Goal: Information Seeking & Learning: Learn about a topic

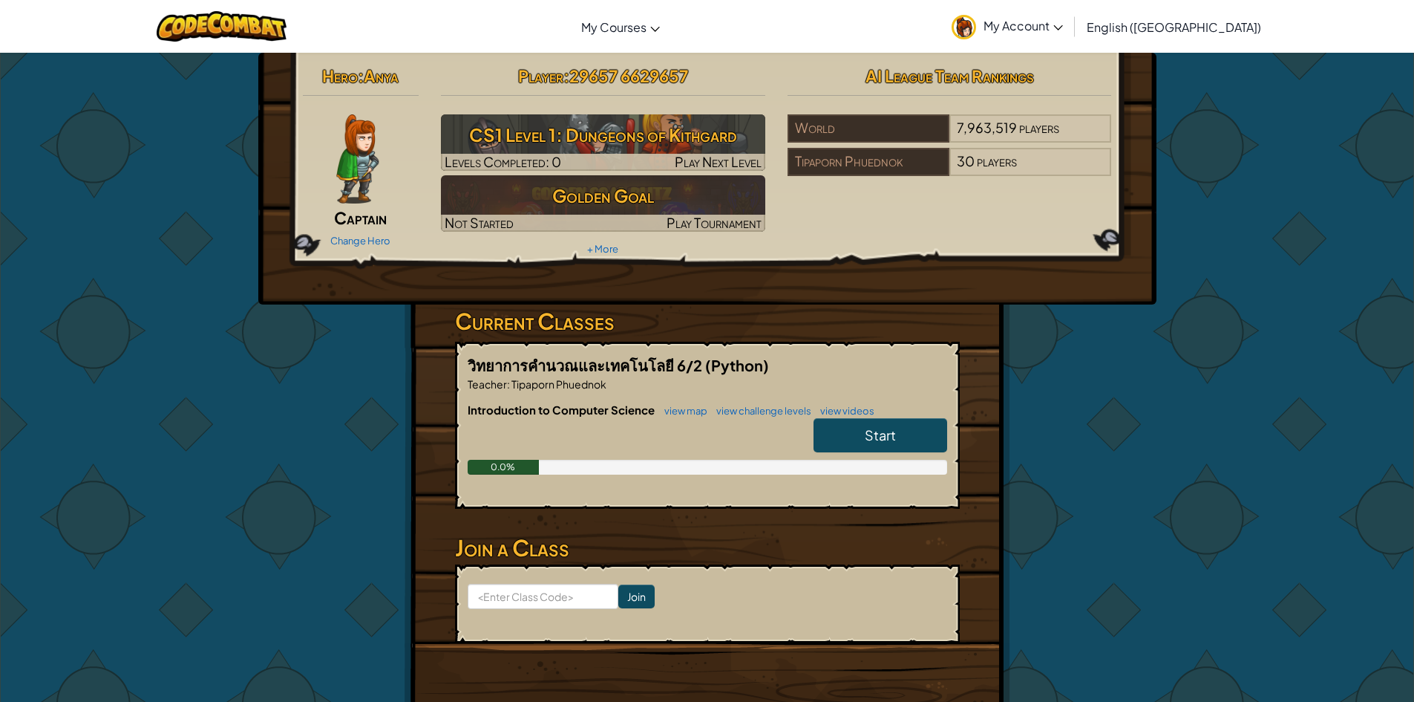
click at [891, 428] on span "Start" at bounding box center [880, 434] width 31 height 17
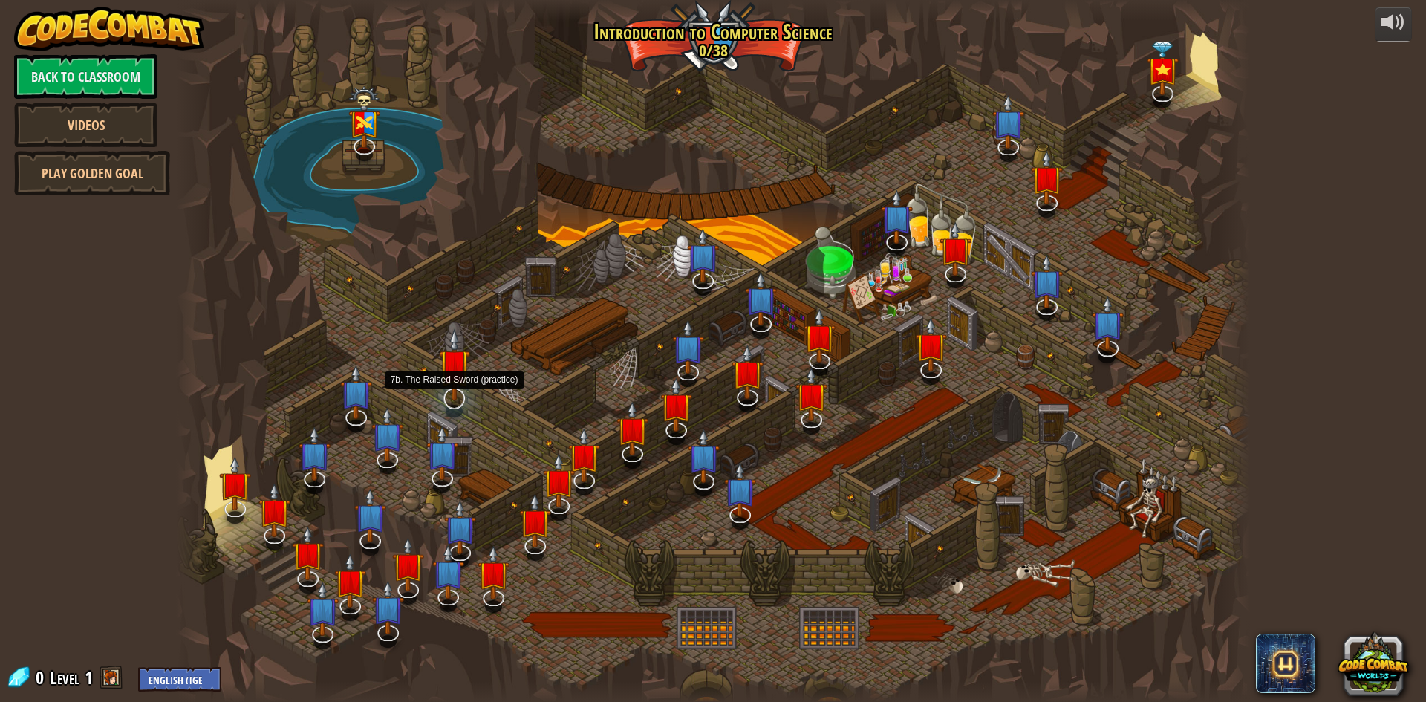
click at [459, 389] on img at bounding box center [454, 364] width 31 height 72
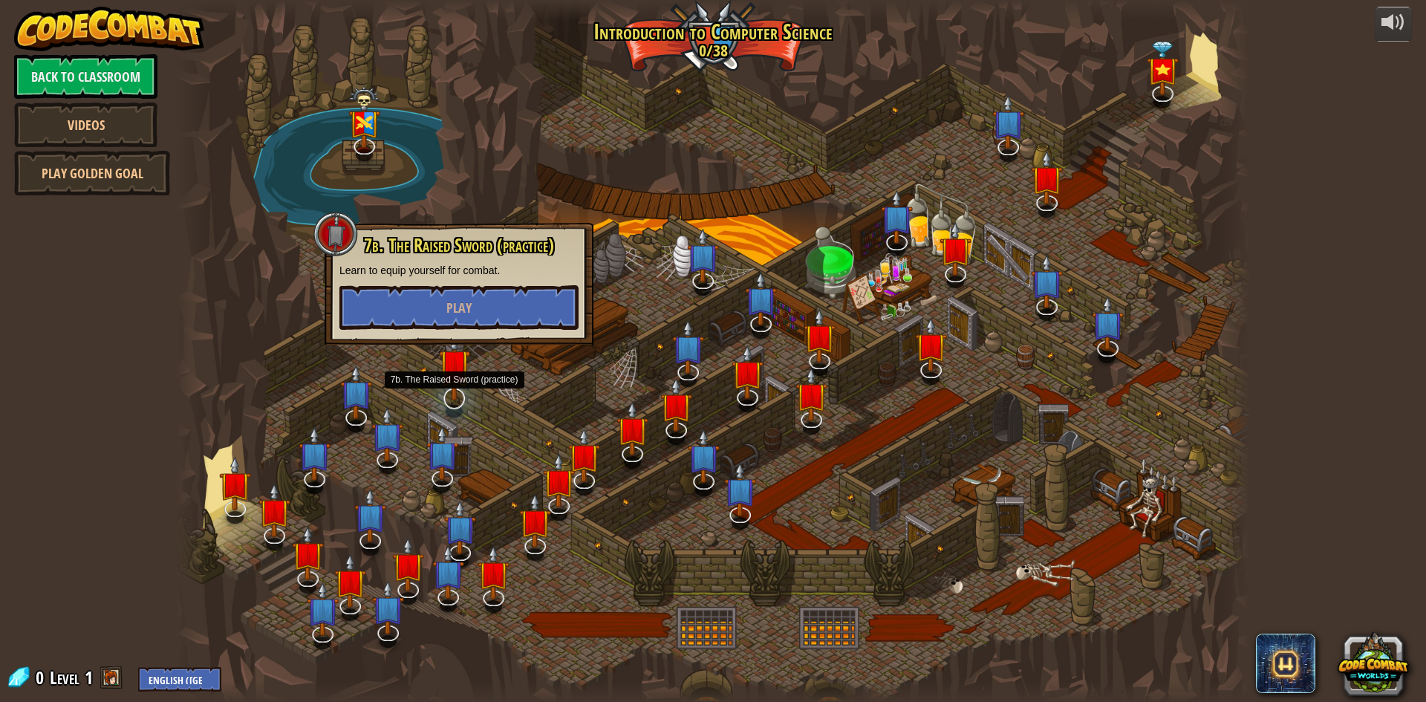
click at [456, 368] on img at bounding box center [454, 364] width 31 height 72
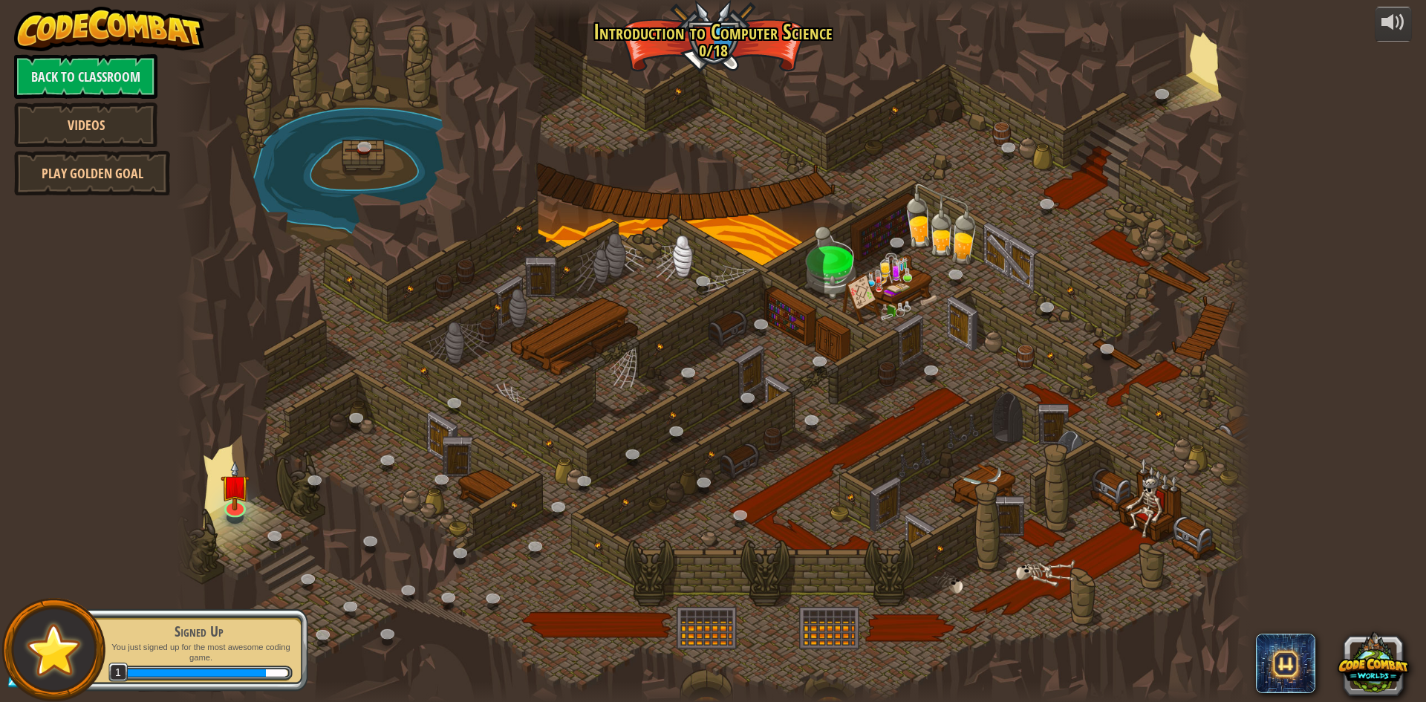
click at [483, 441] on div at bounding box center [713, 351] width 1074 height 702
click at [224, 502] on img at bounding box center [235, 473] width 29 height 66
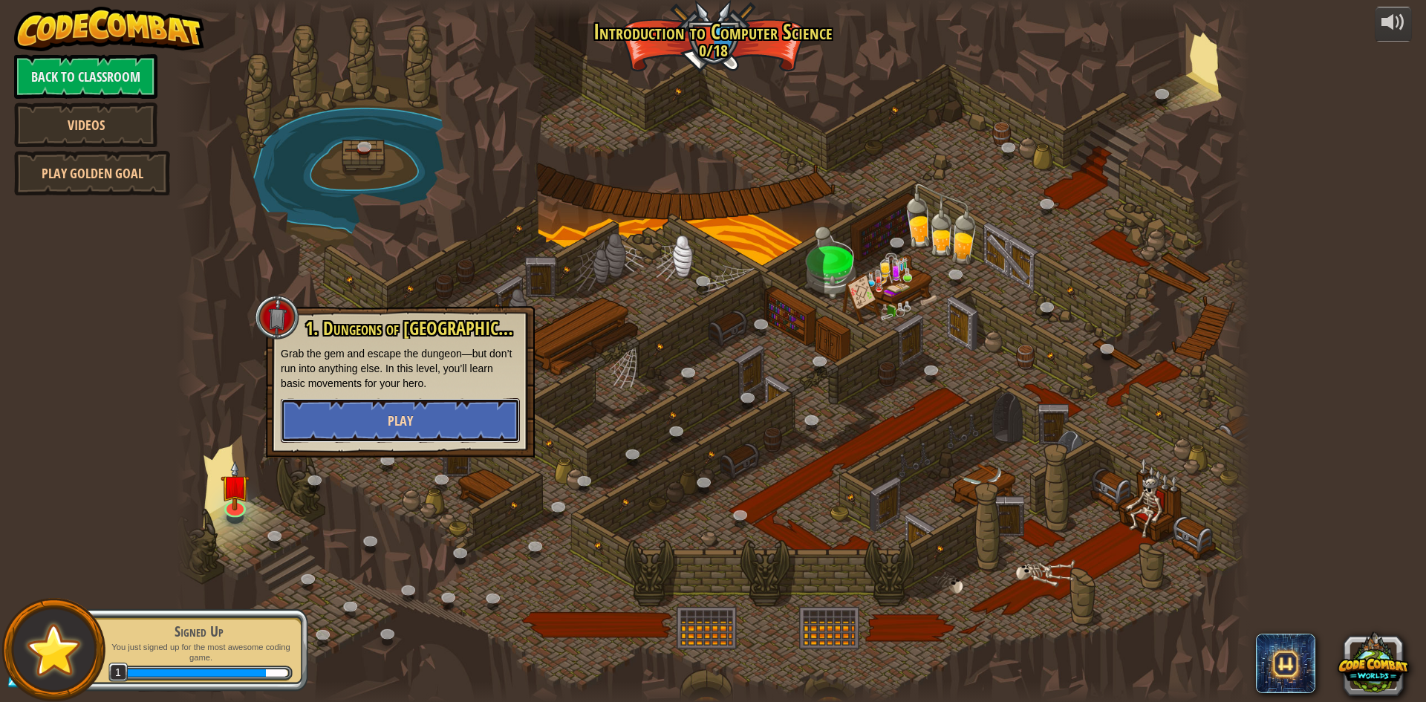
click at [371, 414] on button "Play" at bounding box center [400, 420] width 239 height 45
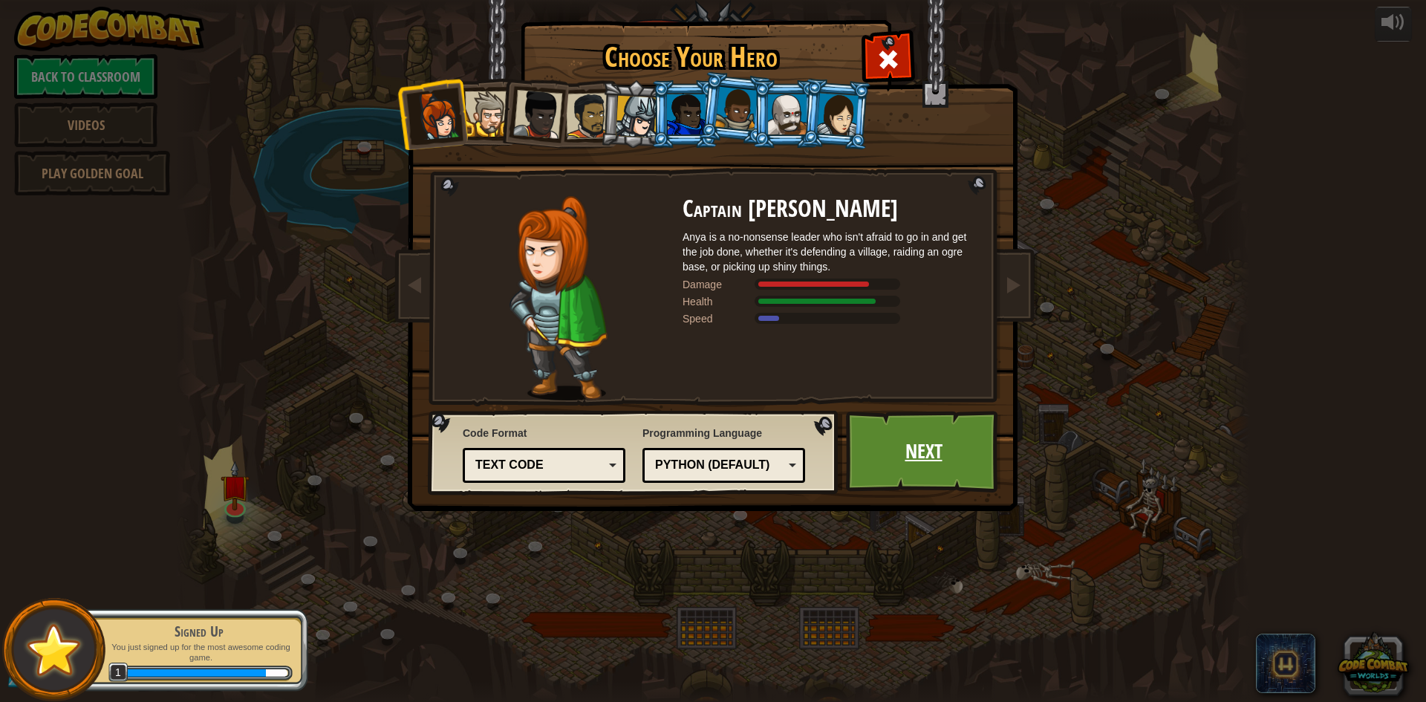
click at [913, 443] on link "Next" at bounding box center [923, 452] width 155 height 82
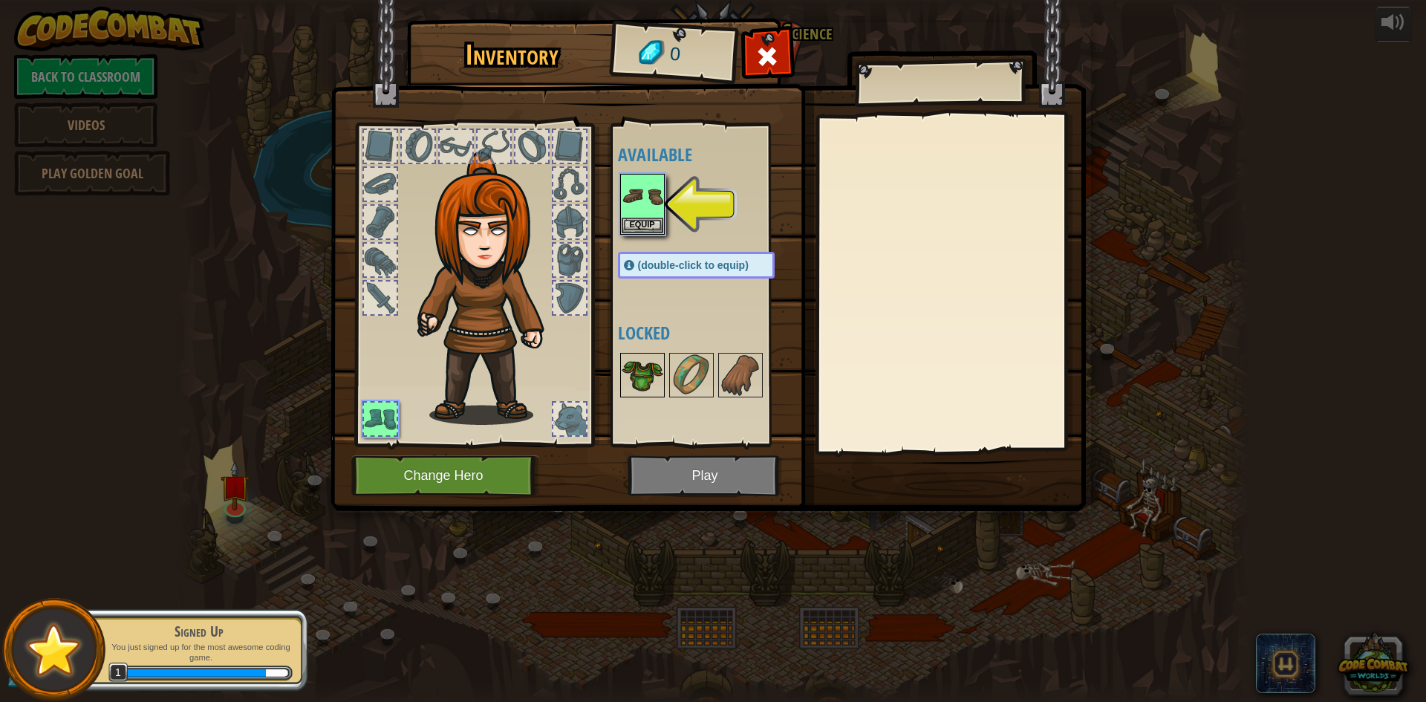
click at [639, 388] on img at bounding box center [642, 375] width 42 height 42
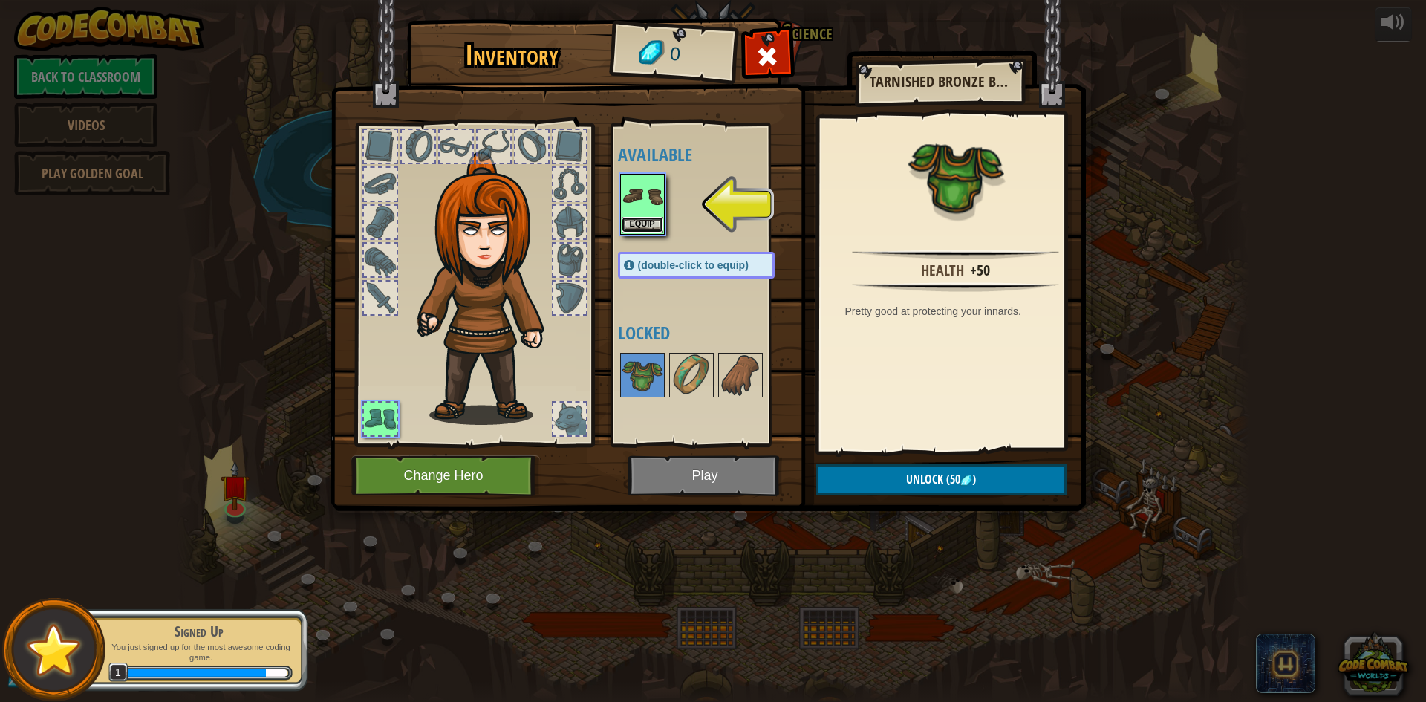
click at [653, 225] on button "Equip" at bounding box center [642, 225] width 42 height 16
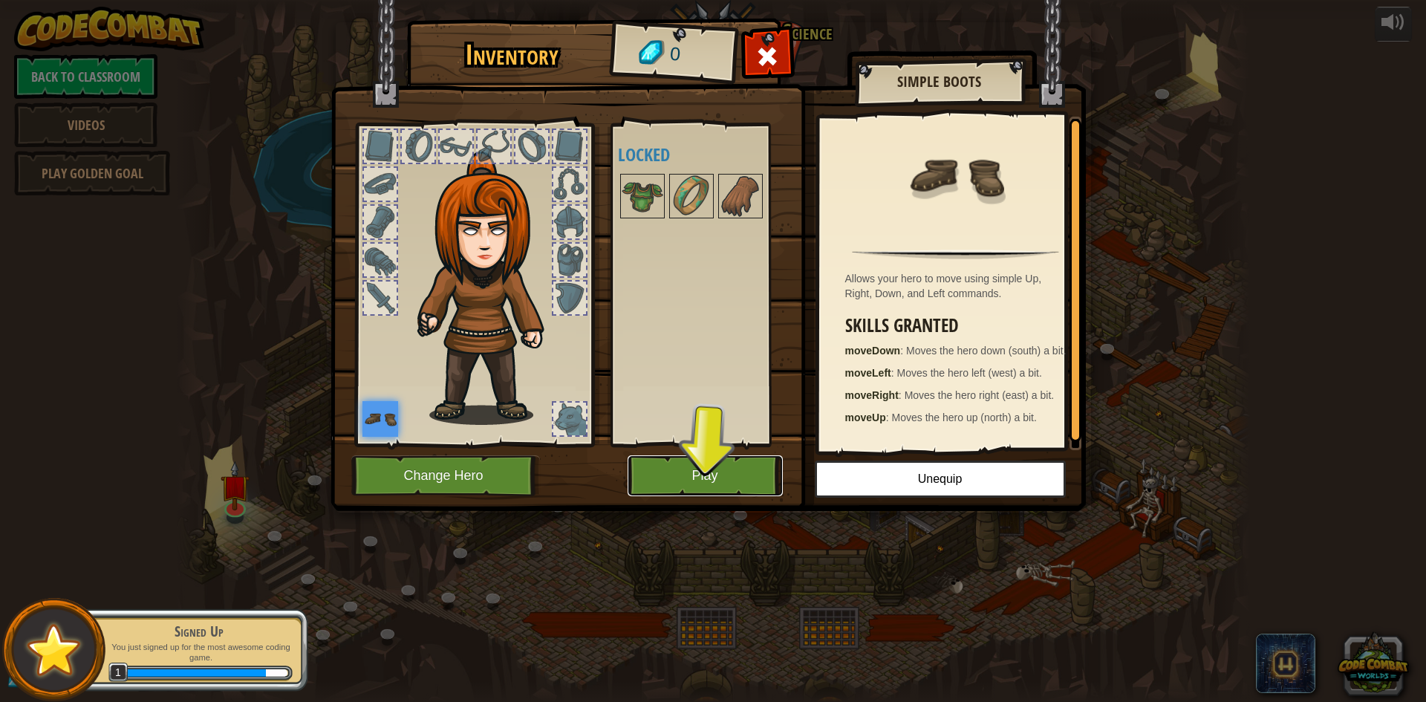
click at [723, 483] on button "Play" at bounding box center [704, 475] width 155 height 41
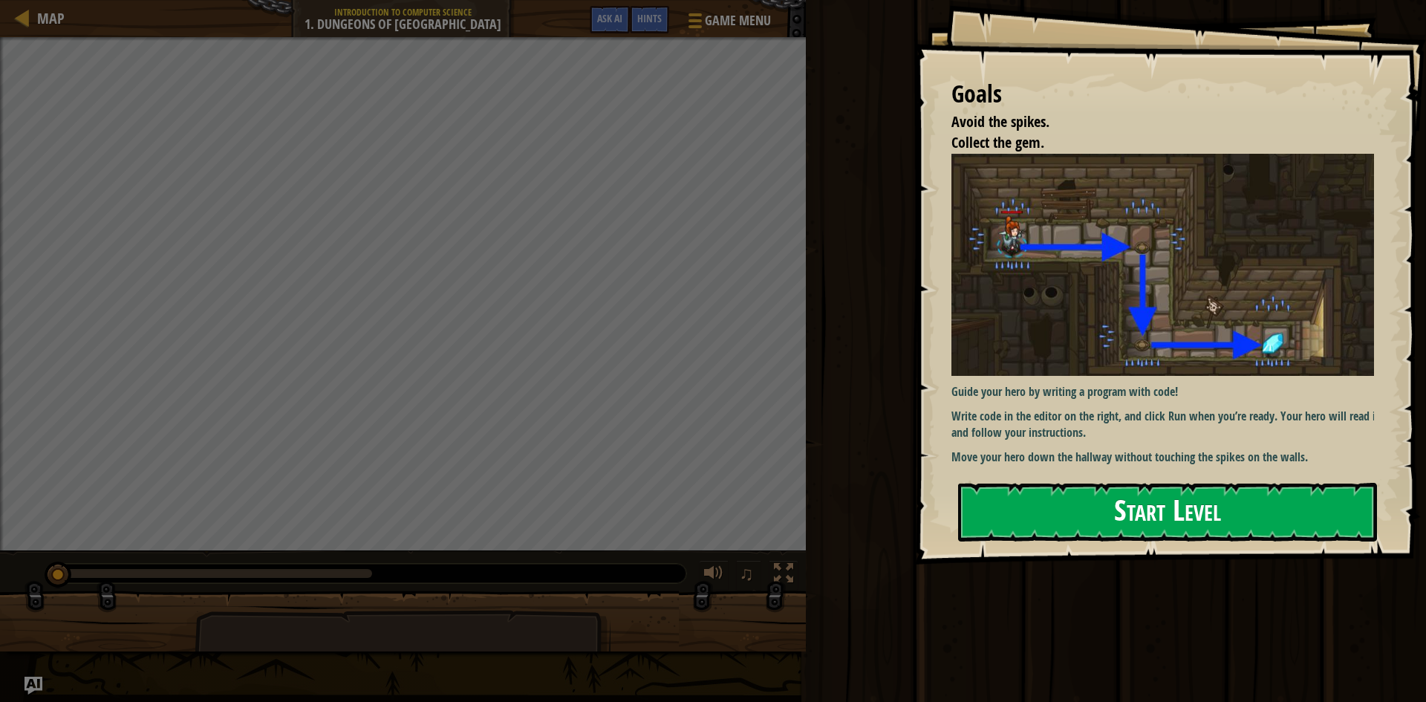
click at [1087, 483] on button "Start Level" at bounding box center [1167, 512] width 419 height 59
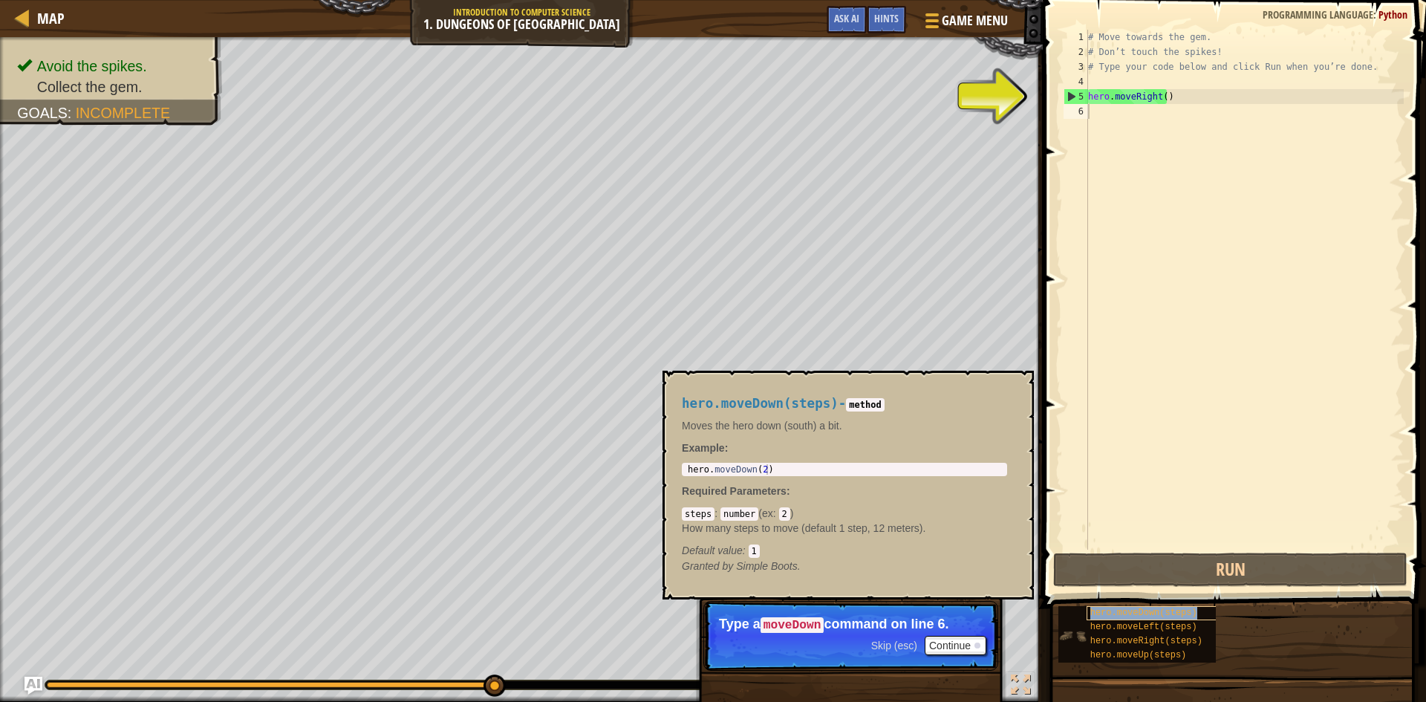
click at [1155, 610] on span "hero.moveDown(steps)" at bounding box center [1143, 612] width 107 height 10
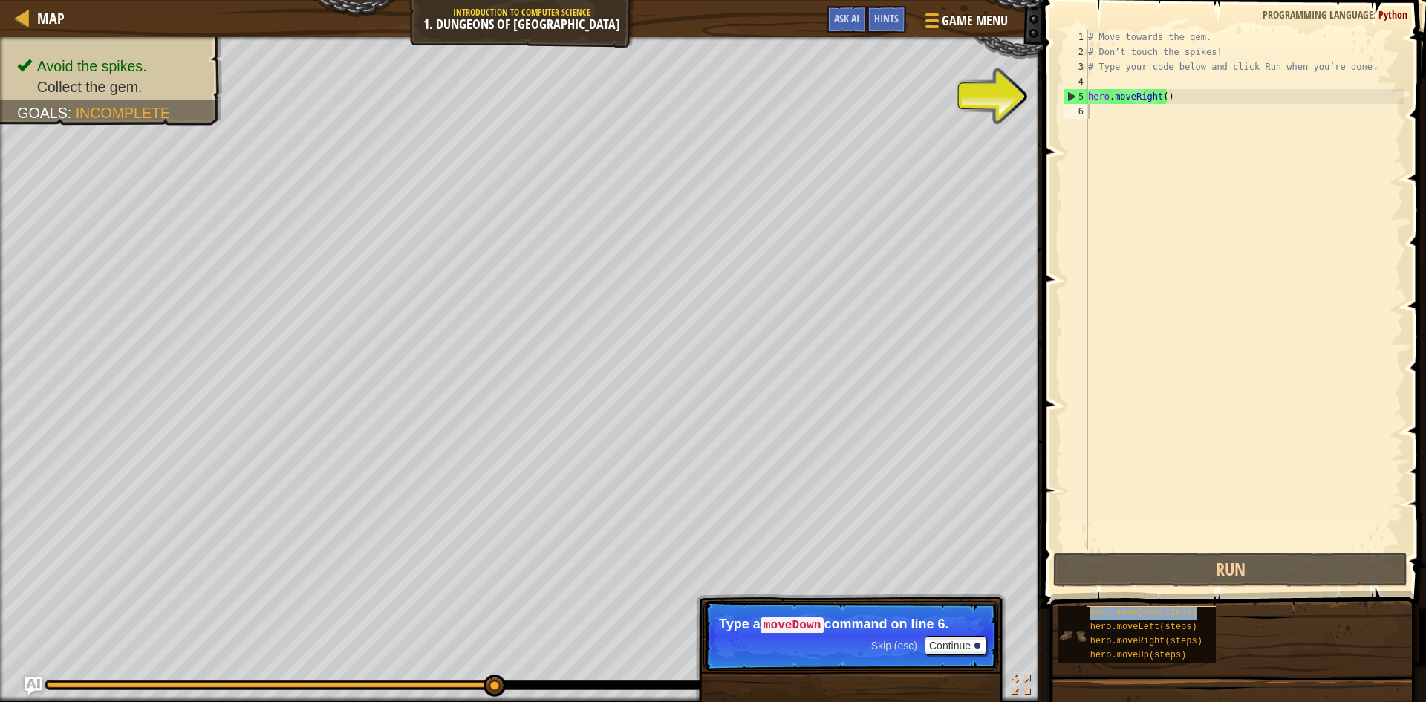
click at [1155, 610] on span "hero.moveDown(steps)" at bounding box center [1143, 612] width 107 height 10
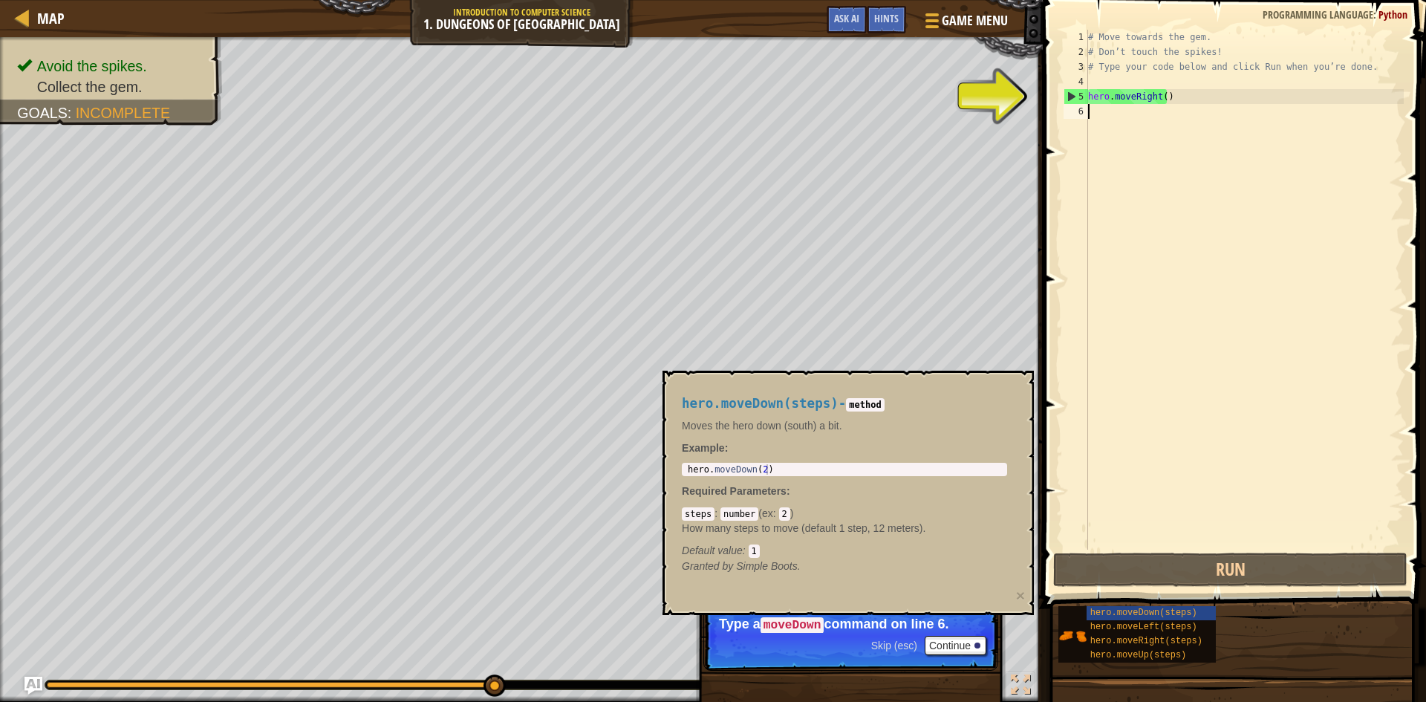
click at [1137, 521] on div "# Move towards the gem. # Don’t touch the spikes! # Type your code below and cl…" at bounding box center [1244, 304] width 319 height 549
click at [1246, 640] on div "hero.moveDown(steps) hero.moveLeft(steps) hero.moveRight(steps) hero.moveUp(ste…" at bounding box center [1236, 634] width 358 height 58
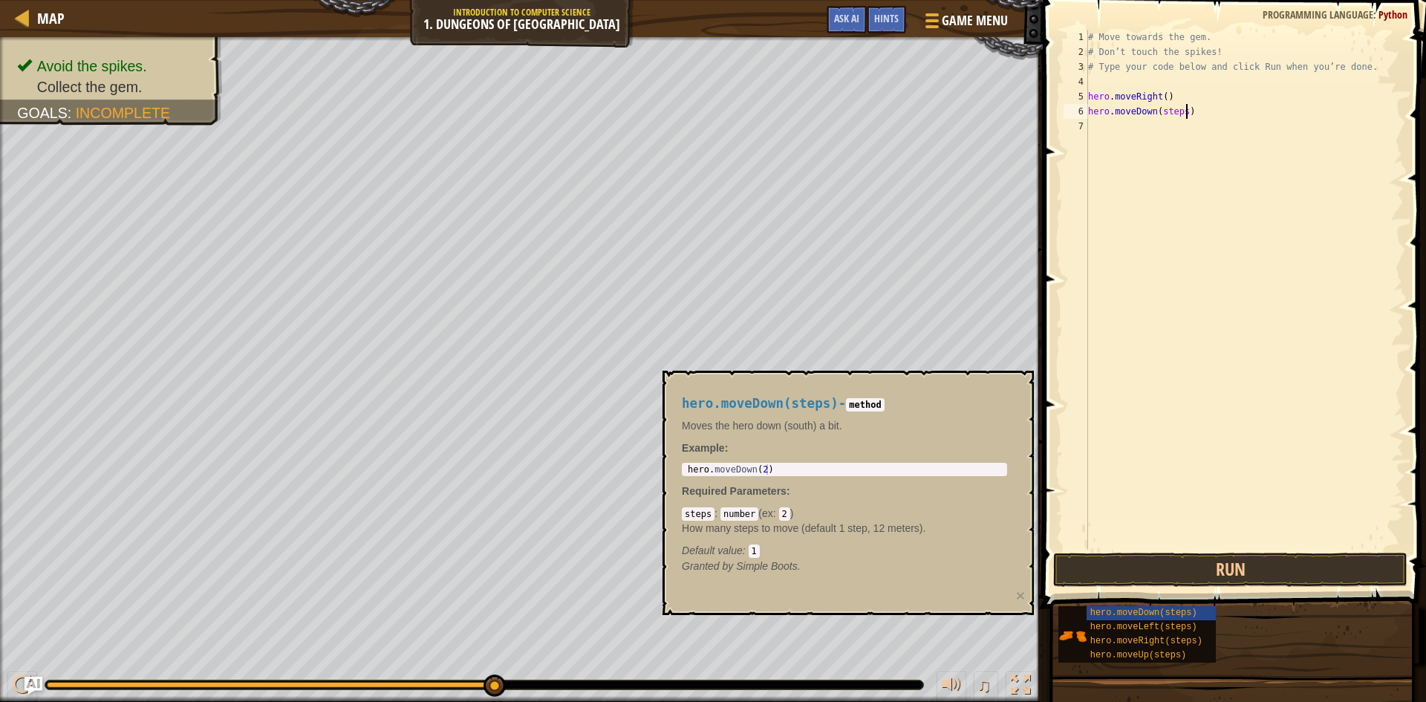
click at [1199, 108] on div "# Move towards the gem. # Don’t touch the spikes! # Type your code below and cl…" at bounding box center [1244, 304] width 319 height 549
click at [1215, 574] on button "Run" at bounding box center [1230, 569] width 354 height 34
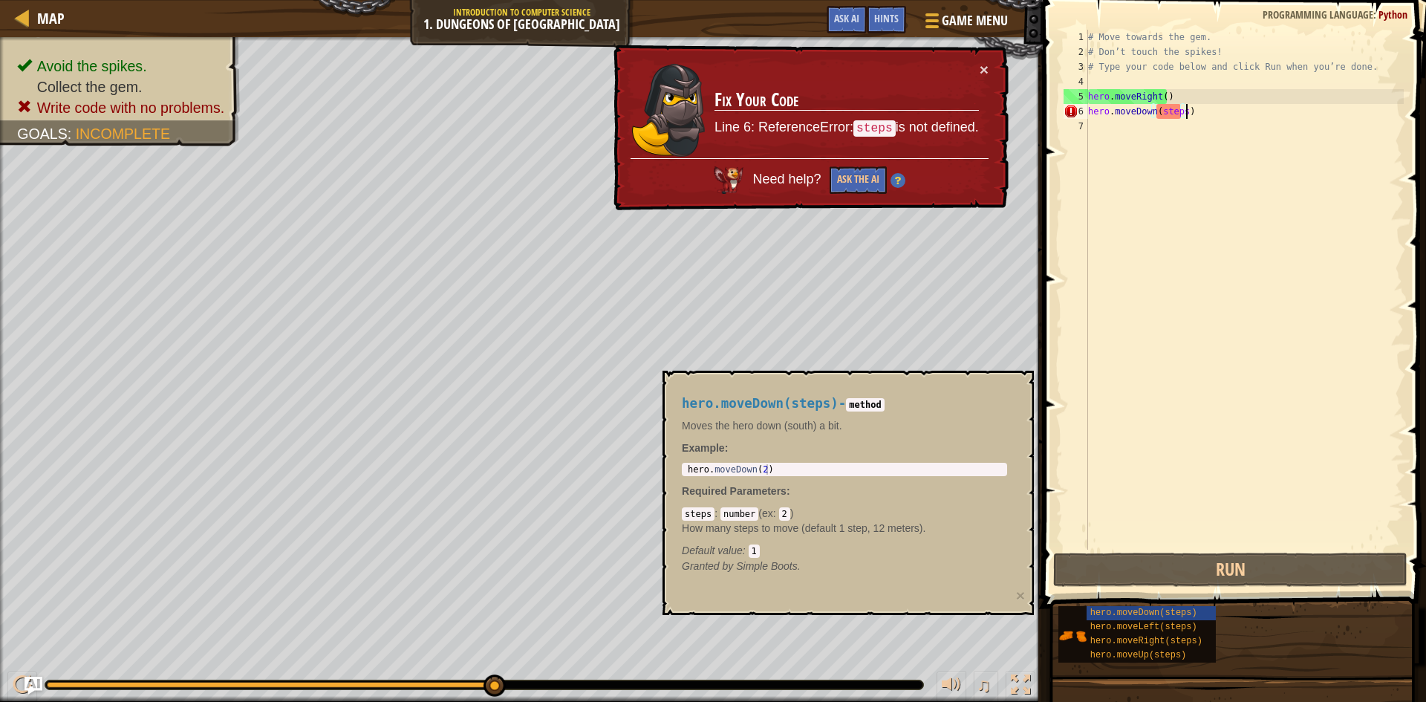
click at [1178, 111] on div "# Move towards the gem. # Don’t touch the spikes! # Type your code below and cl…" at bounding box center [1244, 304] width 319 height 549
click at [1181, 111] on div "# Move towards the gem. # Don’t touch the spikes! # Type your code below and cl…" at bounding box center [1244, 304] width 319 height 549
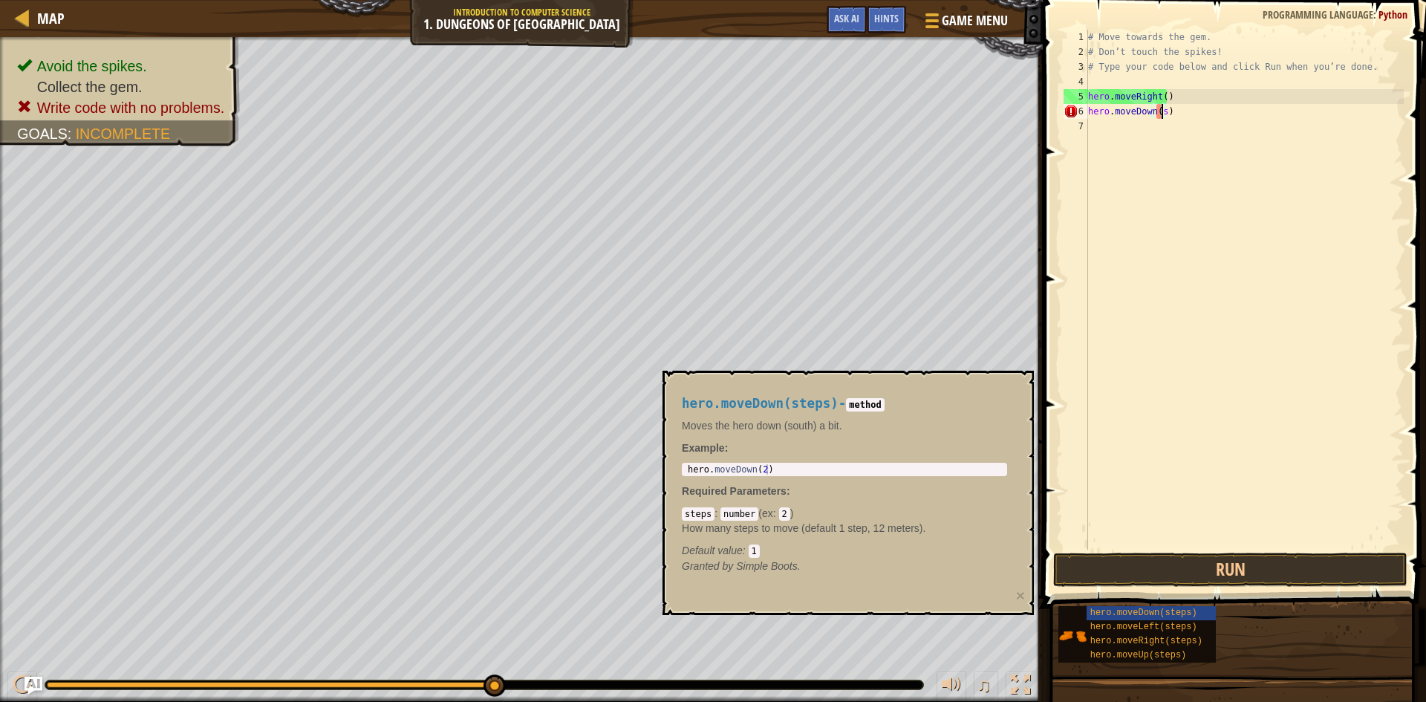
type textarea "hero.moveDown()"
click at [1171, 125] on div "# Move towards the gem. # Don’t touch the spikes! # Type your code below and cl…" at bounding box center [1244, 304] width 319 height 549
click at [1247, 572] on button "Run" at bounding box center [1230, 569] width 354 height 34
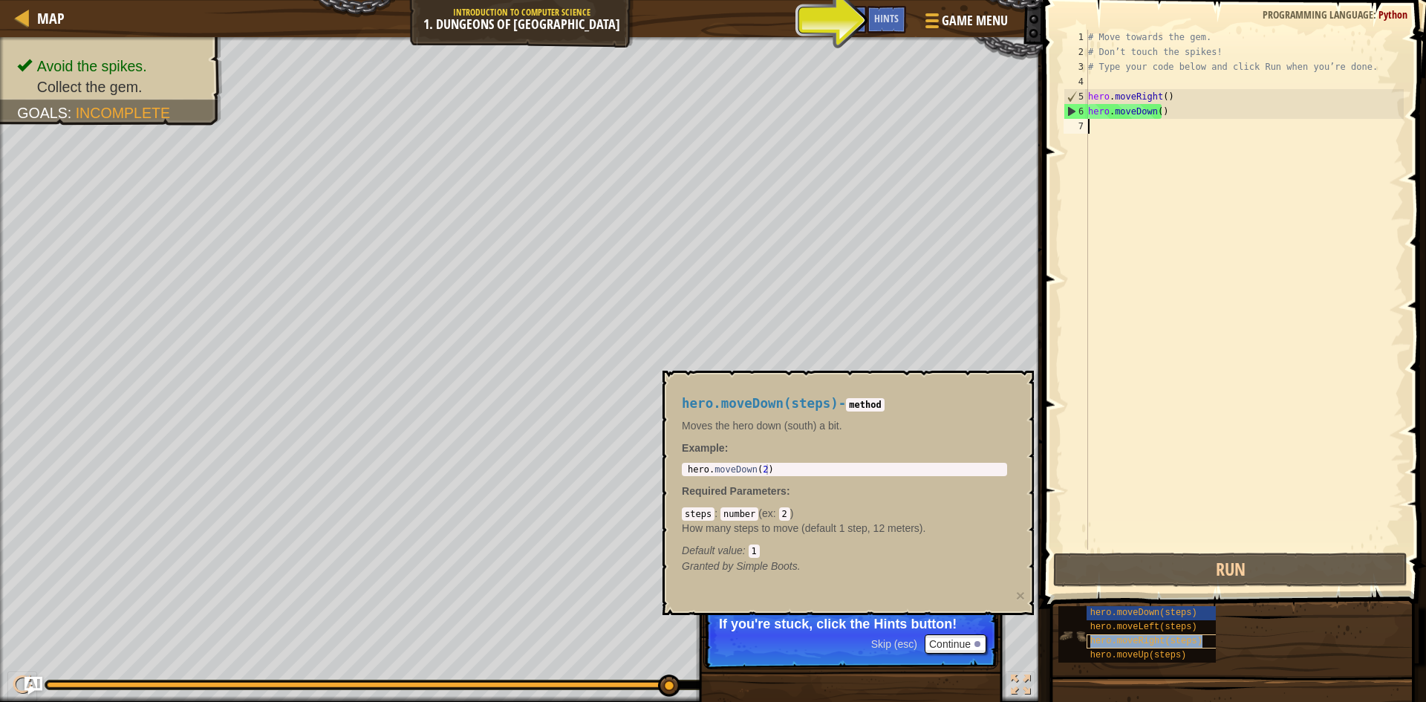
click at [1168, 636] on span "hero.moveRight(steps)" at bounding box center [1146, 641] width 112 height 10
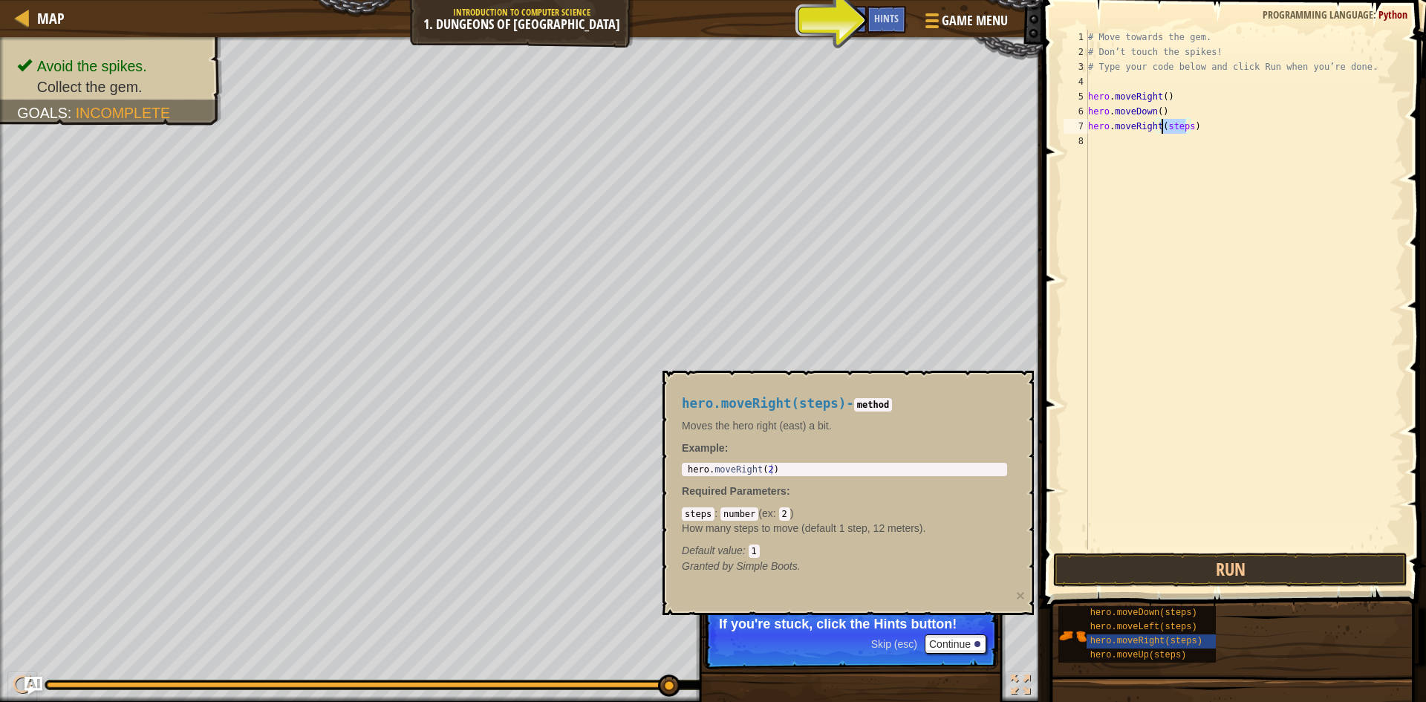
drag, startPoint x: 1184, startPoint y: 127, endPoint x: 1184, endPoint y: 157, distance: 30.4
click at [1163, 130] on div "# Move towards the gem. # Don’t touch the spikes! # Type your code below and cl…" at bounding box center [1244, 304] width 319 height 549
type textarea "hero.moveRight()"
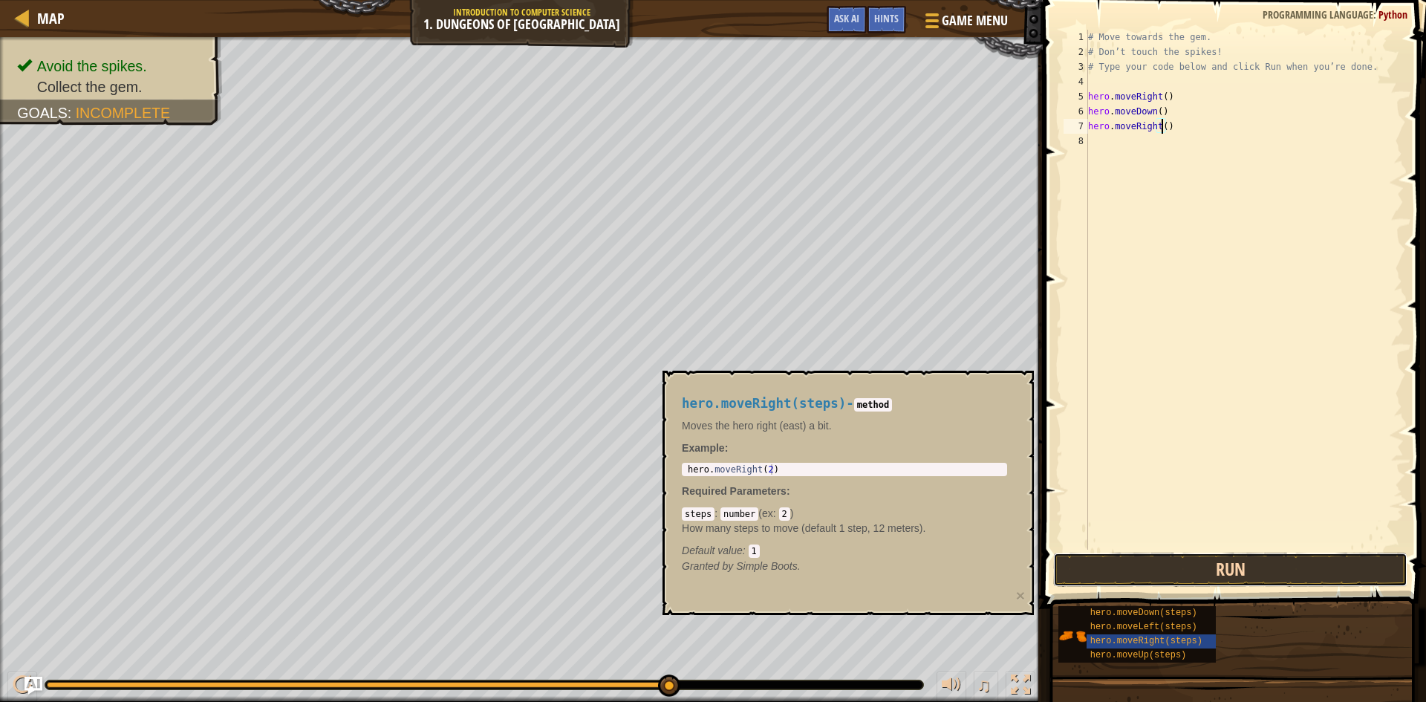
click at [1253, 566] on button "Run" at bounding box center [1230, 569] width 354 height 34
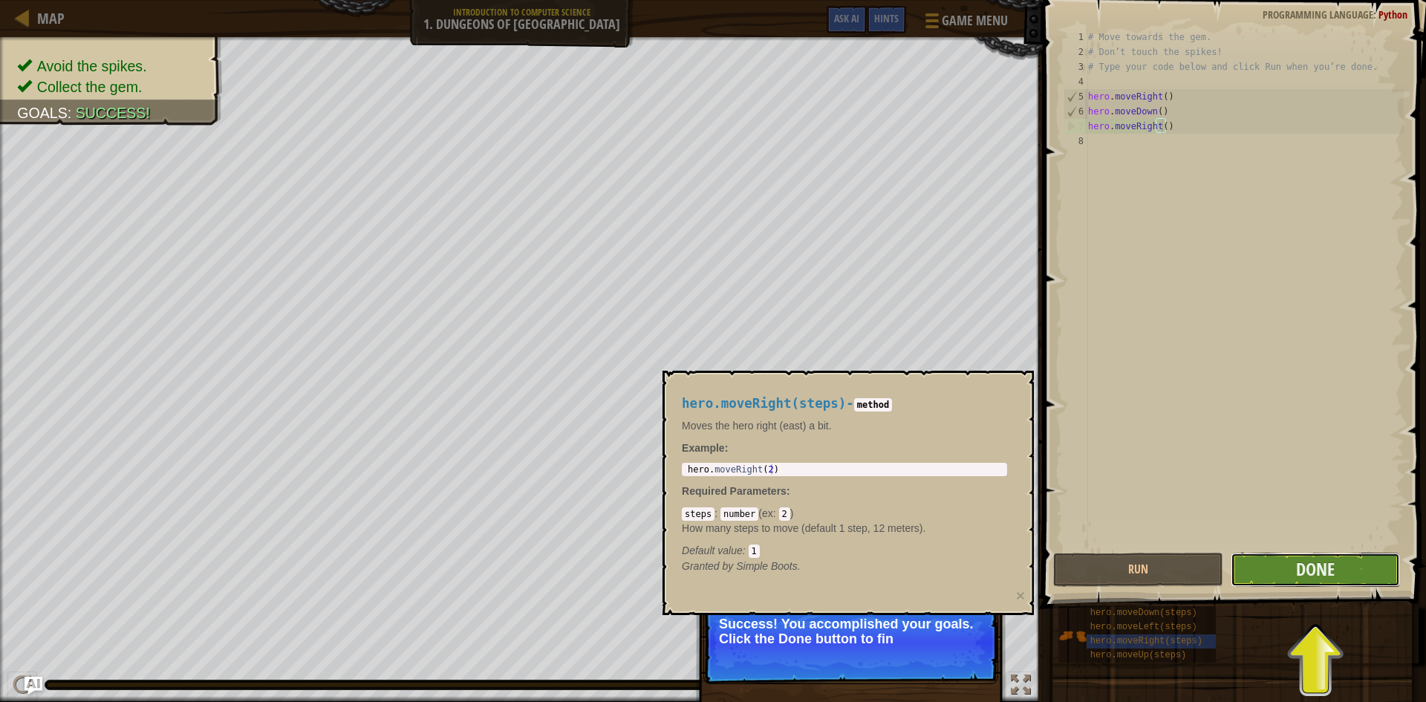
click at [1293, 575] on button "Done" at bounding box center [1315, 569] width 170 height 34
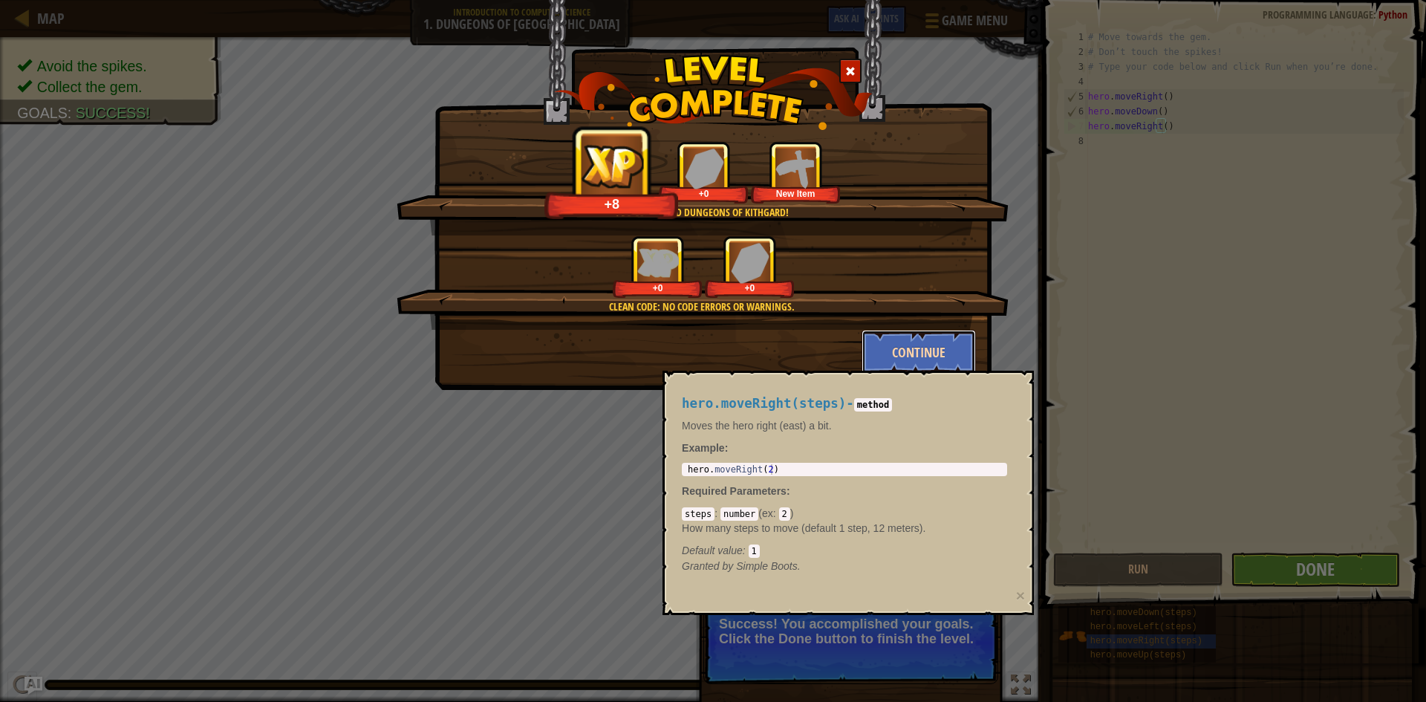
click at [919, 349] on button "Continue" at bounding box center [918, 352] width 115 height 45
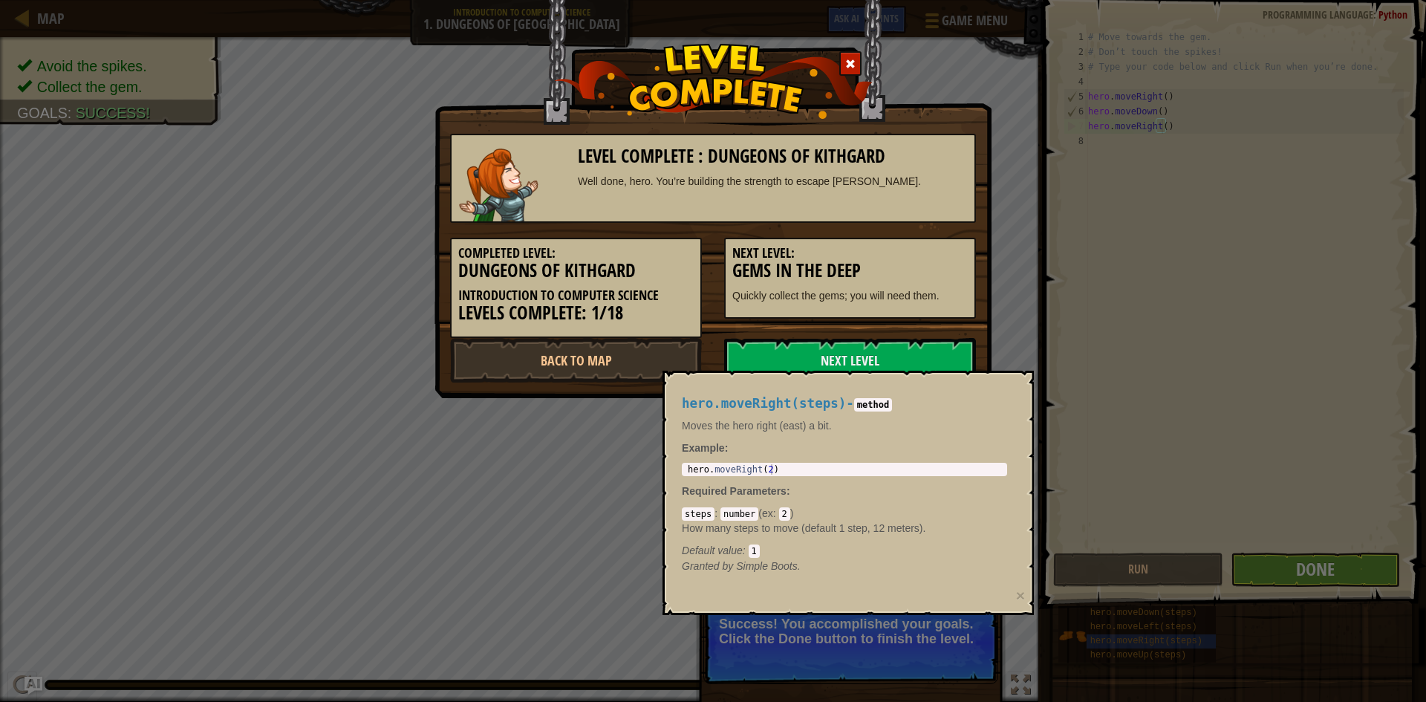
click at [1057, 508] on div "Level Complete : Dungeons of Kithgard Well done, hero. You’re building the stre…" at bounding box center [713, 351] width 1426 height 702
click at [862, 349] on link "Next Level" at bounding box center [850, 360] width 252 height 45
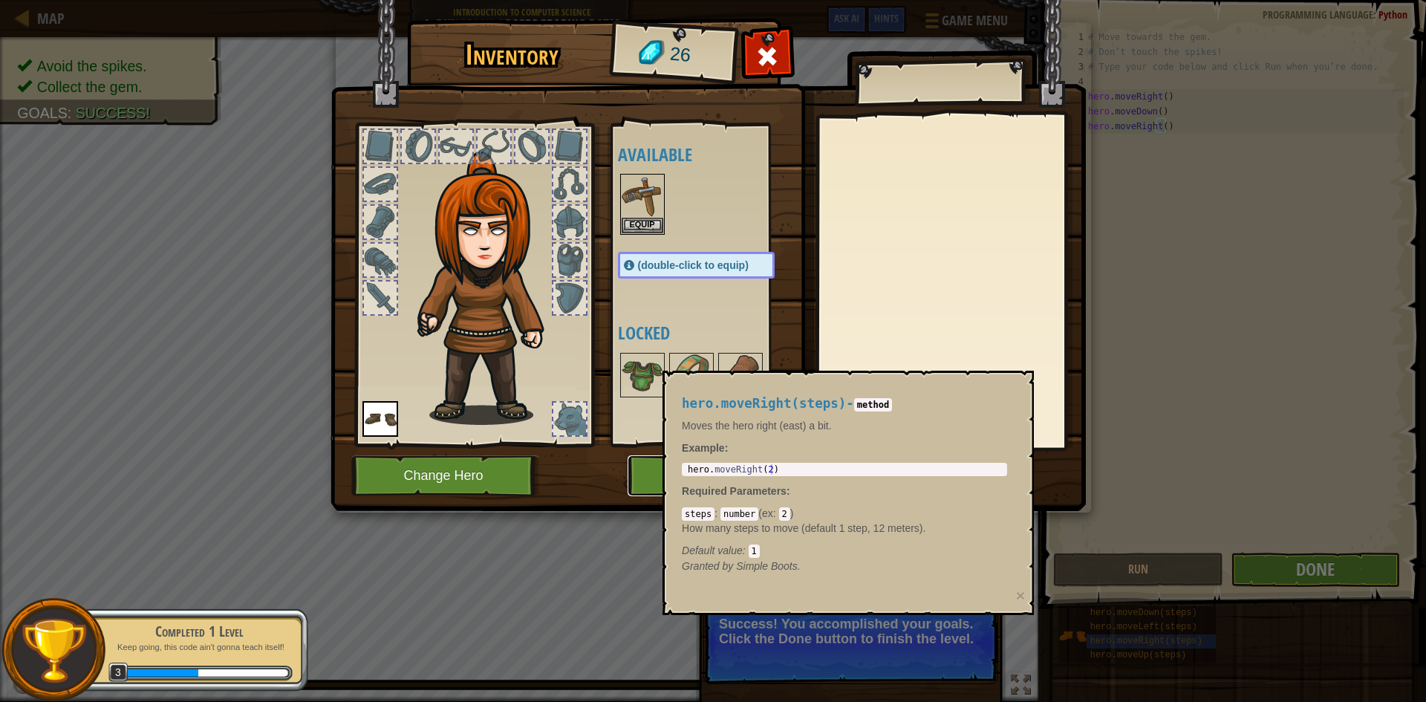
click at [627, 483] on button "Play" at bounding box center [704, 475] width 155 height 41
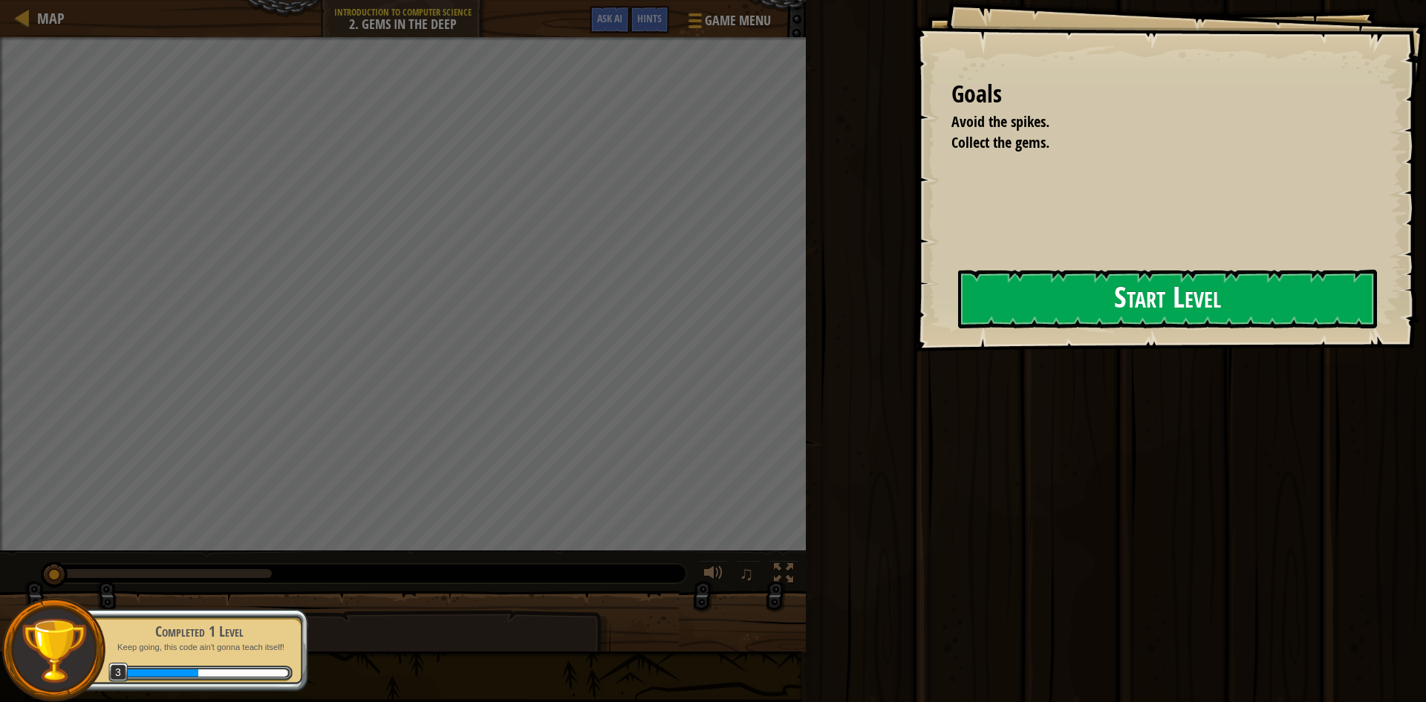
click at [1077, 294] on button "Start Level" at bounding box center [1167, 299] width 419 height 59
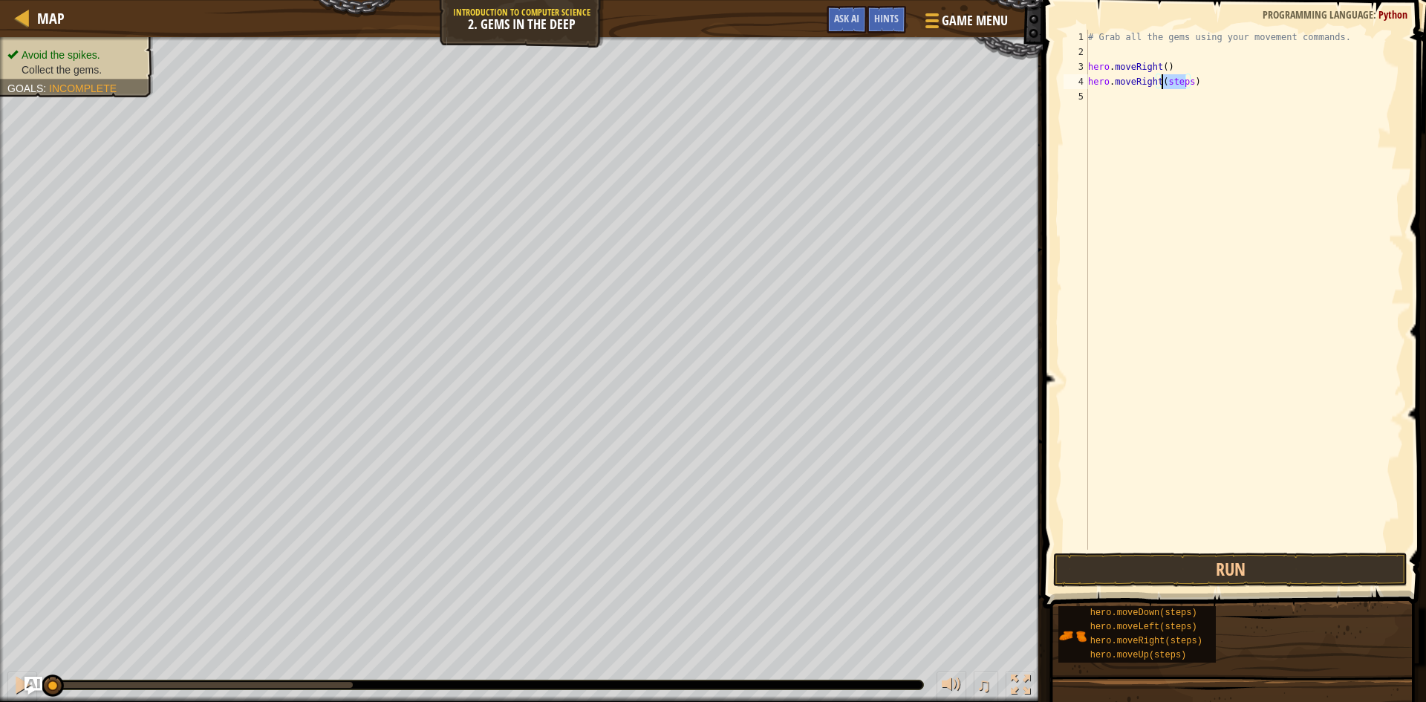
drag, startPoint x: 1184, startPoint y: 81, endPoint x: 1162, endPoint y: 85, distance: 22.6
click at [1162, 85] on div "# Grab all the gems using your movement commands. hero . moveRight ( ) hero . m…" at bounding box center [1244, 304] width 319 height 549
click at [1242, 588] on span at bounding box center [1235, 283] width 395 height 652
click at [1241, 569] on button "Run" at bounding box center [1230, 569] width 354 height 34
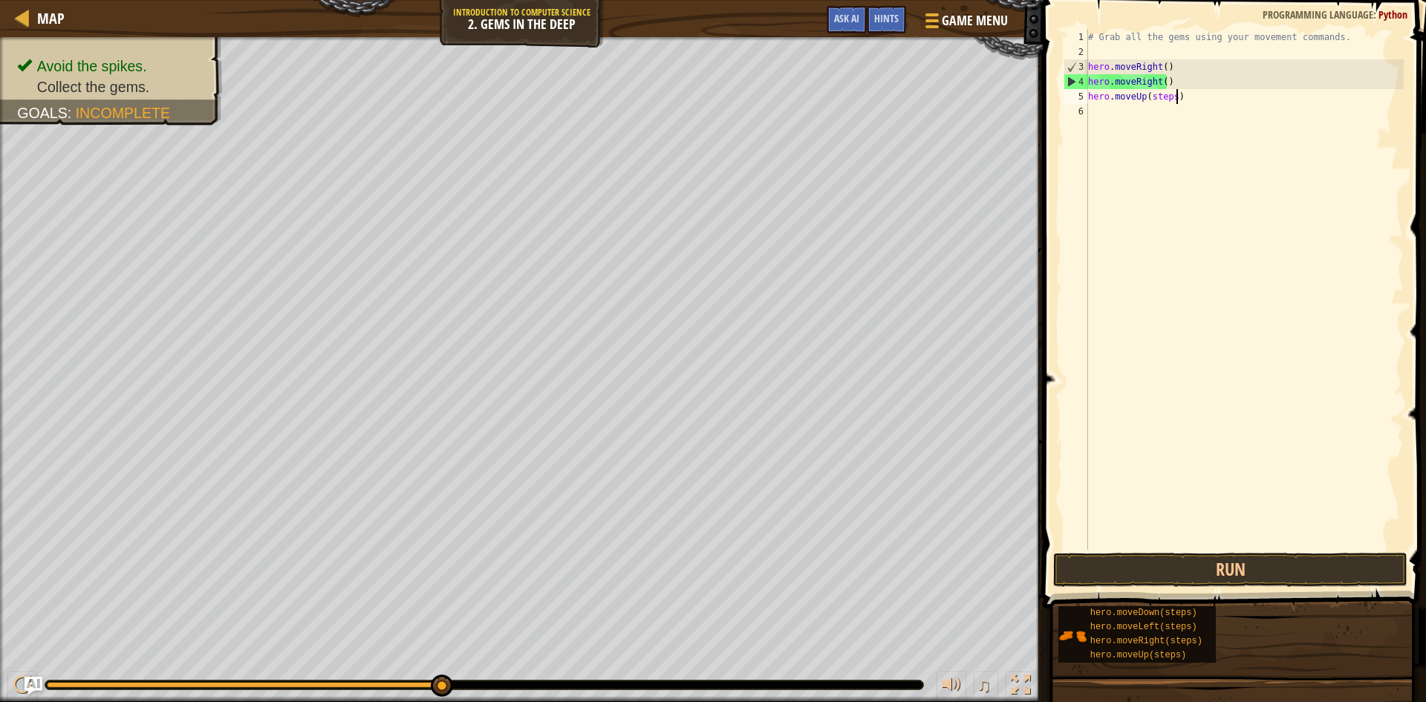
drag, startPoint x: 1152, startPoint y: 656, endPoint x: 1176, endPoint y: 98, distance: 558.1
click at [1175, 92] on div "# Grab all the gems using your movement commands. hero . moveRight ( ) hero . m…" at bounding box center [1244, 304] width 319 height 549
click at [1172, 98] on div "# Grab all the gems using your movement commands. hero . moveRight ( ) hero . m…" at bounding box center [1244, 304] width 319 height 549
type textarea "hero.moveUp()"
click at [1207, 576] on button "Run" at bounding box center [1230, 569] width 354 height 34
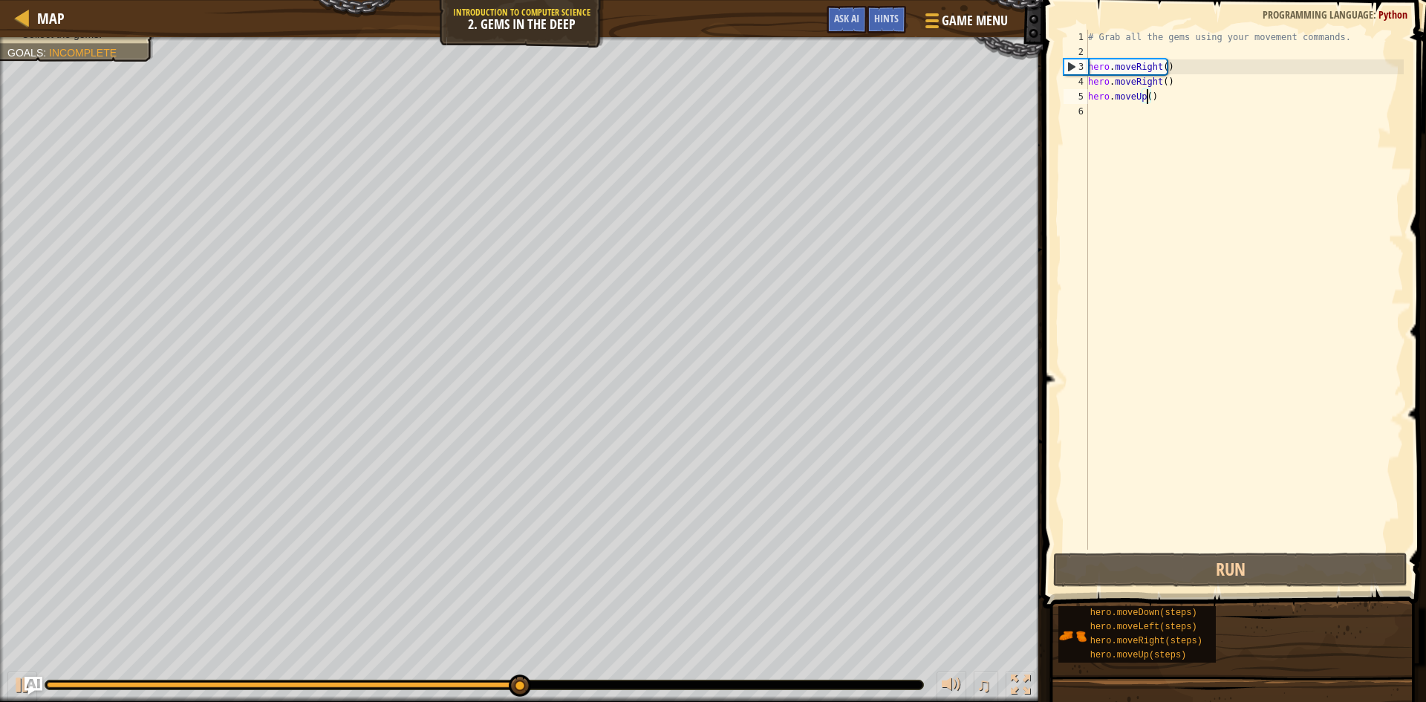
click at [1149, 136] on div "# Grab all the gems using your movement commands. hero . moveRight ( ) hero . m…" at bounding box center [1244, 304] width 319 height 549
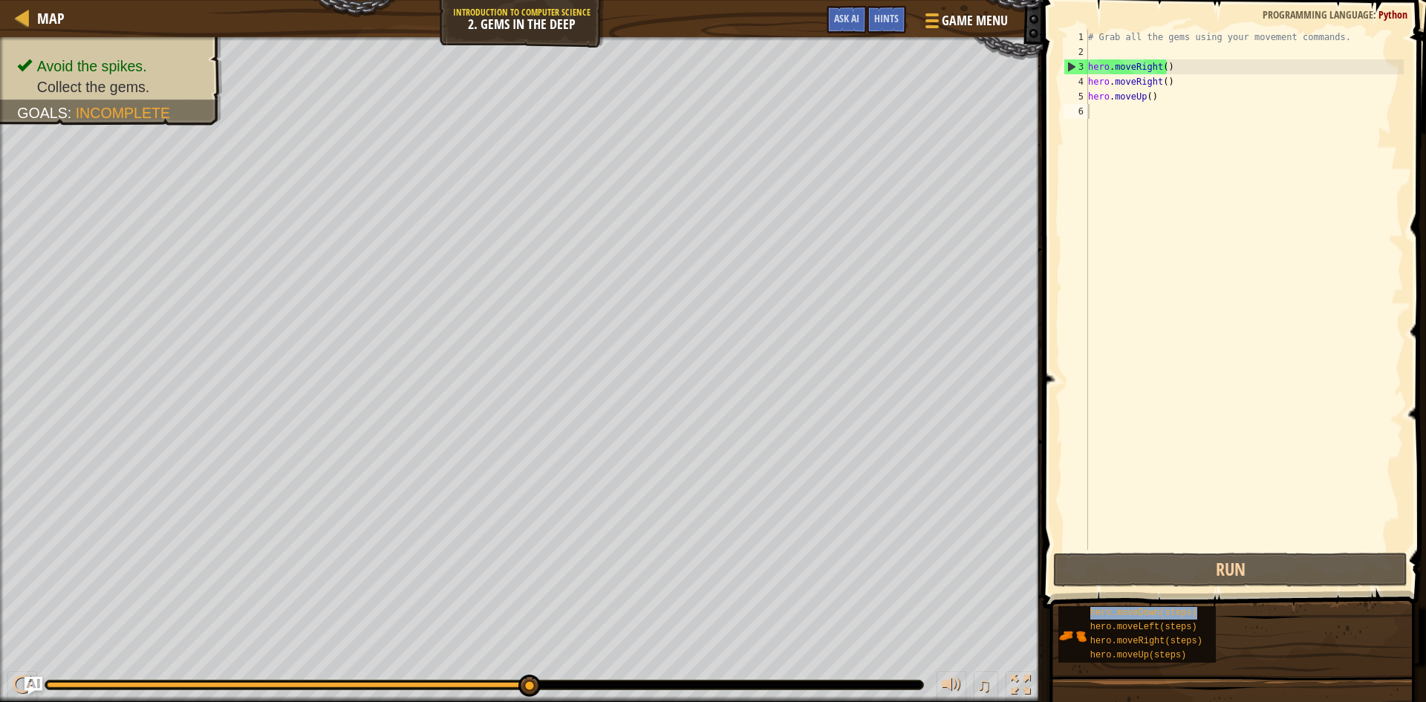
type textarea "hero.moveUp()hero.moveDown(steps)"
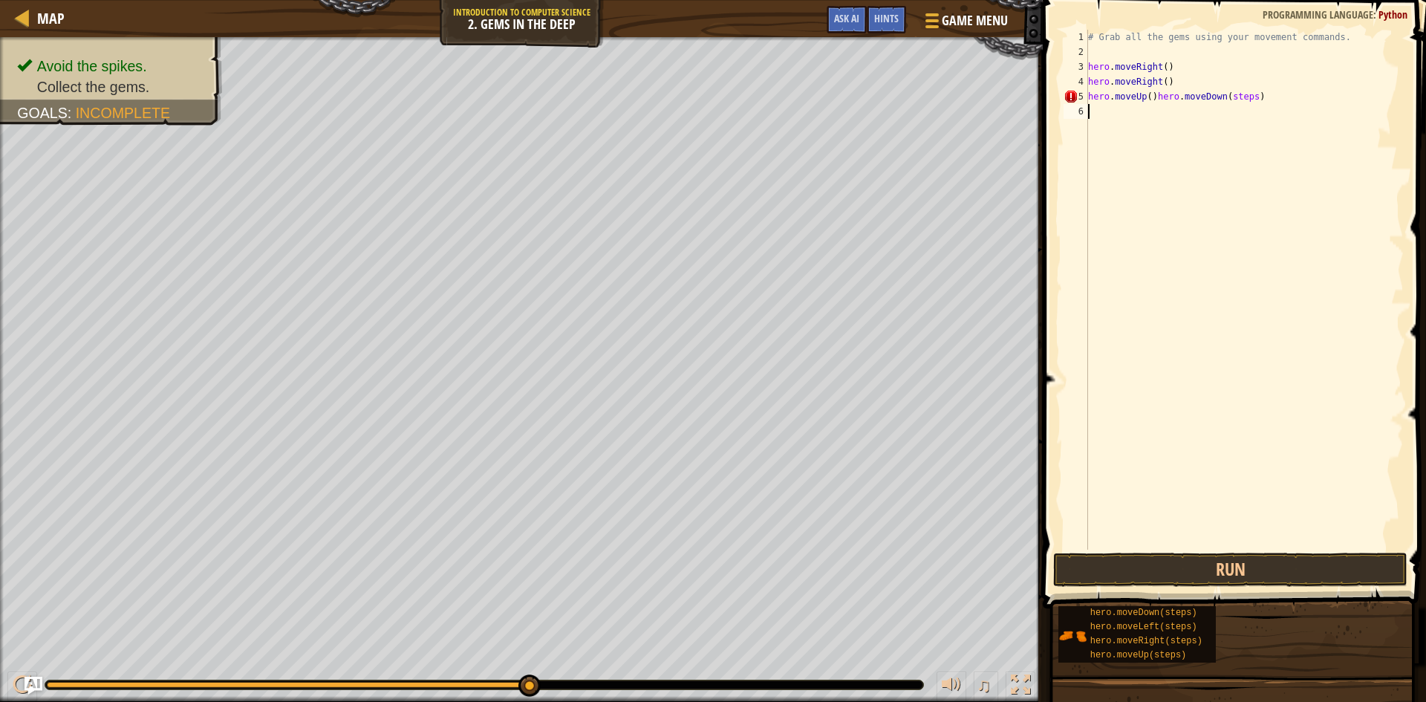
click at [1183, 142] on div "# Grab all the gems using your movement commands. hero . moveRight ( ) hero . m…" at bounding box center [1244, 304] width 319 height 549
drag, startPoint x: 1153, startPoint y: 94, endPoint x: 1269, endPoint y: 101, distance: 116.0
click at [1269, 101] on div "# Grab all the gems using your movement commands. hero . moveRight ( ) hero . m…" at bounding box center [1244, 304] width 319 height 549
drag, startPoint x: 1152, startPoint y: 94, endPoint x: 1262, endPoint y: 101, distance: 110.1
click at [1262, 101] on div "# Grab all the gems using your movement commands. hero . moveRight ( ) hero . m…" at bounding box center [1244, 304] width 319 height 549
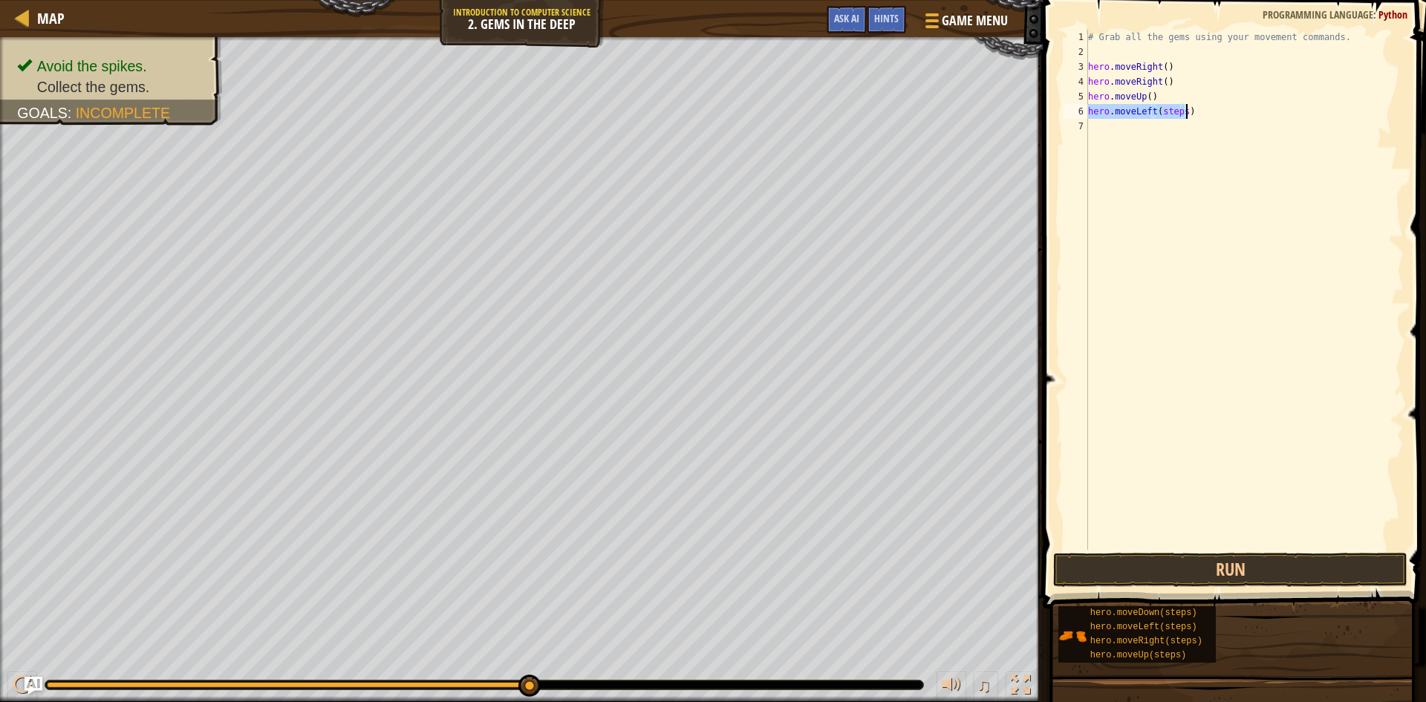
click at [1178, 108] on div "# Grab all the gems using your movement commands. hero . moveRight ( ) hero . m…" at bounding box center [1244, 290] width 319 height 520
drag, startPoint x: 1178, startPoint y: 112, endPoint x: 1160, endPoint y: 116, distance: 18.9
click at [1160, 116] on div "# Grab all the gems using your movement commands. hero . moveRight ( ) hero . m…" at bounding box center [1244, 304] width 319 height 549
drag, startPoint x: 1181, startPoint y: 111, endPoint x: 1158, endPoint y: 107, distance: 23.4
click at [1158, 107] on div "# Grab all the gems using your movement commands. hero . moveRight ( ) hero . m…" at bounding box center [1244, 304] width 319 height 549
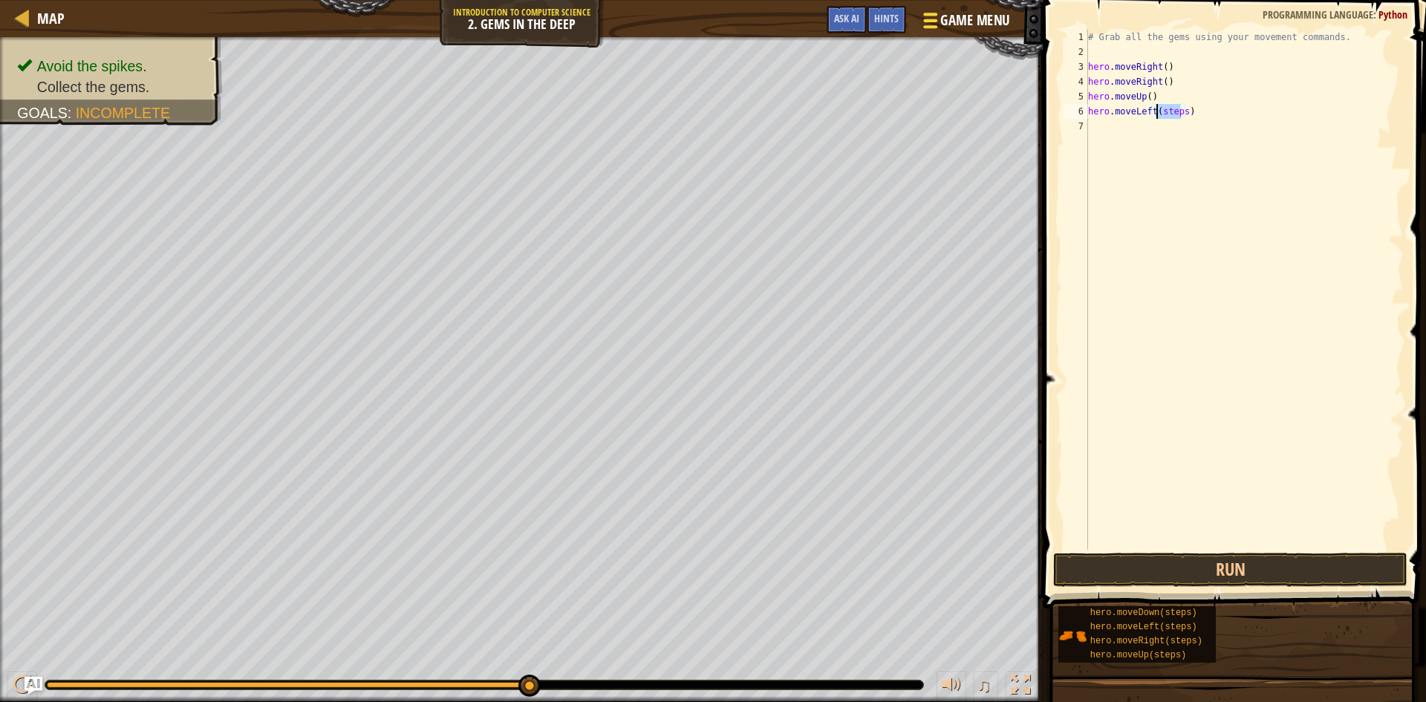
type textarea "hero.moveLeft()"
click at [1125, 126] on div "# Grab all the gems using your movement commands. hero . moveRight ( ) hero . m…" at bounding box center [1244, 304] width 319 height 549
drag, startPoint x: 1155, startPoint y: 125, endPoint x: 1181, endPoint y: 123, distance: 26.8
click at [1181, 123] on div "# Grab all the gems using your movement commands. hero . moveRight ( ) hero . m…" at bounding box center [1244, 304] width 319 height 549
type textarea "hero.moveDown()"
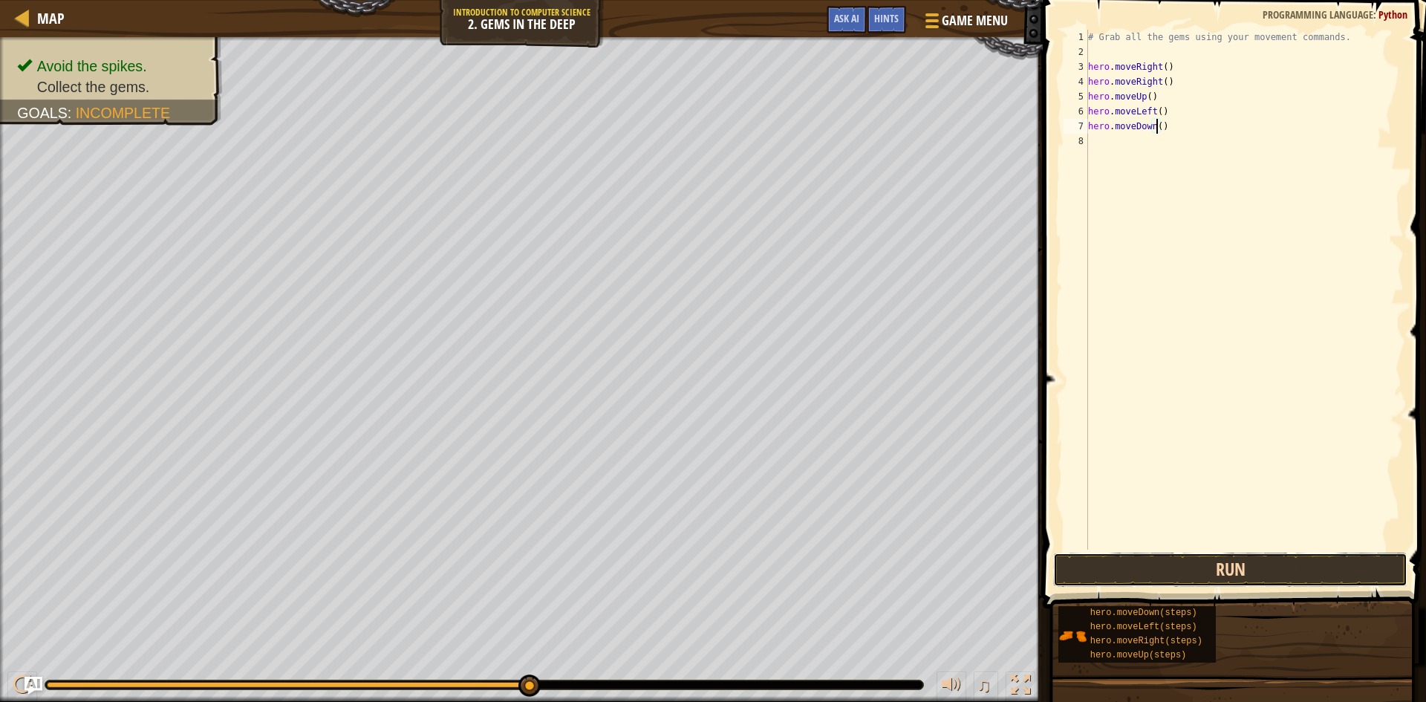
drag, startPoint x: 1126, startPoint y: 575, endPoint x: 1138, endPoint y: 574, distance: 11.9
click at [1129, 574] on button "Run" at bounding box center [1230, 569] width 354 height 34
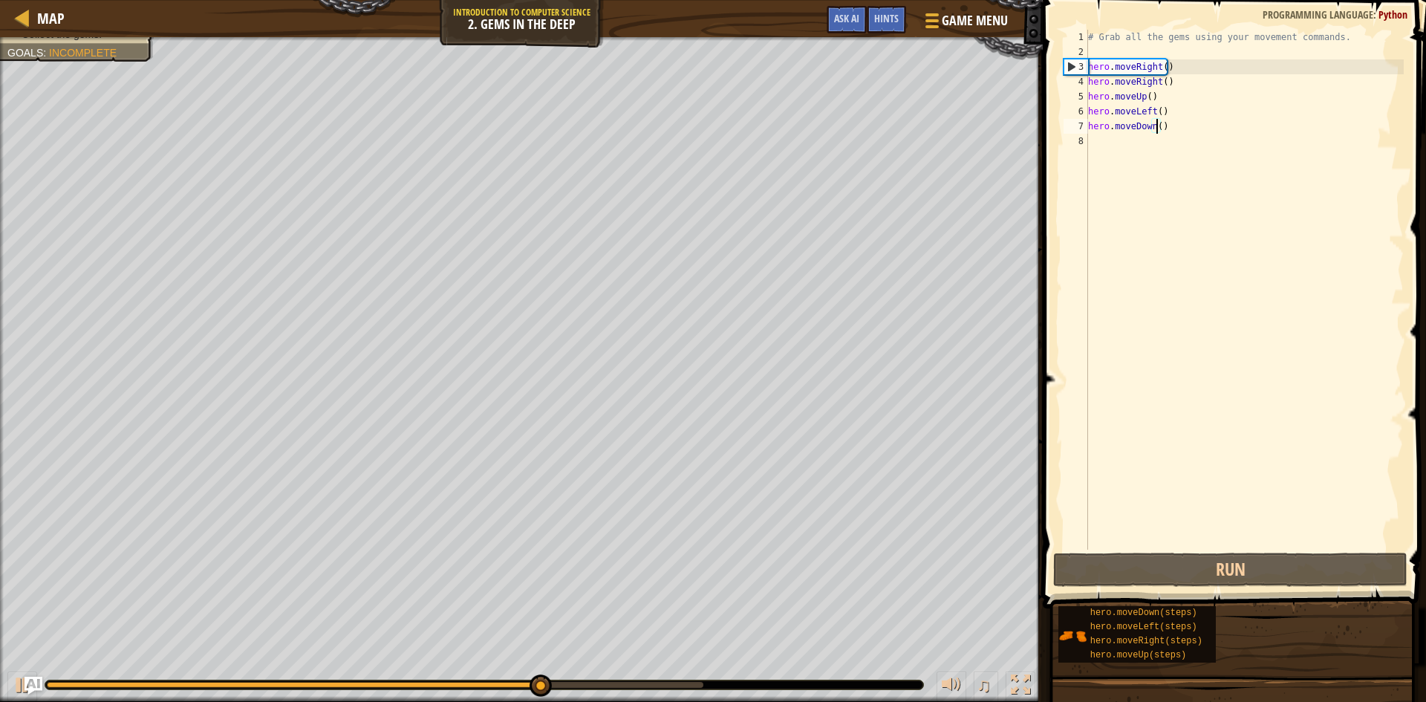
click at [1138, 158] on div "# Grab all the gems using your movement commands. hero . moveRight ( ) hero . m…" at bounding box center [1244, 304] width 319 height 549
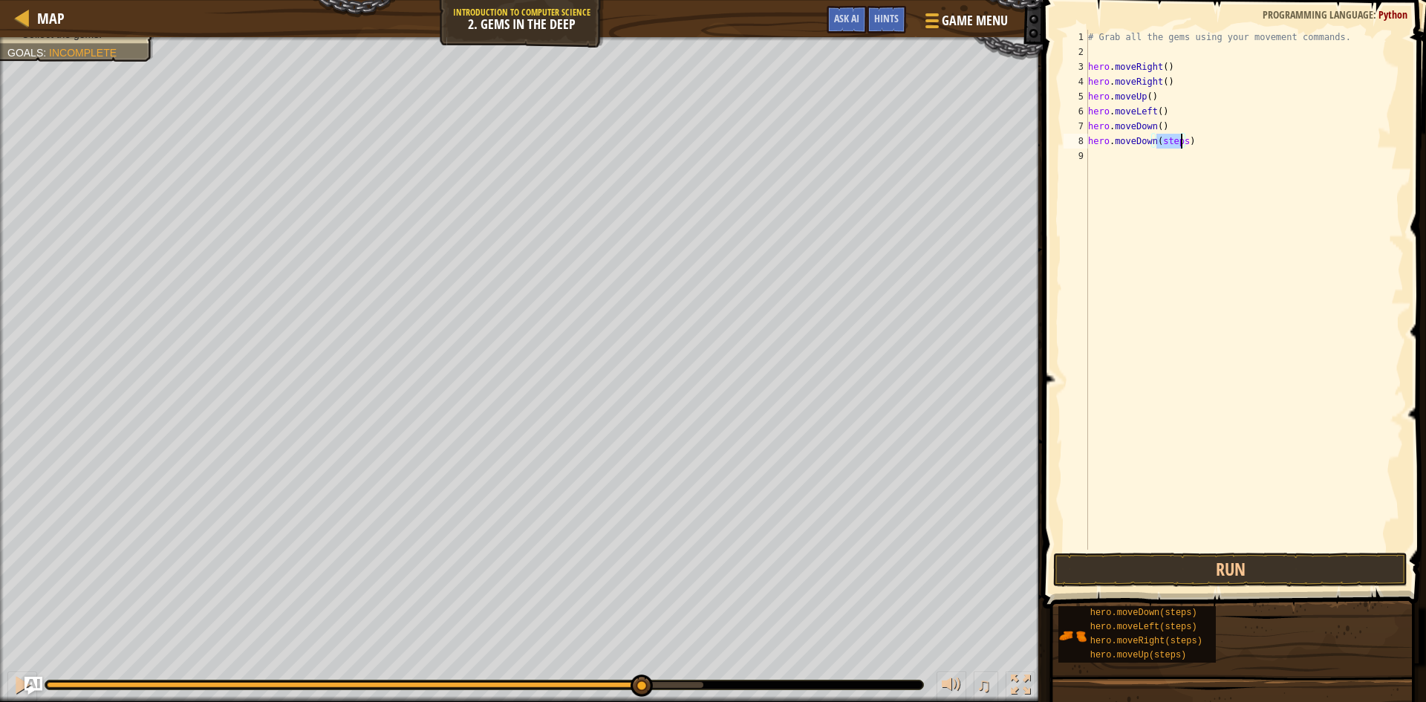
drag, startPoint x: 1156, startPoint y: 141, endPoint x: 1181, endPoint y: 141, distance: 24.5
click at [1181, 141] on div "# Grab all the gems using your movement commands. hero . moveRight ( ) hero . m…" at bounding box center [1244, 304] width 319 height 549
type textarea "hero.moveDown()"
click at [1200, 565] on button "Run" at bounding box center [1230, 569] width 354 height 34
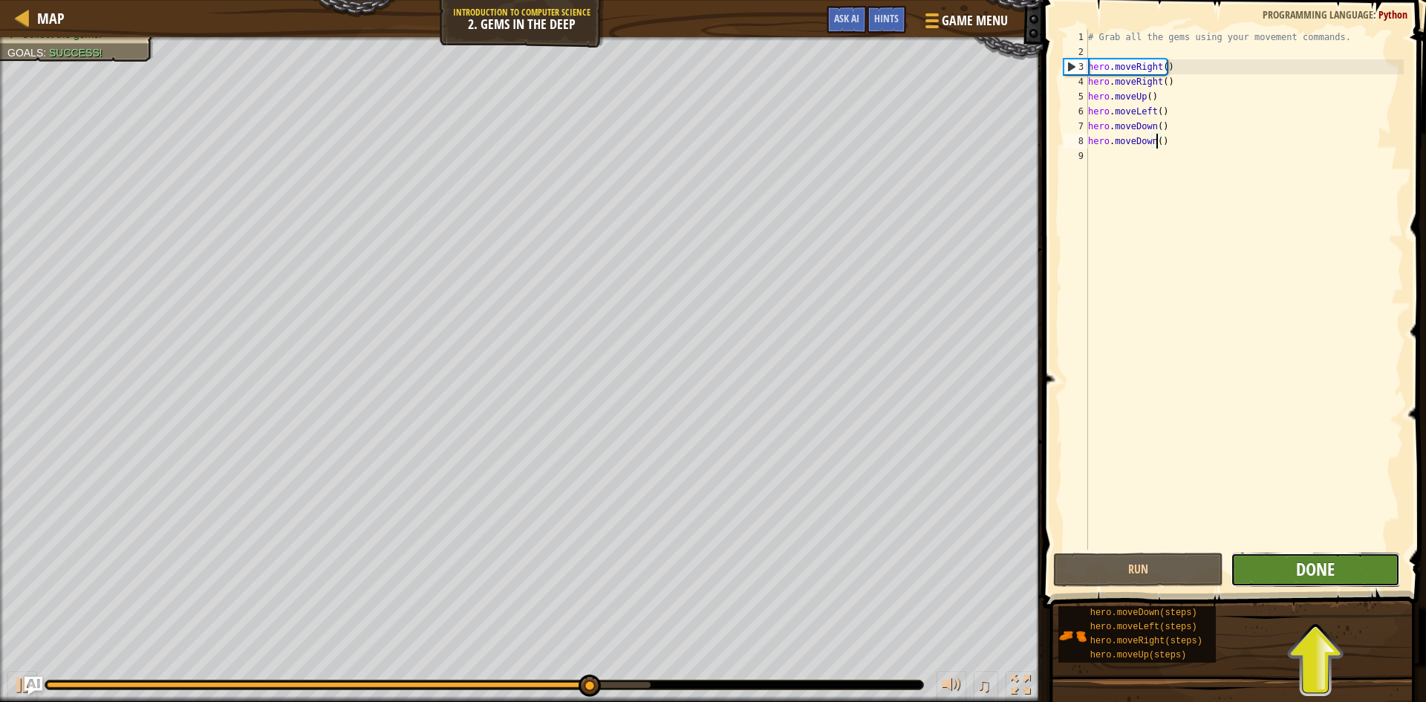
click at [1305, 574] on span "Done" at bounding box center [1315, 569] width 39 height 24
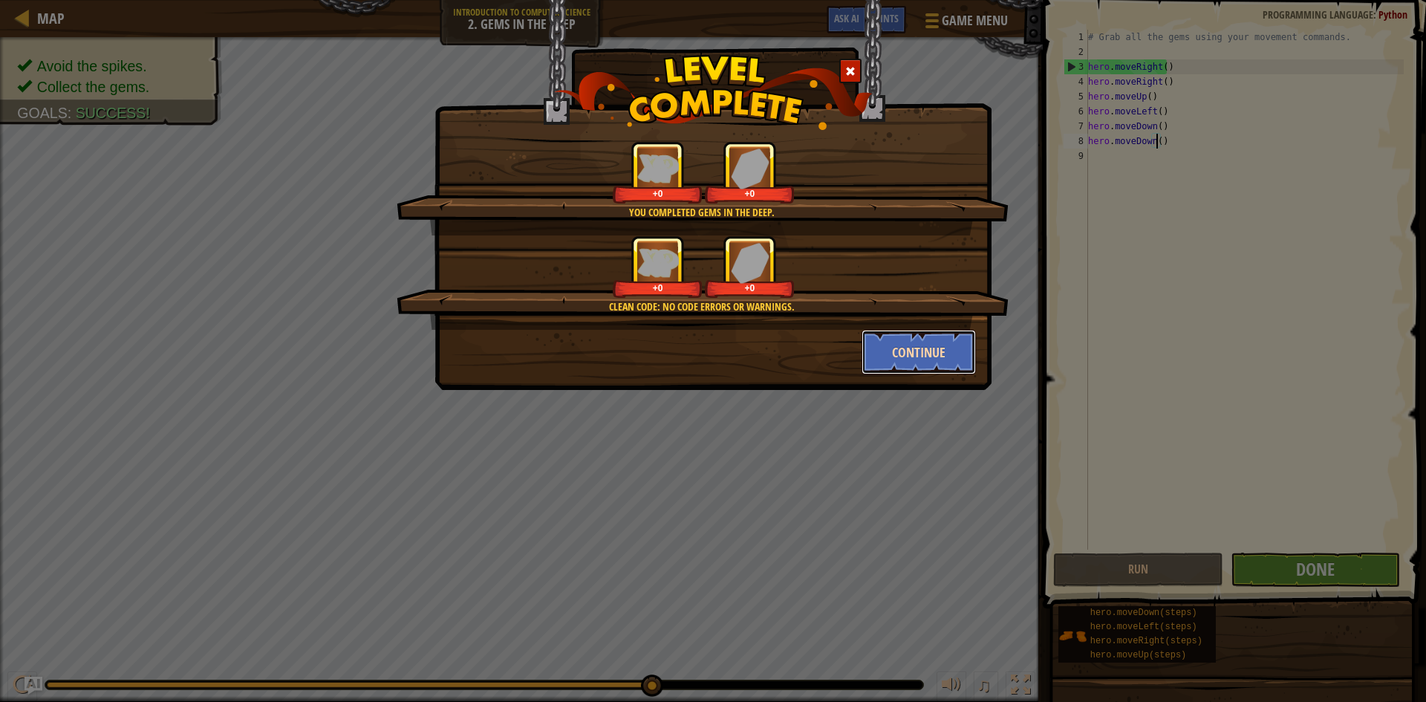
click at [906, 353] on button "Continue" at bounding box center [918, 352] width 115 height 45
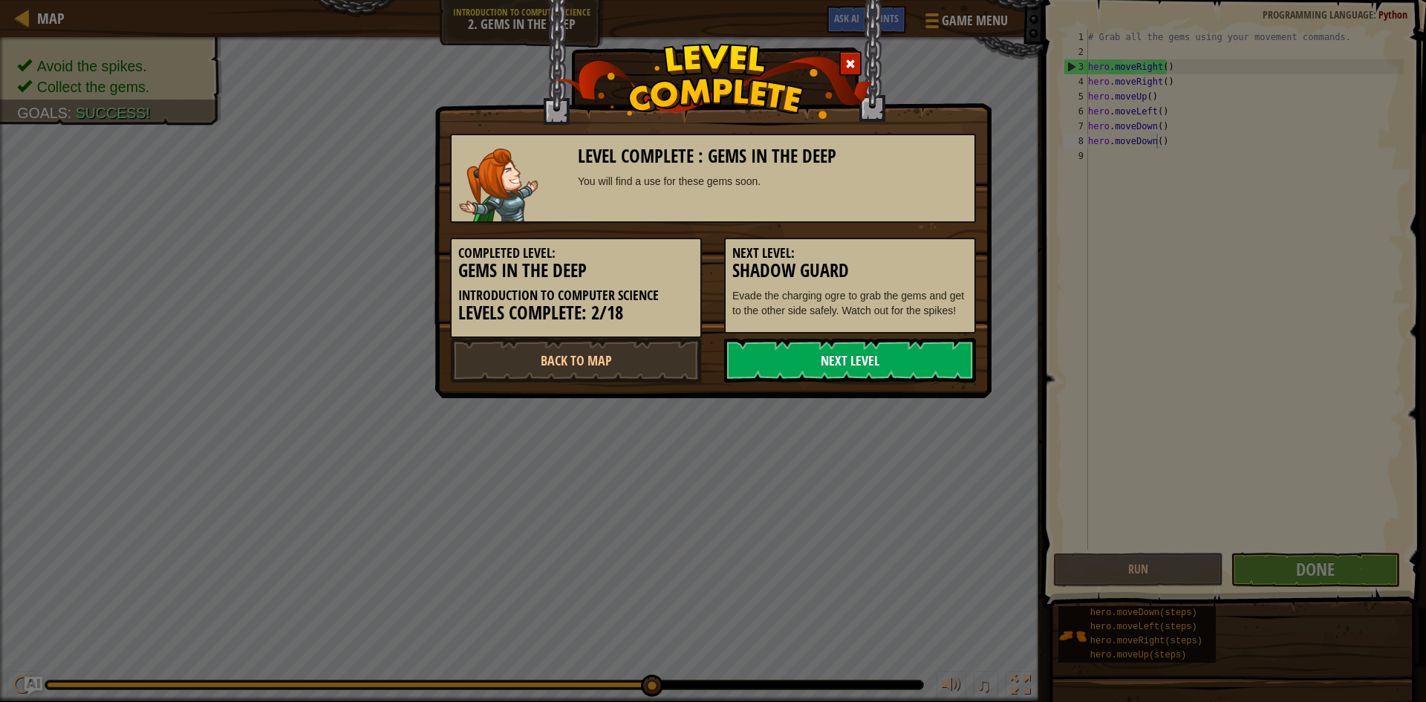
click at [906, 359] on link "Next Level" at bounding box center [850, 360] width 252 height 45
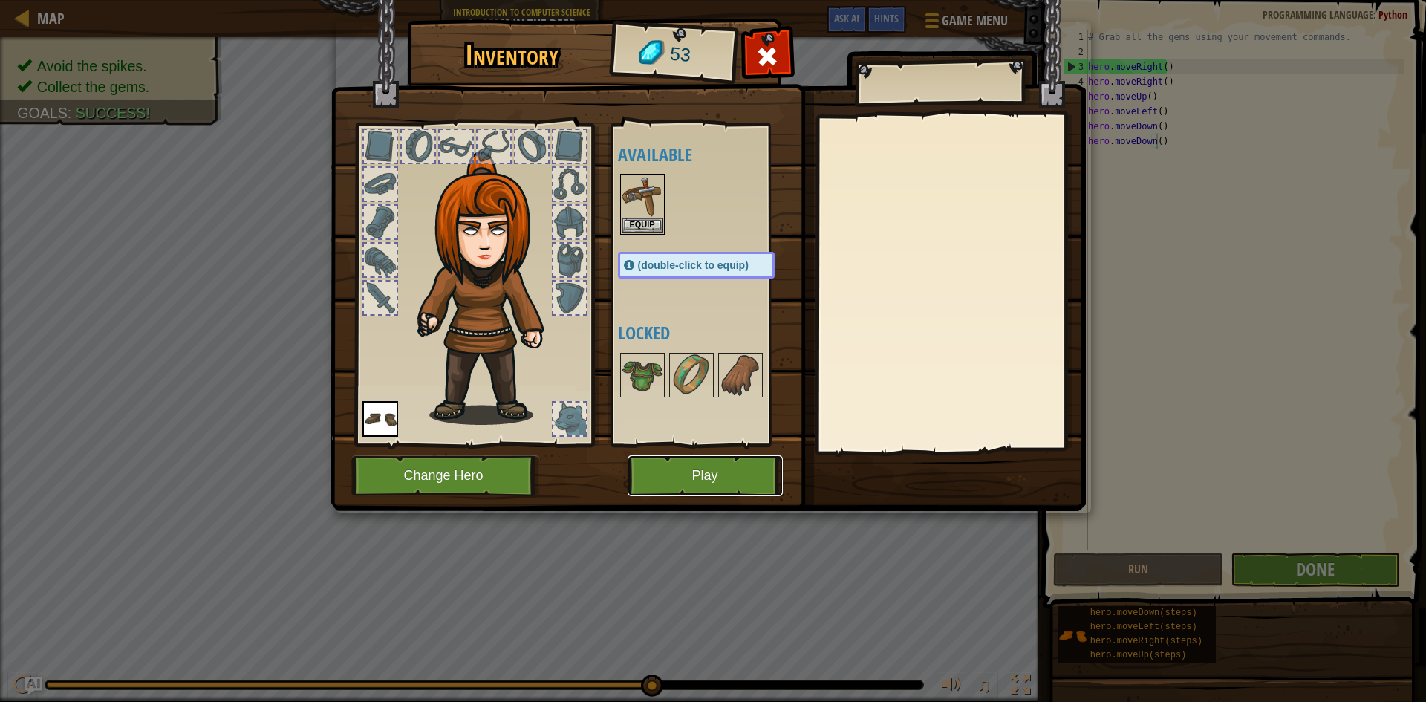
click at [750, 477] on button "Play" at bounding box center [704, 475] width 155 height 41
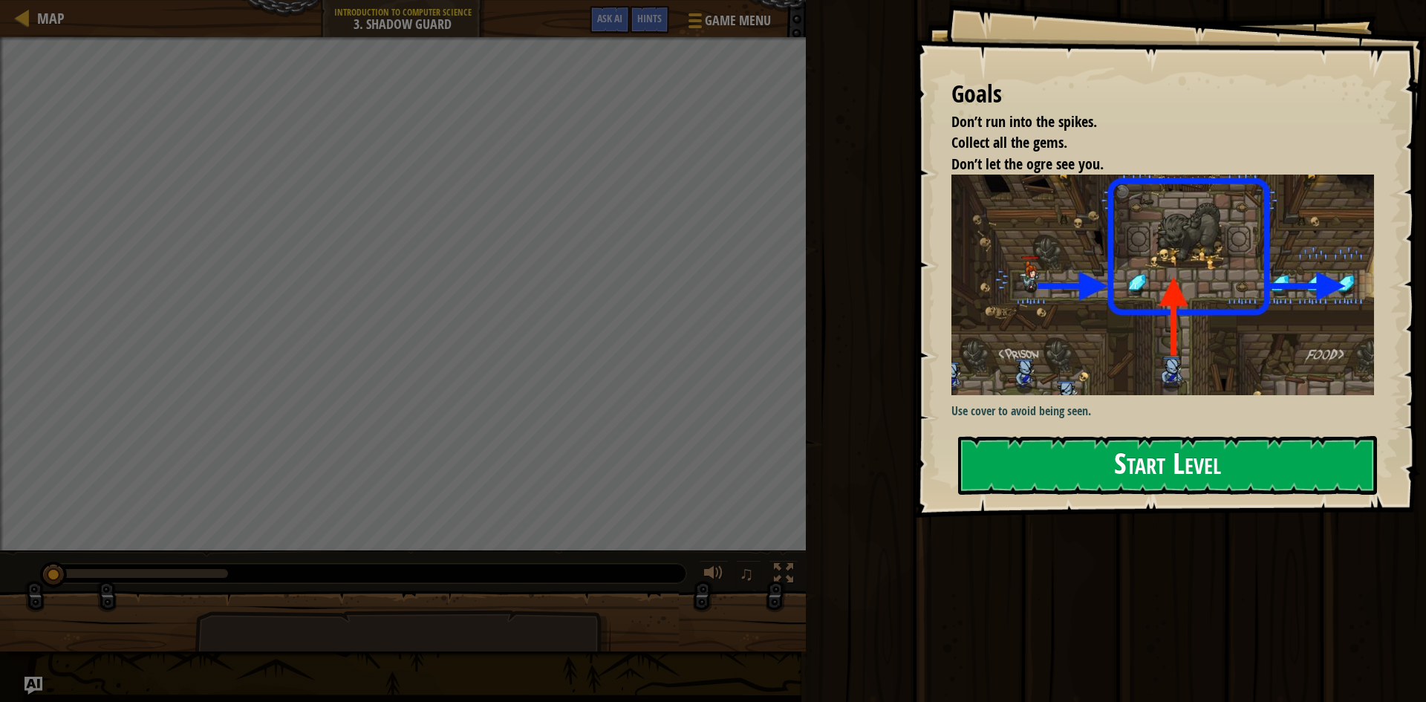
click at [1123, 475] on button "Start Level" at bounding box center [1167, 465] width 419 height 59
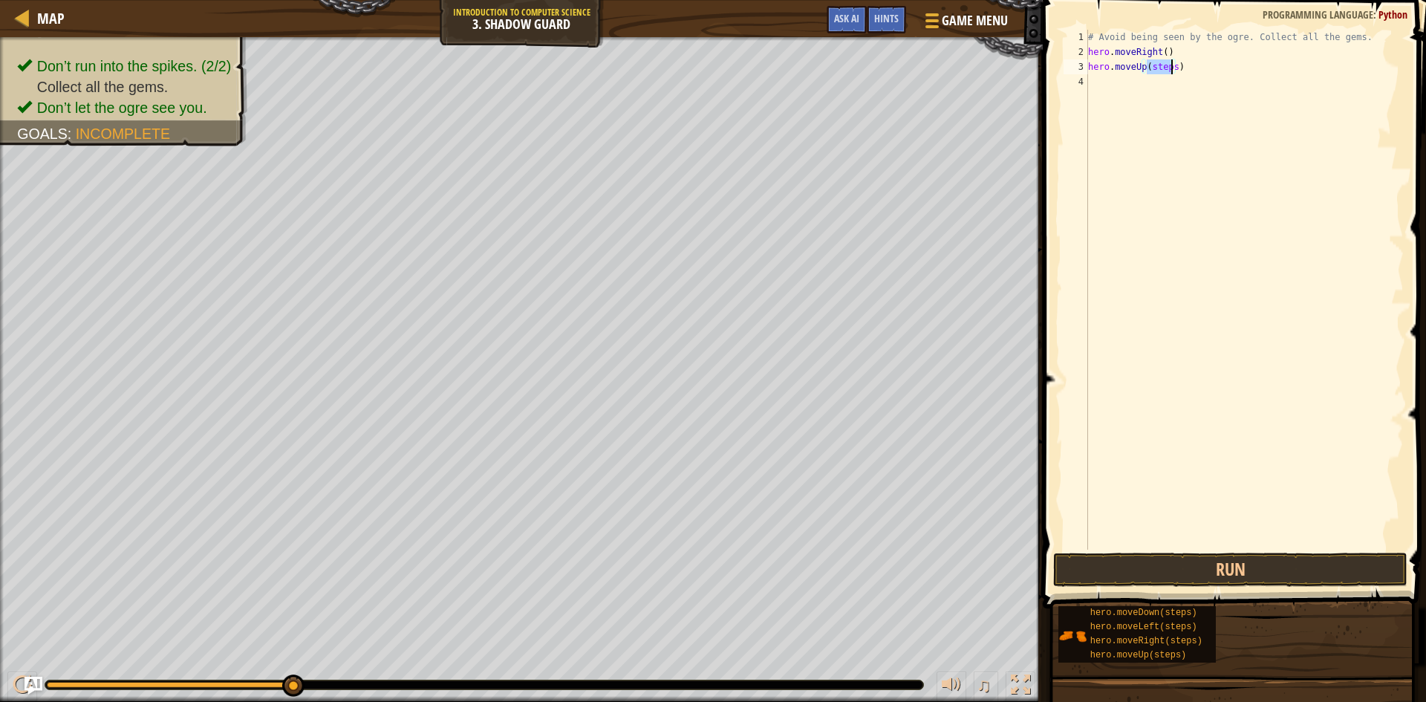
drag, startPoint x: 1146, startPoint y: 64, endPoint x: 1172, endPoint y: 65, distance: 26.0
click at [1172, 65] on div "# Avoid being seen by the ogre. Collect all the gems. hero . moveRight ( ) hero…" at bounding box center [1244, 304] width 319 height 549
type textarea "hero.moveUp()"
click at [1158, 94] on div "# Avoid being seen by the ogre. Collect all the gems. hero . moveRight ( ) hero…" at bounding box center [1244, 304] width 319 height 549
drag, startPoint x: 1156, startPoint y: 79, endPoint x: 1181, endPoint y: 80, distance: 25.3
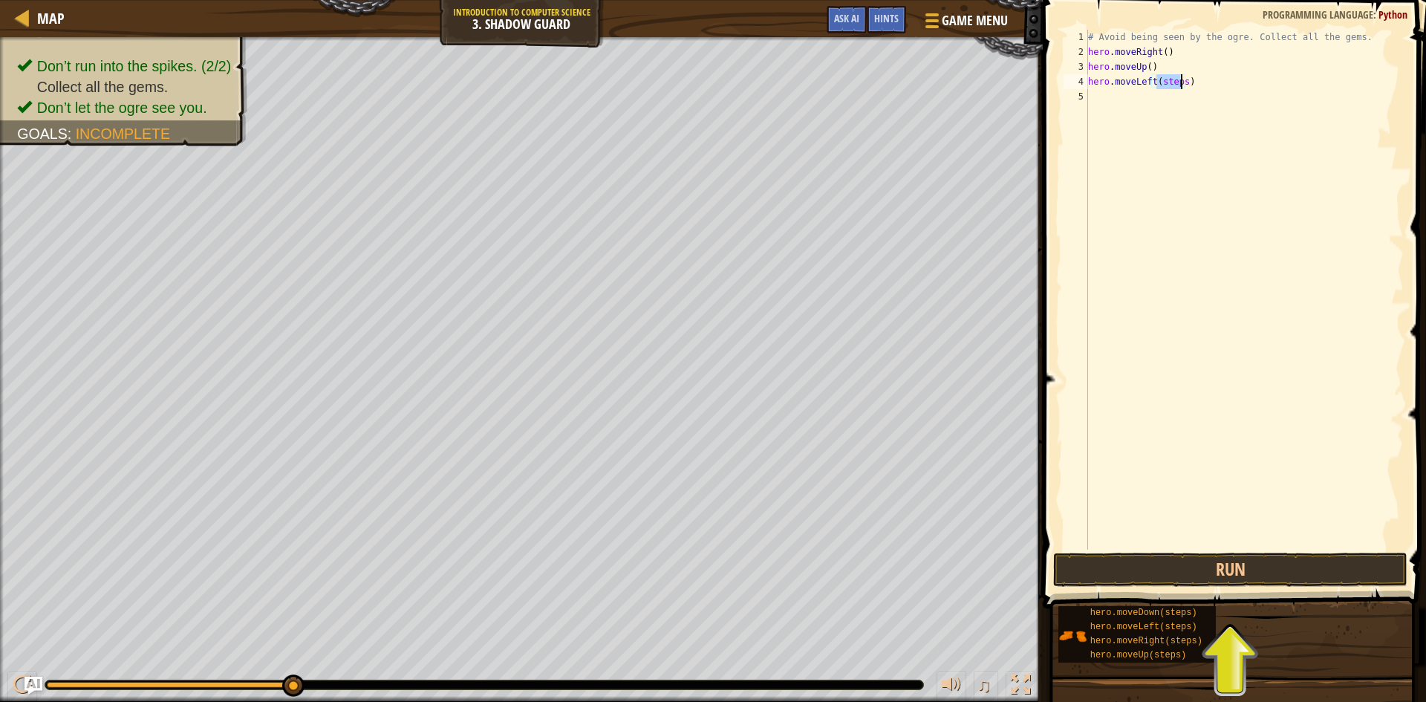
click at [1181, 80] on div "# Avoid being seen by the ogre. Collect all the gems. hero . moveRight ( ) hero…" at bounding box center [1244, 304] width 319 height 549
drag, startPoint x: 1155, startPoint y: 96, endPoint x: 1181, endPoint y: 101, distance: 27.2
click at [1181, 101] on div "# Avoid being seen by the ogre. Collect all the gems. hero . moveRight ( ) hero…" at bounding box center [1244, 304] width 319 height 549
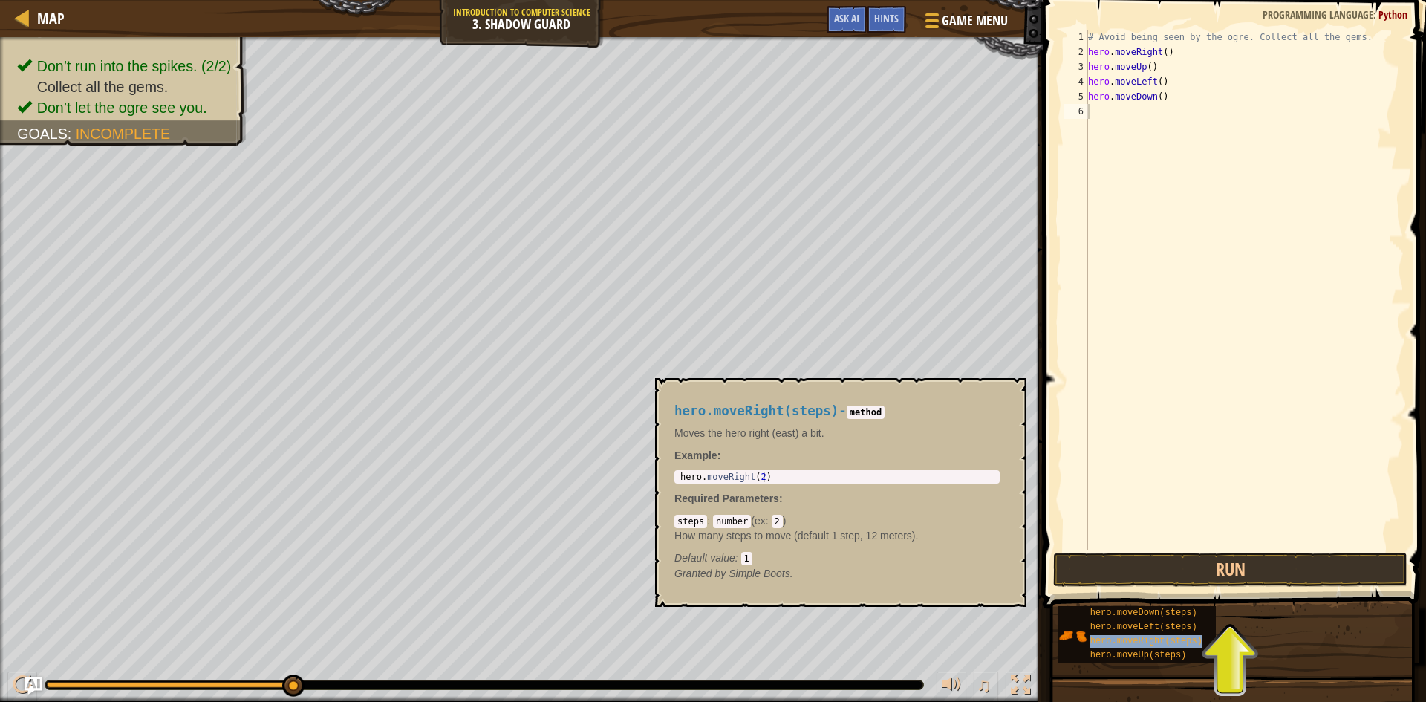
type textarea "hero.moveRight(steps)"
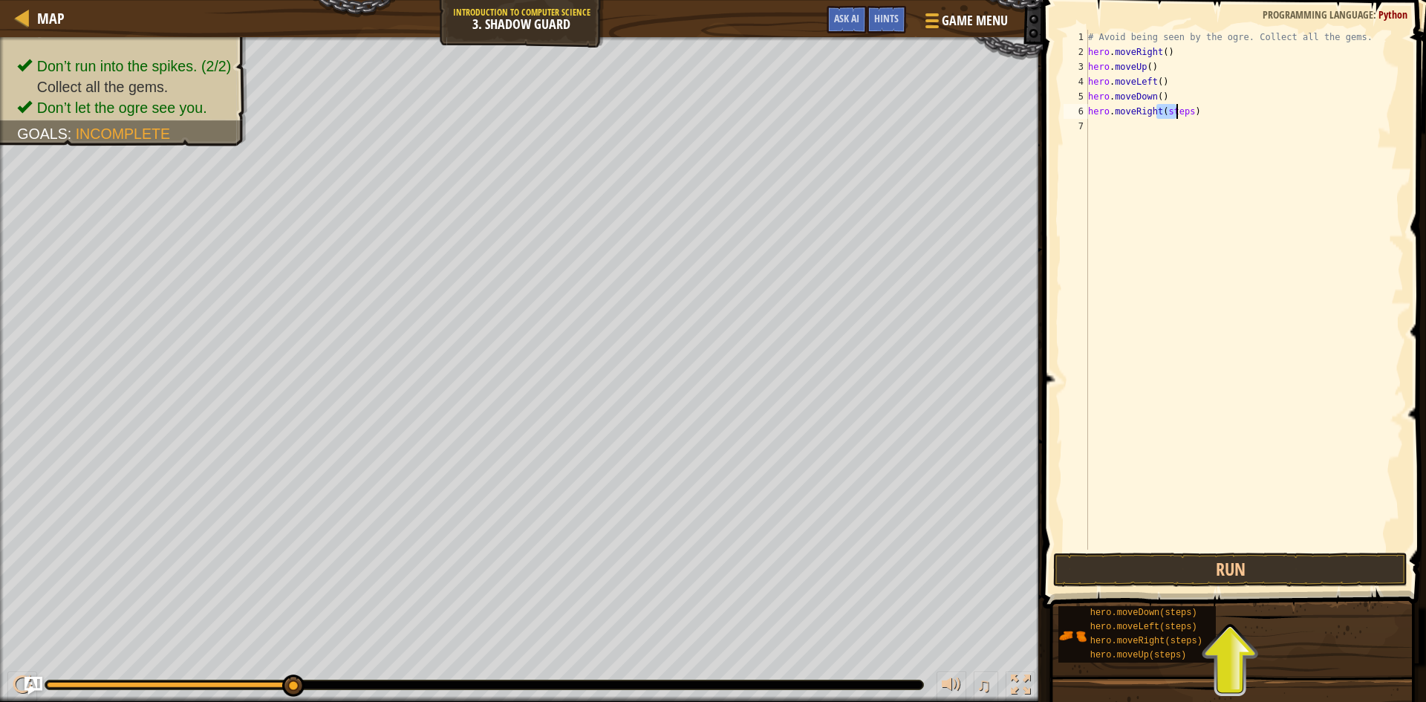
drag, startPoint x: 1158, startPoint y: 110, endPoint x: 1167, endPoint y: 126, distance: 18.6
click at [1176, 111] on div "# Avoid being seen by the ogre. Collect all the gems. hero . moveRight ( ) hero…" at bounding box center [1244, 304] width 319 height 549
click at [1162, 162] on div "# Avoid being seen by the ogre. Collect all the gems. hero . moveRight ( ) hero…" at bounding box center [1244, 304] width 319 height 549
drag, startPoint x: 1161, startPoint y: 114, endPoint x: 1184, endPoint y: 110, distance: 24.0
click at [1184, 110] on div "# Avoid being seen by the ogre. Collect all the gems. hero . moveRight ( ) hero…" at bounding box center [1244, 304] width 319 height 549
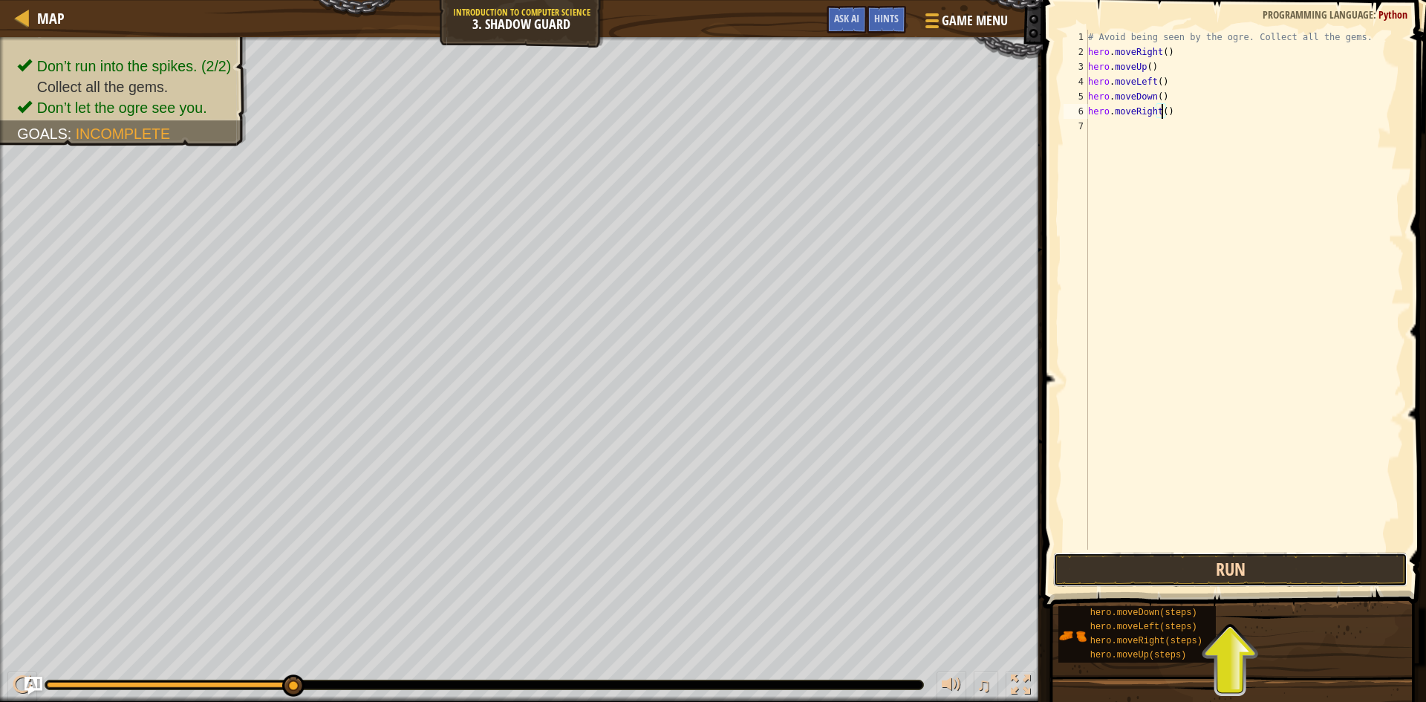
click at [1160, 562] on button "Run" at bounding box center [1230, 569] width 354 height 34
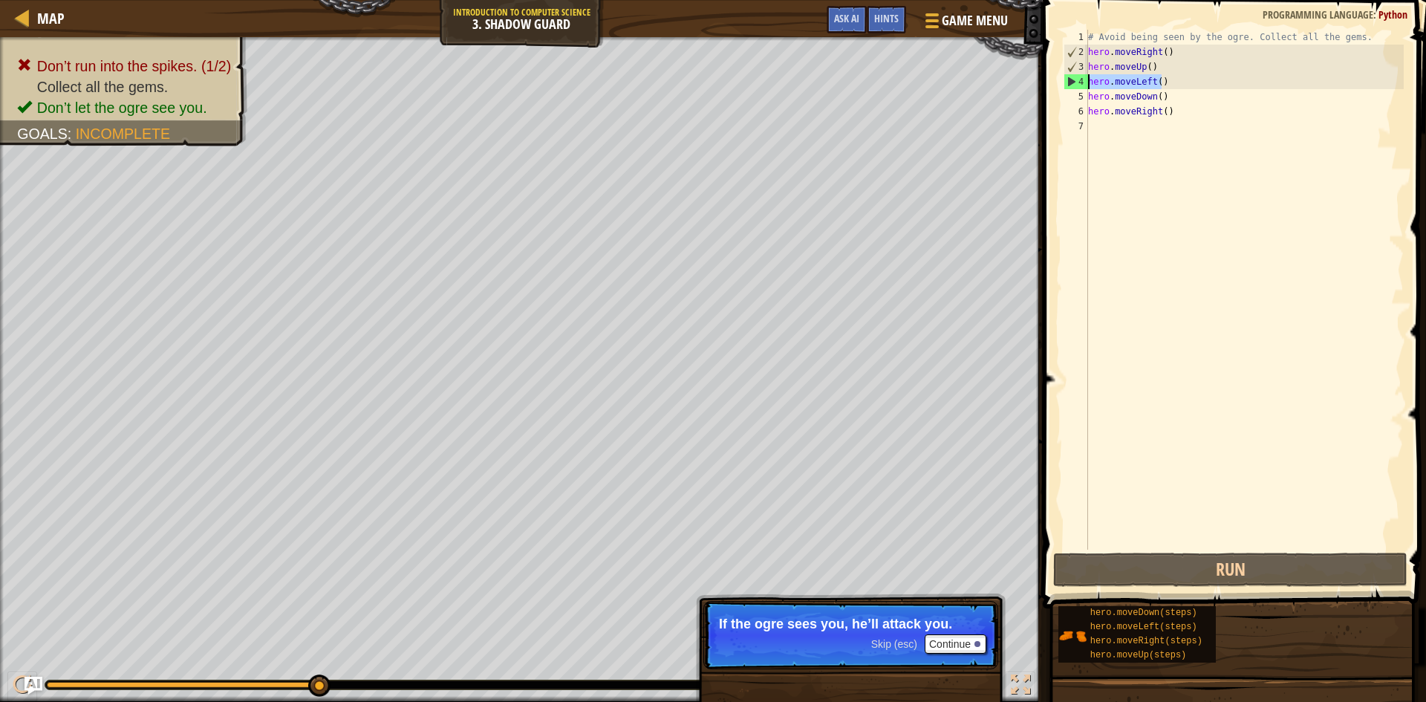
drag, startPoint x: 1181, startPoint y: 78, endPoint x: 1087, endPoint y: 84, distance: 93.7
click at [1087, 84] on div "hero.moveRight() 1 2 3 4 5 6 7 # Avoid being seen by the ogre. Collect all the …" at bounding box center [1231, 290] width 343 height 520
type textarea "hero.moveLeft()"
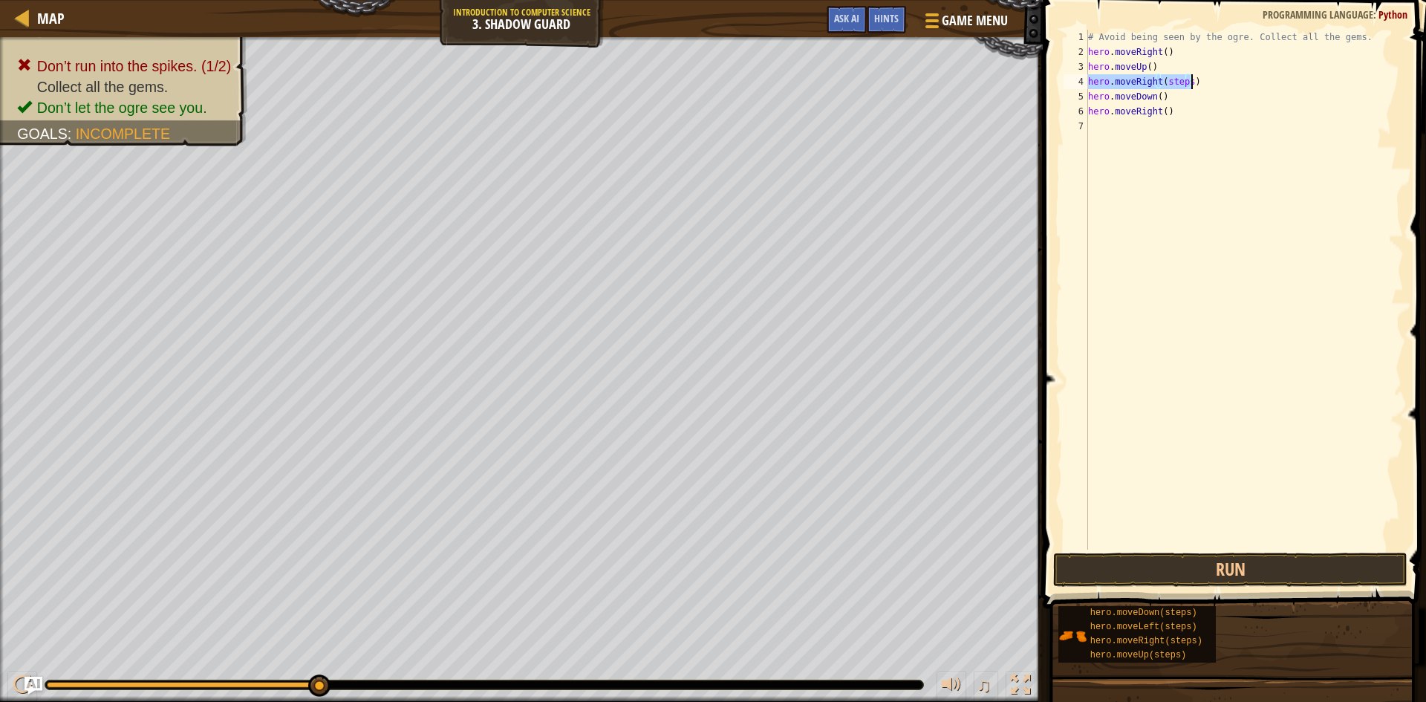
click at [1187, 78] on div "# Avoid being seen by the ogre. Collect all the gems. hero . moveRight ( ) hero…" at bounding box center [1244, 290] width 319 height 520
click at [1187, 79] on div "# Avoid being seen by the ogre. Collect all the gems. hero . moveRight ( ) hero…" at bounding box center [1244, 304] width 319 height 549
type textarea "hero.moveRight()"
click at [1237, 566] on button "Run" at bounding box center [1230, 569] width 354 height 34
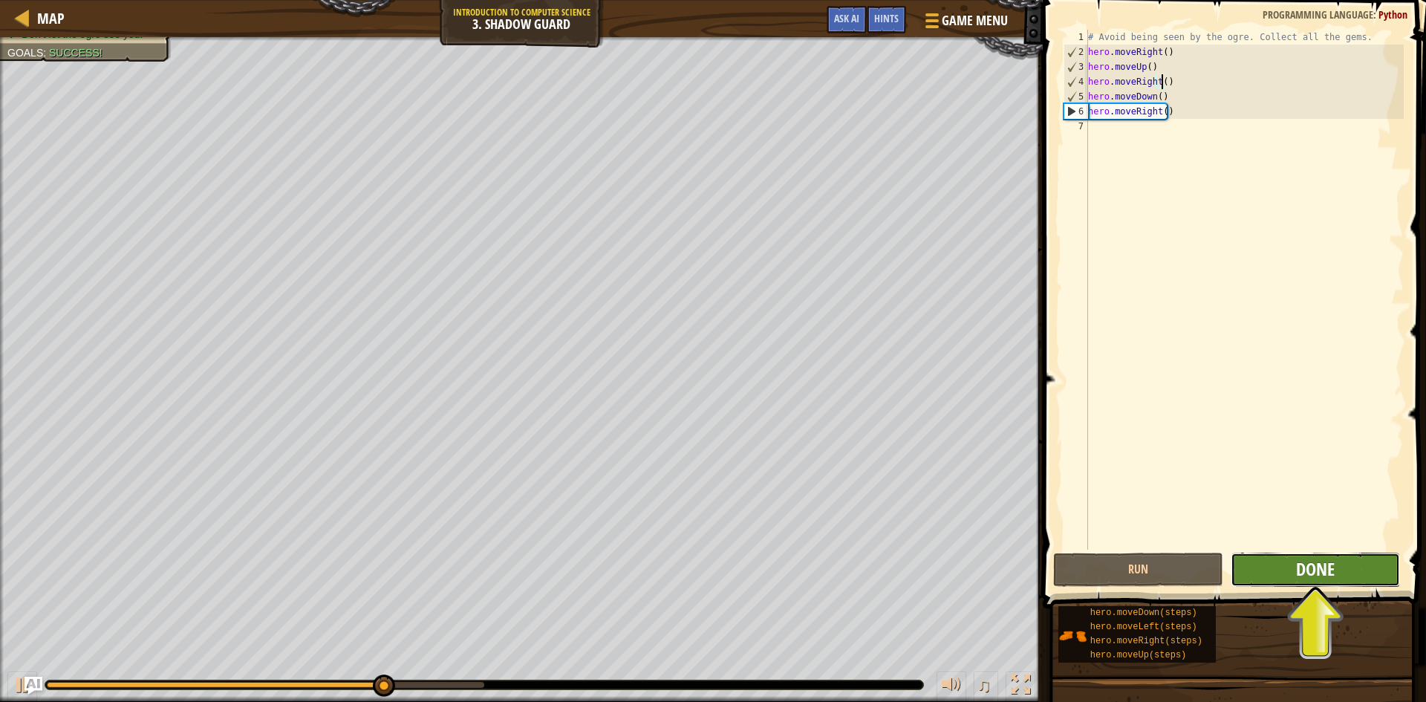
click at [1325, 568] on span "Done" at bounding box center [1315, 569] width 39 height 24
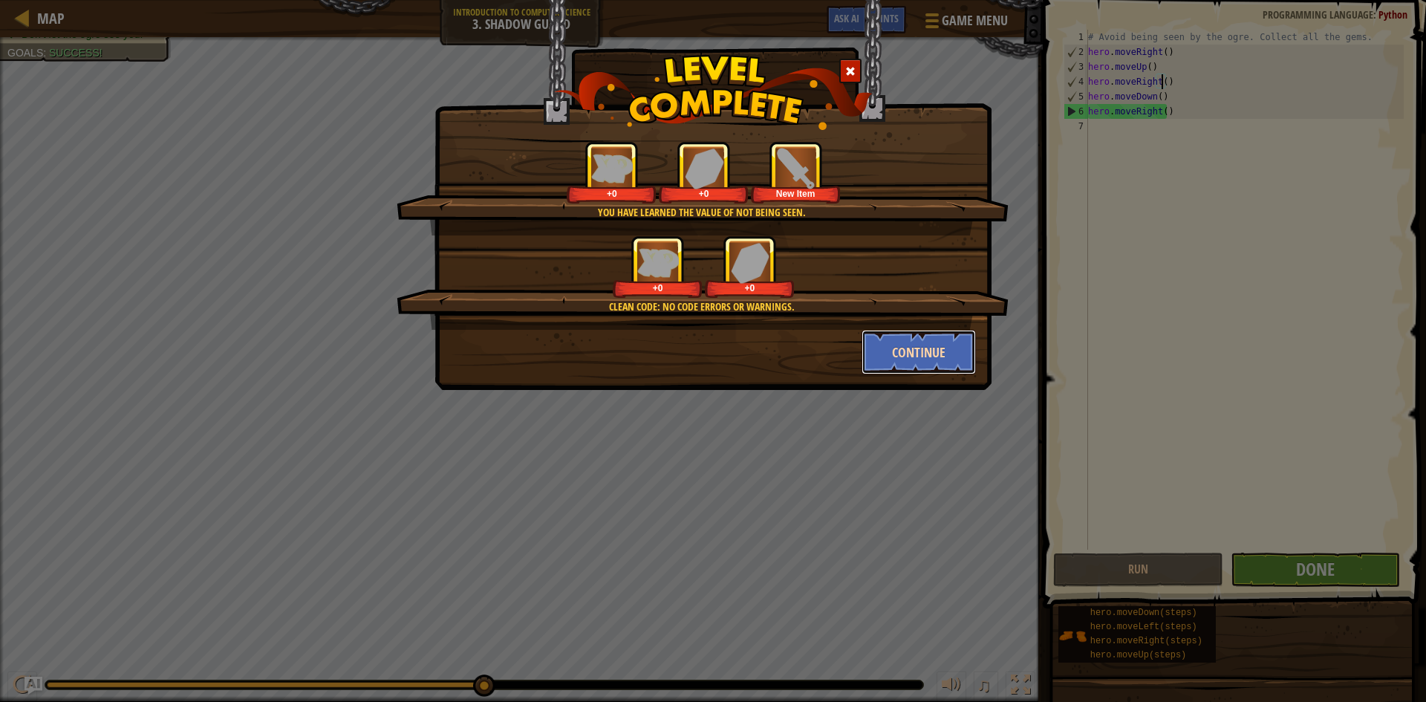
click at [919, 349] on button "Continue" at bounding box center [918, 352] width 115 height 45
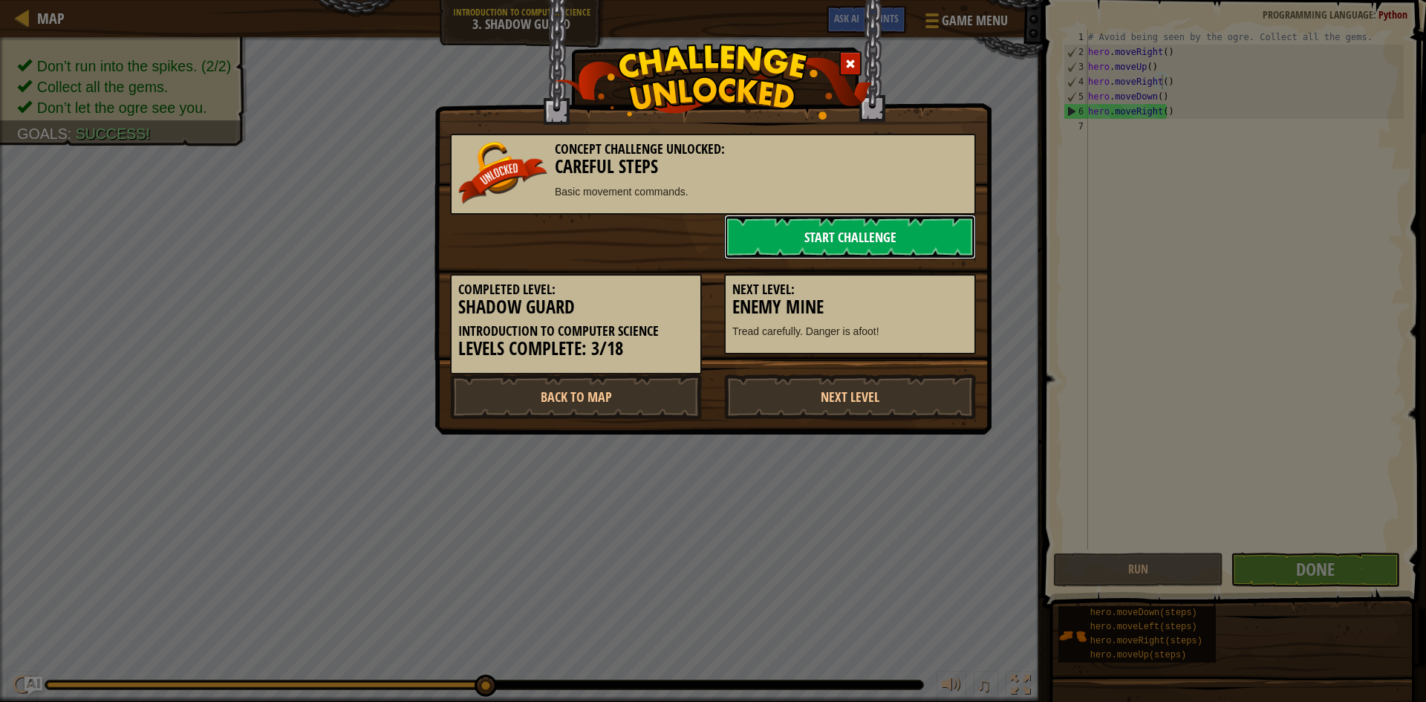
click at [880, 238] on link "Start Challenge" at bounding box center [850, 237] width 252 height 45
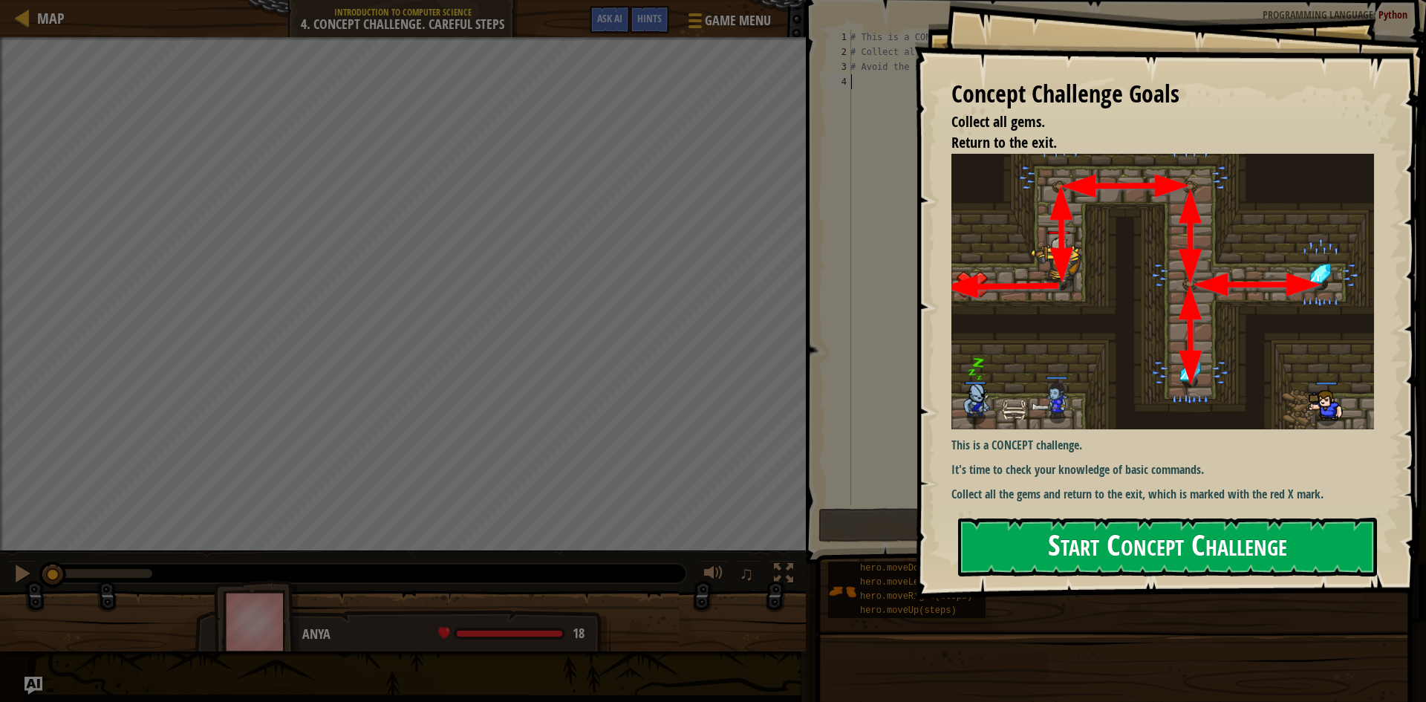
click at [1066, 518] on button "Start Concept Challenge" at bounding box center [1167, 547] width 419 height 59
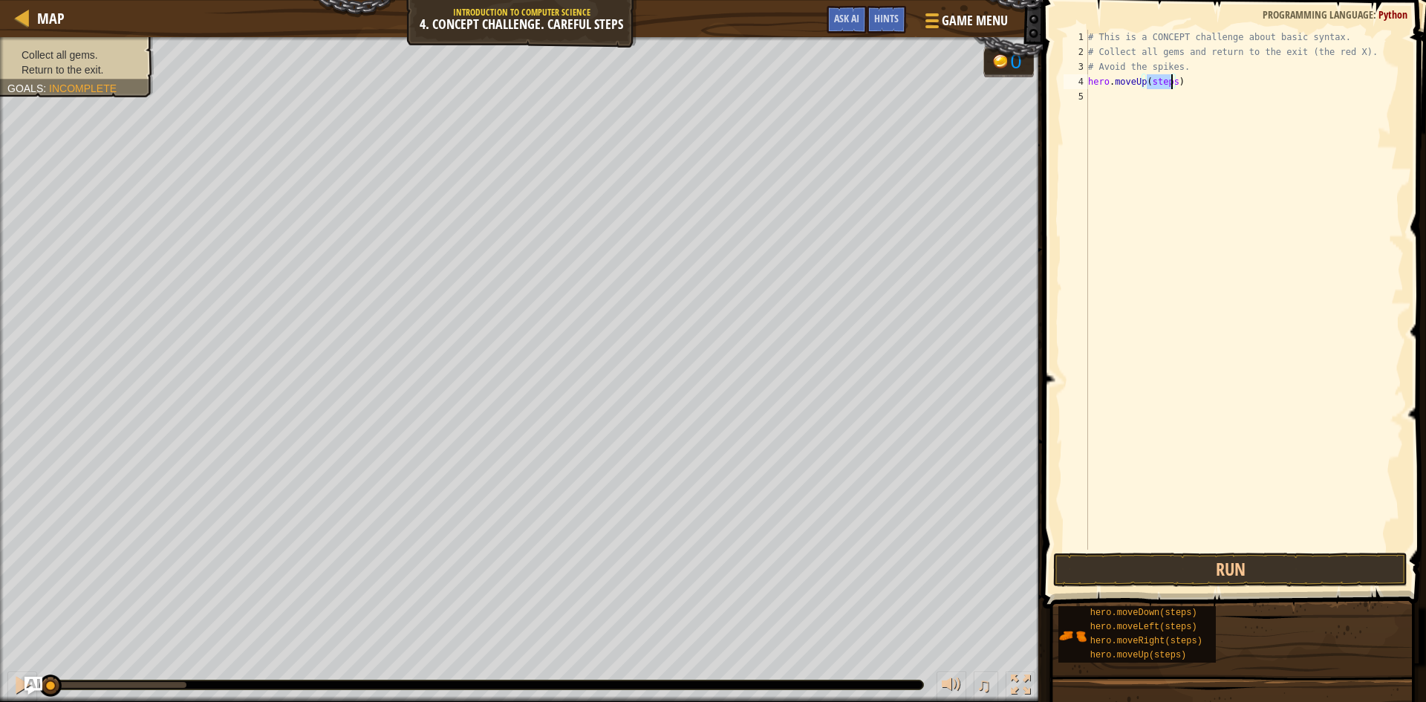
drag, startPoint x: 1147, startPoint y: 77, endPoint x: 1170, endPoint y: 80, distance: 23.2
click at [1170, 80] on div "# This is a CONCEPT challenge about basic syntax. # Collect all gems and return…" at bounding box center [1244, 304] width 319 height 549
drag, startPoint x: 1166, startPoint y: 96, endPoint x: 1189, endPoint y: 96, distance: 23.0
click at [1189, 96] on div "# This is a CONCEPT challenge about basic syntax. # Collect all gems and return…" at bounding box center [1244, 304] width 319 height 549
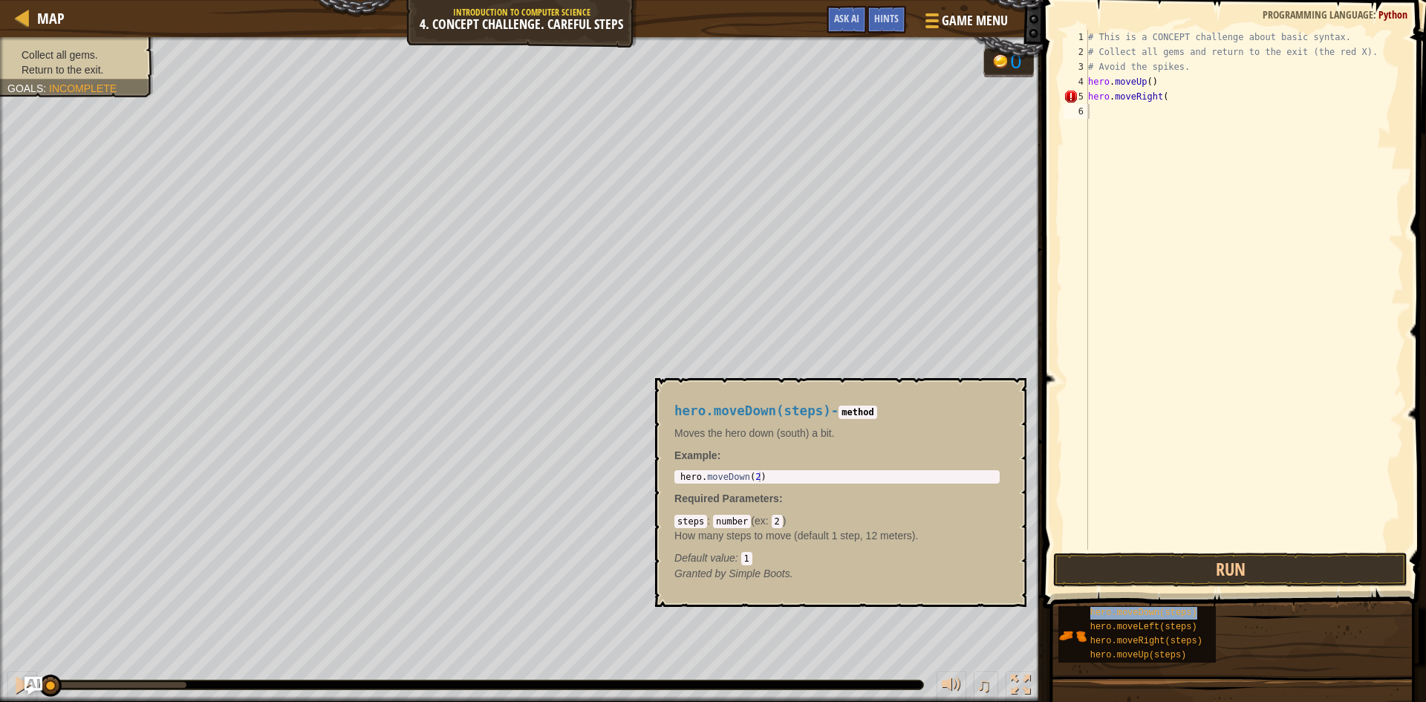
type textarea "hero.moveDown(steps)"
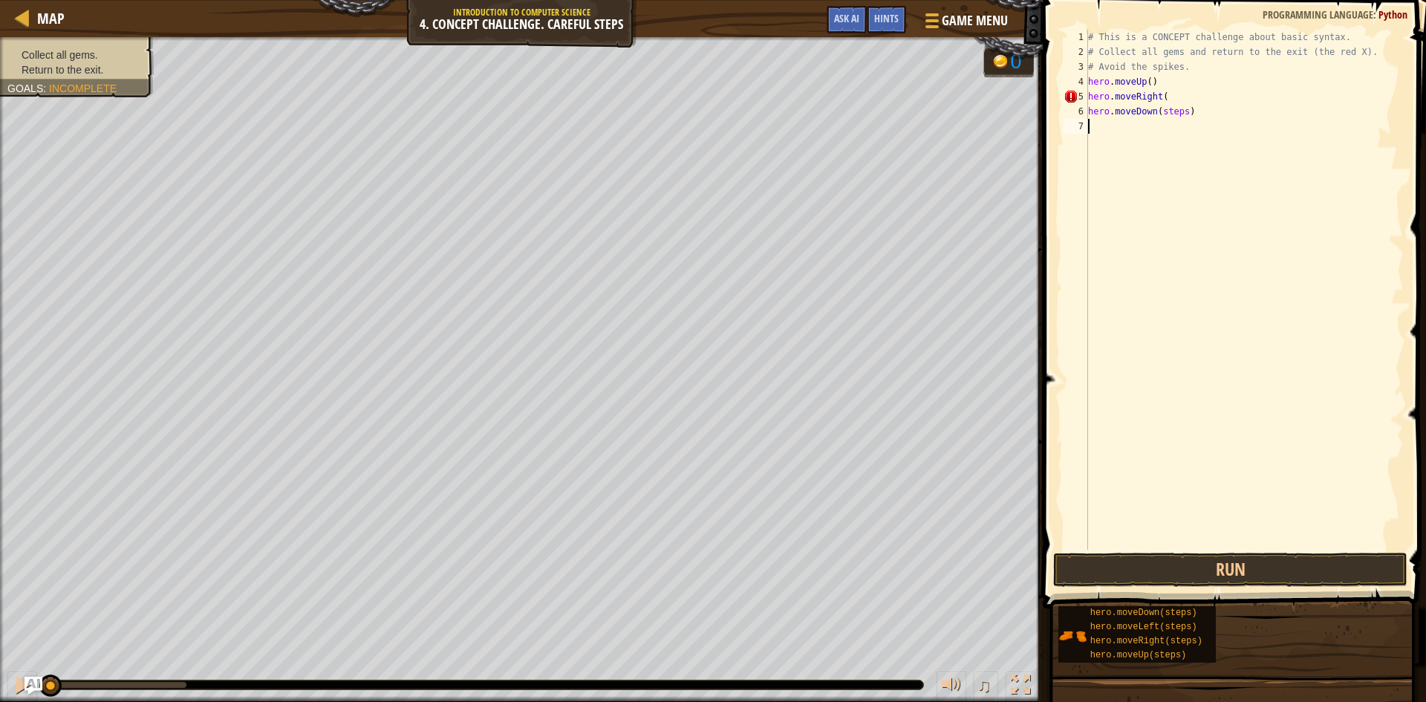
click at [1158, 124] on div "# This is a CONCEPT challenge about basic syntax. # Collect all gems and return…" at bounding box center [1244, 304] width 319 height 549
click at [1169, 99] on div "# This is a CONCEPT challenge about basic syntax. # Collect all gems and return…" at bounding box center [1244, 304] width 319 height 549
drag, startPoint x: 1158, startPoint y: 114, endPoint x: 1179, endPoint y: 113, distance: 20.8
click at [1179, 113] on div "# This is a CONCEPT challenge about basic syntax. # Collect all gems and return…" at bounding box center [1244, 304] width 319 height 549
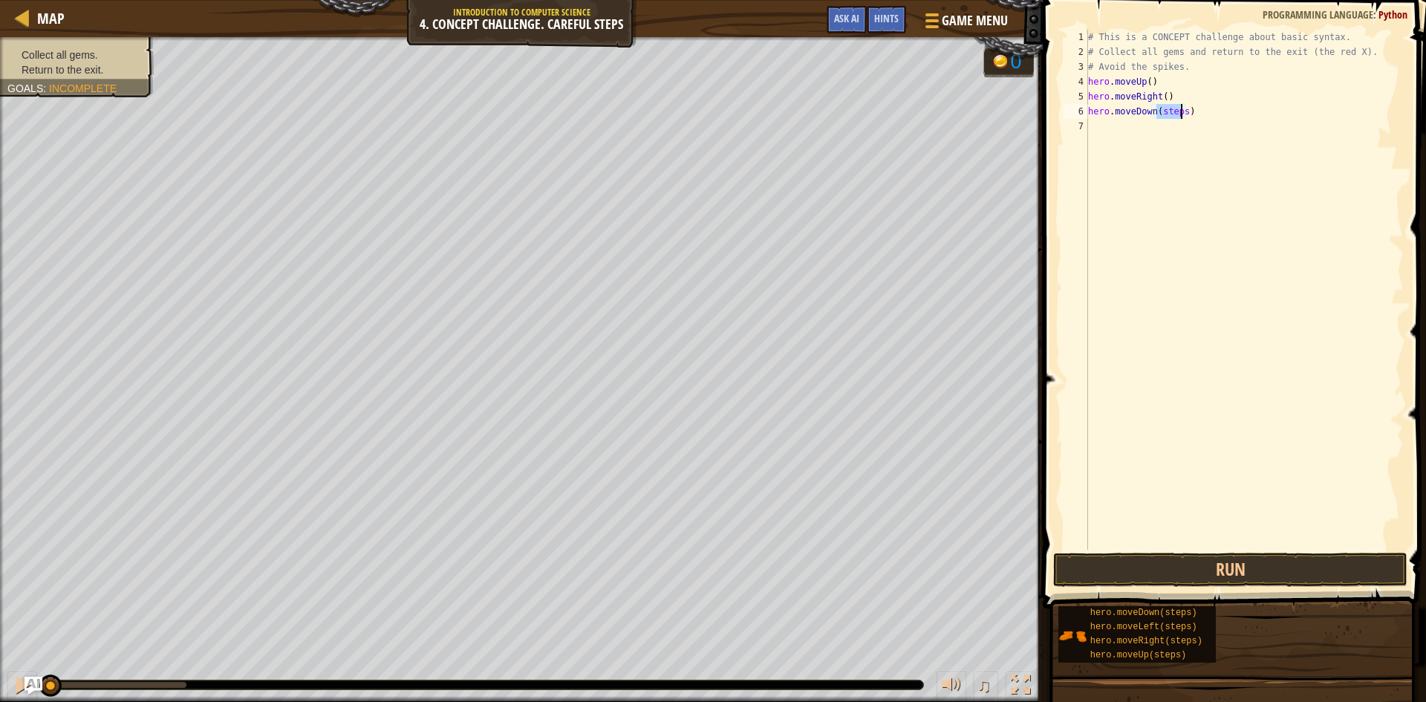
type textarea "hero.moveDown()"
click at [1119, 131] on div "# This is a CONCEPT challenge about basic syntax. # Collect all gems and return…" at bounding box center [1244, 304] width 319 height 549
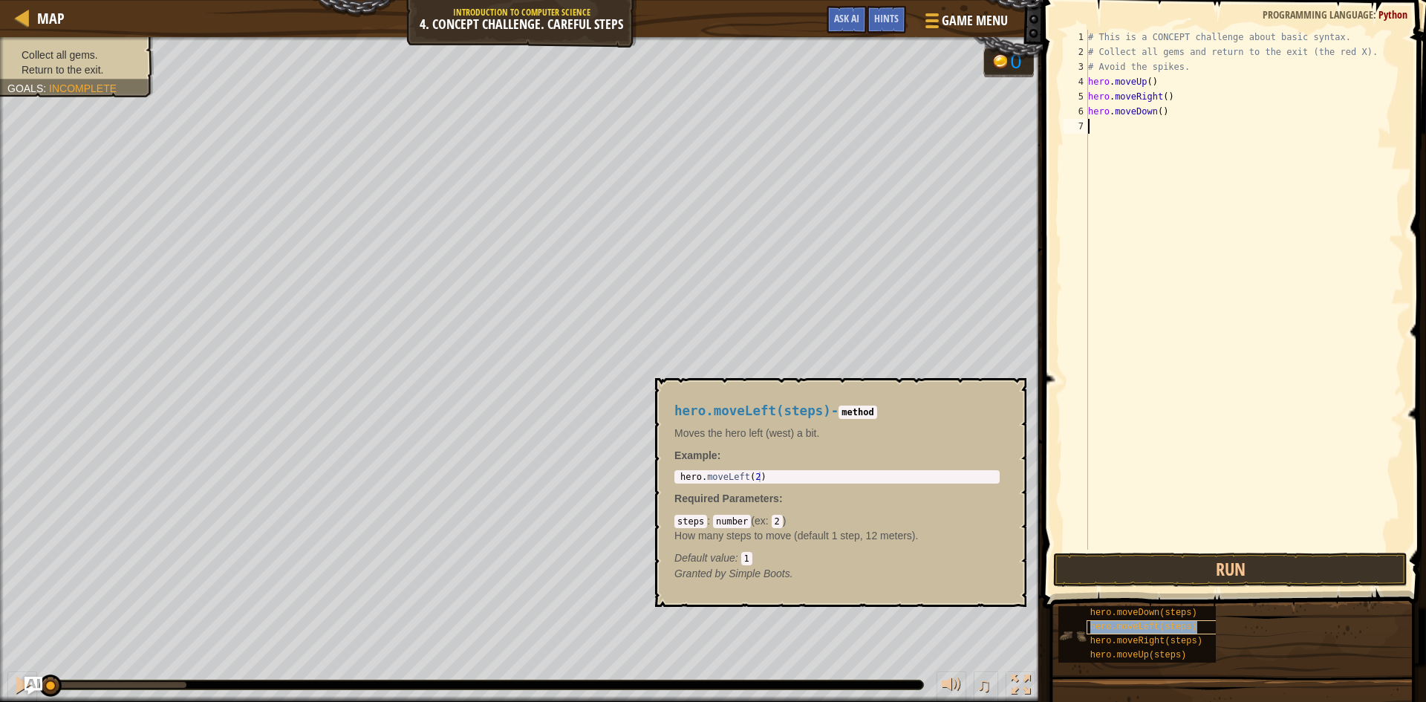
click at [1146, 631] on span "hero.moveLeft(steps)" at bounding box center [1143, 626] width 107 height 10
click at [1146, 645] on span "hero.moveRight(steps)" at bounding box center [1146, 641] width 112 height 10
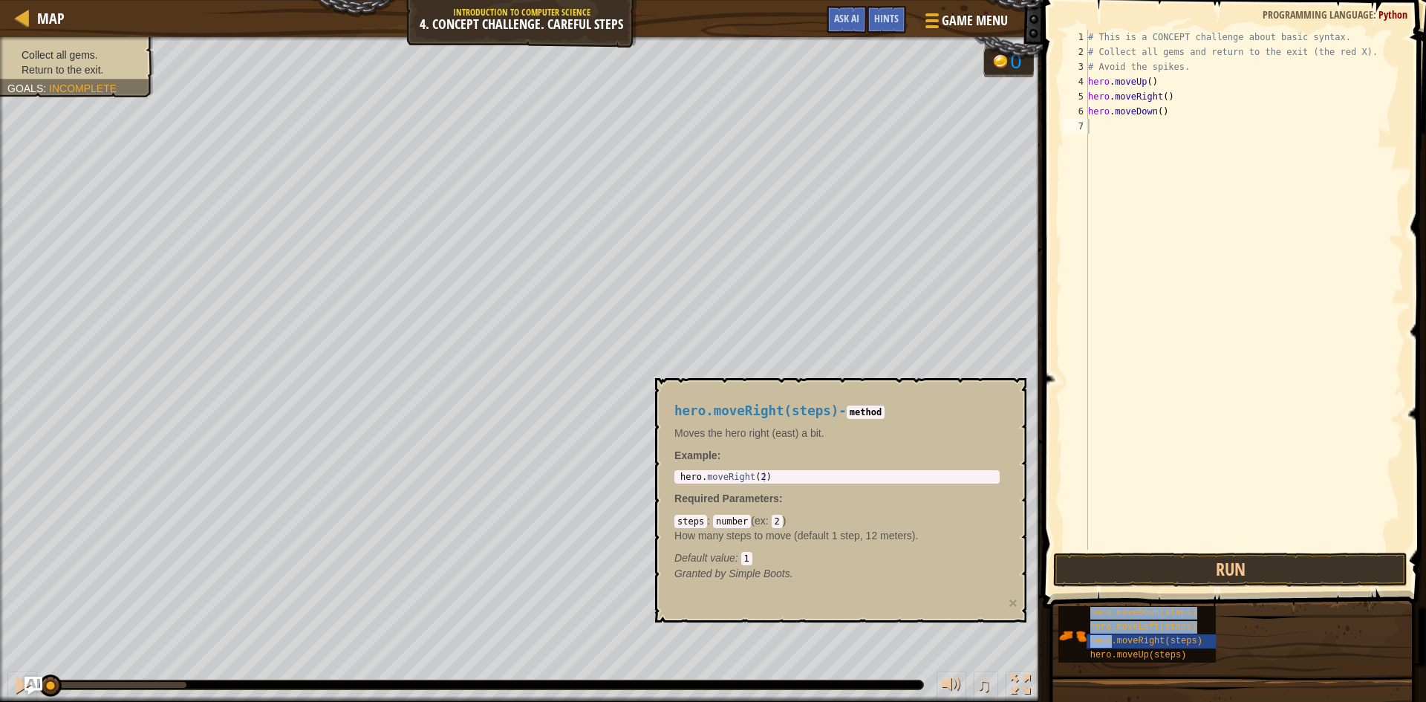
drag, startPoint x: 1146, startPoint y: 645, endPoint x: 1138, endPoint y: 131, distance: 514.6
click at [1138, 131] on div "Hints Videos 1 2 3 4 5 6 7 # This is a CONCEPT challenge about basic syntax. # …" at bounding box center [1232, 347] width 388 height 694
click at [1327, 647] on div "hero.moveDown(steps) hero.moveLeft(steps) hero.moveRight(steps) hero.moveUp(ste…" at bounding box center [1236, 634] width 358 height 58
click at [1239, 659] on div "hero.moveDown(steps) hero.moveLeft(steps) hero.moveRight(steps) hero.moveUp(ste…" at bounding box center [1236, 634] width 358 height 58
click at [1237, 662] on div "hero.moveDown(steps) hero.moveLeft(steps) hero.moveRight(steps) hero.moveUp(ste…" at bounding box center [1236, 634] width 358 height 58
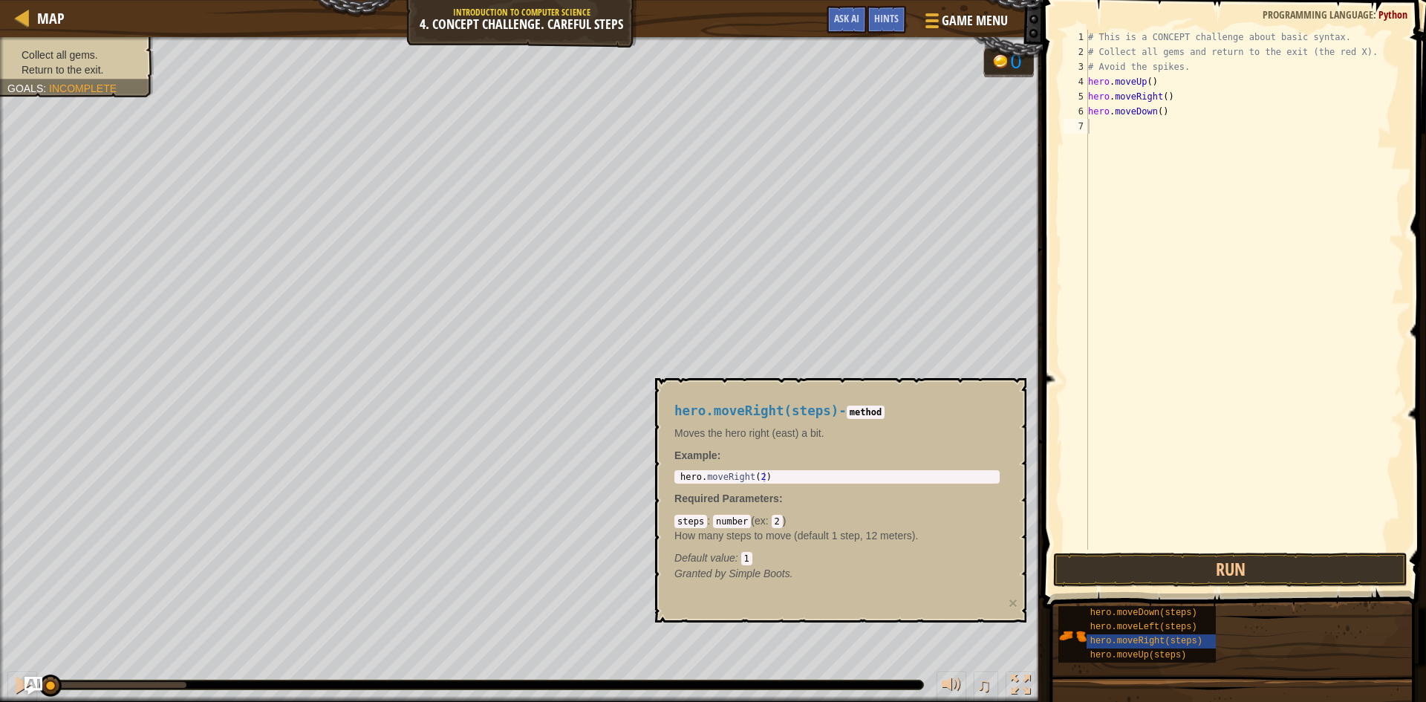
click at [1237, 662] on div "hero.moveDown(steps) hero.moveLeft(steps) hero.moveRight(steps) hero.moveUp(ste…" at bounding box center [1236, 634] width 358 height 58
drag, startPoint x: 1008, startPoint y: 607, endPoint x: 1011, endPoint y: 599, distance: 8.0
click at [1007, 604] on div "hero.moveRight(steps) - method Moves the hero right (east) a bit. Example : 1 h…" at bounding box center [840, 500] width 371 height 244
click at [1169, 489] on div "# This is a CONCEPT challenge about basic syntax. # Collect all gems and return…" at bounding box center [1244, 304] width 319 height 549
click at [1015, 603] on button "×" at bounding box center [1012, 603] width 9 height 16
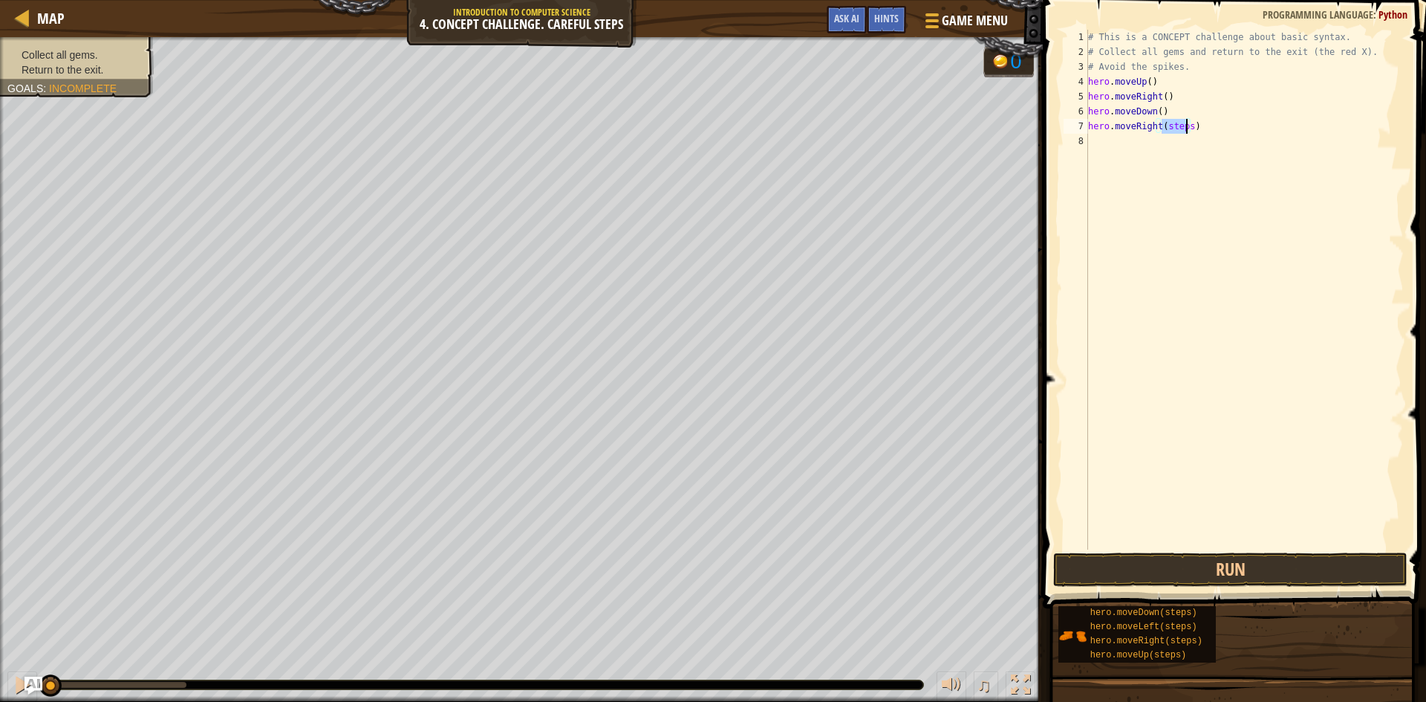
drag, startPoint x: 1161, startPoint y: 127, endPoint x: 1186, endPoint y: 127, distance: 24.5
click at [1186, 127] on div "# This is a CONCEPT challenge about basic syntax. # Collect all gems and return…" at bounding box center [1244, 304] width 319 height 549
type textarea "hero.moveRight()"
click at [1276, 569] on button "Run" at bounding box center [1230, 569] width 354 height 34
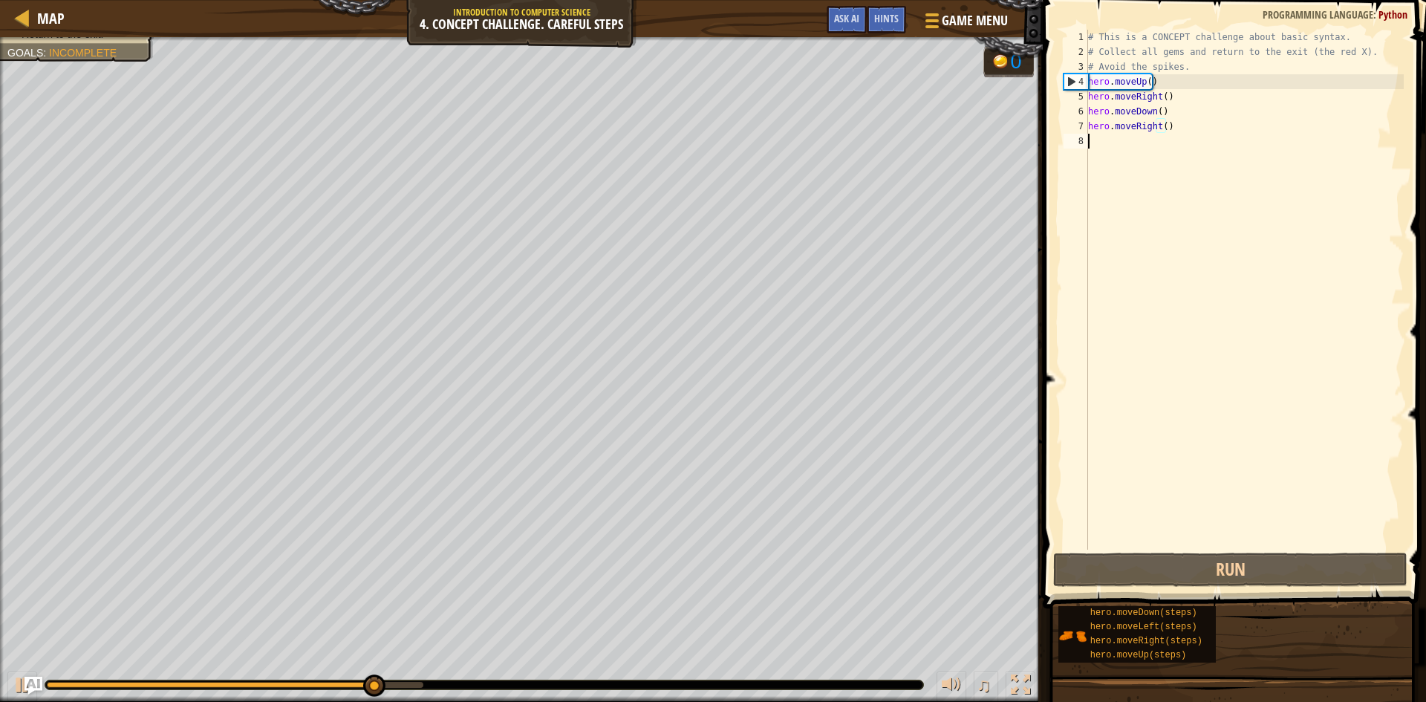
click at [1137, 151] on div "# This is a CONCEPT challenge about basic syntax. # Collect all gems and return…" at bounding box center [1244, 304] width 319 height 549
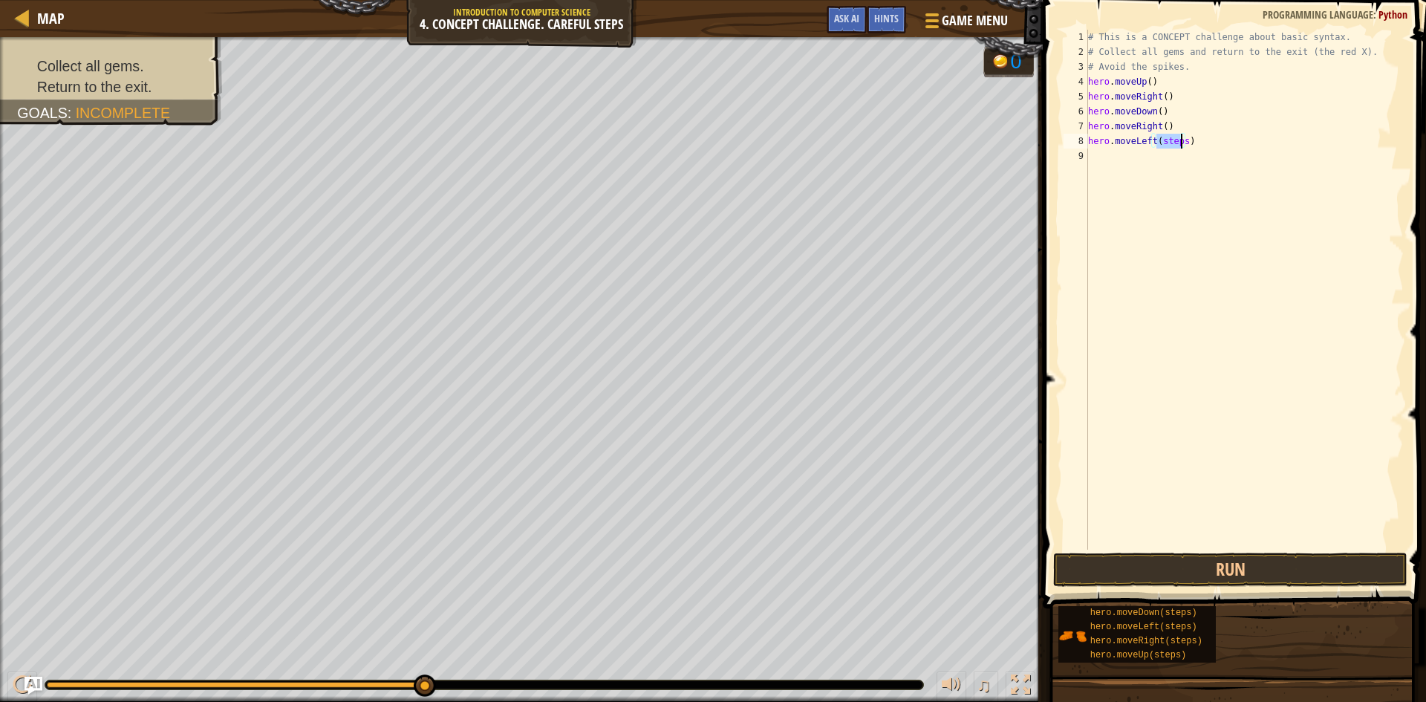
drag, startPoint x: 1157, startPoint y: 135, endPoint x: 1182, endPoint y: 137, distance: 25.3
click at [1182, 137] on div "# This is a CONCEPT challenge about basic syntax. # Collect all gems and return…" at bounding box center [1244, 304] width 319 height 549
drag, startPoint x: 1162, startPoint y: 157, endPoint x: 1186, endPoint y: 161, distance: 24.2
click at [1186, 161] on div "# This is a CONCEPT challenge about basic syntax. # Collect all gems and return…" at bounding box center [1246, 304] width 314 height 549
type textarea "hero.moveDown()"
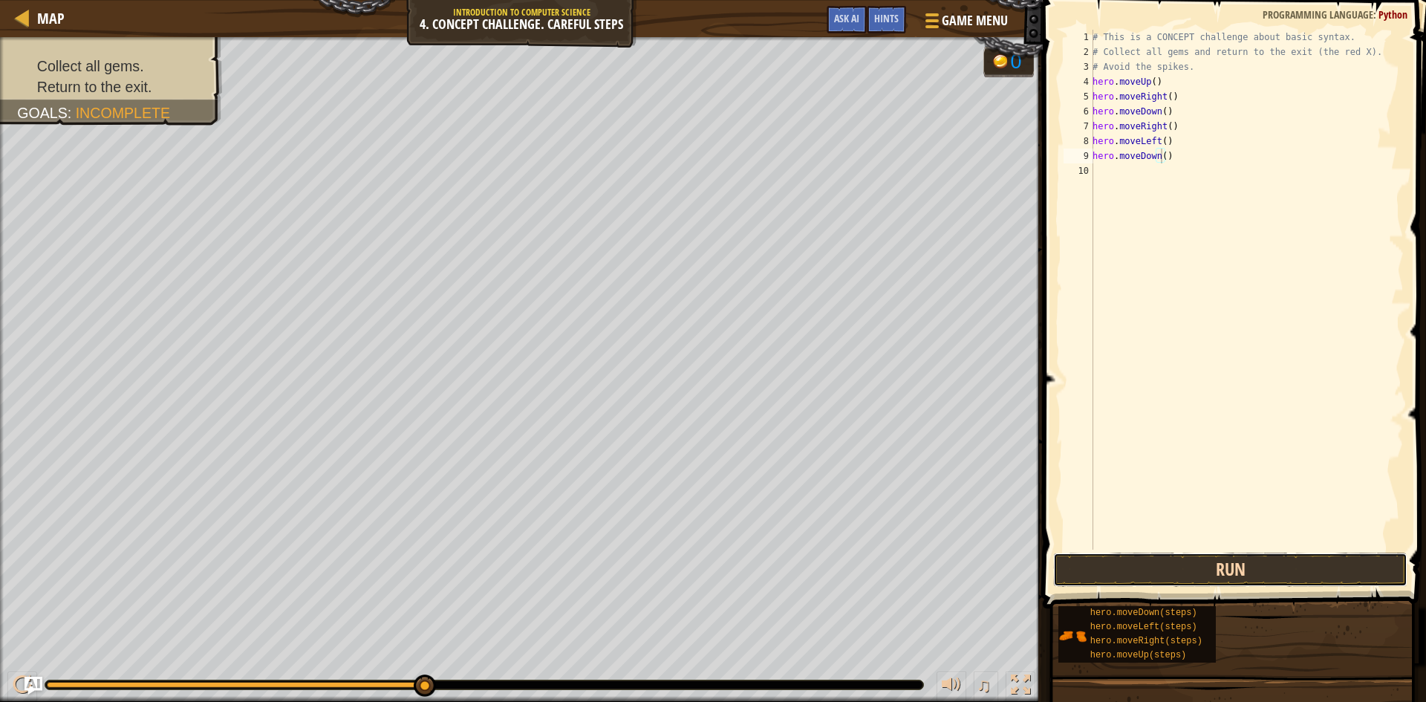
click at [1213, 566] on button "Run" at bounding box center [1230, 569] width 354 height 34
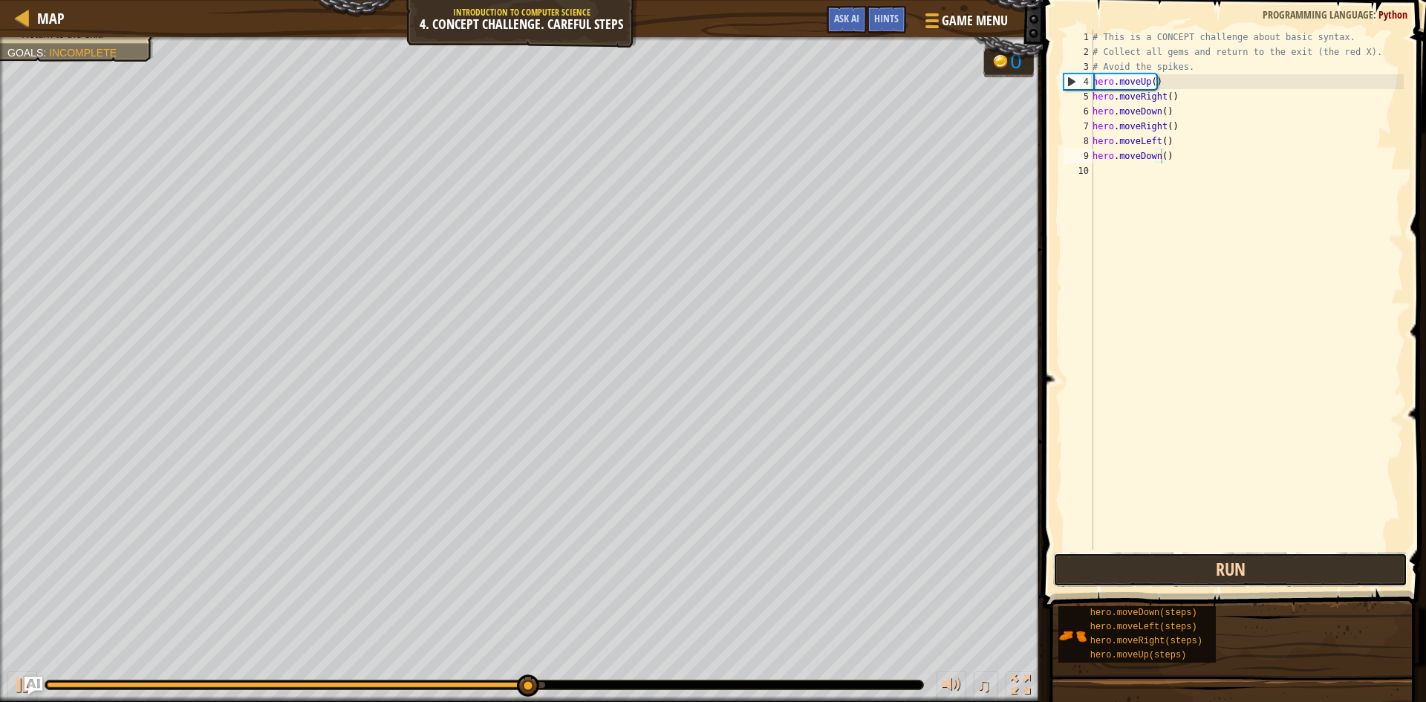
click at [1213, 566] on button "Run" at bounding box center [1230, 569] width 354 height 34
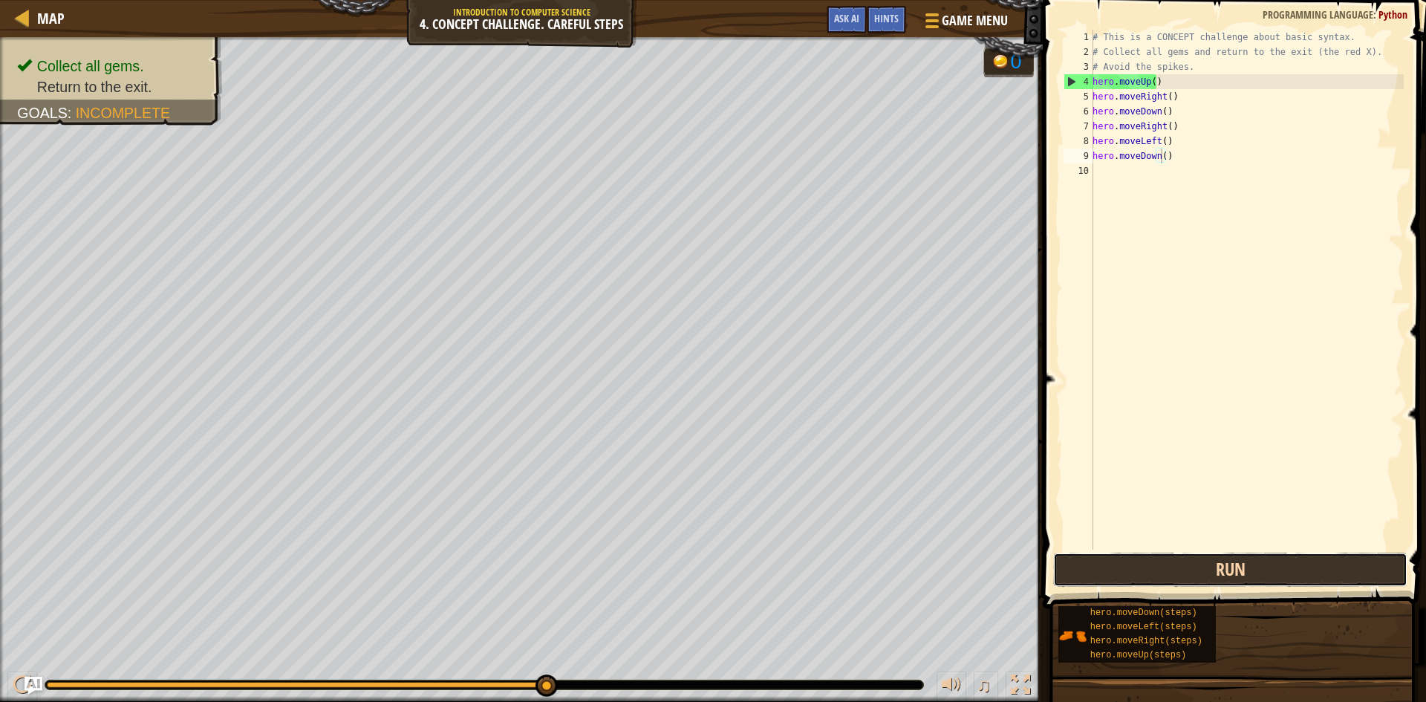
click at [1252, 581] on button "Run" at bounding box center [1230, 569] width 354 height 34
click at [1135, 180] on div "# This is a CONCEPT challenge about basic syntax. # Collect all gems and return…" at bounding box center [1246, 304] width 314 height 549
drag, startPoint x: 1150, startPoint y: 171, endPoint x: 1175, endPoint y: 172, distance: 25.3
click at [1175, 172] on div "# This is a CONCEPT challenge about basic syntax. # Collect all gems and return…" at bounding box center [1246, 304] width 314 height 549
type textarea "hero.moveUp()"
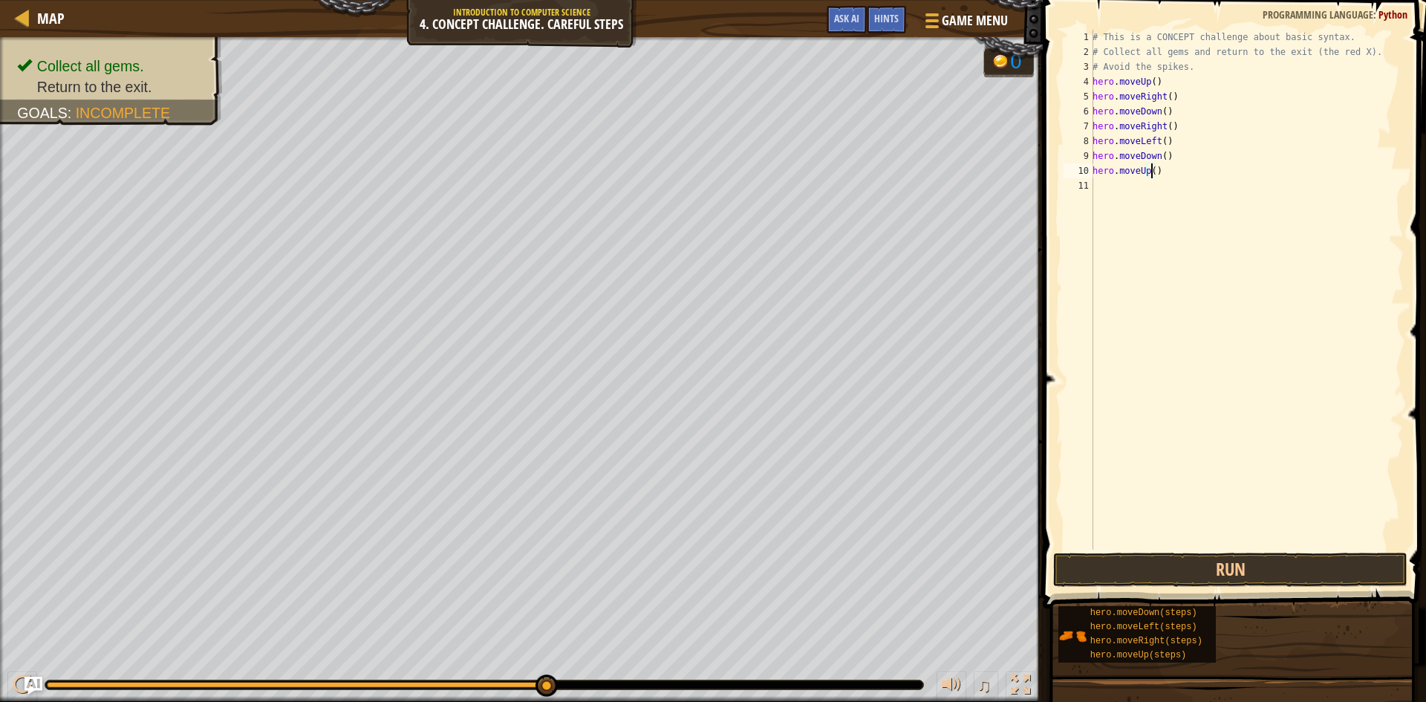
click at [1149, 189] on div "# This is a CONCEPT challenge about basic syntax. # Collect all gems and return…" at bounding box center [1246, 304] width 314 height 549
drag, startPoint x: 1160, startPoint y: 186, endPoint x: 1187, endPoint y: 184, distance: 26.8
click at [1187, 184] on div "# This is a CONCEPT challenge about basic syntax. # Collect all gems and return…" at bounding box center [1246, 304] width 314 height 549
drag, startPoint x: 1161, startPoint y: 203, endPoint x: 1184, endPoint y: 202, distance: 23.1
click at [1184, 202] on div "# This is a CONCEPT challenge about basic syntax. # Collect all gems and return…" at bounding box center [1246, 304] width 314 height 549
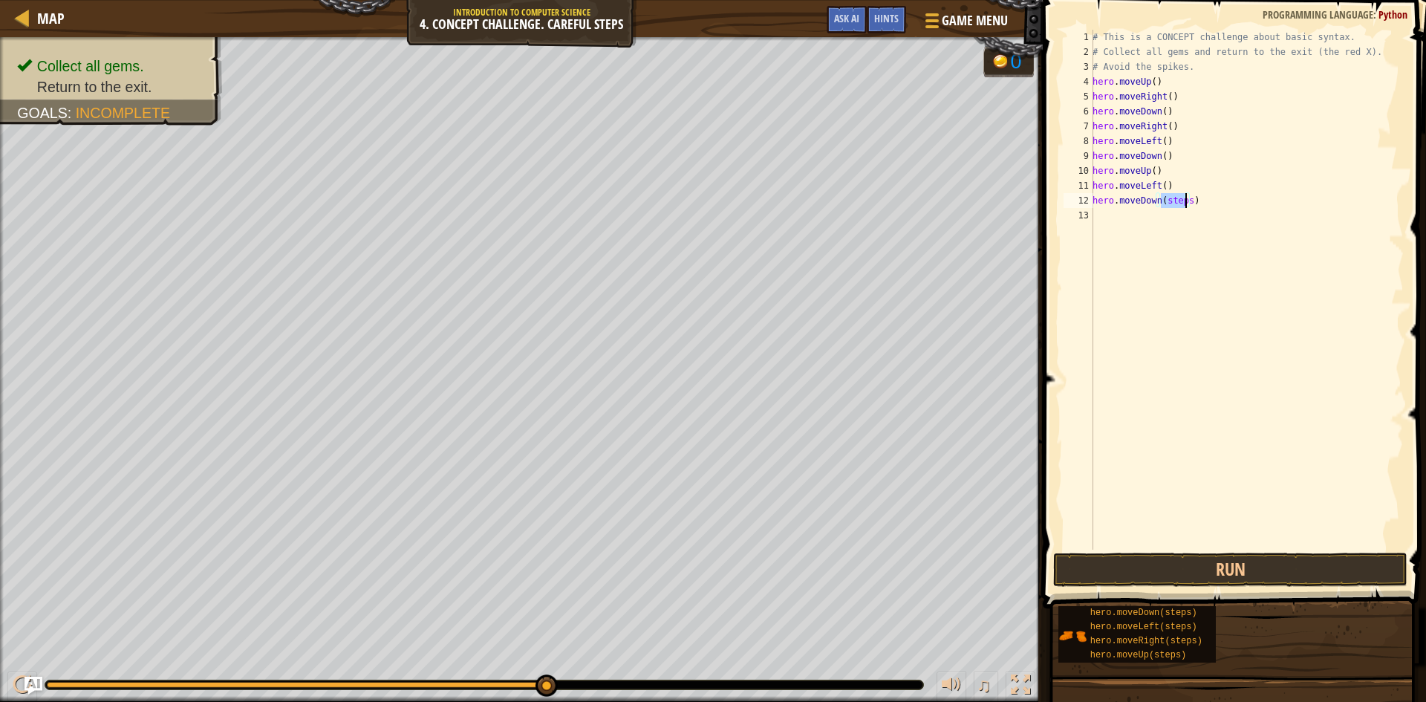
type textarea "hero.moveDown()"
click at [1158, 581] on button "Run" at bounding box center [1230, 569] width 354 height 34
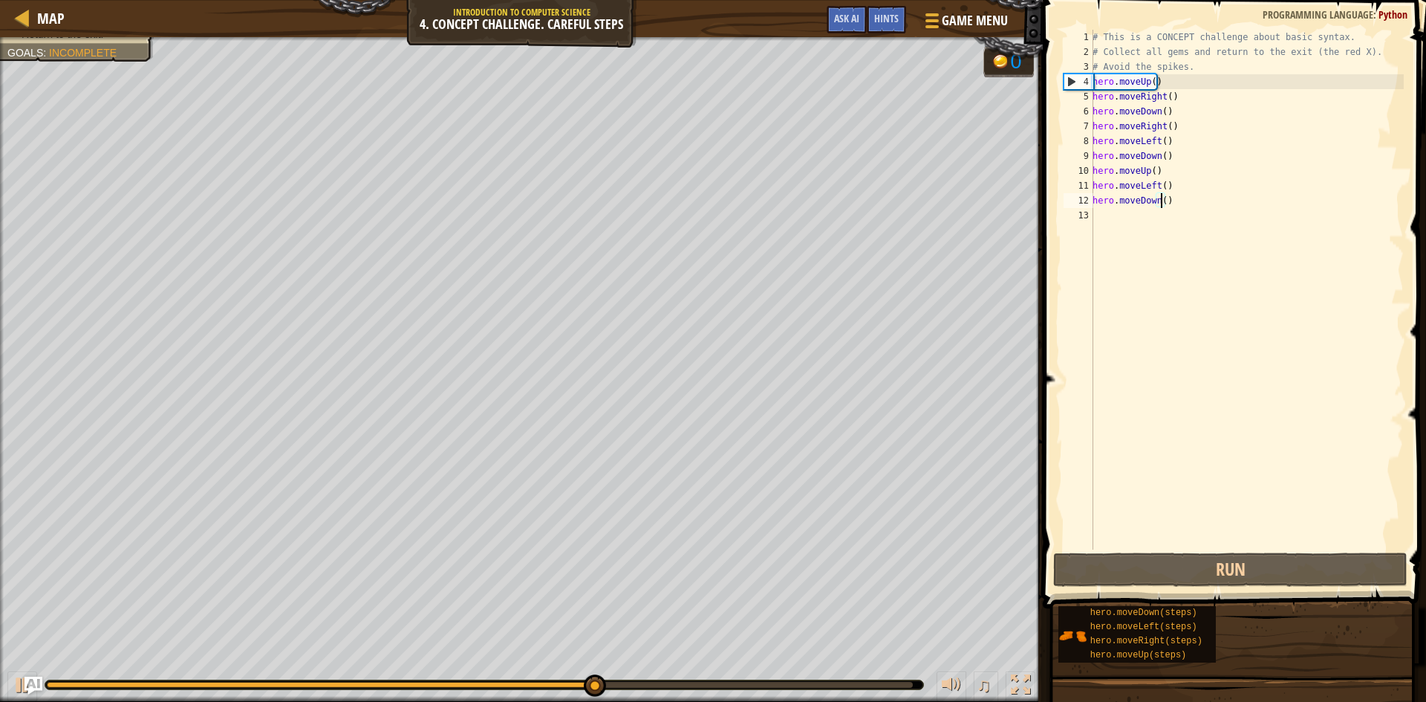
click at [1155, 216] on div "# This is a CONCEPT challenge about basic syntax. # Collect all gems and return…" at bounding box center [1246, 304] width 314 height 549
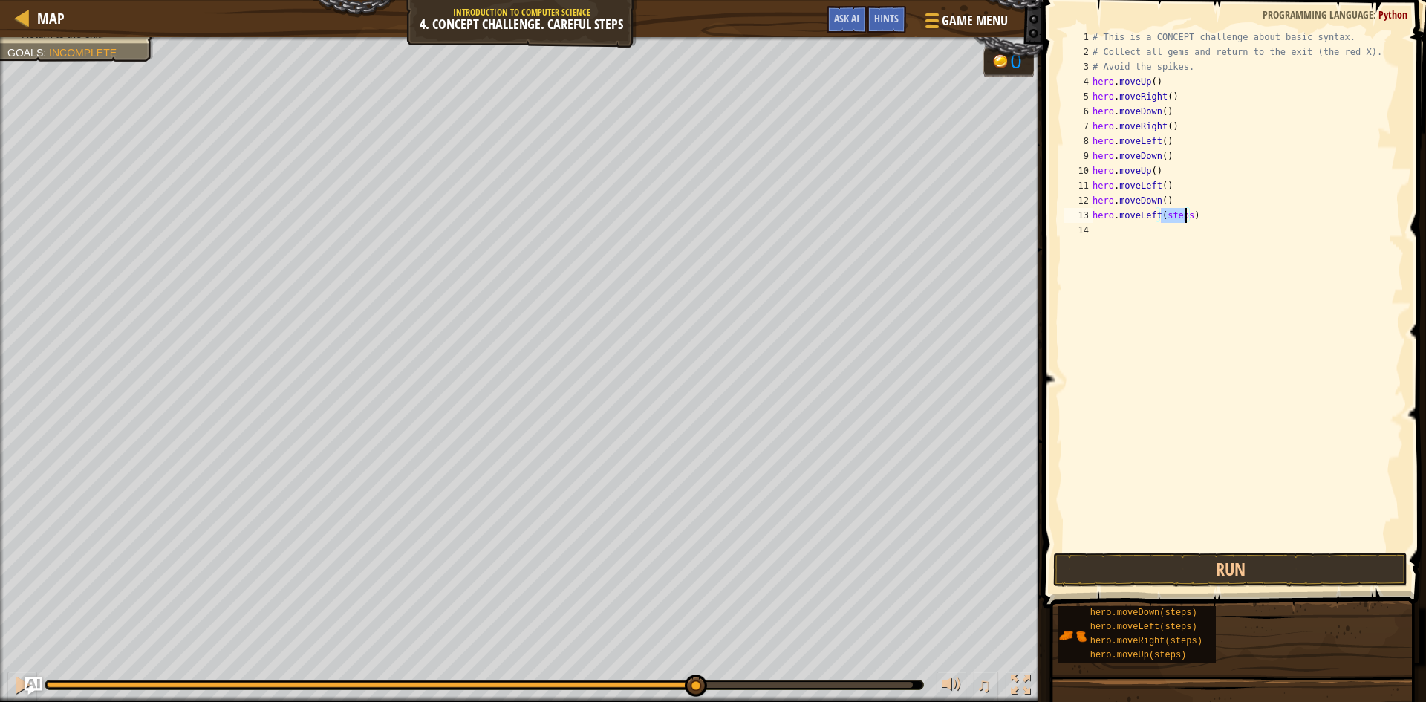
drag, startPoint x: 1162, startPoint y: 212, endPoint x: 1184, endPoint y: 217, distance: 22.0
click at [1184, 217] on div "# This is a CONCEPT challenge about basic syntax. # Collect all gems and return…" at bounding box center [1246, 304] width 314 height 549
type textarea "hero.moveLeft()"
click at [1181, 560] on button "Run" at bounding box center [1230, 569] width 354 height 34
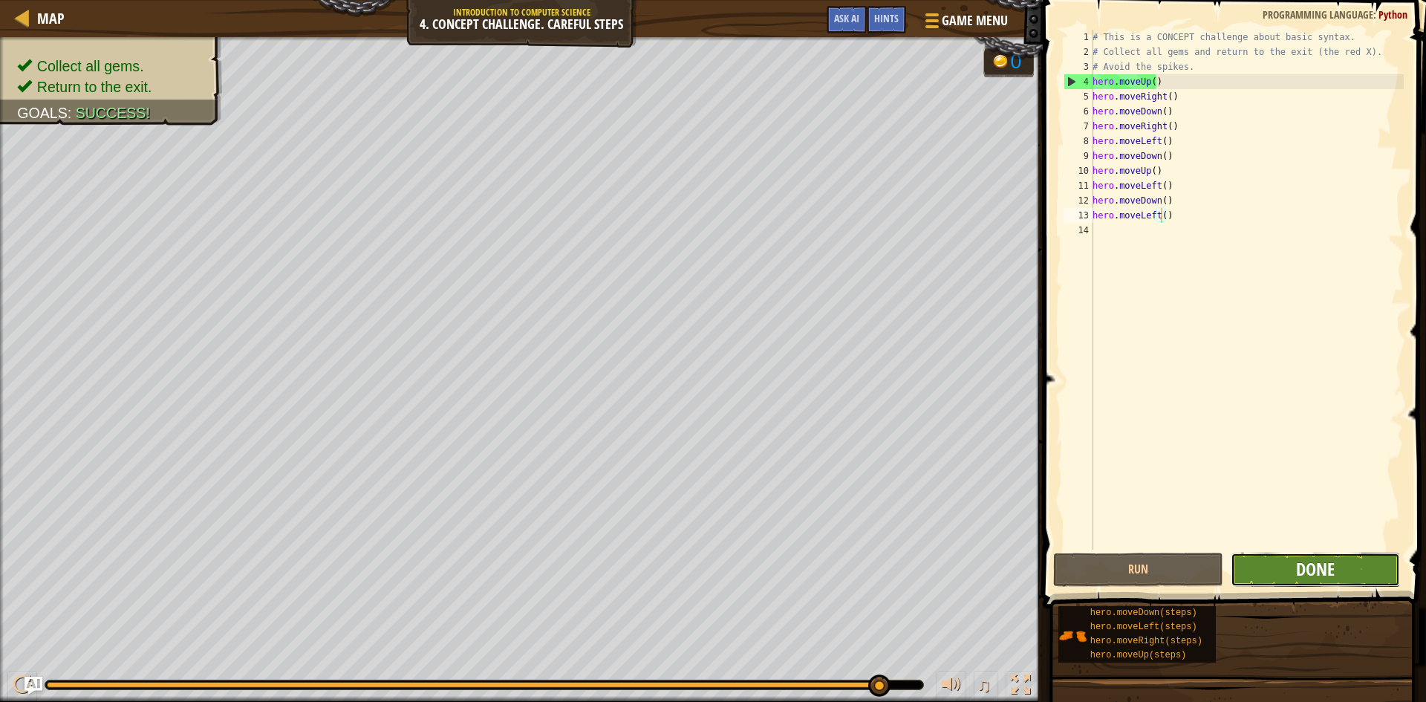
click at [1325, 569] on span "Done" at bounding box center [1315, 569] width 39 height 24
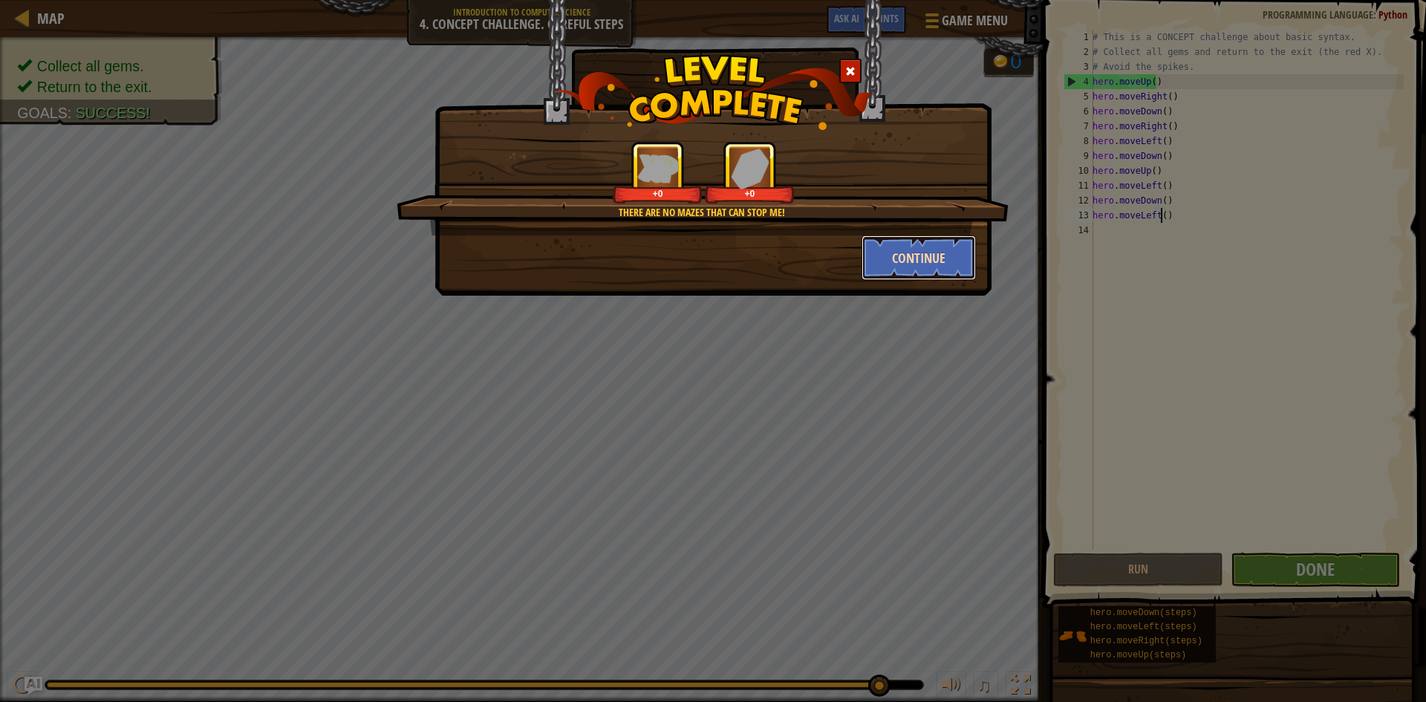
click at [931, 270] on button "Continue" at bounding box center [918, 257] width 115 height 45
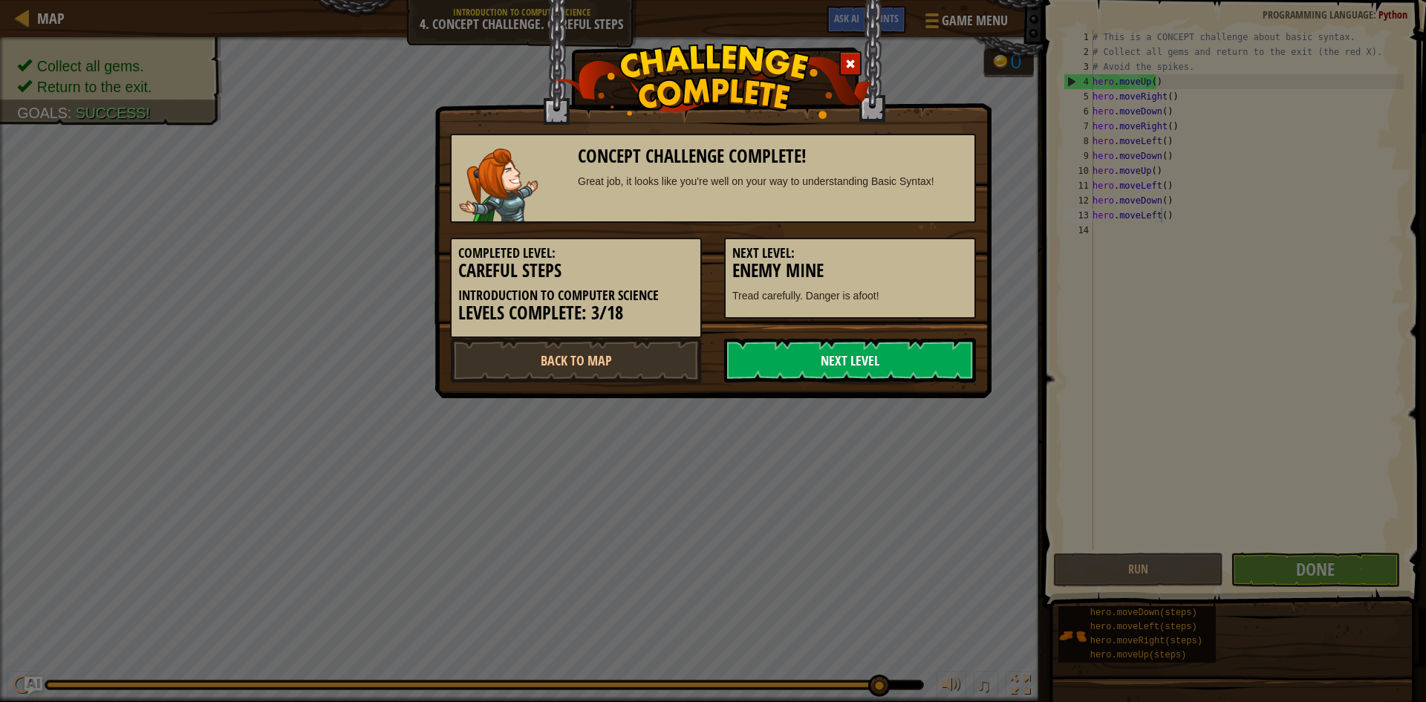
click at [872, 374] on link "Next Level" at bounding box center [850, 360] width 252 height 45
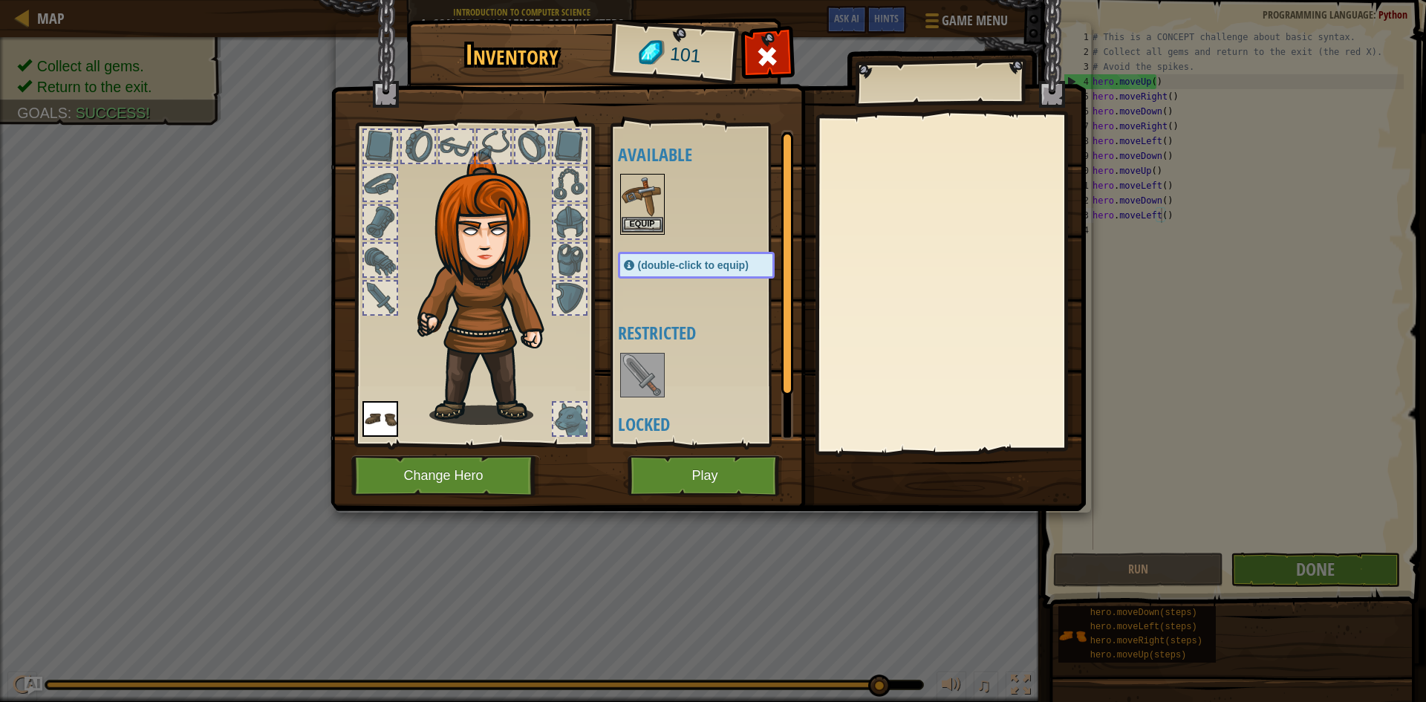
click at [647, 212] on img at bounding box center [642, 196] width 42 height 42
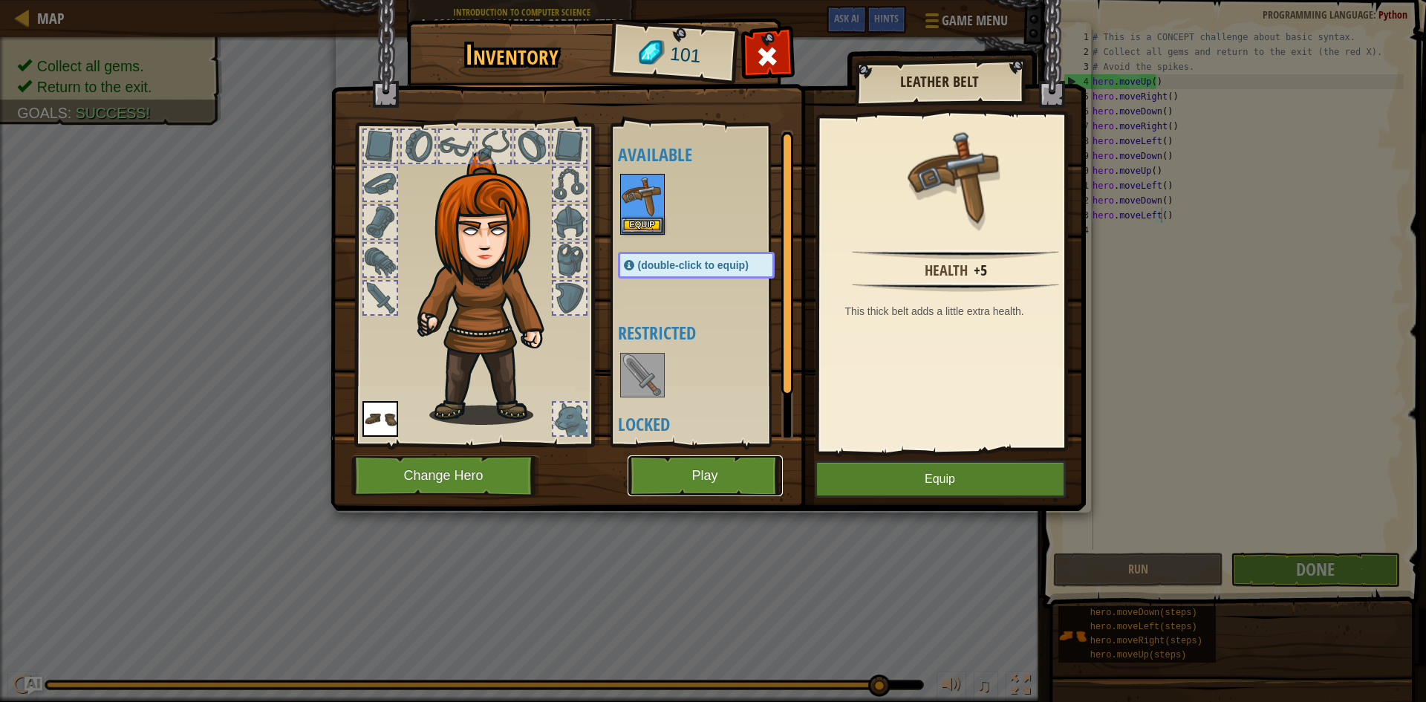
click at [699, 473] on button "Play" at bounding box center [704, 475] width 155 height 41
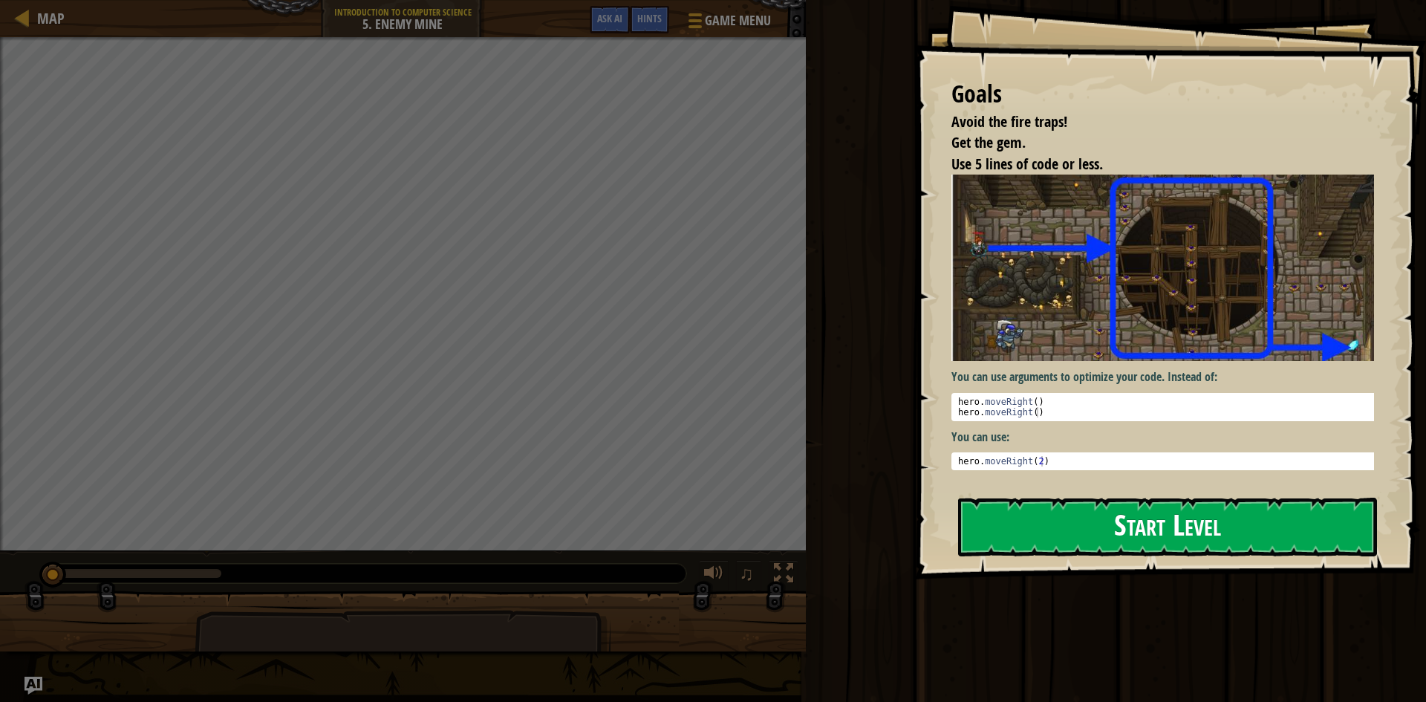
click at [1131, 497] on button "Start Level" at bounding box center [1167, 526] width 419 height 59
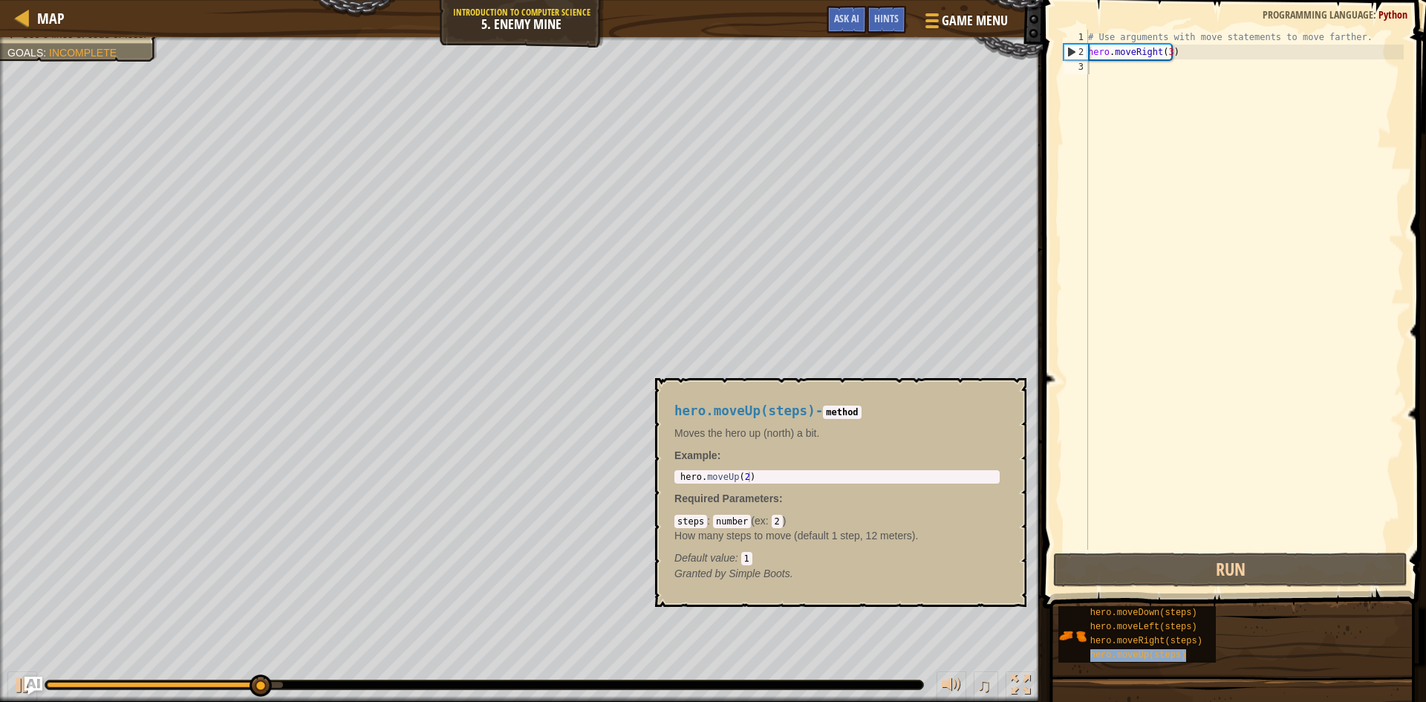
type textarea "hero.moveUp(steps)"
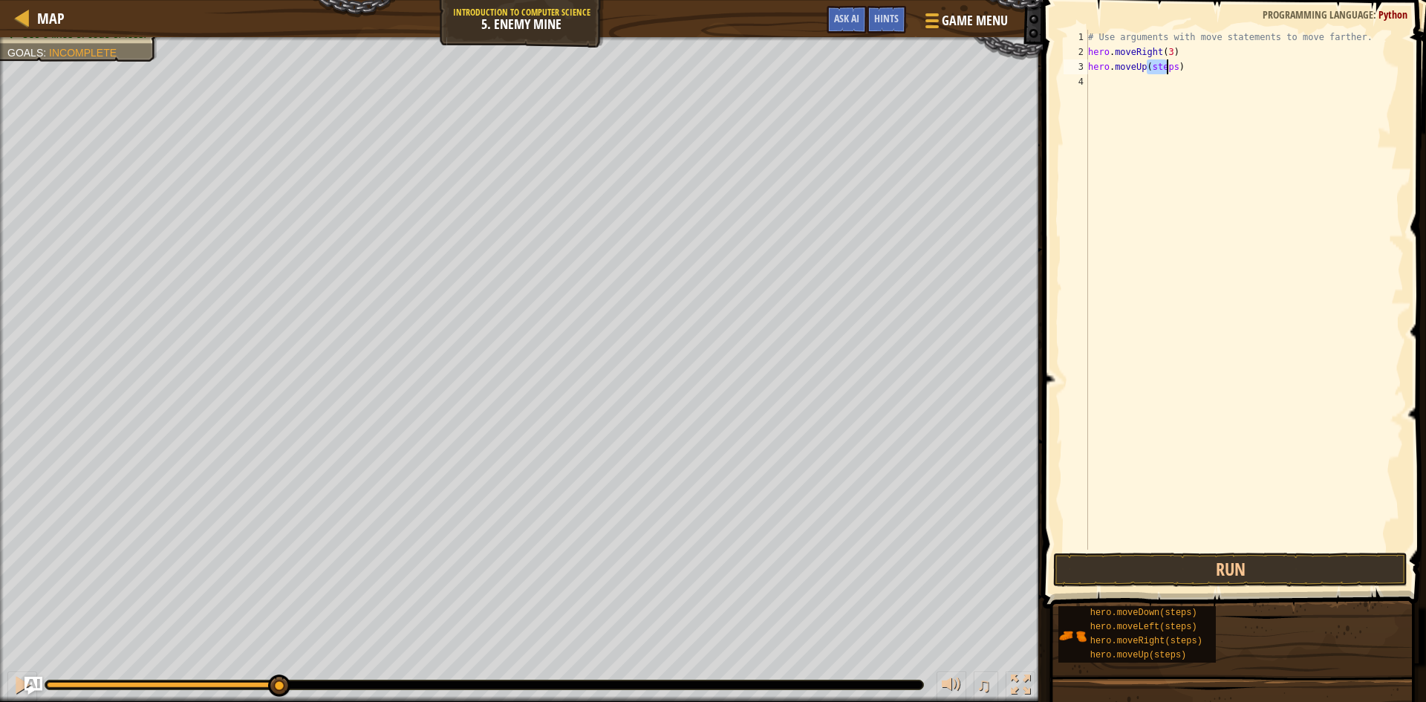
drag, startPoint x: 1152, startPoint y: 68, endPoint x: 1167, endPoint y: 68, distance: 14.9
click at [1167, 68] on div "# Use arguments with move statements to move farther. hero . moveRight ( 3 ) he…" at bounding box center [1244, 304] width 319 height 549
click at [1155, 79] on div "# Use arguments with move statements to move farther. hero . moveRight ( 3 ) he…" at bounding box center [1244, 304] width 319 height 549
drag, startPoint x: 1146, startPoint y: 62, endPoint x: 1172, endPoint y: 62, distance: 25.2
click at [1172, 62] on div "# Use arguments with move statements to move farther. hero . moveRight ( 3 ) he…" at bounding box center [1244, 304] width 319 height 549
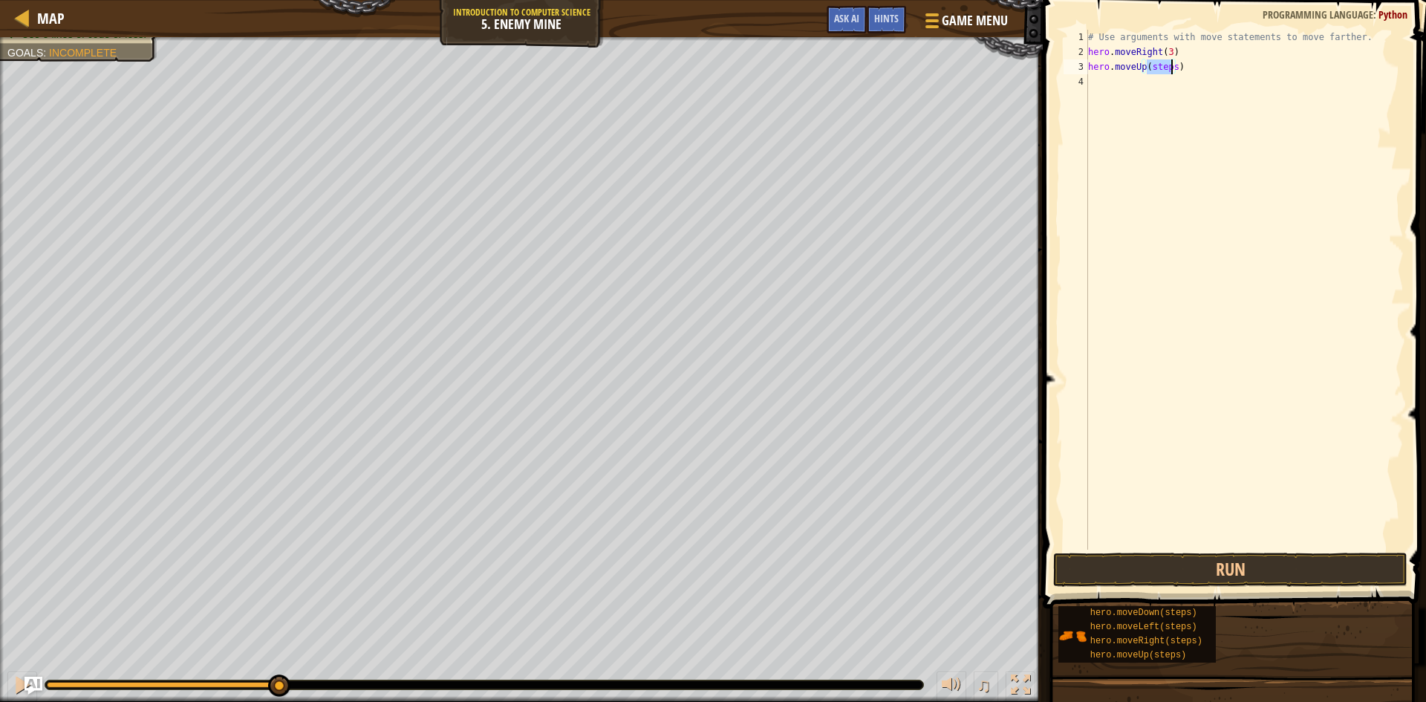
type textarea "hero.moveUp()"
click at [1104, 88] on div "# Use arguments with move statements to move farther. hero . moveRight ( 3 ) he…" at bounding box center [1244, 304] width 319 height 549
drag, startPoint x: 1160, startPoint y: 84, endPoint x: 1185, endPoint y: 83, distance: 25.3
click at [1185, 83] on div "# Use arguments with move statements to move farther. hero . moveRight ( 3 ) he…" at bounding box center [1244, 304] width 319 height 549
drag, startPoint x: 1156, startPoint y: 97, endPoint x: 1181, endPoint y: 97, distance: 24.5
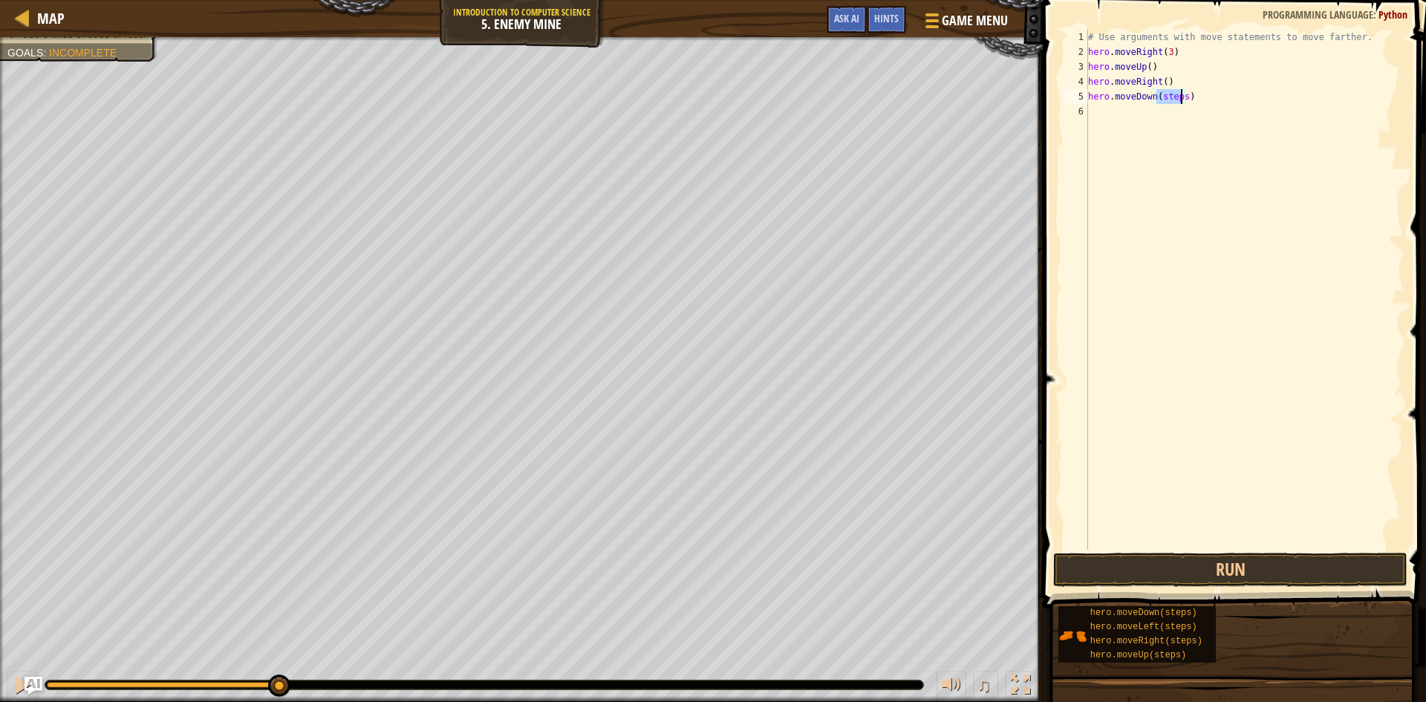
click at [1181, 97] on div "# Use arguments with move statements to move farther. hero . moveRight ( 3 ) he…" at bounding box center [1244, 304] width 319 height 549
drag, startPoint x: 1164, startPoint y: 109, endPoint x: 1184, endPoint y: 111, distance: 20.8
click at [1184, 111] on div "# Use arguments with move statements to move farther. hero . moveRight ( 3 ) he…" at bounding box center [1244, 304] width 319 height 549
type textarea "hero.moveRight()"
click at [1071, 566] on button "Run" at bounding box center [1230, 569] width 354 height 34
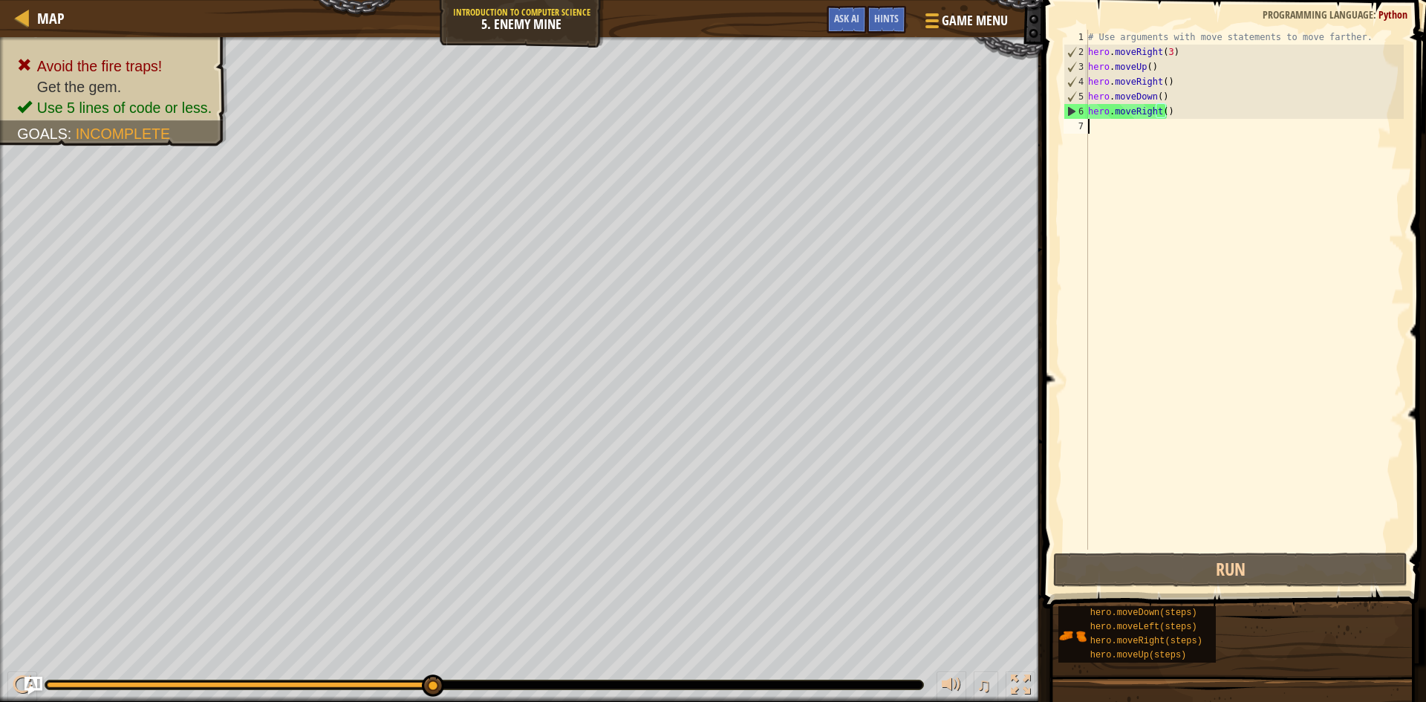
click at [1129, 137] on div "# Use arguments with move statements to move farther. hero . moveRight ( 3 ) he…" at bounding box center [1244, 304] width 319 height 549
click at [1153, 112] on div "# Use arguments with move statements to move farther. hero . moveRight ( 3 ) he…" at bounding box center [1244, 304] width 319 height 549
click at [1156, 113] on div "# Use arguments with move statements to move farther. hero . moveRight ( 3 ) he…" at bounding box center [1244, 304] width 319 height 549
drag, startPoint x: 1155, startPoint y: 113, endPoint x: 1176, endPoint y: 109, distance: 21.1
click at [1176, 109] on div "# Use arguments with move statements to move farther. hero . moveRight ( 3 ) he…" at bounding box center [1244, 304] width 319 height 549
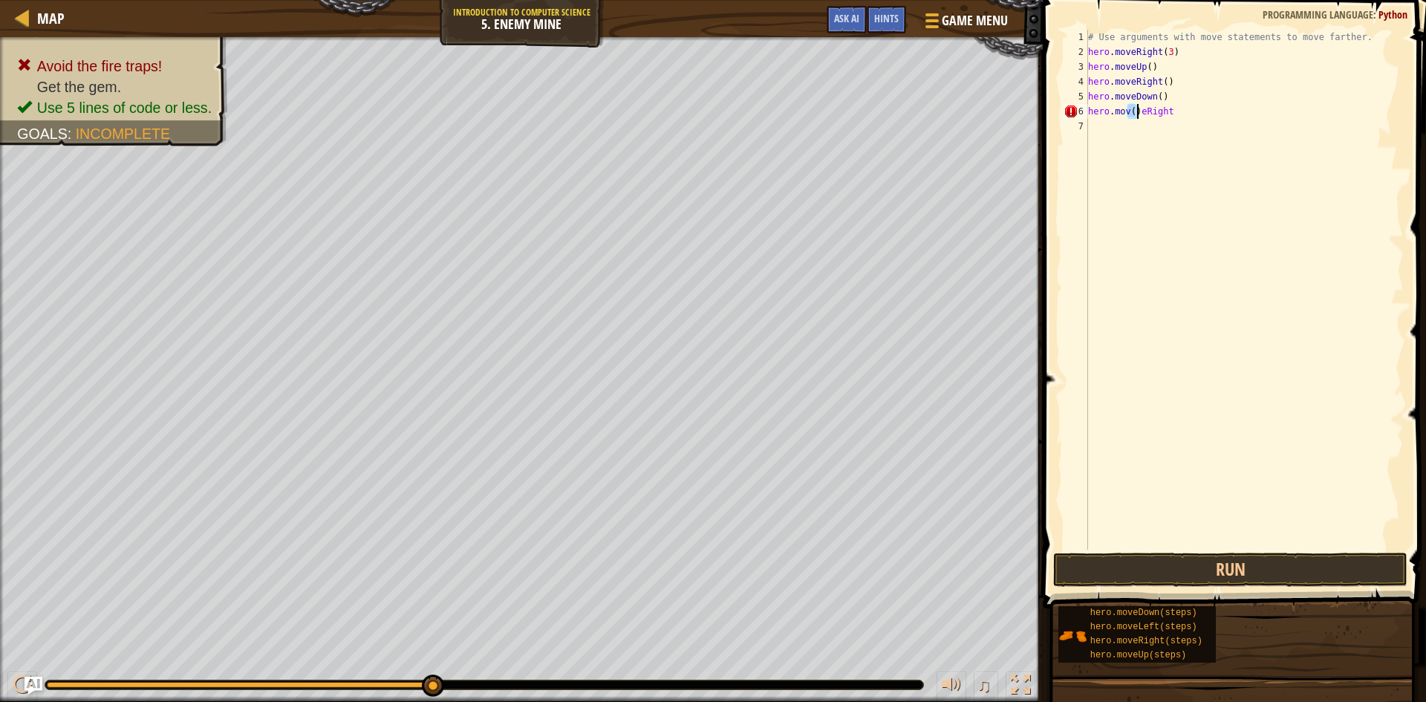
click at [1174, 113] on div "# Use arguments with move statements to move farther. hero . moveRight ( 3 ) he…" at bounding box center [1244, 304] width 319 height 549
type textarea "h"
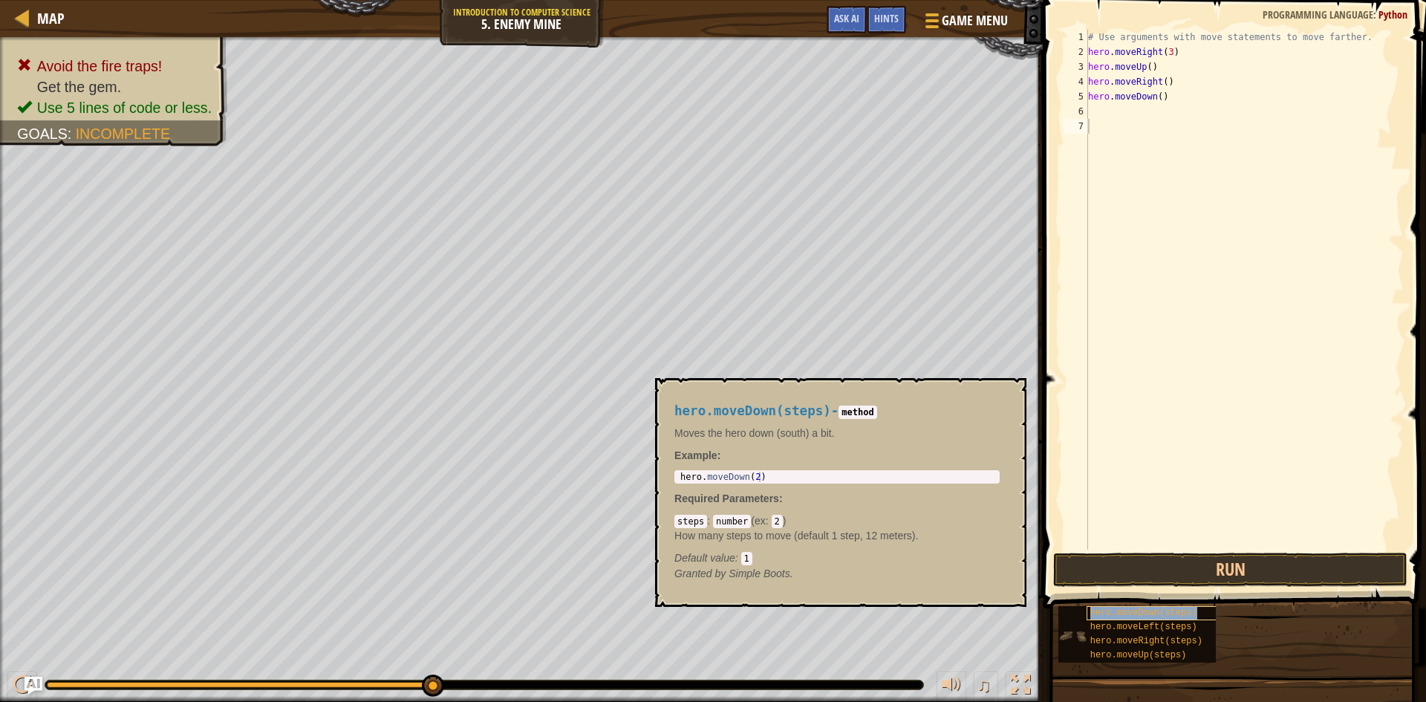
type textarea "hero.moveDown(steps)"
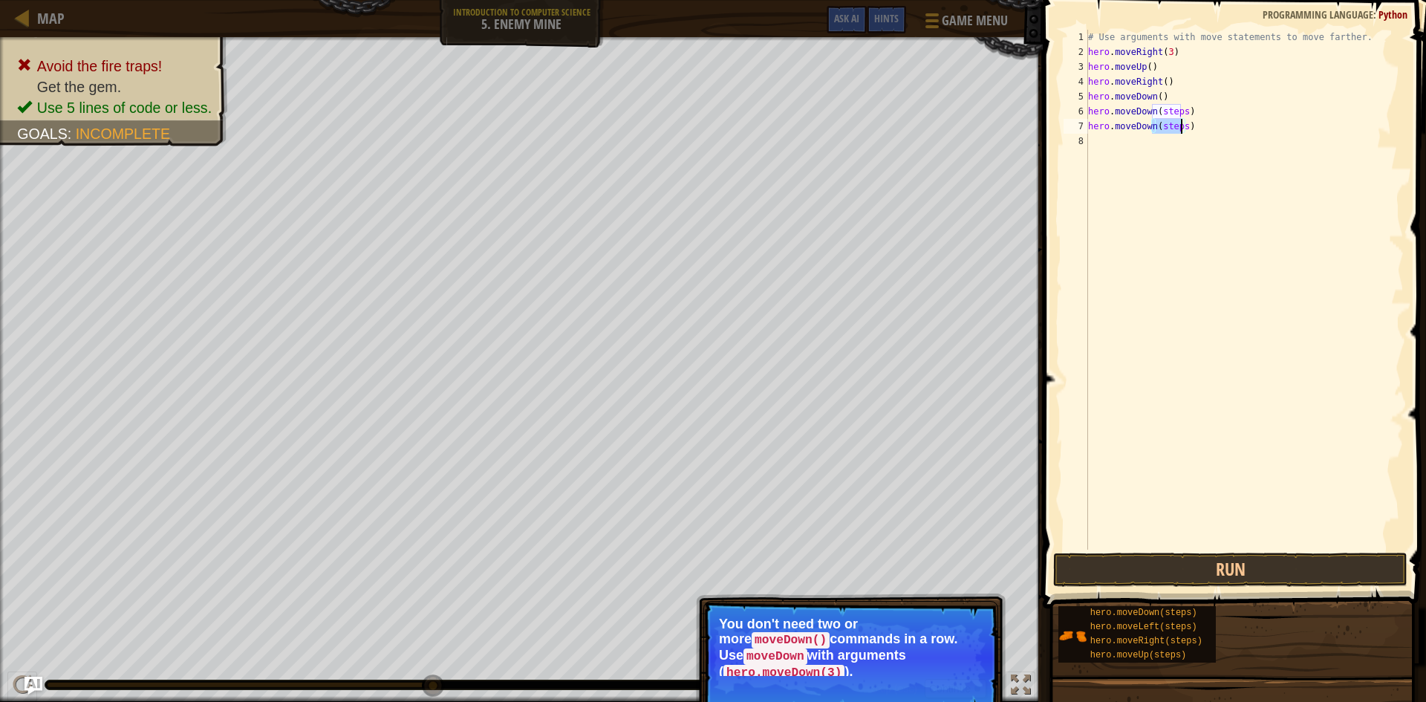
drag, startPoint x: 1154, startPoint y: 125, endPoint x: 1179, endPoint y: 125, distance: 25.2
click at [1179, 125] on div "# Use arguments with move statements to move farther. hero . moveRight ( 3 ) he…" at bounding box center [1244, 304] width 319 height 549
click at [1221, 245] on div "# Use arguments with move statements to move farther. hero . moveRight ( 3 ) he…" at bounding box center [1244, 304] width 319 height 549
drag, startPoint x: 1154, startPoint y: 127, endPoint x: 1176, endPoint y: 127, distance: 22.3
click at [1175, 127] on div "# Use arguments with move statements to move farther. hero . moveRight ( 3 ) he…" at bounding box center [1244, 304] width 319 height 549
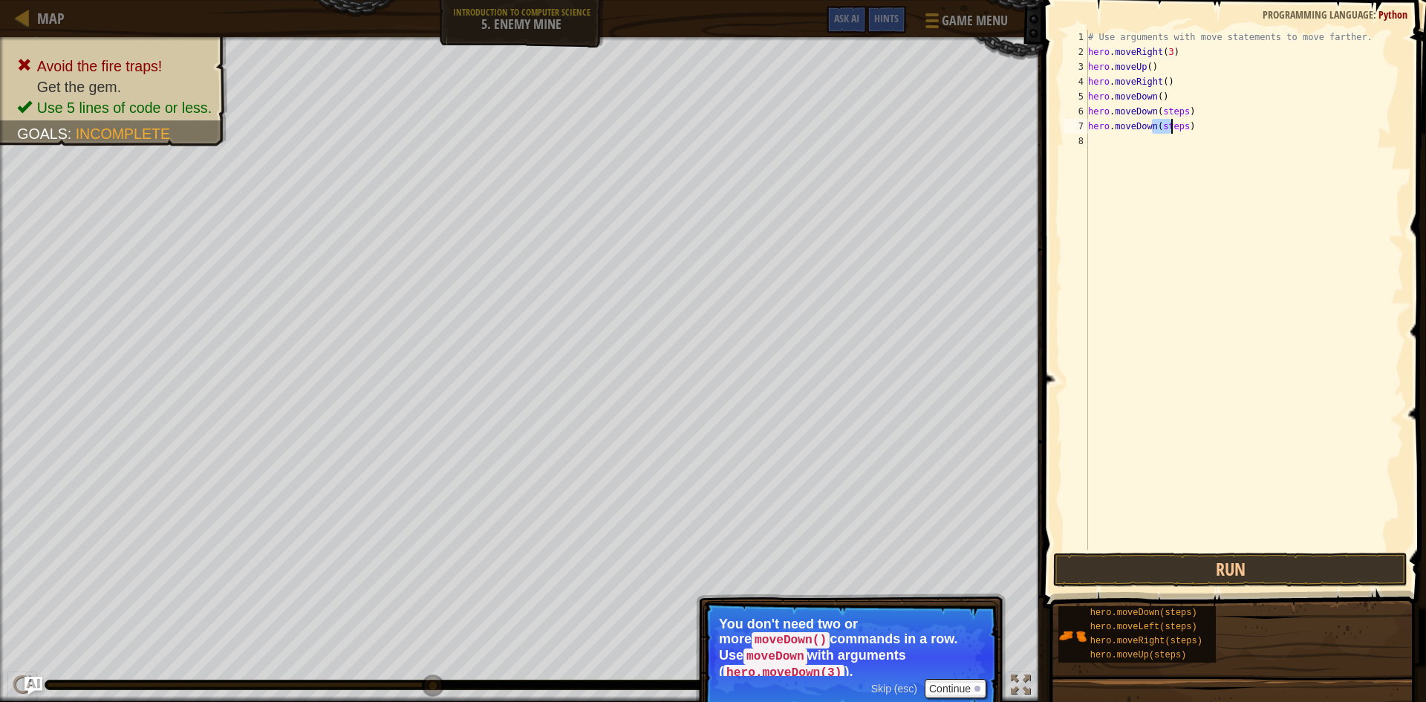
type textarea "hero.moveDown(steps)"
click at [1139, 177] on div "# Use arguments with move statements to move farther. hero . moveRight ( 3 ) he…" at bounding box center [1244, 304] width 319 height 549
drag, startPoint x: 1158, startPoint y: 127, endPoint x: 1182, endPoint y: 125, distance: 23.8
click at [1182, 125] on div "# Use arguments with move statements to move farther. hero . moveRight ( 3 ) he…" at bounding box center [1244, 304] width 319 height 549
drag, startPoint x: 1157, startPoint y: 112, endPoint x: 1192, endPoint y: 141, distance: 45.9
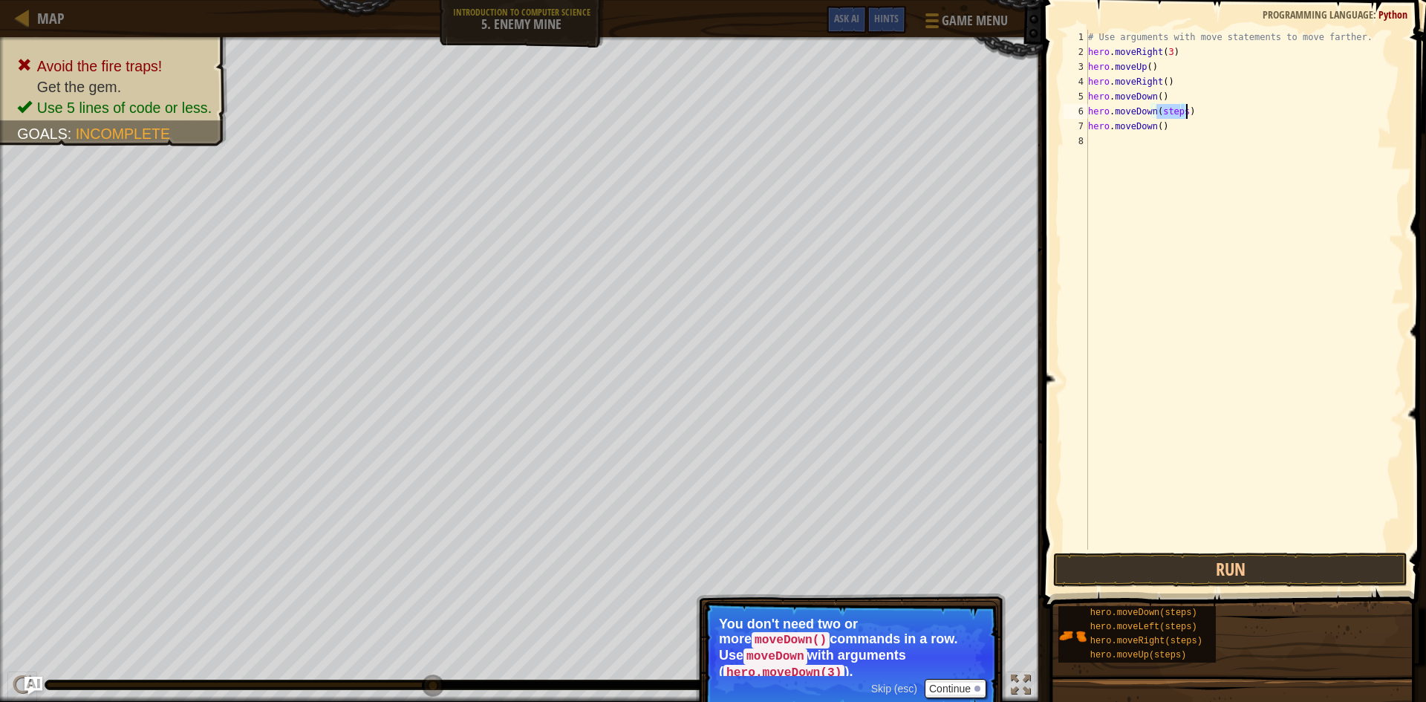
click at [1186, 114] on div "# Use arguments with move statements to move farther. hero . moveRight ( 3 ) he…" at bounding box center [1244, 304] width 319 height 549
click at [1330, 570] on button "Run" at bounding box center [1230, 569] width 354 height 34
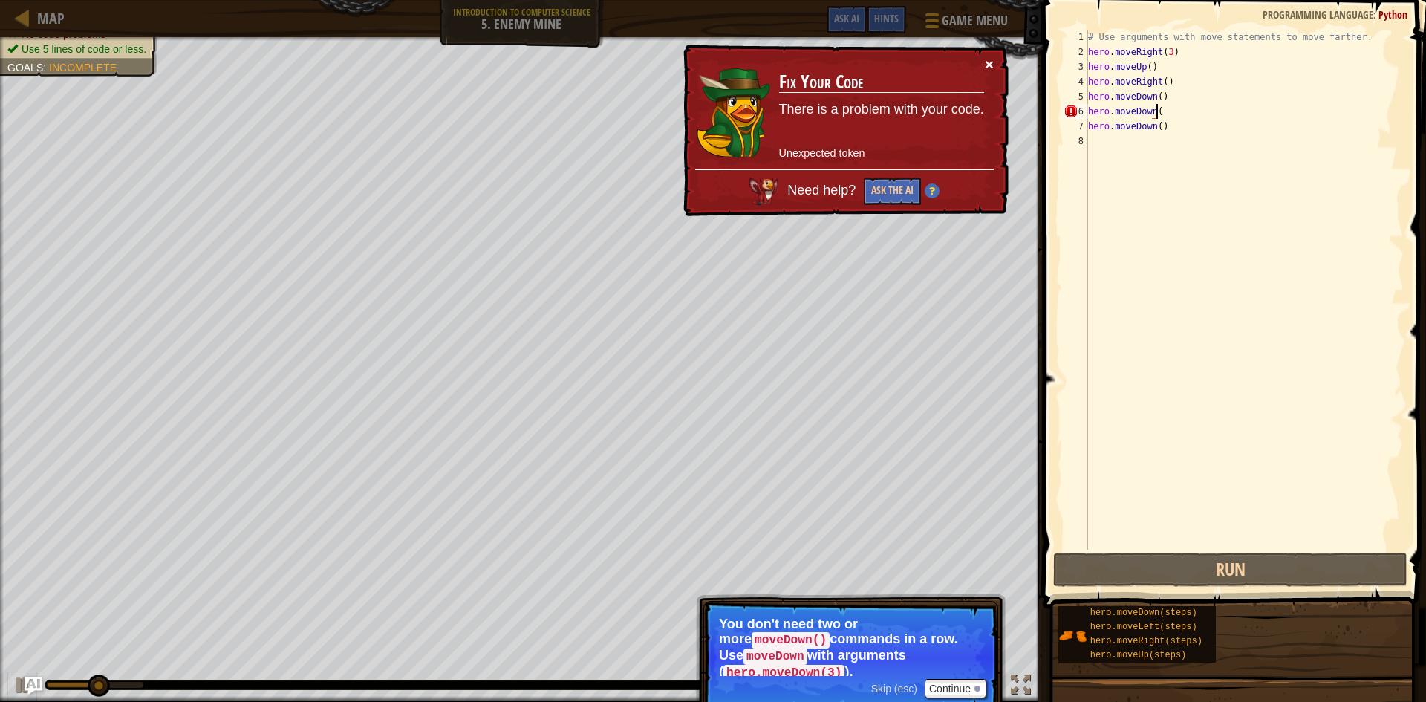
click at [991, 55] on div "× Fix Your Code There is a problem with your code. Unexpected token Need help? …" at bounding box center [844, 131] width 328 height 172
drag, startPoint x: 1001, startPoint y: 62, endPoint x: 991, endPoint y: 61, distance: 9.8
click at [1000, 62] on div "× Fix Your Code There is a problem with your code. Unexpected token Need help? …" at bounding box center [844, 131] width 328 height 172
click at [991, 61] on button "×" at bounding box center [989, 64] width 9 height 16
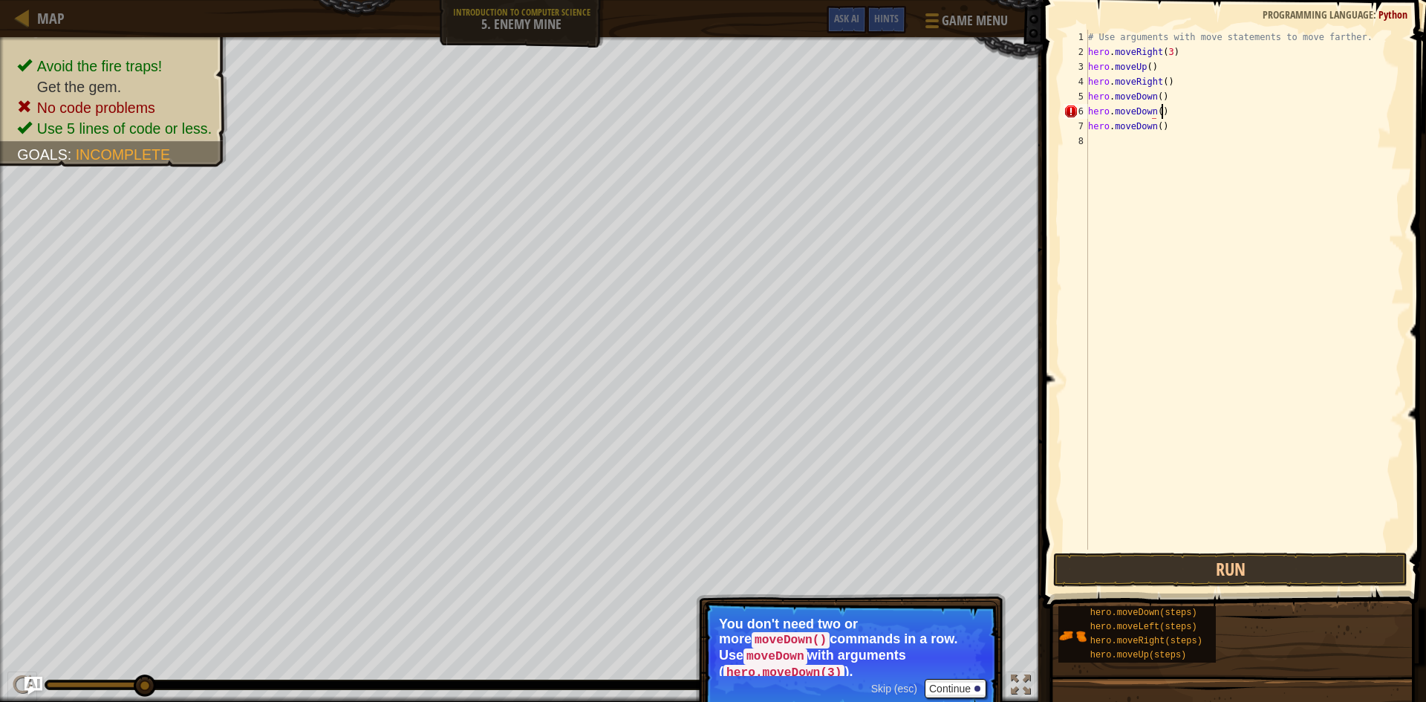
scroll to position [7, 5]
type textarea "hero.moveDown()"
click at [1148, 581] on button "Run" at bounding box center [1230, 569] width 354 height 34
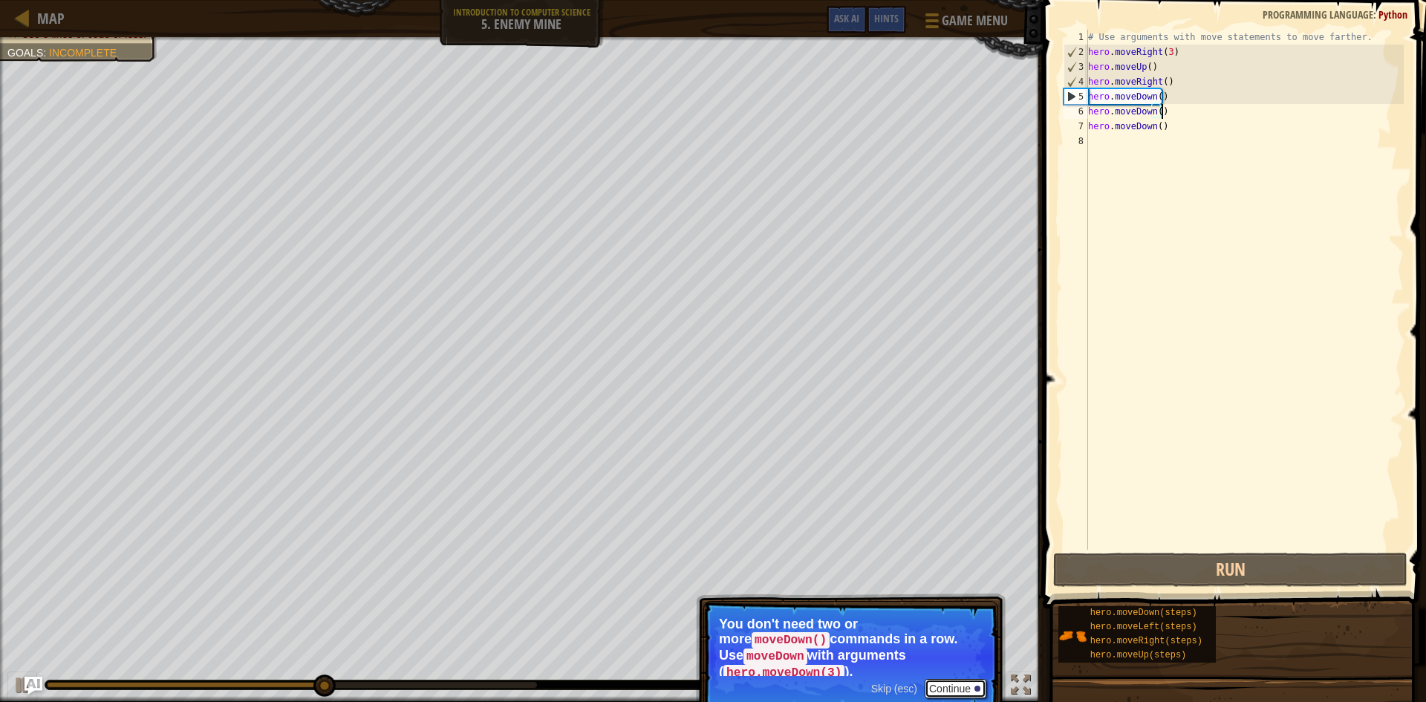
click at [953, 679] on button "Continue" at bounding box center [955, 688] width 62 height 19
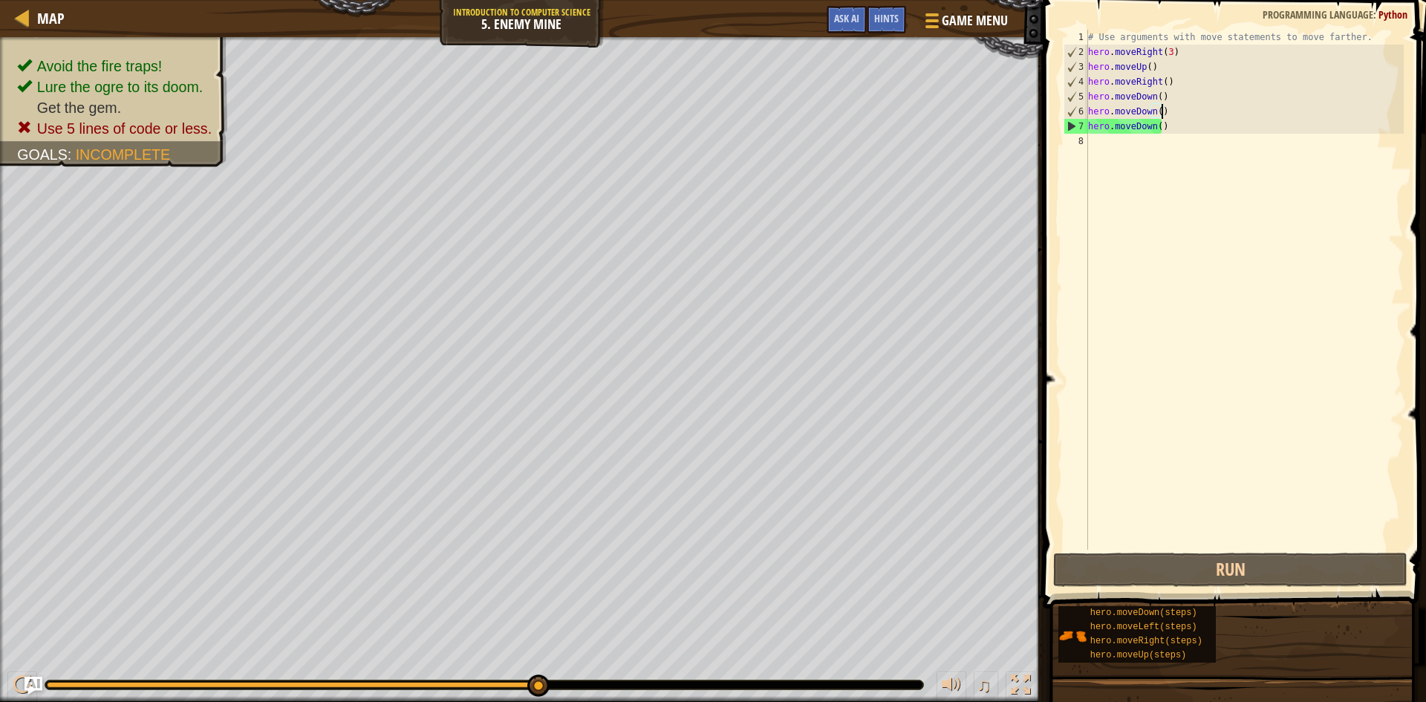
click at [1204, 149] on div "# Use arguments with move statements to move farther. hero . moveRight ( 3 ) he…" at bounding box center [1244, 304] width 319 height 549
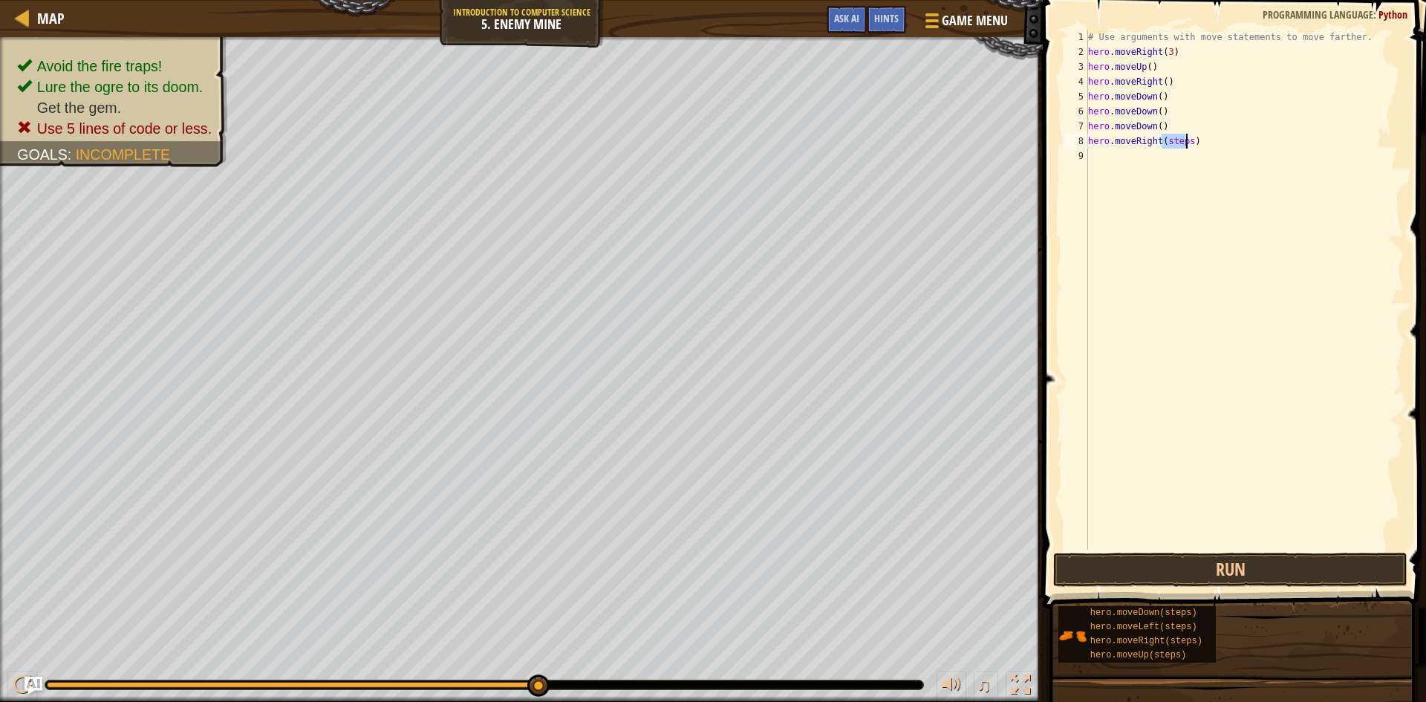
drag, startPoint x: 1161, startPoint y: 143, endPoint x: 1184, endPoint y: 143, distance: 23.0
click at [1184, 143] on div "# Use arguments with move statements to move farther. hero . moveRight ( 3 ) he…" at bounding box center [1244, 304] width 319 height 549
click at [1161, 572] on button "Run" at bounding box center [1230, 569] width 354 height 34
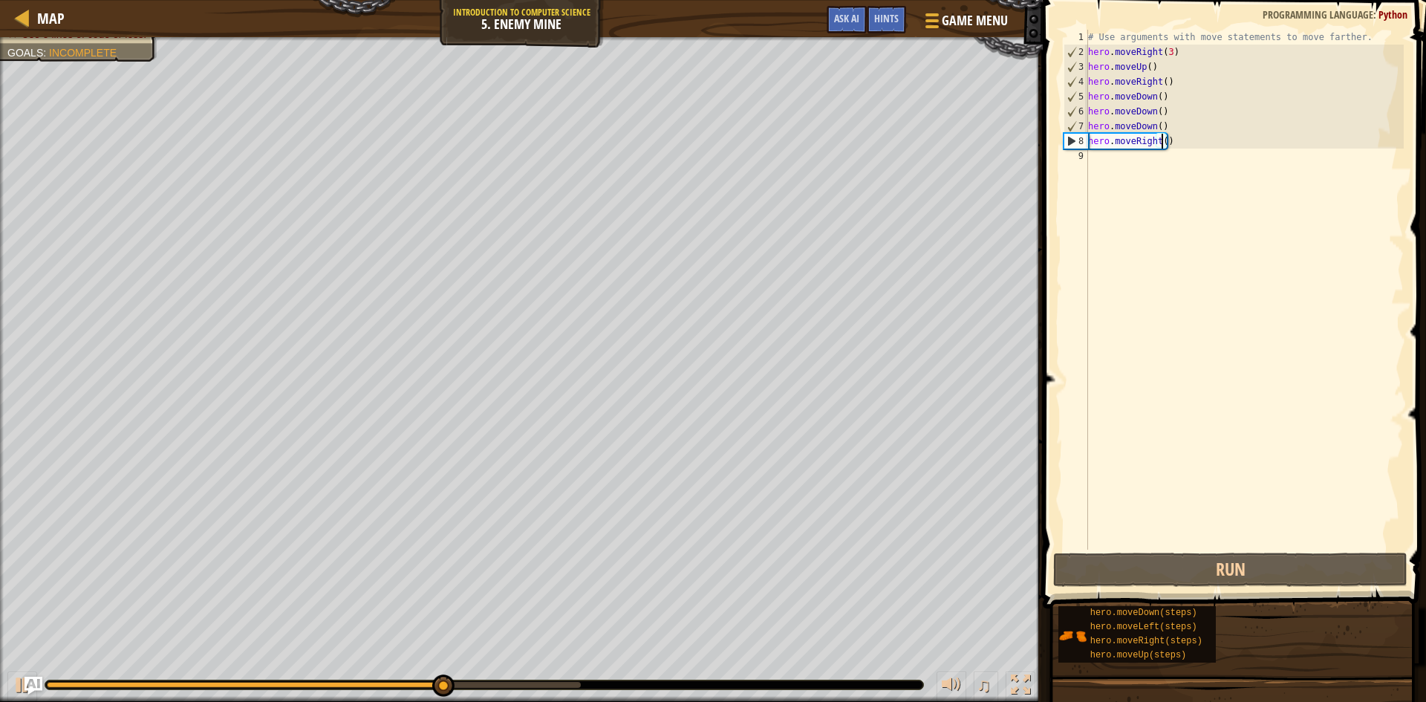
scroll to position [7, 6]
click at [1142, 564] on button "Run" at bounding box center [1230, 569] width 354 height 34
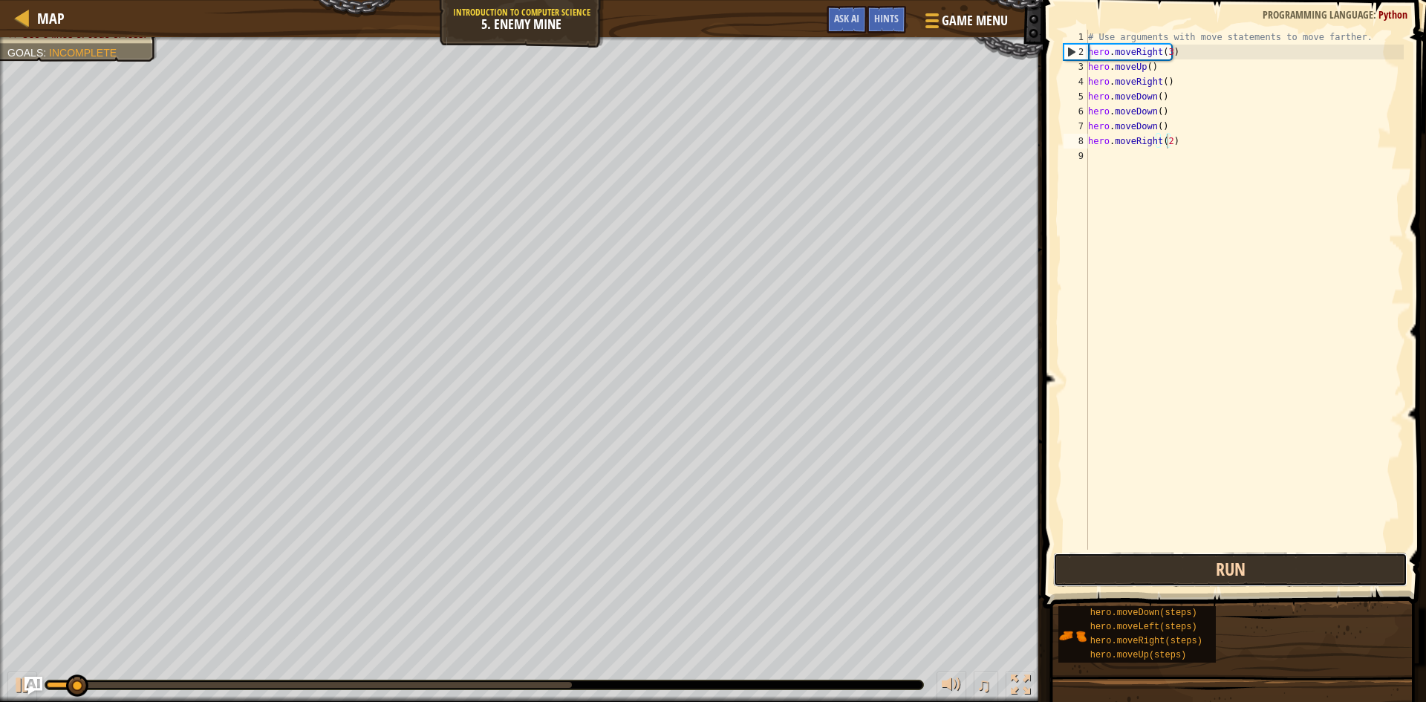
click at [1140, 566] on button "Run" at bounding box center [1230, 569] width 354 height 34
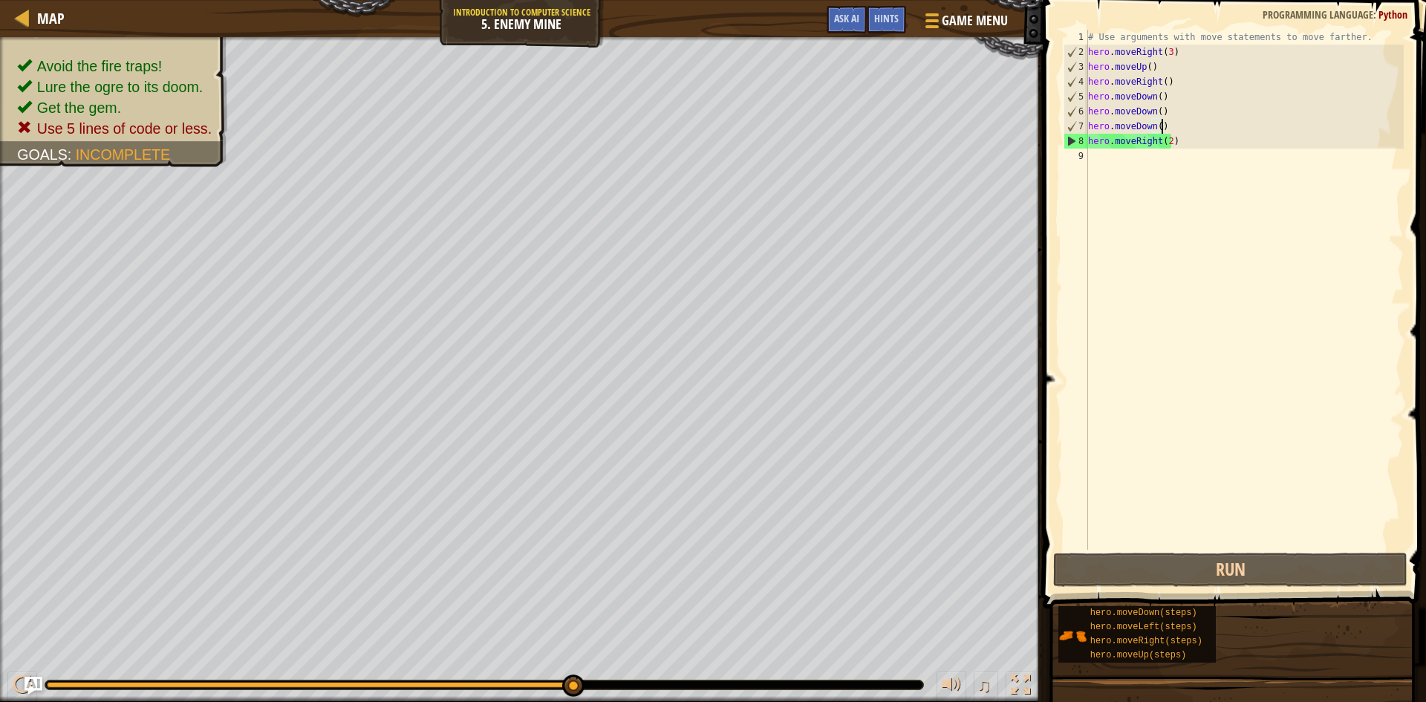
click at [1184, 123] on div "# Use arguments with move statements to move farther. hero . moveRight ( 3 ) he…" at bounding box center [1244, 304] width 319 height 549
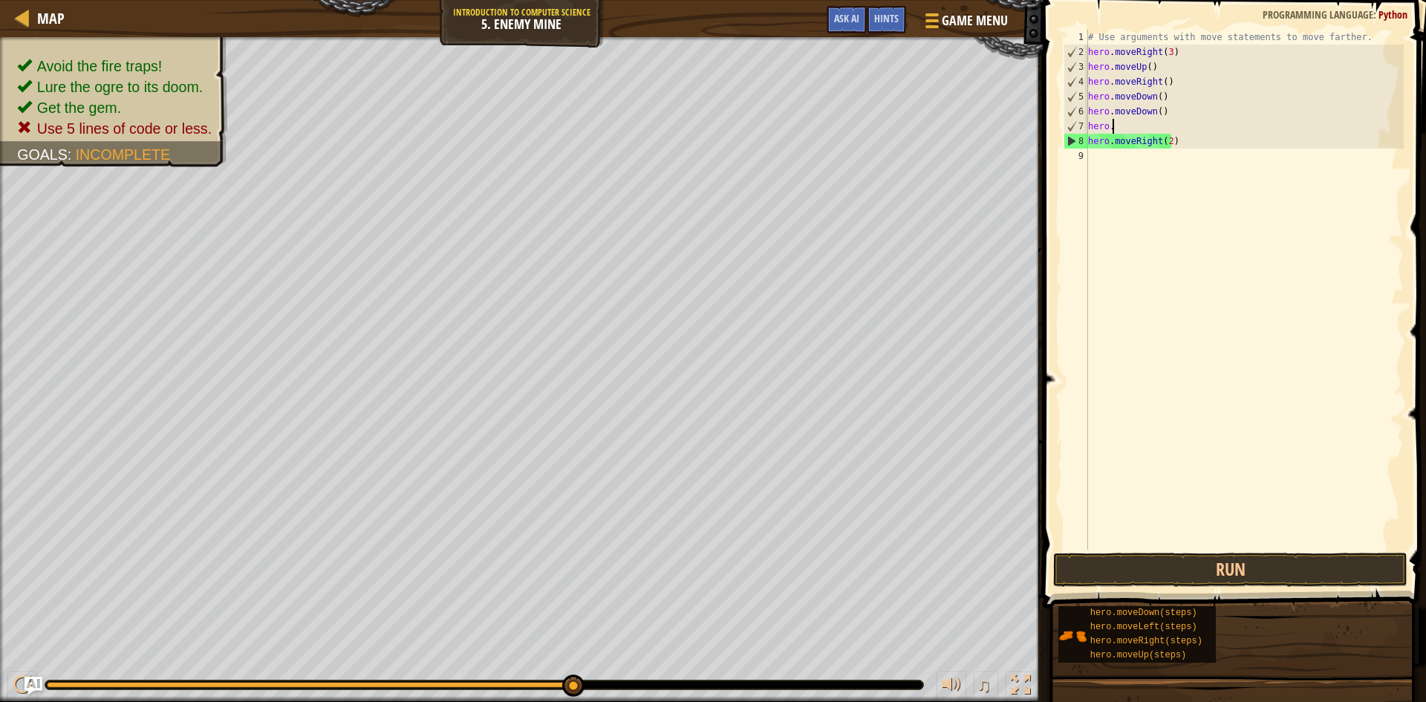
scroll to position [7, 0]
type textarea "h"
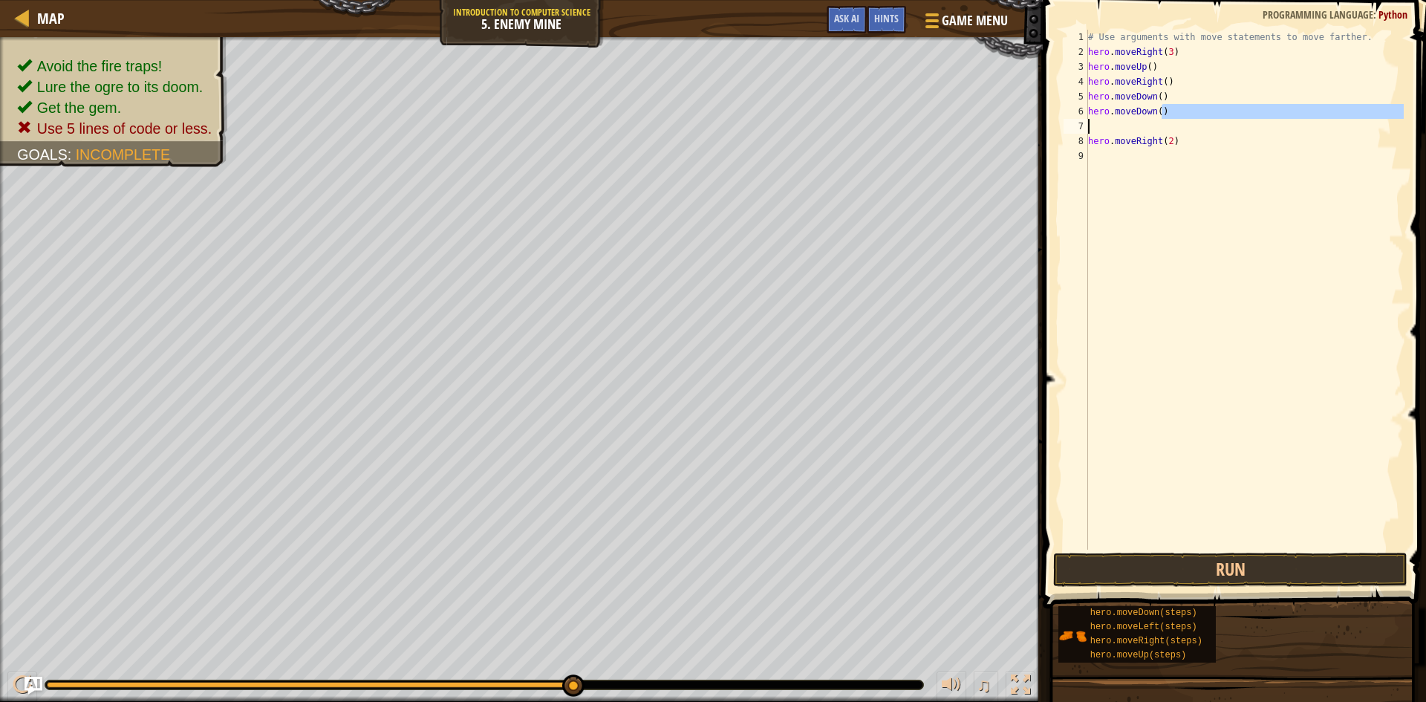
drag, startPoint x: 1164, startPoint y: 111, endPoint x: 1111, endPoint y: 119, distance: 53.3
click at [1098, 123] on div "# Use arguments with move statements to move farther. hero . moveRight ( 3 ) he…" at bounding box center [1244, 304] width 319 height 549
click at [1164, 111] on div "# Use arguments with move statements to move farther. hero . moveRight ( 3 ) he…" at bounding box center [1244, 290] width 319 height 520
type textarea "hero.moveDown"
click at [1128, 120] on div "# Use arguments with move statements to move farther. hero . moveRight ( 3 ) he…" at bounding box center [1244, 304] width 319 height 549
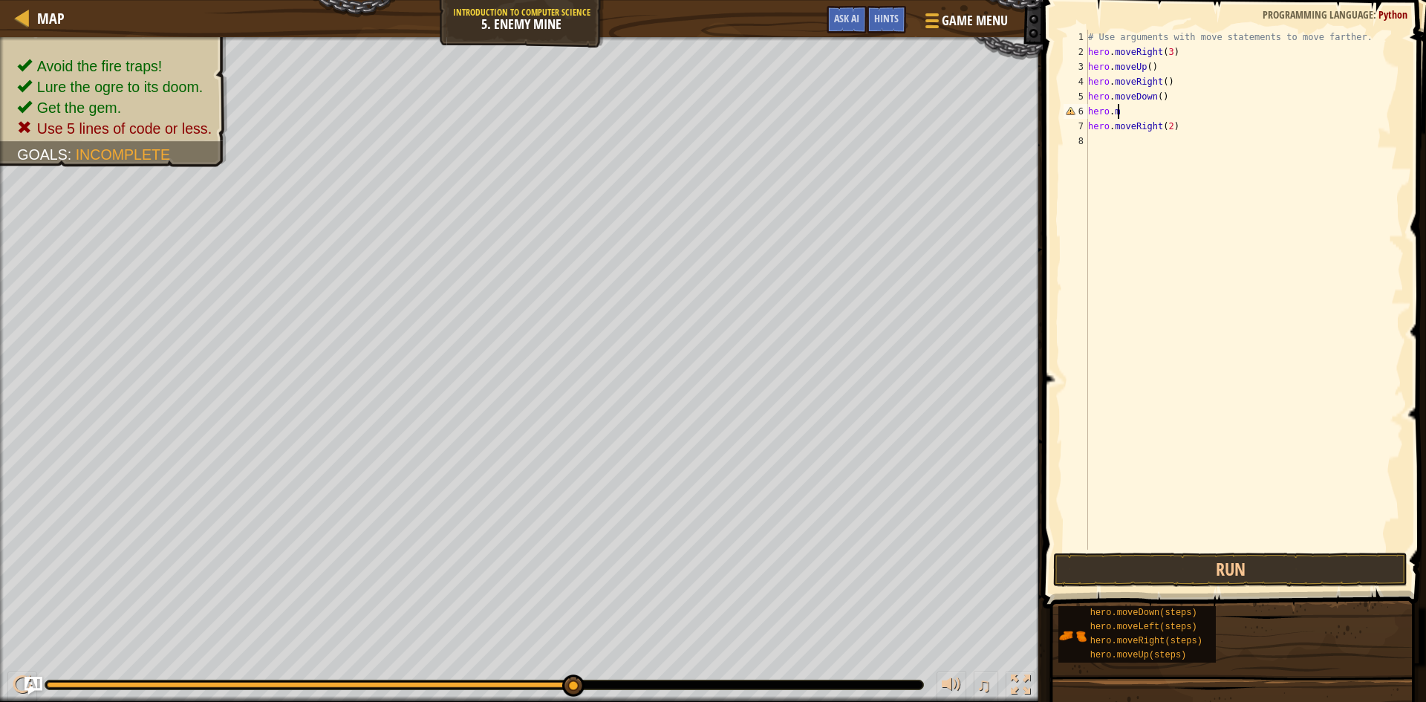
type textarea "h"
type textarea "hero.moveDown()"
drag, startPoint x: 1155, startPoint y: 99, endPoint x: 1165, endPoint y: 99, distance: 9.7
click at [1159, 99] on div "# Use arguments with move statements to move farther. hero . moveRight ( 3 ) he…" at bounding box center [1244, 304] width 319 height 549
click at [1195, 176] on div "# Use arguments with move statements to move farther. hero . moveRight ( 3 ) he…" at bounding box center [1244, 304] width 319 height 549
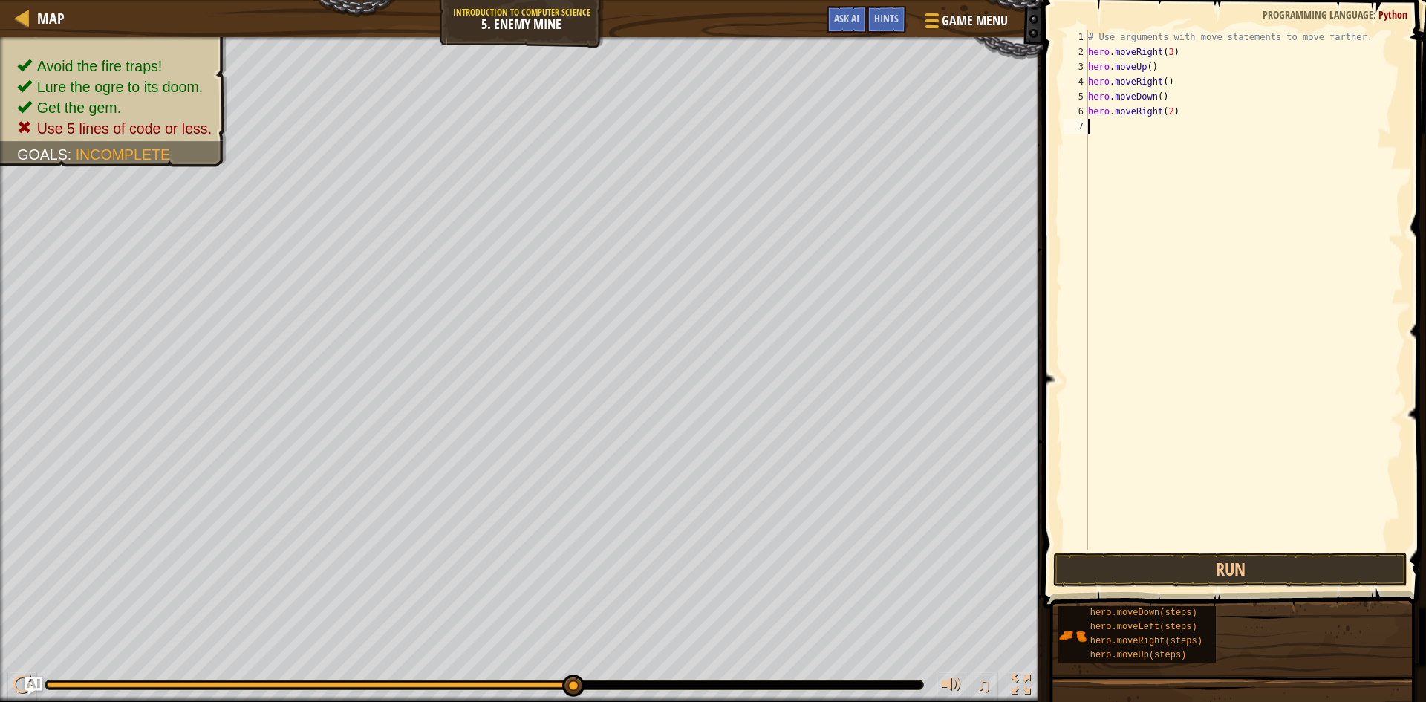
click at [1155, 100] on div "# Use arguments with move statements to move farther. hero . moveRight ( 3 ) he…" at bounding box center [1244, 304] width 319 height 549
type textarea "hero.moveDown(3)"
click at [1268, 573] on button "Run" at bounding box center [1230, 569] width 354 height 34
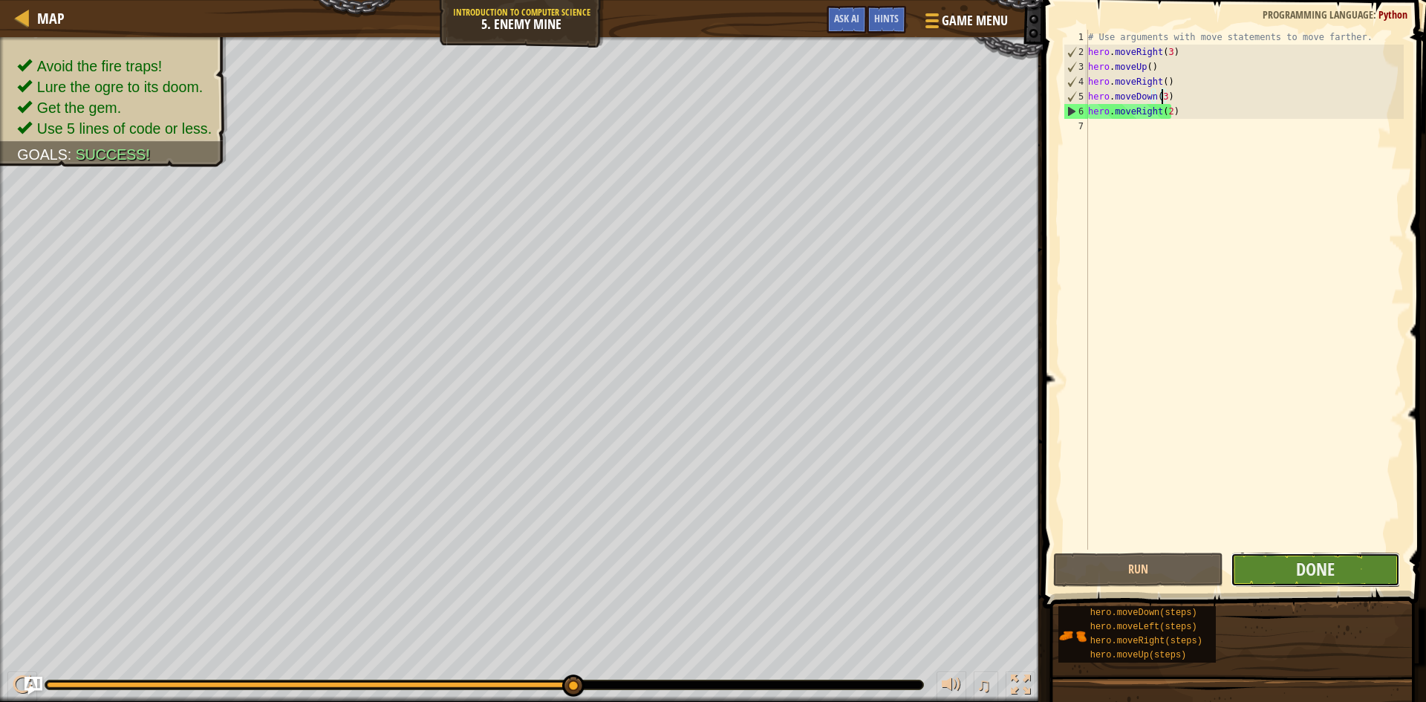
click at [1267, 572] on button "Done" at bounding box center [1315, 569] width 170 height 34
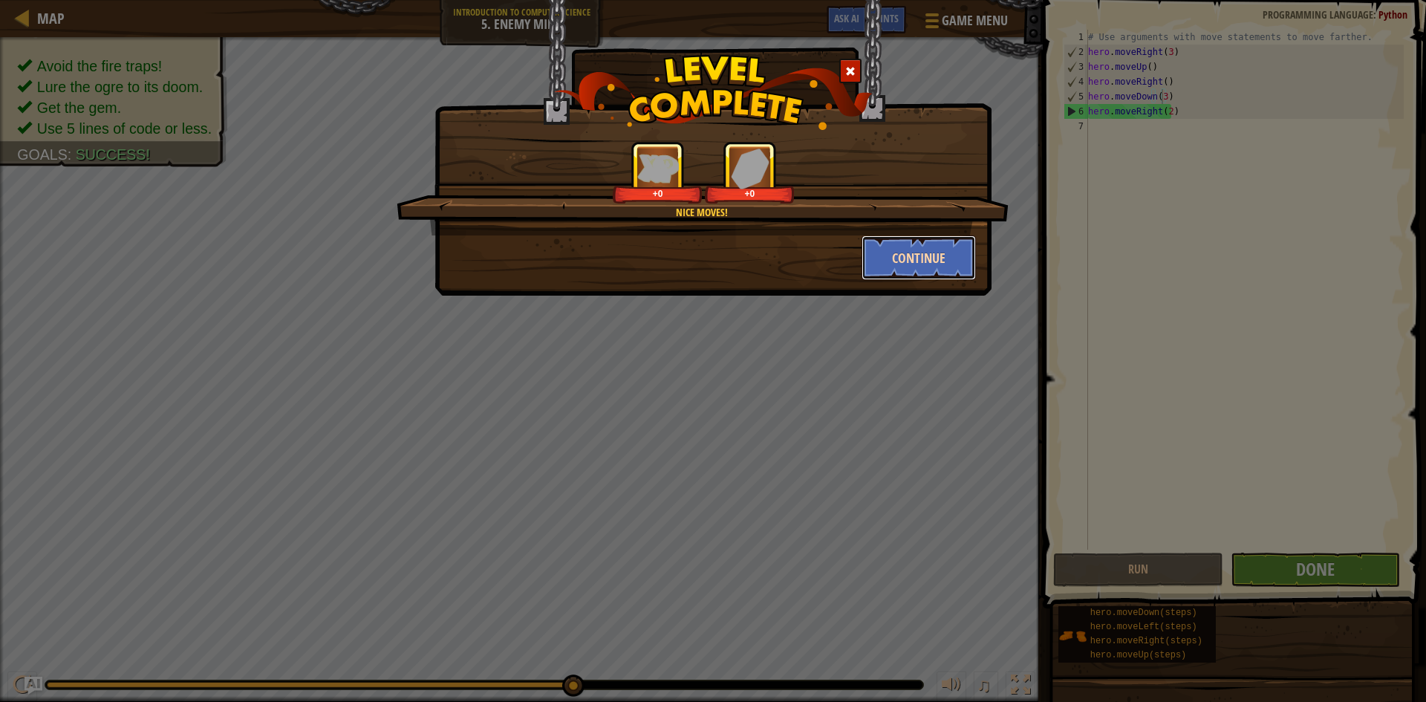
click at [890, 251] on button "Continue" at bounding box center [918, 257] width 115 height 45
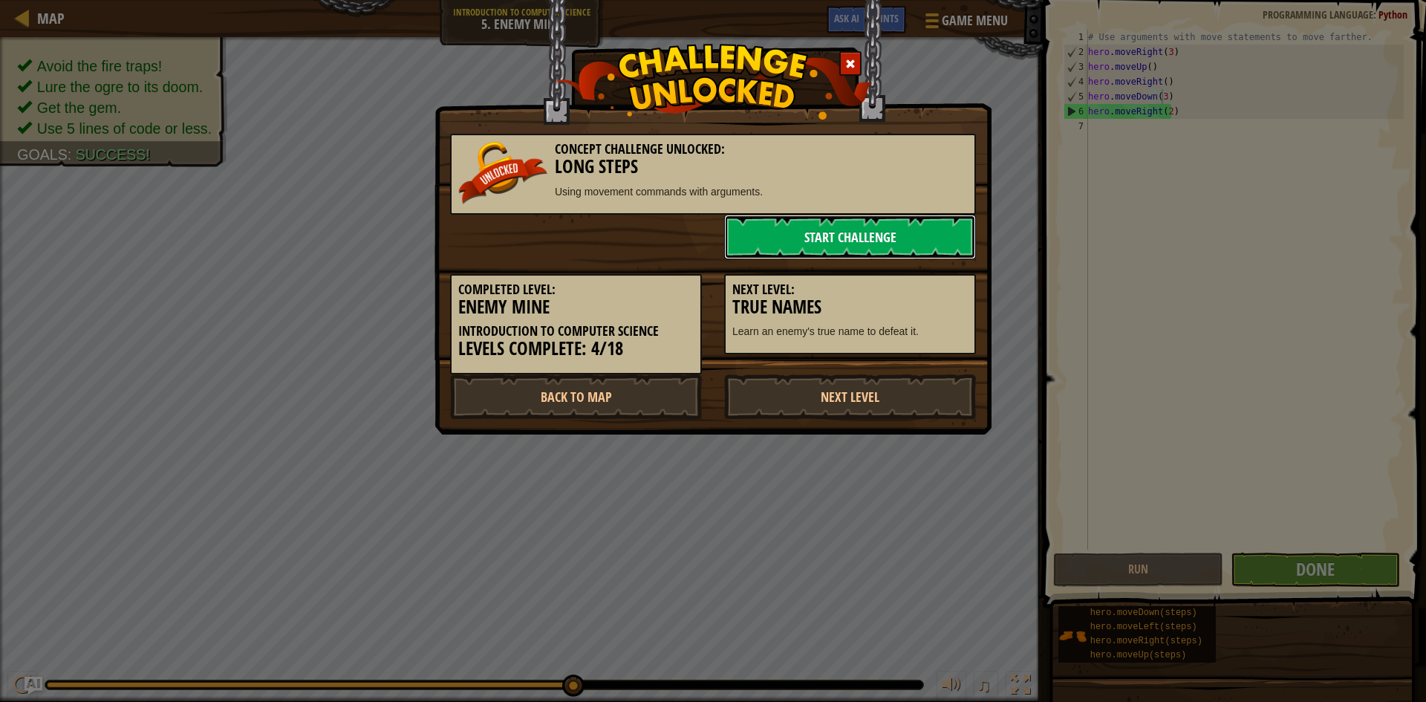
click at [867, 249] on link "Start Challenge" at bounding box center [850, 237] width 252 height 45
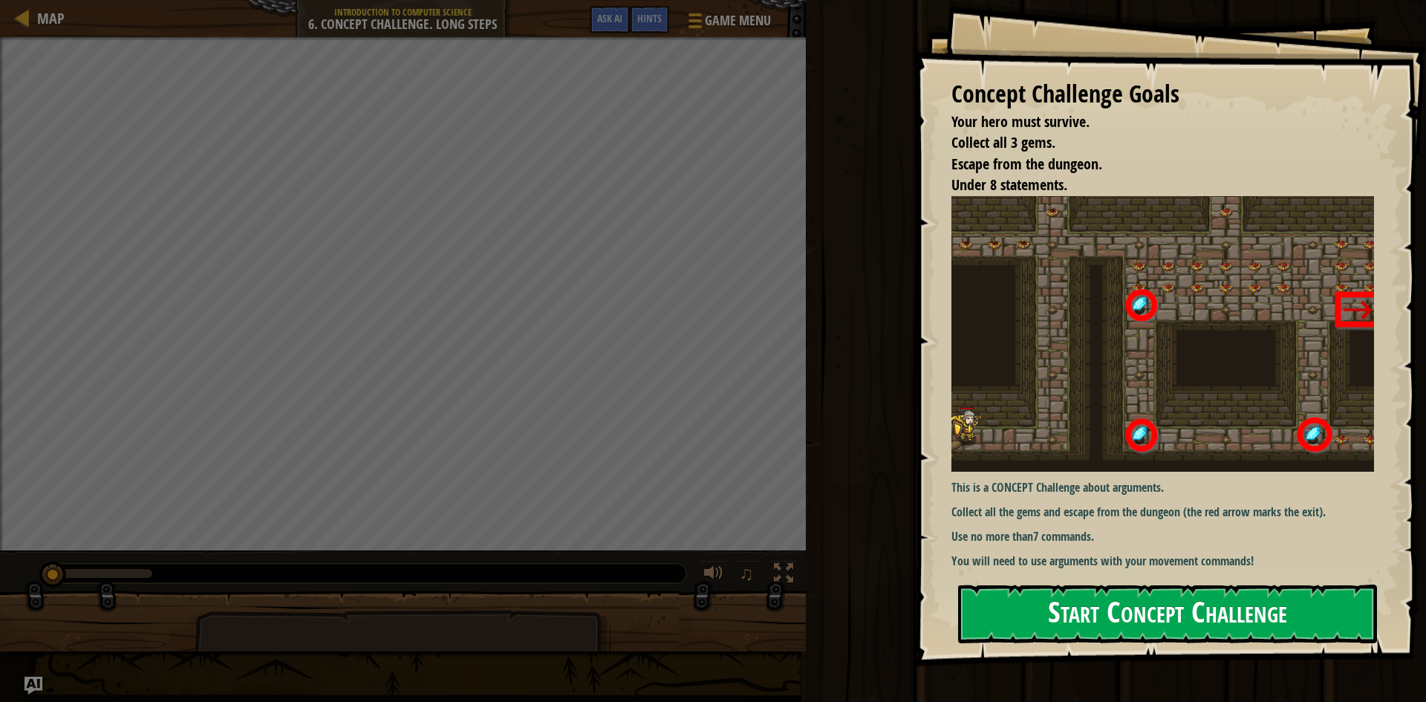
click at [1069, 596] on button "Start Concept Challenge" at bounding box center [1167, 613] width 419 height 59
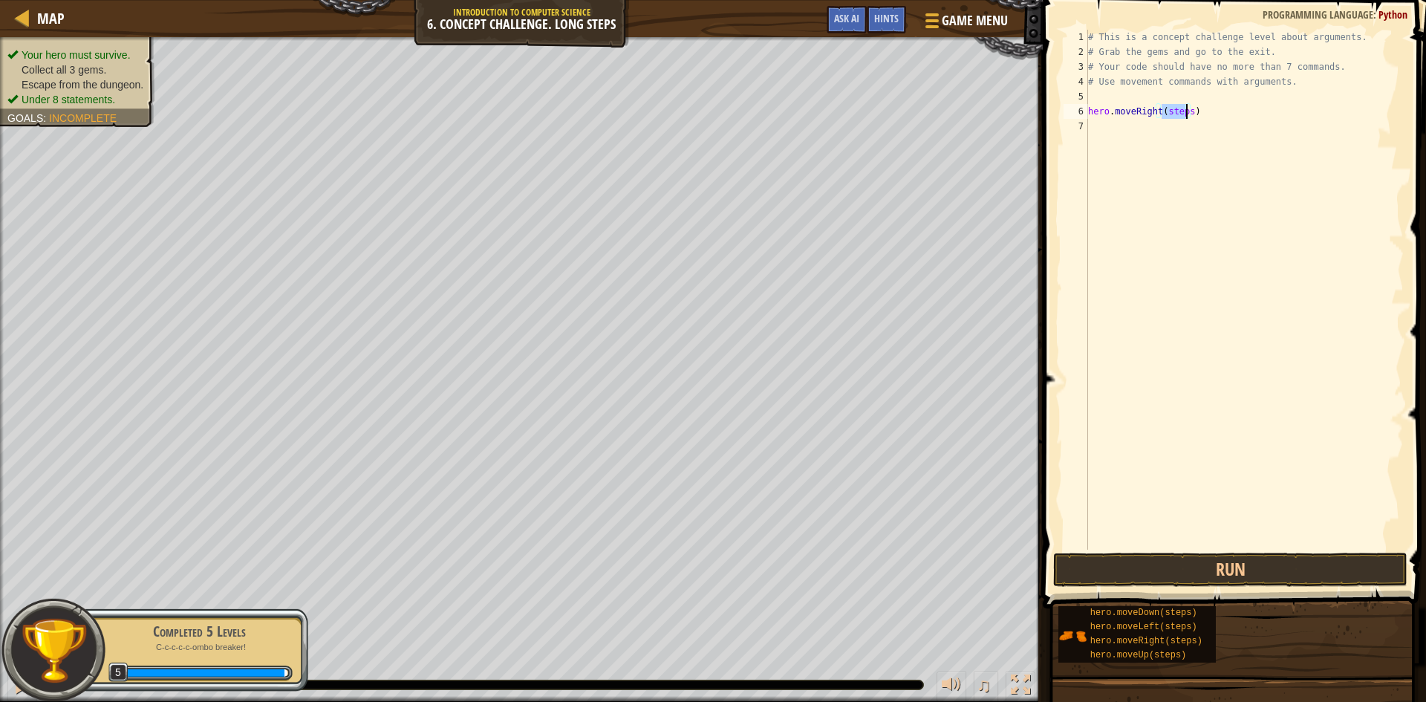
drag, startPoint x: 1161, startPoint y: 115, endPoint x: 1184, endPoint y: 114, distance: 22.3
click at [1184, 114] on div "# This is a concept challenge level about arguments. # Grab the gems and go to …" at bounding box center [1244, 304] width 319 height 549
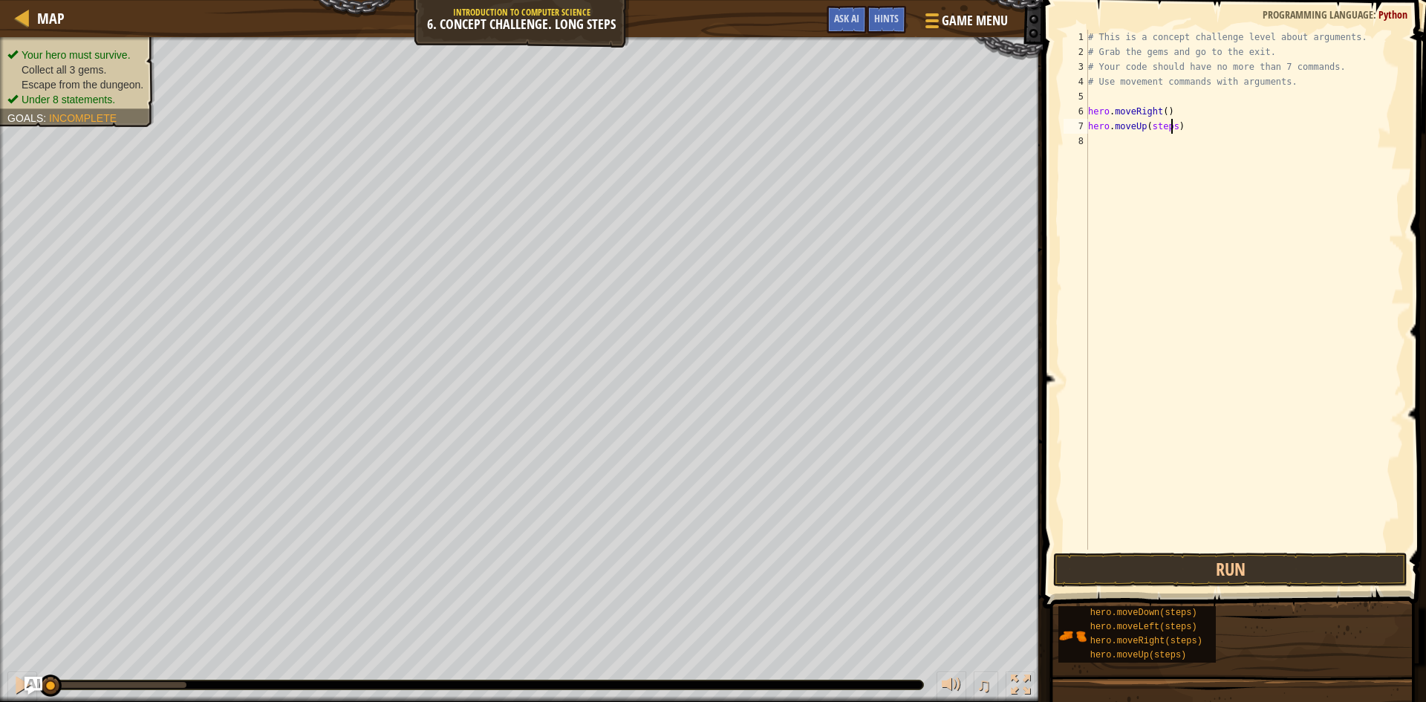
click at [1171, 128] on div "# This is a concept challenge level about arguments. # Grab the gems and go to …" at bounding box center [1244, 304] width 319 height 549
type textarea "hero.moveUp(3)"
click at [1143, 153] on div "# This is a concept challenge level about arguments. # Grab the gems and go to …" at bounding box center [1244, 304] width 319 height 549
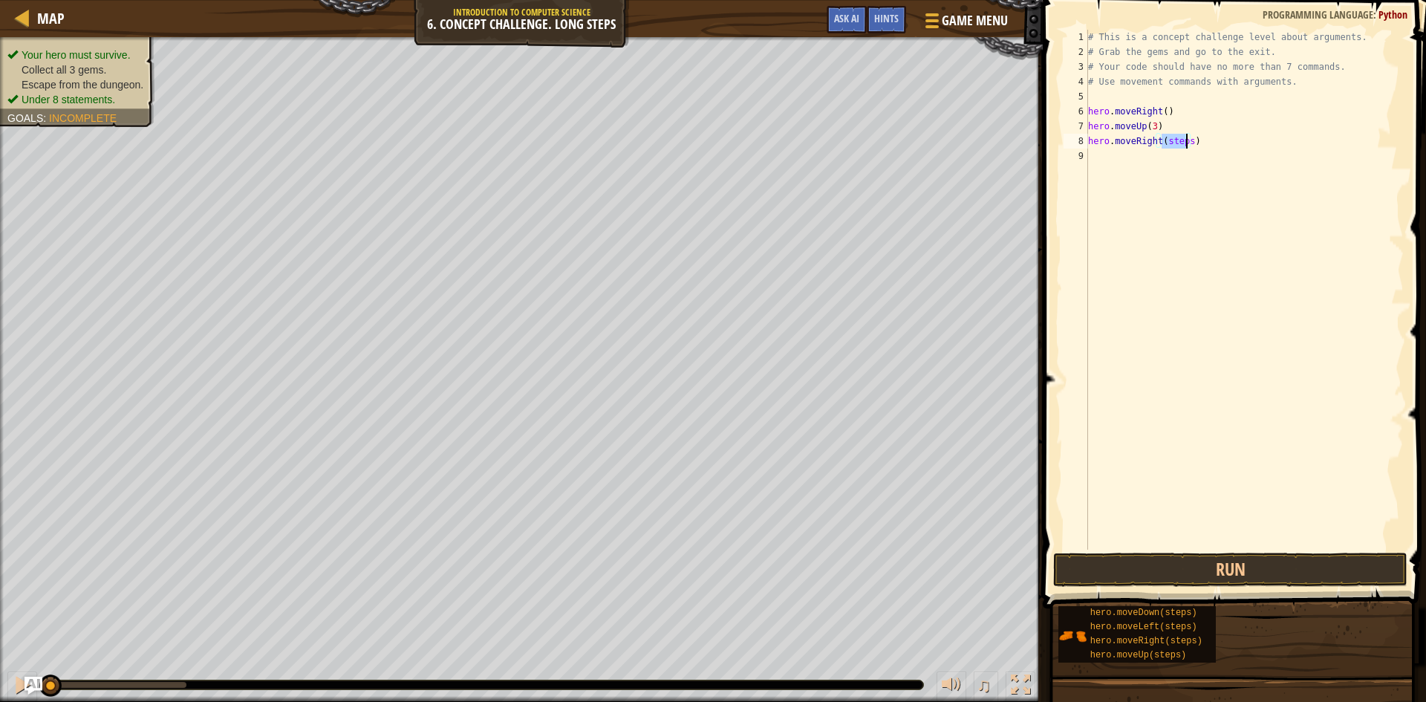
drag, startPoint x: 1161, startPoint y: 140, endPoint x: 1187, endPoint y: 144, distance: 26.4
click at [1187, 144] on div "# This is a concept challenge level about arguments. # Grab the gems and go to …" at bounding box center [1244, 304] width 319 height 549
type textarea "hero.moveRight(3)"
click at [1168, 160] on div "# This is a concept challenge level about arguments. # Grab the gems and go to …" at bounding box center [1244, 304] width 319 height 549
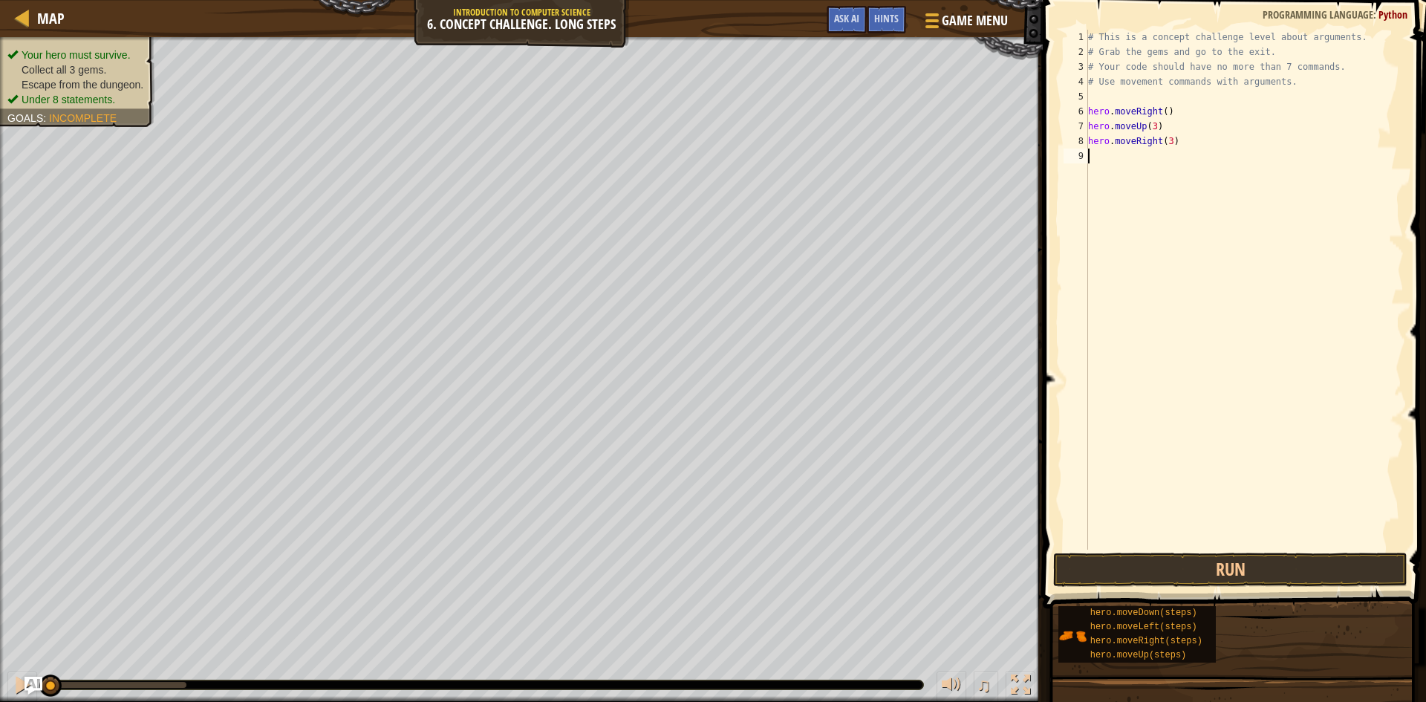
scroll to position [7, 0]
click at [1169, 156] on div "# This is a concept challenge level about arguments. # Grab the gems and go to …" at bounding box center [1246, 304] width 314 height 549
drag, startPoint x: 1161, startPoint y: 156, endPoint x: 1184, endPoint y: 157, distance: 22.3
click at [1184, 157] on div "# This is a concept challenge level about arguments. # Grab the gems and go to …" at bounding box center [1246, 304] width 314 height 549
type textarea "hero.moveDown()"
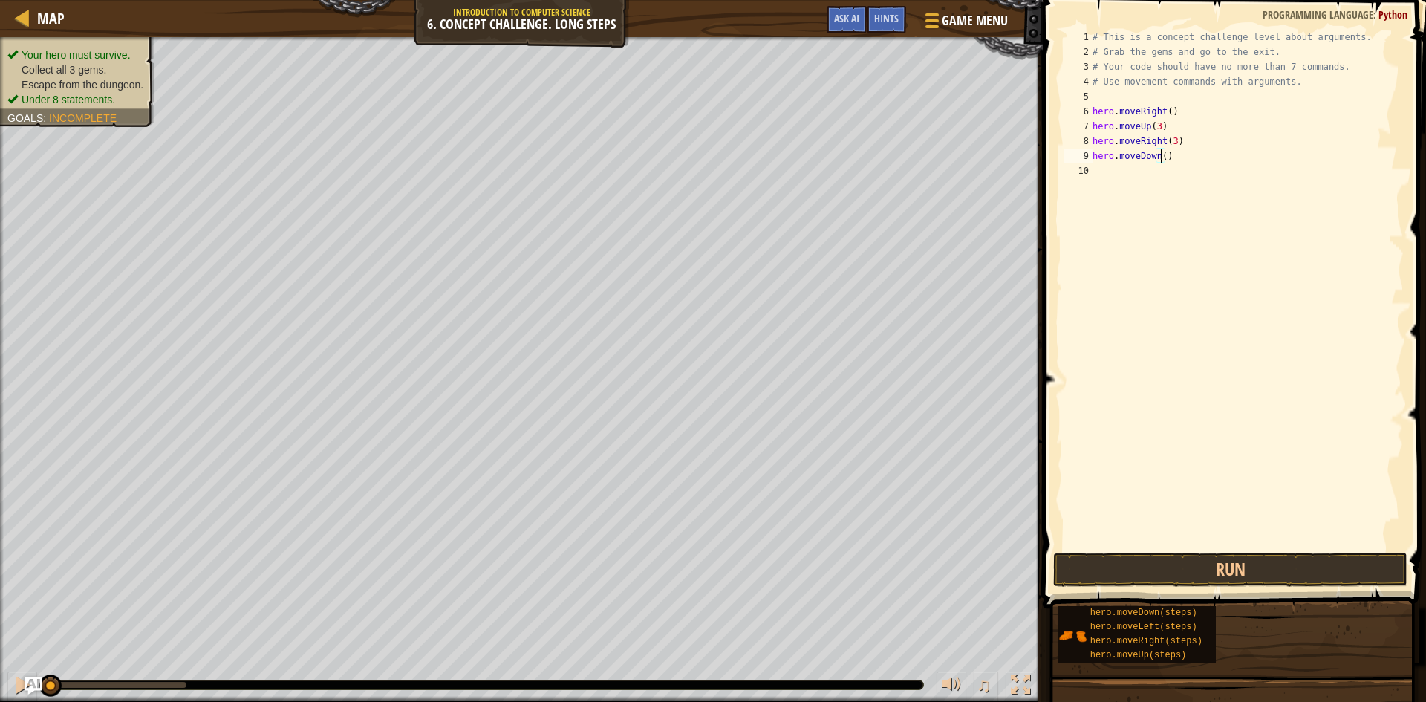
click at [1128, 172] on div "# This is a concept challenge level about arguments. # Grab the gems and go to …" at bounding box center [1246, 304] width 314 height 549
drag, startPoint x: 1162, startPoint y: 173, endPoint x: 1185, endPoint y: 173, distance: 23.0
click at [1185, 173] on div "# This is a concept challenge level about arguments. # Grab the gems and go to …" at bounding box center [1246, 304] width 314 height 549
type textarea "hero.moveLeft()"
click at [1148, 180] on div "# This is a concept challenge level about arguments. # Grab the gems and go to …" at bounding box center [1246, 304] width 314 height 549
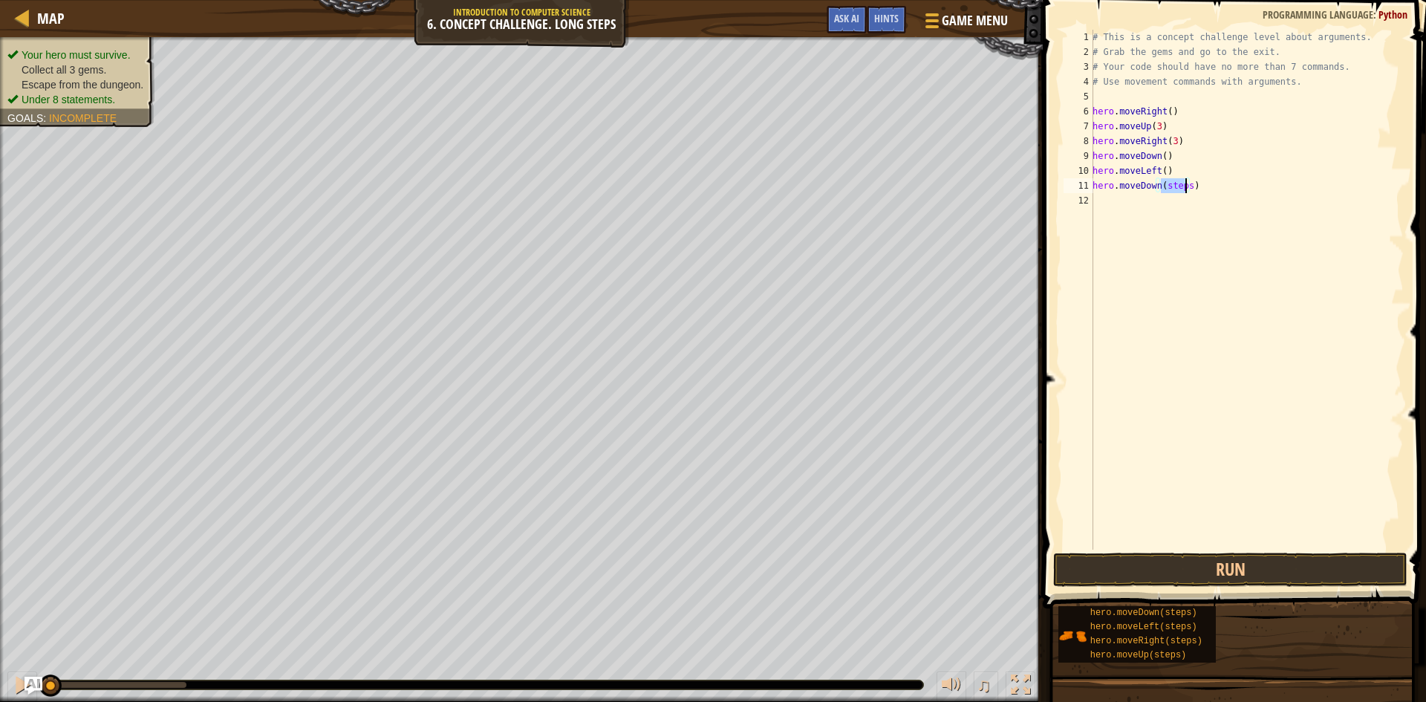
drag, startPoint x: 1161, startPoint y: 183, endPoint x: 1184, endPoint y: 183, distance: 22.3
click at [1184, 183] on div "# This is a concept challenge level about arguments. # Grab the gems and go to …" at bounding box center [1246, 304] width 314 height 549
type textarea "hero.moveDown(2)"
click at [1124, 206] on div "# This is a concept challenge level about arguments. # Grab the gems and go to …" at bounding box center [1246, 304] width 314 height 549
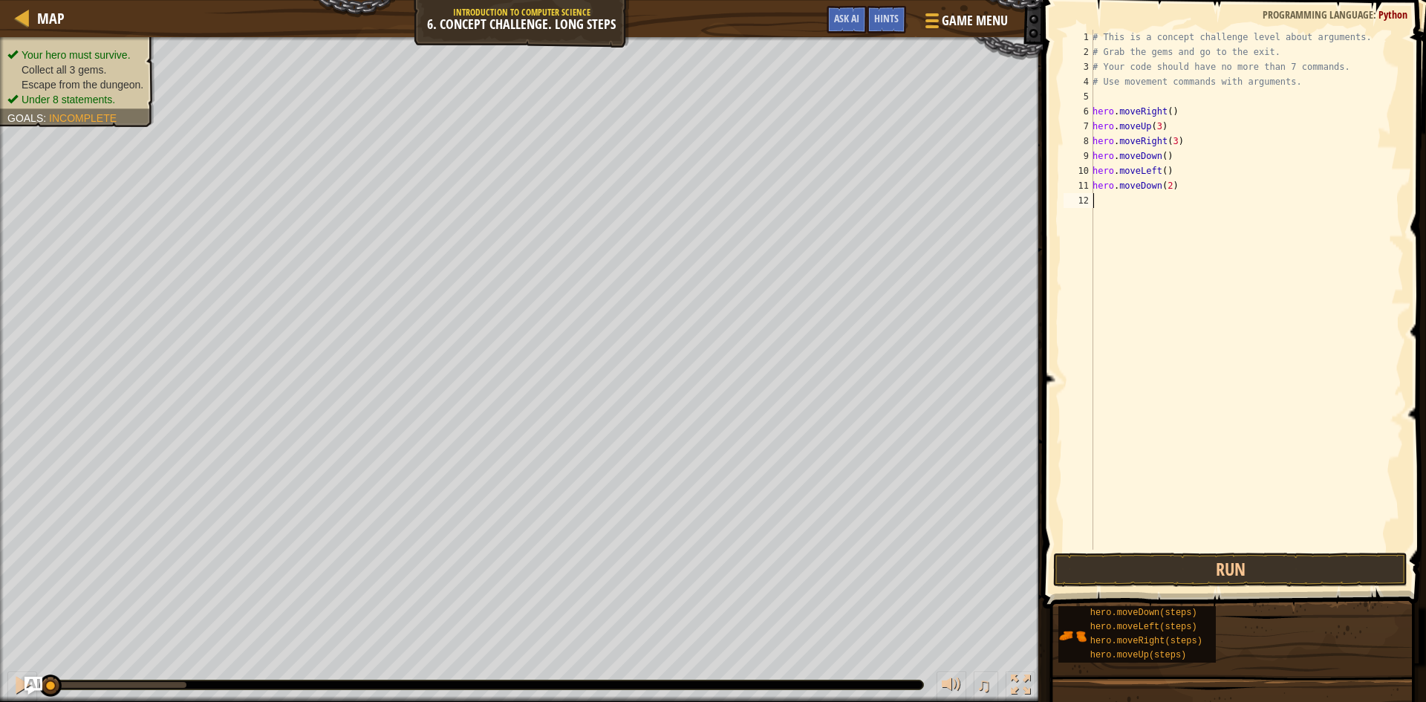
scroll to position [7, 0]
click at [1164, 571] on button "Run" at bounding box center [1230, 569] width 354 height 34
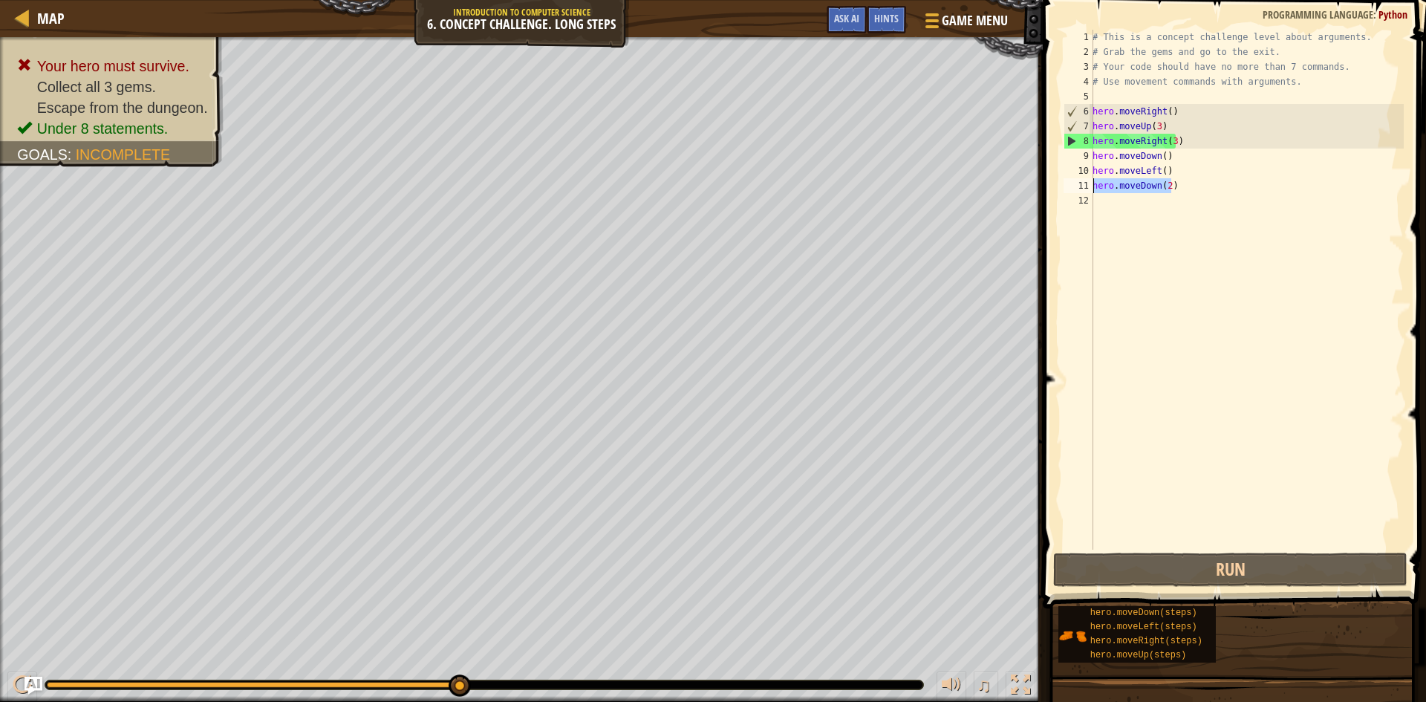
drag, startPoint x: 1170, startPoint y: 192, endPoint x: 1085, endPoint y: 189, distance: 85.4
click at [1085, 189] on div "1 2 3 4 5 6 7 8 9 10 11 12 # This is a concept challenge level about arguments.…" at bounding box center [1231, 290] width 343 height 520
type textarea "hero.moveDown(2)"
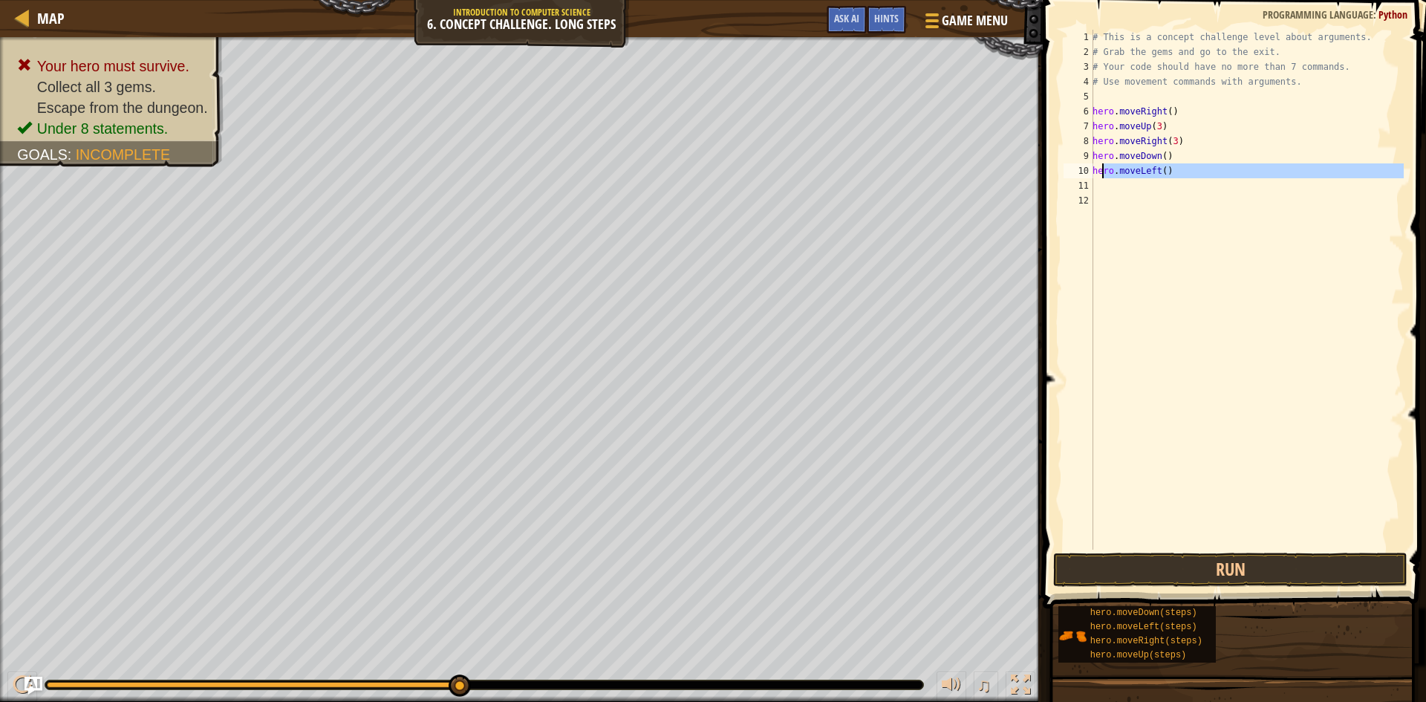
drag, startPoint x: 1170, startPoint y: 181, endPoint x: 1076, endPoint y: 180, distance: 94.3
click at [1076, 180] on div "1 2 3 4 5 6 7 8 9 10 11 12 # This is a concept challenge level about arguments.…" at bounding box center [1231, 290] width 343 height 520
type textarea "hero.moveLeft()"
drag, startPoint x: 1178, startPoint y: 170, endPoint x: 1091, endPoint y: 169, distance: 86.9
click at [1091, 169] on div "hero.moveLeft() 1 2 3 4 5 6 7 8 9 10 11 # This is a concept challenge level abo…" at bounding box center [1231, 290] width 343 height 520
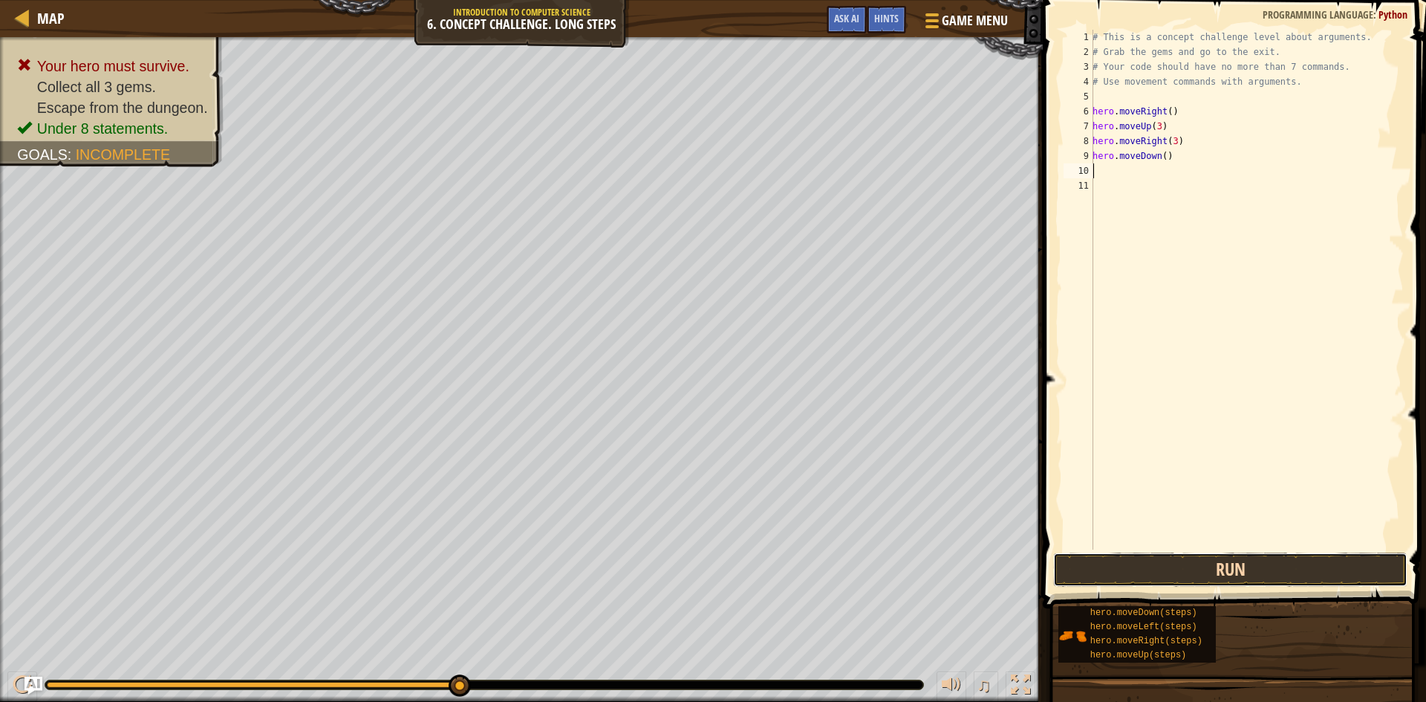
click at [1185, 569] on button "Run" at bounding box center [1230, 569] width 354 height 34
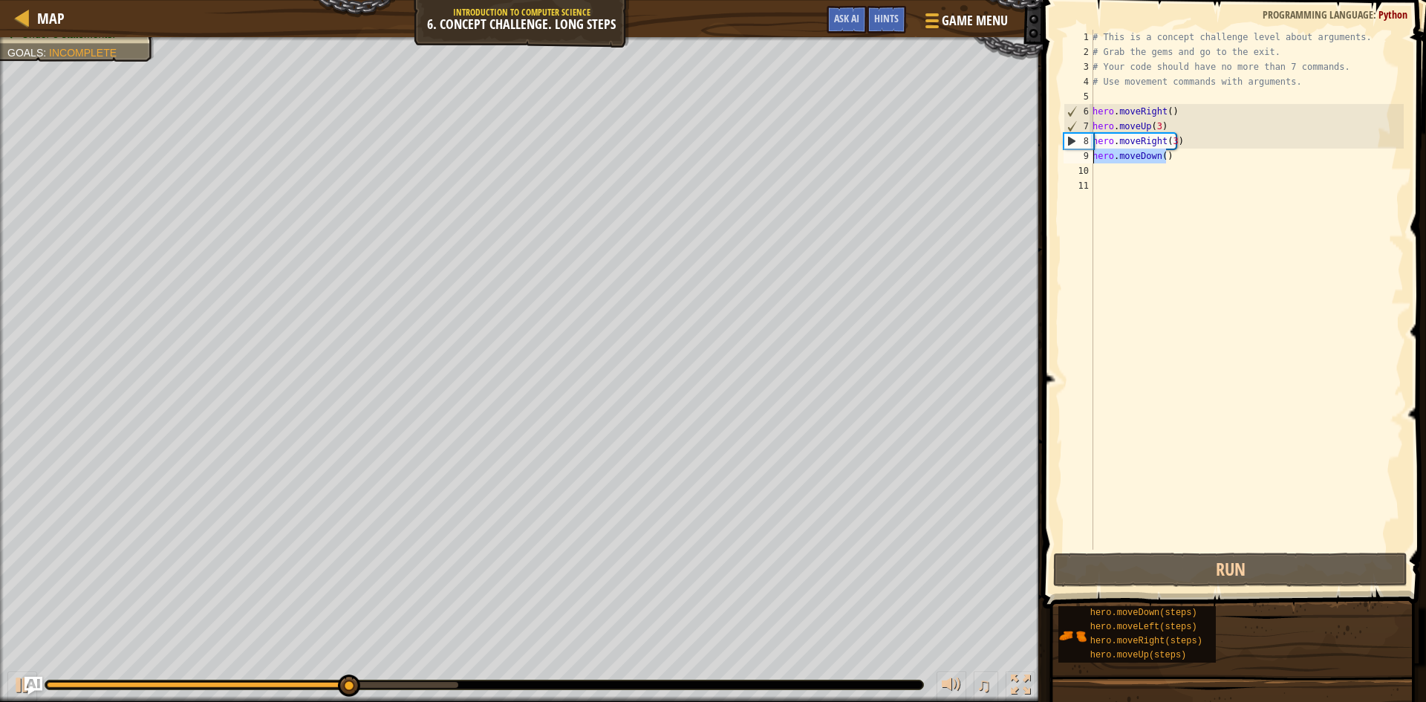
drag, startPoint x: 1174, startPoint y: 159, endPoint x: 1088, endPoint y: 155, distance: 86.2
click at [1088, 155] on div "1 2 3 4 5 6 7 8 9 10 11 # This is a concept challenge level about arguments. # …" at bounding box center [1231, 290] width 343 height 520
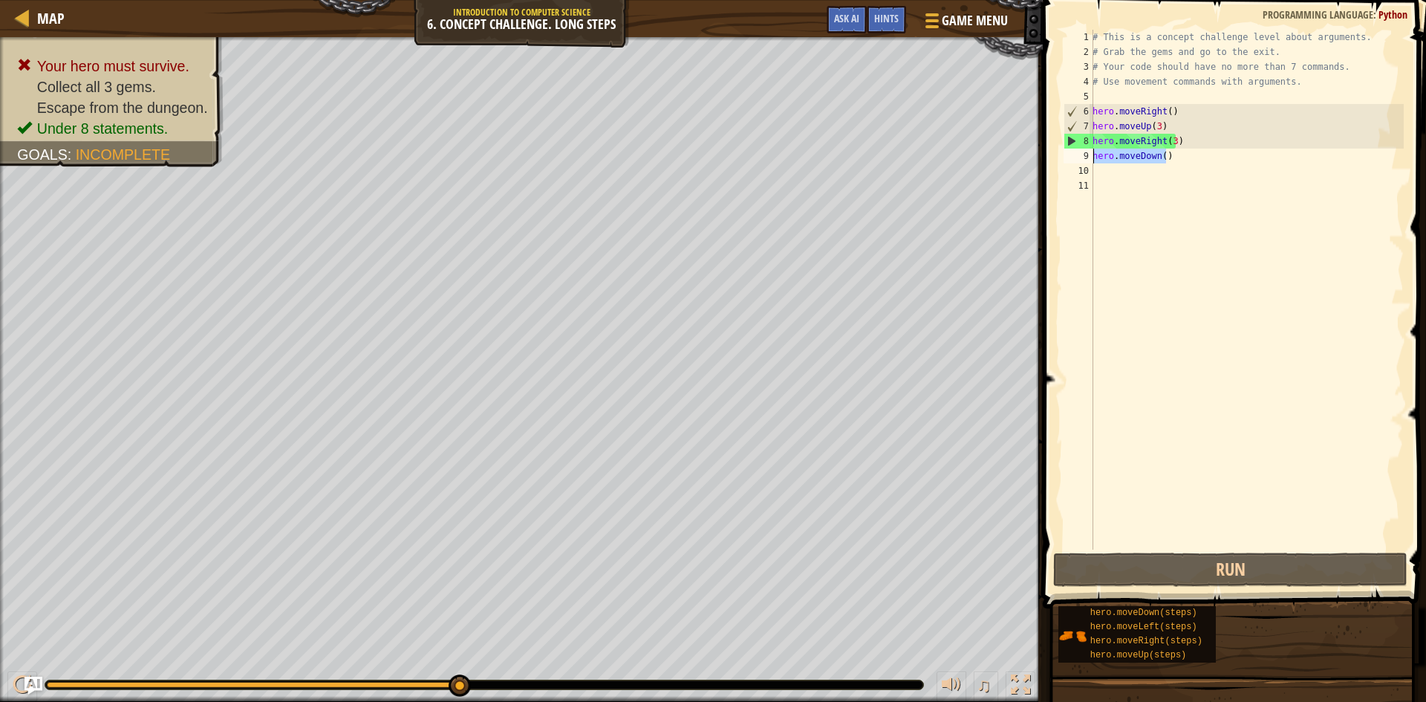
type textarea "="
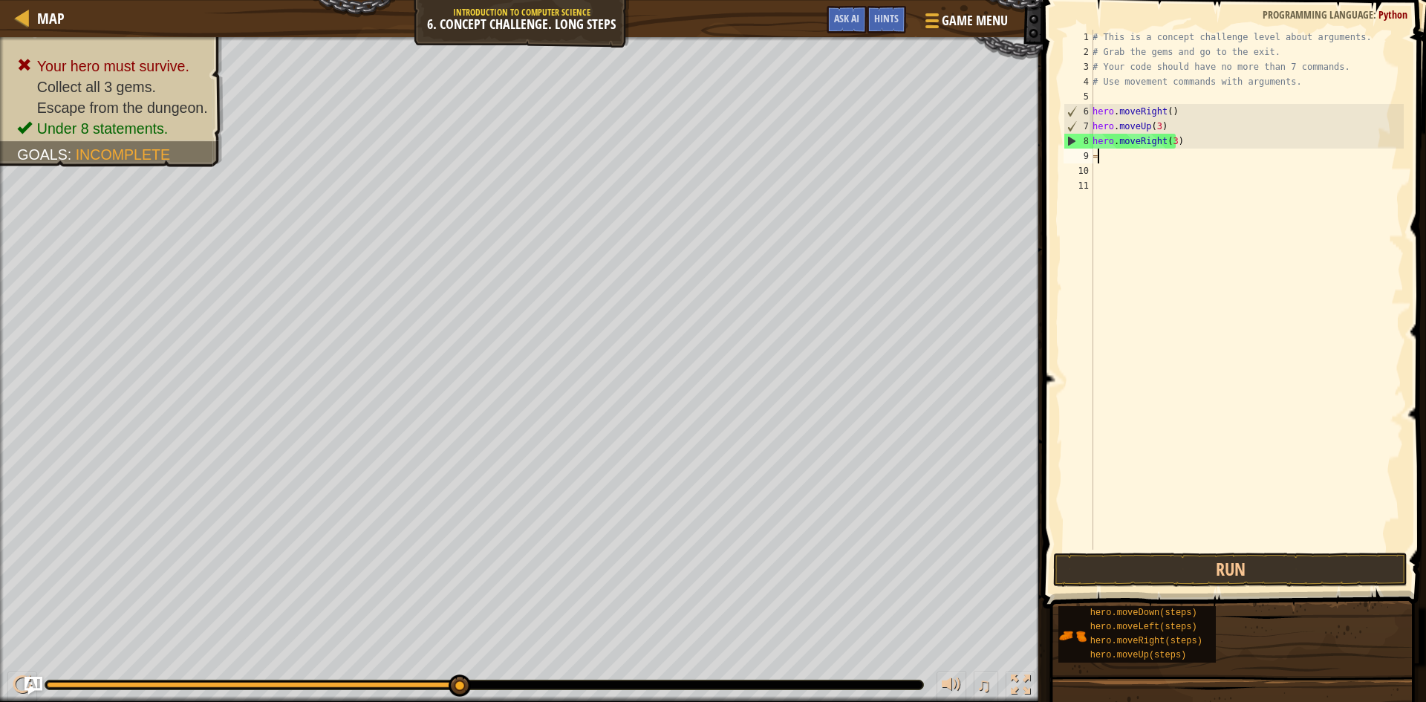
click at [1152, 345] on div "# This is a concept challenge level about arguments. # Grab the gems and go to …" at bounding box center [1246, 304] width 314 height 549
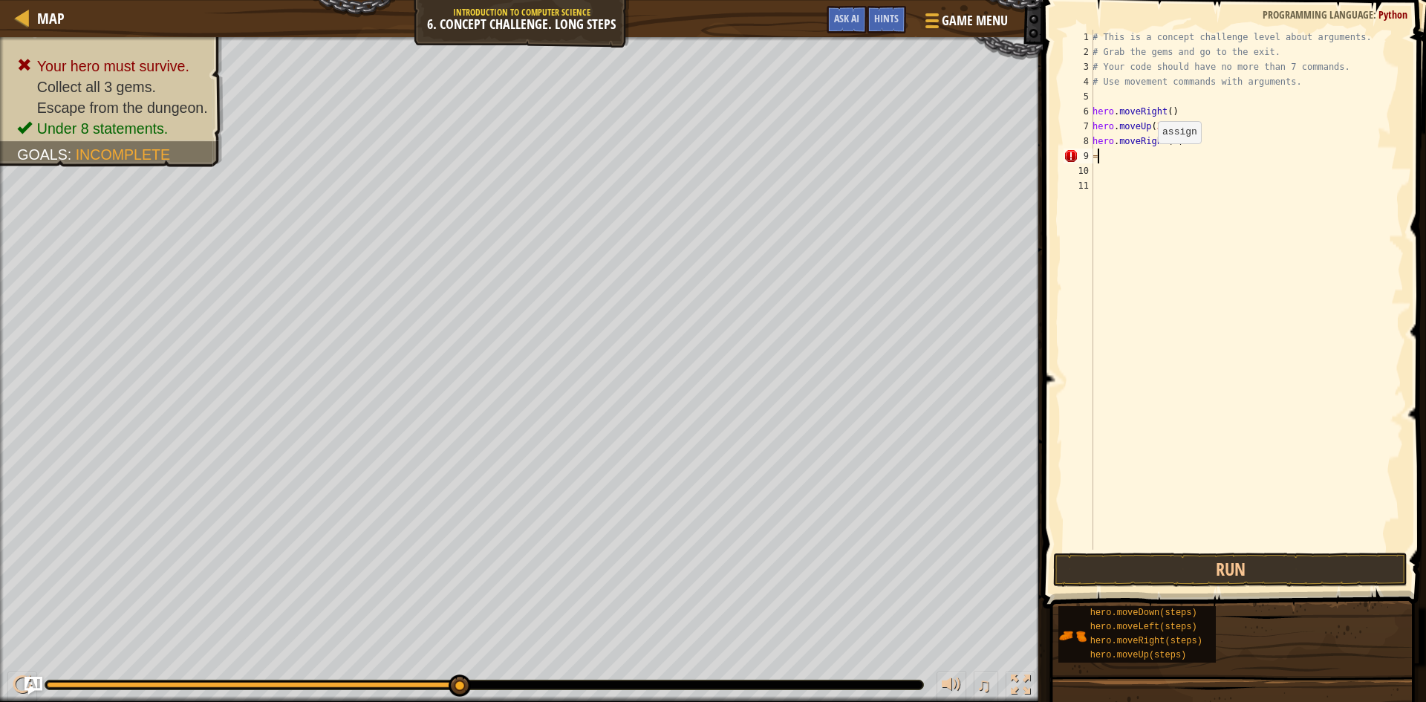
click at [1149, 158] on div "# This is a concept challenge level about arguments. # Grab the gems and go to …" at bounding box center [1246, 304] width 314 height 549
type textarea "="
click at [1244, 558] on button "Run" at bounding box center [1230, 569] width 354 height 34
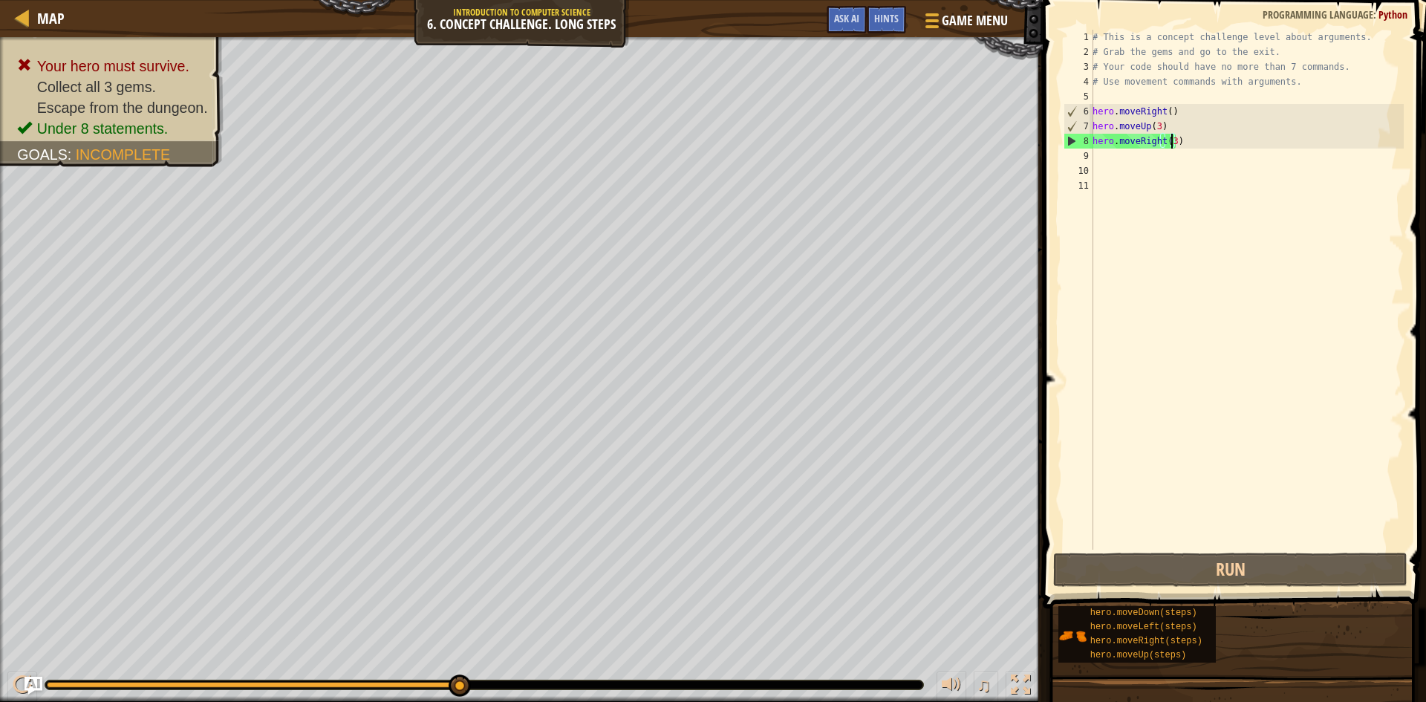
click at [1171, 139] on div "# This is a concept challenge level about arguments. # Grab the gems and go to …" at bounding box center [1246, 304] width 314 height 549
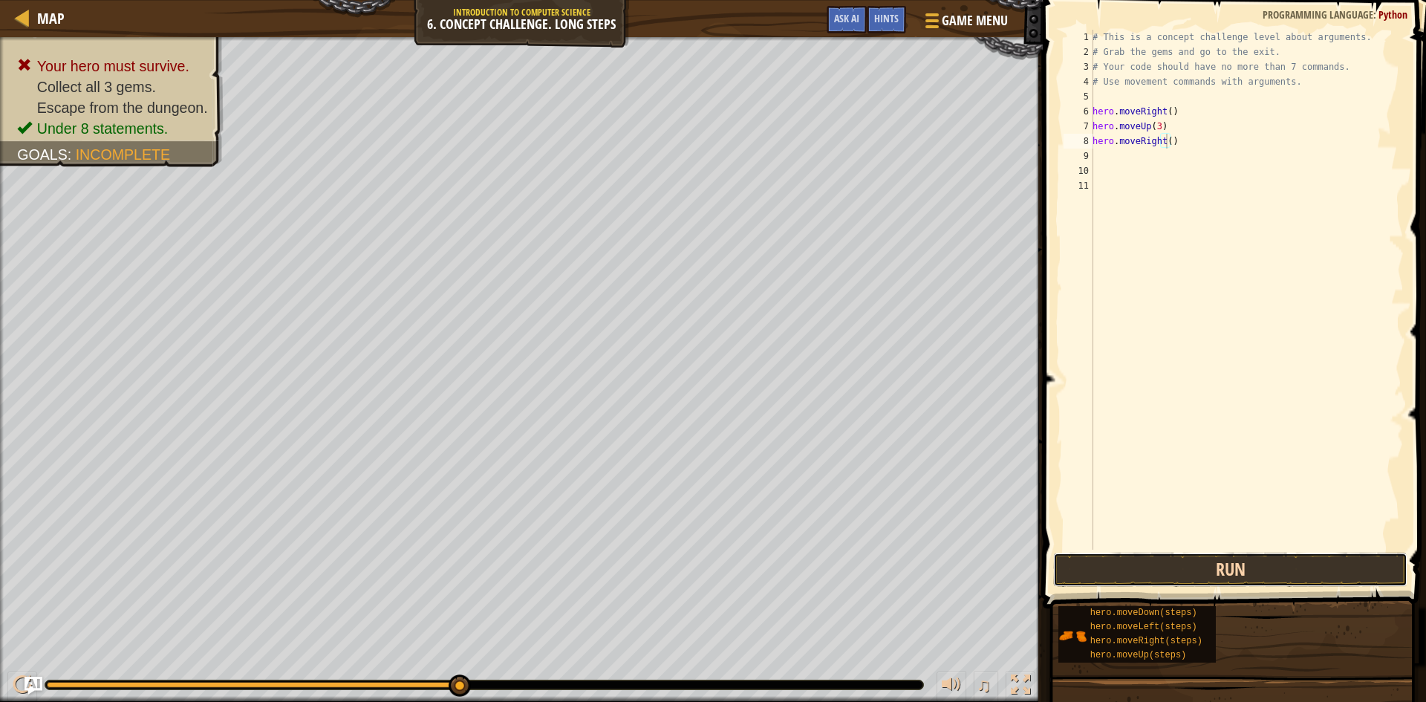
click at [1214, 578] on button "Run" at bounding box center [1230, 569] width 354 height 34
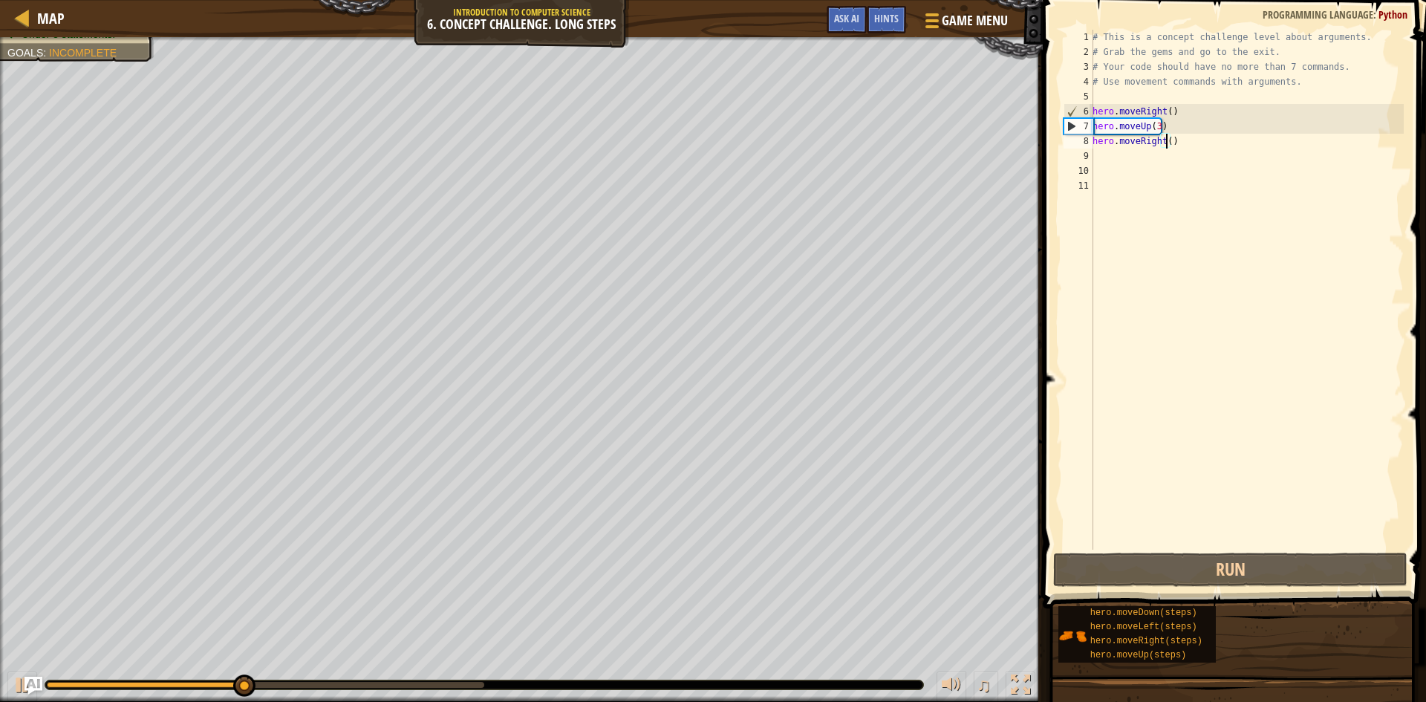
scroll to position [7, 6]
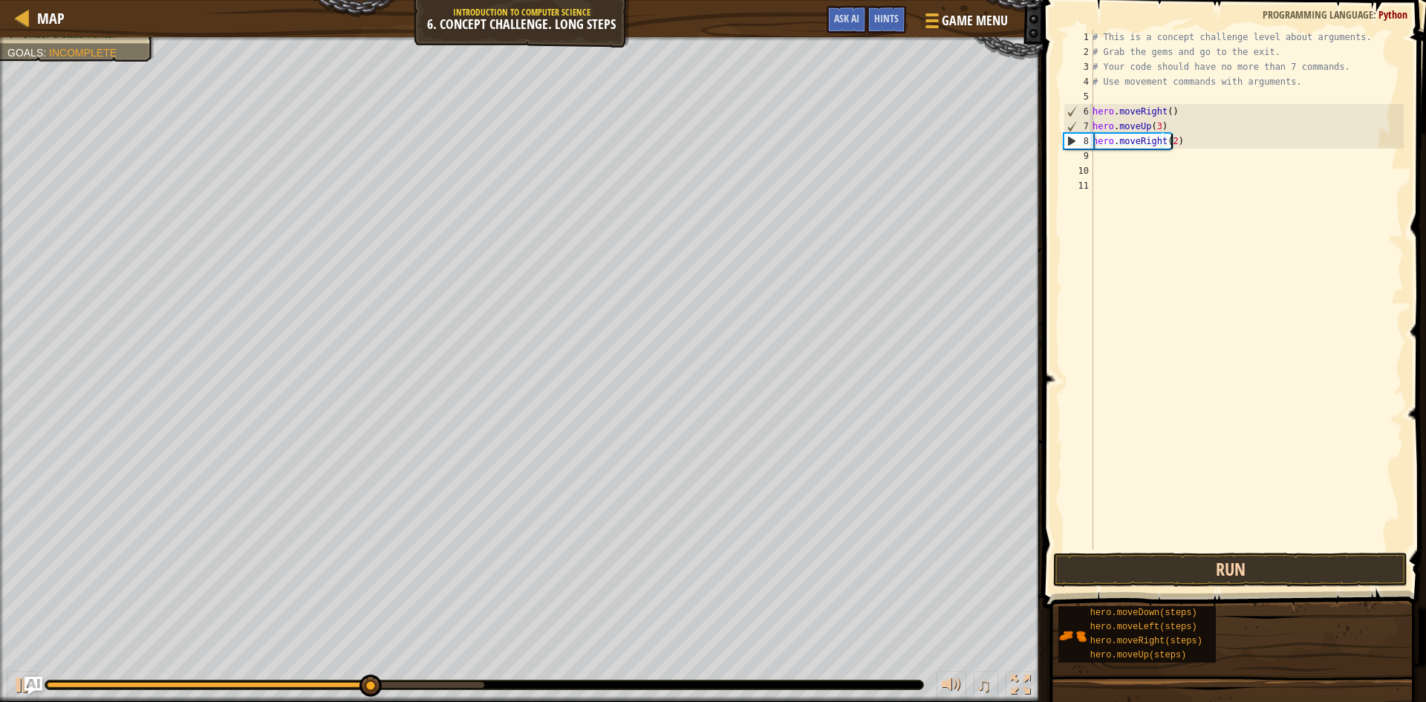
type textarea "hero.moveRight(2)"
click at [1247, 567] on button "Run" at bounding box center [1230, 569] width 354 height 34
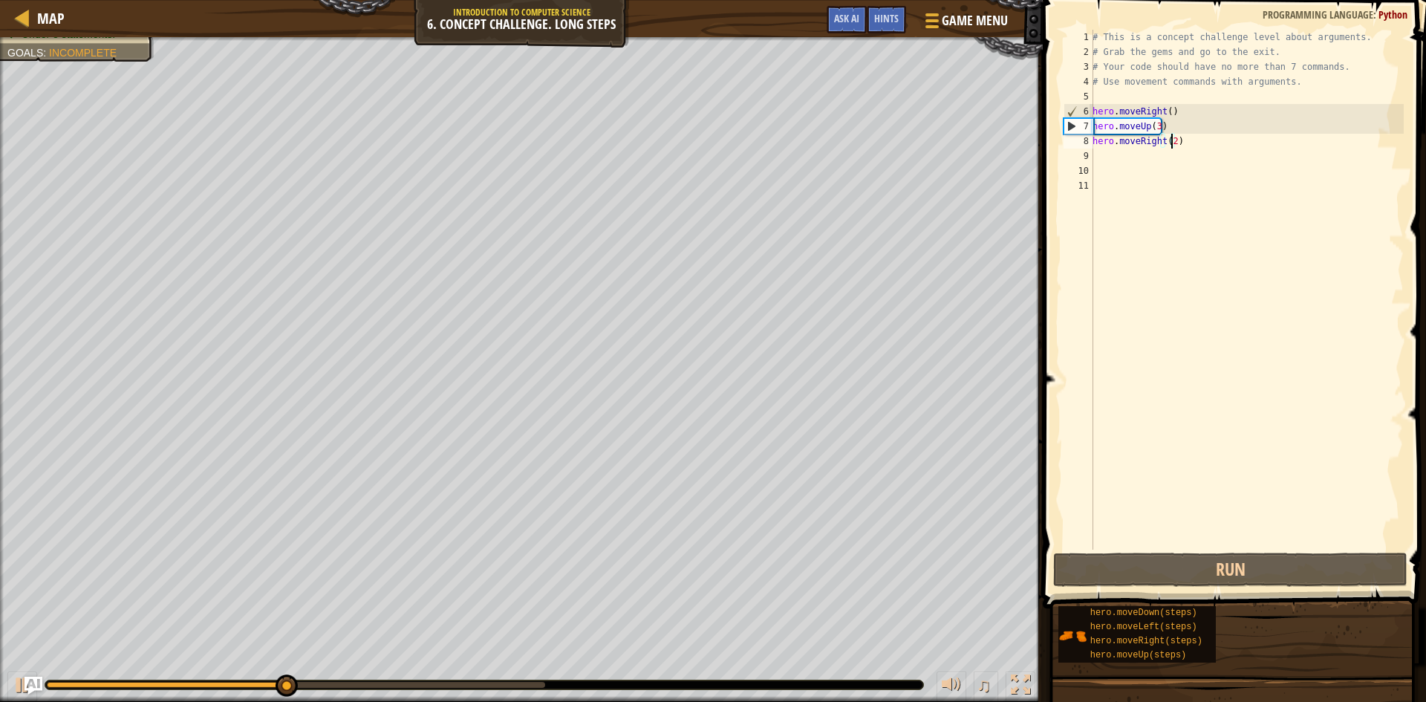
click at [1114, 157] on div "# This is a concept challenge level about arguments. # Grab the gems and go to …" at bounding box center [1246, 304] width 314 height 549
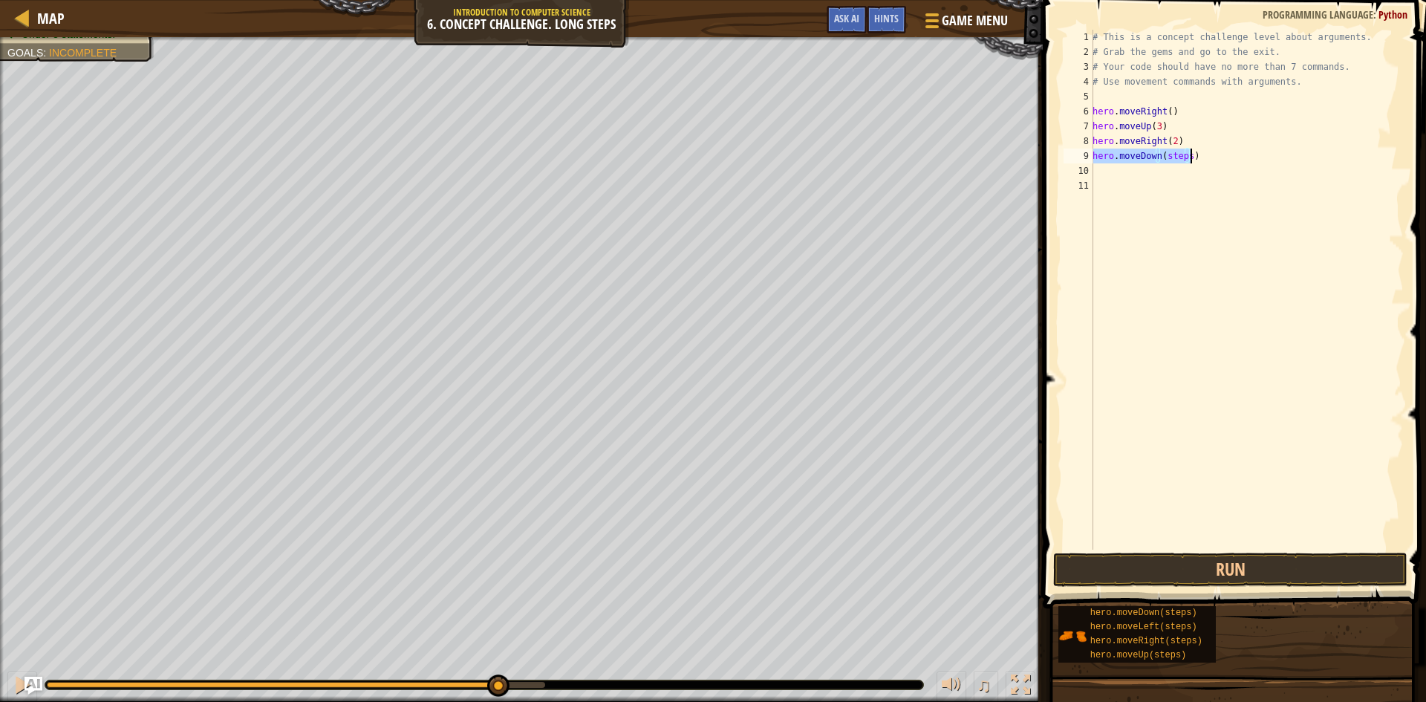
click at [1186, 154] on div "# This is a concept challenge level about arguments. # Grab the gems and go to …" at bounding box center [1246, 290] width 314 height 520
type textarea "hero.moveDown(3)"
click at [1241, 574] on button "Run" at bounding box center [1230, 569] width 354 height 34
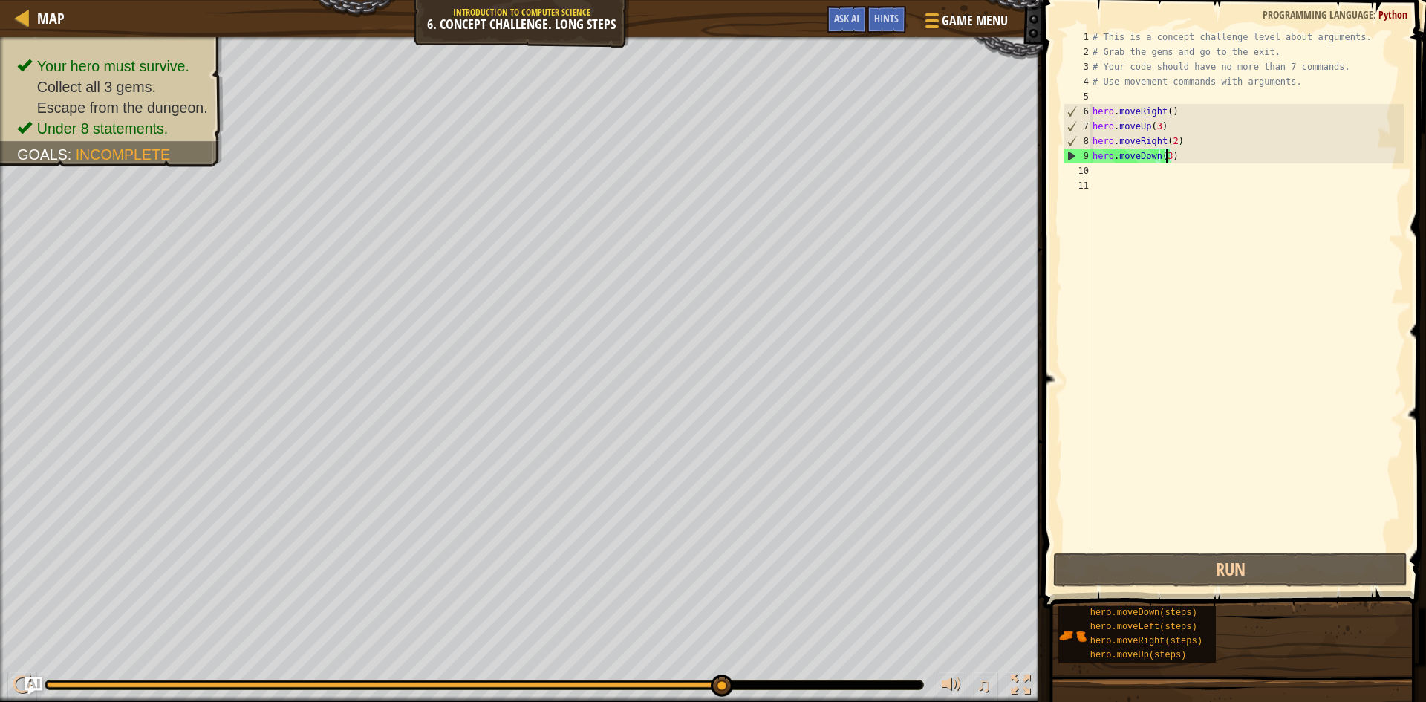
click at [1097, 168] on div "# This is a concept challenge level about arguments. # Grab the gems and go to …" at bounding box center [1246, 304] width 314 height 549
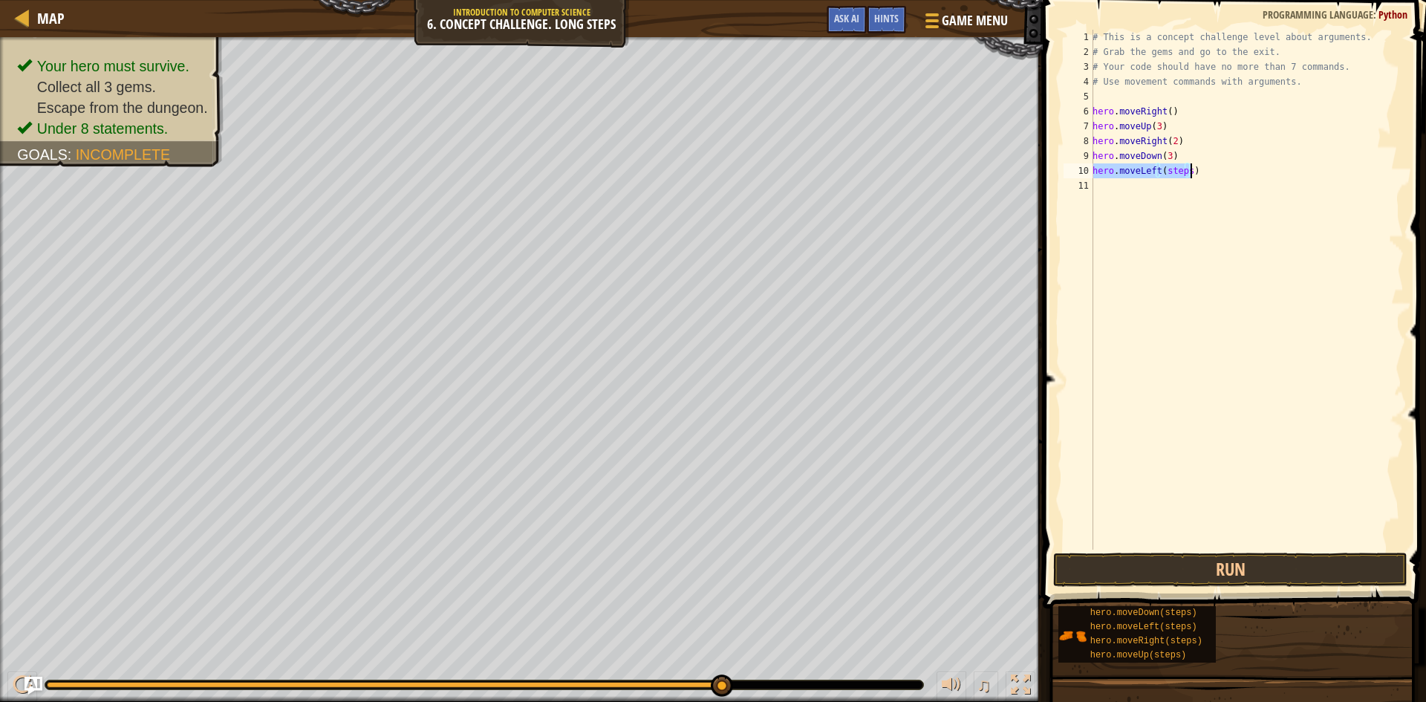
click at [1162, 166] on div "# This is a concept challenge level about arguments. # Grab the gems and go to …" at bounding box center [1246, 290] width 314 height 520
drag, startPoint x: 1162, startPoint y: 166, endPoint x: 1181, endPoint y: 167, distance: 18.6
click at [1181, 167] on div "# This is a concept challenge level about arguments. # Grab the gems and go to …" at bounding box center [1246, 304] width 314 height 549
drag, startPoint x: 1152, startPoint y: 186, endPoint x: 1178, endPoint y: 186, distance: 26.0
click at [1178, 186] on div "# This is a concept challenge level about arguments. # Grab the gems and go to …" at bounding box center [1246, 304] width 314 height 549
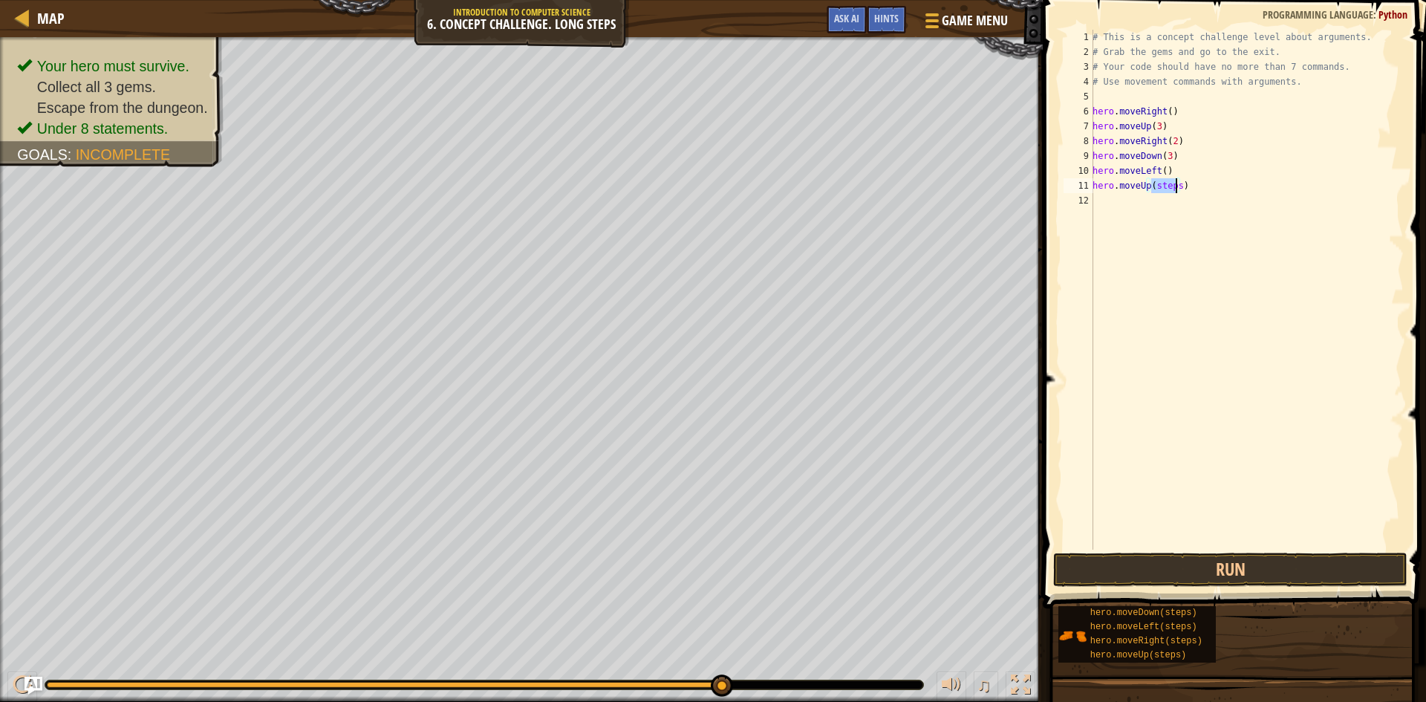
type textarea "hero.moveUp(2)"
click at [1224, 545] on div "# This is a concept challenge level about arguments. # Grab the gems and go to …" at bounding box center [1246, 304] width 314 height 549
click at [1224, 571] on button "Run" at bounding box center [1230, 569] width 354 height 34
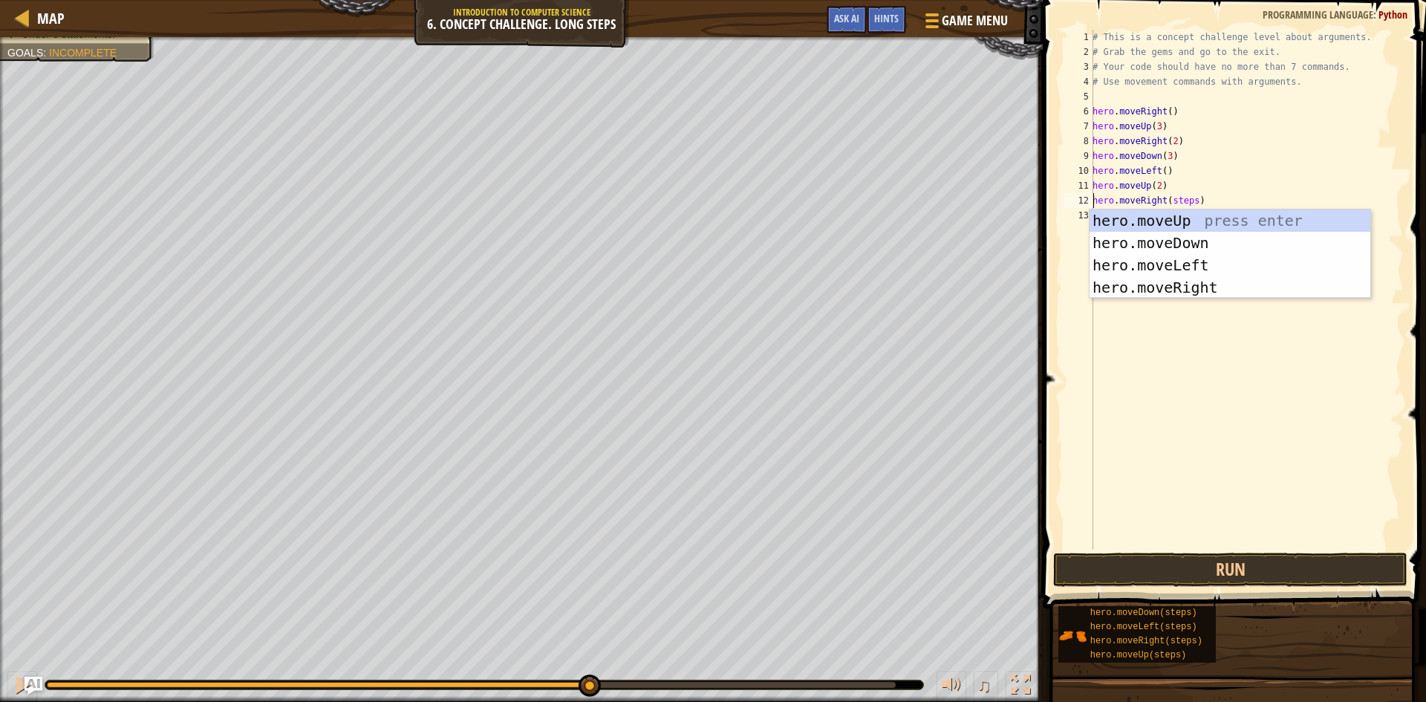
click at [1164, 200] on div "# This is a concept challenge level about arguments. # Grab the gems and go to …" at bounding box center [1246, 304] width 314 height 549
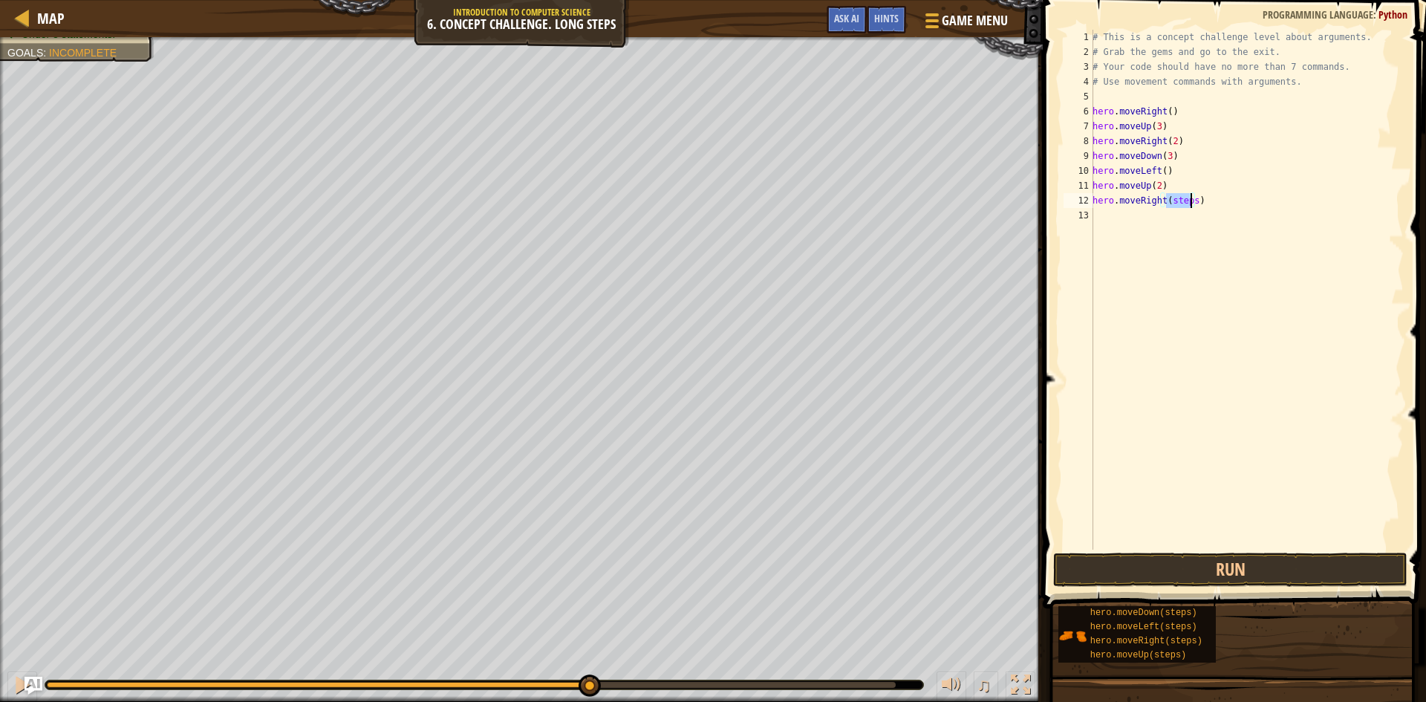
drag, startPoint x: 1164, startPoint y: 200, endPoint x: 1184, endPoint y: 202, distance: 20.1
click at [1184, 202] on div "# This is a concept challenge level about arguments. # Grab the gems and go to …" at bounding box center [1246, 304] width 314 height 549
click at [1199, 578] on button "Run" at bounding box center [1230, 569] width 354 height 34
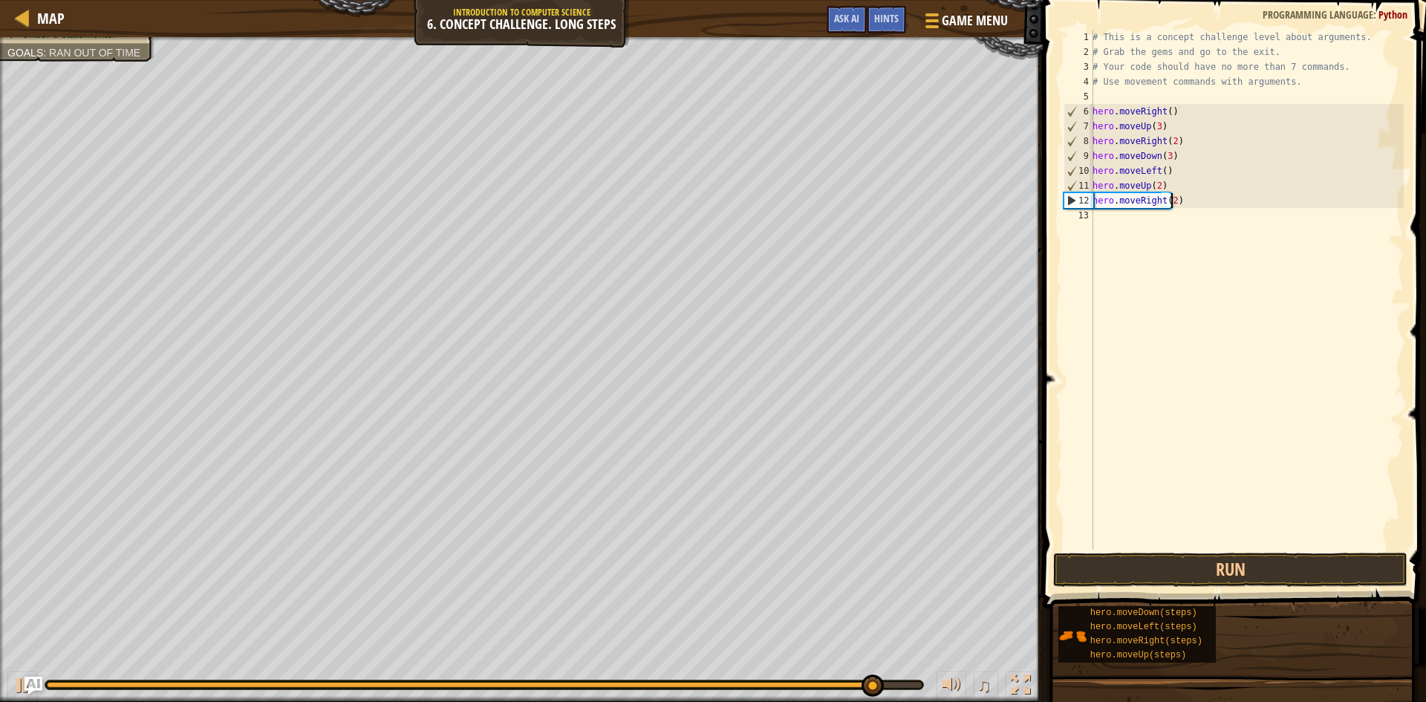
scroll to position [7, 6]
click at [1194, 571] on button "Run" at bounding box center [1230, 569] width 354 height 34
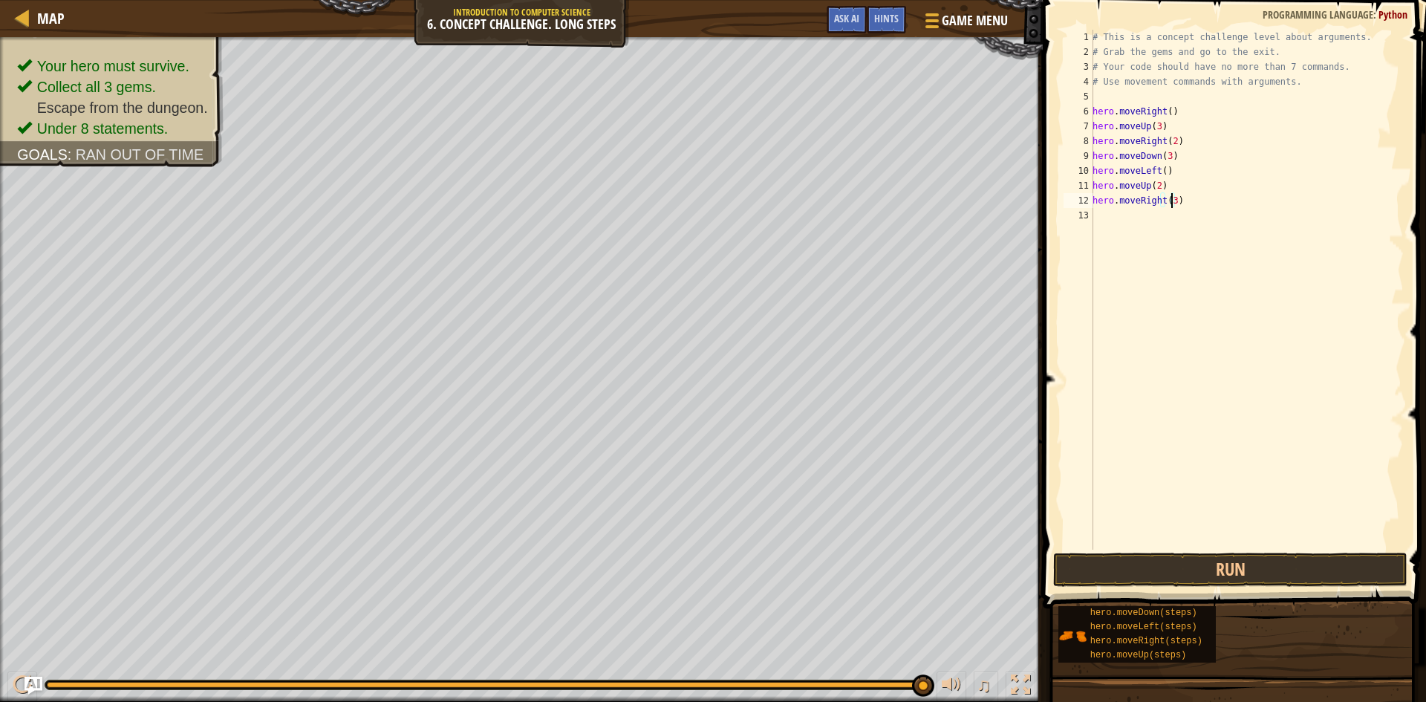
type textarea "hero.moveRight(3)"
click at [1218, 582] on button "Run" at bounding box center [1230, 569] width 354 height 34
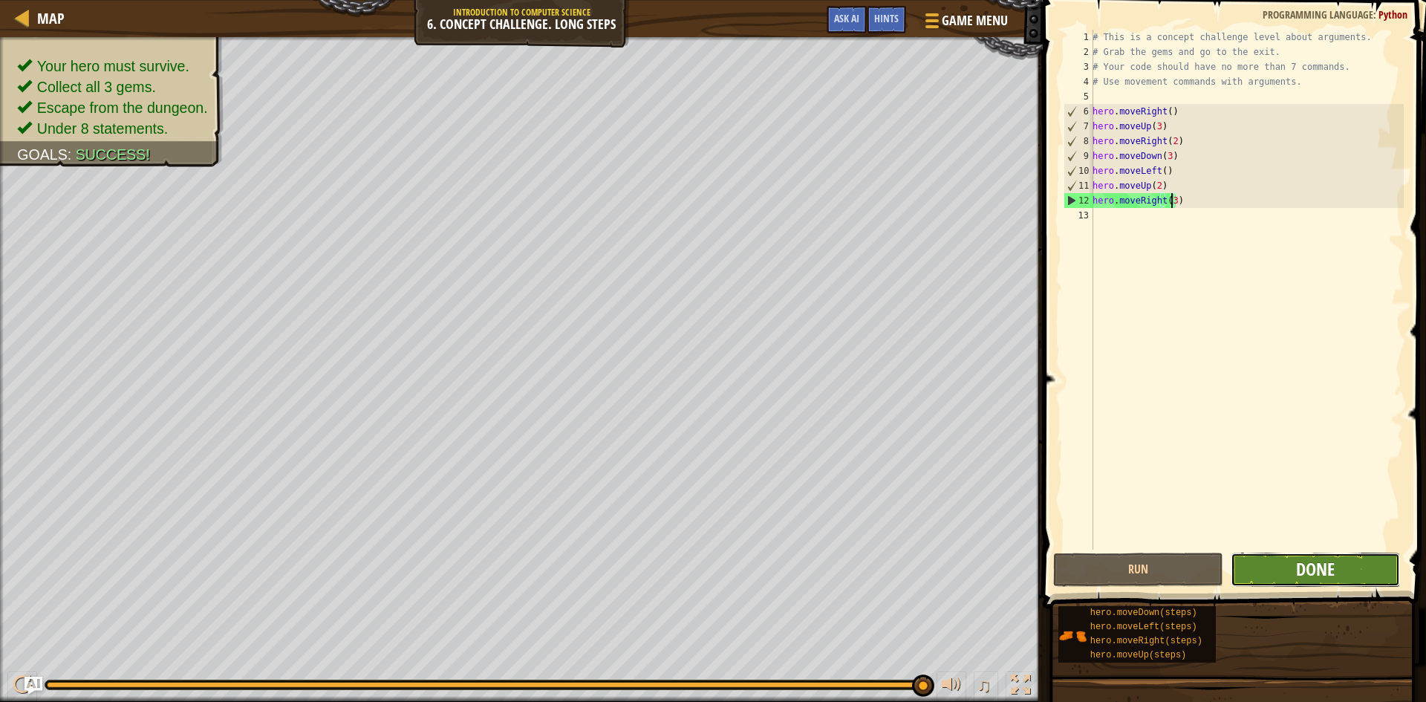
click at [1328, 564] on span "Done" at bounding box center [1315, 569] width 39 height 24
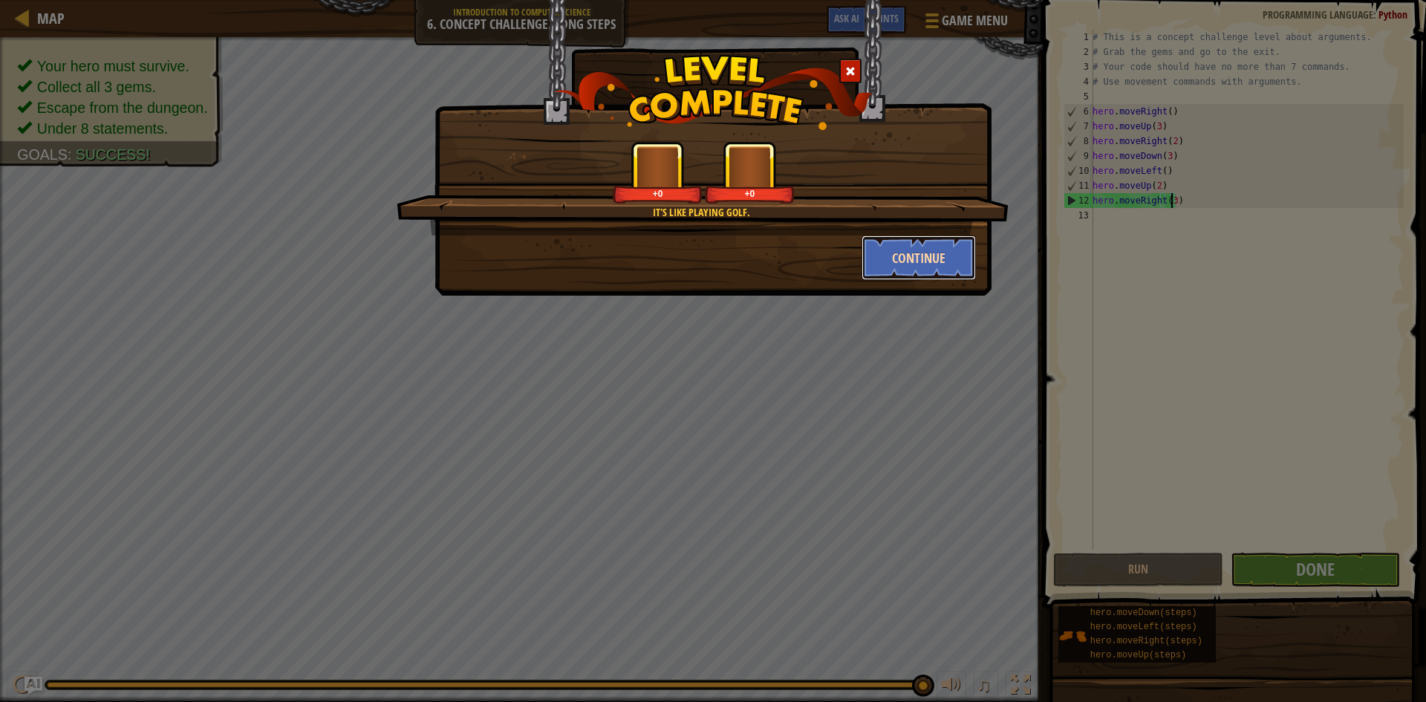
click at [922, 268] on button "Continue" at bounding box center [918, 257] width 115 height 45
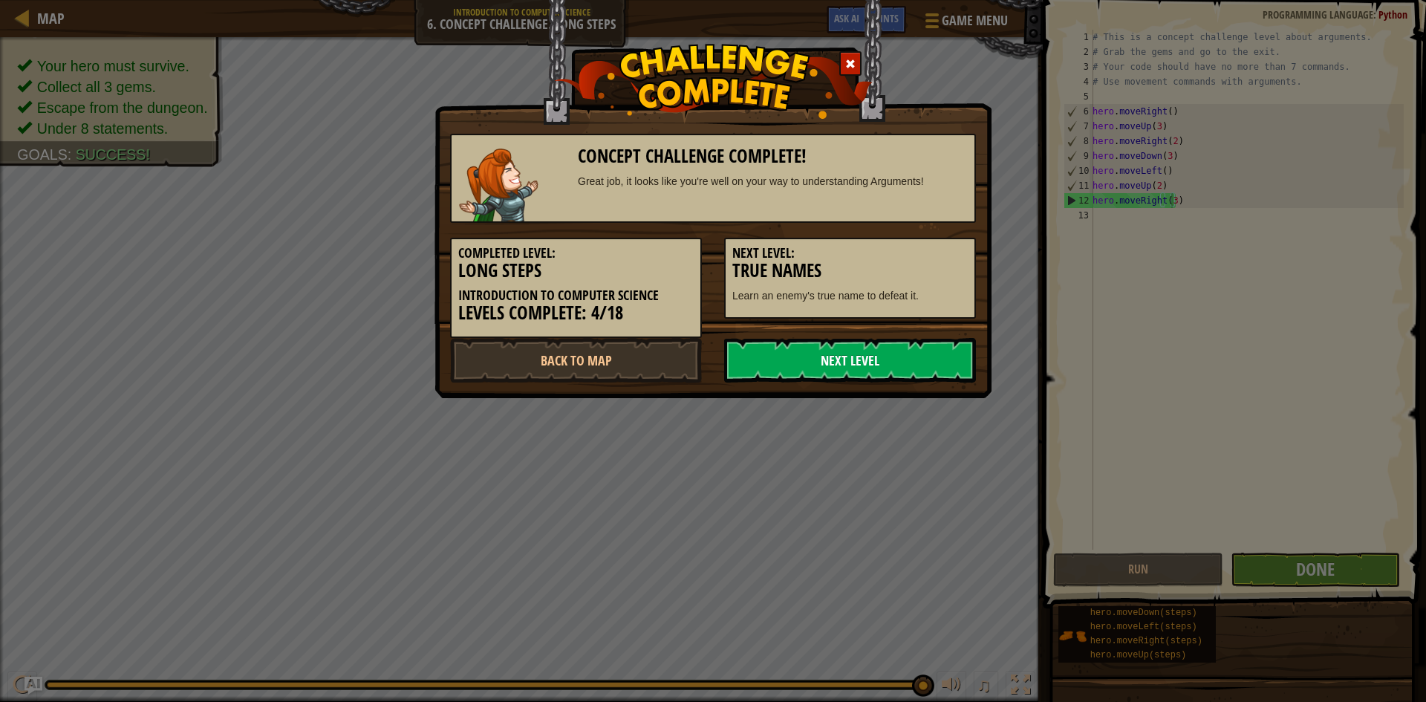
click at [910, 349] on link "Next Level" at bounding box center [850, 360] width 252 height 45
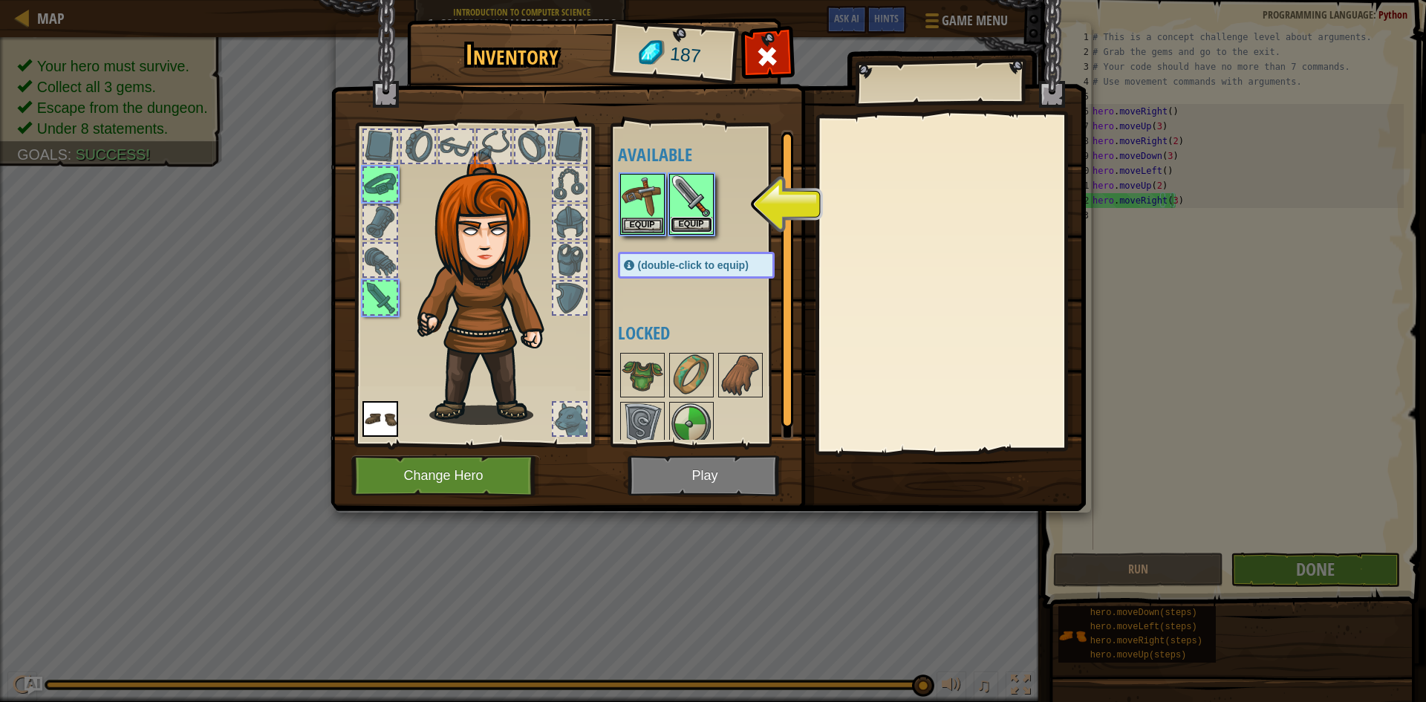
click at [688, 226] on button "Equip" at bounding box center [691, 225] width 42 height 16
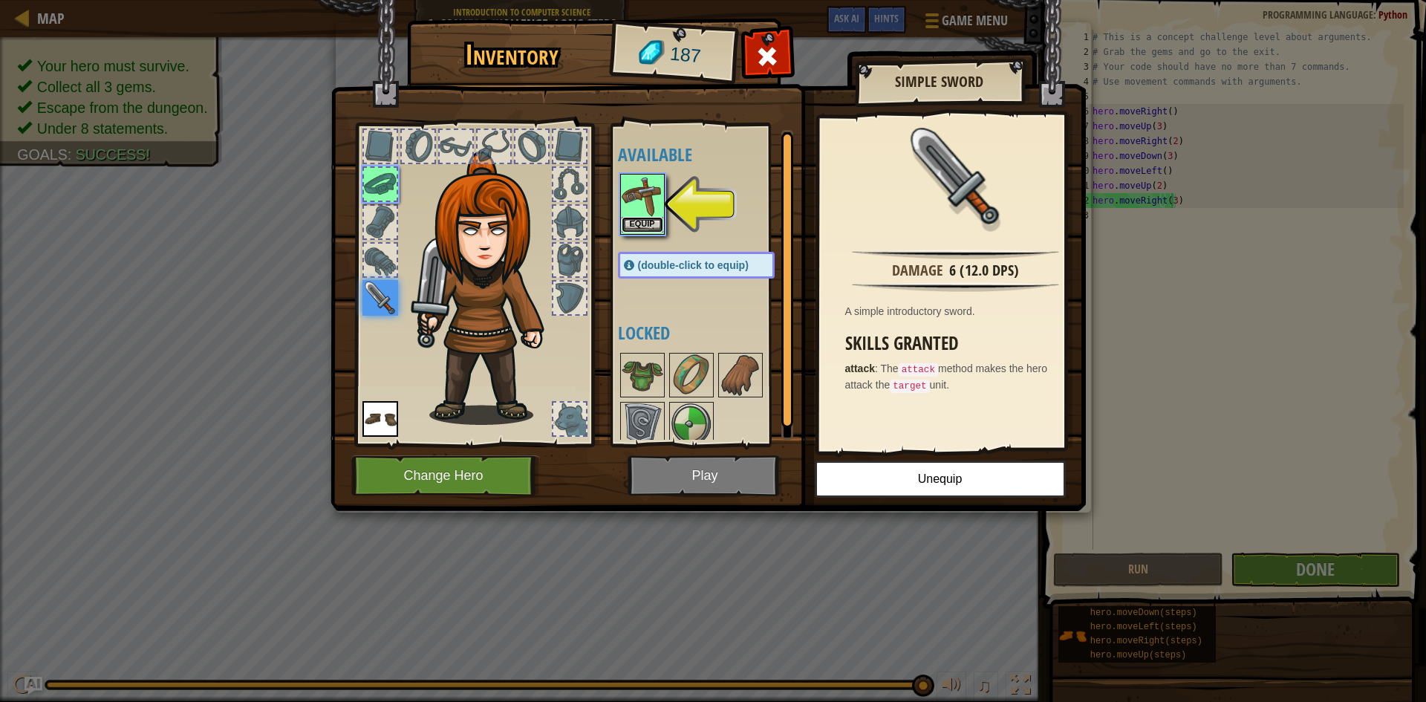
click at [640, 221] on button "Equip" at bounding box center [642, 225] width 42 height 16
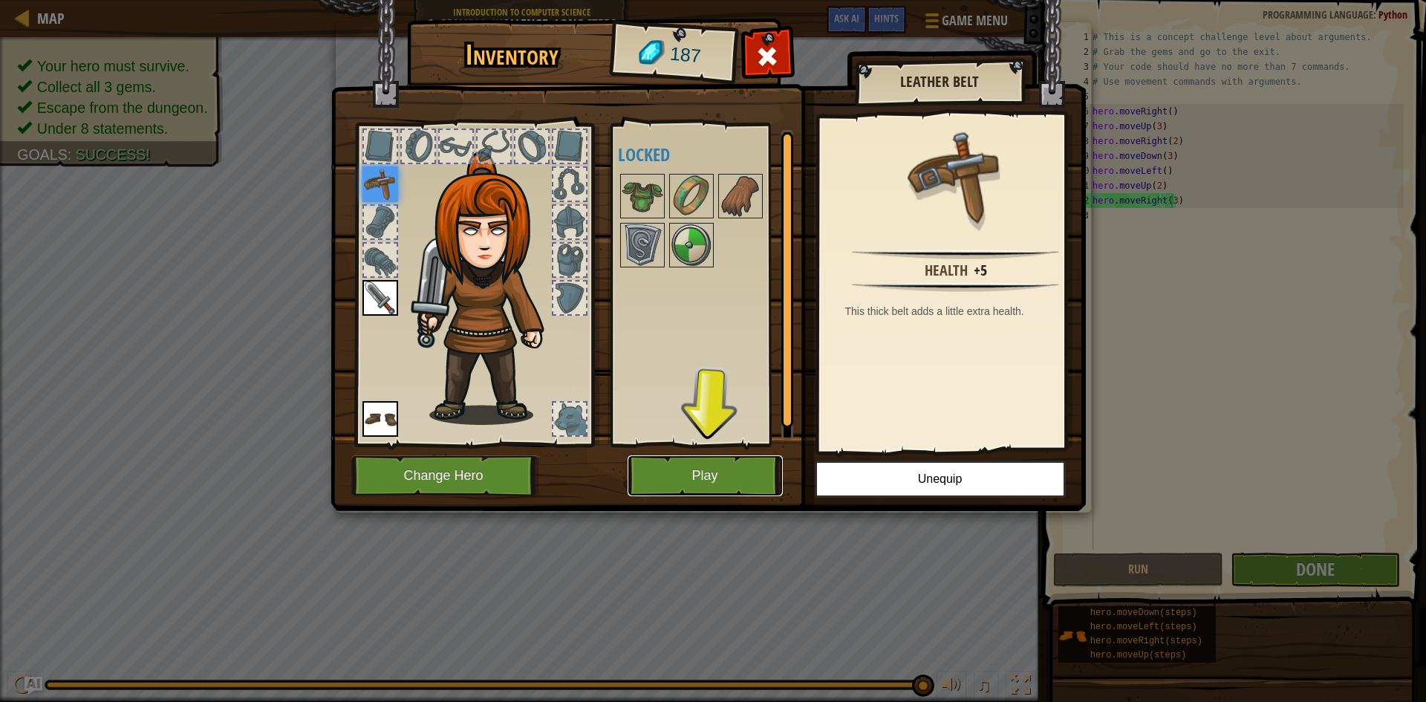
click at [717, 484] on button "Play" at bounding box center [704, 475] width 155 height 41
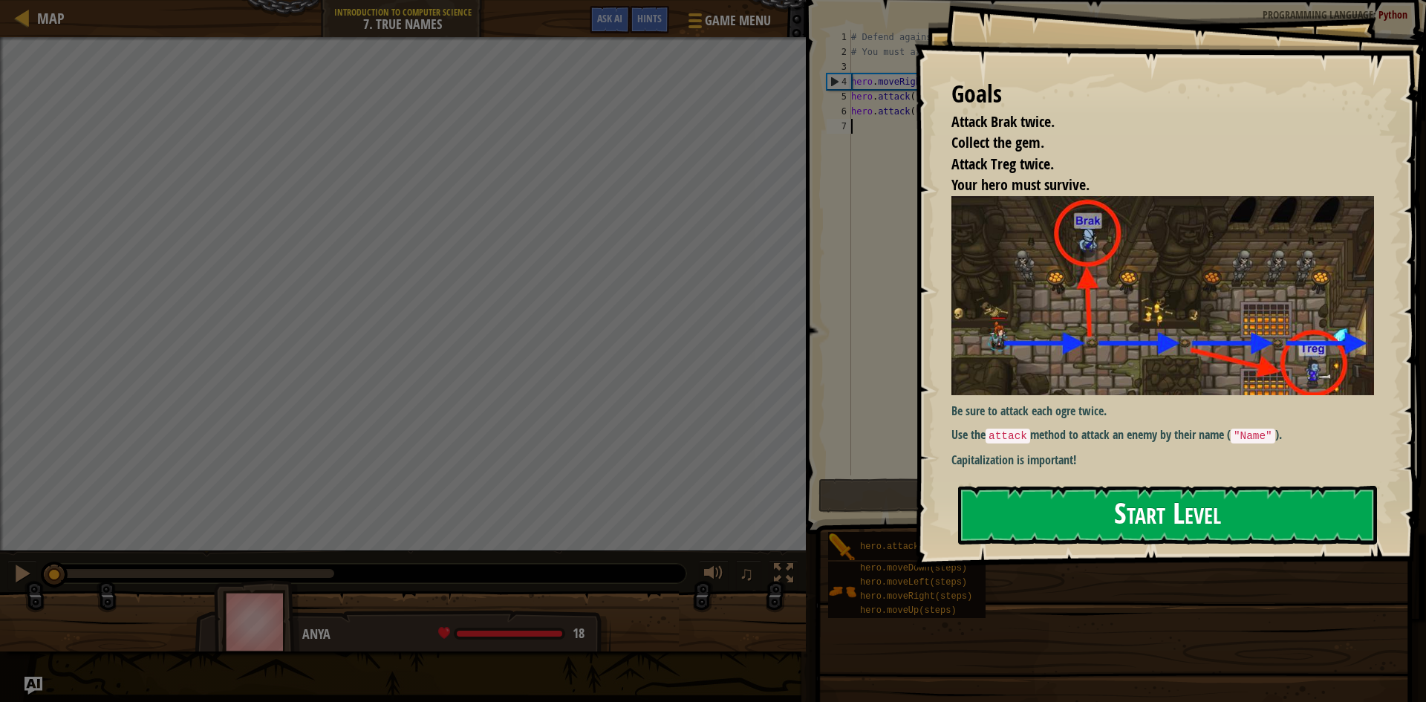
click at [976, 509] on button "Start Level" at bounding box center [1167, 515] width 419 height 59
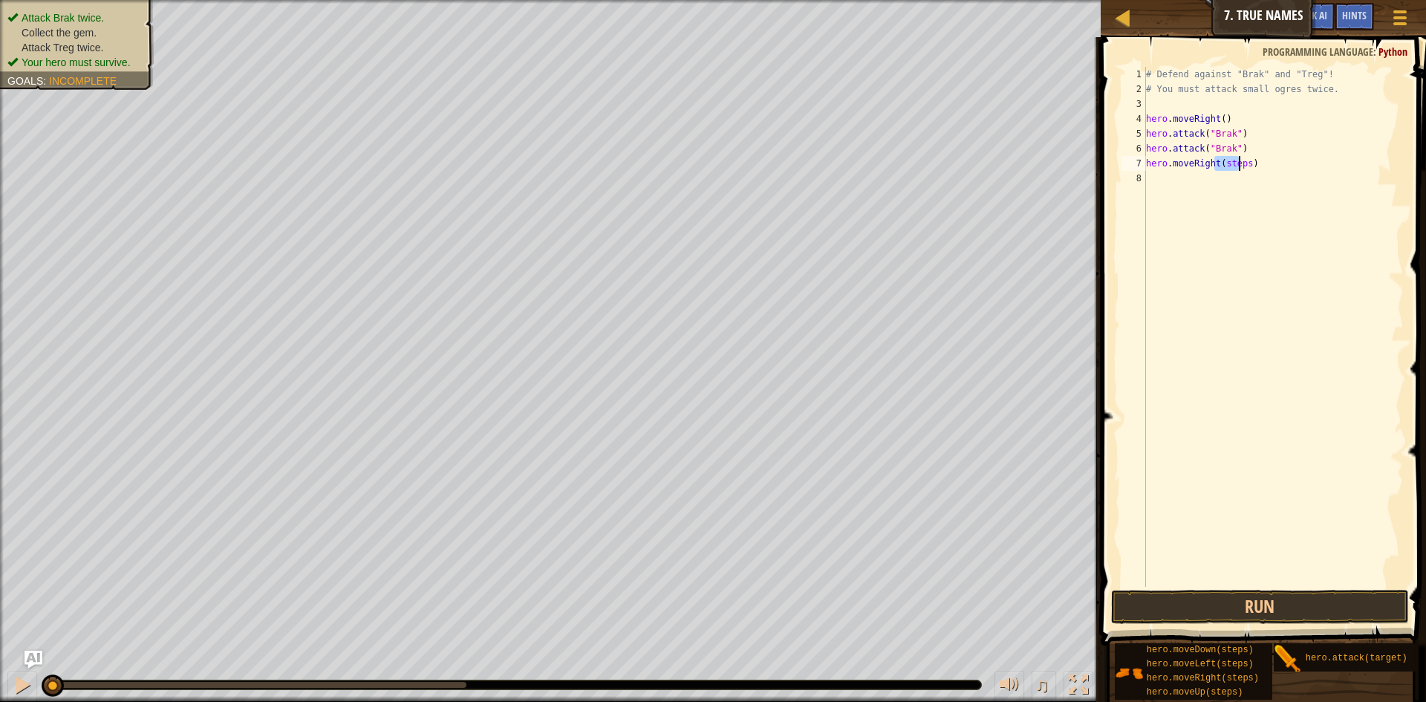
drag, startPoint x: 1216, startPoint y: 164, endPoint x: 1251, endPoint y: 200, distance: 50.4
click at [1242, 171] on div "# Defend against "Brak" and "Treg"! # You must attack small ogres twice. hero .…" at bounding box center [1273, 341] width 261 height 549
type textarea "hero.moveRight(steps)"
drag, startPoint x: 1251, startPoint y: 200, endPoint x: 1215, endPoint y: 157, distance: 56.9
click at [1251, 200] on div "# Defend against "Brak" and "Treg"! # You must attack small ogres twice. hero .…" at bounding box center [1273, 327] width 261 height 520
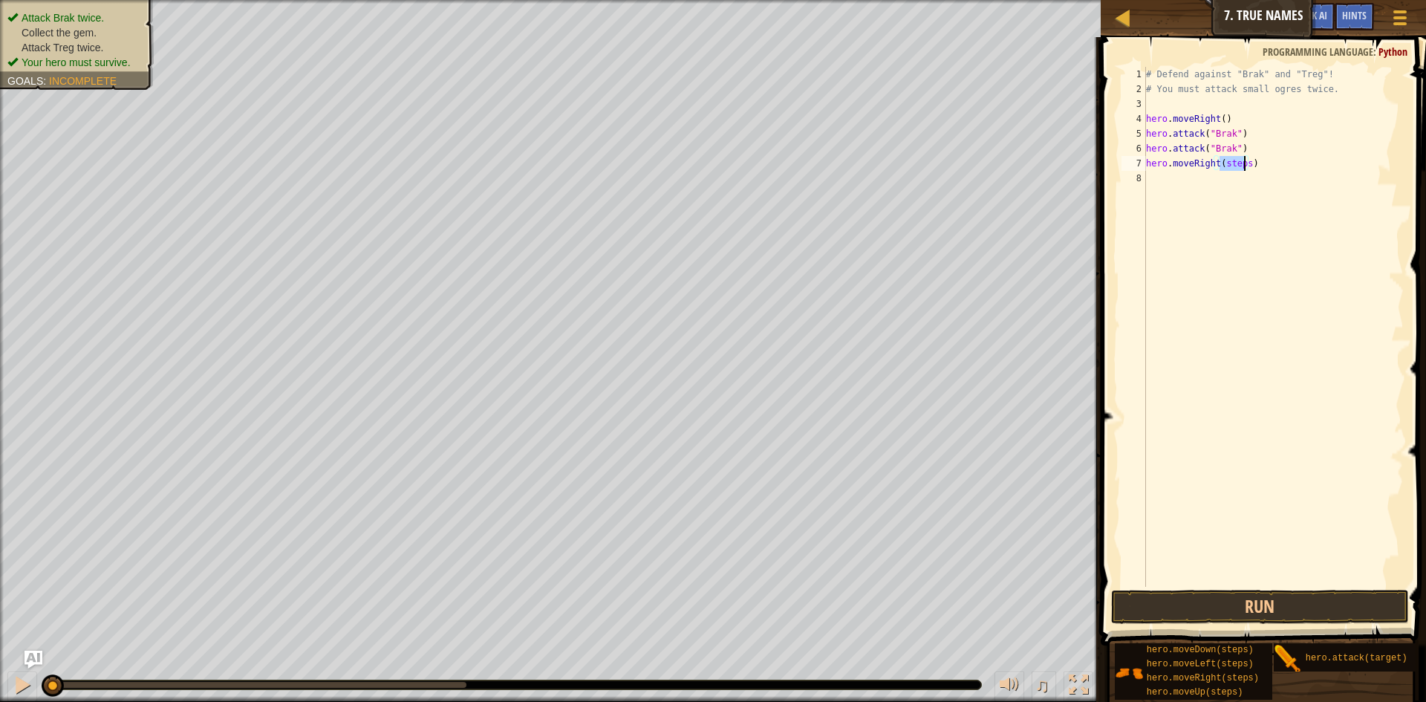
drag, startPoint x: 1219, startPoint y: 166, endPoint x: 1244, endPoint y: 164, distance: 25.3
click at [1244, 164] on div "# Defend against "Brak" and "Treg"! # You must attack small ogres twice. hero .…" at bounding box center [1273, 341] width 261 height 549
click at [1222, 601] on button "Run" at bounding box center [1260, 607] width 298 height 34
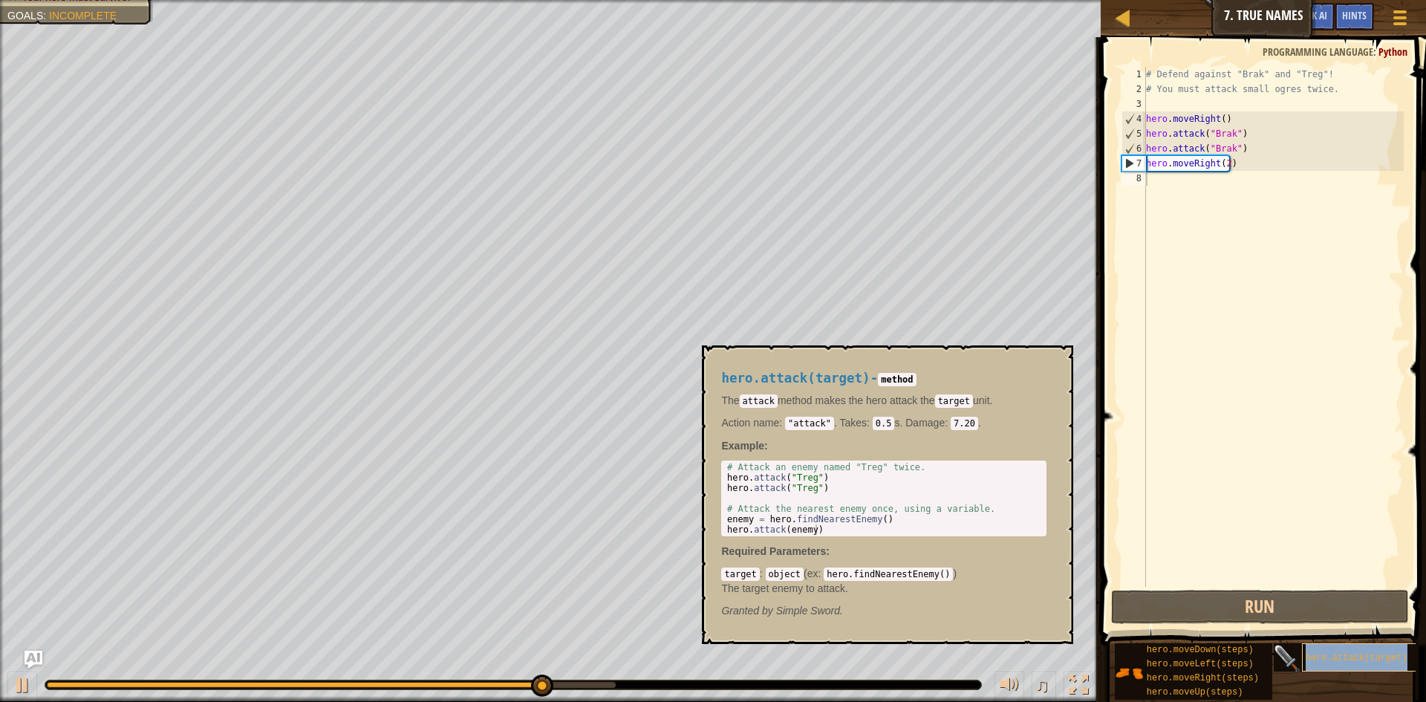
type textarea "hero.attack(target)"
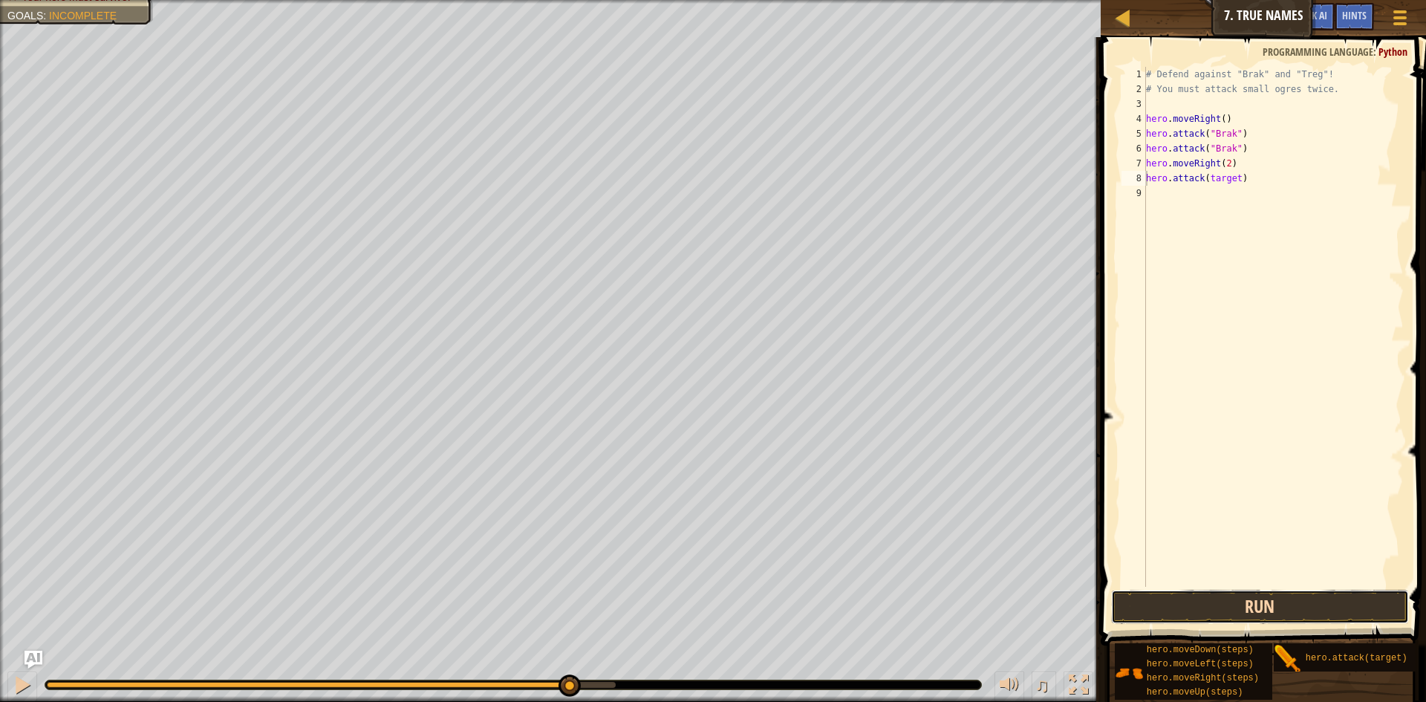
click at [1241, 614] on button "Run" at bounding box center [1260, 607] width 298 height 34
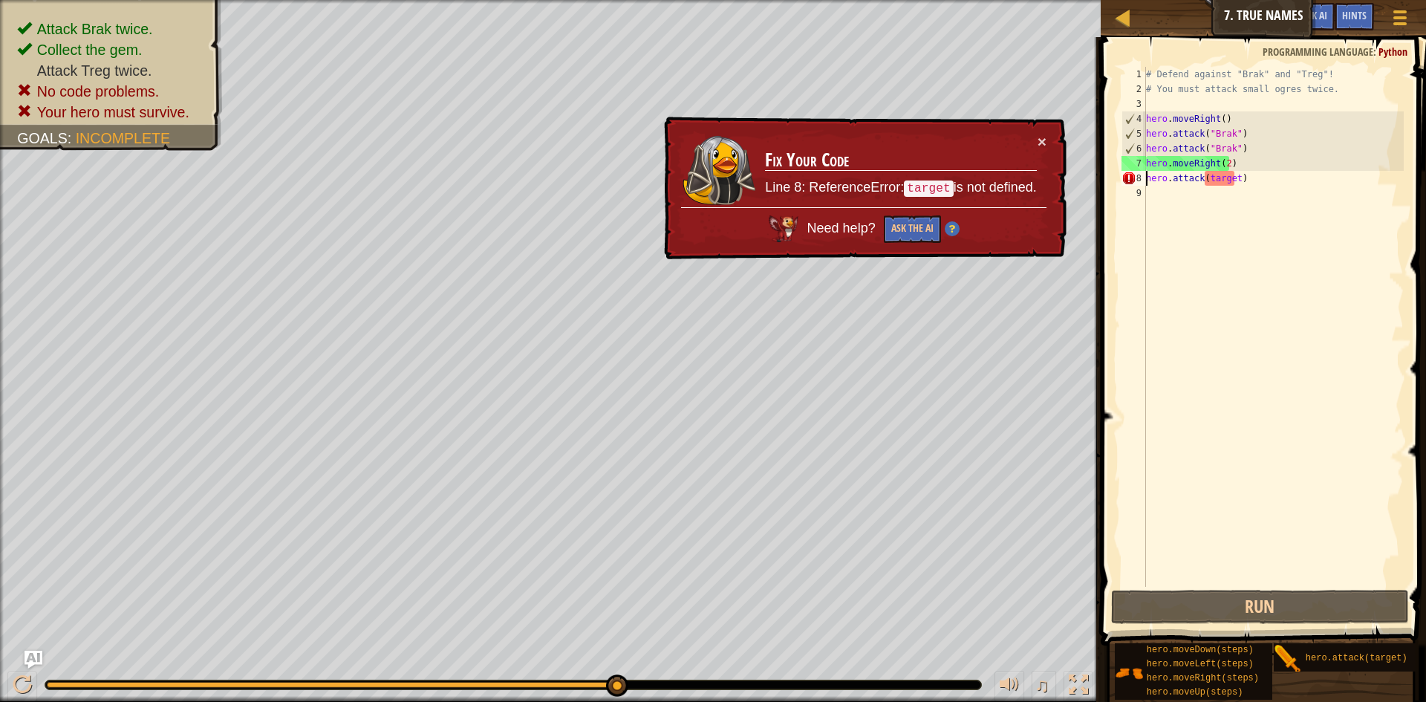
drag, startPoint x: 1277, startPoint y: 364, endPoint x: 1270, endPoint y: 332, distance: 32.8
click at [1277, 359] on div "# Defend against "Brak" and "Treg"! # You must attack small ogres twice. hero .…" at bounding box center [1273, 341] width 261 height 549
drag, startPoint x: 1242, startPoint y: 174, endPoint x: 1146, endPoint y: 180, distance: 95.9
click at [1146, 180] on div "# Defend against "Brak" and "Treg"! # You must attack small ogres twice. hero .…" at bounding box center [1273, 341] width 261 height 549
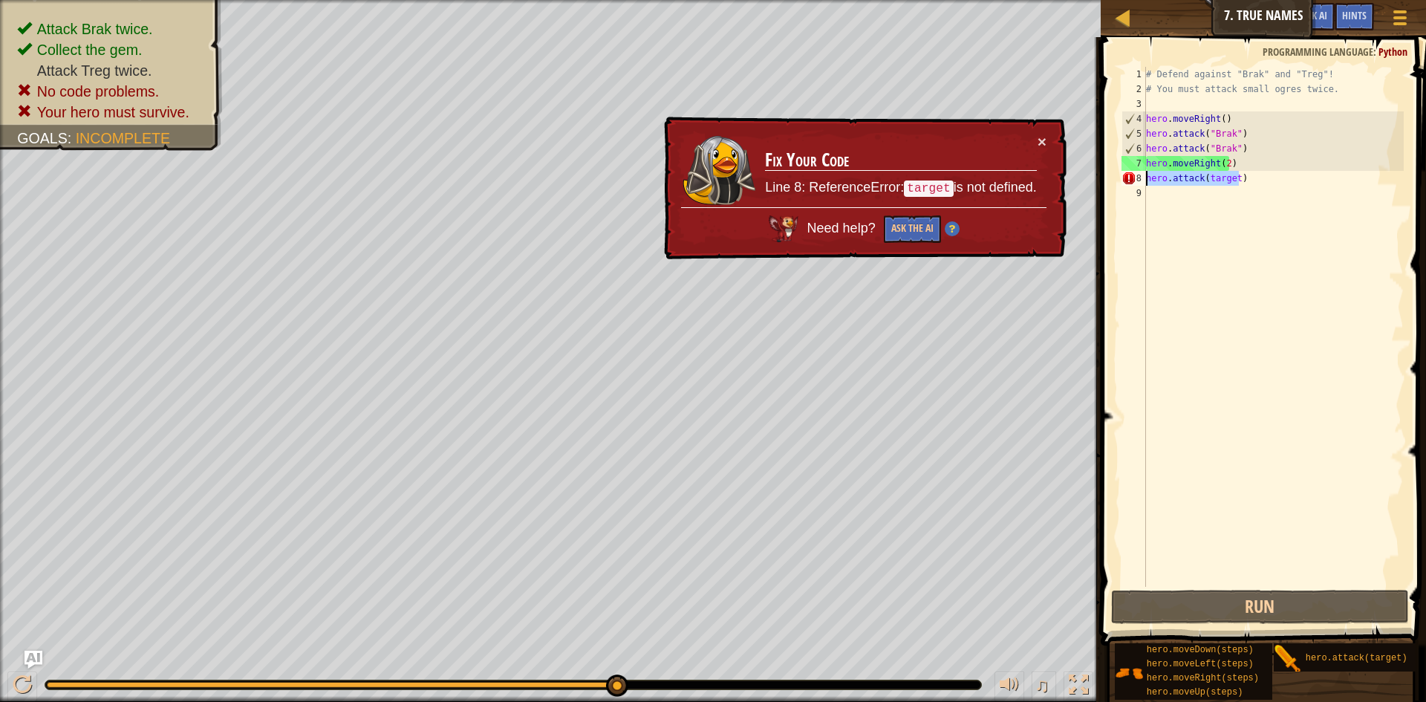
type textarea "hero.attack(target)"
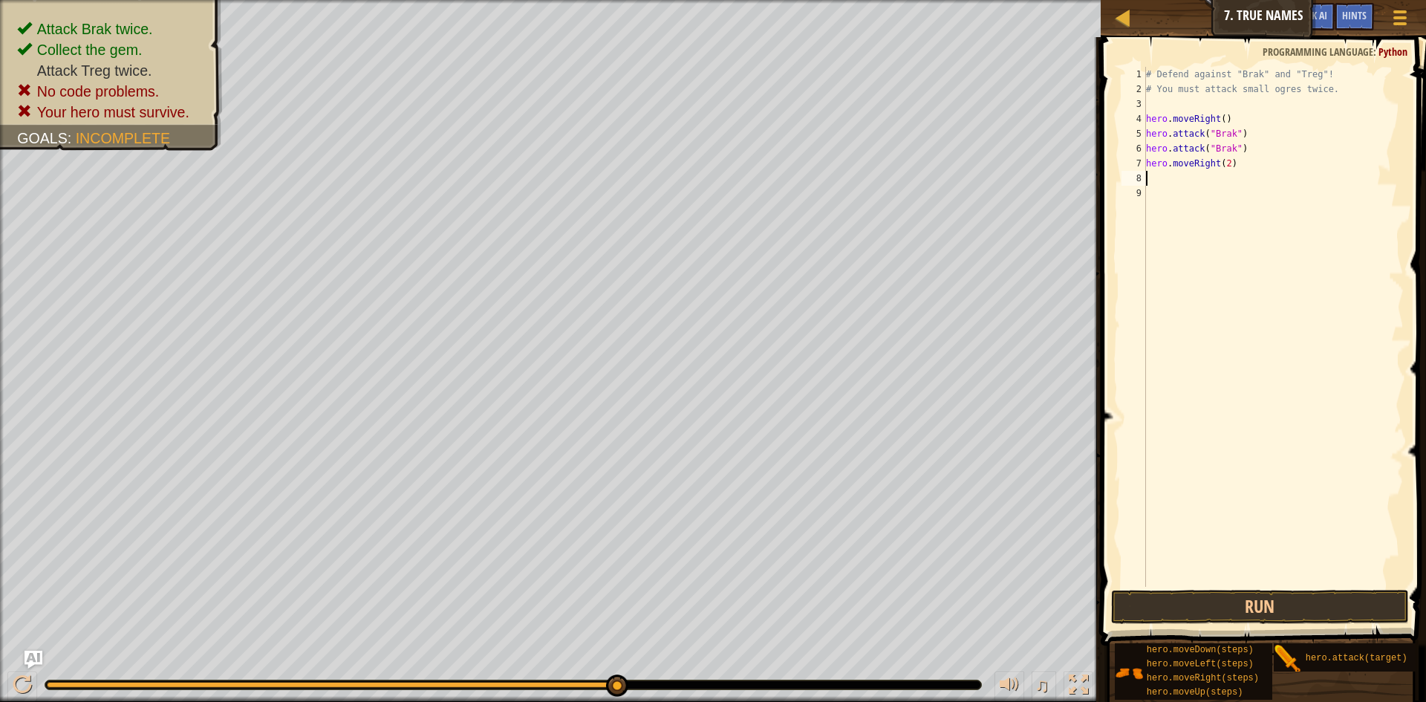
click at [1146, 164] on div "# Defend against "Brak" and "Treg"! # You must attack small ogres twice. hero .…" at bounding box center [1273, 341] width 261 height 549
type textarea "hero.moveRight(2)"
click at [1165, 167] on div "# Defend against "Brak" and "Treg"! # You must attack small ogres twice. hero .…" at bounding box center [1278, 341] width 261 height 549
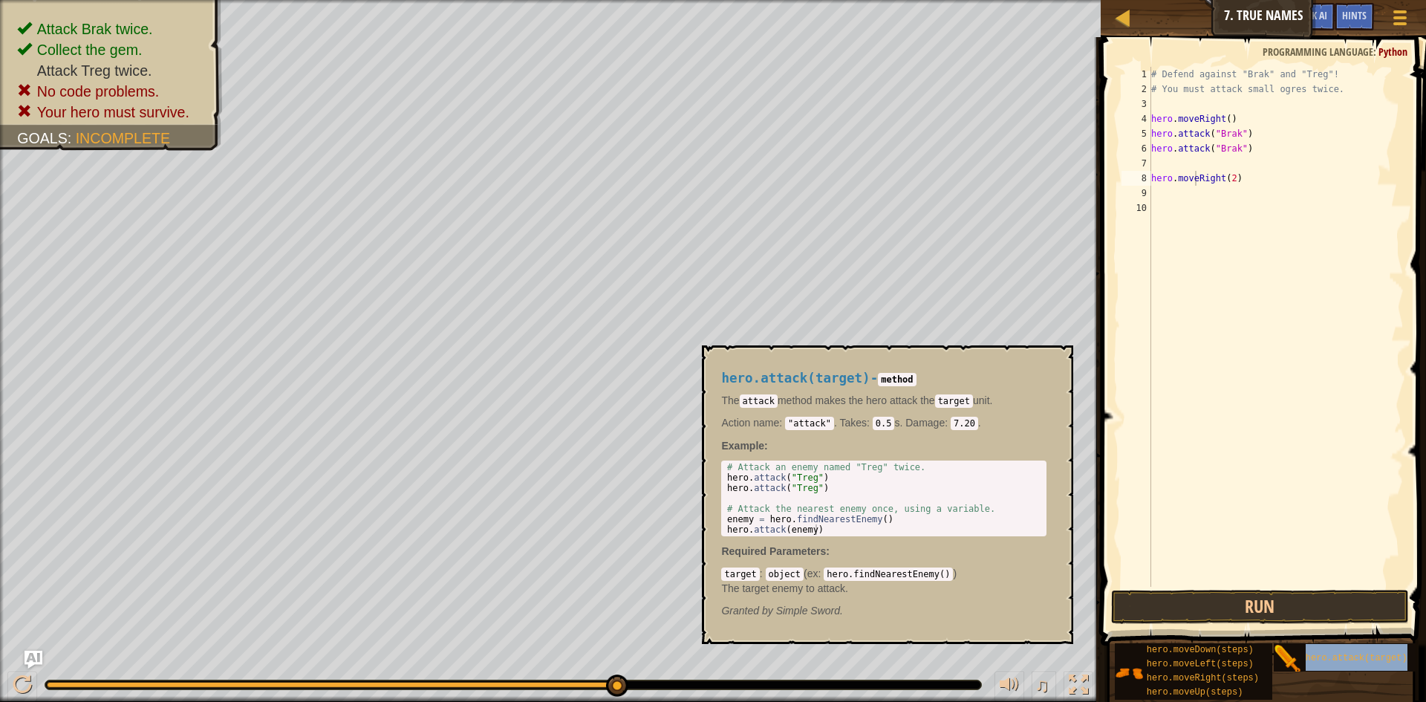
type textarea "hero.attack(target)"
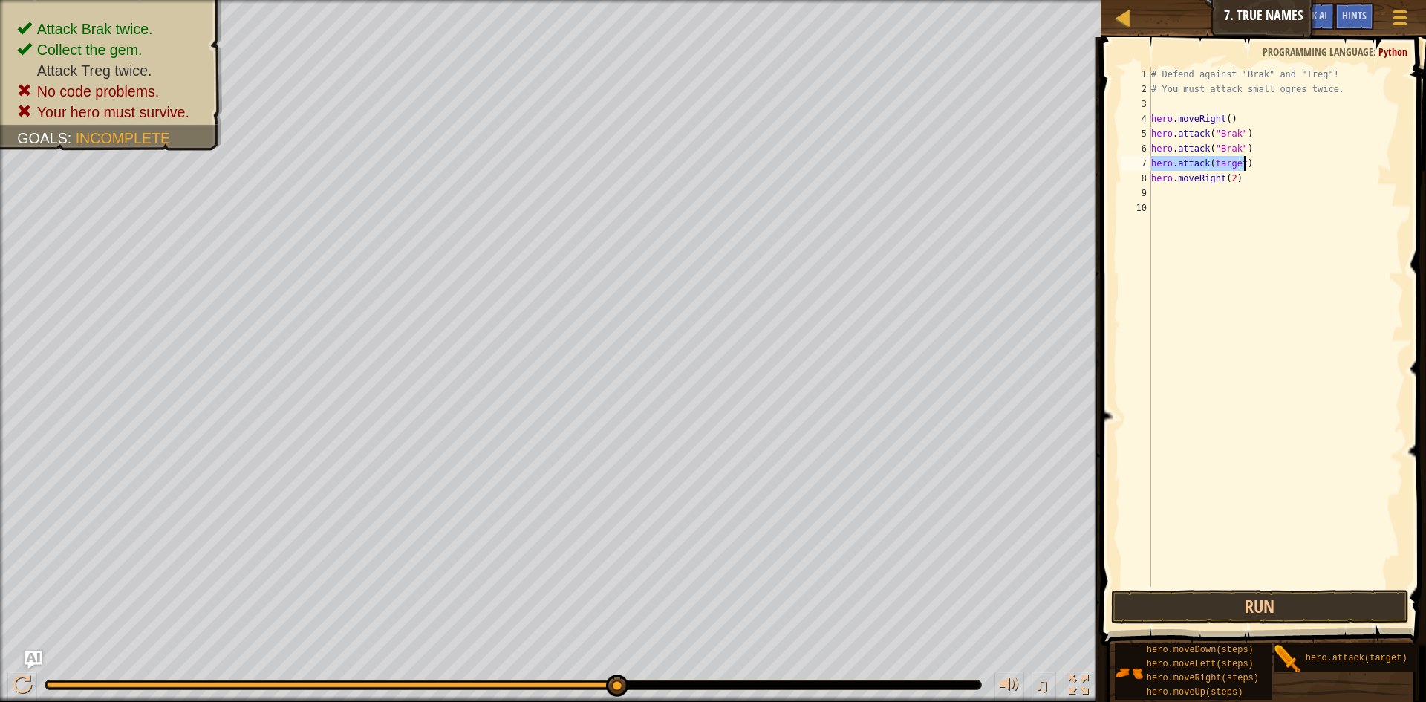
click at [1221, 221] on div "# Defend against "Brak" and "Treg"! # You must attack small ogres twice. hero .…" at bounding box center [1276, 341] width 256 height 549
drag, startPoint x: 1210, startPoint y: 163, endPoint x: 1238, endPoint y: 165, distance: 27.6
click at [1238, 165] on div "# Defend against "Brak" and "Treg"! # You must attack small ogres twice. hero .…" at bounding box center [1276, 341] width 256 height 549
drag, startPoint x: 1210, startPoint y: 147, endPoint x: 1238, endPoint y: 147, distance: 27.5
click at [1238, 147] on div "# Defend against "Brak" and "Treg"! # You must attack small ogres twice. hero .…" at bounding box center [1276, 341] width 256 height 549
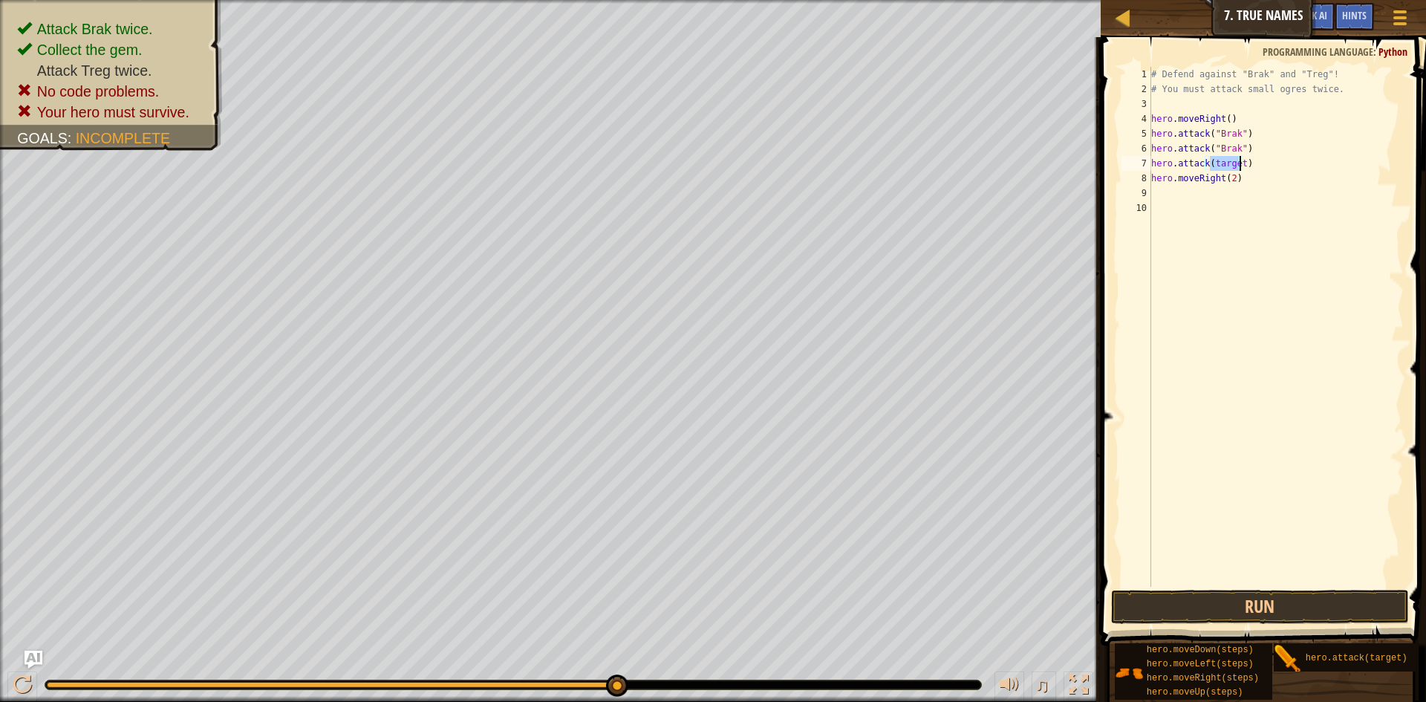
drag, startPoint x: 1210, startPoint y: 163, endPoint x: 1237, endPoint y: 162, distance: 27.5
click at [1237, 162] on div "# Defend against "Brak" and "Treg"! # You must attack small ogres twice. hero .…" at bounding box center [1276, 341] width 256 height 549
paste textarea ""Brak""
click at [1289, 607] on button "Run" at bounding box center [1260, 607] width 298 height 34
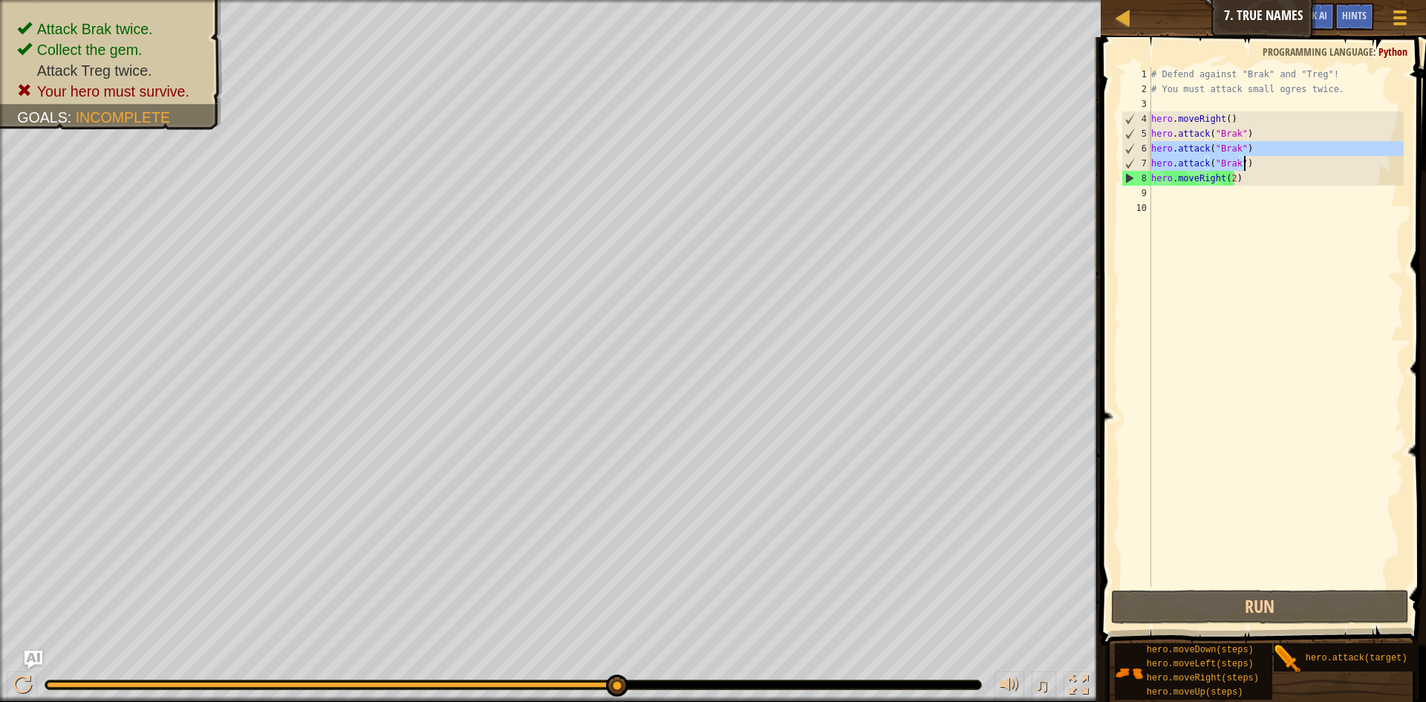
drag, startPoint x: 1152, startPoint y: 145, endPoint x: 1247, endPoint y: 165, distance: 96.4
click at [1247, 165] on div "# Defend against "Brak" and "Treg"! # You must attack small ogres twice. hero .…" at bounding box center [1276, 341] width 256 height 549
type textarea "hero.moveRight(2)"
type textarea "hero.attack("Brak") hero.attack("Brak")"
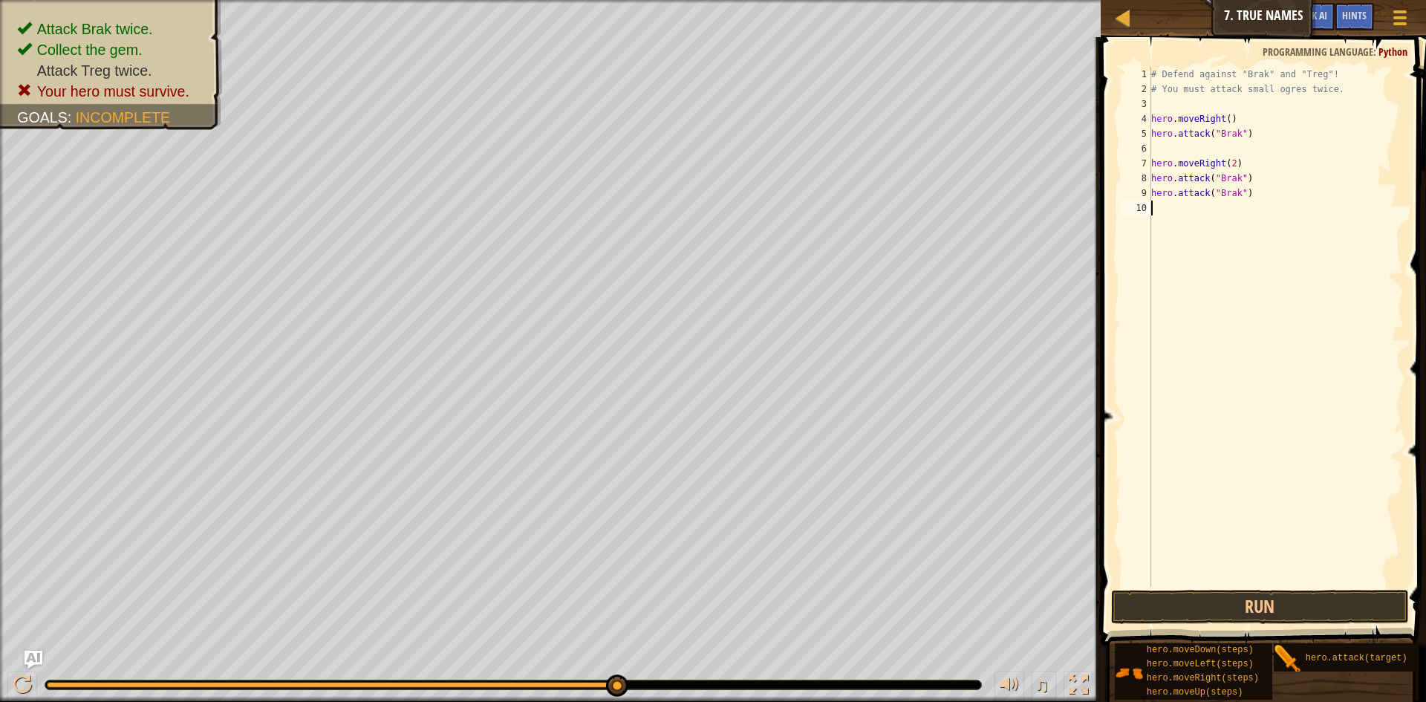
click at [1177, 238] on div "# Defend against "Brak" and "Treg"! # You must attack small ogres twice. hero .…" at bounding box center [1276, 341] width 256 height 549
drag, startPoint x: 1208, startPoint y: 171, endPoint x: 1229, endPoint y: 179, distance: 22.3
click at [1228, 174] on div "# Defend against "Brak" and "Treg"! # You must attack small ogres twice. hero .…" at bounding box center [1276, 341] width 256 height 549
type textarea "hero.attack("Brak")"
click at [1277, 202] on div "# Defend against "Brak" and "Treg"! # You must attack small ogres twice. hero .…" at bounding box center [1276, 341] width 256 height 549
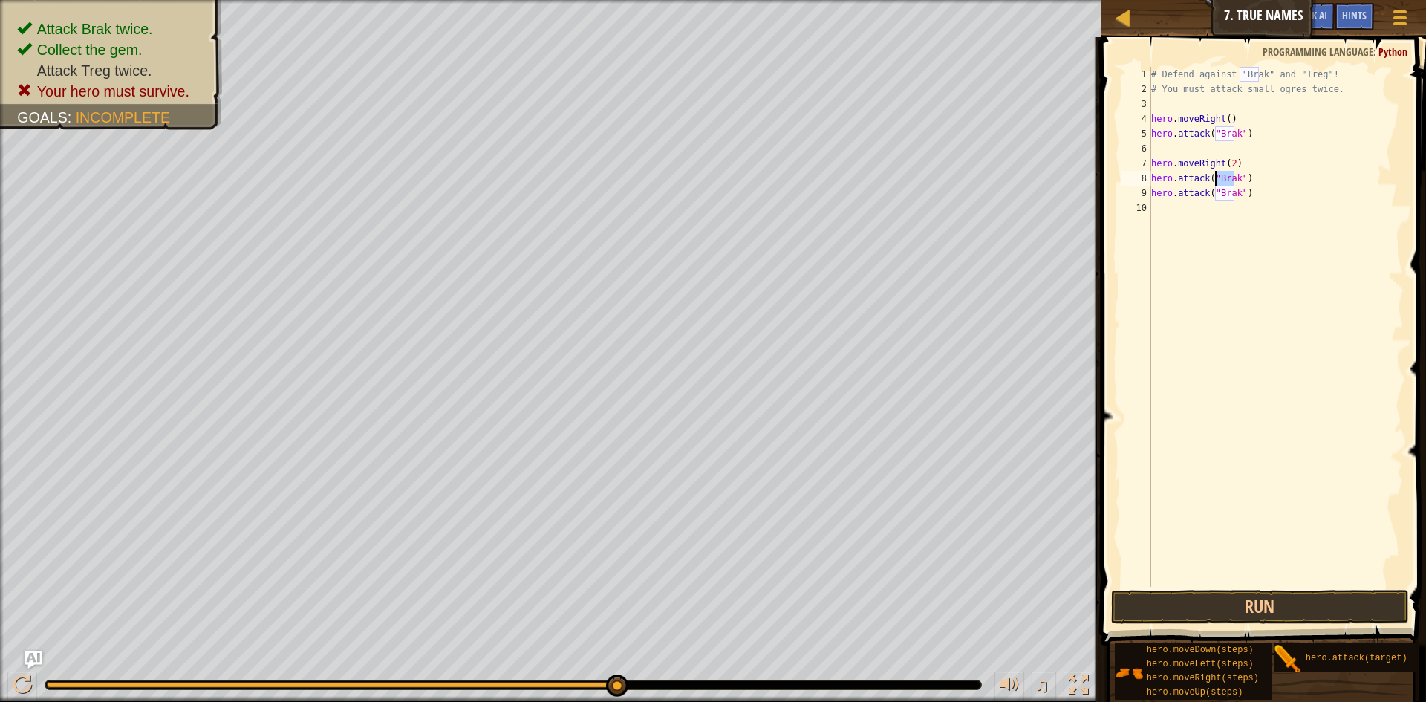
drag, startPoint x: 1234, startPoint y: 180, endPoint x: 1215, endPoint y: 183, distance: 19.5
click at [1215, 183] on div "# Defend against "Brak" and "Treg"! # You must attack small ogres twice. hero .…" at bounding box center [1276, 341] width 256 height 549
click at [1283, 601] on button "Run" at bounding box center [1260, 607] width 298 height 34
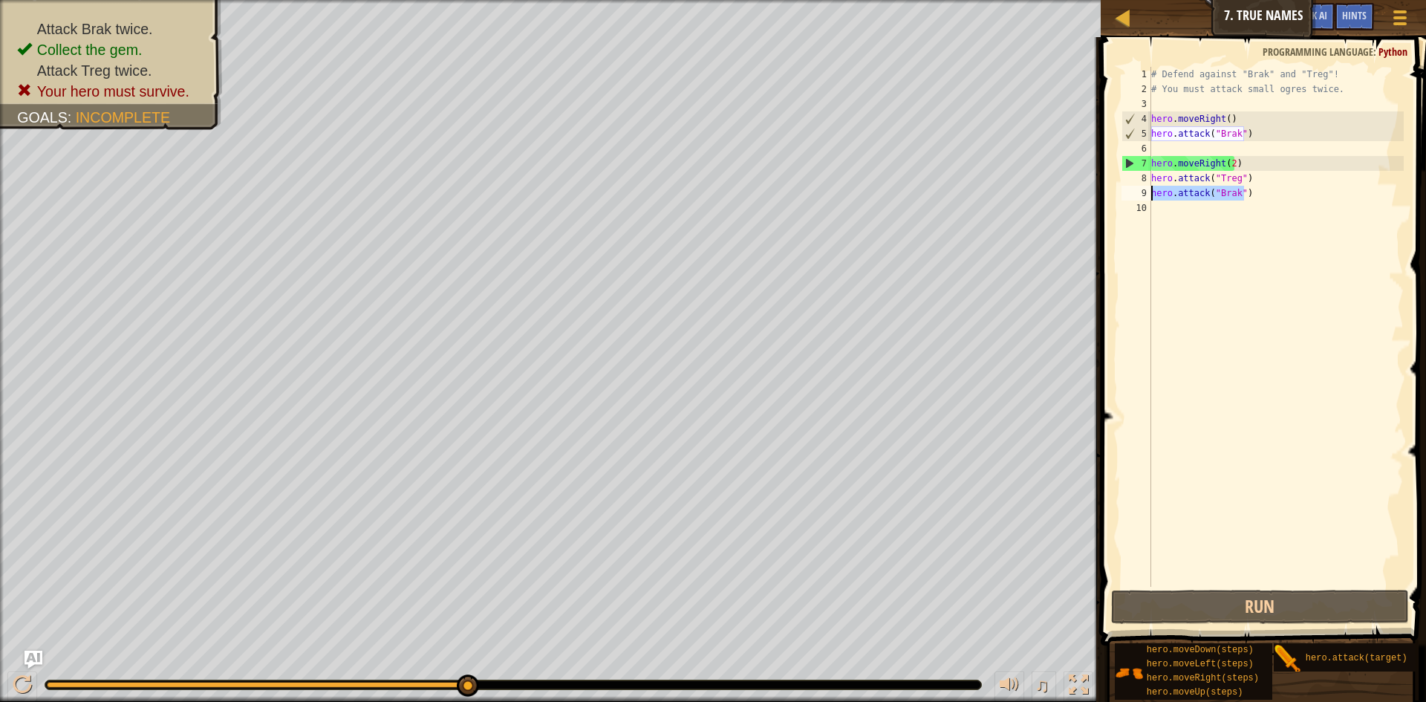
drag, startPoint x: 1246, startPoint y: 191, endPoint x: 1149, endPoint y: 192, distance: 96.5
click at [1149, 192] on div "hero.attack("Treg") 1 2 3 4 5 6 7 8 9 10 # Defend against "Brak" and "Treg"! # …" at bounding box center [1260, 327] width 285 height 520
type textarea "hero.moveRight(2)"
type textarea "hero.attack("Brak")"
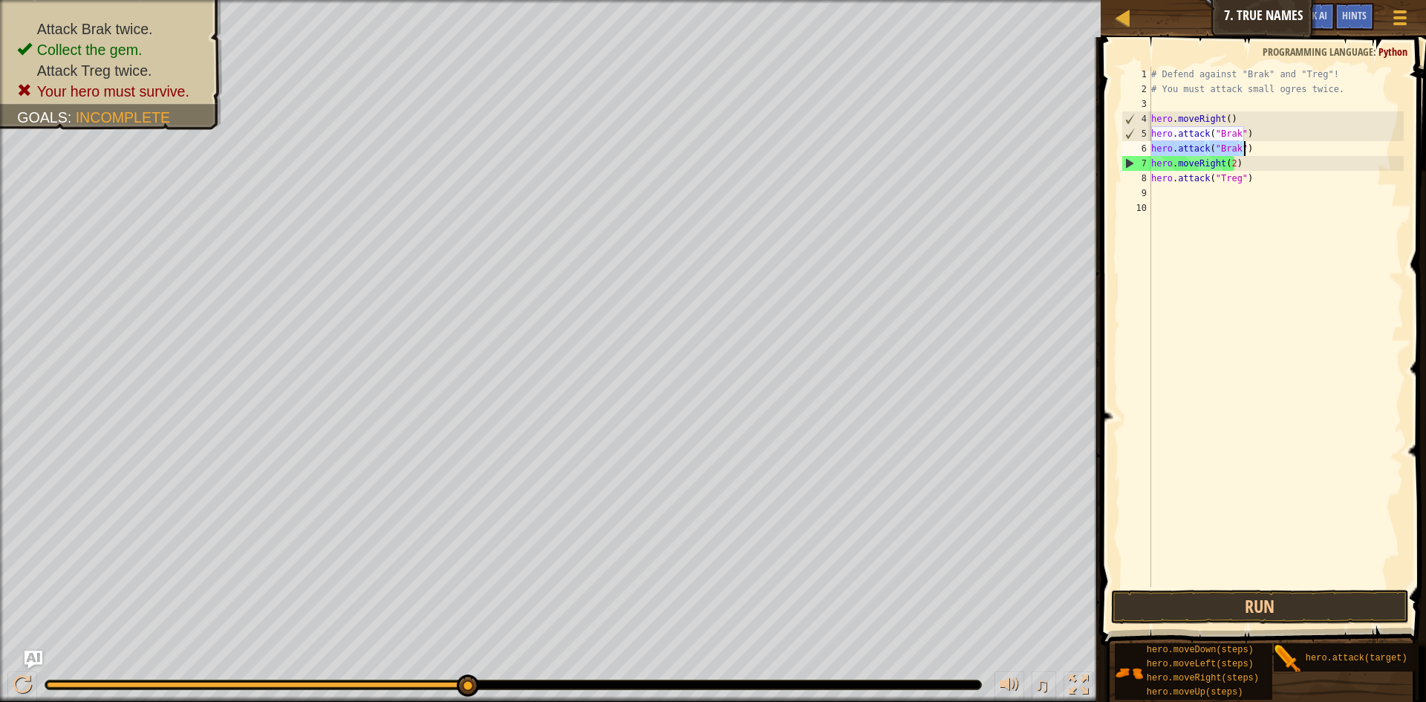
click at [1210, 232] on div "# Defend against "Brak" and "Treg"! # You must attack small ogres twice. hero .…" at bounding box center [1276, 341] width 256 height 549
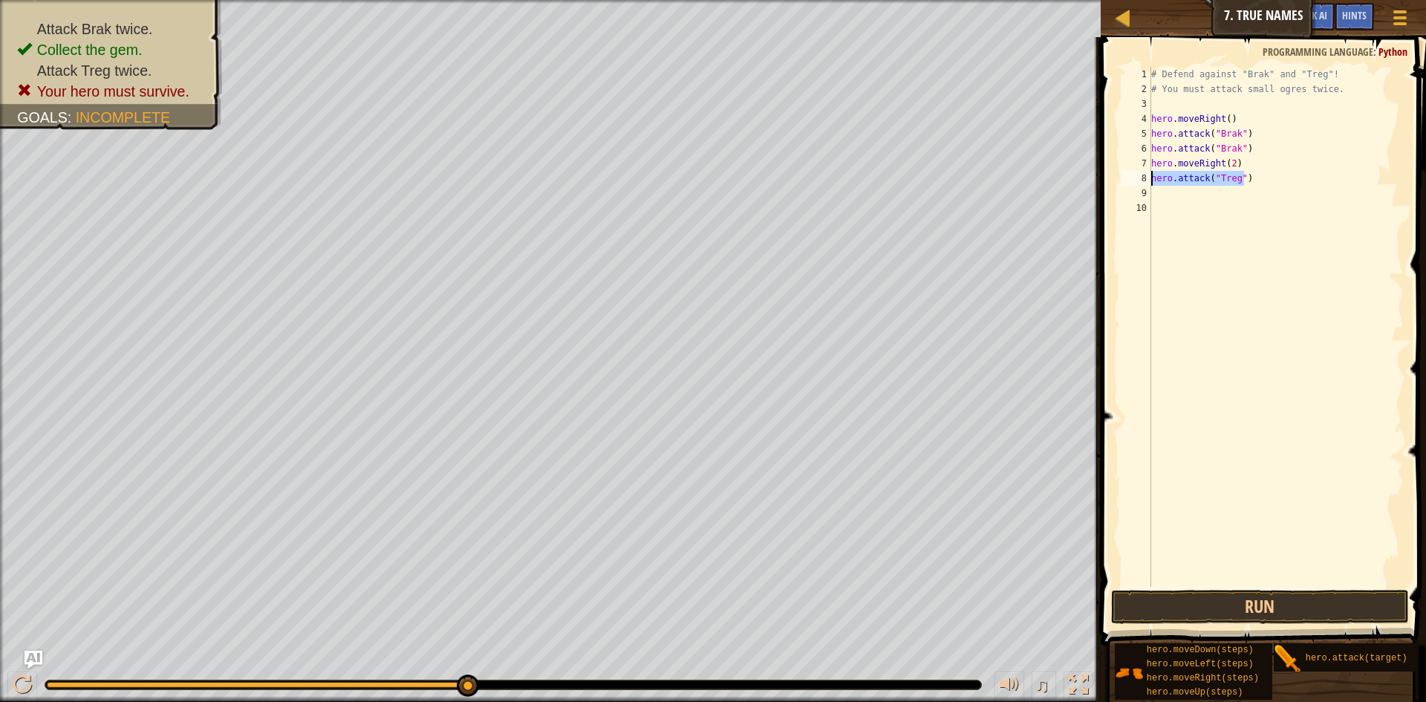
drag, startPoint x: 1247, startPoint y: 179, endPoint x: 1151, endPoint y: 185, distance: 96.7
click at [1151, 185] on div "# Defend against "Brak" and "Treg"! # You must attack small ogres twice. hero .…" at bounding box center [1276, 341] width 256 height 549
type textarea "hero.attack("Treg")"
click at [1240, 311] on div "# Defend against "Brak" and "Treg"! # You must attack small ogres twice. hero .…" at bounding box center [1276, 341] width 256 height 549
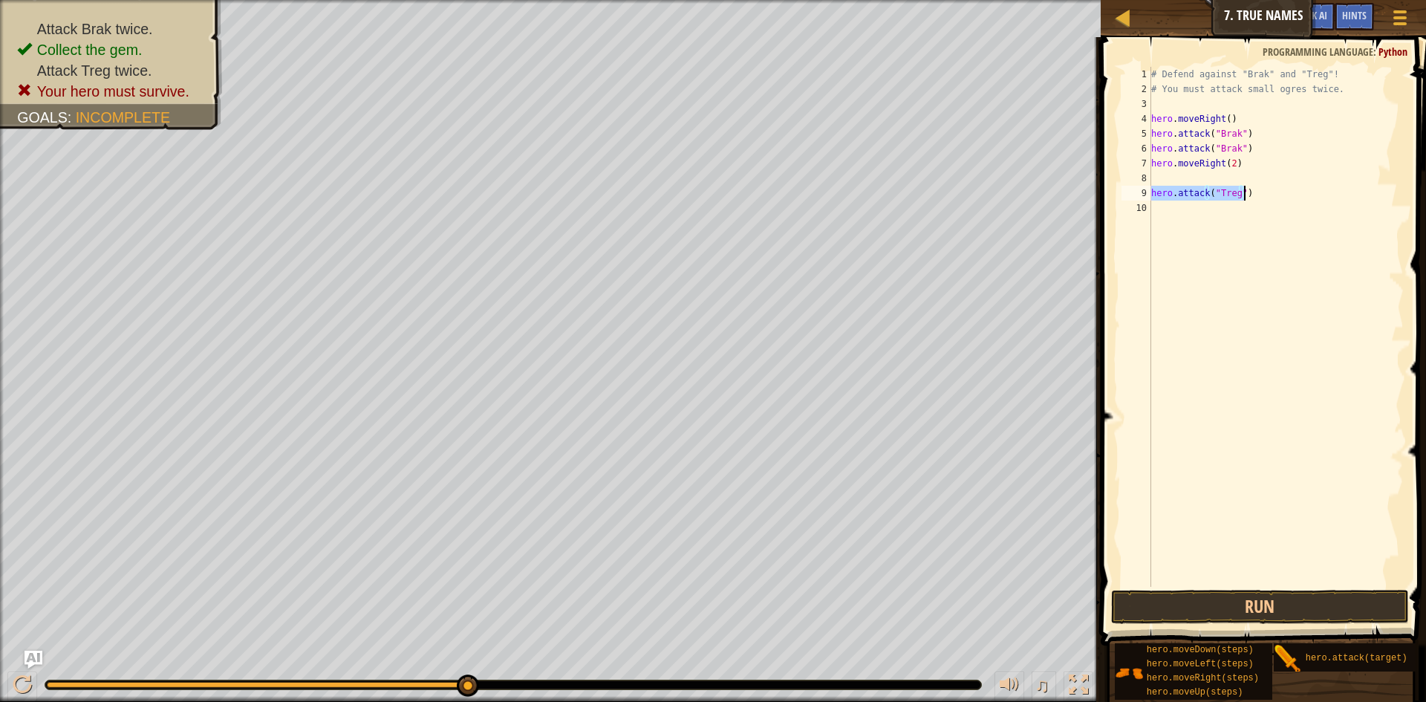
drag, startPoint x: 1151, startPoint y: 194, endPoint x: 1244, endPoint y: 200, distance: 93.0
click at [1244, 200] on div "# Defend against "Brak" and "Treg"! # You must attack small ogres twice. hero .…" at bounding box center [1276, 341] width 256 height 549
type textarea "hero.attack("Treg")"
click at [1202, 198] on div "# Defend against "Brak" and "Treg"! # You must attack small ogres twice. hero .…" at bounding box center [1276, 341] width 256 height 549
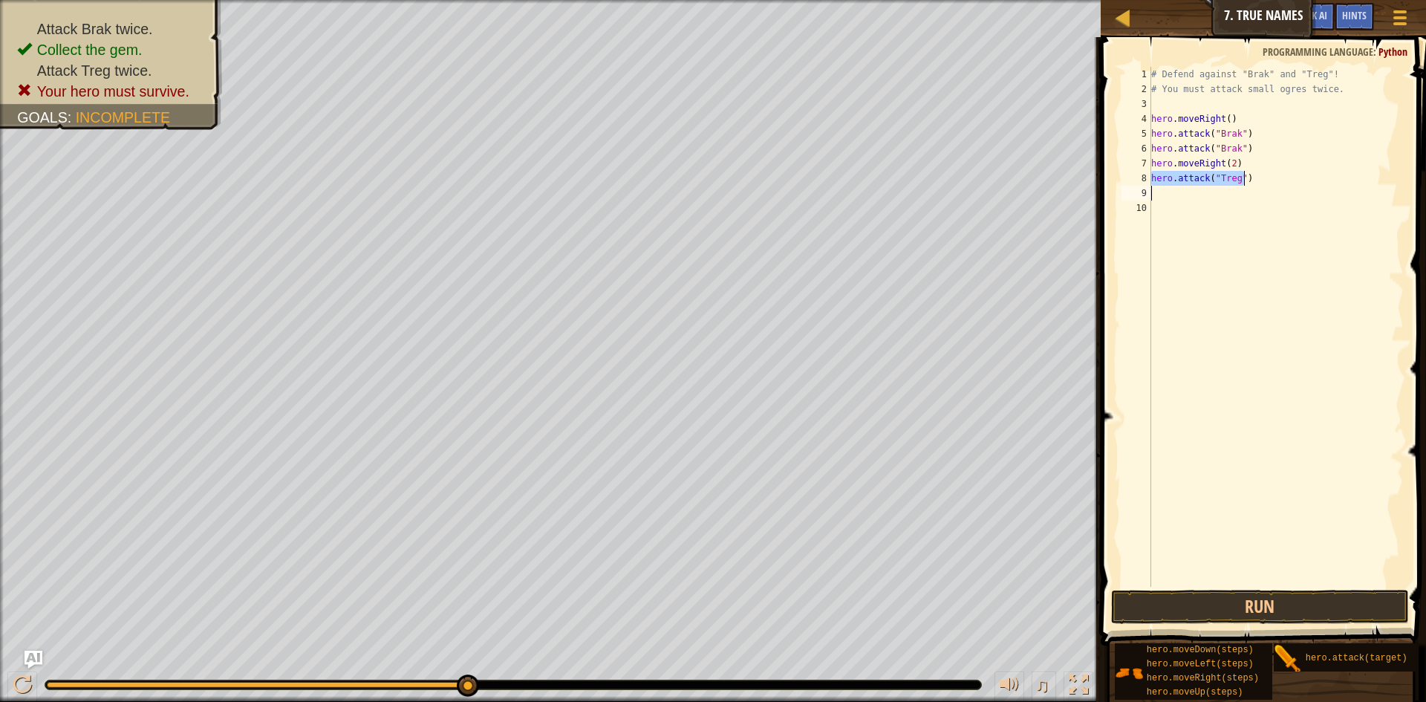
paste textarea "hero.attack("Treg")"
type textarea "hero.attack("Treg")"
click at [1152, 207] on div "# Defend against "Brak" and "Treg"! # You must attack small ogres twice. hero .…" at bounding box center [1276, 341] width 256 height 549
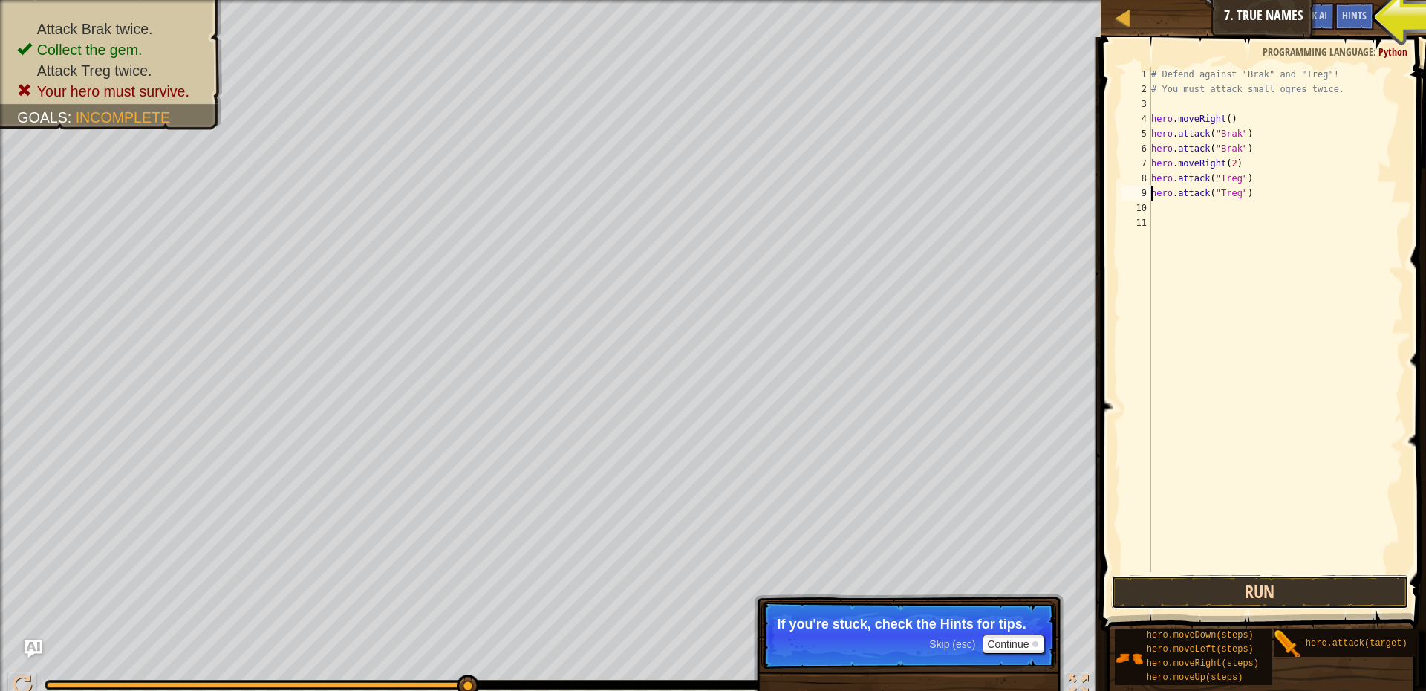
click at [1288, 586] on button "Run" at bounding box center [1260, 592] width 298 height 34
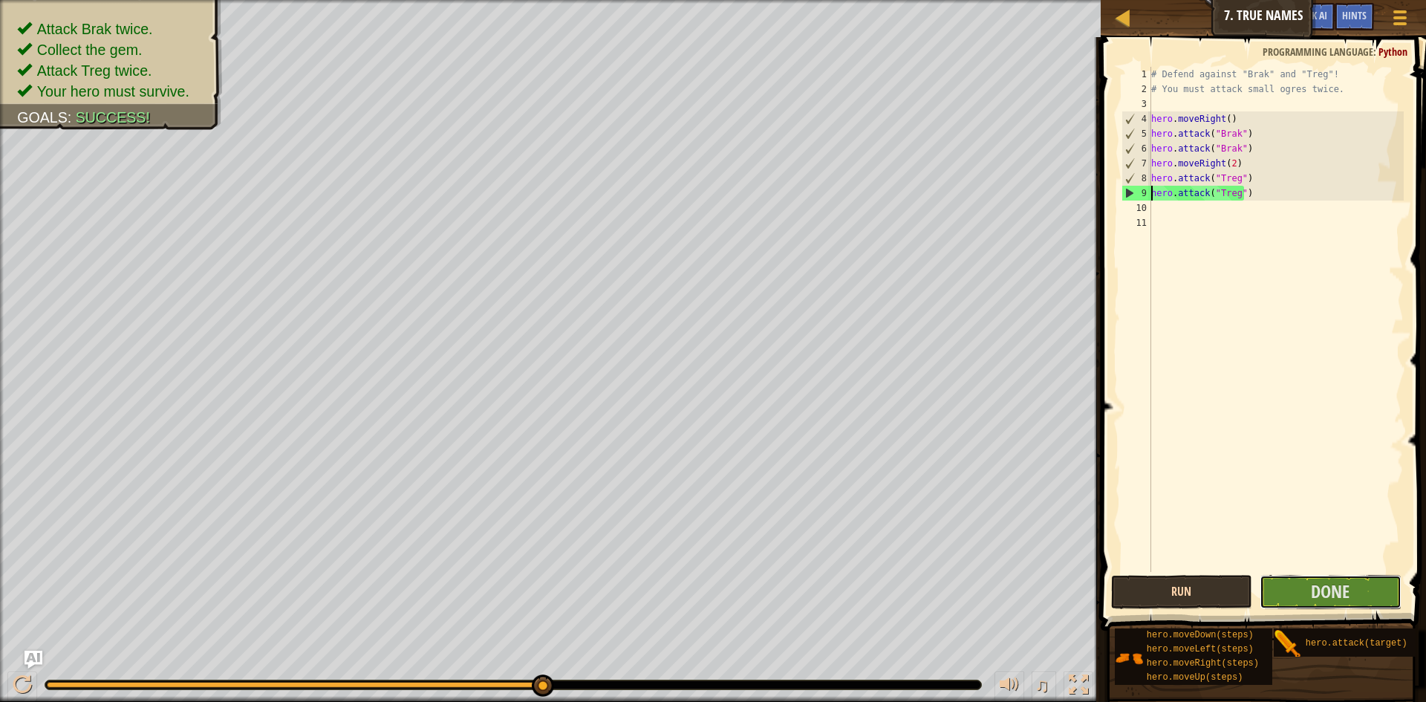
click at [1288, 586] on button "Done" at bounding box center [1330, 592] width 142 height 34
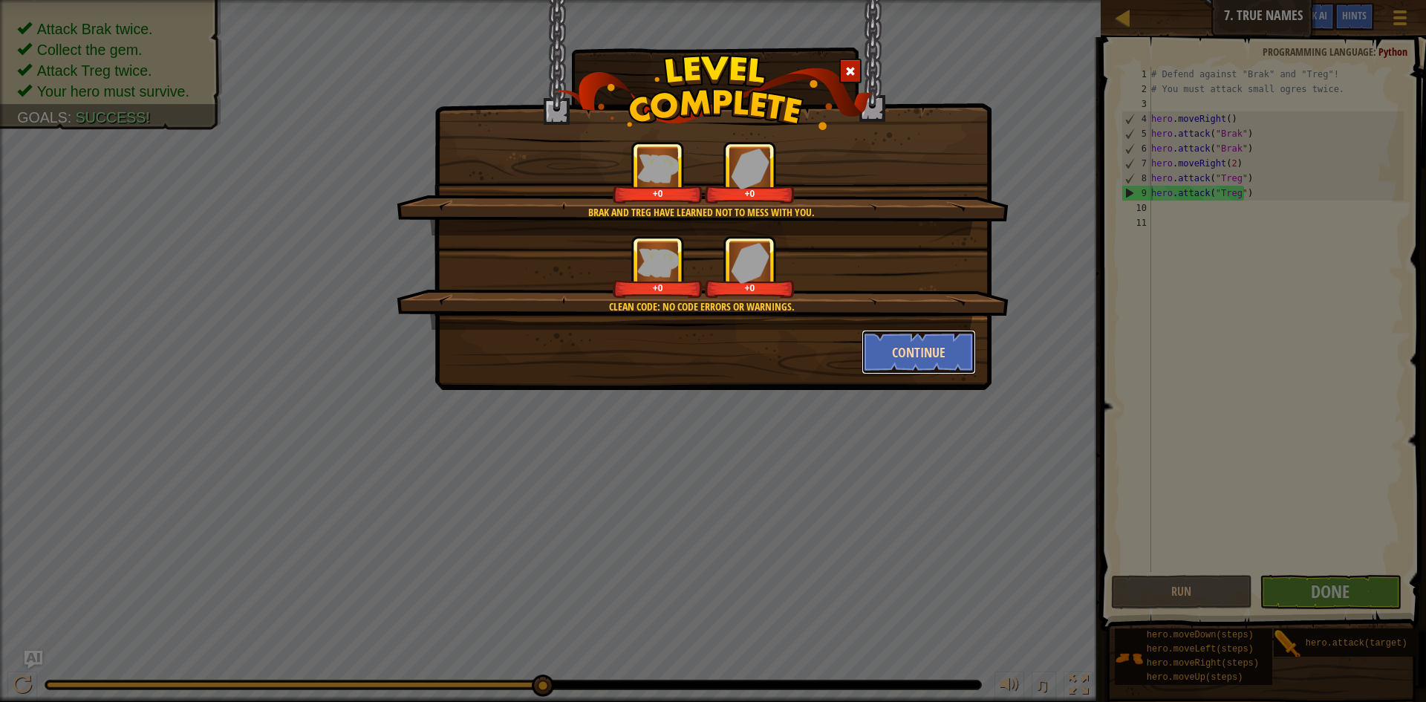
click at [924, 356] on button "Continue" at bounding box center [918, 352] width 115 height 45
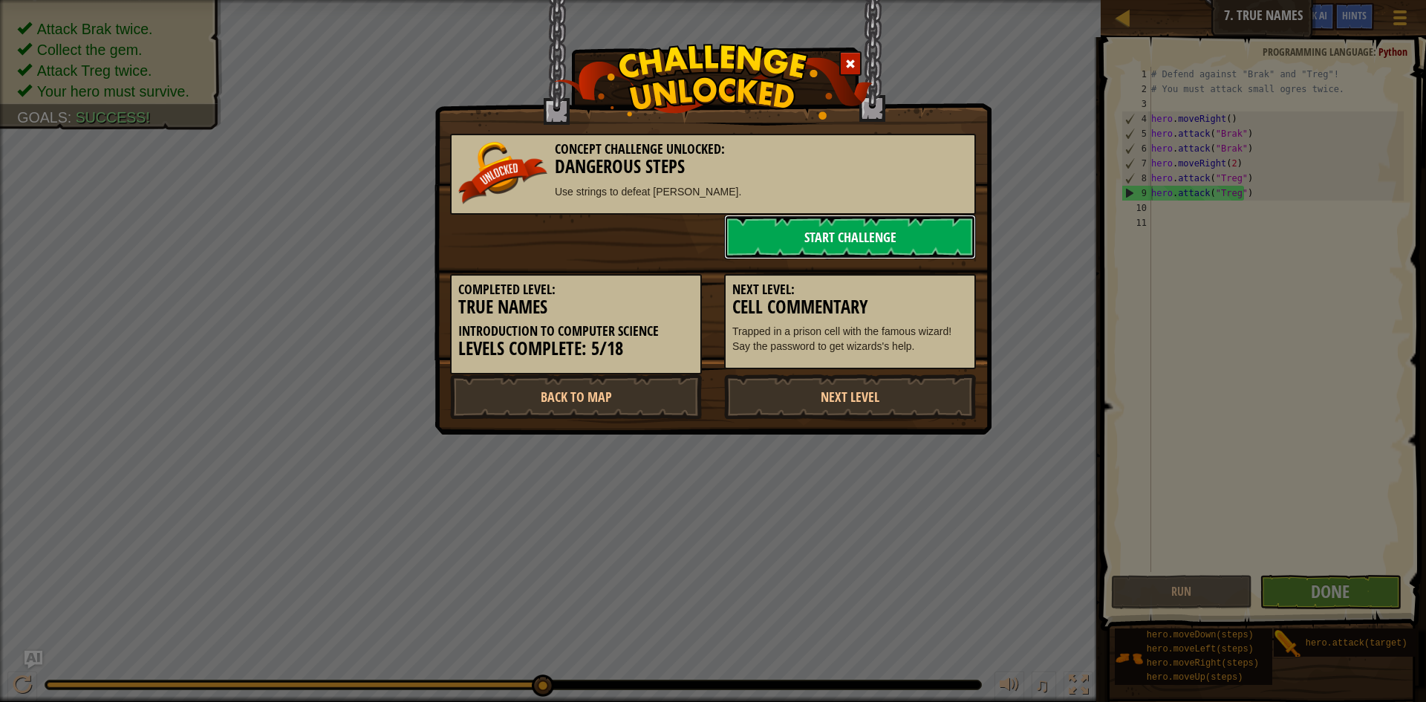
click at [925, 239] on link "Start Challenge" at bounding box center [850, 237] width 252 height 45
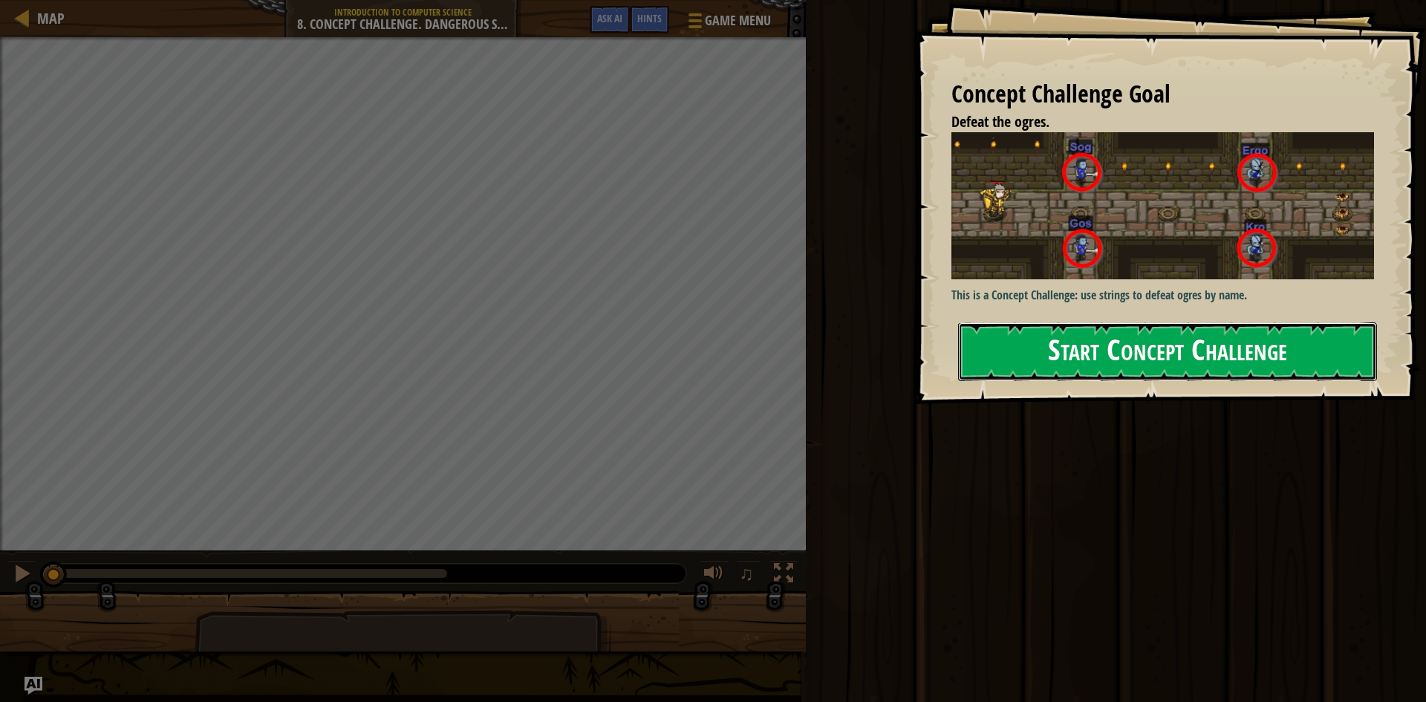
click at [1041, 353] on button "Start Concept Challenge" at bounding box center [1167, 351] width 419 height 59
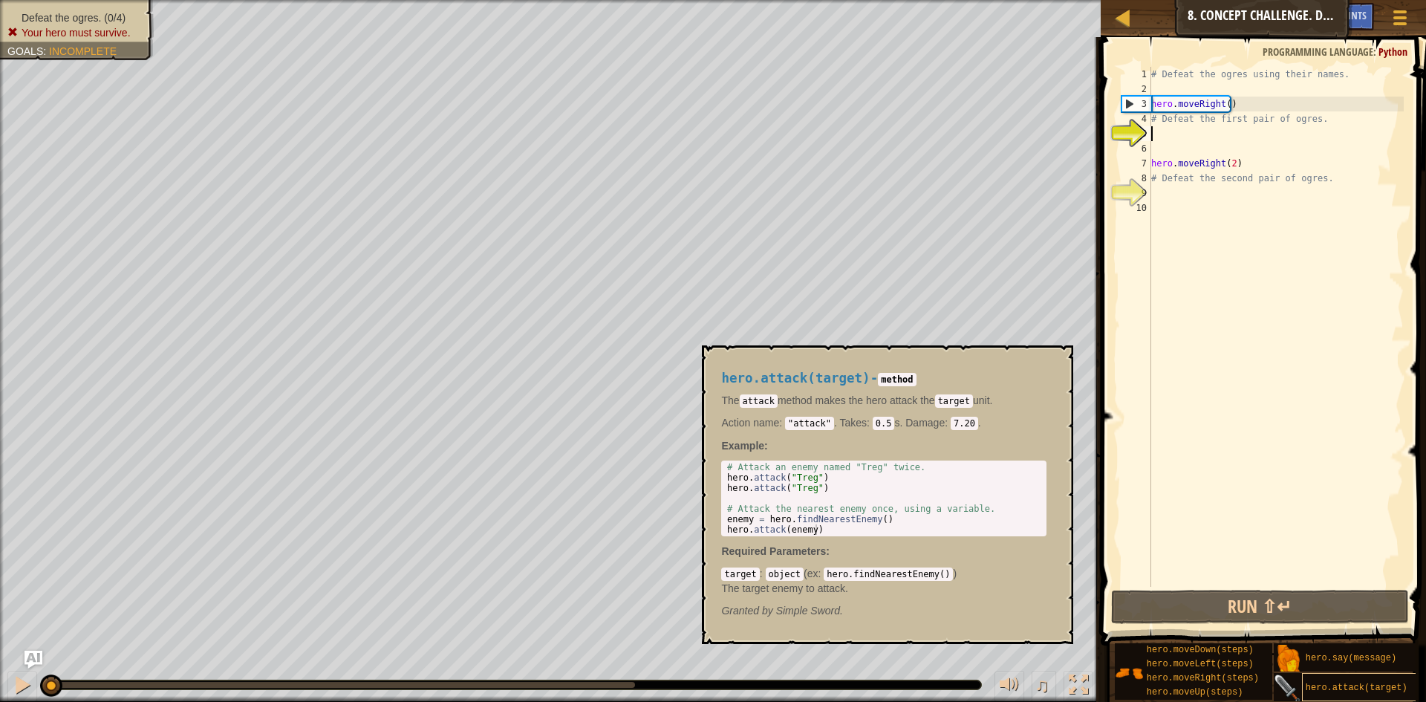
scroll to position [11, 0]
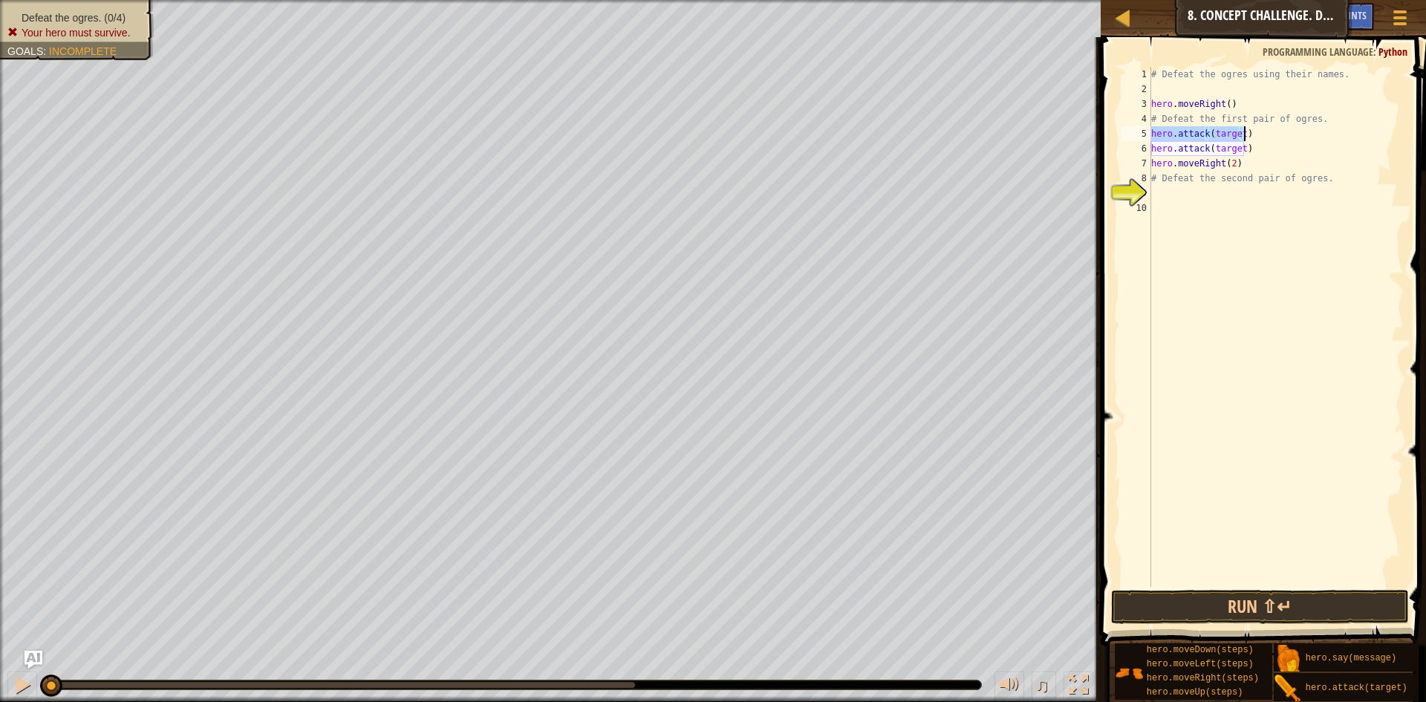
click at [1239, 132] on div "# Defeat the ogres using their names. hero . moveRight ( ) # Defeat the first p…" at bounding box center [1275, 327] width 255 height 520
drag, startPoint x: 1210, startPoint y: 149, endPoint x: 1240, endPoint y: 149, distance: 29.7
click at [1240, 149] on div "# Defeat the ogres using their names. hero . moveRight ( ) # Defeat the first p…" at bounding box center [1275, 341] width 255 height 549
drag, startPoint x: 1236, startPoint y: 136, endPoint x: 1146, endPoint y: 131, distance: 89.3
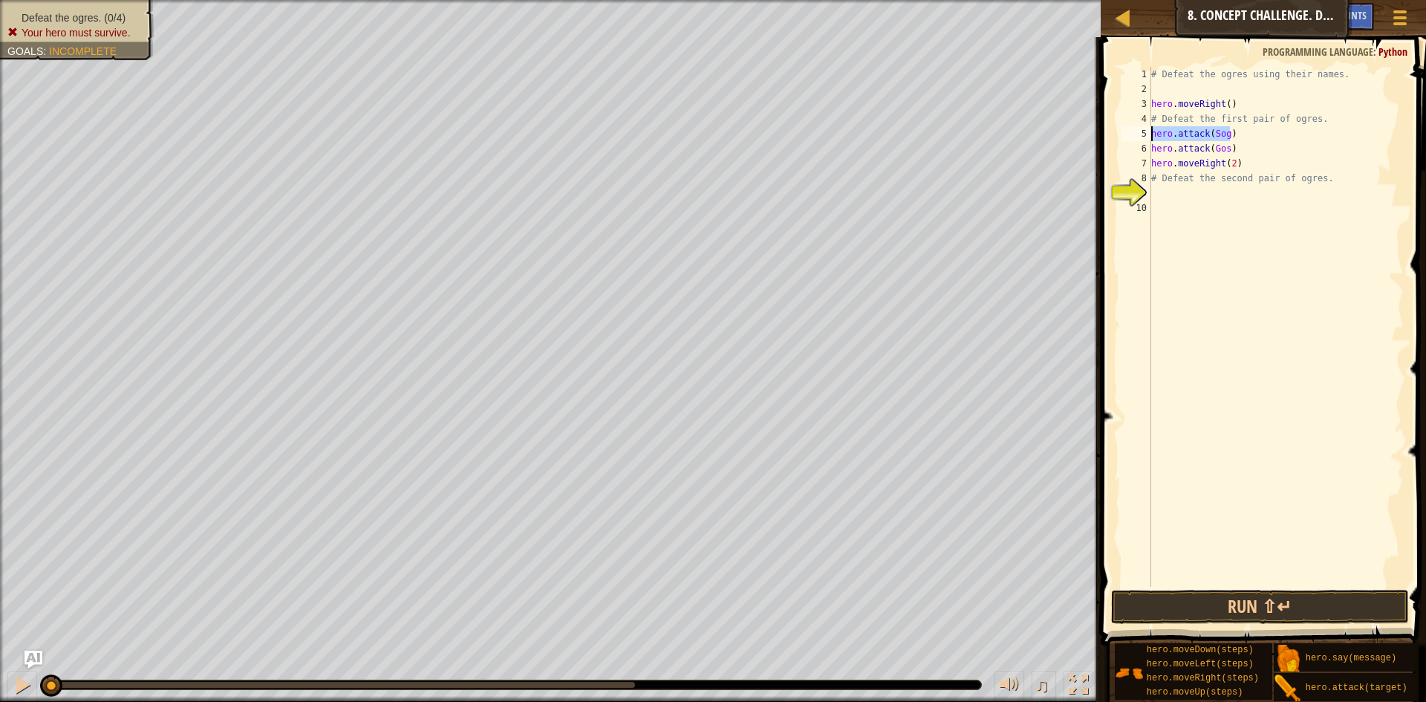
click at [1146, 131] on div "hero.attack(Gos) 1 2 3 4 5 6 7 8 9 10 # Defeat the ogres using their names. her…" at bounding box center [1260, 327] width 285 height 520
click at [1238, 144] on div "# Defeat the ogres using their names. hero . moveRight ( ) # Defeat the first p…" at bounding box center [1275, 341] width 255 height 549
click at [1239, 133] on div "# Defeat the ogres using their names. hero . moveRight ( ) # Defeat the first p…" at bounding box center [1275, 341] width 255 height 549
type textarea "hero.attack(Sog)"
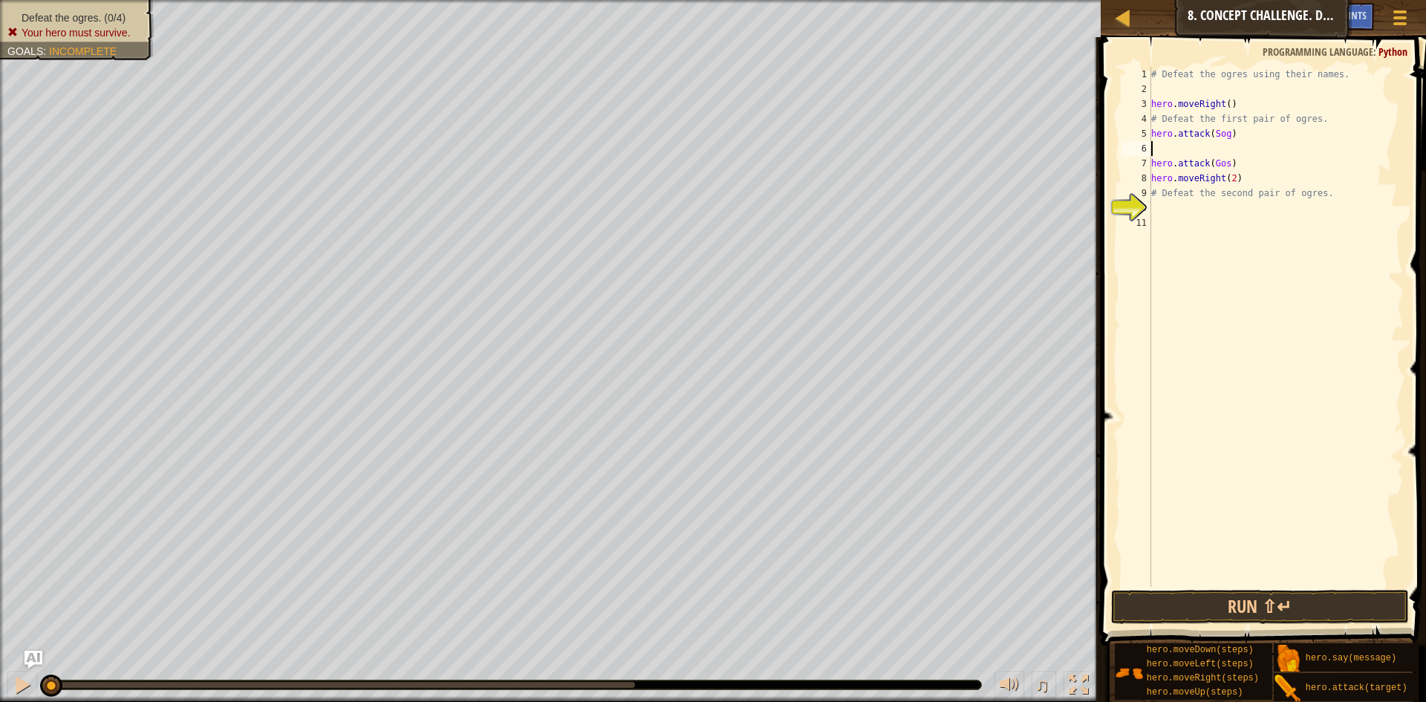
paste textarea "hero.attack(Sog)"
drag, startPoint x: 1232, startPoint y: 149, endPoint x: 1235, endPoint y: 157, distance: 8.7
click at [1232, 157] on div "# Defeat the ogres using their names. hero . moveRight ( ) # Defeat the first p…" at bounding box center [1275, 341] width 255 height 549
click at [1234, 166] on div "# Defeat the ogres using their names. hero . moveRight ( ) # Defeat the first p…" at bounding box center [1275, 327] width 255 height 520
drag, startPoint x: 1231, startPoint y: 166, endPoint x: 1143, endPoint y: 169, distance: 87.7
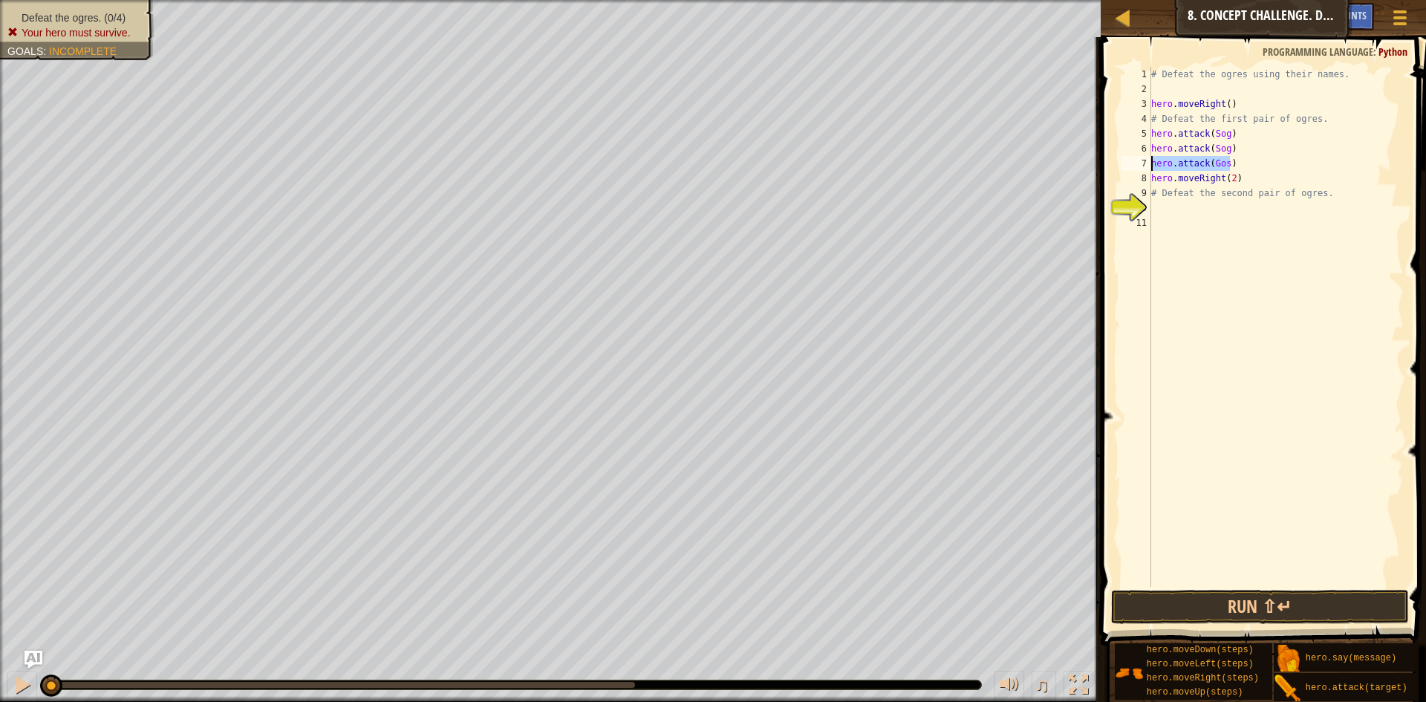
click at [1143, 169] on div "hero.attack(Gos) 1 2 3 4 5 6 7 8 9 10 11 # Defeat the ogres using their names. …" at bounding box center [1260, 327] width 285 height 520
click at [1241, 163] on div "# Defeat the ogres using their names. hero . moveRight ( ) # Defeat the first p…" at bounding box center [1275, 327] width 255 height 520
type textarea "hero.attack(Gos)"
paste textarea "hero.attack(Gos)"
click at [1251, 601] on button "Run ⇧↵" at bounding box center [1260, 607] width 298 height 34
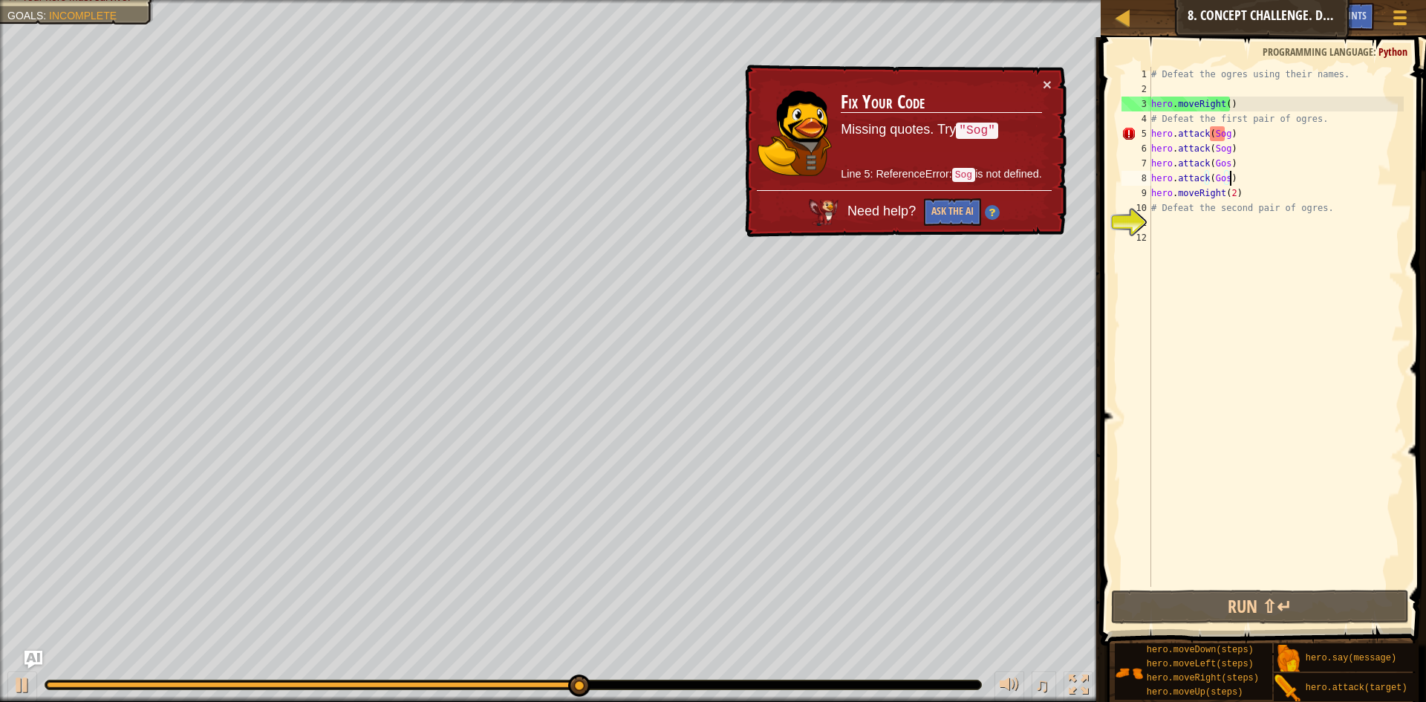
click at [1057, 71] on div "× Fix Your Code Missing quotes. Try "Sog" Line 5: ReferenceError: Sog is not de…" at bounding box center [904, 151] width 324 height 173
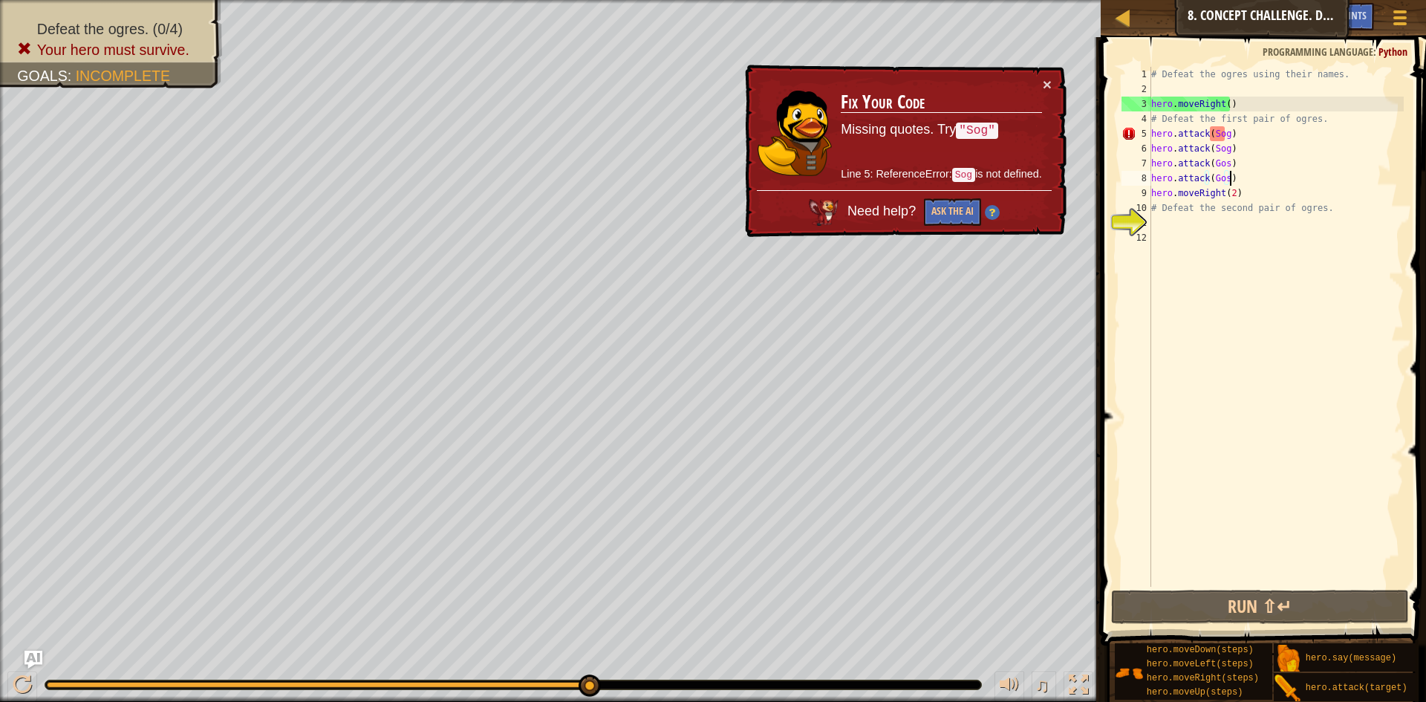
click at [1051, 75] on div "× Fix Your Code Missing quotes. Try "Sog" Line 5: ReferenceError: Sog is not de…" at bounding box center [904, 151] width 324 height 173
click at [1050, 88] on button "×" at bounding box center [1046, 84] width 9 height 16
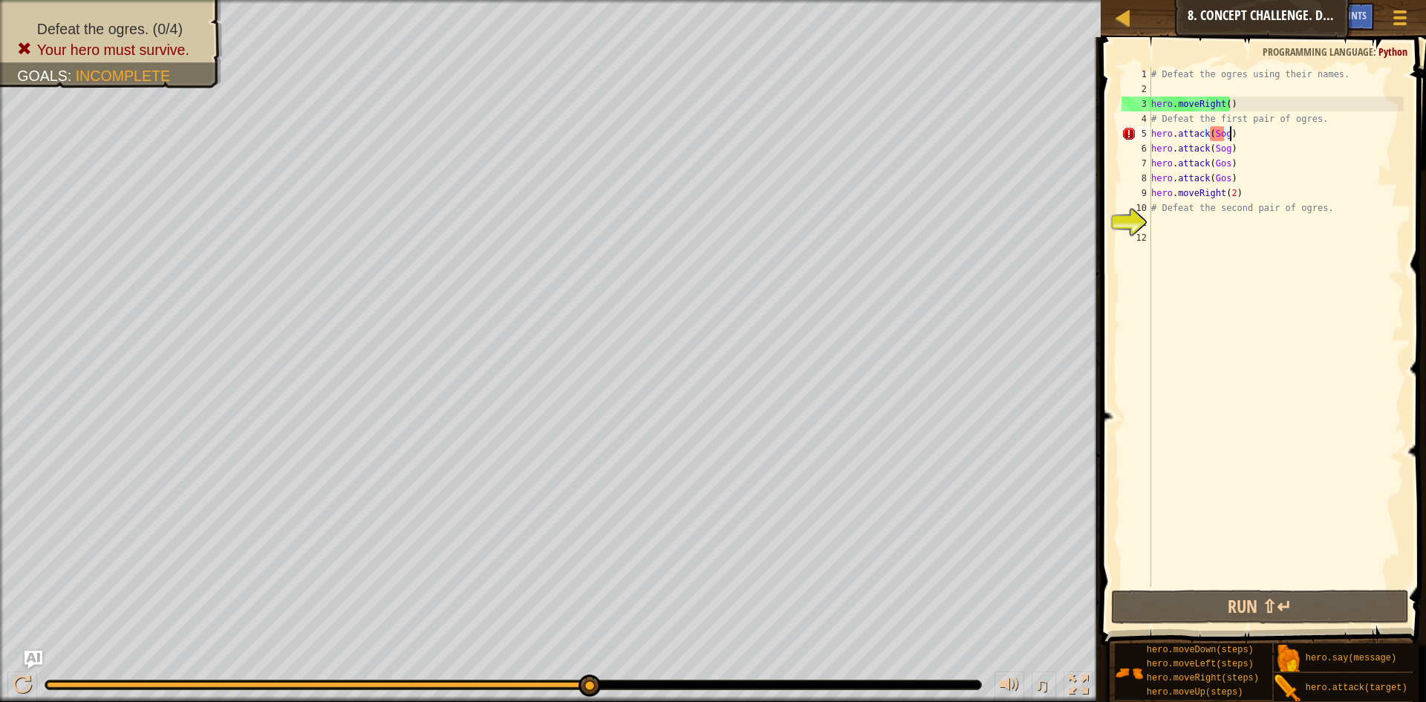
click at [1229, 137] on div "# Defeat the ogres using their names. hero . moveRight ( ) # Defeat the first p…" at bounding box center [1275, 341] width 255 height 549
click at [1226, 145] on div "# Defeat the ogres using their names. hero . moveRight ( ) # Defeat the first p…" at bounding box center [1275, 341] width 255 height 549
click at [1226, 133] on div "# Defeat the ogres using their names. hero . moveRight ( ) # Defeat the first p…" at bounding box center [1275, 341] width 255 height 549
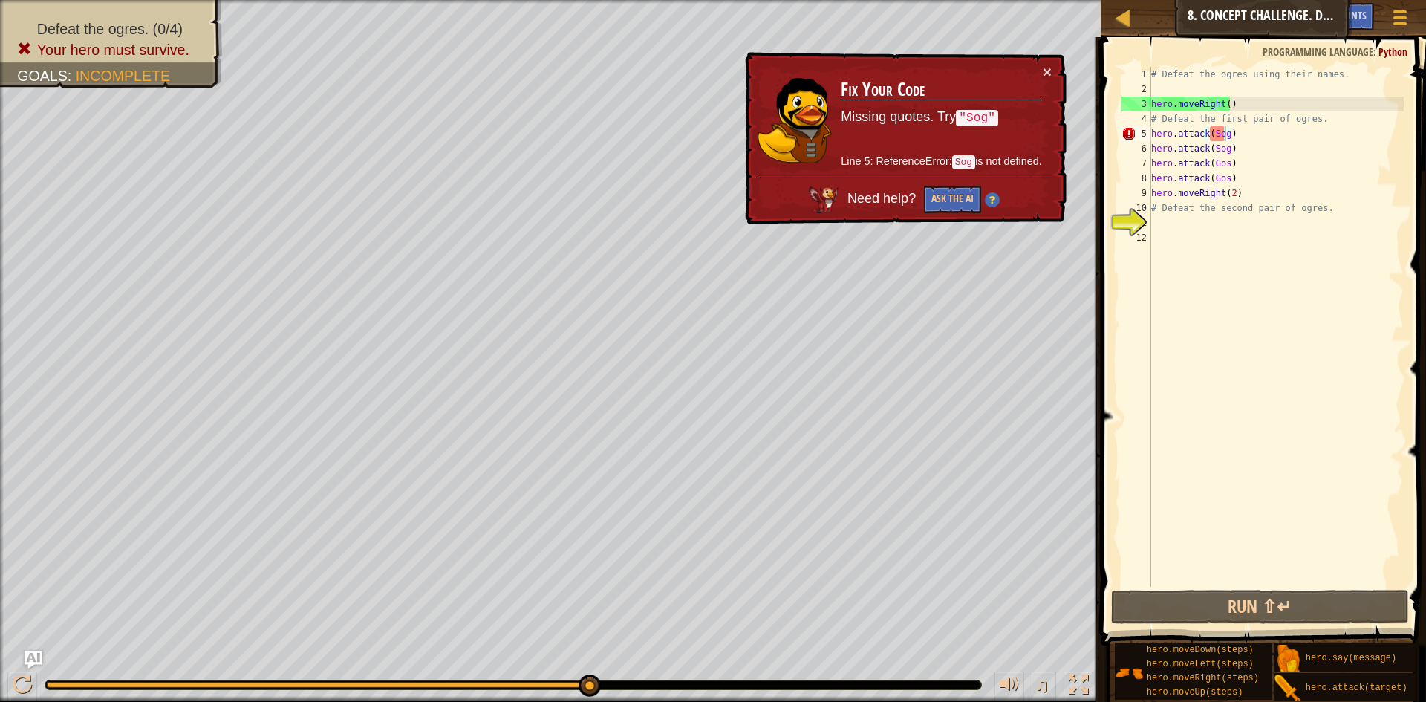
drag, startPoint x: 957, startPoint y: 116, endPoint x: 980, endPoint y: 112, distance: 23.3
click at [980, 112] on code ""Sog"" at bounding box center [977, 118] width 42 height 16
drag, startPoint x: 978, startPoint y: 112, endPoint x: 1025, endPoint y: 123, distance: 48.6
click at [979, 112] on code ""Sog"" at bounding box center [977, 118] width 42 height 16
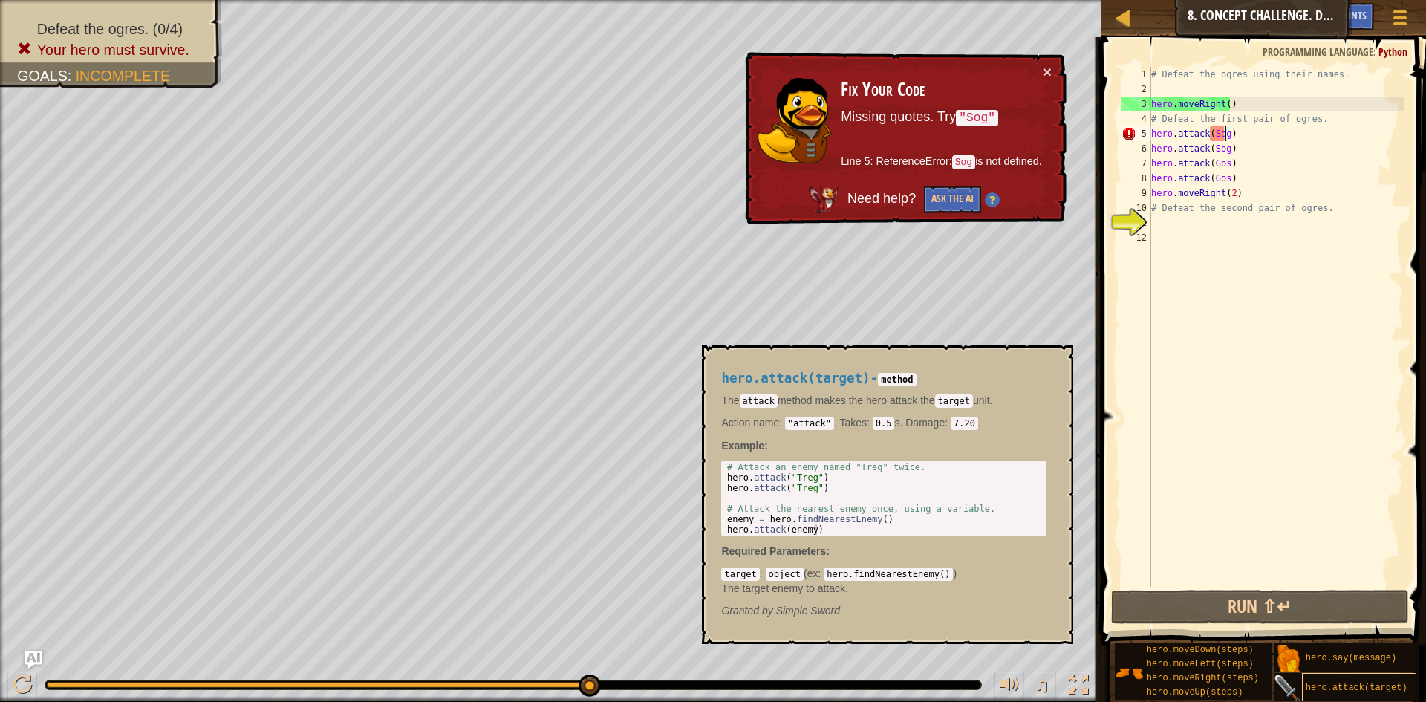
scroll to position [0, 0]
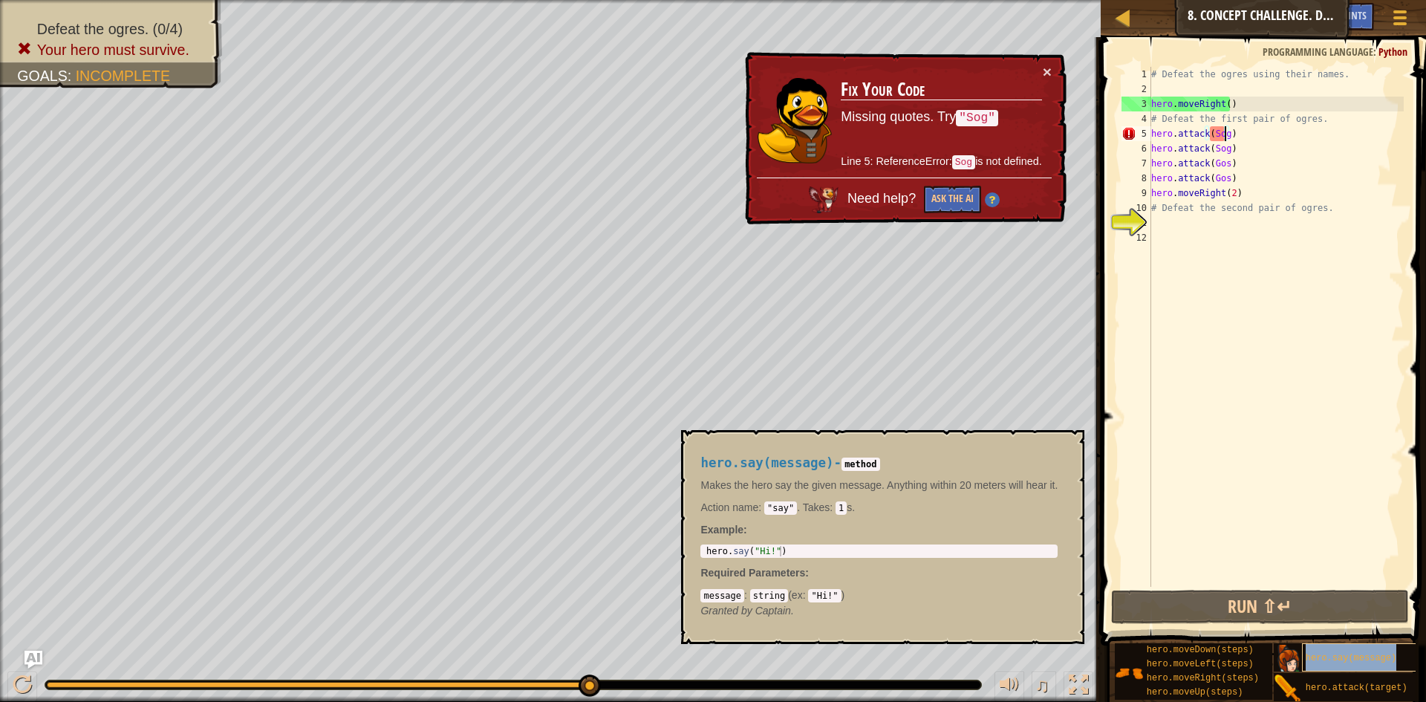
click at [1319, 656] on span "hero.say(message)" at bounding box center [1350, 658] width 91 height 10
drag, startPoint x: 769, startPoint y: 505, endPoint x: 790, endPoint y: 506, distance: 21.6
click at [790, 506] on code ""say"" at bounding box center [780, 507] width 33 height 13
copy code ""say""
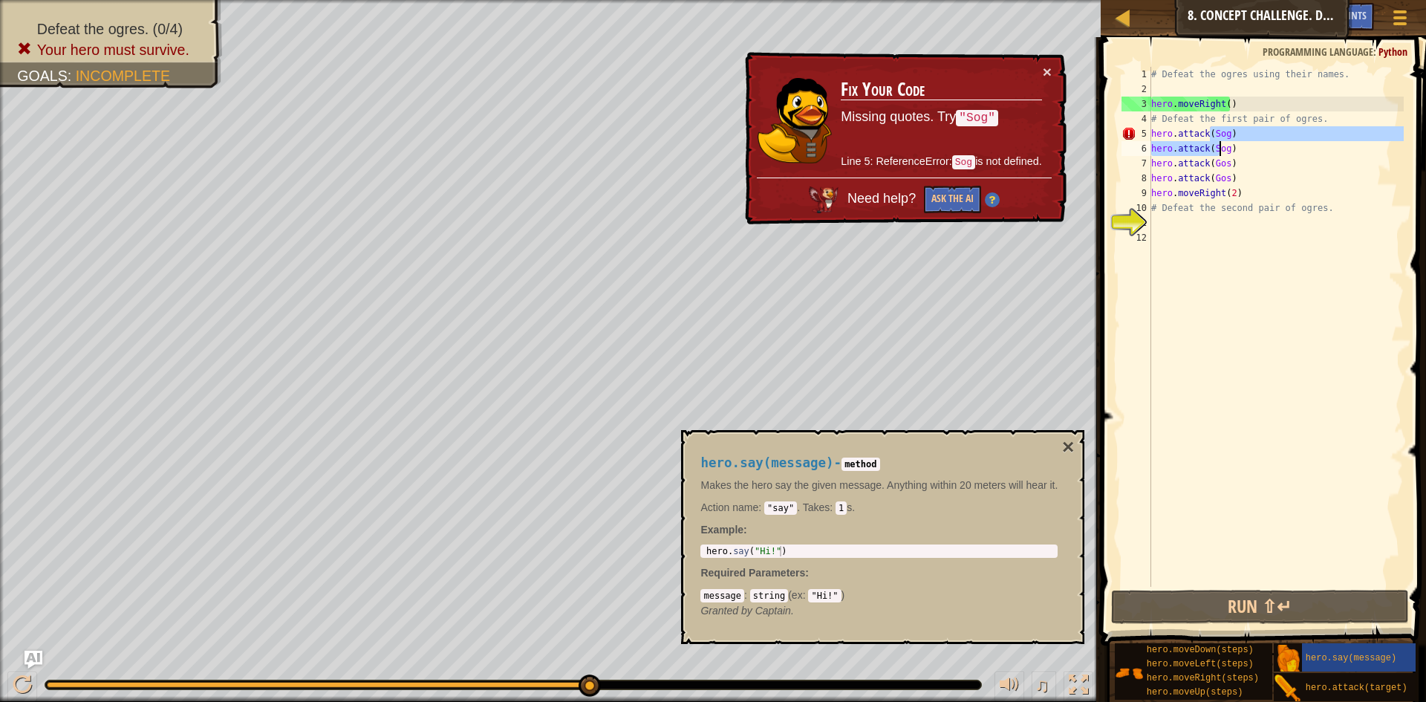
drag, startPoint x: 1210, startPoint y: 134, endPoint x: 1222, endPoint y: 151, distance: 21.2
click at [1222, 151] on div "# Defeat the ogres using their names. hero . moveRight ( ) # Defeat the first p…" at bounding box center [1275, 341] width 255 height 549
click at [1239, 151] on div "# Defeat the ogres using their names. hero . moveRight ( ) # Defeat the first p…" at bounding box center [1275, 341] width 255 height 549
drag, startPoint x: 1207, startPoint y: 134, endPoint x: 1217, endPoint y: 134, distance: 10.4
click at [1217, 134] on div "# Defeat the ogres using their names. hero . moveRight ( ) # Defeat the first p…" at bounding box center [1275, 341] width 255 height 549
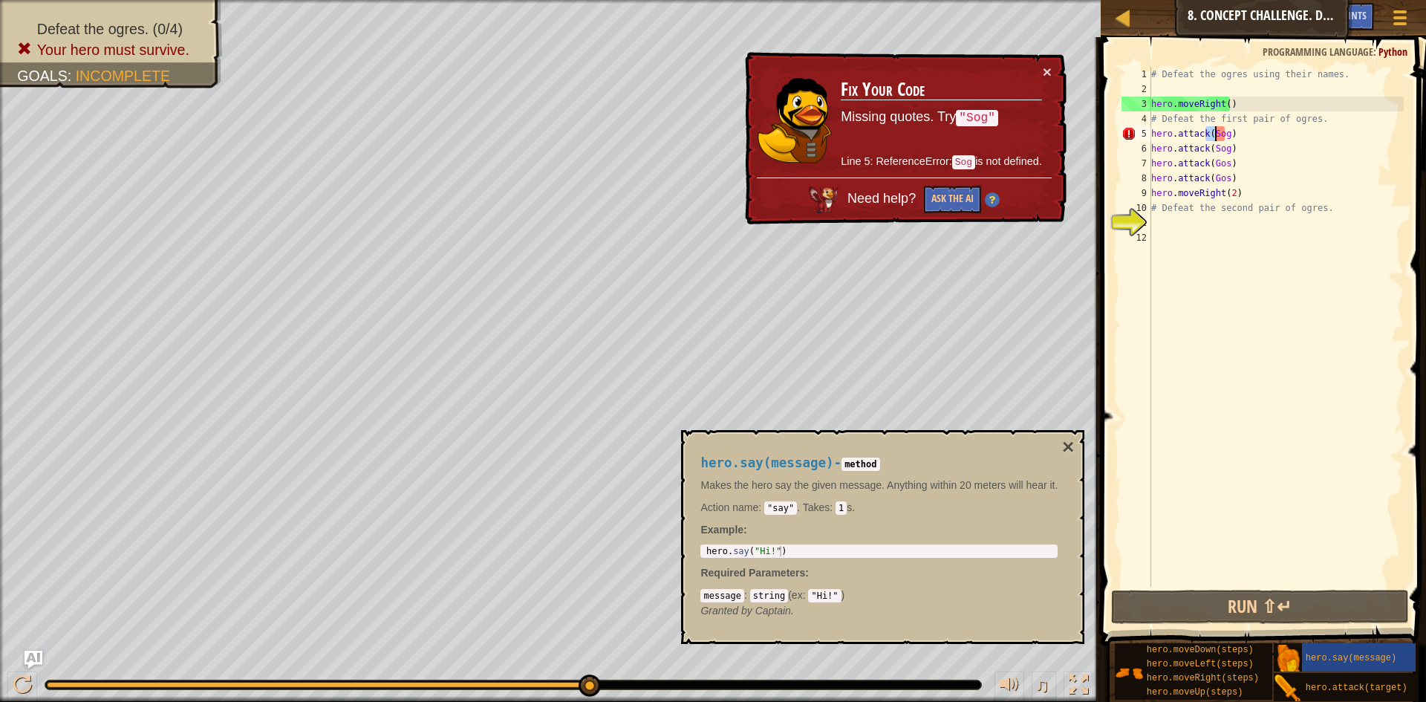
click at [1253, 141] on div "# Defeat the ogres using their names. hero . moveRight ( ) # Defeat the first p…" at bounding box center [1275, 341] width 255 height 549
drag, startPoint x: 1209, startPoint y: 134, endPoint x: 1223, endPoint y: 134, distance: 14.1
click at [1223, 134] on div "# Defeat the ogres using their names. hero . moveRight ( ) # Defeat the first p…" at bounding box center [1275, 341] width 255 height 549
paste textarea ""say""
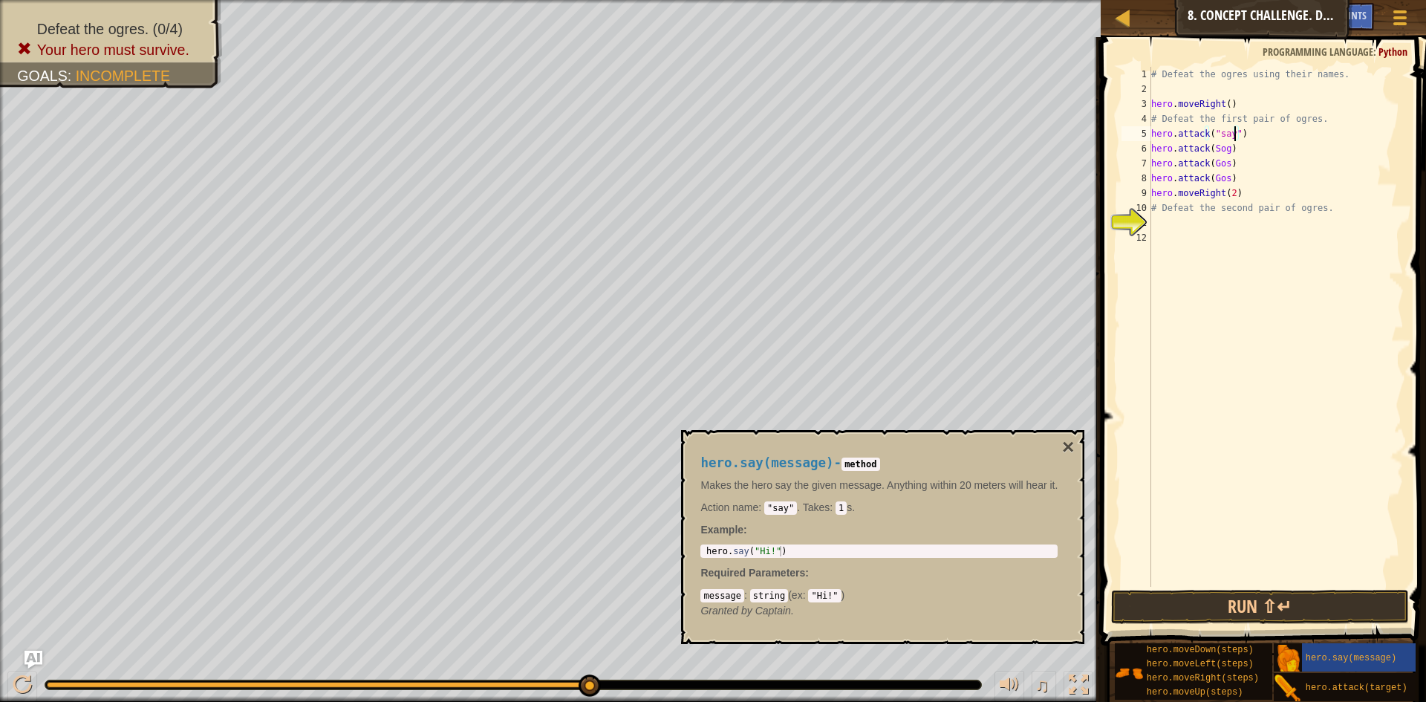
click at [1227, 132] on div "# Defeat the ogres using their names. hero . moveRight ( ) # Defeat the first p…" at bounding box center [1275, 341] width 255 height 549
click at [1230, 134] on div "# Defeat the ogres using their names. hero . moveRight ( ) # Defeat the first p…" at bounding box center [1275, 341] width 255 height 549
drag, startPoint x: 1255, startPoint y: 143, endPoint x: 1228, endPoint y: 139, distance: 27.1
click at [1214, 139] on div "# Defeat the ogres using their names. hero . moveRight ( ) # Defeat the first p…" at bounding box center [1275, 341] width 255 height 549
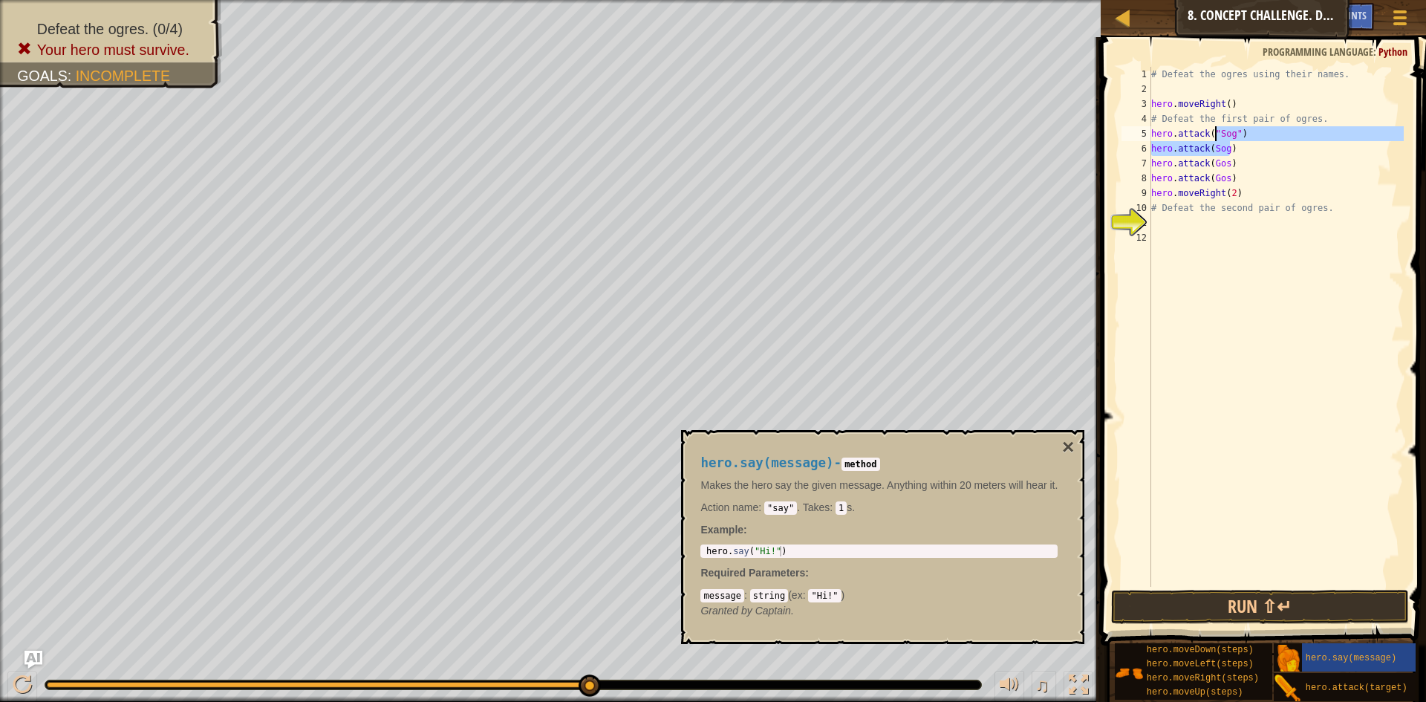
click at [1248, 148] on div "# Defeat the ogres using their names. hero . moveRight ( ) # Defeat the first p…" at bounding box center [1275, 327] width 255 height 520
drag, startPoint x: 1238, startPoint y: 136, endPoint x: 1153, endPoint y: 131, distance: 84.8
click at [1153, 131] on div "# Defeat the ogres using their names. hero . moveRight ( ) # Defeat the first p…" at bounding box center [1275, 341] width 255 height 549
drag, startPoint x: 1229, startPoint y: 146, endPoint x: 1150, endPoint y: 151, distance: 78.9
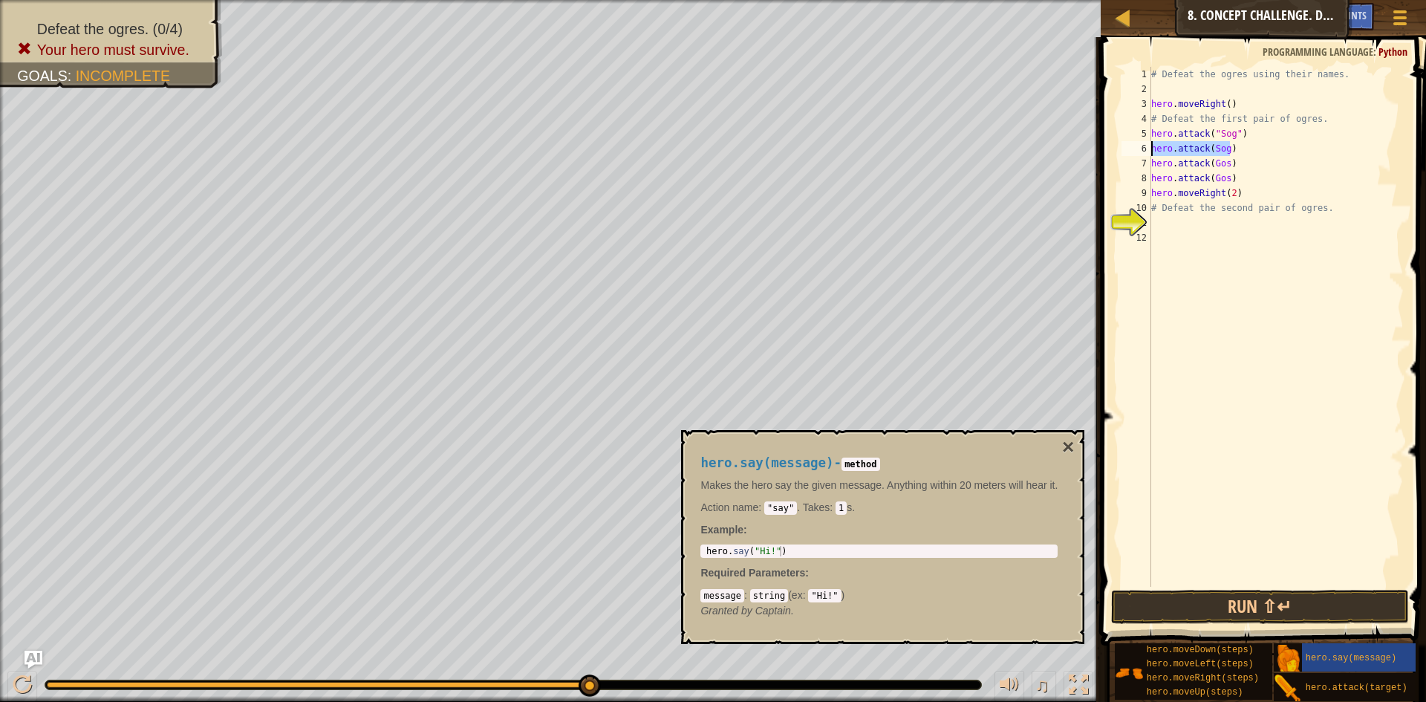
click at [1150, 151] on div "hero.attack("Sog") 1 2 3 4 5 6 7 8 9 10 11 12 # Defeat the ogres using their na…" at bounding box center [1260, 327] width 285 height 520
paste textarea ""Sog""
click at [1278, 598] on button "Run ⇧↵" at bounding box center [1260, 607] width 298 height 34
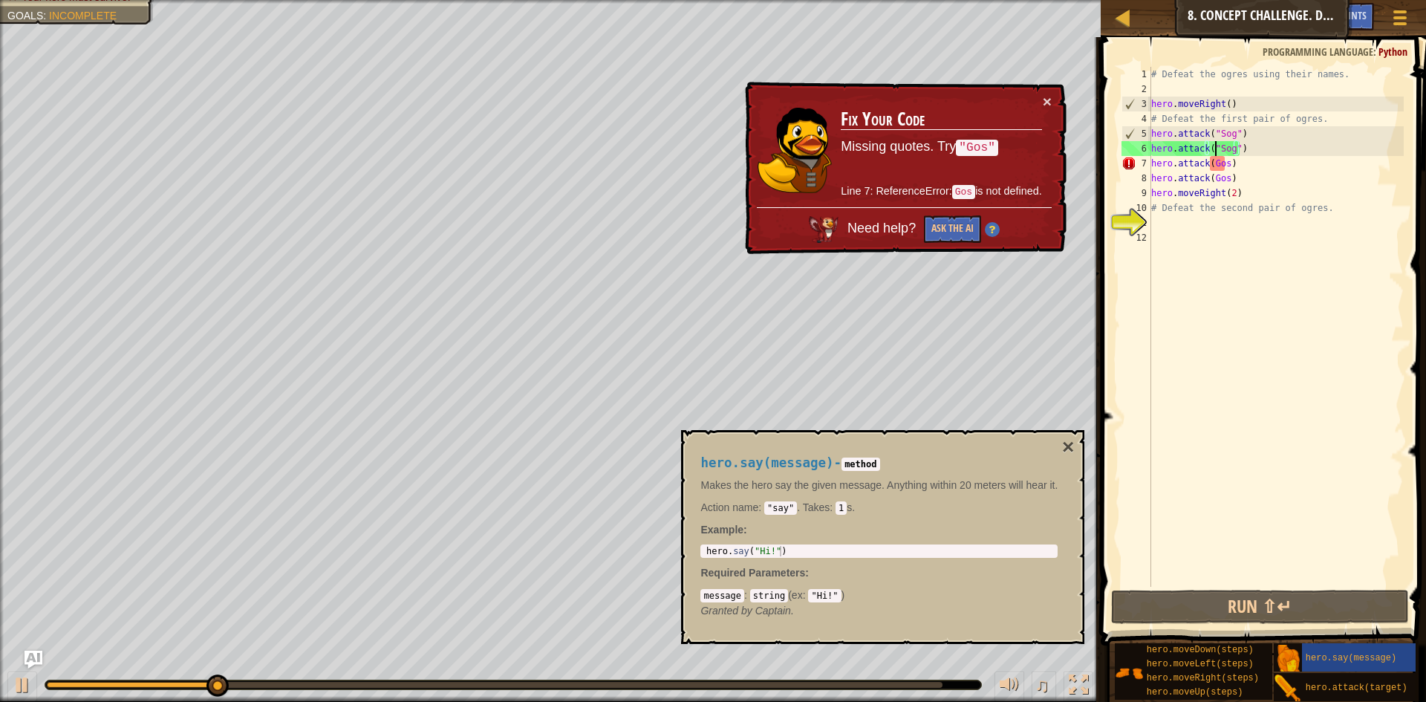
click at [1213, 148] on div "# Defeat the ogres using their names. hero . moveRight ( ) # Defeat the first p…" at bounding box center [1275, 341] width 255 height 549
drag, startPoint x: 1208, startPoint y: 147, endPoint x: 1236, endPoint y: 147, distance: 27.5
click at [1236, 147] on div "# Defeat the ogres using their names. hero . moveRight ( ) # Defeat the first p…" at bounding box center [1275, 341] width 255 height 549
drag, startPoint x: 1209, startPoint y: 163, endPoint x: 1224, endPoint y: 162, distance: 14.9
click at [1224, 162] on div "# Defeat the ogres using their names. hero . moveRight ( ) # Defeat the first p…" at bounding box center [1275, 341] width 255 height 549
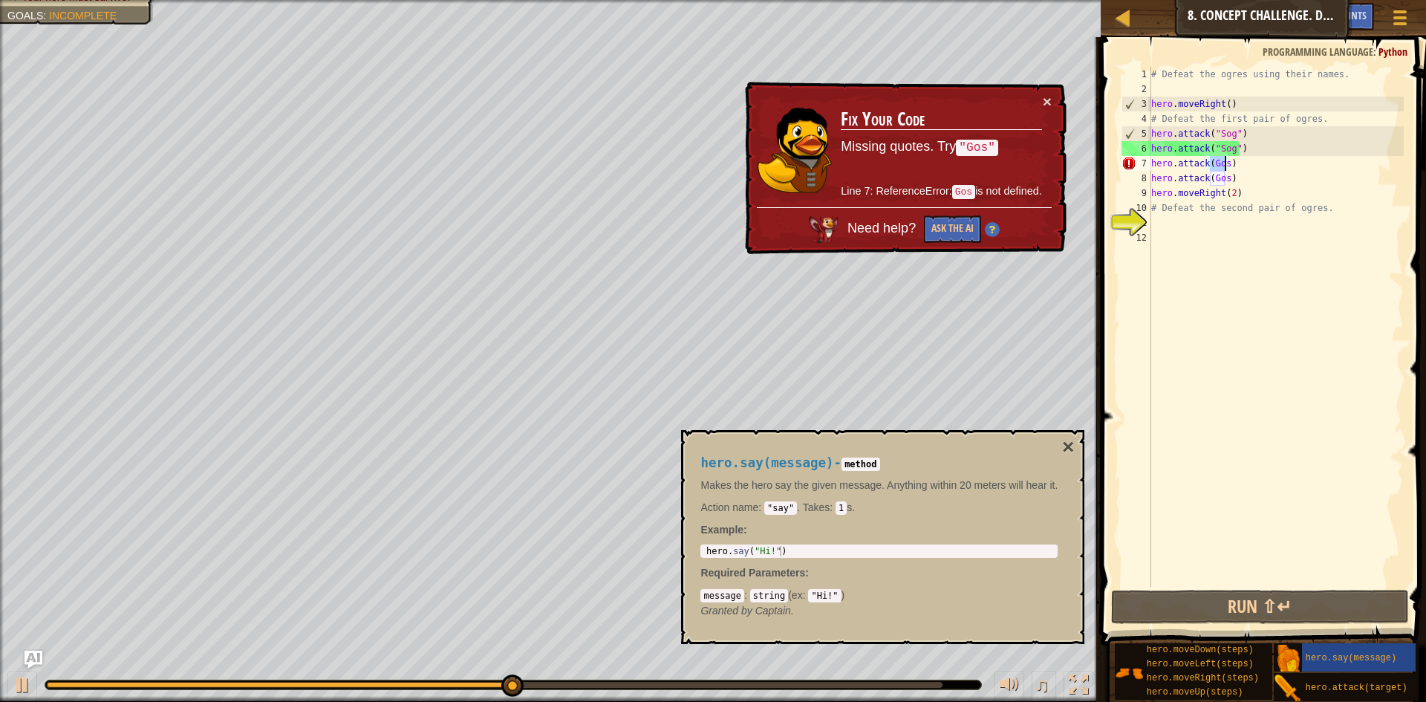
paste textarea ""Sog""
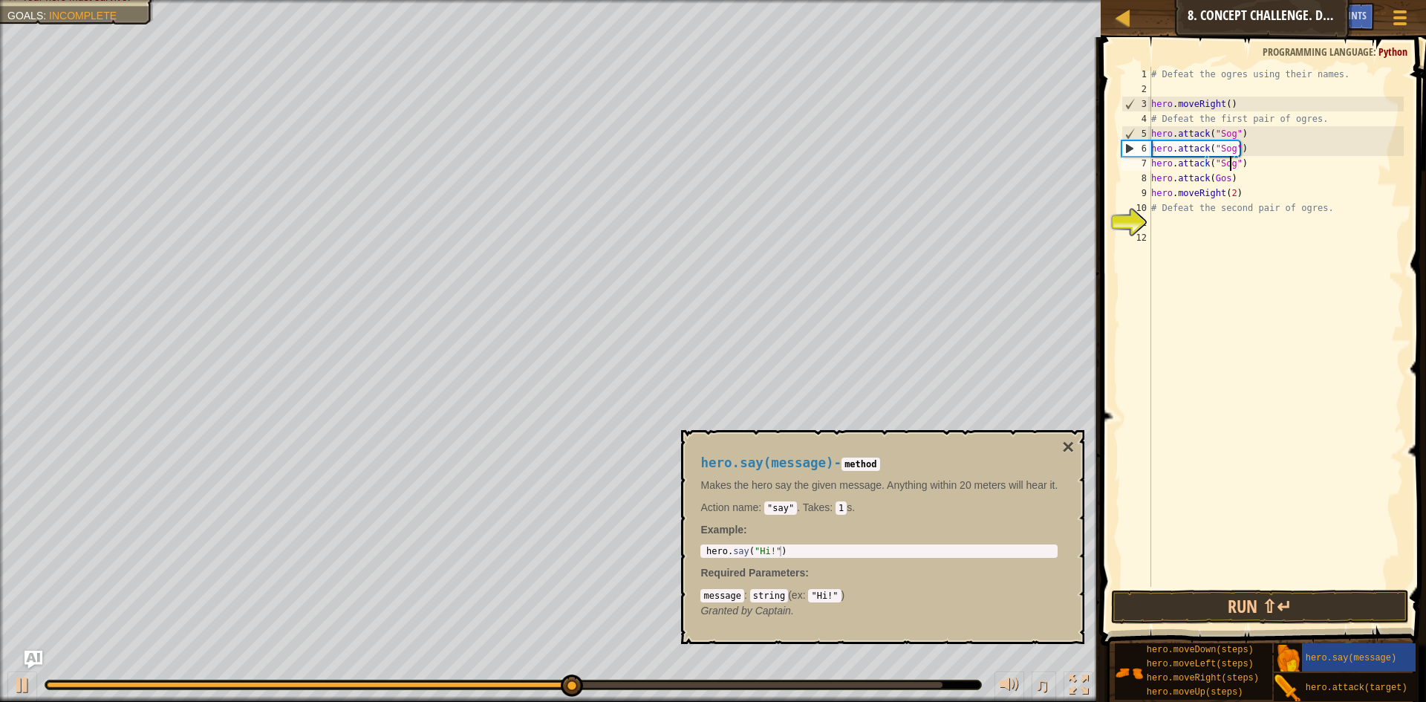
click at [1229, 163] on div "# Defeat the ogres using their names. hero . moveRight ( ) # Defeat the first p…" at bounding box center [1275, 341] width 255 height 549
drag, startPoint x: 1253, startPoint y: 169, endPoint x: 1145, endPoint y: 166, distance: 107.7
click at [1145, 166] on div "hero.attack("Gos") 1 2 3 4 5 6 7 8 9 10 11 12 # Defeat the ogres using their na…" at bounding box center [1260, 327] width 285 height 520
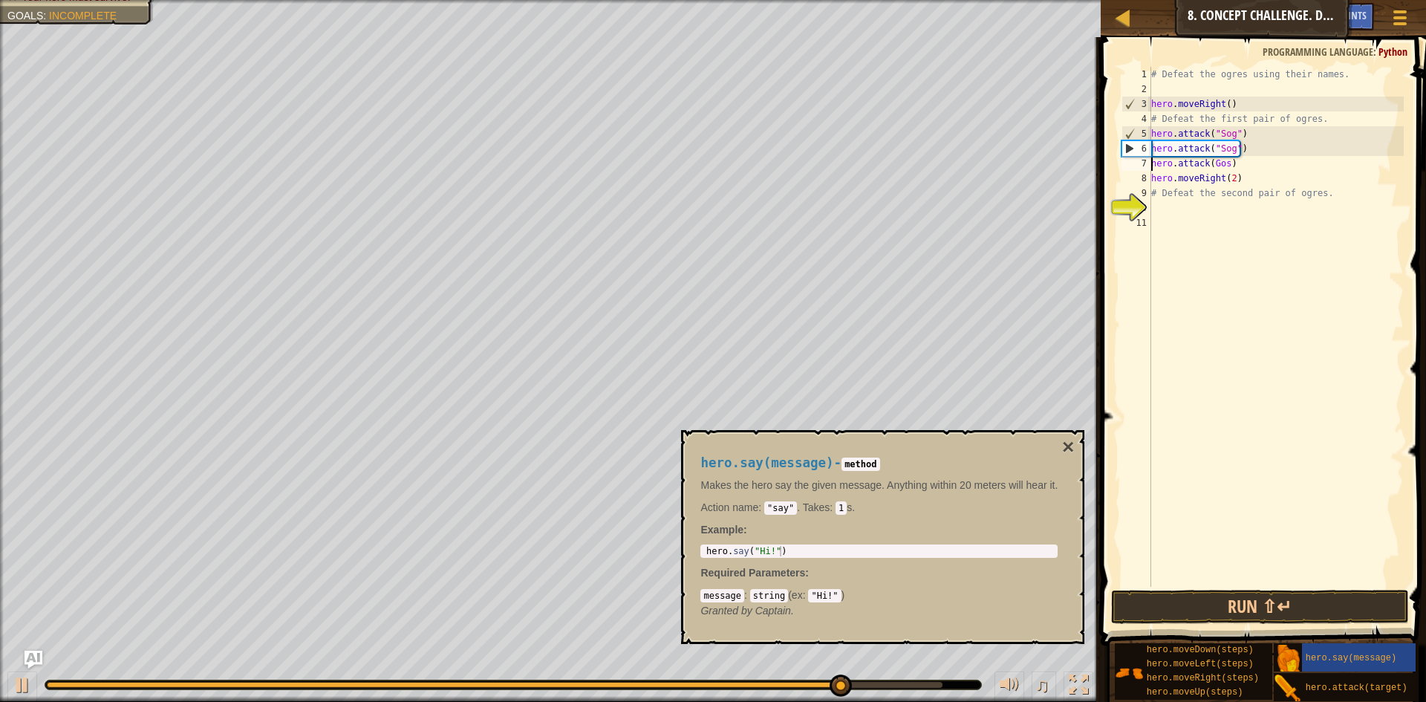
type textarea "hero.moveRight(2)"
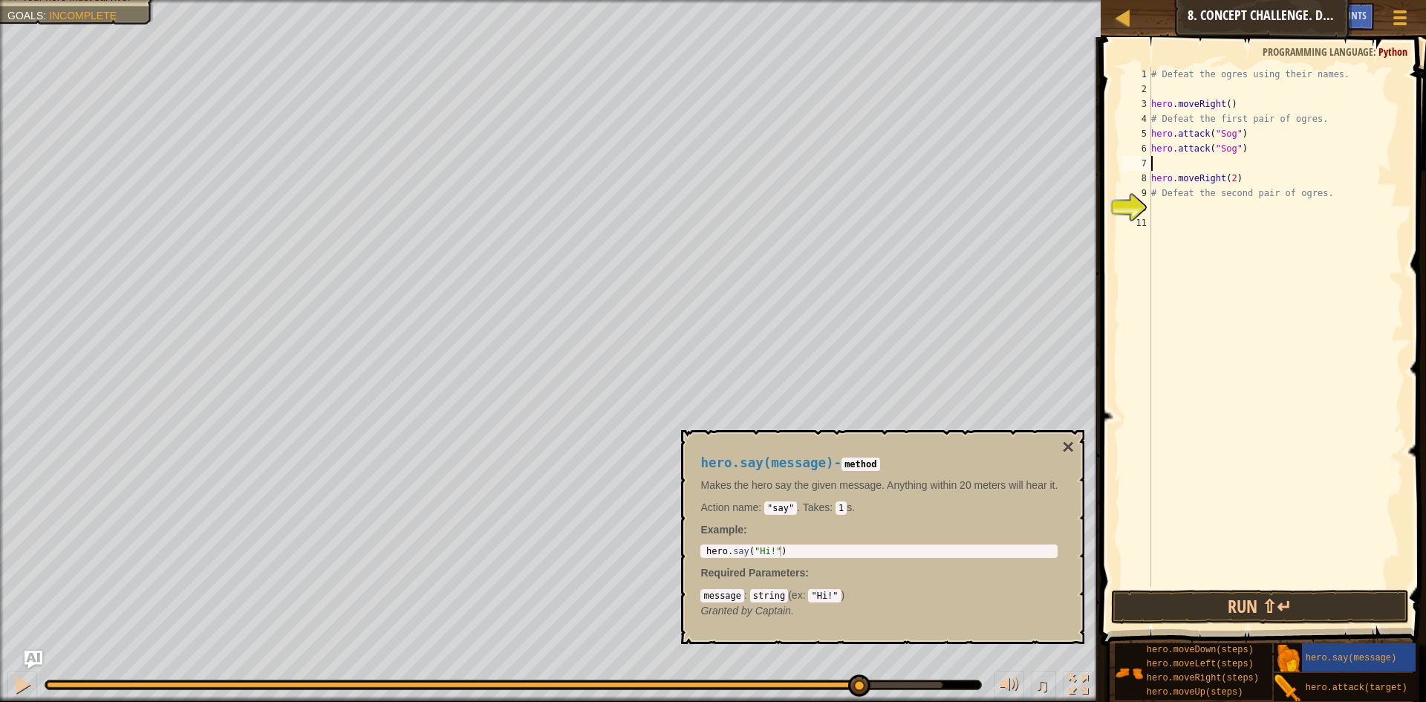
click at [1234, 166] on div "# Defeat the ogres using their names. hero . moveRight ( ) # Defeat the first p…" at bounding box center [1275, 341] width 255 height 549
drag, startPoint x: 1234, startPoint y: 166, endPoint x: 1199, endPoint y: 160, distance: 35.4
click at [1199, 160] on div "# Defeat the ogres using their names. hero . moveRight ( ) # Defeat the first p…" at bounding box center [1275, 341] width 255 height 549
type textarea "hero.attack("Sog")"
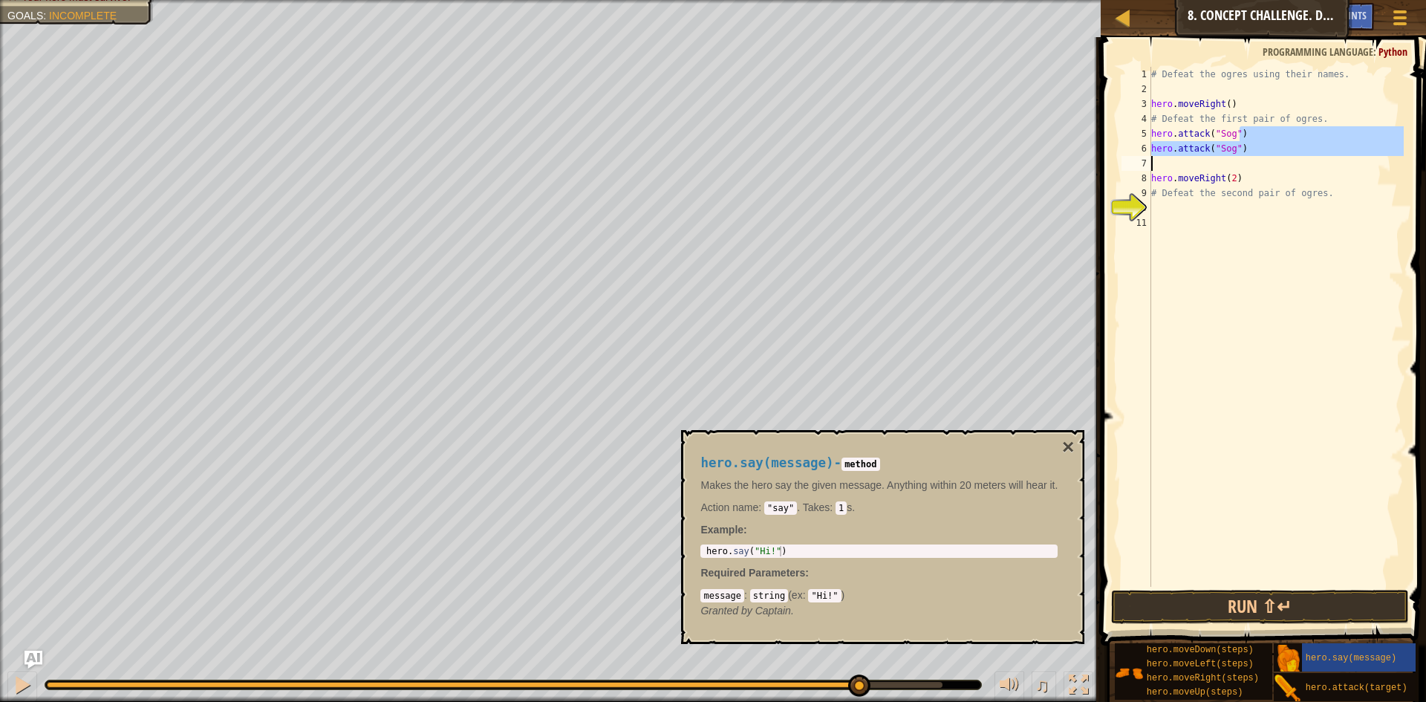
click at [1201, 160] on div "# Defeat the ogres using their names. hero . moveRight ( ) # Defeat the first p…" at bounding box center [1275, 327] width 255 height 520
paste textarea "hero.attack("Sog")"
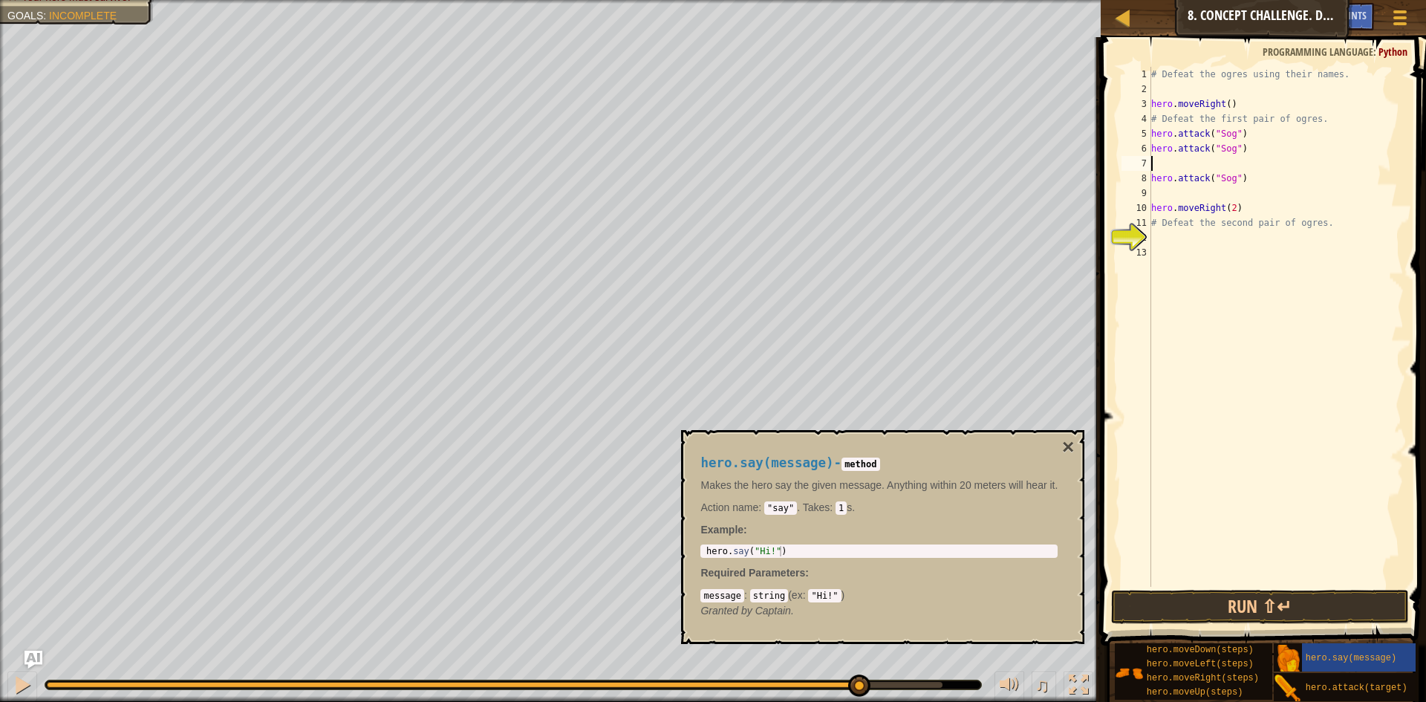
click at [1172, 160] on div "# Defeat the ogres using their names. hero . moveRight ( ) # Defeat the first p…" at bounding box center [1275, 341] width 255 height 549
type textarea "hero.attack("Sog")"
click at [1176, 179] on div "# Defeat the ogres using their names. hero . moveRight ( ) # Defeat the first p…" at bounding box center [1275, 341] width 255 height 549
click at [1228, 169] on div "# Defeat the ogres using their names. hero . moveRight ( ) # Defeat the first p…" at bounding box center [1275, 341] width 255 height 549
type textarea "hero.attack("Gos")"
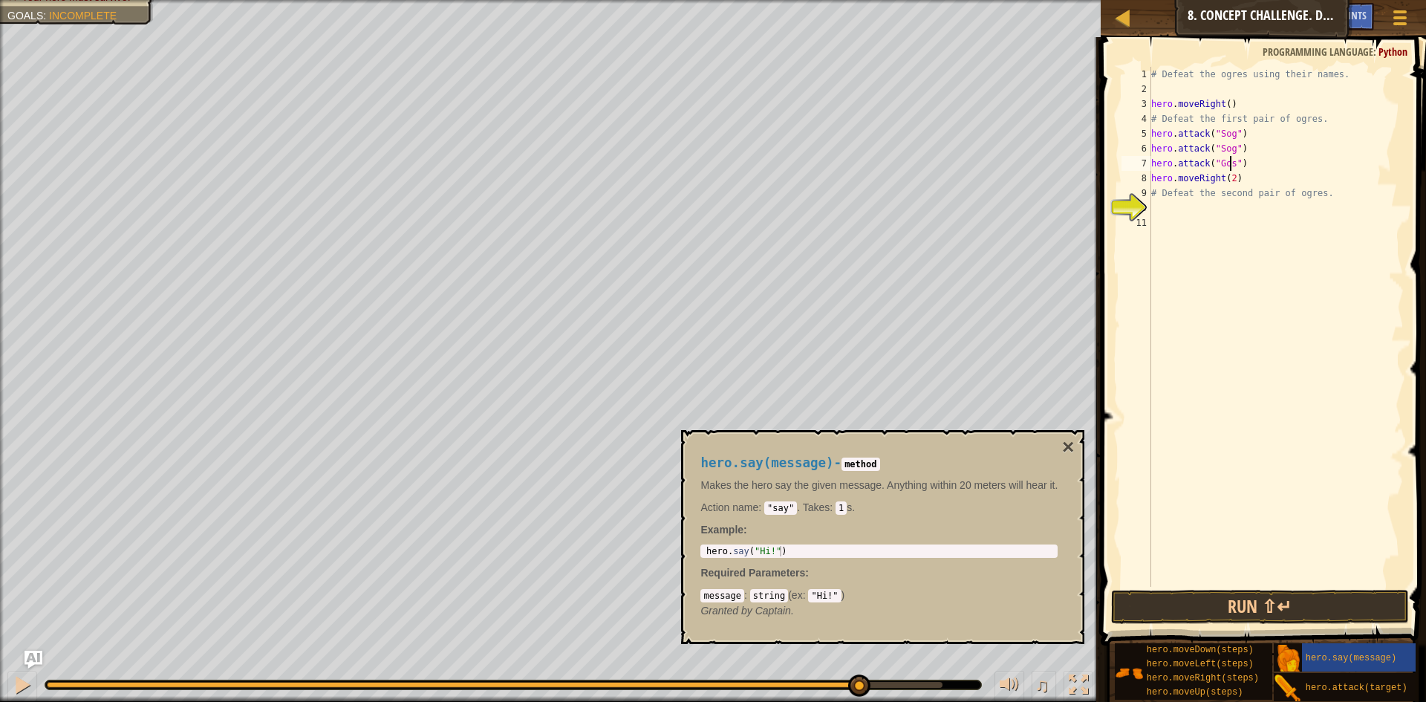
scroll to position [7, 7]
drag, startPoint x: 1232, startPoint y: 158, endPoint x: 1150, endPoint y: 165, distance: 81.9
click at [1150, 165] on div "hero.attack("Gos") 1 2 3 4 5 6 7 8 9 10 11 # Defeat the ogres using their names…" at bounding box center [1260, 327] width 285 height 520
paste textarea
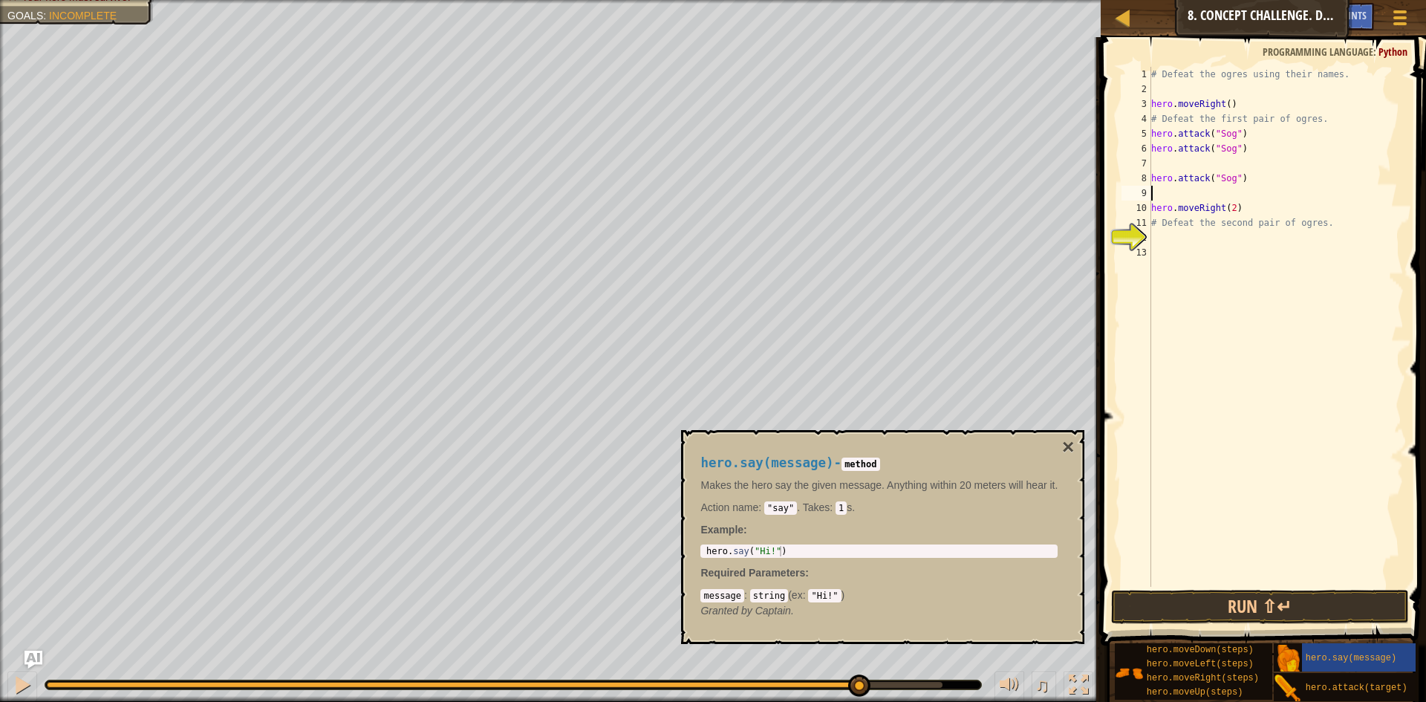
click at [1152, 166] on div "# Defeat the ogres using their names. hero . moveRight ( ) # Defeat the first p…" at bounding box center [1275, 341] width 255 height 549
drag, startPoint x: 1213, startPoint y: 163, endPoint x: 1230, endPoint y: 163, distance: 16.3
click at [1230, 163] on div "# Defeat the ogres using their names. hero . moveRight ( ) # Defeat the first p…" at bounding box center [1275, 341] width 255 height 549
click at [1247, 169] on div "# Defeat the ogres using their names. hero . moveRight ( ) # Defeat the first p…" at bounding box center [1275, 341] width 255 height 549
drag, startPoint x: 1226, startPoint y: 167, endPoint x: 1221, endPoint y: 174, distance: 8.5
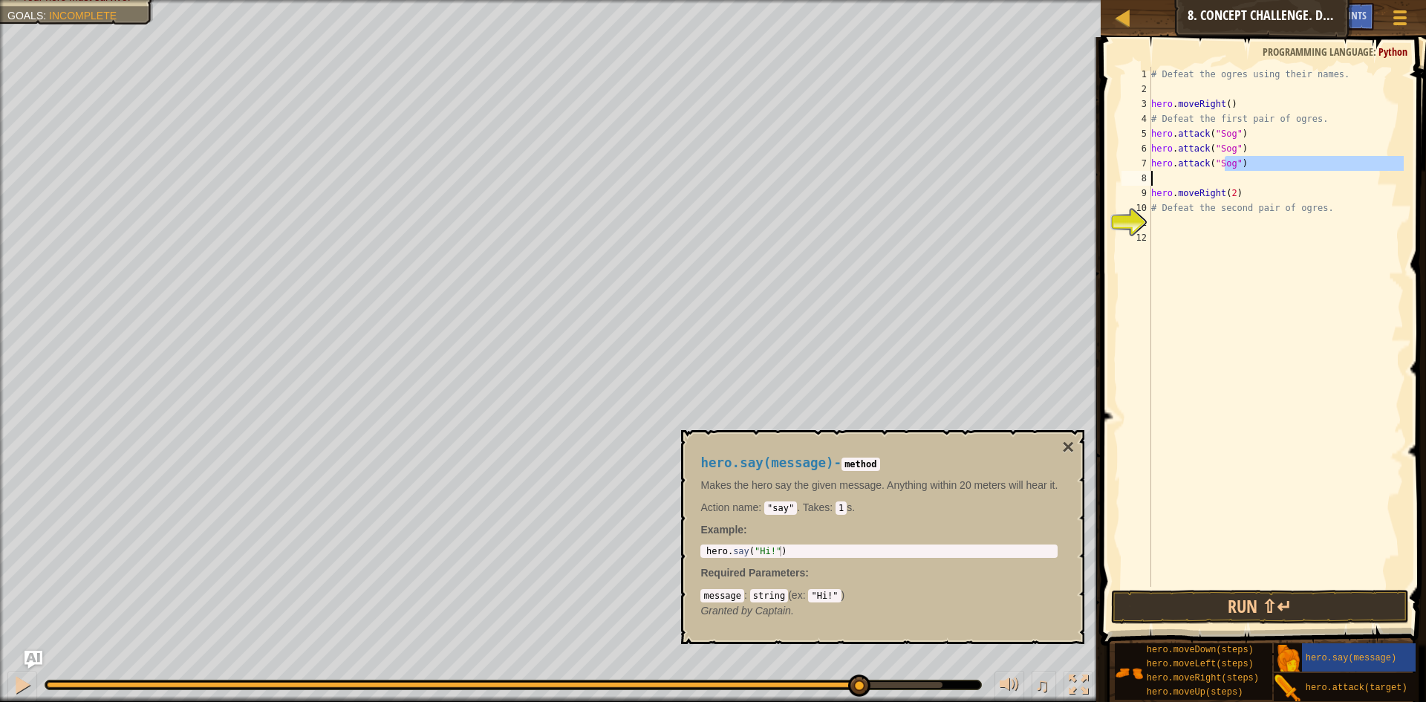
click at [1221, 174] on div "# Defeat the ogres using their names. hero . moveRight ( ) # Defeat the first p…" at bounding box center [1275, 341] width 255 height 549
drag, startPoint x: 1212, startPoint y: 162, endPoint x: 1232, endPoint y: 164, distance: 20.2
click at [1232, 164] on div "# Defeat the ogres using their names. hero . moveRight ( ) # Defeat the first p…" at bounding box center [1275, 341] width 255 height 549
click at [1251, 198] on div "# Defeat the ogres using their names. hero . moveRight ( ) # Defeat the first p…" at bounding box center [1275, 341] width 255 height 549
drag, startPoint x: 1214, startPoint y: 160, endPoint x: 1230, endPoint y: 164, distance: 16.8
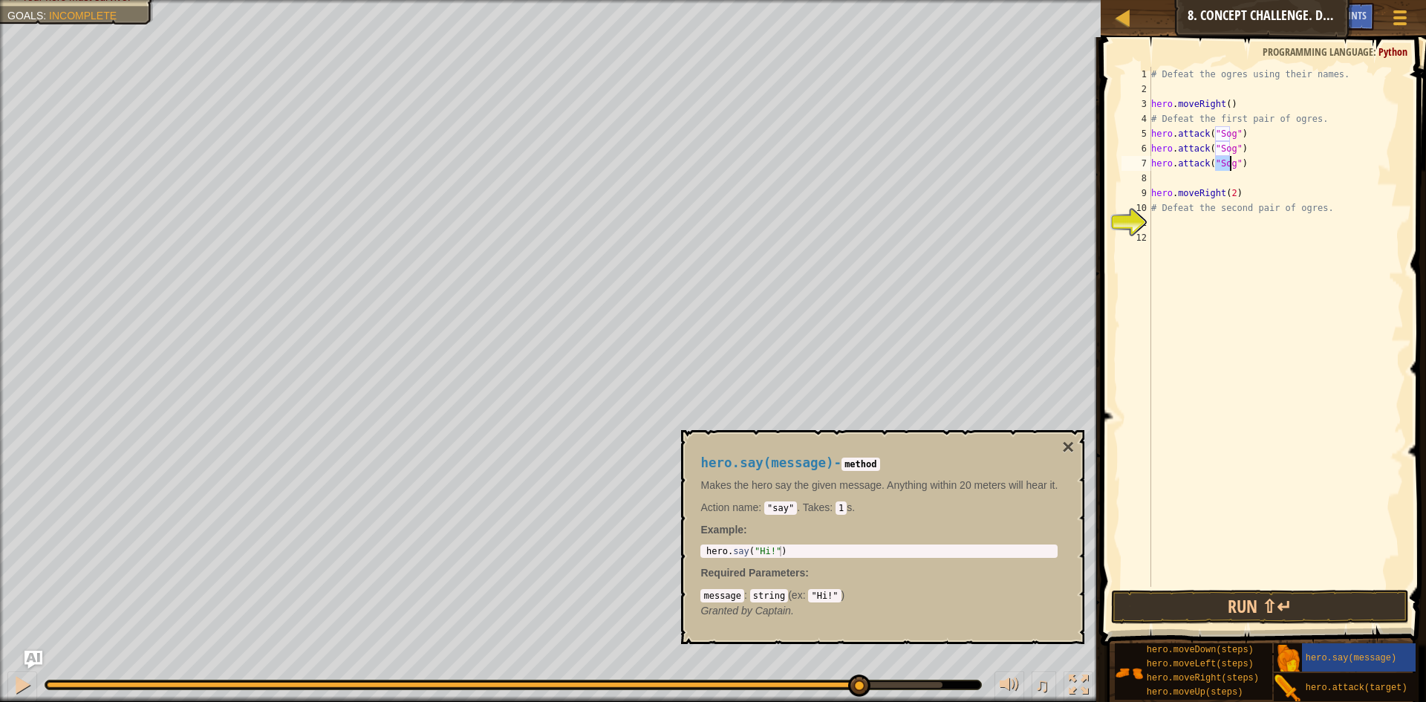
click at [1230, 164] on div "# Defeat the ogres using their names. hero . moveRight ( ) # Defeat the first p…" at bounding box center [1275, 341] width 255 height 549
type textarea "hero.attack("Sog")"
drag, startPoint x: 1262, startPoint y: 178, endPoint x: 1233, endPoint y: 177, distance: 28.2
click at [1262, 179] on div "# Defeat the ogres using their names. hero . moveRight ( ) # Defeat the first p…" at bounding box center [1275, 341] width 255 height 549
click at [1229, 162] on div "# Defeat the ogres using their names. hero . moveRight ( ) # Defeat the first p…" at bounding box center [1275, 341] width 255 height 549
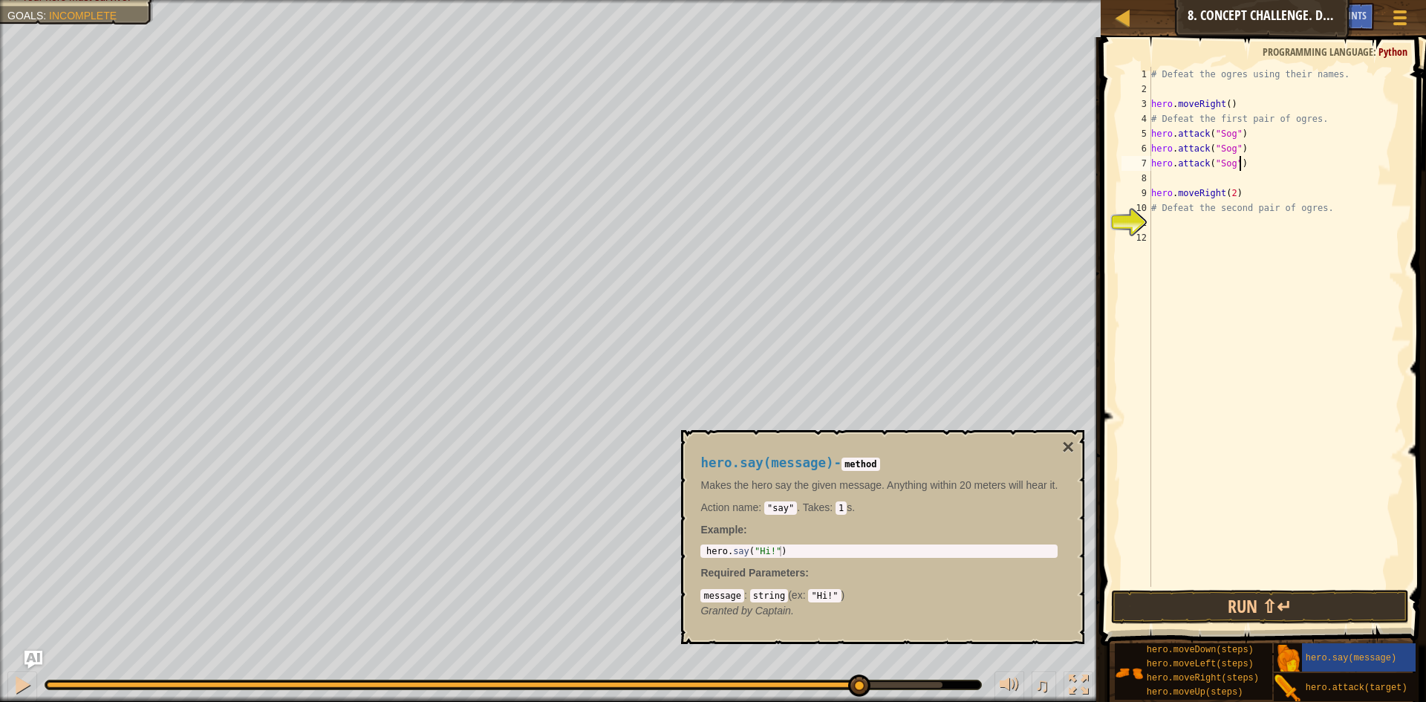
drag, startPoint x: 1254, startPoint y: 166, endPoint x: 1230, endPoint y: 166, distance: 23.8
click at [1253, 166] on div "# Defeat the ogres using their names. hero . moveRight ( ) # Defeat the first p…" at bounding box center [1275, 341] width 255 height 549
click at [1232, 166] on div "# Defeat the ogres using their names. hero . moveRight ( ) # Defeat the first p…" at bounding box center [1275, 341] width 255 height 549
type textarea "hero.attack("Gos")"
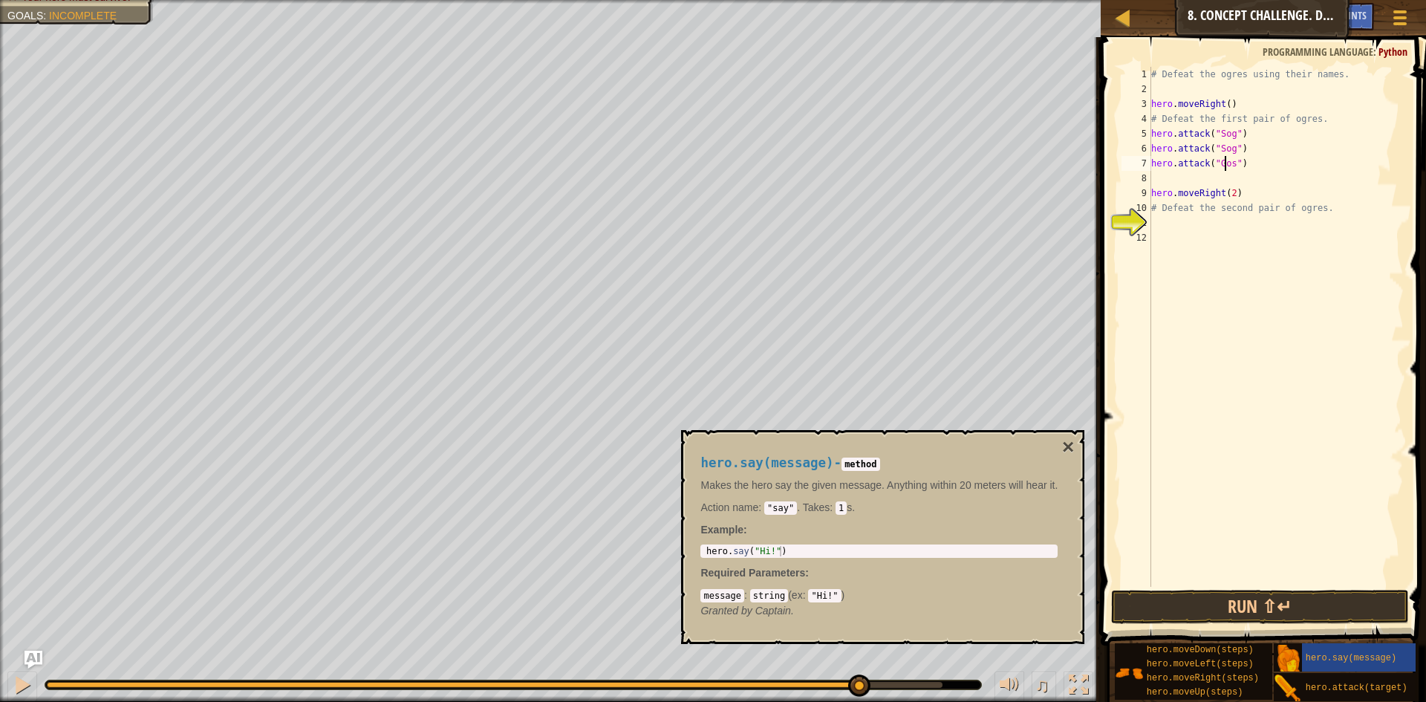
click at [1226, 166] on div "# Defeat the ogres using their names. hero . moveRight ( ) # Defeat the first p…" at bounding box center [1275, 341] width 255 height 549
drag, startPoint x: 1250, startPoint y: 166, endPoint x: 1150, endPoint y: 163, distance: 100.3
click at [1150, 163] on div "hero.attack("Gos") 1 2 3 4 5 6 7 8 9 10 11 12 # Defeat the ogres using their na…" at bounding box center [1260, 327] width 285 height 520
click at [1172, 183] on div "# Defeat the ogres using their names. hero . moveRight ( ) # Defeat the first p…" at bounding box center [1275, 341] width 255 height 549
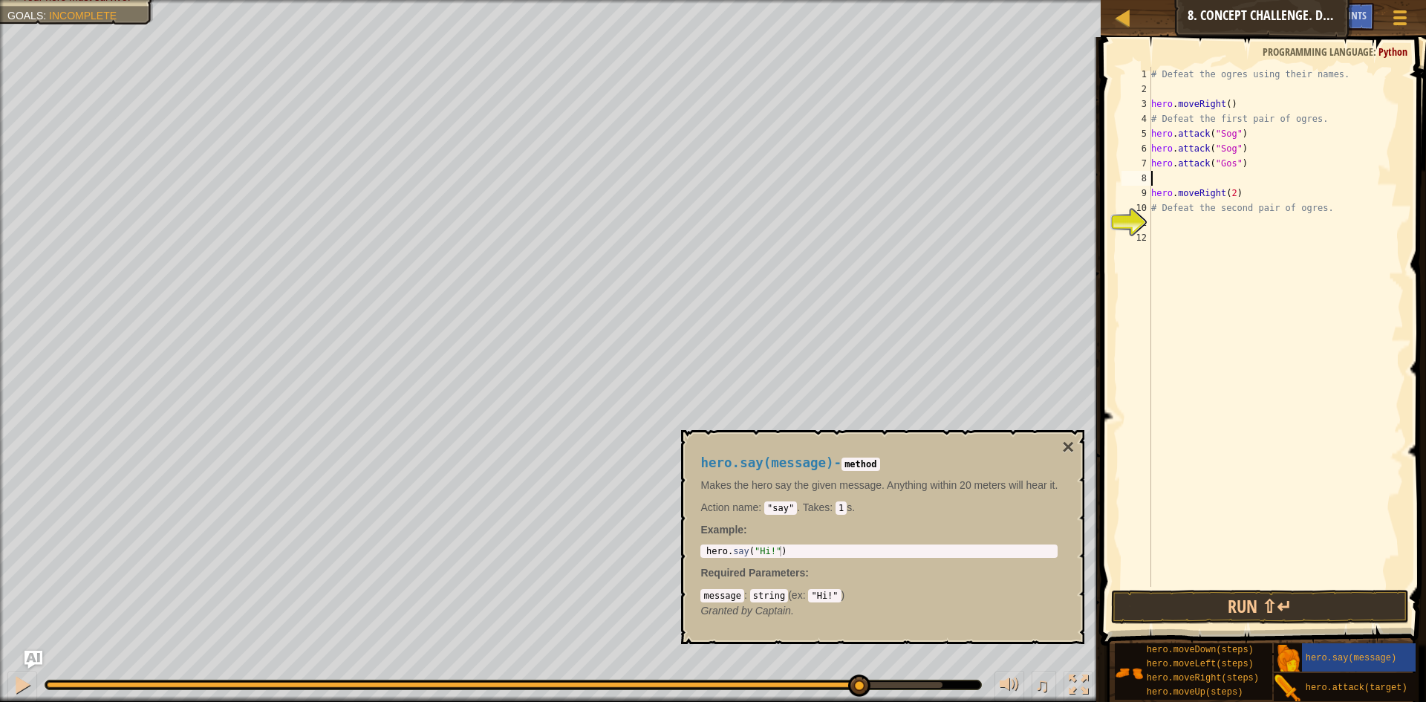
paste textarea "hero.attack("Gos")"
click at [1233, 604] on button "Run ⇧↵" at bounding box center [1260, 607] width 298 height 34
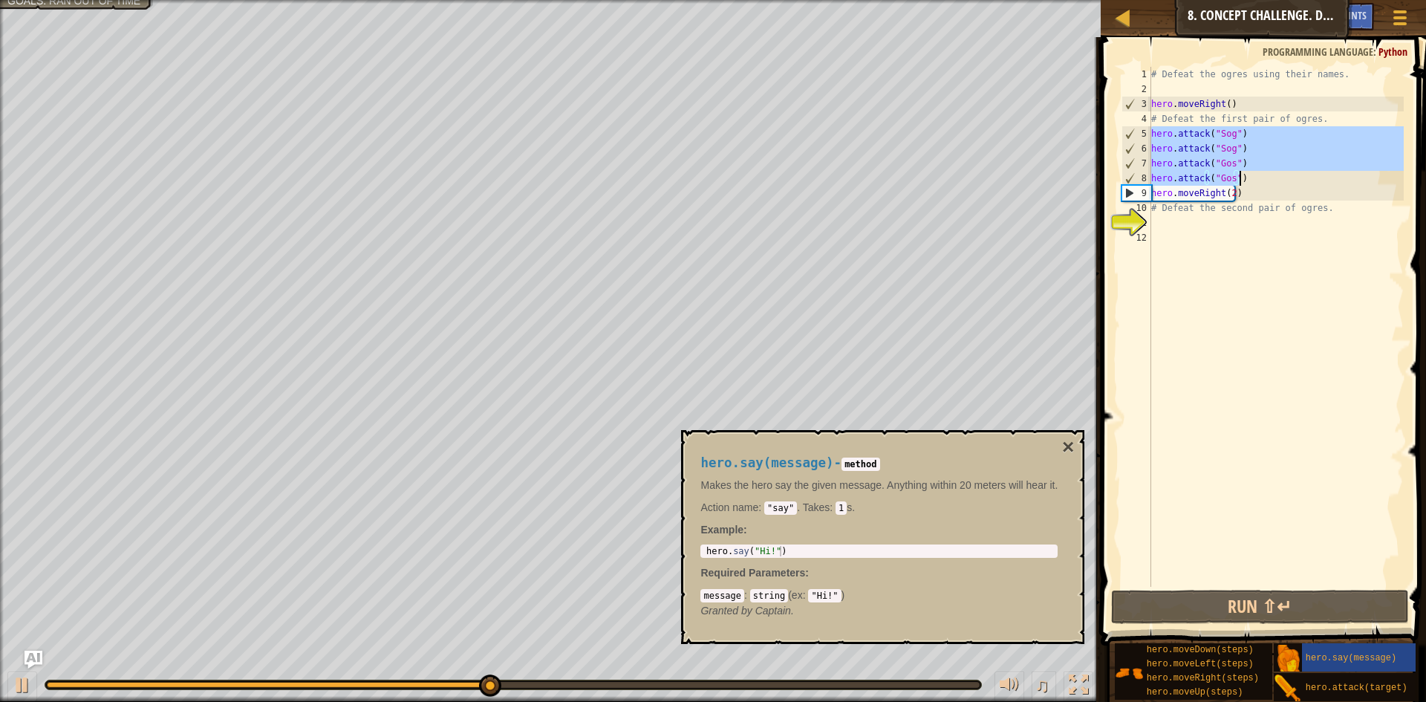
drag, startPoint x: 1152, startPoint y: 131, endPoint x: 1239, endPoint y: 181, distance: 100.5
click at [1239, 181] on div "# Defeat the ogres using their names. hero . moveRight ( ) # Defeat the first p…" at bounding box center [1275, 341] width 255 height 549
type textarea "# Defeat the second pair of ogres."
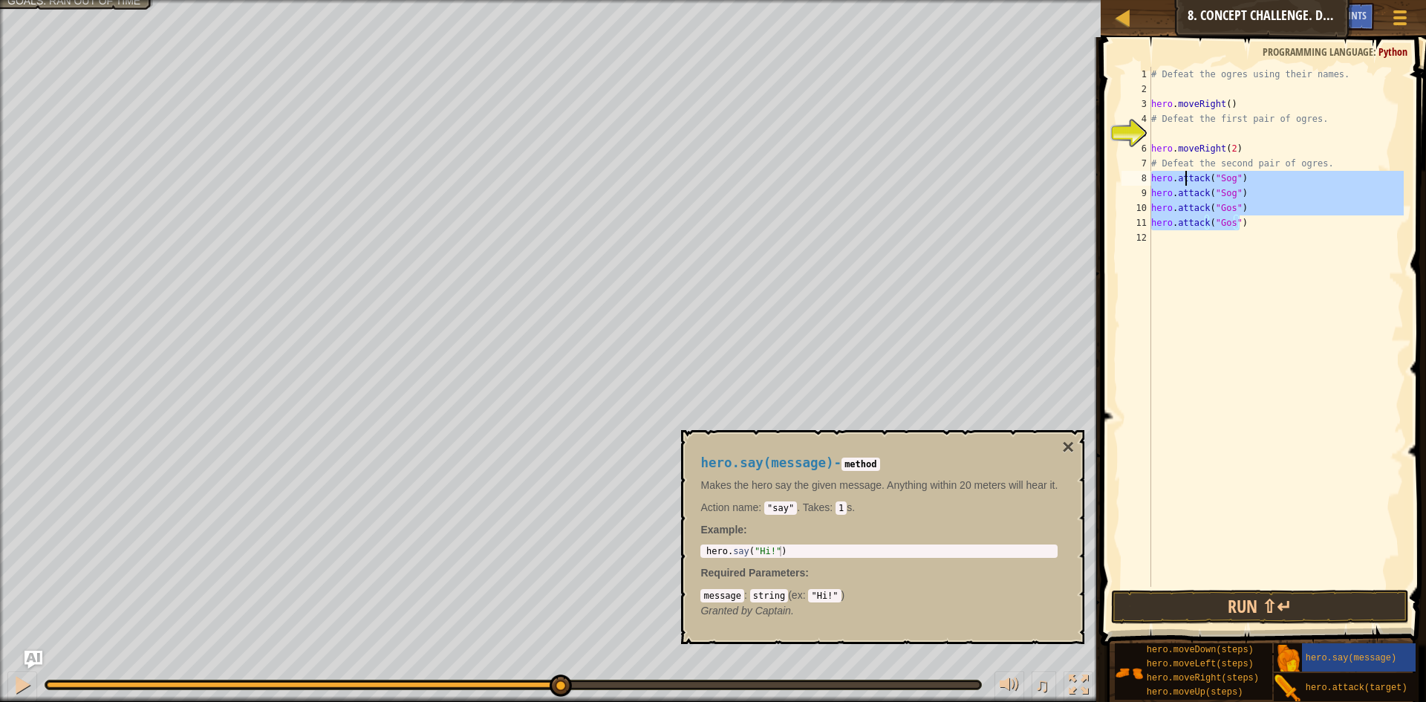
type textarea "hero.moveRight(2)"
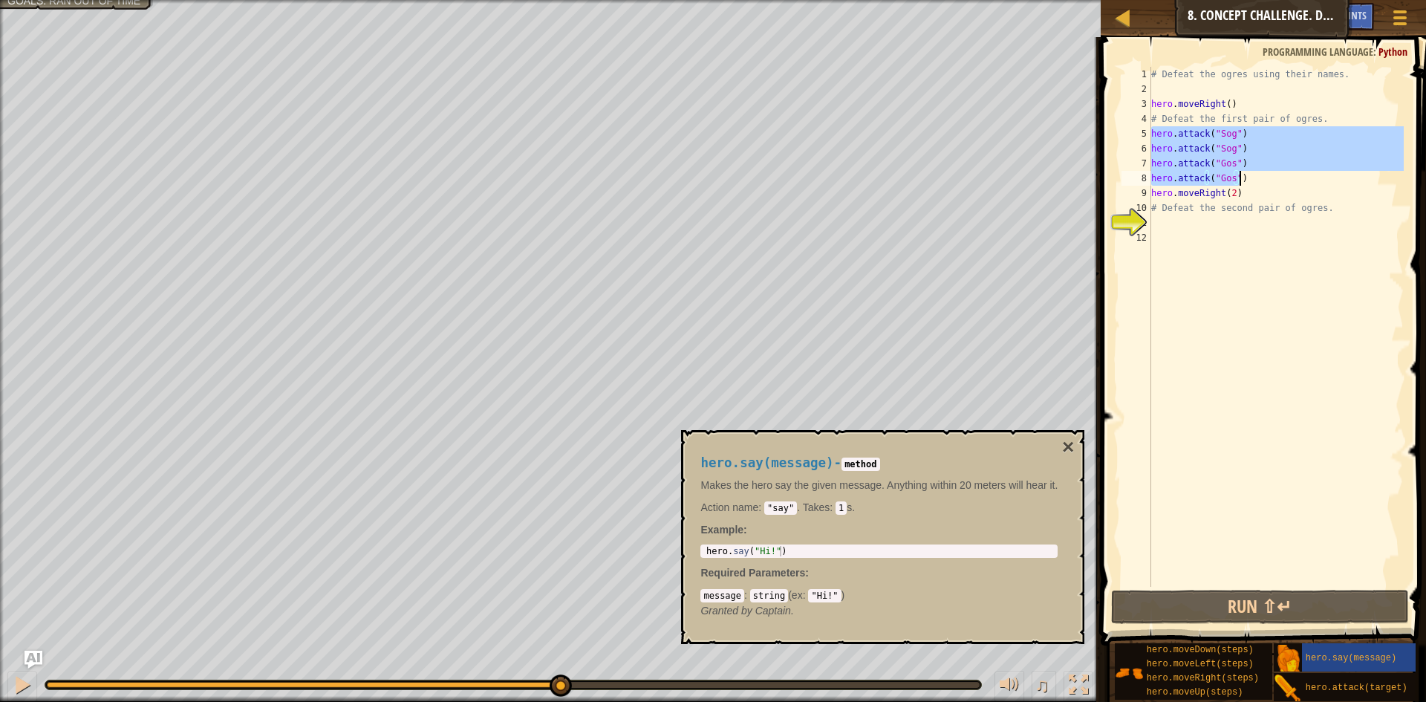
click at [1236, 215] on div "# Defeat the ogres using their names. hero . moveRight ( ) # Defeat the first p…" at bounding box center [1275, 341] width 255 height 549
drag, startPoint x: 1152, startPoint y: 130, endPoint x: 1244, endPoint y: 183, distance: 106.7
click at [1244, 183] on div "# Defeat the ogres using their names. hero . moveRight ( ) # Defeat the first p…" at bounding box center [1275, 341] width 255 height 549
type textarea "hero.attack("Gos") hero.attack("Gos")"
click at [1220, 229] on div "# Defeat the ogres using their names. hero . moveRight ( ) # Defeat the first p…" at bounding box center [1275, 341] width 255 height 549
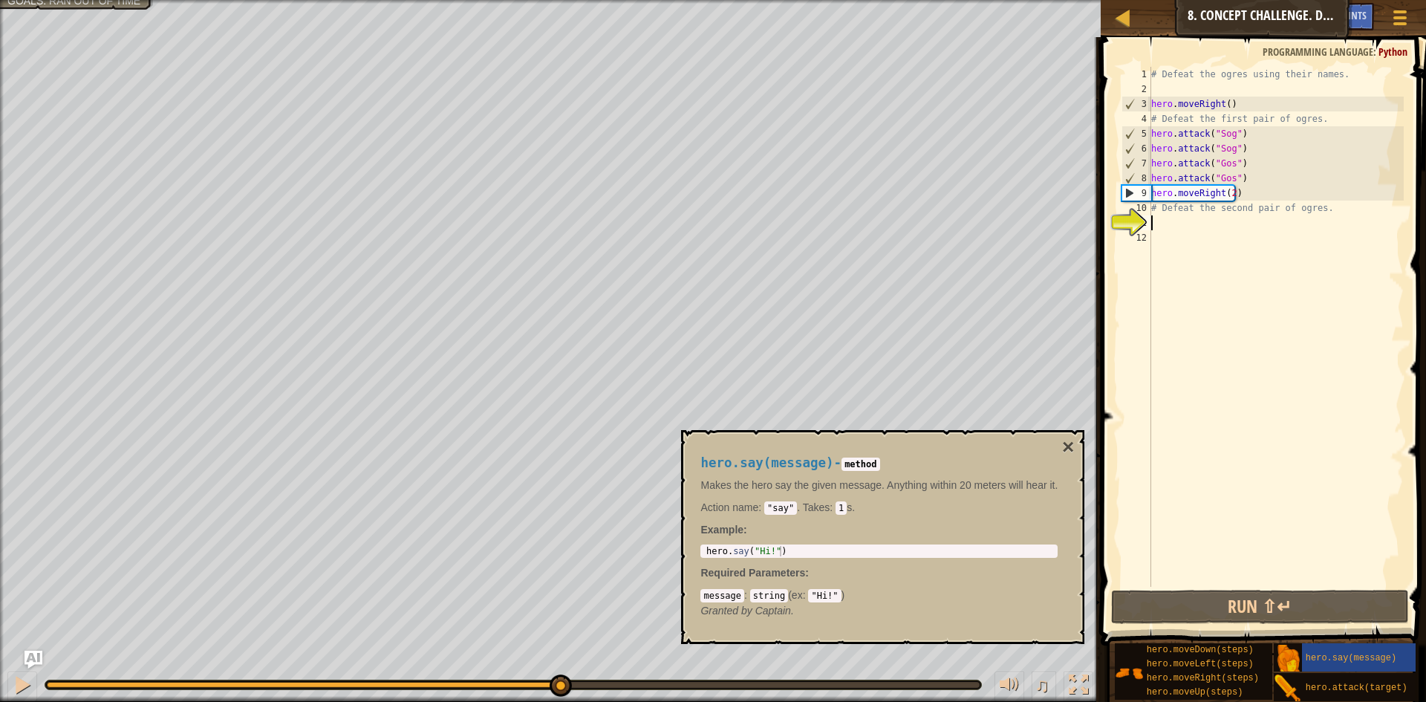
paste textarea "hero.attack("Gos")"
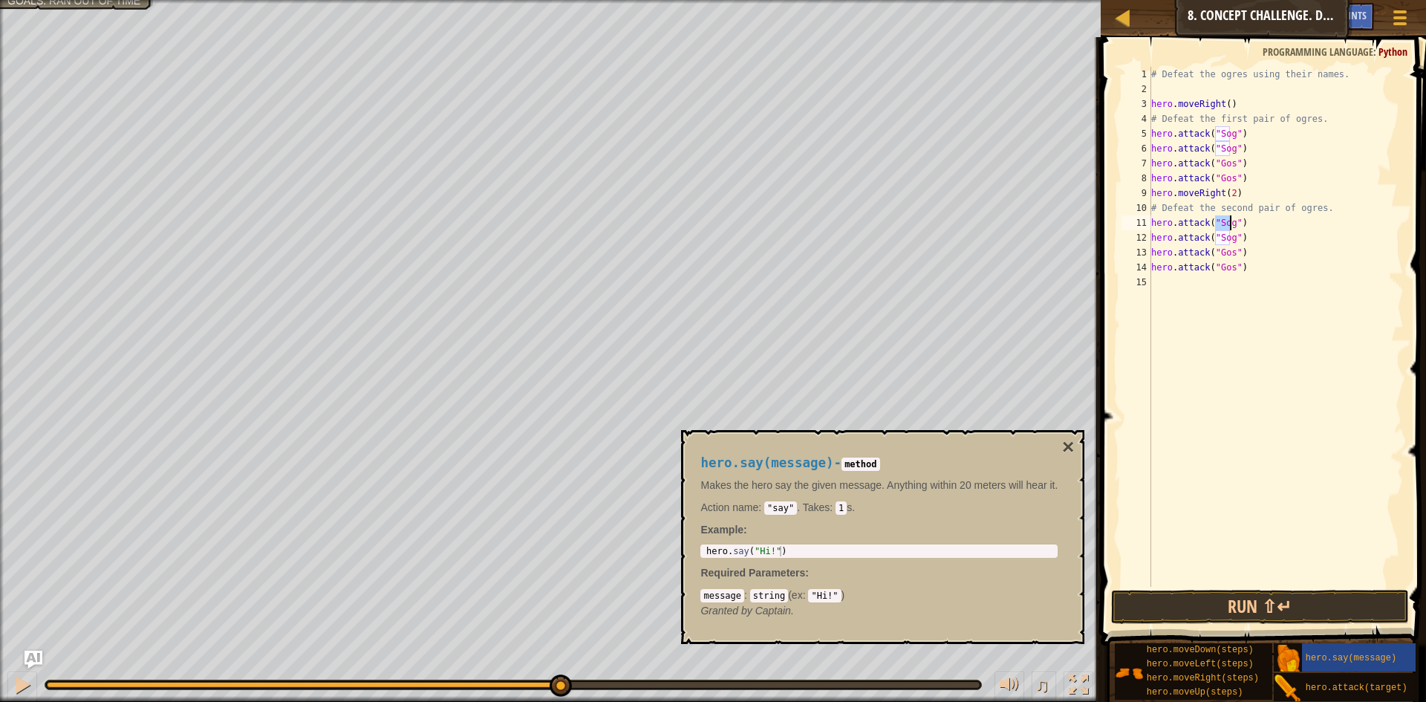
drag, startPoint x: 1216, startPoint y: 220, endPoint x: 1229, endPoint y: 219, distance: 12.6
click at [1229, 219] on div "# Defeat the ogres using their names. hero . moveRight ( ) # Defeat the first p…" at bounding box center [1275, 341] width 255 height 549
click at [1249, 228] on div "# Defeat the ogres using their names. hero . moveRight ( ) # Defeat the first p…" at bounding box center [1275, 341] width 255 height 549
click at [1230, 228] on div "# Defeat the ogres using their names. hero . moveRight ( ) # Defeat the first p…" at bounding box center [1275, 341] width 255 height 549
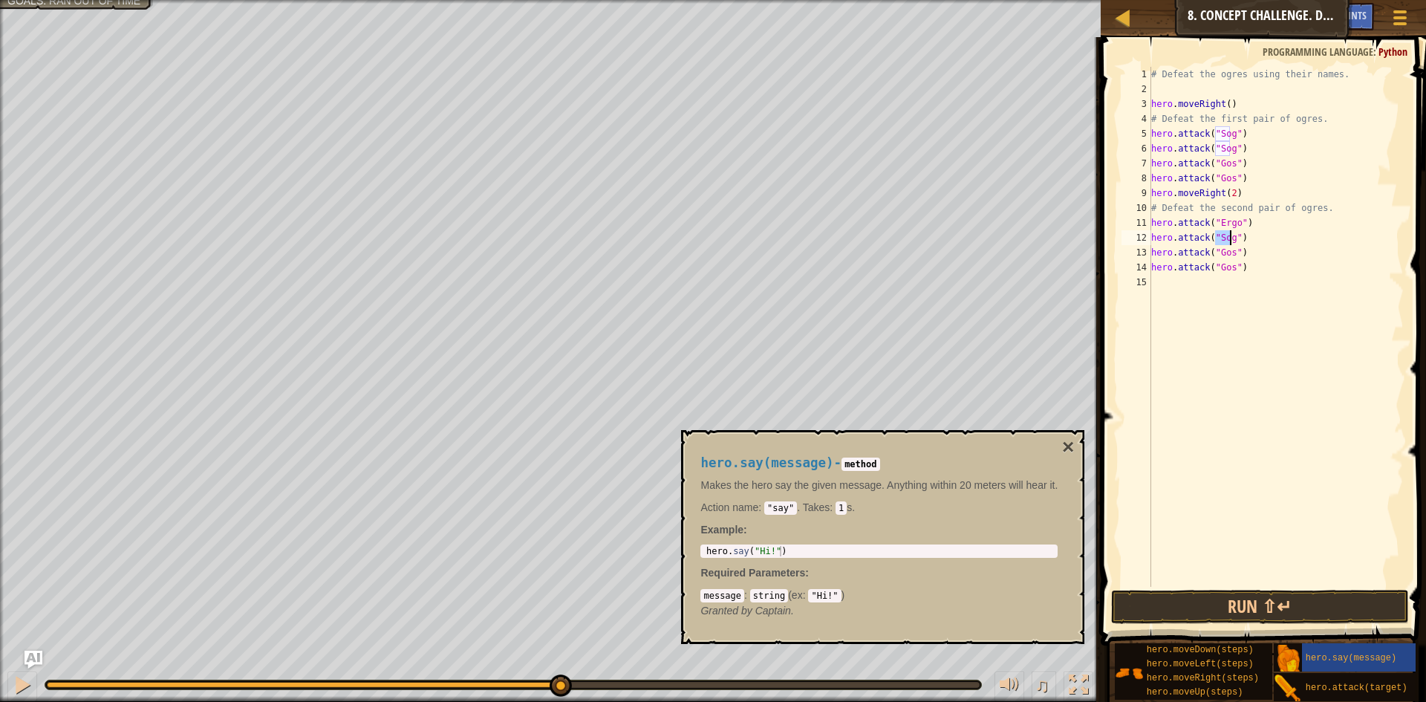
drag, startPoint x: 1216, startPoint y: 238, endPoint x: 1227, endPoint y: 244, distance: 13.0
click at [1227, 244] on div "# Defeat the ogres using their names. hero . moveRight ( ) # Defeat the first p…" at bounding box center [1275, 341] width 255 height 549
click at [1249, 245] on div "# Defeat the ogres using their names. hero . moveRight ( ) # Defeat the first p…" at bounding box center [1275, 341] width 255 height 549
click at [1227, 240] on div "# Defeat the ogres using their names. hero . moveRight ( ) # Defeat the first p…" at bounding box center [1275, 341] width 255 height 549
click at [1229, 243] on div "# Defeat the ogres using their names. hero . moveRight ( ) # Defeat the first p…" at bounding box center [1275, 341] width 255 height 549
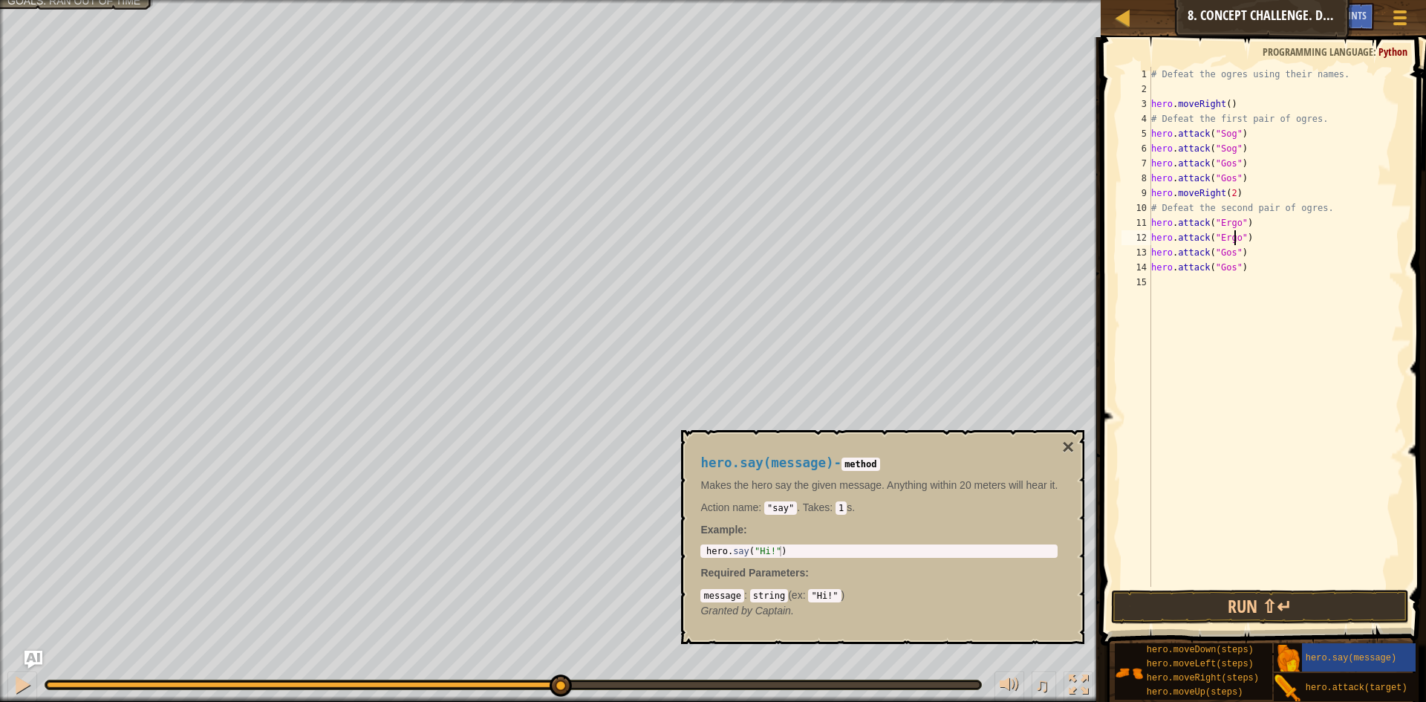
click at [1228, 253] on div "# Defeat the ogres using their names. hero . moveRight ( ) # Defeat the first p…" at bounding box center [1275, 341] width 255 height 549
click at [1229, 267] on div "# Defeat the ogres using their names. hero . moveRight ( ) # Defeat the first p…" at bounding box center [1275, 341] width 255 height 549
type textarea "hero.attack("Kro")"
drag, startPoint x: 1060, startPoint y: 442, endPoint x: 1069, endPoint y: 443, distance: 9.8
click at [1062, 443] on div "hero.say(message) - method Makes the hero say the given message. Anything withi…" at bounding box center [882, 537] width 403 height 214
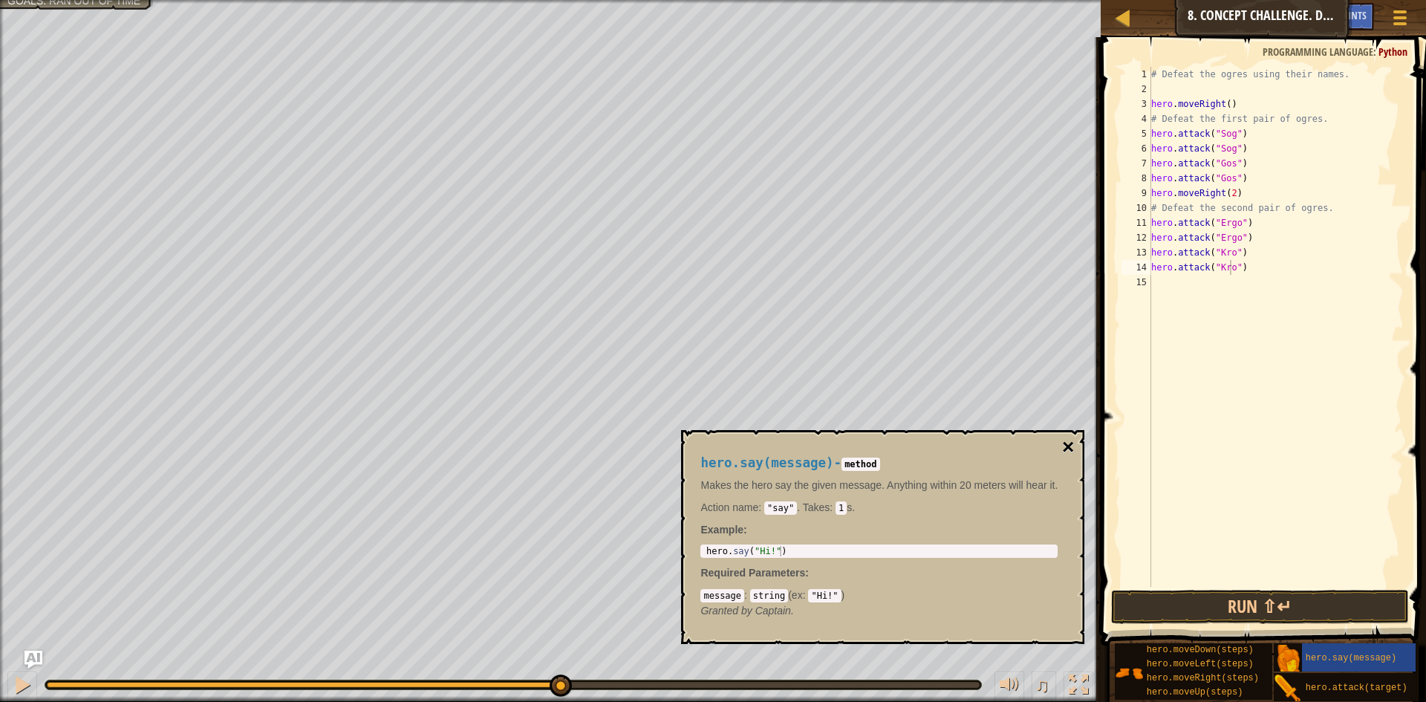
click at [1070, 443] on button "×" at bounding box center [1068, 447] width 12 height 21
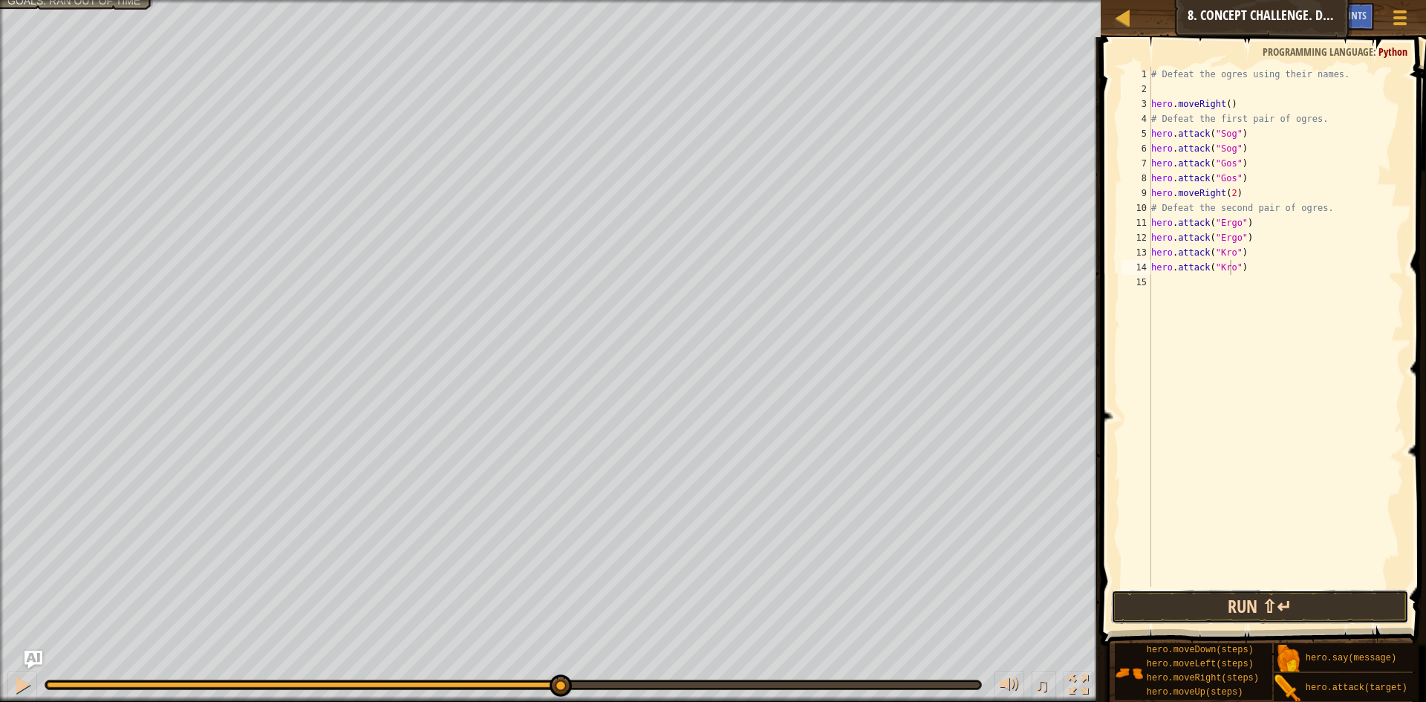
click at [1256, 614] on button "Run ⇧↵" at bounding box center [1260, 607] width 298 height 34
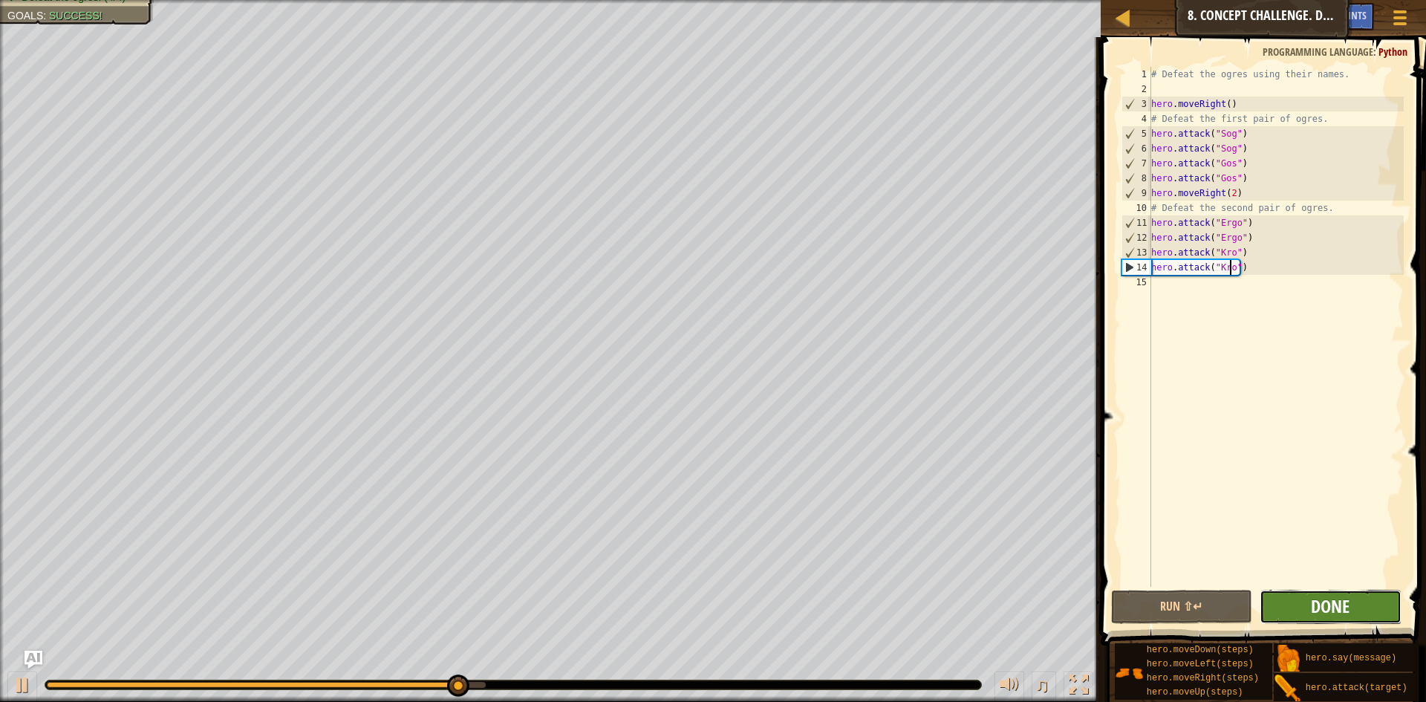
click at [1341, 603] on span "Done" at bounding box center [1330, 606] width 39 height 24
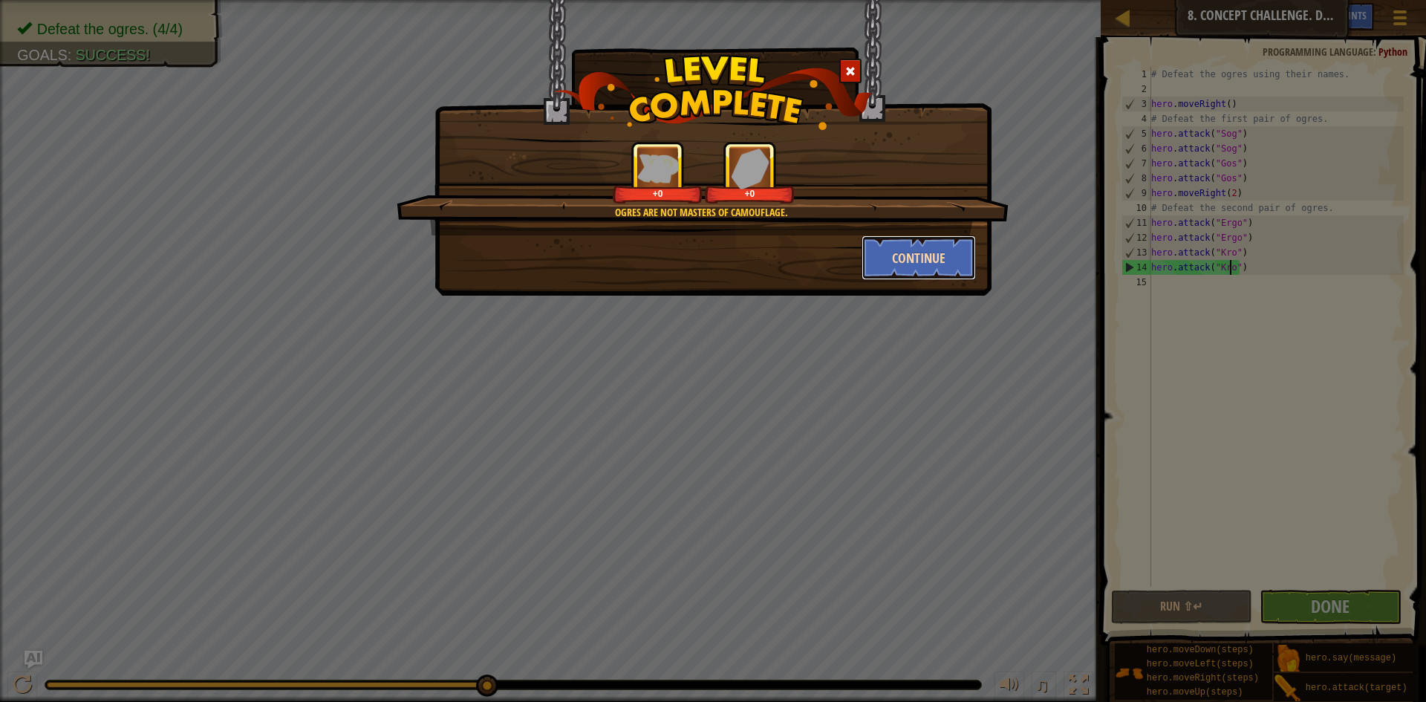
click at [893, 241] on button "Continue" at bounding box center [918, 257] width 115 height 45
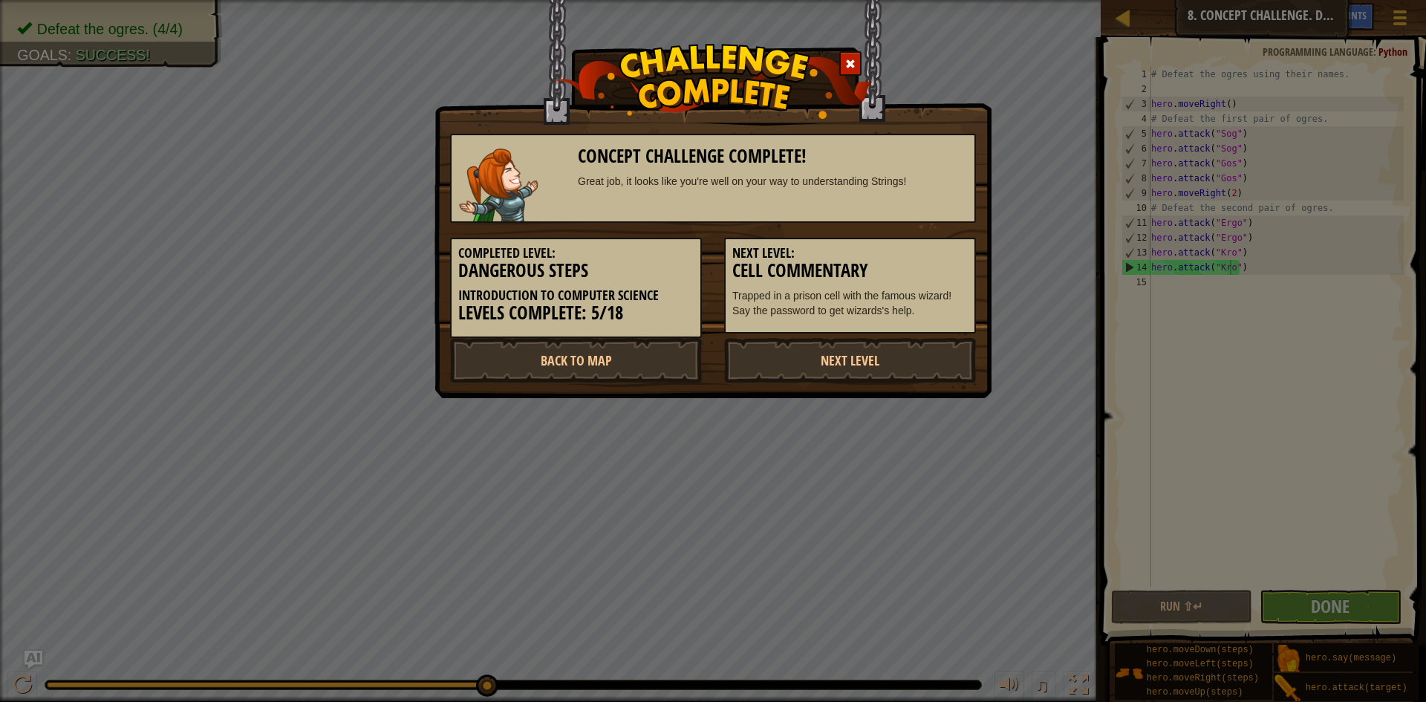
click at [901, 276] on h3 "Cell Commentary" at bounding box center [849, 271] width 235 height 20
click at [871, 368] on link "Next Level" at bounding box center [850, 360] width 252 height 45
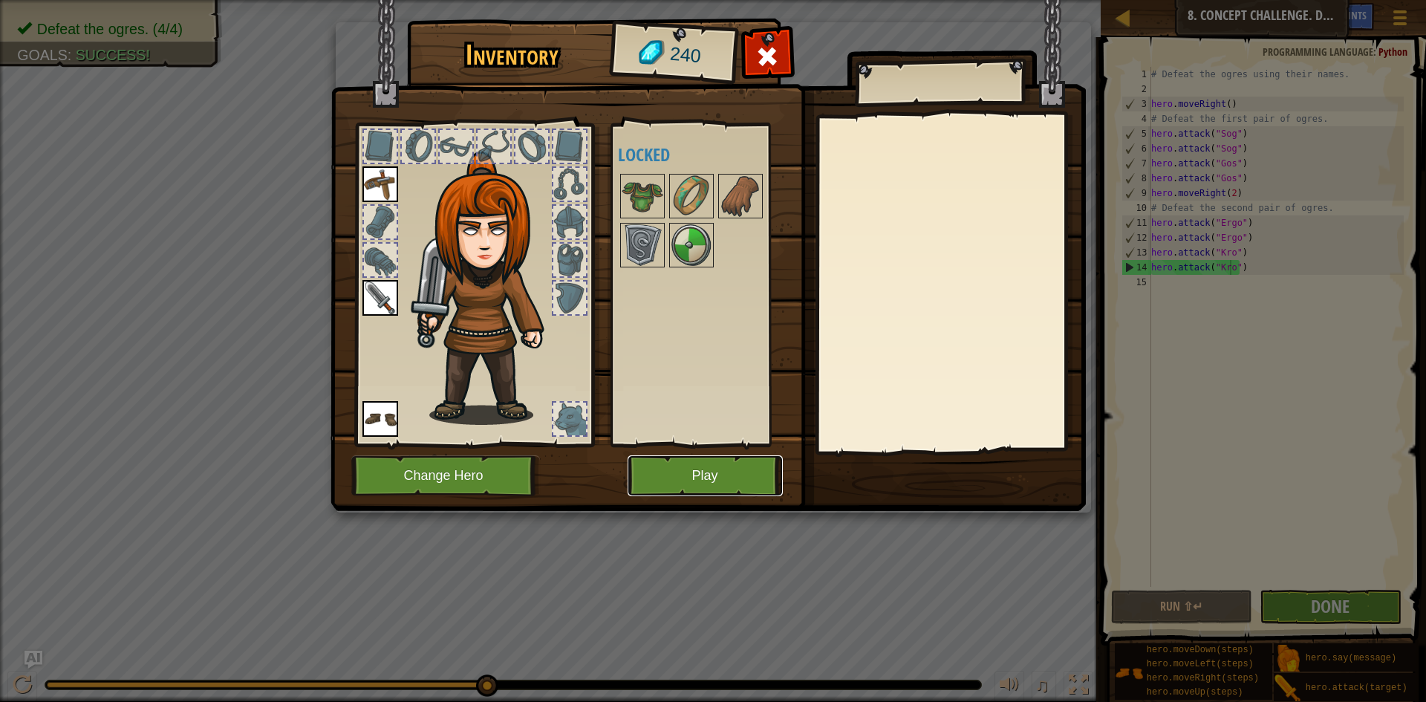
click at [744, 475] on button "Play" at bounding box center [704, 475] width 155 height 41
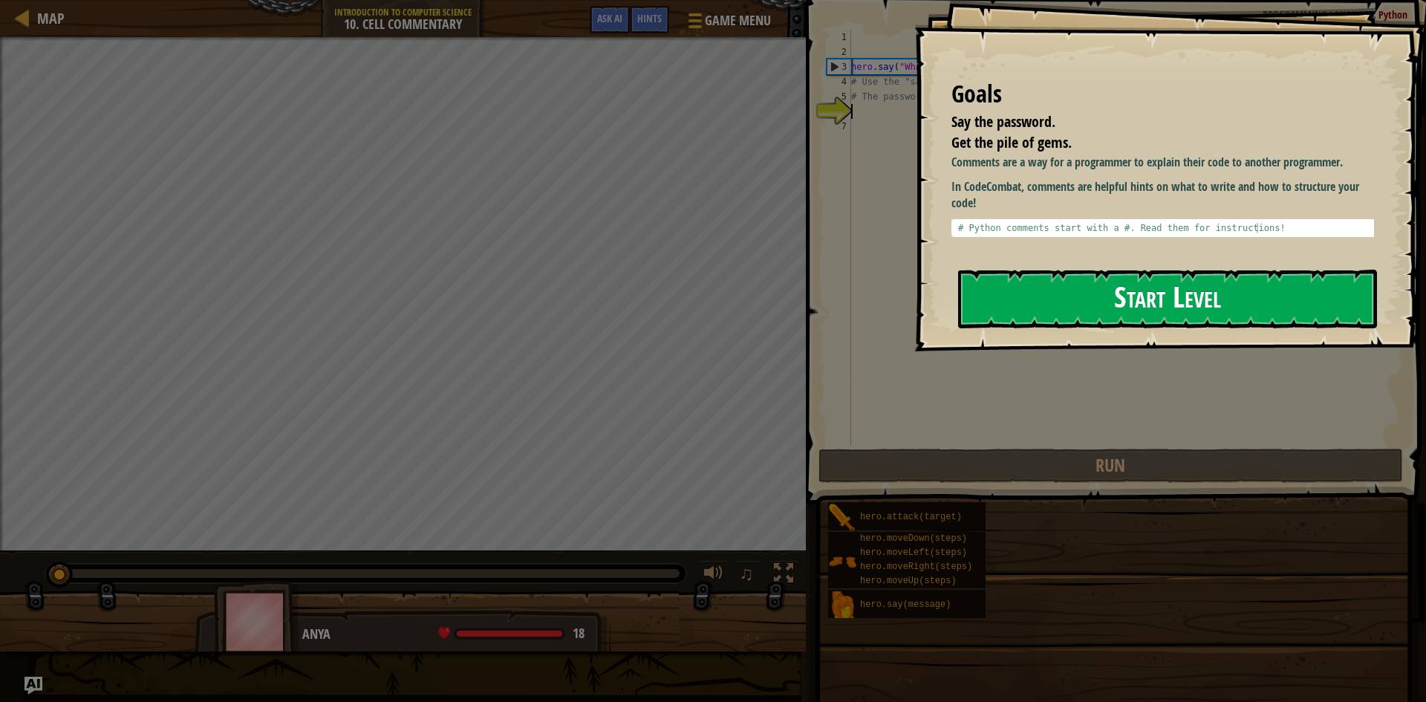
click at [1055, 302] on button "Start Level" at bounding box center [1167, 299] width 419 height 59
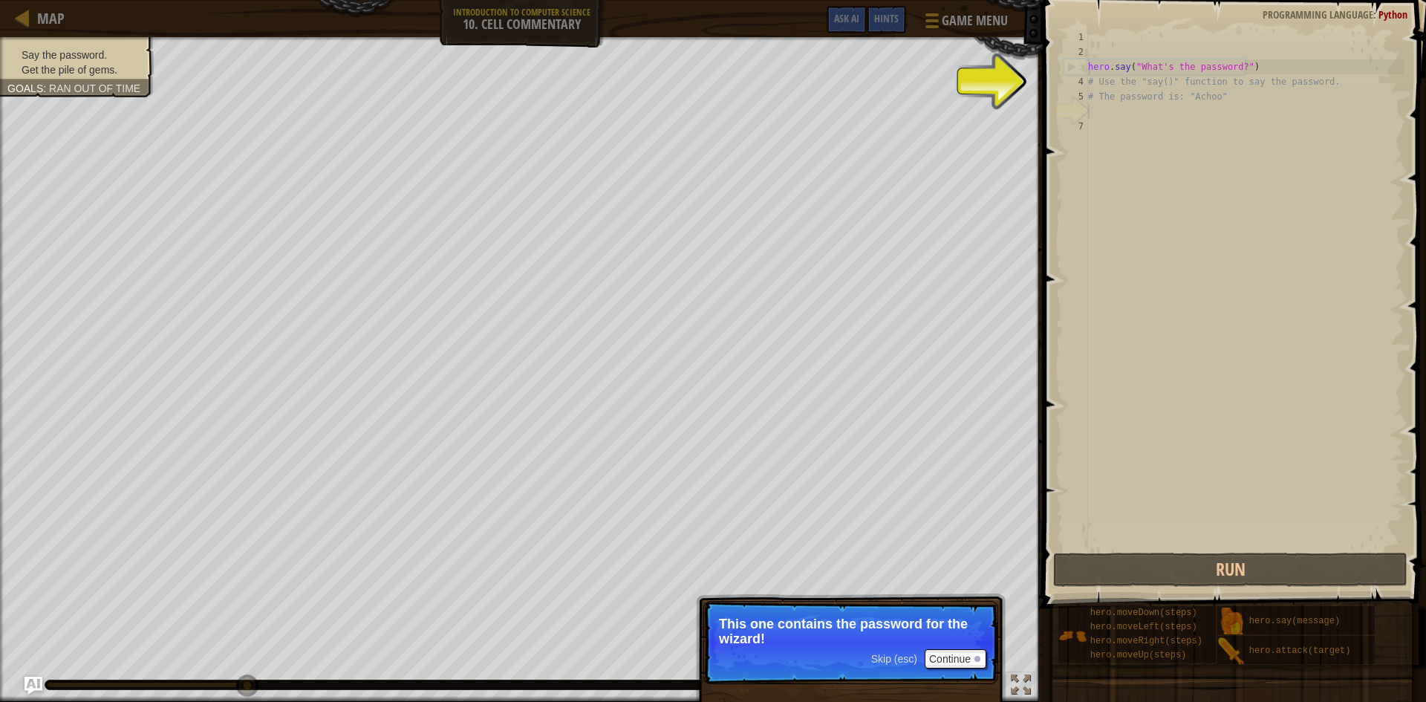
click at [1135, 114] on div "hero . say ( "What's the password?" ) # Use the "say()" function to say the pas…" at bounding box center [1244, 304] width 319 height 549
click at [1115, 94] on div "hero . say ( "What's the password?" ) # Use the "say()" function to say the pas…" at bounding box center [1244, 304] width 319 height 549
click at [1071, 95] on div "5" at bounding box center [1075, 96] width 25 height 15
type textarea "# The password is: "Achoo""
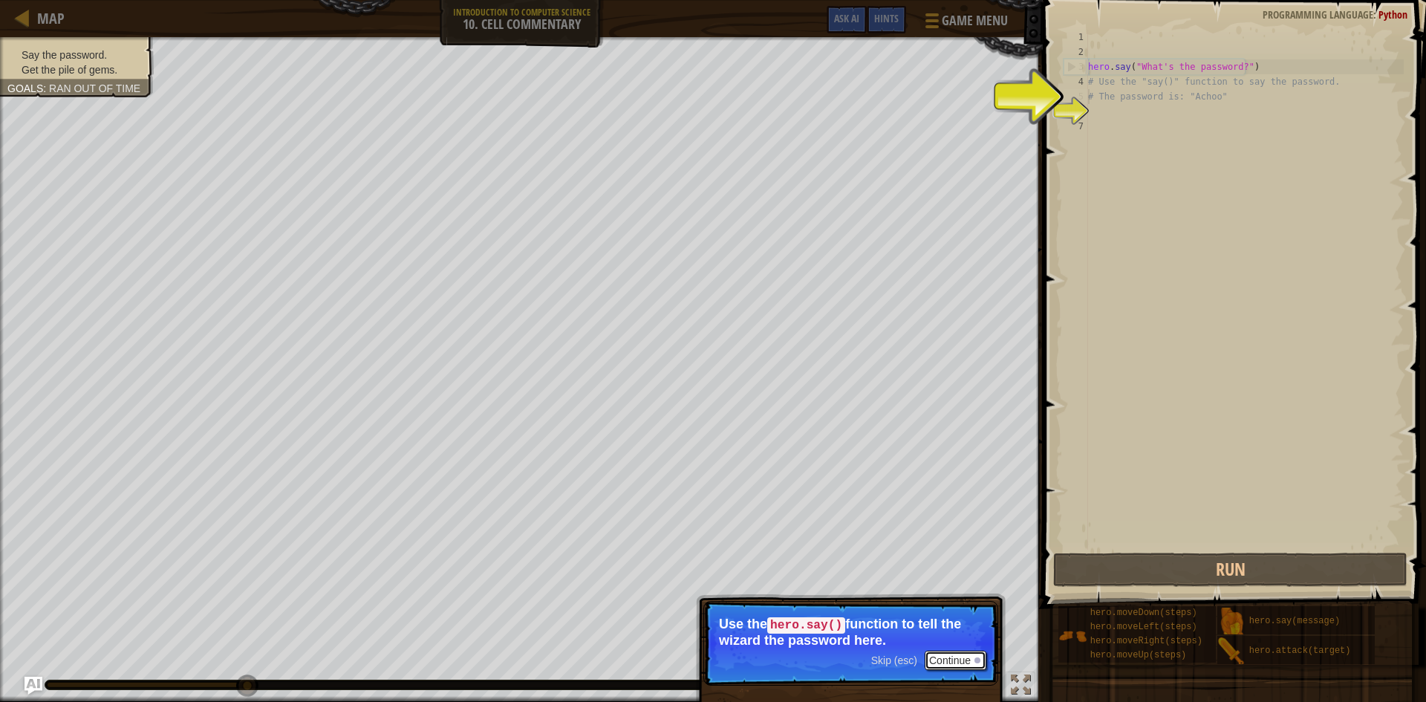
click at [946, 656] on button "Continue" at bounding box center [955, 659] width 62 height 19
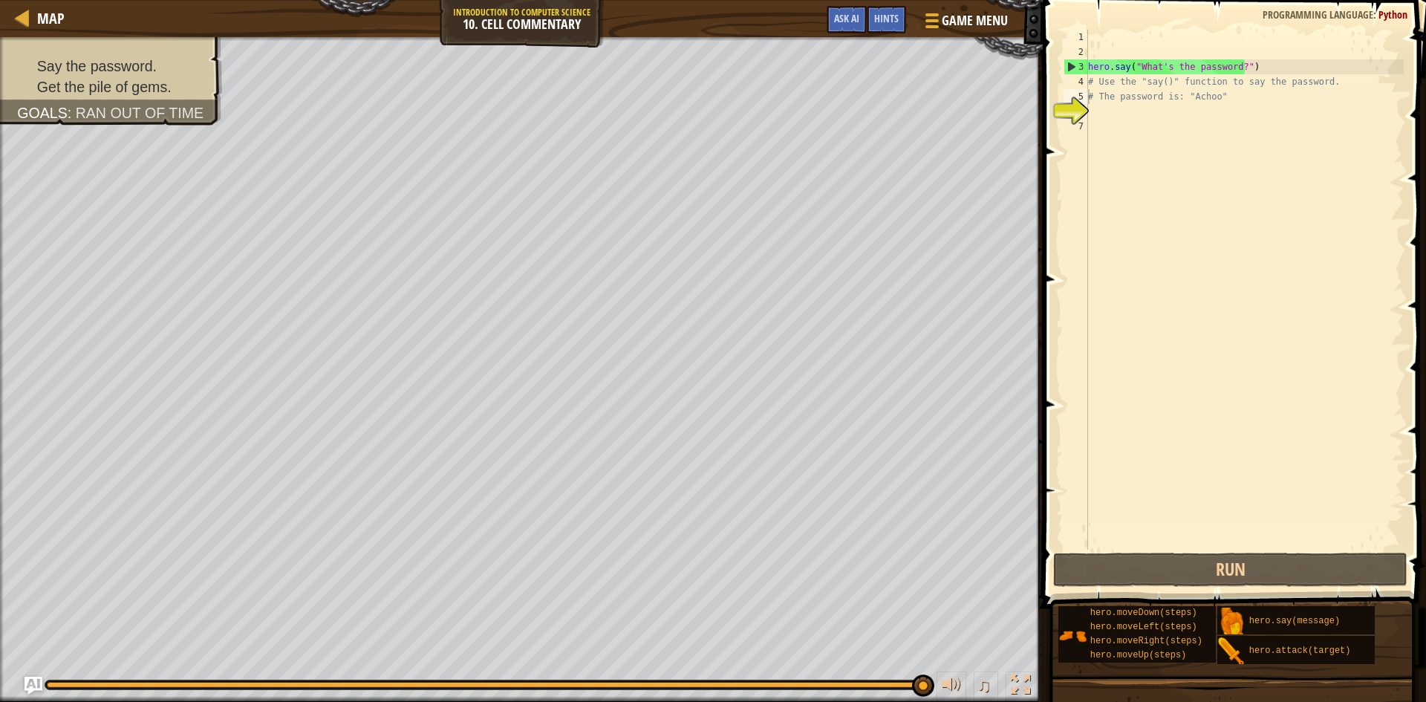
drag, startPoint x: 1241, startPoint y: 618, endPoint x: 1120, endPoint y: 114, distance: 517.9
click at [1120, 114] on div "Hints Videos # The password is: "Achoo" 1 2 3 4 5 6 7 hero . say ( "What's the …" at bounding box center [1232, 347] width 388 height 694
click at [1100, 106] on div "hero . say ( "What's the password?" ) # Use the "say()" function to say the pas…" at bounding box center [1244, 304] width 319 height 549
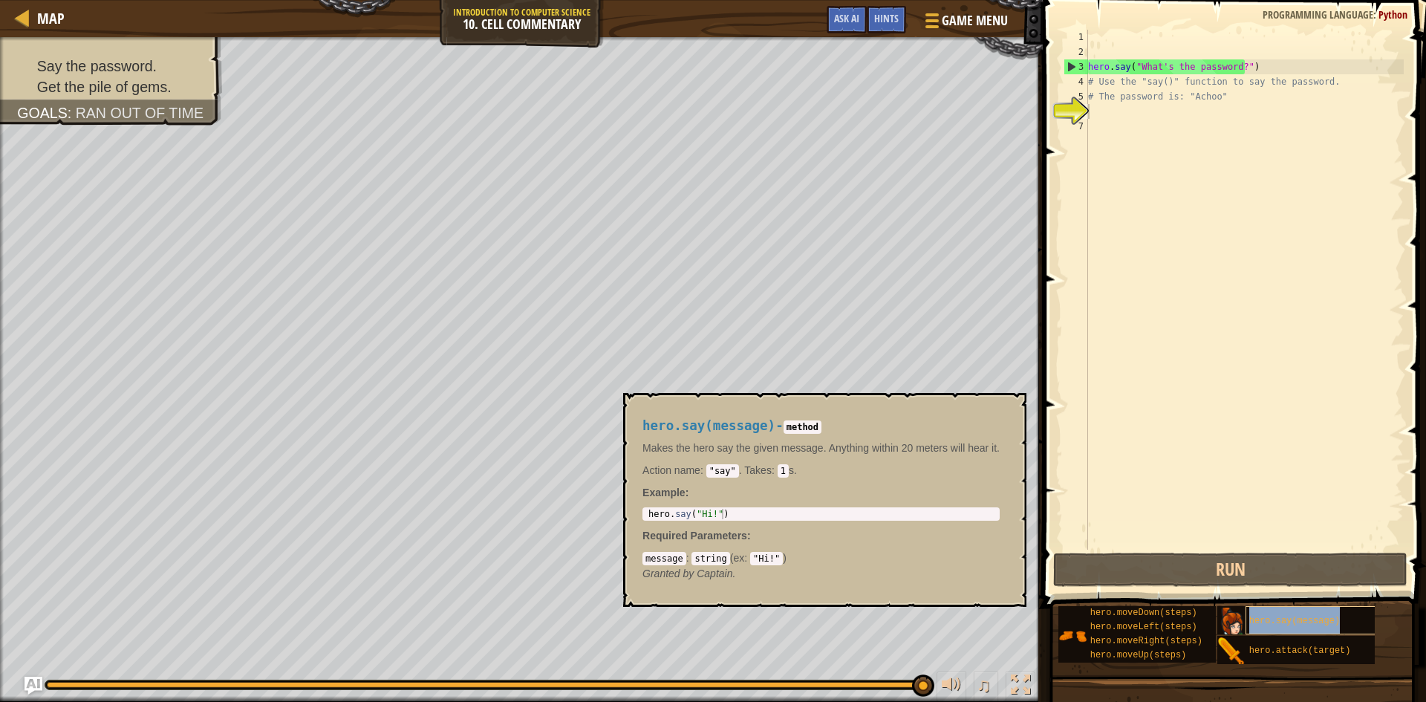
type textarea "hero.say(message)"
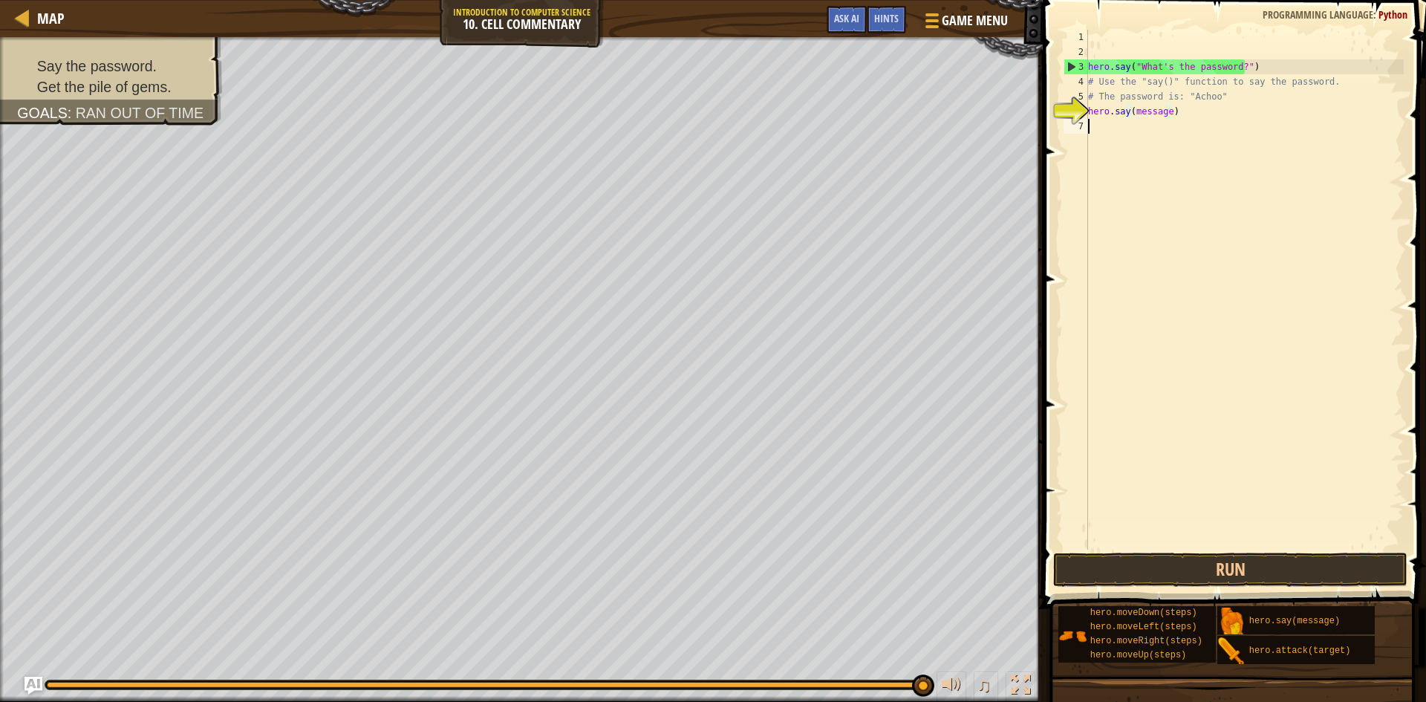
click at [1158, 174] on div "hero . say ( "What's the password?" ) # Use the "say()" function to say the pas…" at bounding box center [1244, 304] width 319 height 549
drag, startPoint x: 1132, startPoint y: 110, endPoint x: 1165, endPoint y: 111, distance: 33.4
click at [1165, 111] on div "hero . say ( "What's the password?" ) # Use the "say()" function to say the pas…" at bounding box center [1244, 304] width 319 height 549
drag, startPoint x: 1175, startPoint y: 93, endPoint x: 1188, endPoint y: 93, distance: 12.6
click at [1188, 93] on div "hero . say ( "What's the password?" ) # Use the "say()" function to say the pas…" at bounding box center [1244, 304] width 319 height 549
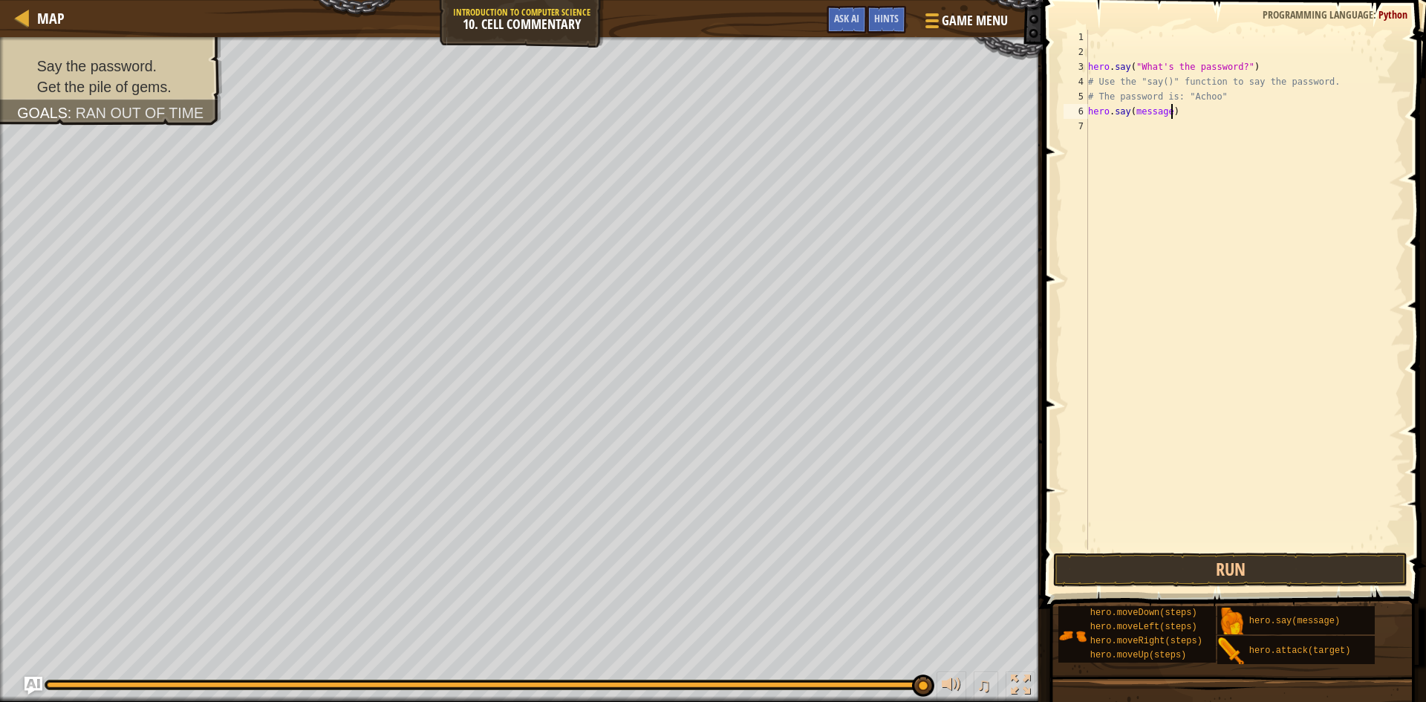
click at [1181, 114] on div "hero . say ( "What's the password?" ) # Use the "say()" function to say the pas…" at bounding box center [1244, 304] width 319 height 549
drag, startPoint x: 1194, startPoint y: 97, endPoint x: 1214, endPoint y: 99, distance: 20.1
click at [1214, 99] on div "hero . say ( "What's the password?" ) # Use the "say()" function to say the pas…" at bounding box center [1244, 304] width 319 height 549
drag, startPoint x: 1132, startPoint y: 110, endPoint x: 1166, endPoint y: 108, distance: 33.4
click at [1166, 108] on div "hero . say ( "What's the password?" ) # Use the "say()" function to say the pas…" at bounding box center [1244, 304] width 319 height 549
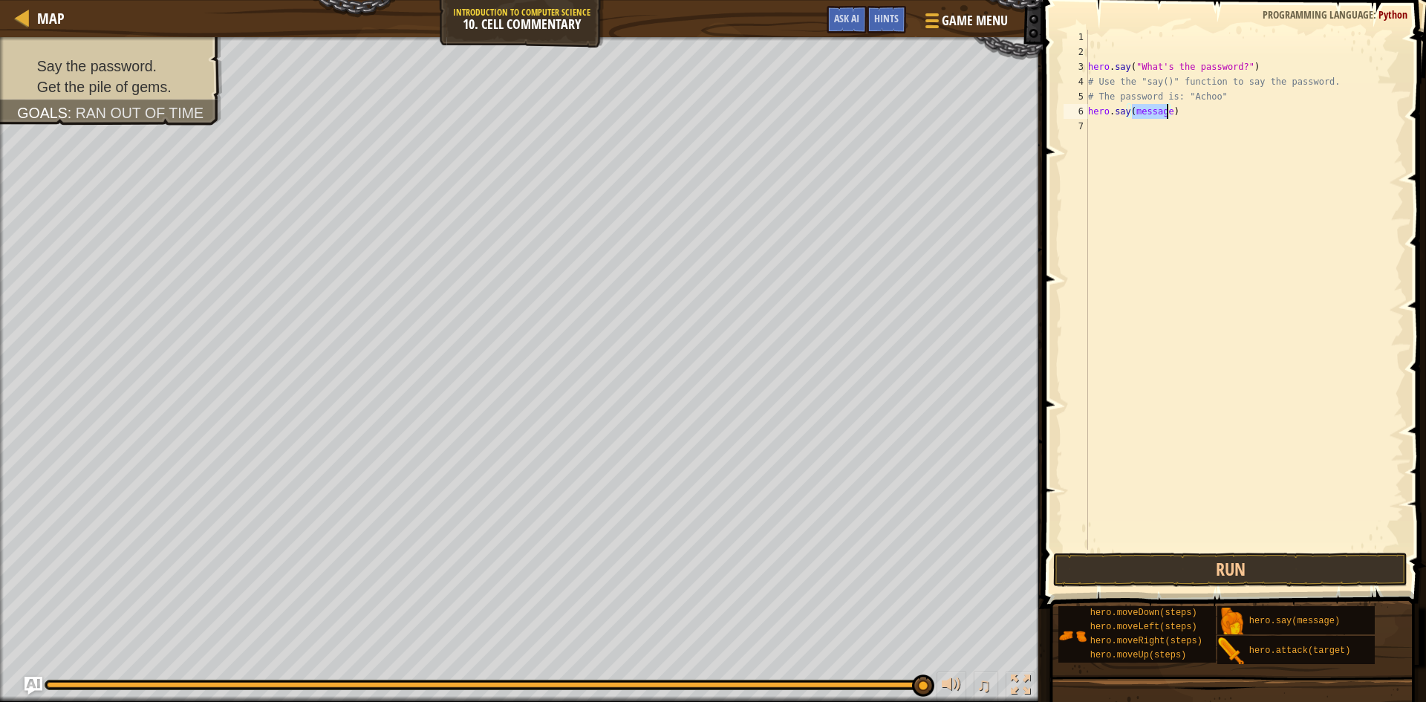
paste textarea ""Achoo""
click at [1227, 582] on button "Run" at bounding box center [1230, 569] width 354 height 34
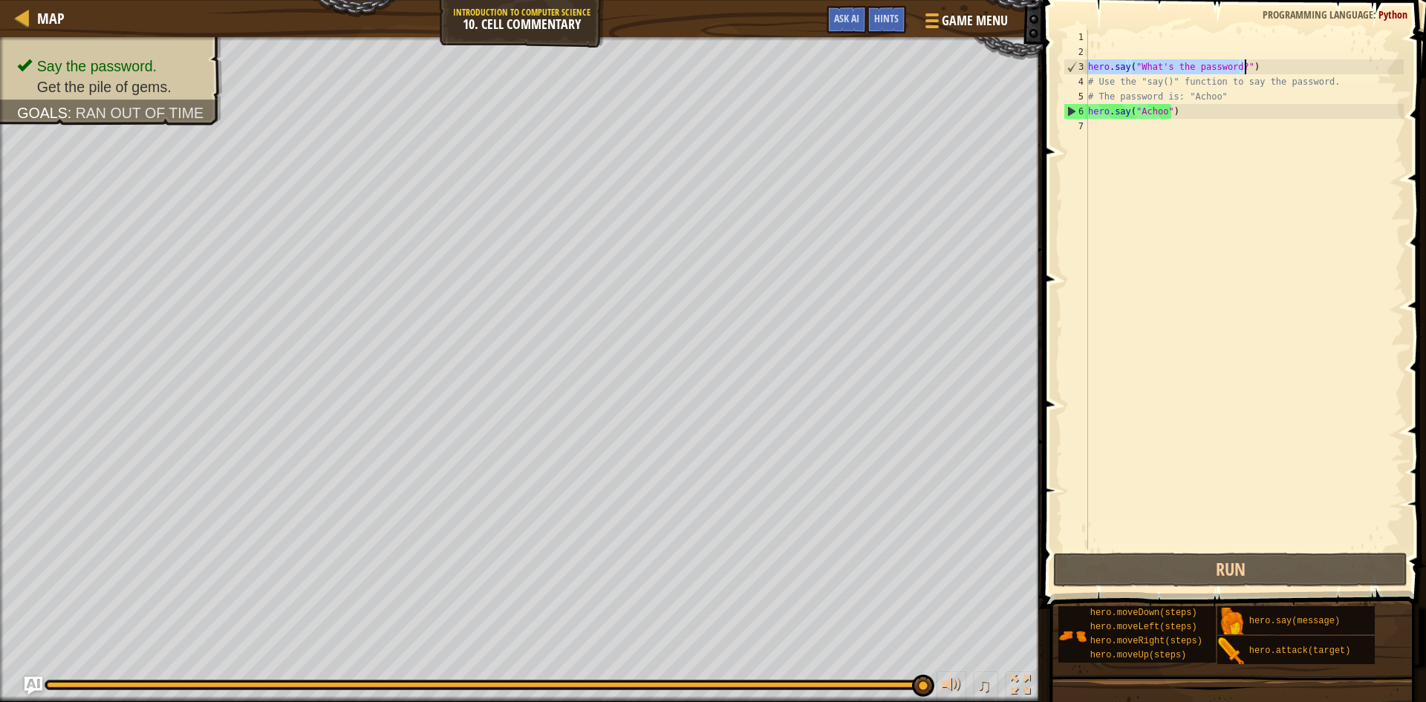
drag, startPoint x: 1089, startPoint y: 61, endPoint x: 1244, endPoint y: 65, distance: 156.0
click at [1244, 65] on div "hero . say ( "What's the password?" ) # Use the "say()" function to say the pas…" at bounding box center [1244, 304] width 319 height 549
type textarea "hero.say("What's the password?")"
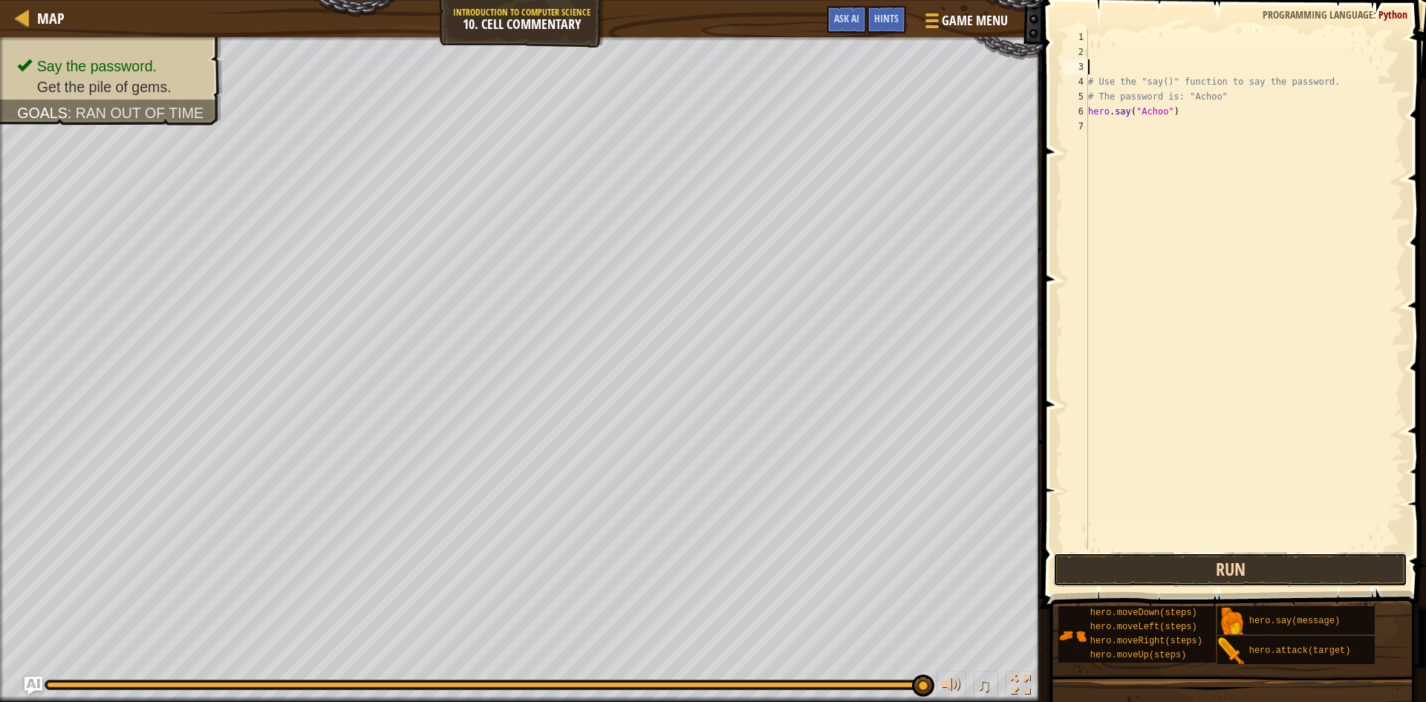
click at [1221, 571] on button "Run" at bounding box center [1230, 569] width 354 height 34
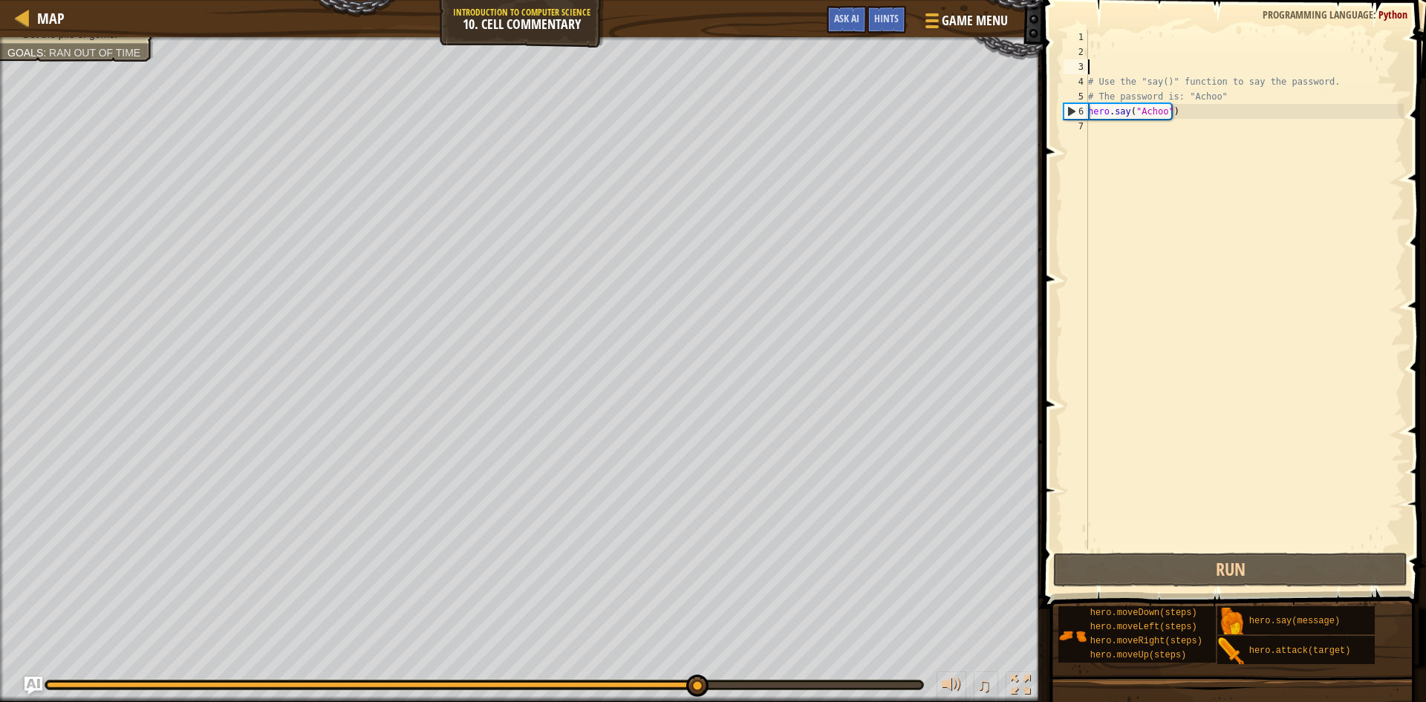
click at [1129, 134] on div "# Use the "say()" function to say the password. # The password is: "Achoo" hero…" at bounding box center [1244, 304] width 319 height 549
drag, startPoint x: 1172, startPoint y: 114, endPoint x: 1086, endPoint y: 114, distance: 86.9
click at [1086, 114] on div "1 2 3 4 5 6 7 # Use the "say()" function to say the password. # The password is…" at bounding box center [1231, 290] width 343 height 520
type textarea "# Use the "say()" function to say the password."
type textarea "hero.say("Achoo")"
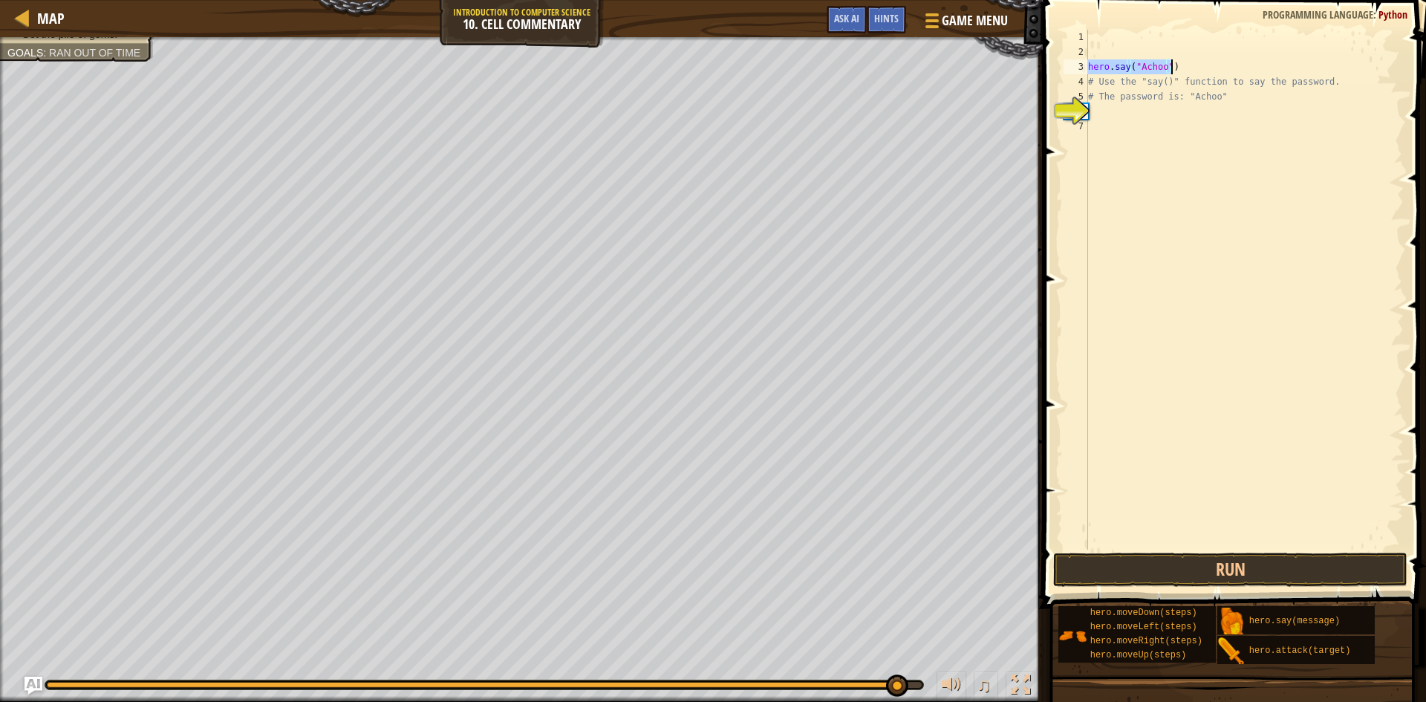
click at [1162, 145] on div "hero . say ( "Achoo" ) # Use the "say()" function to say the password. # The pa…" at bounding box center [1244, 304] width 319 height 549
click at [1104, 101] on div "hero . say ( "Achoo" ) # Use the "say()" function to say the password. # The pa…" at bounding box center [1244, 304] width 319 height 549
type textarea "# The password is: "Achoo""
click at [1112, 117] on div "hero . say ( "Achoo" ) # Use the "say()" function to say the password. # The pa…" at bounding box center [1244, 304] width 319 height 549
click at [1172, 111] on div "hero . say ( "Achoo" ) # Use the "say()" function to say the password. # The pa…" at bounding box center [1244, 290] width 319 height 520
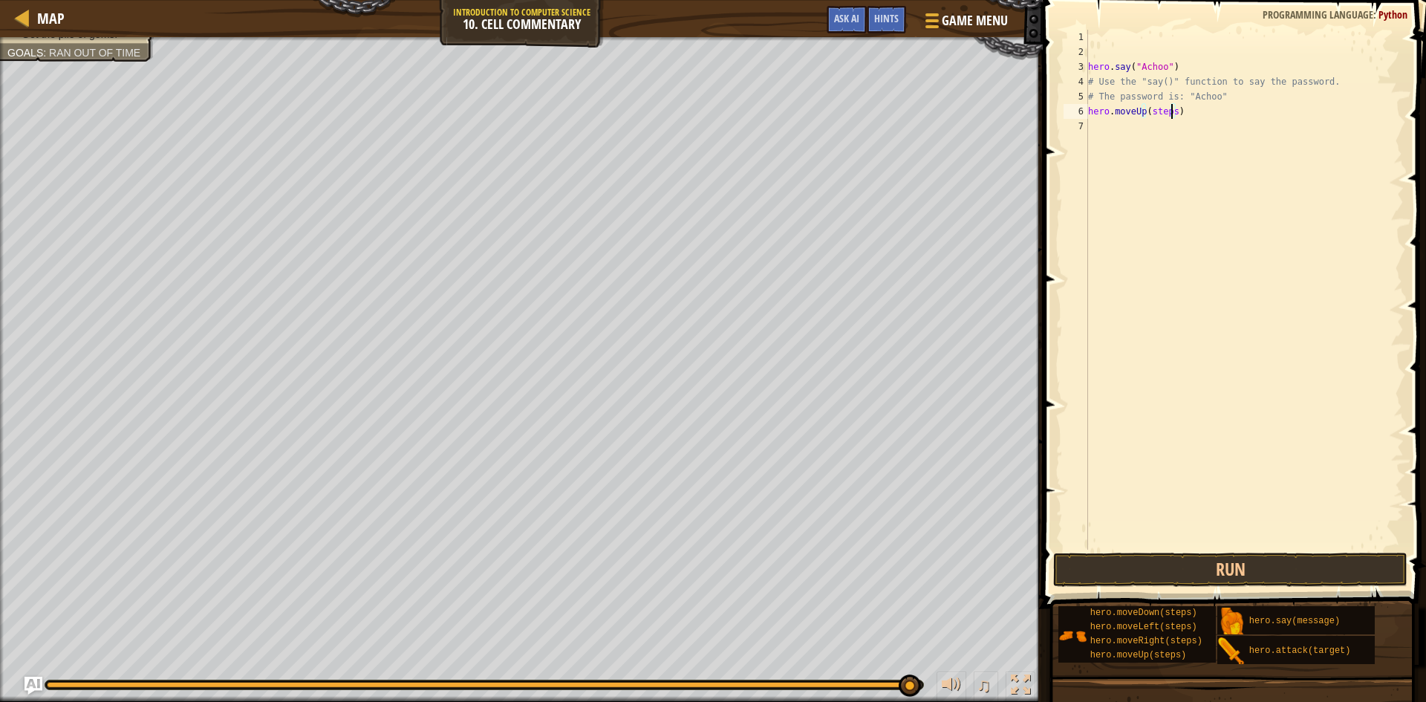
click at [1172, 113] on div "hero . say ( "Achoo" ) # Use the "say()" function to say the password. # The pa…" at bounding box center [1244, 304] width 319 height 549
type textarea "hero.moveUp(2)"
click at [1220, 573] on button "Run" at bounding box center [1230, 569] width 354 height 34
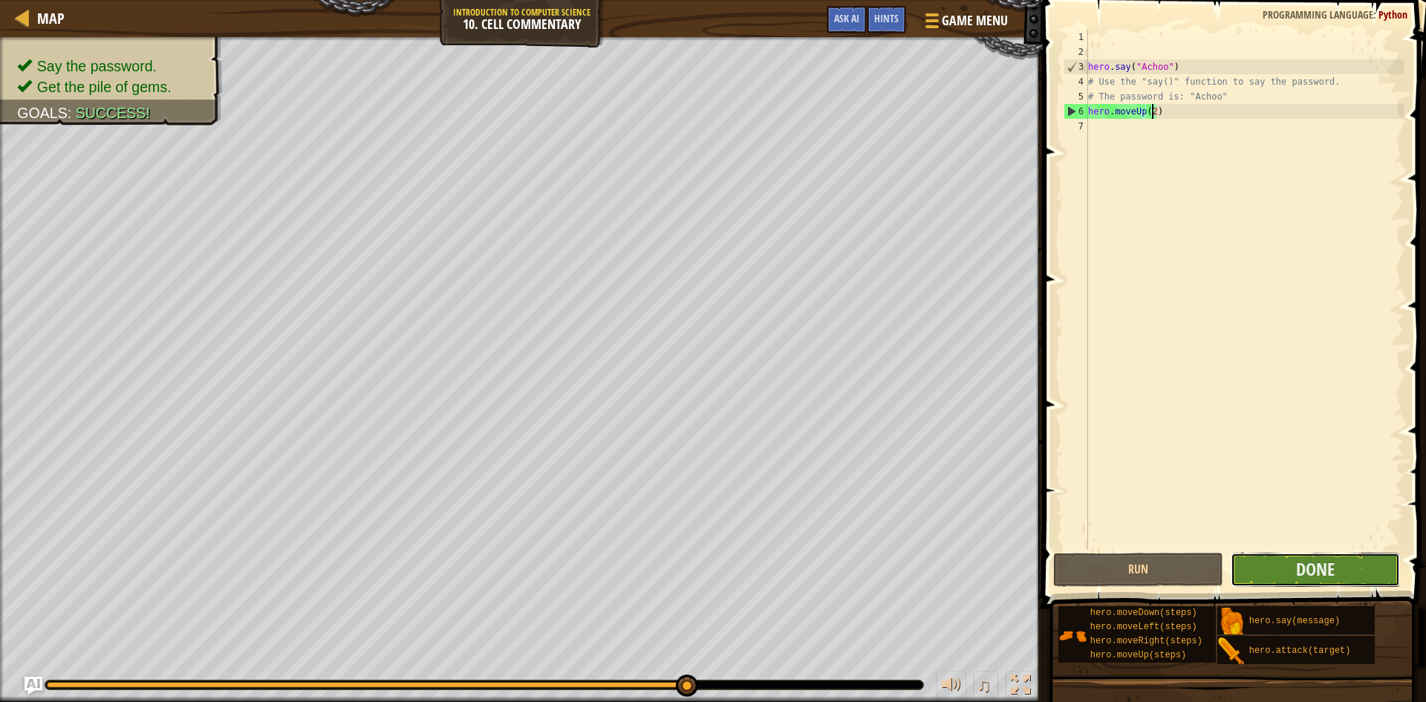
click at [1263, 575] on button "Done" at bounding box center [1315, 569] width 170 height 34
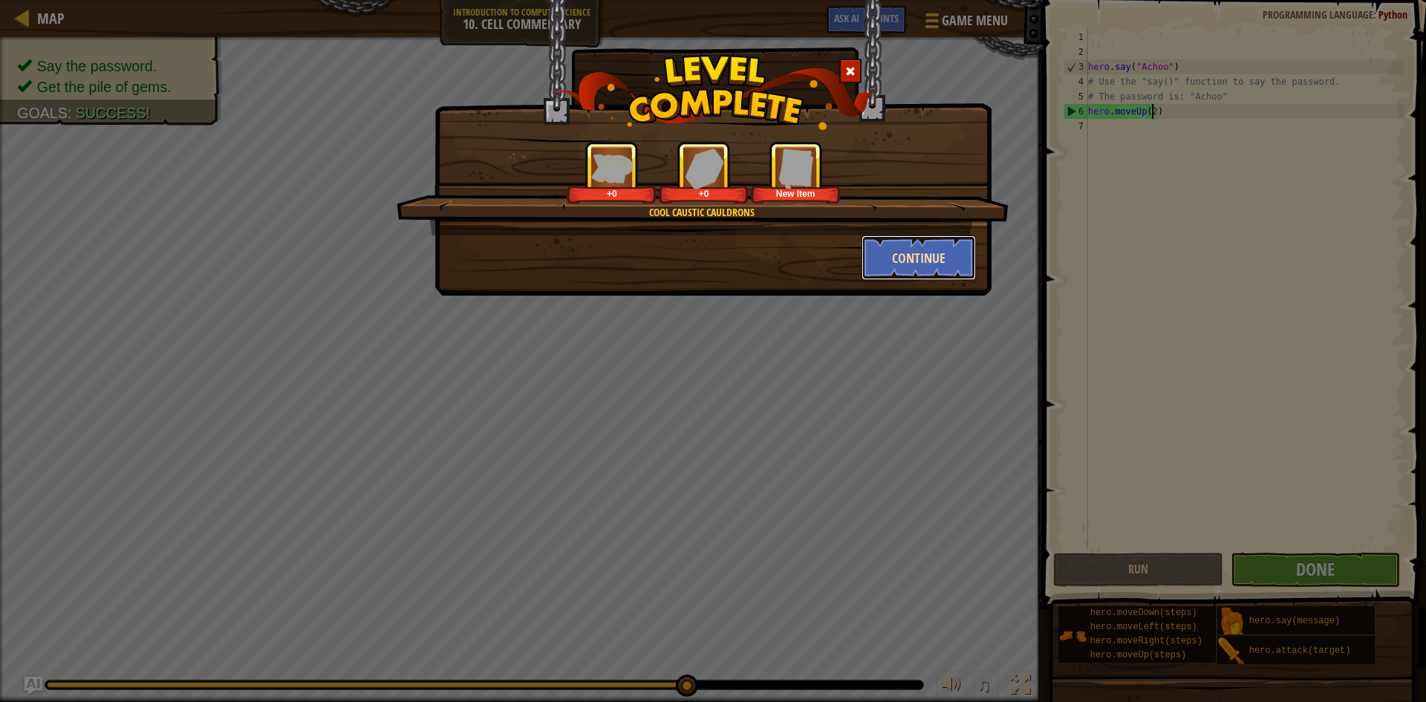
click at [905, 261] on button "Continue" at bounding box center [918, 257] width 115 height 45
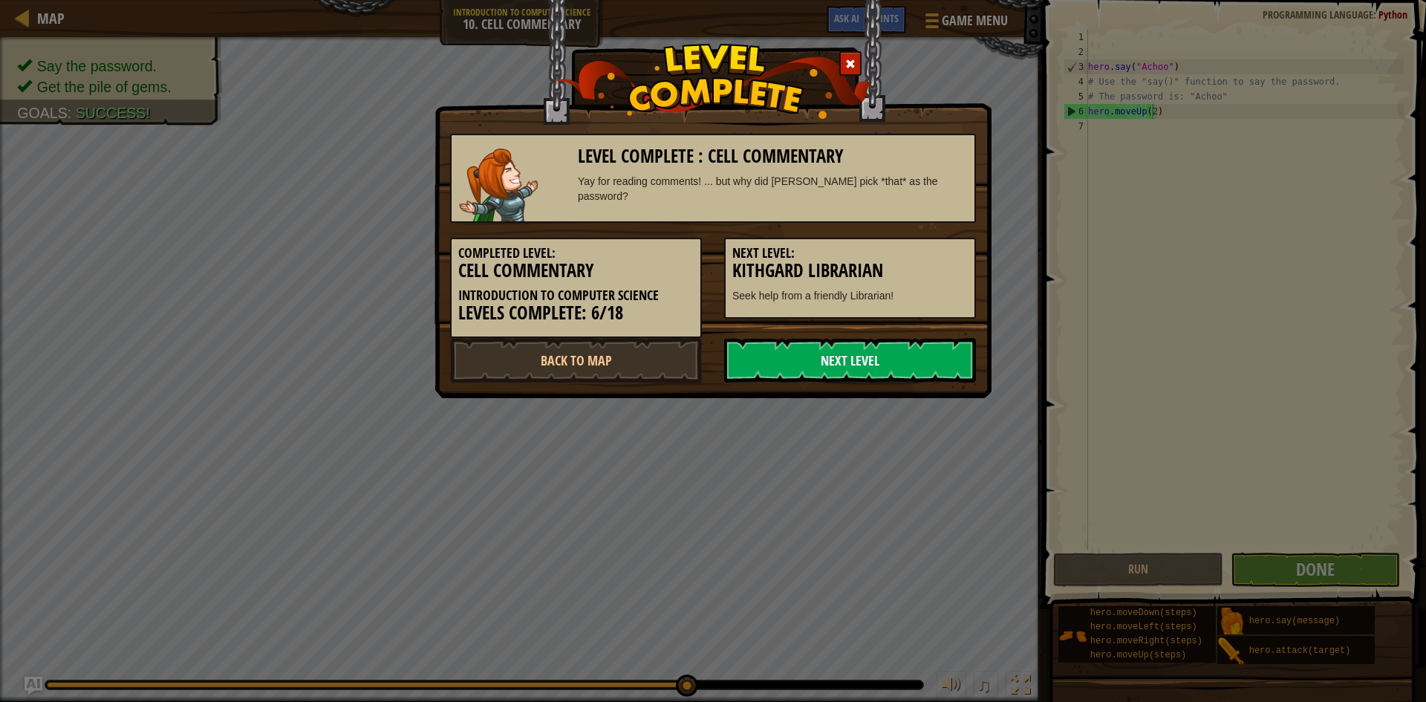
click at [883, 373] on link "Next Level" at bounding box center [850, 360] width 252 height 45
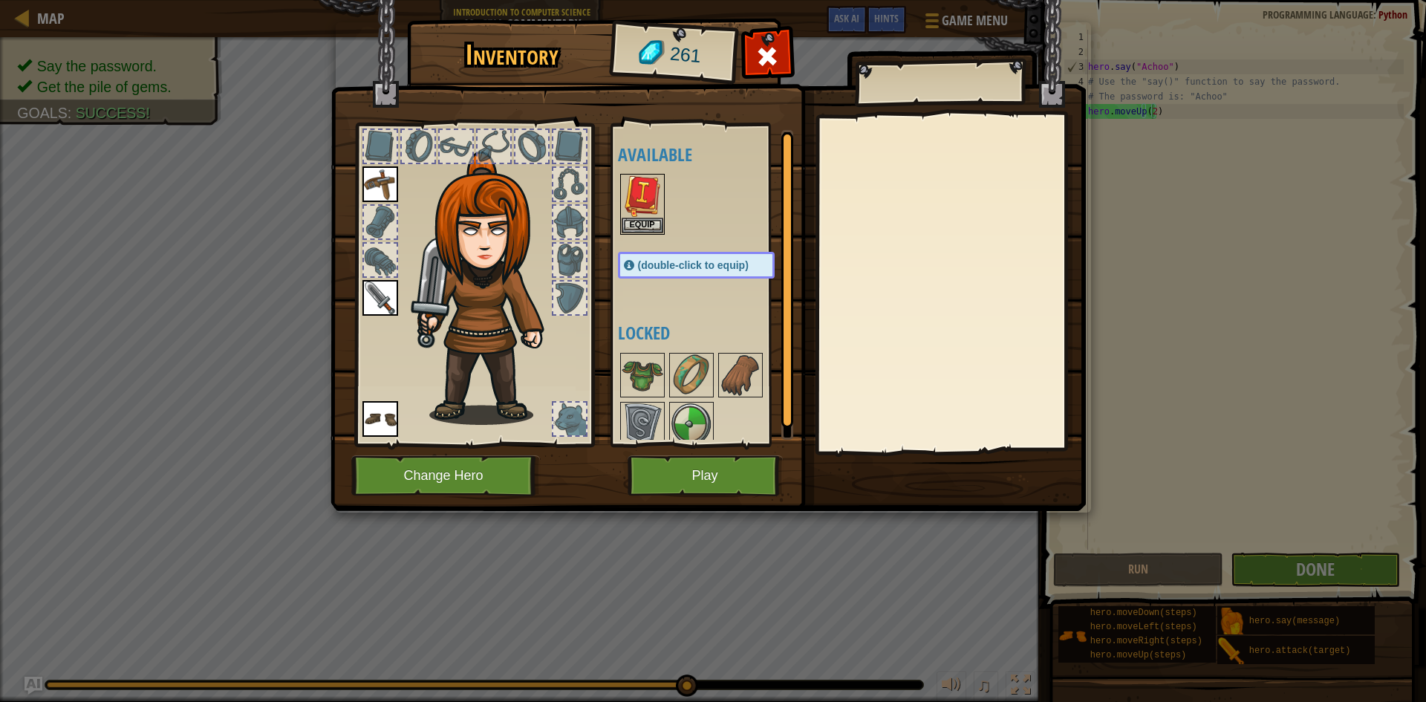
click at [725, 451] on img at bounding box center [707, 241] width 755 height 539
click at [719, 470] on button "Play" at bounding box center [704, 475] width 155 height 41
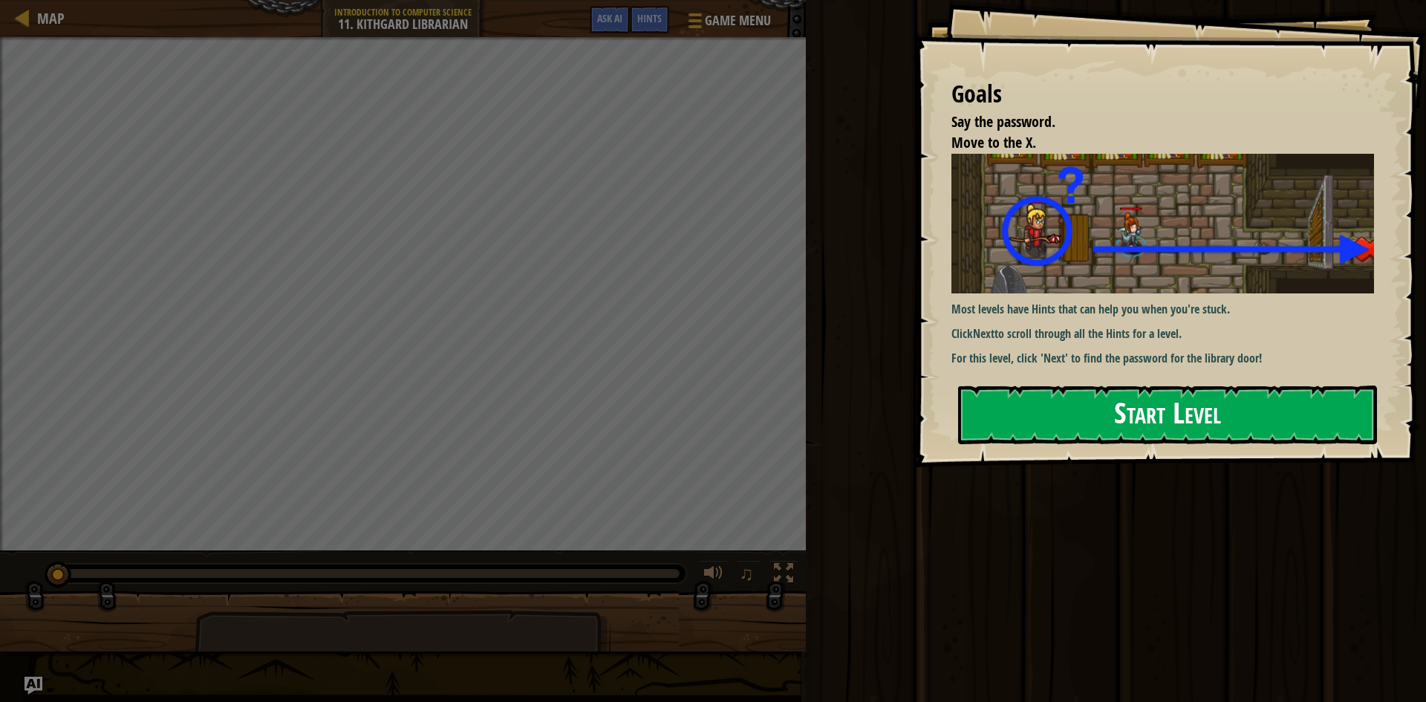
click at [1122, 429] on button "Start Level" at bounding box center [1167, 414] width 419 height 59
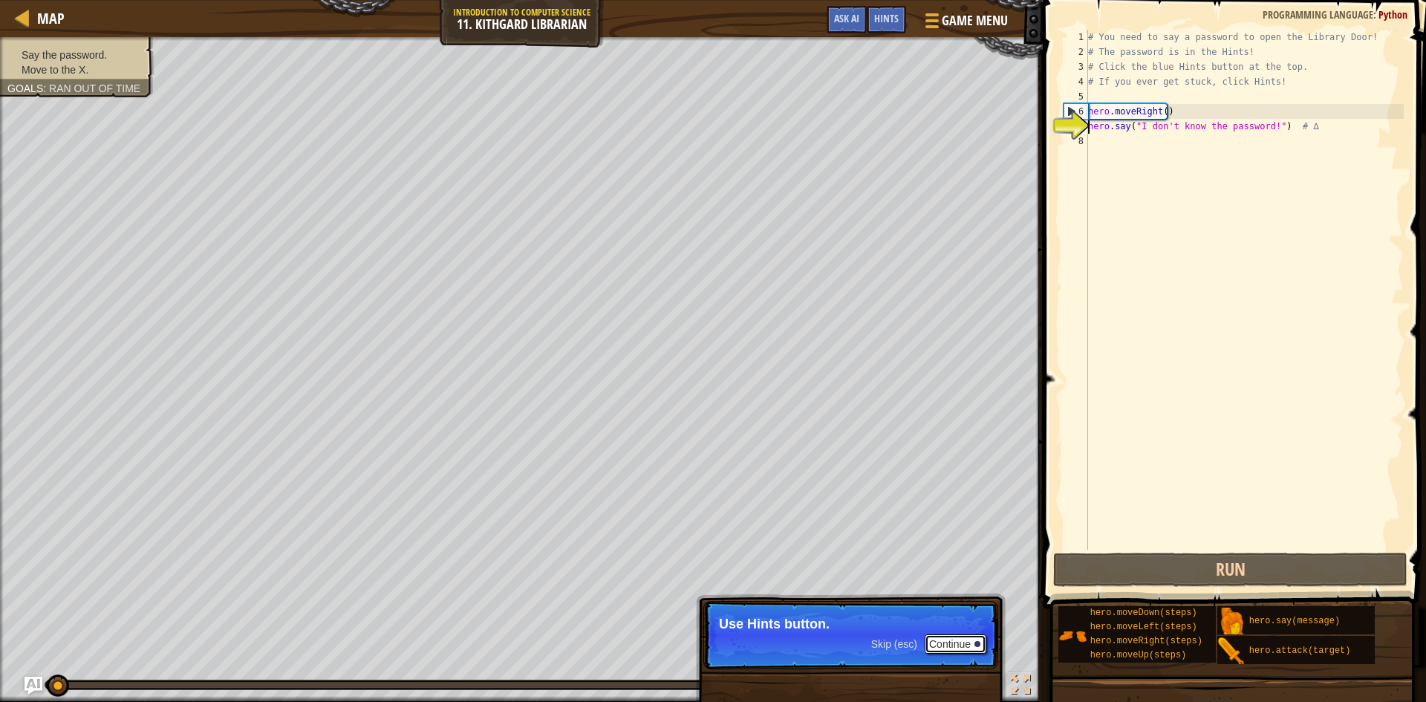
click at [954, 647] on button "Continue" at bounding box center [955, 643] width 62 height 19
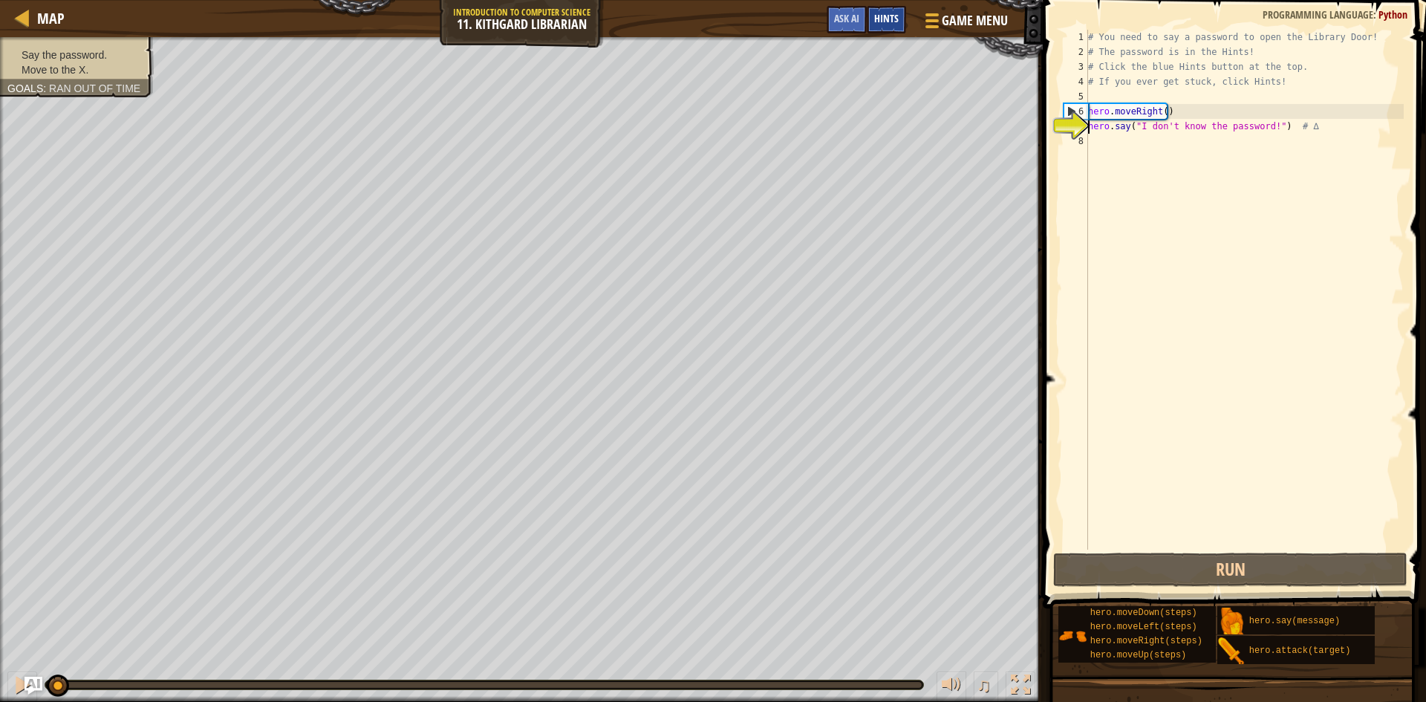
click at [895, 22] on span "Hints" at bounding box center [886, 18] width 25 height 14
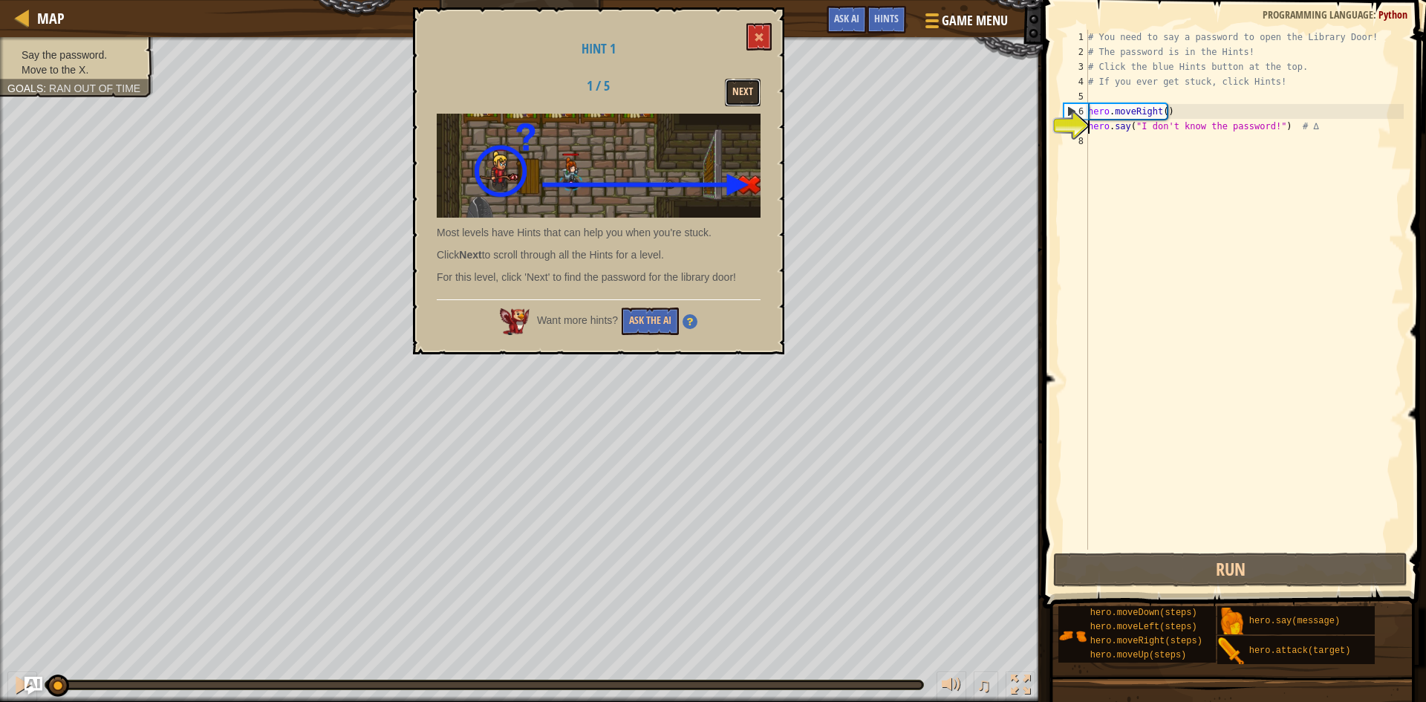
click at [735, 91] on button "Next" at bounding box center [743, 92] width 36 height 27
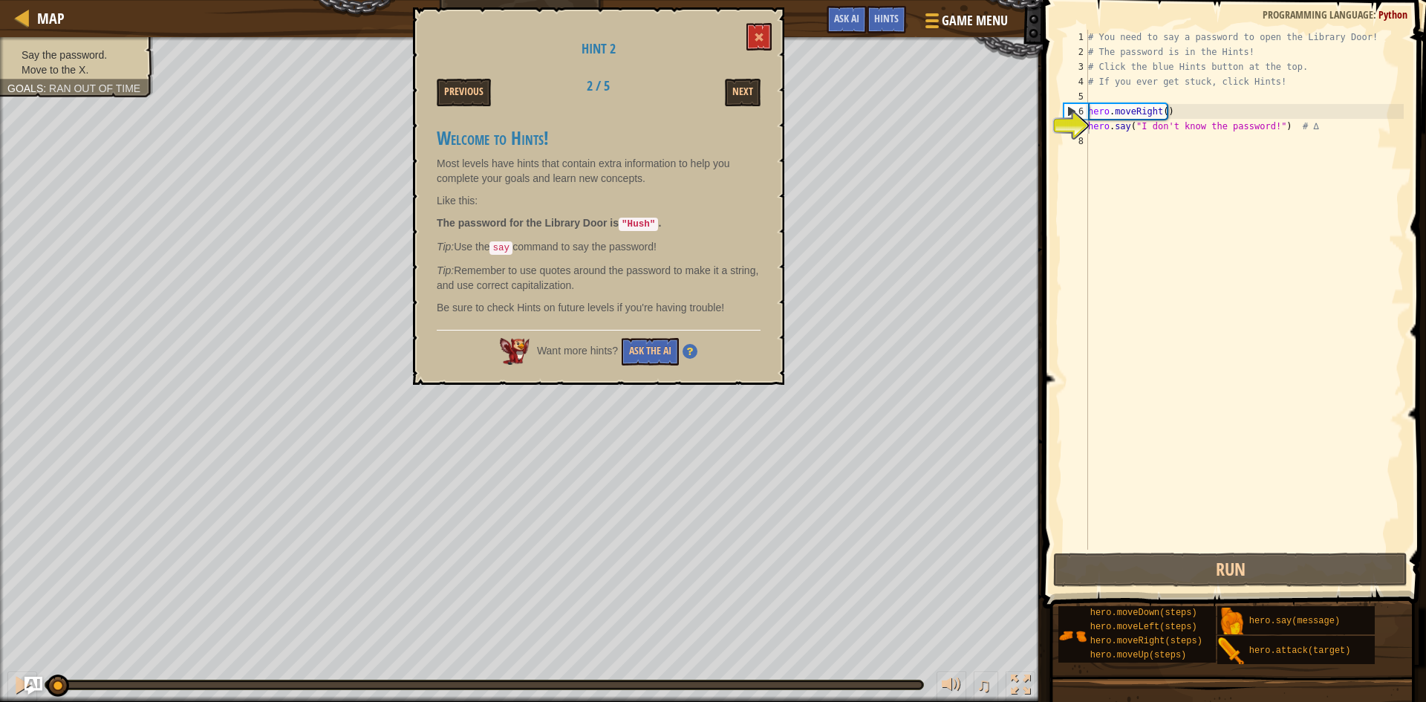
drag, startPoint x: 626, startPoint y: 222, endPoint x: 647, endPoint y: 222, distance: 21.5
click at [647, 222] on code ""Hush"" at bounding box center [638, 224] width 39 height 13
click at [631, 222] on code ""Hush"" at bounding box center [638, 224] width 39 height 13
drag, startPoint x: 627, startPoint y: 218, endPoint x: 641, endPoint y: 218, distance: 13.4
click at [641, 218] on code ""Hush"" at bounding box center [638, 224] width 39 height 13
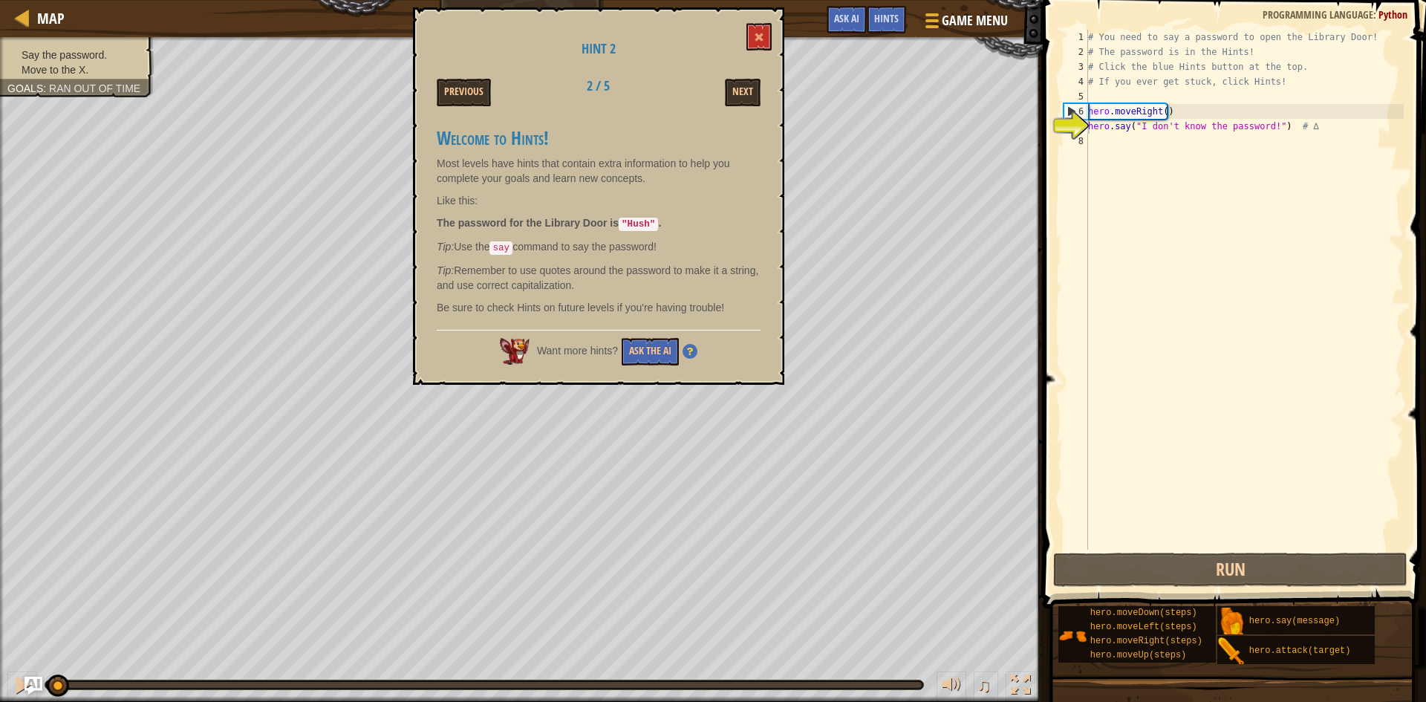
click at [621, 219] on strong "The password for the Library Door is "Hush" ." at bounding box center [549, 223] width 224 height 12
drag, startPoint x: 622, startPoint y: 219, endPoint x: 633, endPoint y: 219, distance: 11.1
drag, startPoint x: 633, startPoint y: 219, endPoint x: 610, endPoint y: 252, distance: 40.4
click at [607, 270] on p "Tip: Remember to use quotes around the password to make it a string, and use co…" at bounding box center [599, 278] width 324 height 30
drag, startPoint x: 621, startPoint y: 221, endPoint x: 664, endPoint y: 221, distance: 43.1
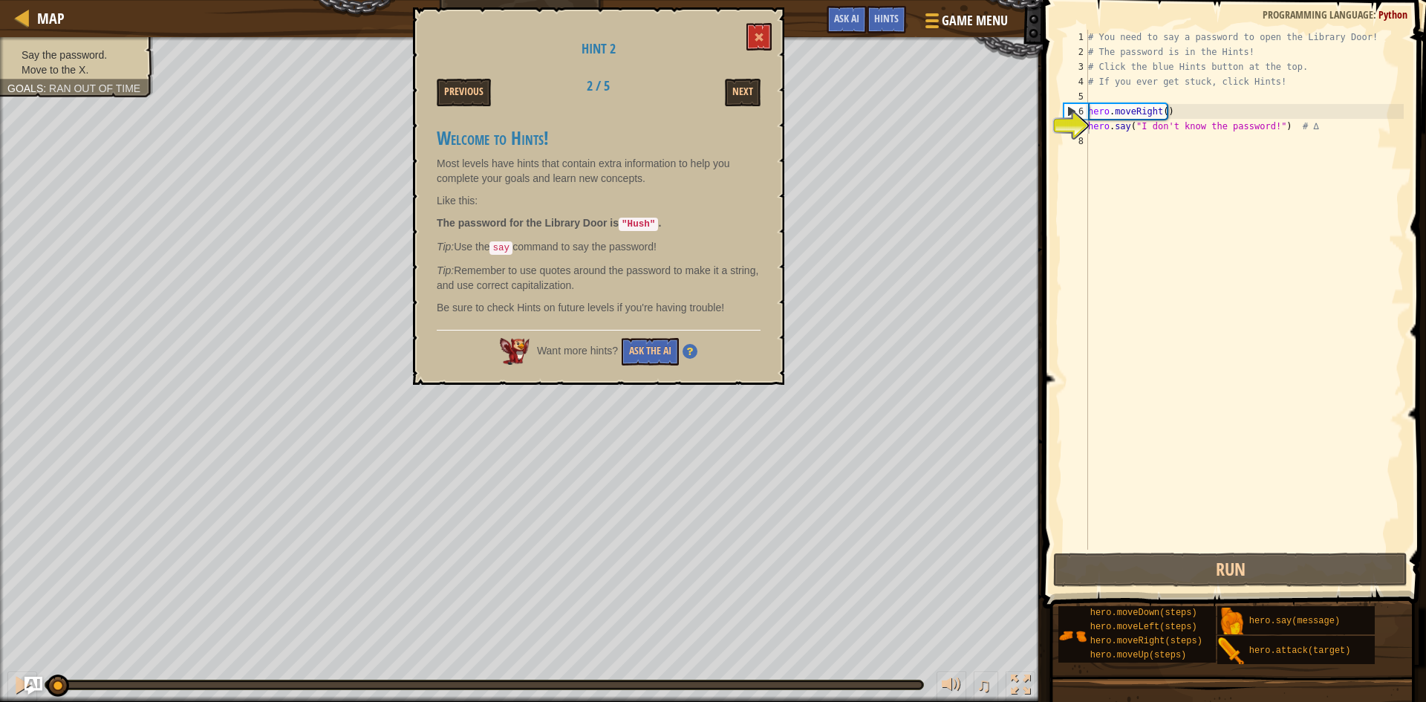
click at [654, 221] on strong "The password for the Library Door is "Hush" ." at bounding box center [549, 223] width 224 height 12
drag, startPoint x: 1140, startPoint y: 125, endPoint x: 1264, endPoint y: 131, distance: 124.1
click at [1264, 131] on div "# You need to say a password to open the Library Door! # The password is in the…" at bounding box center [1244, 304] width 319 height 549
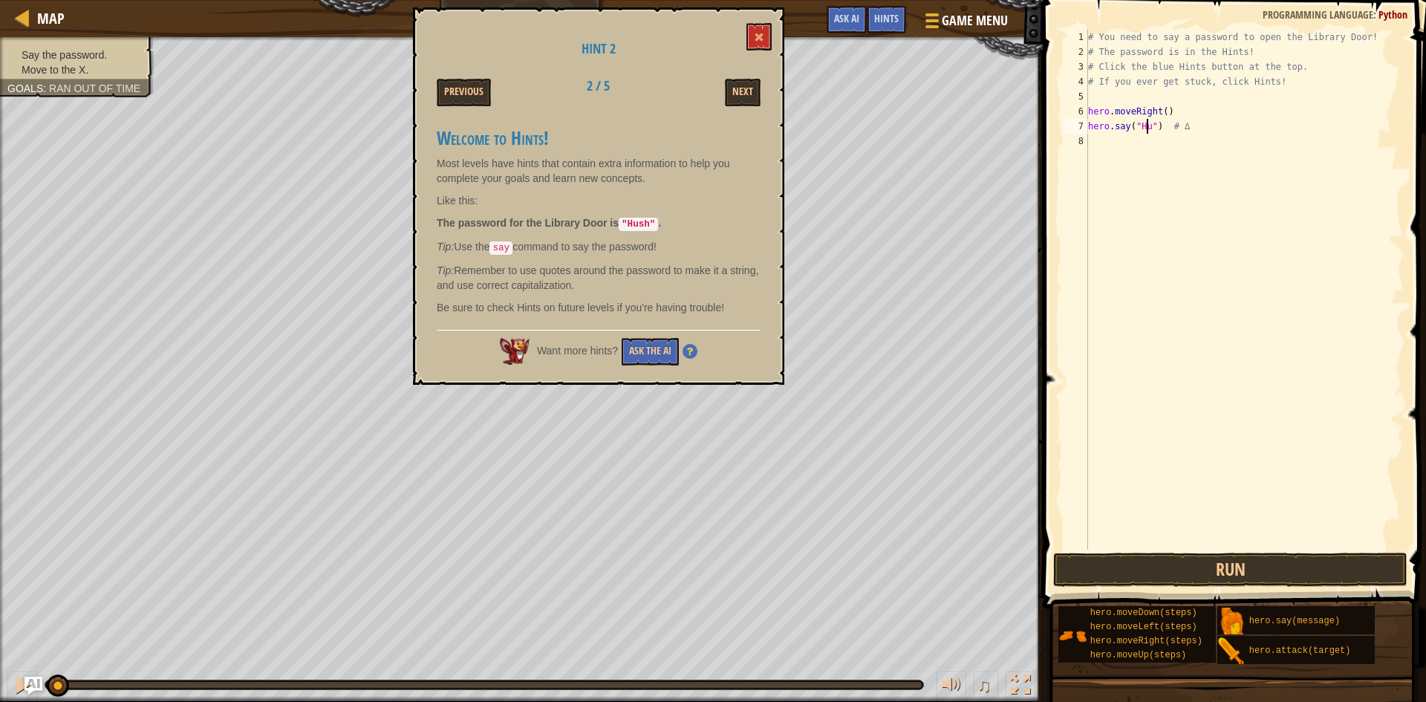
scroll to position [7, 6]
type textarea "hero.say("Hush") # ∆"
click at [1227, 577] on button "Run" at bounding box center [1230, 569] width 354 height 34
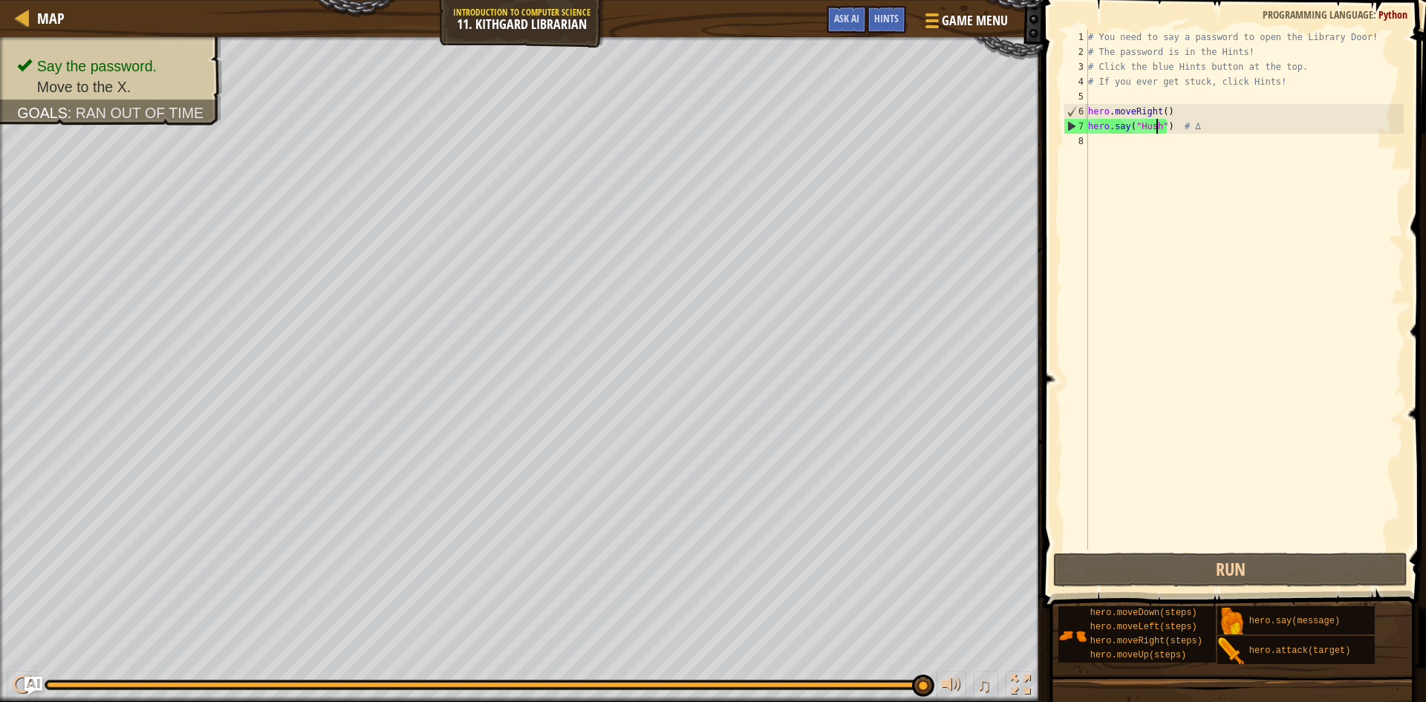
click at [1125, 154] on div "# You need to say a password to open the Library Door! # The password is in the…" at bounding box center [1244, 304] width 319 height 549
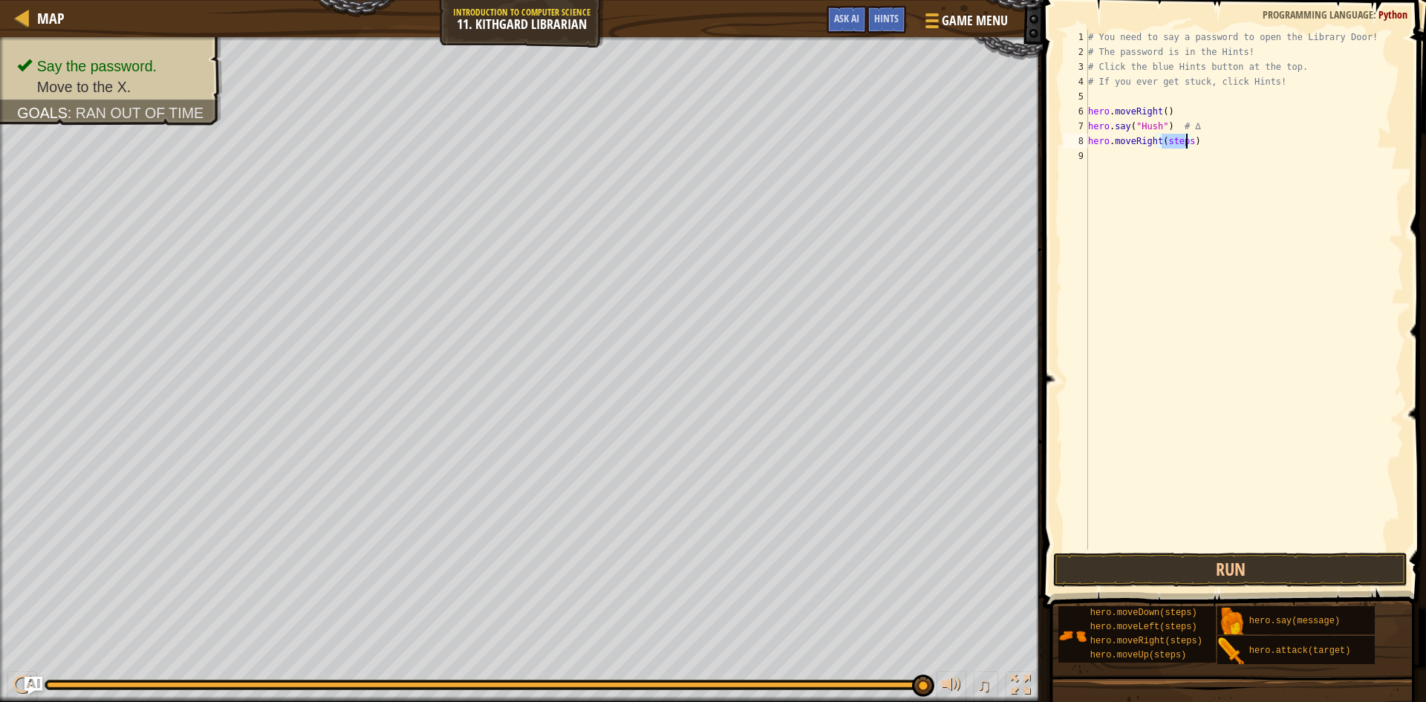
drag, startPoint x: 1159, startPoint y: 143, endPoint x: 1185, endPoint y: 141, distance: 26.1
click at [1185, 141] on div "# You need to say a password to open the Library Door! # The password is in the…" at bounding box center [1244, 304] width 319 height 549
type textarea "hero.moveRight()"
click at [1251, 570] on button "Run" at bounding box center [1230, 569] width 354 height 34
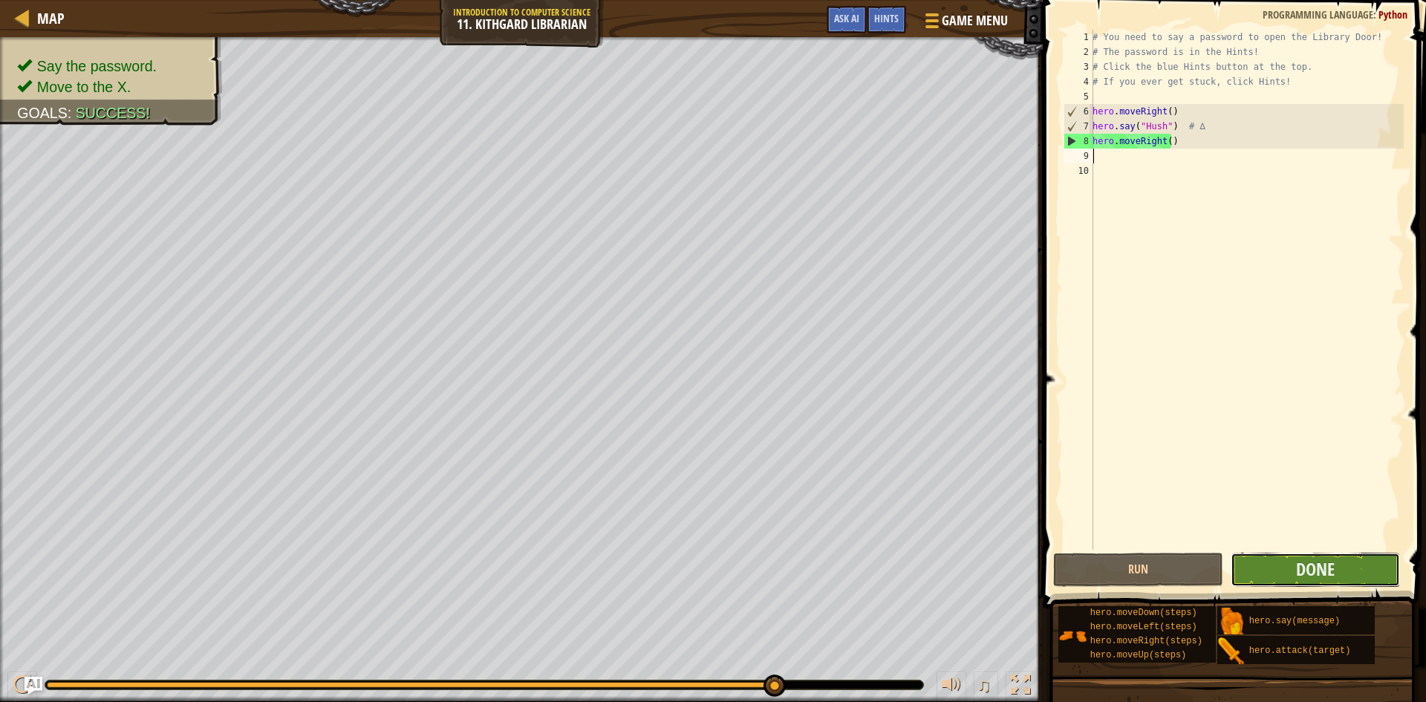
click at [1250, 580] on button "Done" at bounding box center [1315, 569] width 170 height 34
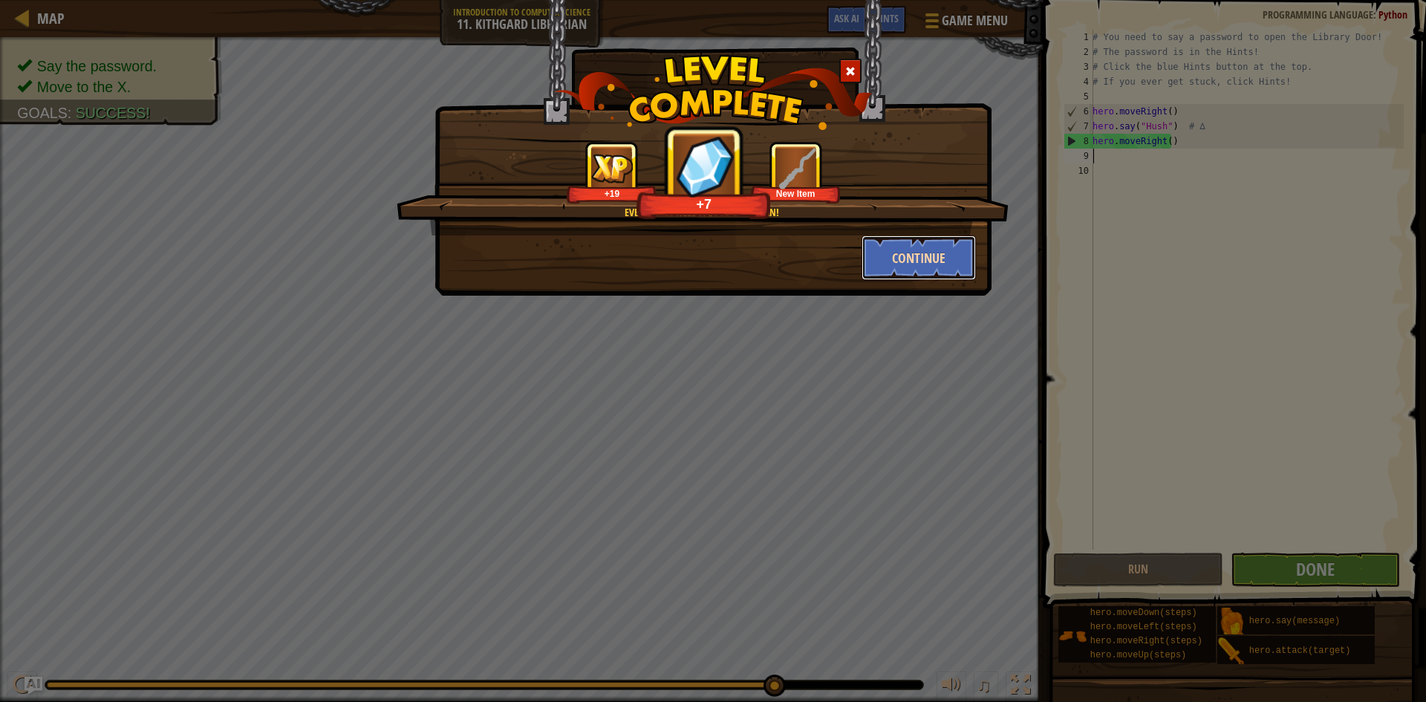
click at [883, 255] on button "Continue" at bounding box center [918, 257] width 115 height 45
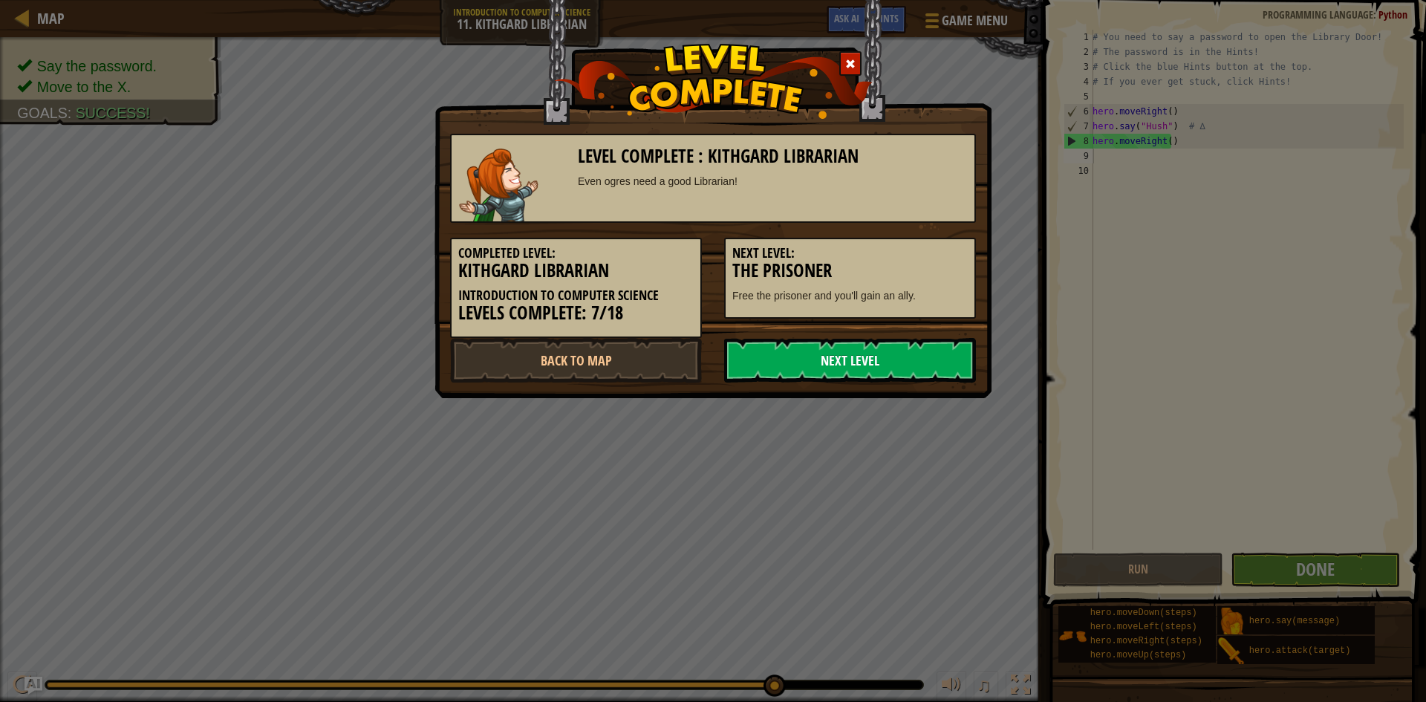
click at [864, 344] on link "Next Level" at bounding box center [850, 360] width 252 height 45
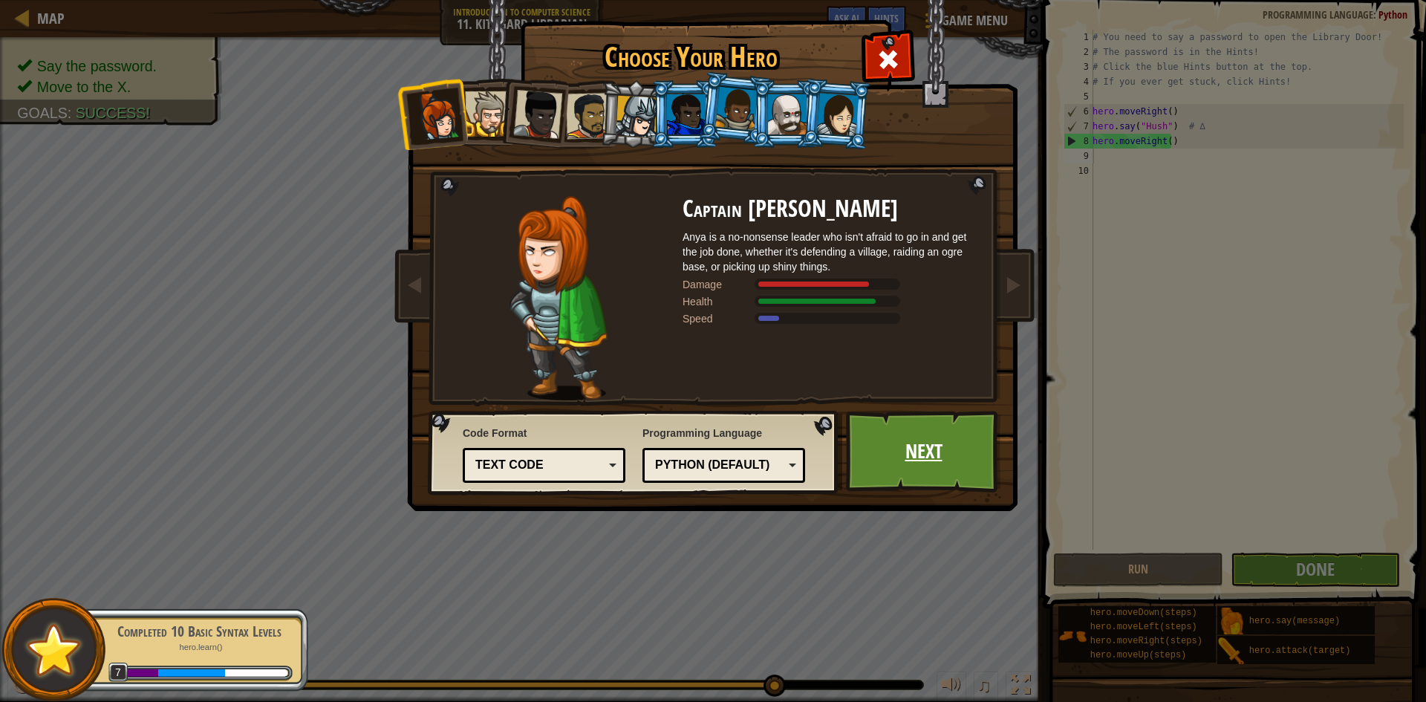
click at [892, 431] on link "Next" at bounding box center [923, 452] width 155 height 82
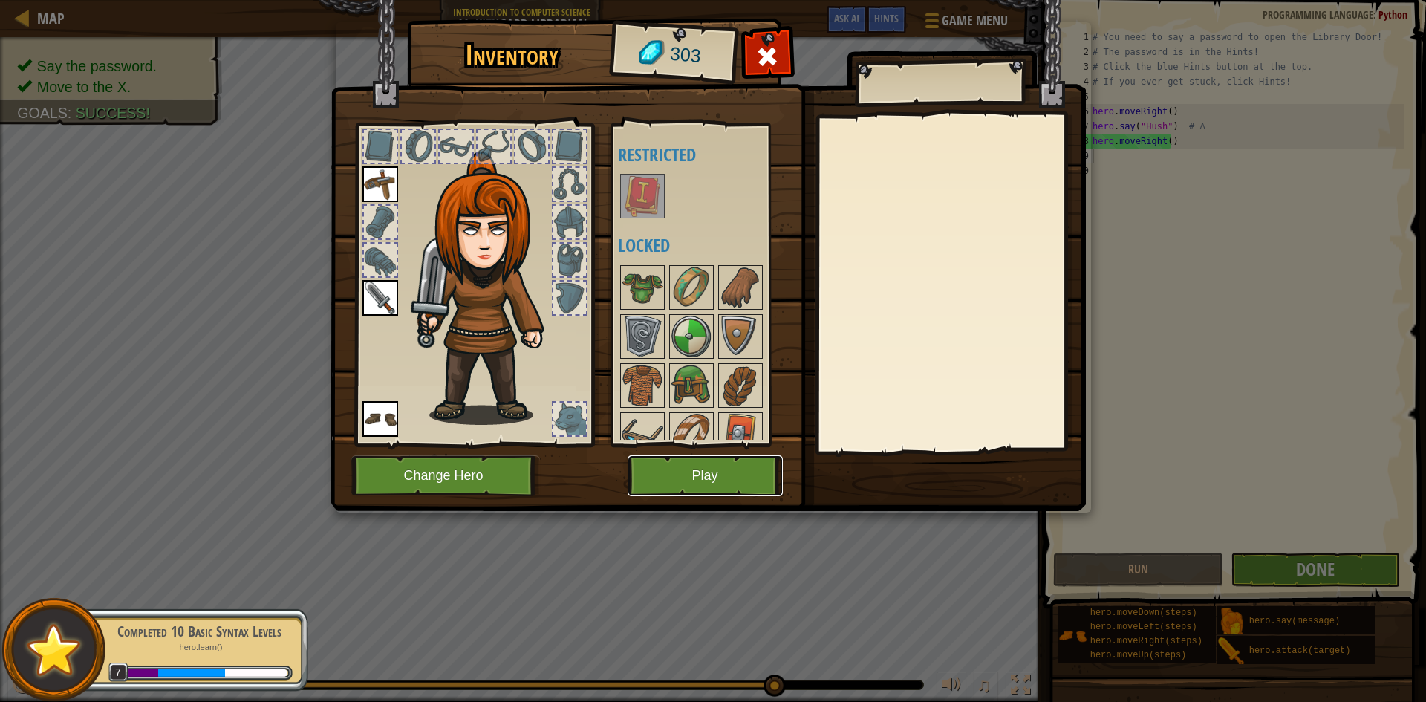
click at [708, 489] on button "Play" at bounding box center [704, 475] width 155 height 41
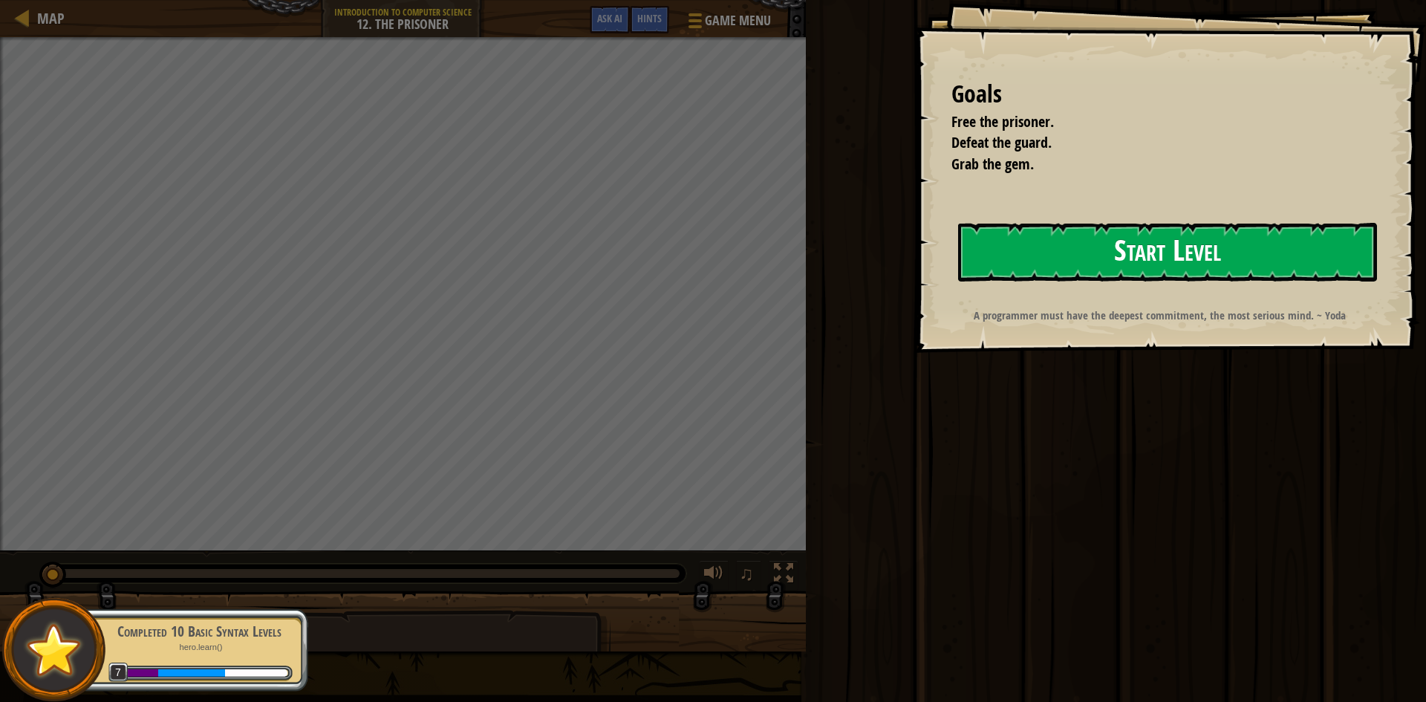
click at [1213, 255] on button "Start Level" at bounding box center [1167, 252] width 419 height 59
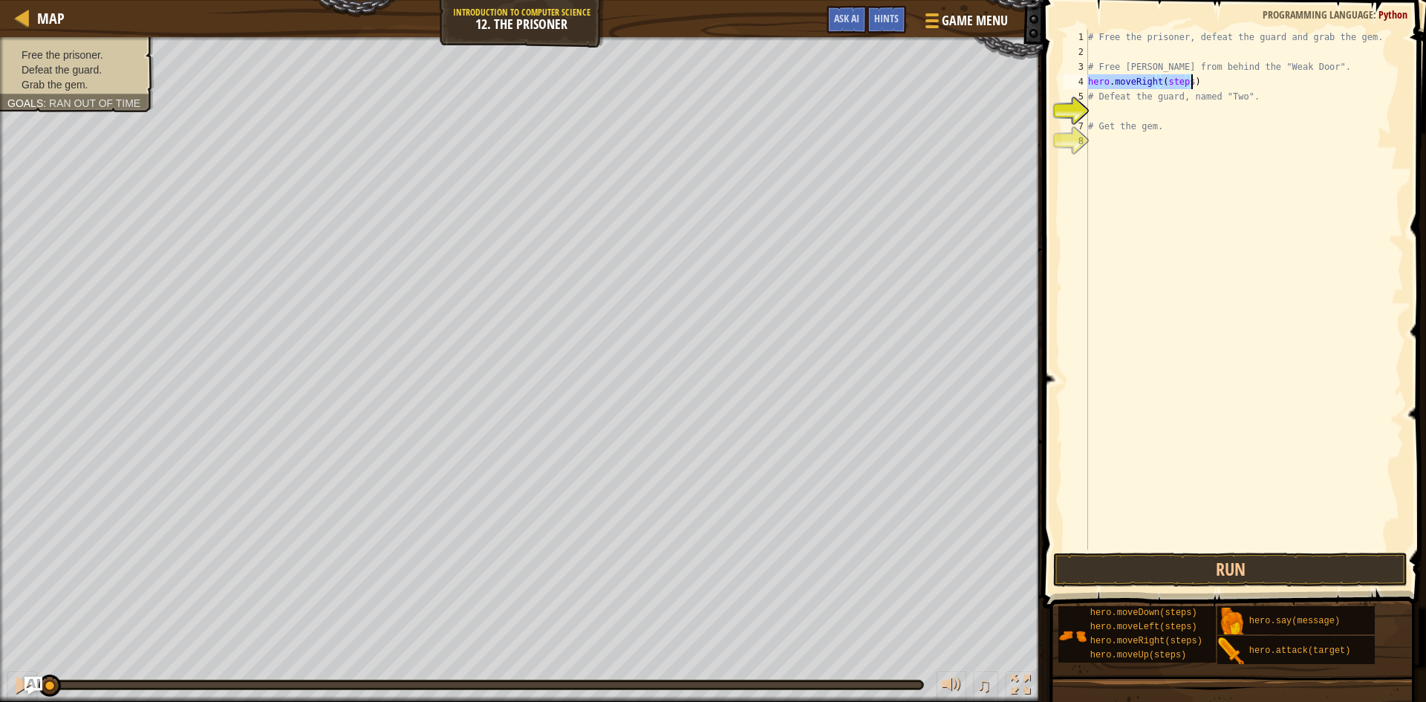
click at [1183, 80] on div "# Free the prisoner, defeat the guard and grab the gem. # Free [PERSON_NAME] fr…" at bounding box center [1244, 290] width 319 height 520
click at [1183, 80] on div "# Free the prisoner, defeat the guard and grab the gem. # Free [PERSON_NAME] fr…" at bounding box center [1244, 304] width 319 height 549
click at [1183, 81] on div "# Free the prisoner, defeat the guard and grab the gem. # Free [PERSON_NAME] fr…" at bounding box center [1244, 304] width 319 height 549
drag, startPoint x: 1166, startPoint y: 107, endPoint x: 1174, endPoint y: 111, distance: 9.0
click at [1168, 108] on div "# Free the prisoner, defeat the guard and grab the gem. # Free [PERSON_NAME] fr…" at bounding box center [1244, 290] width 319 height 520
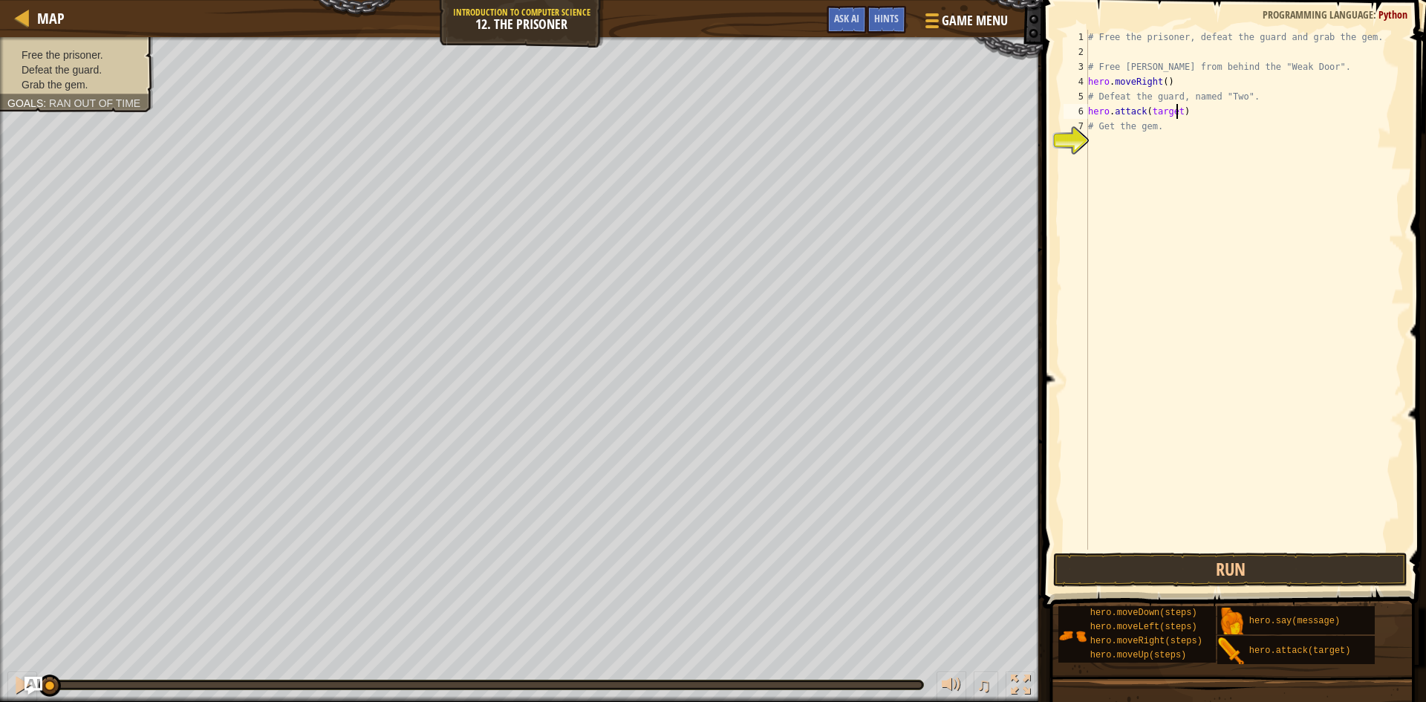
click at [1174, 111] on div "# Free the prisoner, defeat the guard and grab the gem. # Free [PERSON_NAME] fr…" at bounding box center [1244, 304] width 319 height 549
type textarea "hero.attack()"
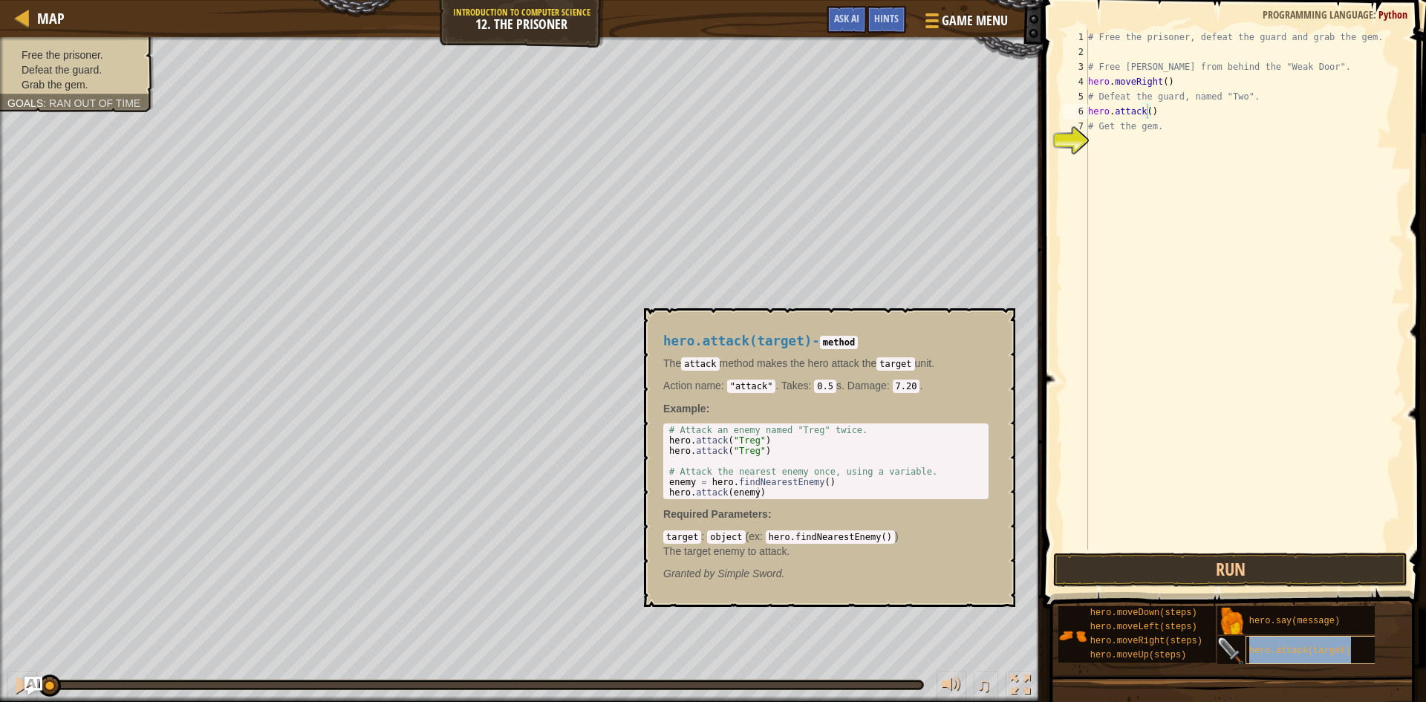
click at [1250, 655] on span "hero.attack(target)" at bounding box center [1300, 650] width 102 height 10
type textarea "hero.attack("Treg")"
drag, startPoint x: 726, startPoint y: 440, endPoint x: 756, endPoint y: 440, distance: 29.7
click at [756, 440] on div "# Attack an enemy named "Treg" twice. hero . attack ( "Treg" ) hero . attack ( …" at bounding box center [825, 472] width 319 height 94
click at [1146, 114] on div "# Free the prisoner, defeat the guard and grab the gem. # Free [PERSON_NAME] fr…" at bounding box center [1244, 304] width 319 height 549
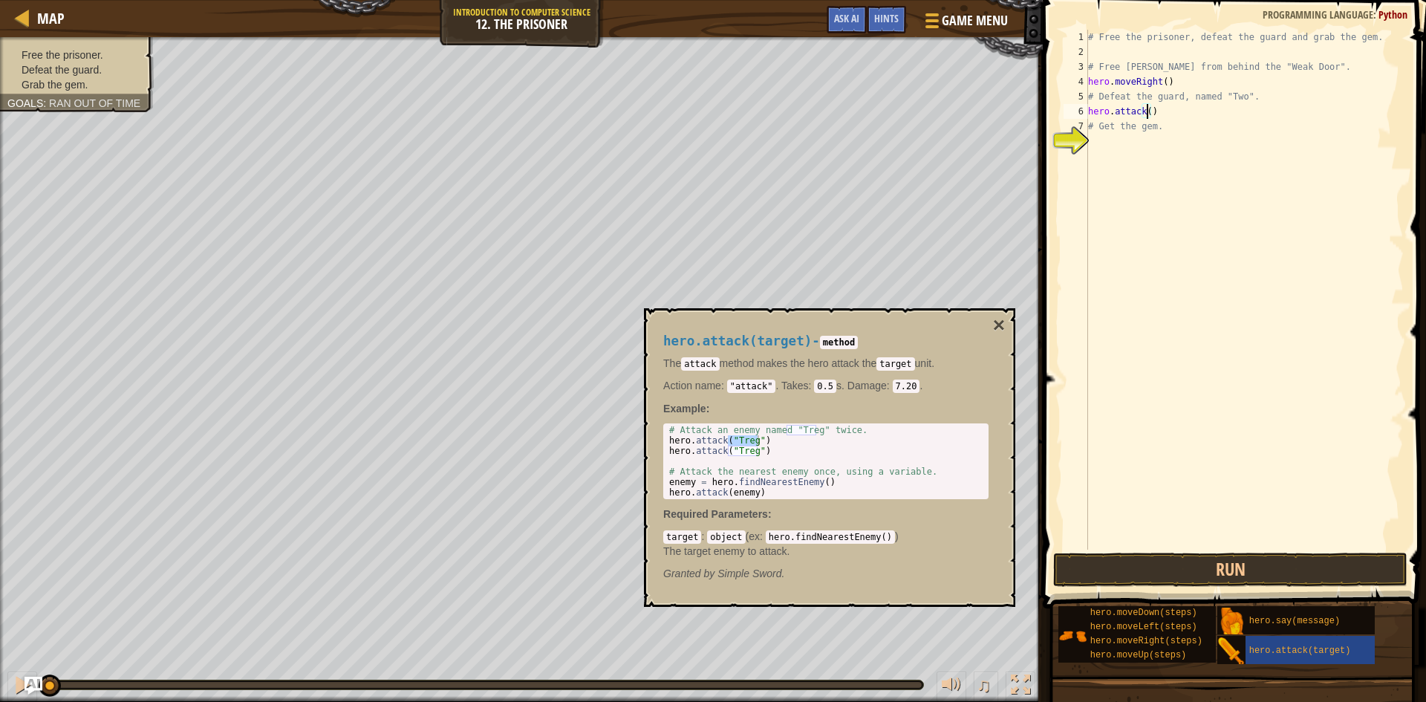
paste textarea ""Treg""
click at [1172, 114] on div "# Free the prisoner, defeat the guard and grab the gem. # Free [PERSON_NAME] fr…" at bounding box center [1244, 304] width 319 height 549
type textarea "hero.attack("Weak Door")"
click at [1132, 145] on div "# Free the prisoner, defeat the guard and grab the gem. # Free [PERSON_NAME] fr…" at bounding box center [1244, 304] width 319 height 549
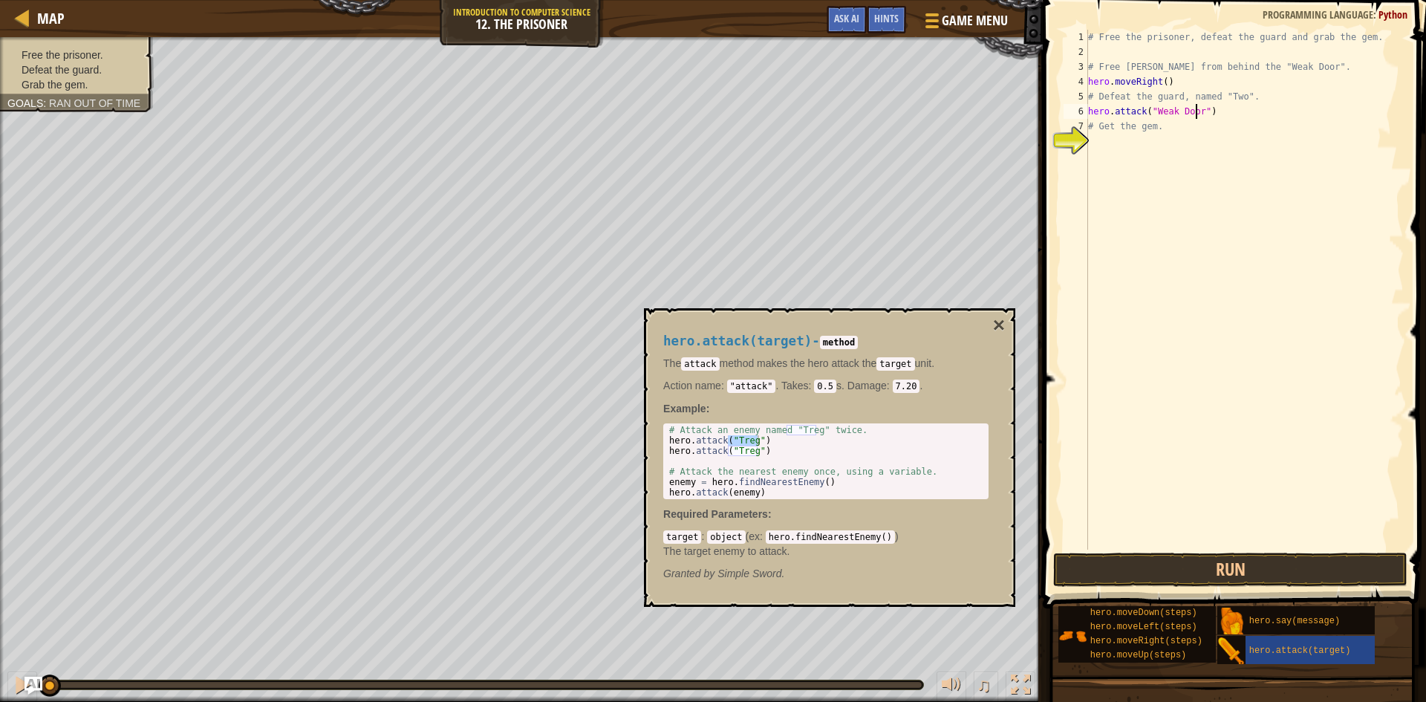
scroll to position [7, 0]
drag, startPoint x: 1163, startPoint y: 143, endPoint x: 1185, endPoint y: 141, distance: 22.3
click at [1185, 141] on div "# Free the prisoner, defeat the guard and grab the gem. # Free [PERSON_NAME] fr…" at bounding box center [1244, 304] width 319 height 549
type textarea "hero.moveDown(steps)"
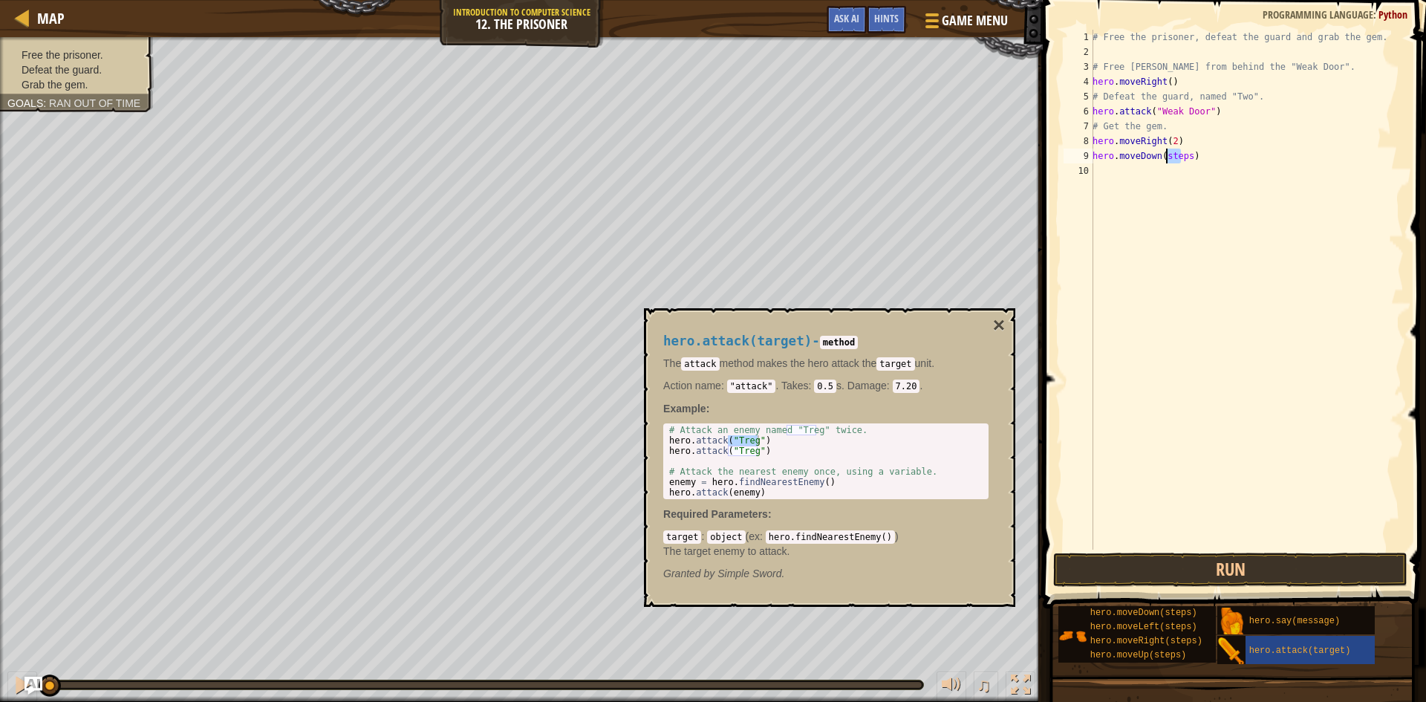
drag, startPoint x: 1183, startPoint y: 154, endPoint x: 1164, endPoint y: 158, distance: 19.7
click at [1164, 158] on div "# Free the prisoner, defeat the guard and grab the gem. # Free [PERSON_NAME] fr…" at bounding box center [1246, 304] width 314 height 549
drag, startPoint x: 1158, startPoint y: 154, endPoint x: 1176, endPoint y: 154, distance: 18.6
click at [1176, 154] on div "# Free the prisoner, defeat the guard and grab the gem. # Free [PERSON_NAME] fr…" at bounding box center [1246, 304] width 314 height 549
click at [1186, 169] on div "# Free the prisoner, defeat the guard and grab the gem. # Free [PERSON_NAME] fr…" at bounding box center [1246, 304] width 314 height 549
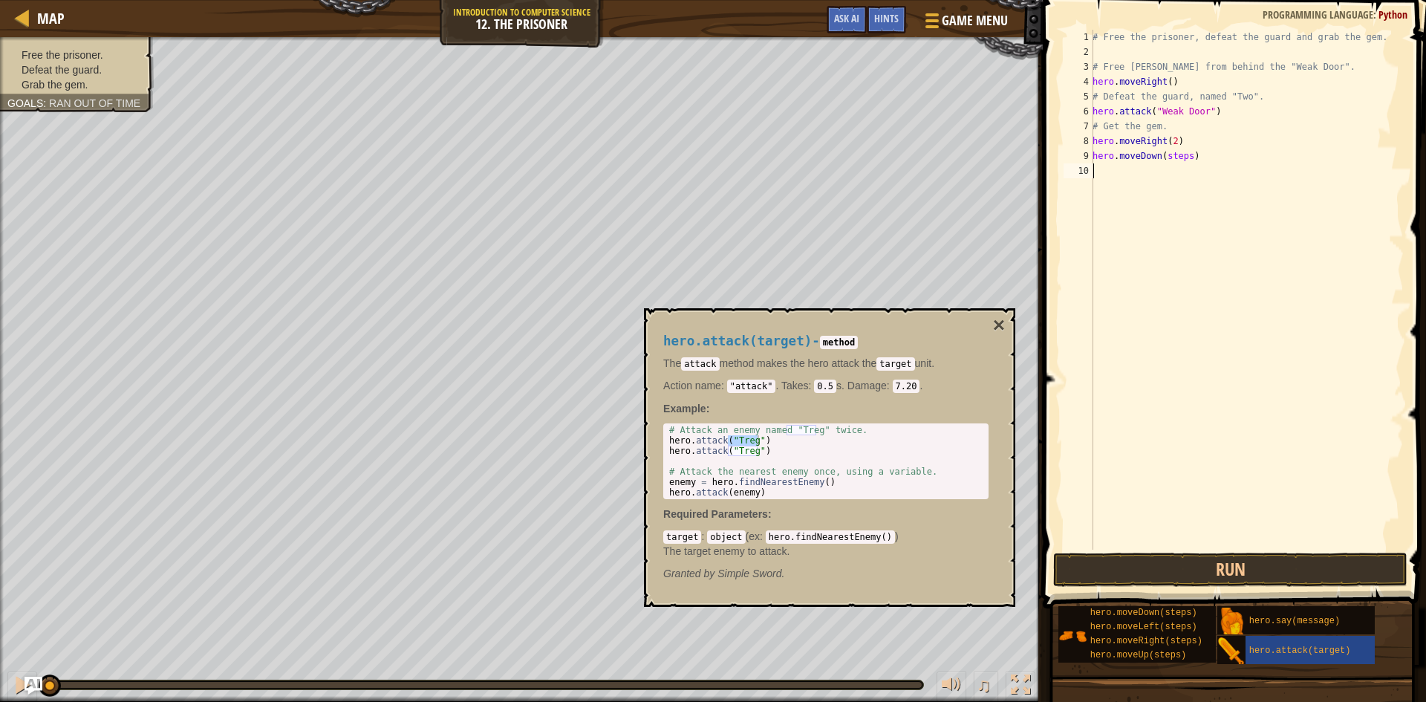
scroll to position [7, 0]
drag, startPoint x: 1185, startPoint y: 156, endPoint x: 1160, endPoint y: 162, distance: 25.9
click at [1160, 162] on div "# Free the prisoner, defeat the guard and grab the gem. # Free [PERSON_NAME] fr…" at bounding box center [1246, 304] width 314 height 549
type textarea "hero.moveDown(3)"
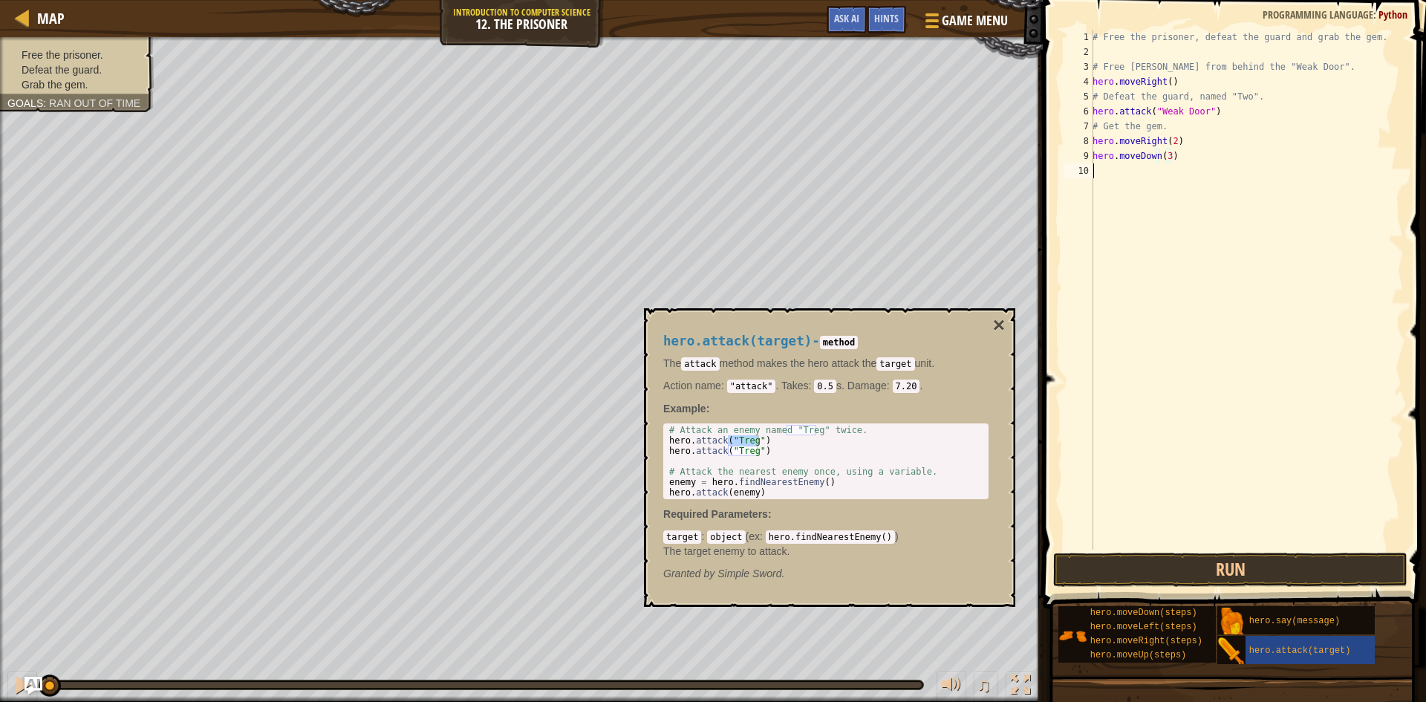
click at [1102, 174] on div "# Free the prisoner, defeat the guard and grab the gem. # Free [PERSON_NAME] fr…" at bounding box center [1246, 304] width 314 height 549
drag, startPoint x: 1179, startPoint y: 170, endPoint x: 1150, endPoint y: 171, distance: 29.0
click at [1150, 171] on div "# Free the prisoner, defeat the guard and grab the gem. # Free [PERSON_NAME] fr…" at bounding box center [1246, 304] width 314 height 549
paste textarea ""Treg""
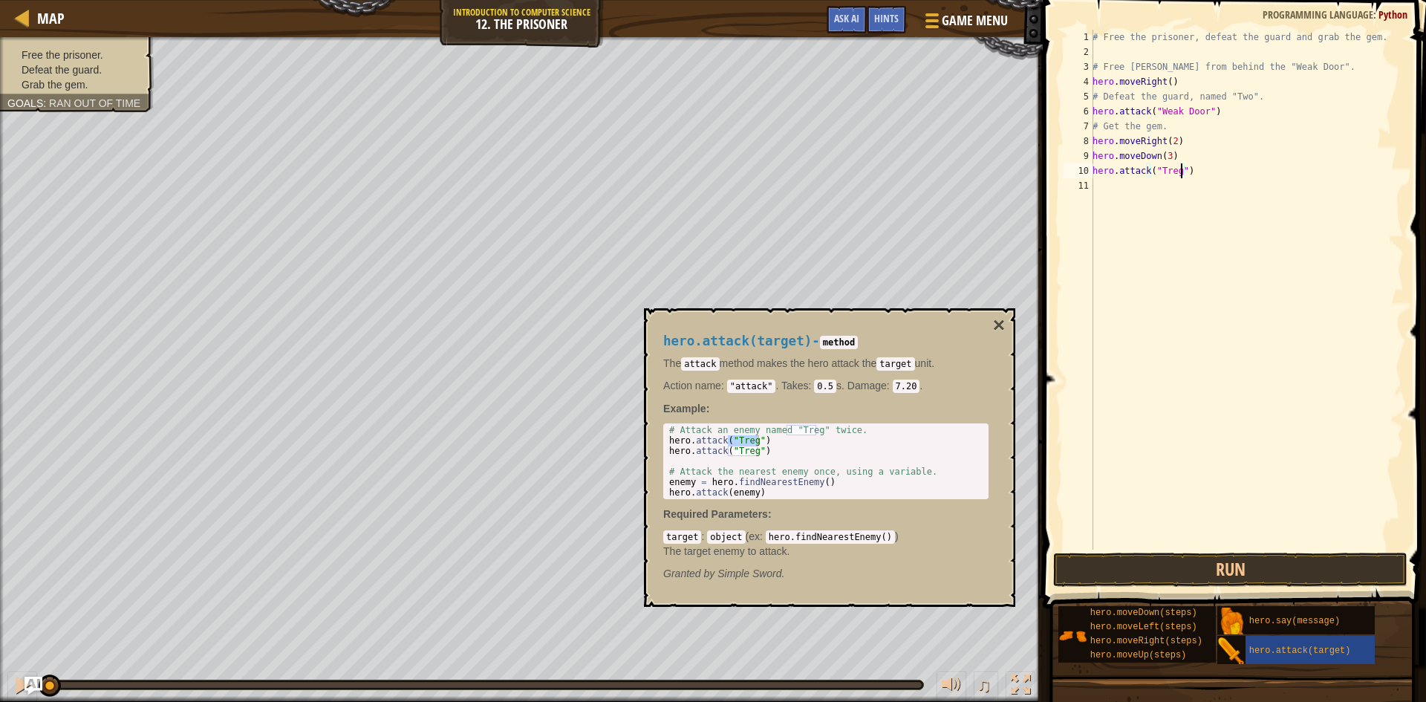
click at [1173, 174] on div "# Free the prisoner, defeat the guard and grab the gem. # Free [PERSON_NAME] fr…" at bounding box center [1246, 304] width 314 height 549
click at [1175, 172] on div "# Free the prisoner, defeat the guard and grab the gem. # Free [PERSON_NAME] fr…" at bounding box center [1246, 304] width 314 height 549
drag, startPoint x: 1193, startPoint y: 180, endPoint x: 1093, endPoint y: 172, distance: 100.5
click at [1093, 172] on div "# Free the prisoner, defeat the guard and grab the gem. # Free [PERSON_NAME] fr…" at bounding box center [1246, 304] width 314 height 549
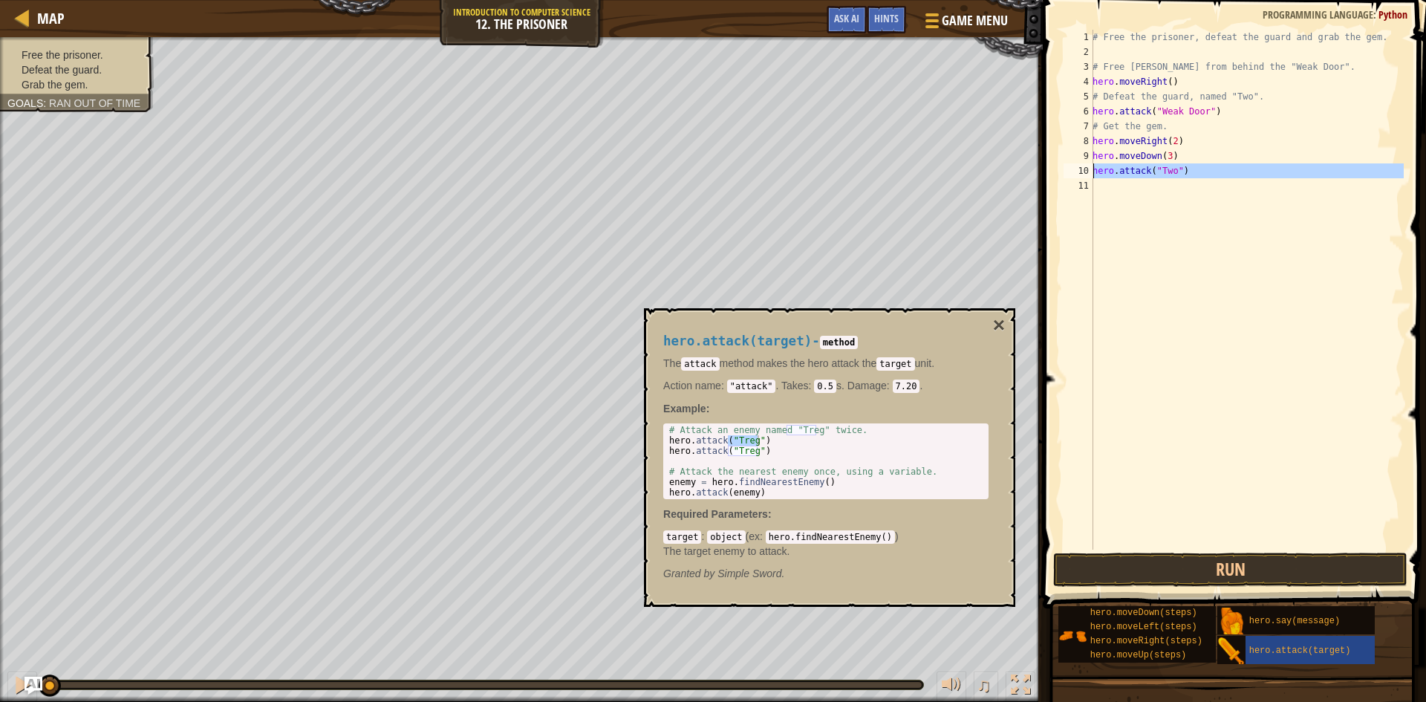
type textarea "hero.attack("Two")"
click at [1131, 190] on div "# Free the prisoner, defeat the guard and grab the gem. # Free [PERSON_NAME] fr…" at bounding box center [1246, 290] width 314 height 520
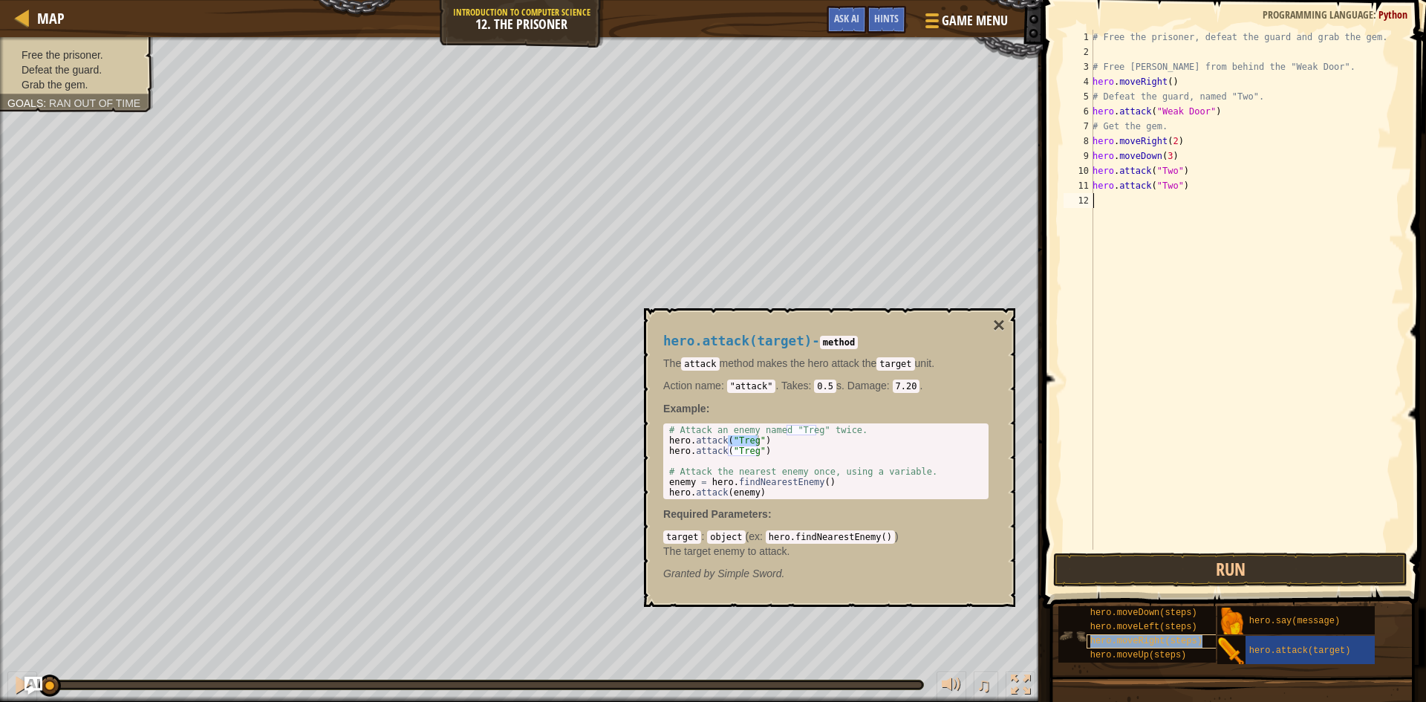
drag, startPoint x: 1168, startPoint y: 642, endPoint x: 1233, endPoint y: 479, distance: 175.2
click at [1168, 641] on span "hero.moveRight(steps)" at bounding box center [1146, 641] width 112 height 10
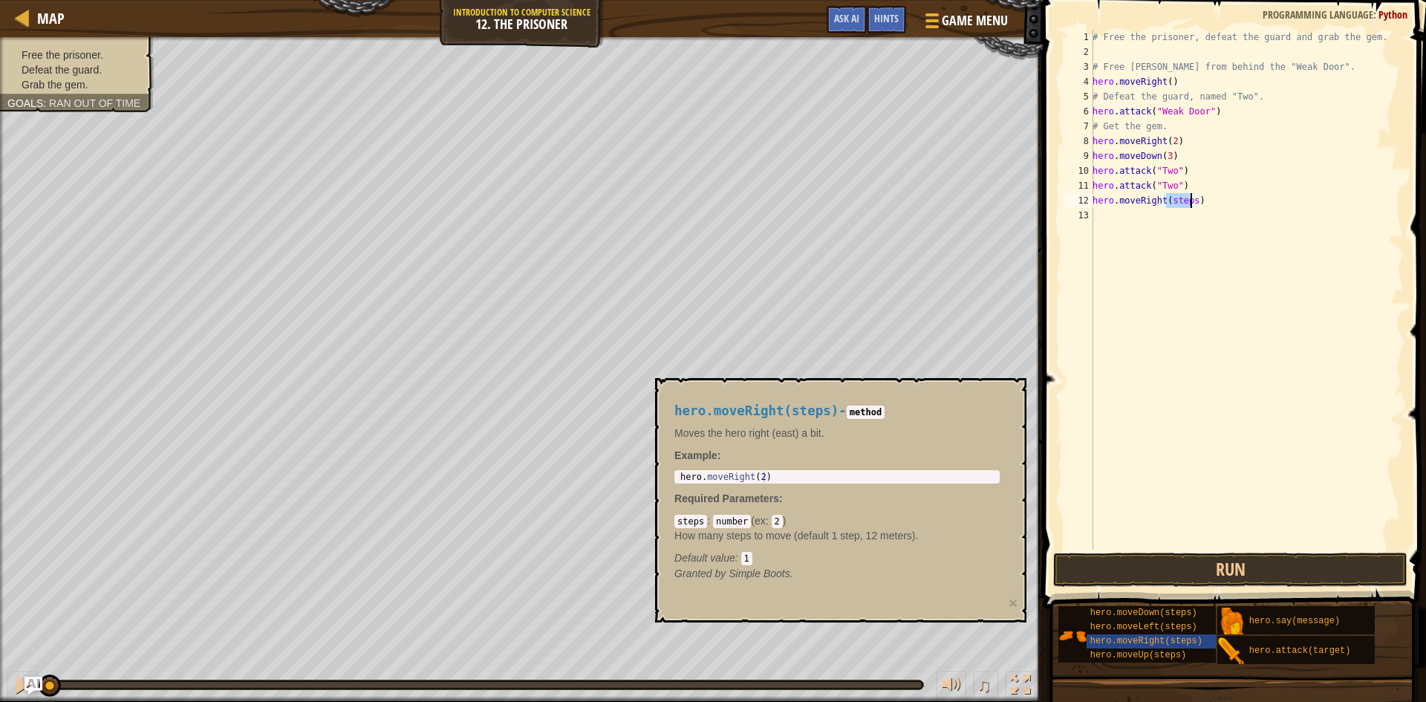
drag, startPoint x: 1166, startPoint y: 198, endPoint x: 1189, endPoint y: 200, distance: 22.3
click at [1189, 200] on div "# Free the prisoner, defeat the guard and grab the gem. # Free [PERSON_NAME] fr…" at bounding box center [1246, 304] width 314 height 549
type textarea "hero.moveRight()"
click at [1170, 580] on button "Run" at bounding box center [1230, 569] width 354 height 34
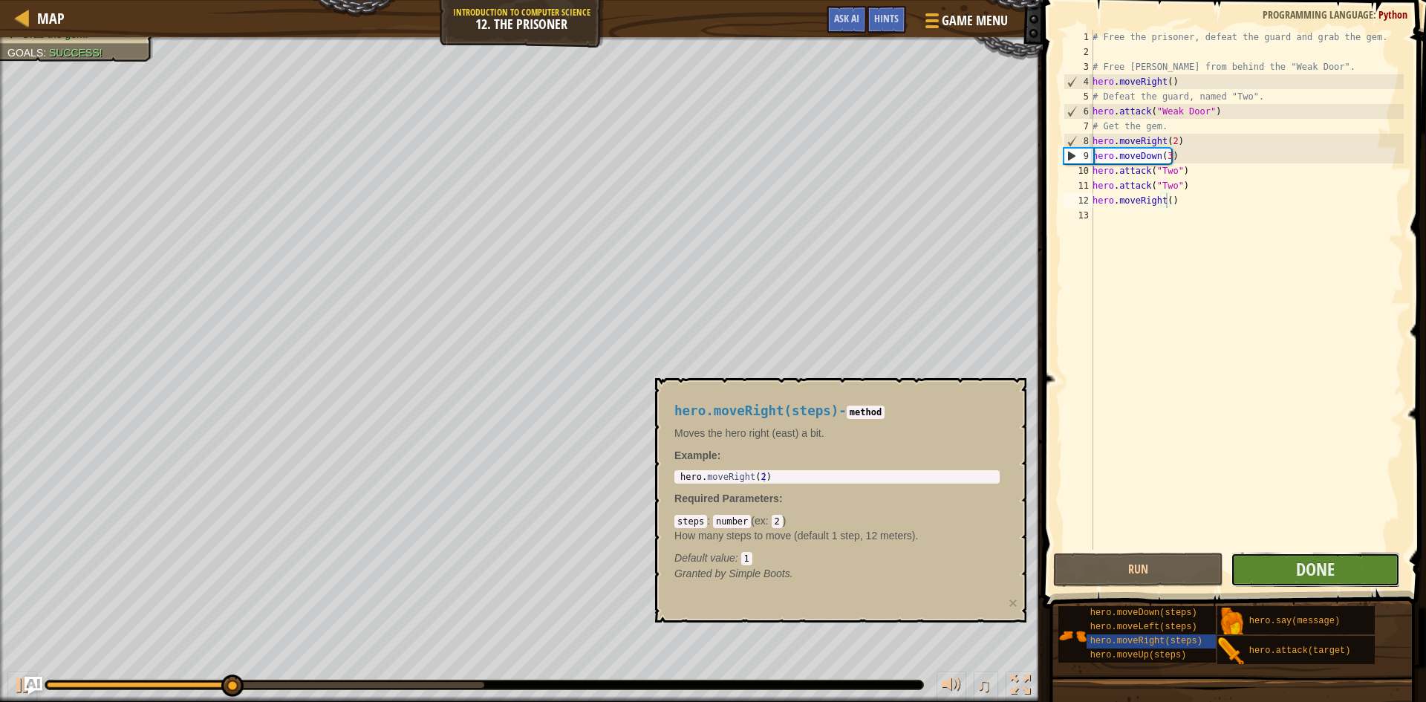
click at [1348, 572] on button "Done" at bounding box center [1315, 569] width 170 height 34
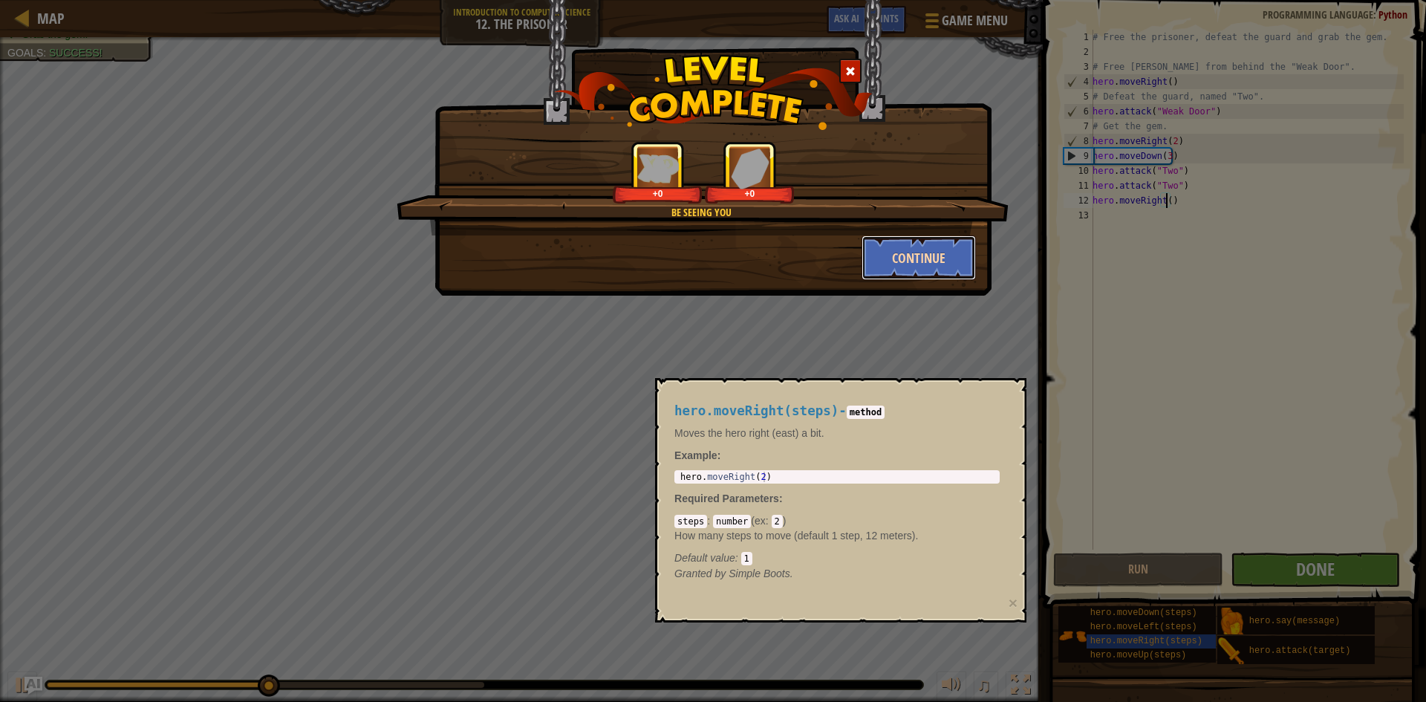
click at [948, 239] on button "Continue" at bounding box center [918, 257] width 115 height 45
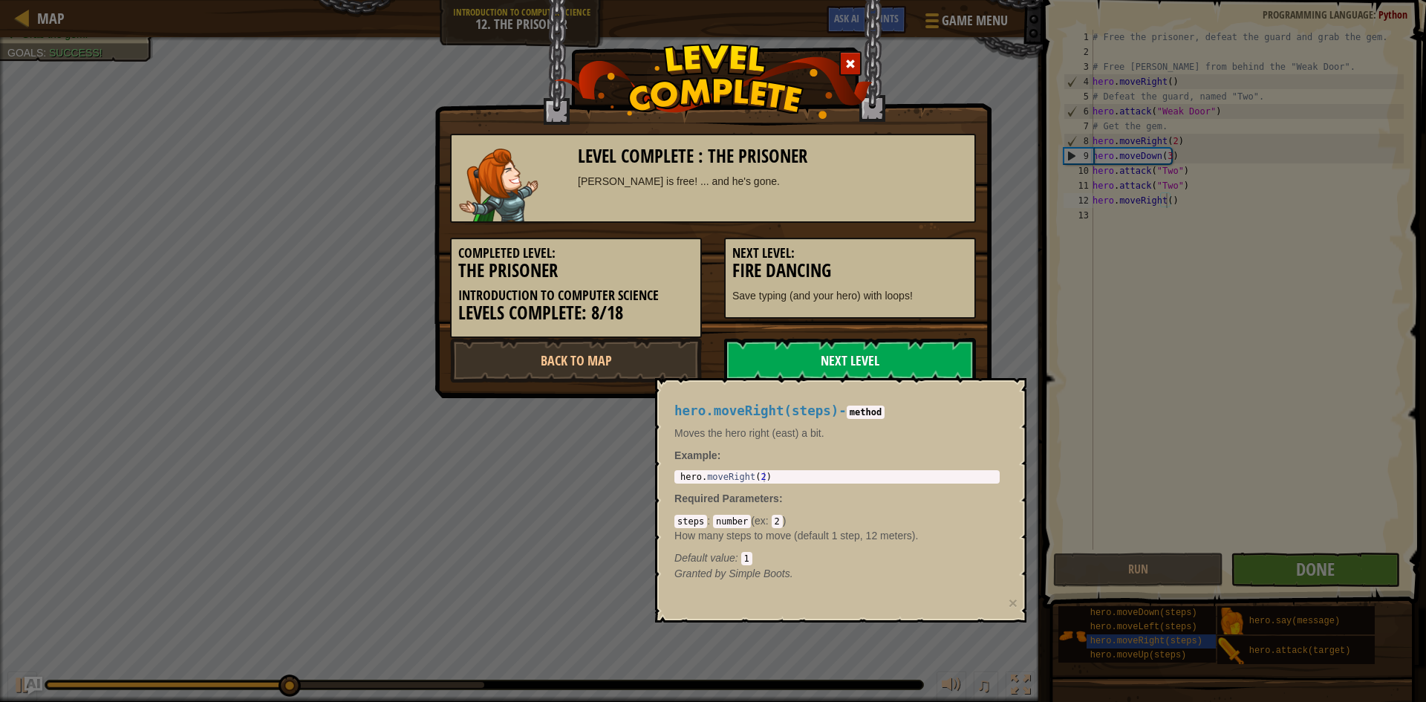
click at [884, 347] on link "Next Level" at bounding box center [850, 360] width 252 height 45
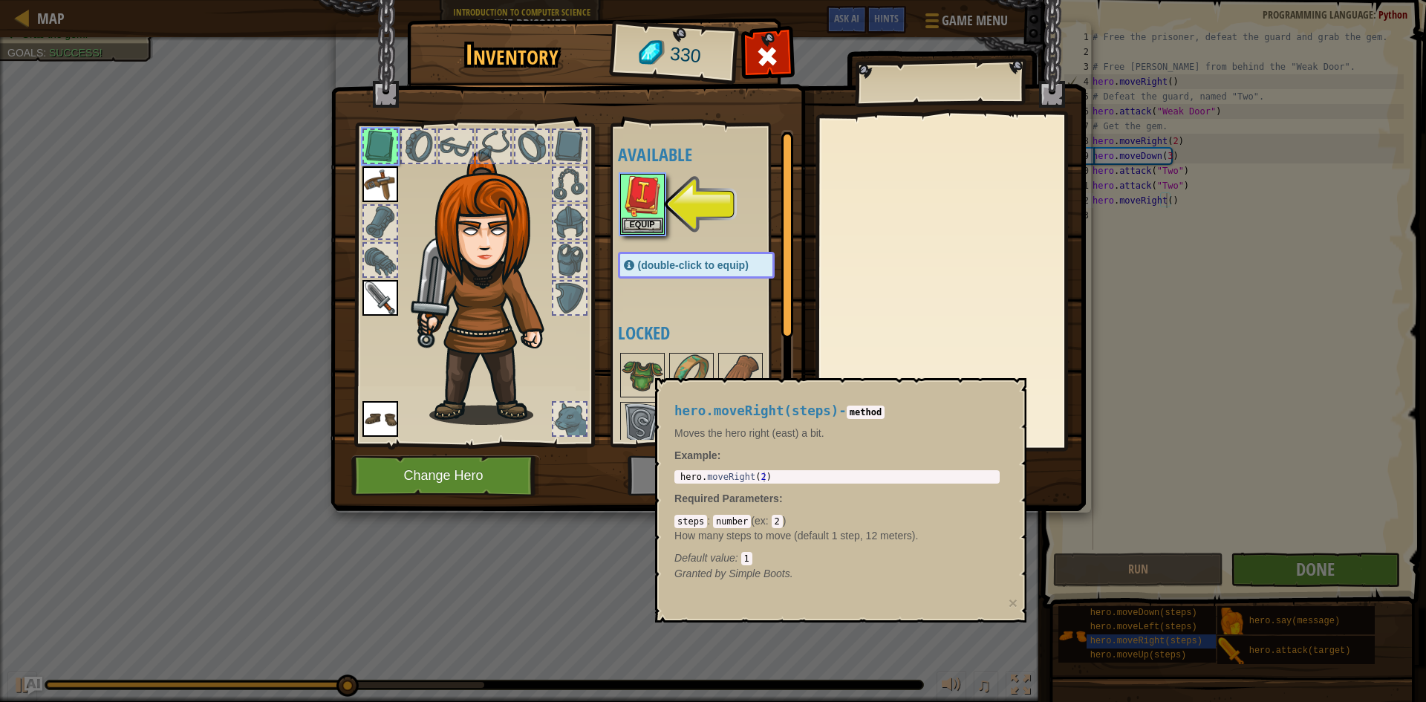
click at [1232, 648] on div "Inventory 330 Available Equip Equip Equip Equip (double-click to equip) Locked …" at bounding box center [713, 351] width 1426 height 702
click at [1005, 604] on div "hero.moveRight(steps) - method Moves the hero right (east) a bit. Example : 1 h…" at bounding box center [840, 500] width 371 height 244
click at [1009, 604] on button "×" at bounding box center [1012, 603] width 9 height 16
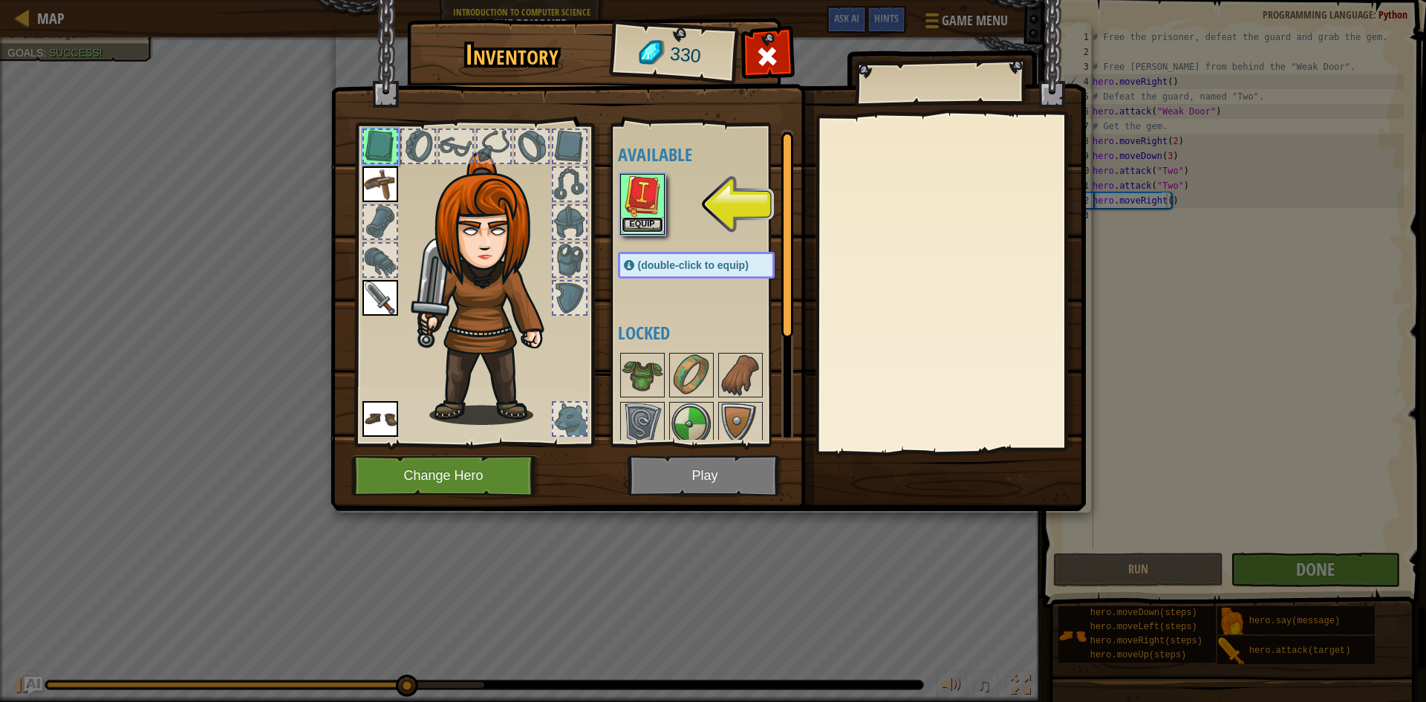
click at [639, 229] on button "Equip" at bounding box center [642, 225] width 42 height 16
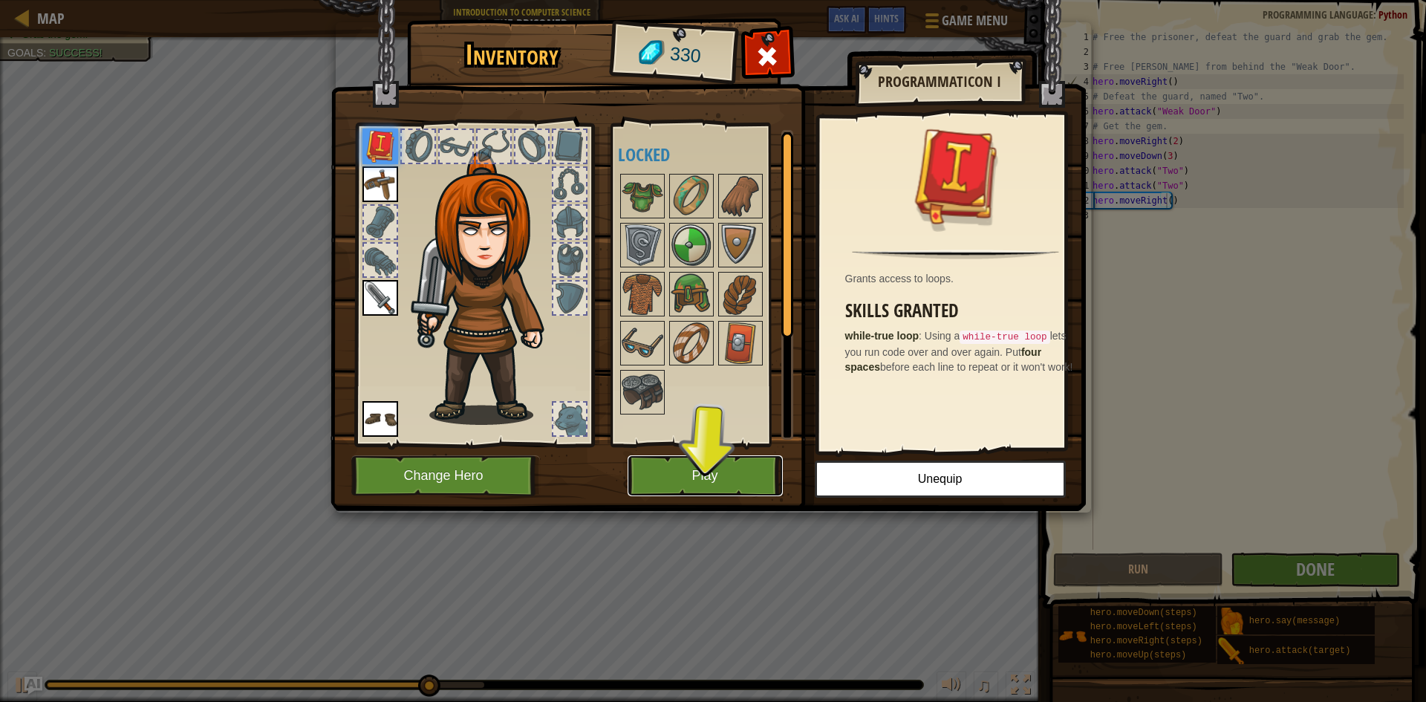
click at [697, 470] on button "Play" at bounding box center [704, 475] width 155 height 41
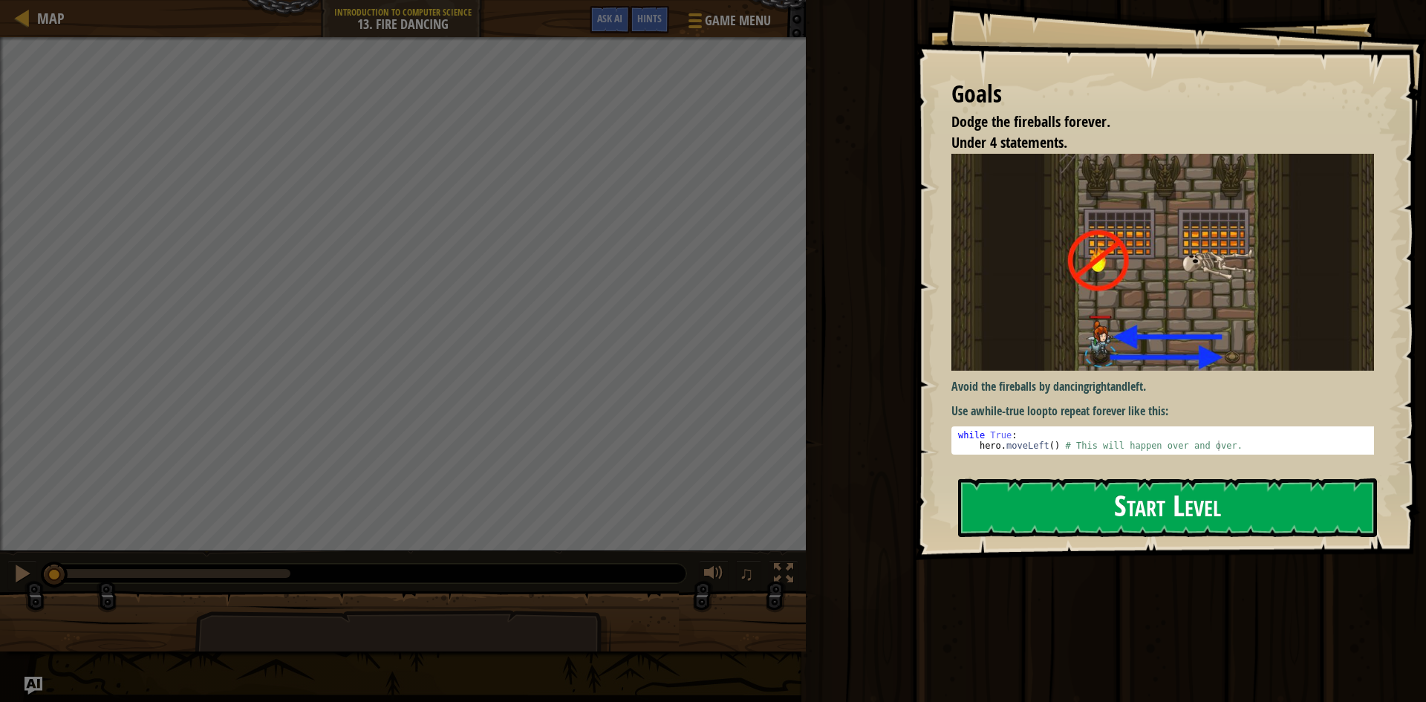
click at [1169, 512] on button "Start Level" at bounding box center [1167, 507] width 419 height 59
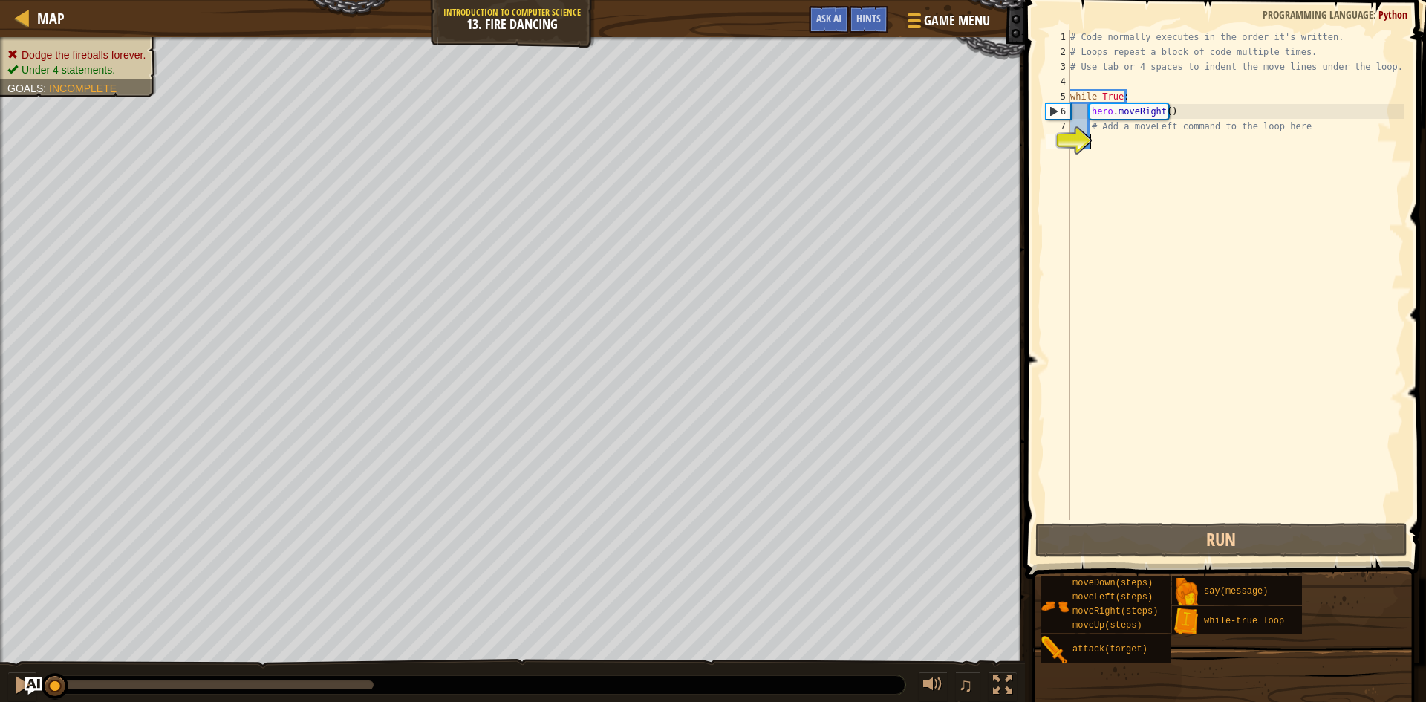
click at [1190, 423] on div "# Code normally executes in the order it's written. # Loops repeat a block of c…" at bounding box center [1235, 290] width 336 height 520
drag, startPoint x: 1182, startPoint y: 105, endPoint x: 1184, endPoint y: 115, distance: 10.5
click at [1181, 105] on div "# Code normally executes in the order it's written. # Loops repeat a block of c…" at bounding box center [1235, 290] width 336 height 520
type textarea "hero.moveRight()"
click at [1184, 115] on div "# Code normally executes in the order it's written. # Loops repeat a block of c…" at bounding box center [1235, 290] width 336 height 520
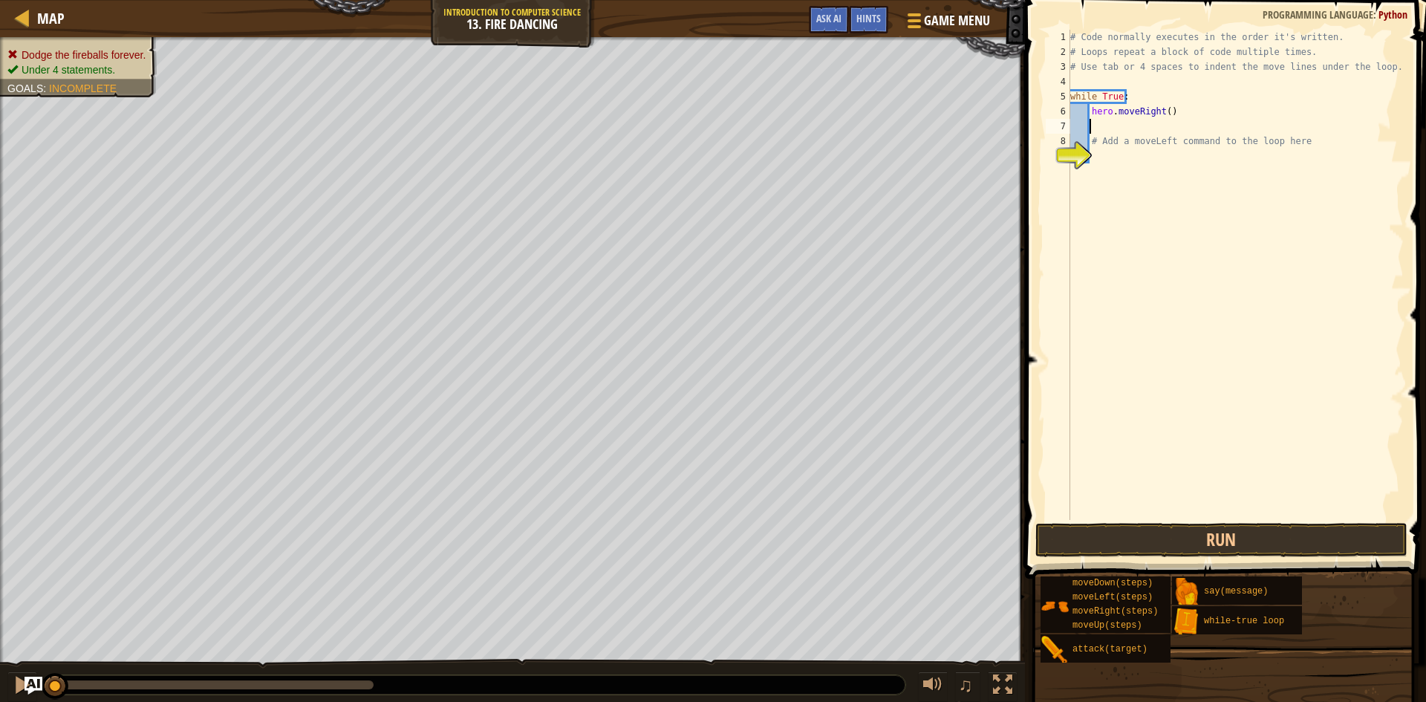
click at [1159, 126] on div "# Code normally executes in the order it's written. # Loops repeat a block of c…" at bounding box center [1235, 290] width 336 height 520
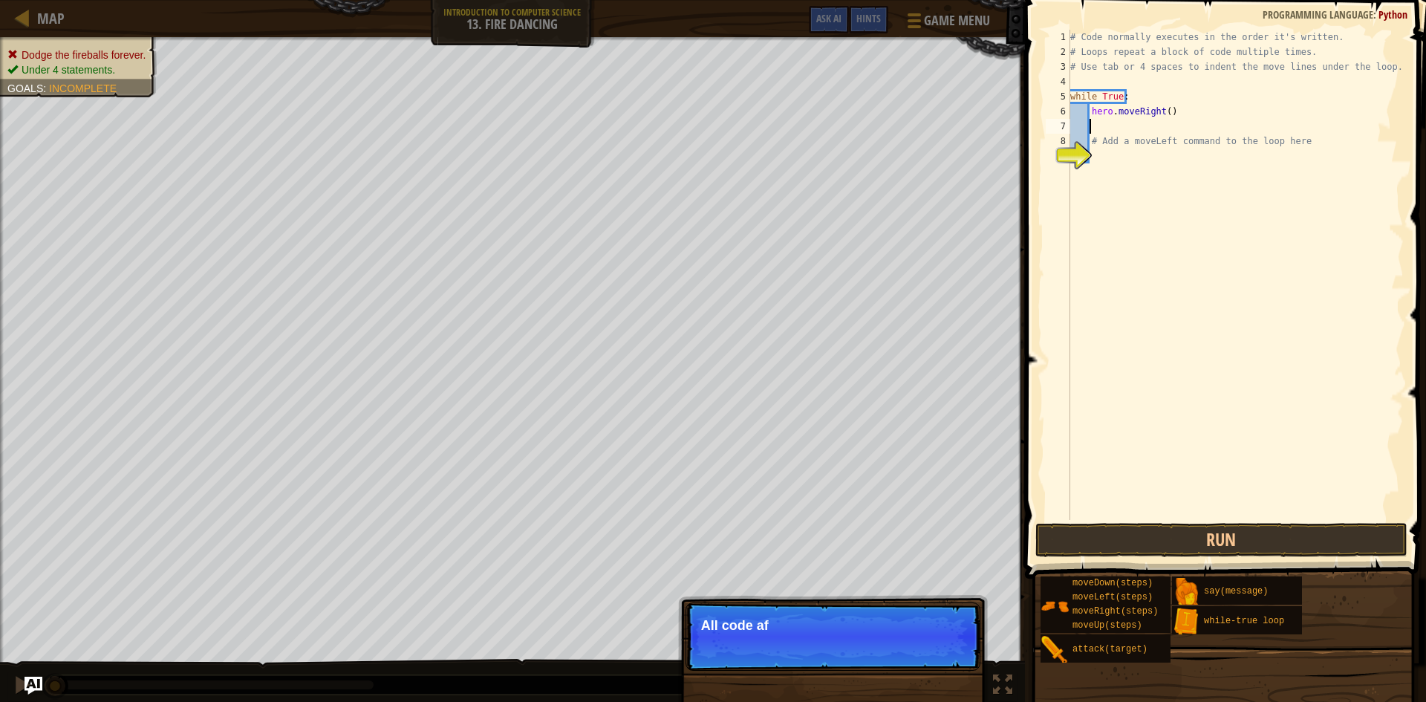
click at [1122, 232] on div "# Code normally executes in the order it's written. # Loops repeat a block of c…" at bounding box center [1235, 290] width 336 height 520
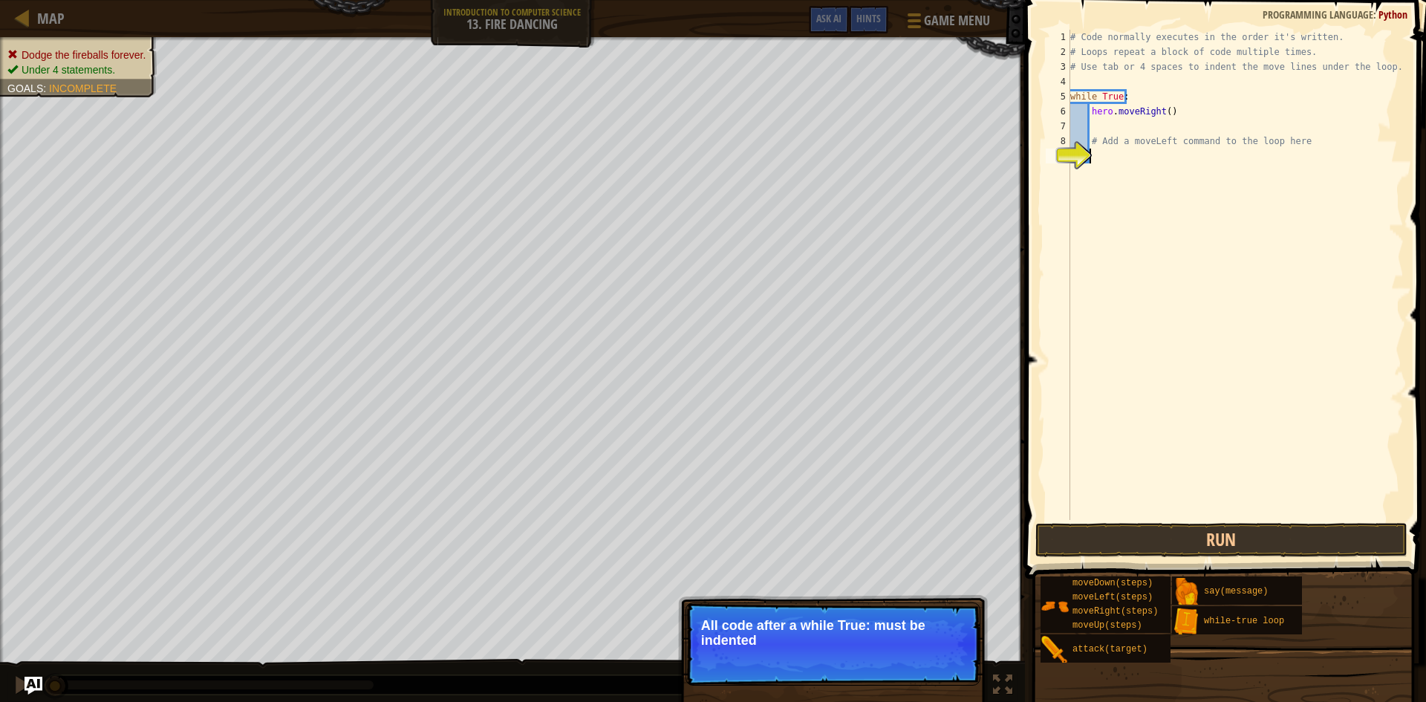
click at [1125, 134] on div "# Code normally executes in the order it's written. # Loops repeat a block of c…" at bounding box center [1235, 290] width 336 height 520
type textarea "# Add a moveLeft command to the loop here"
click at [1131, 128] on div "# Code normally executes in the order it's written. # Loops repeat a block of c…" at bounding box center [1235, 290] width 336 height 520
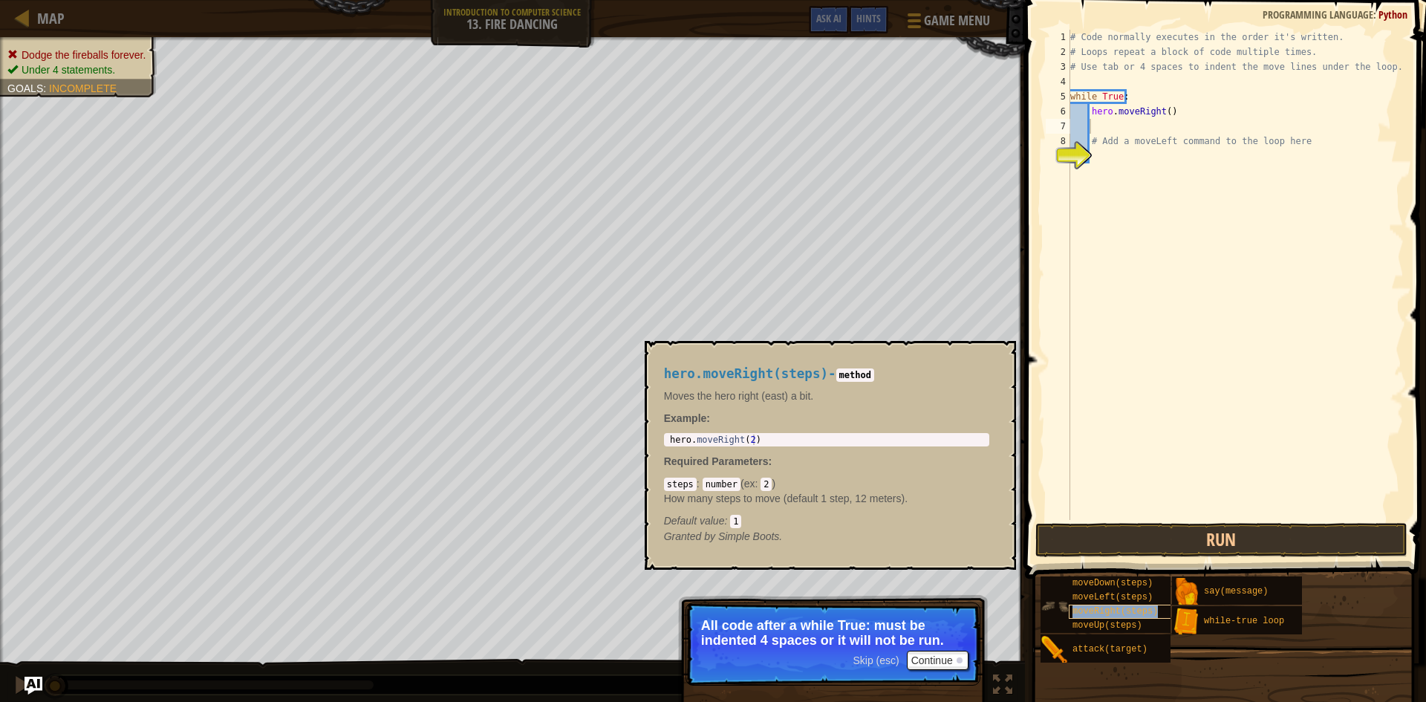
type textarea "moveRight(steps)"
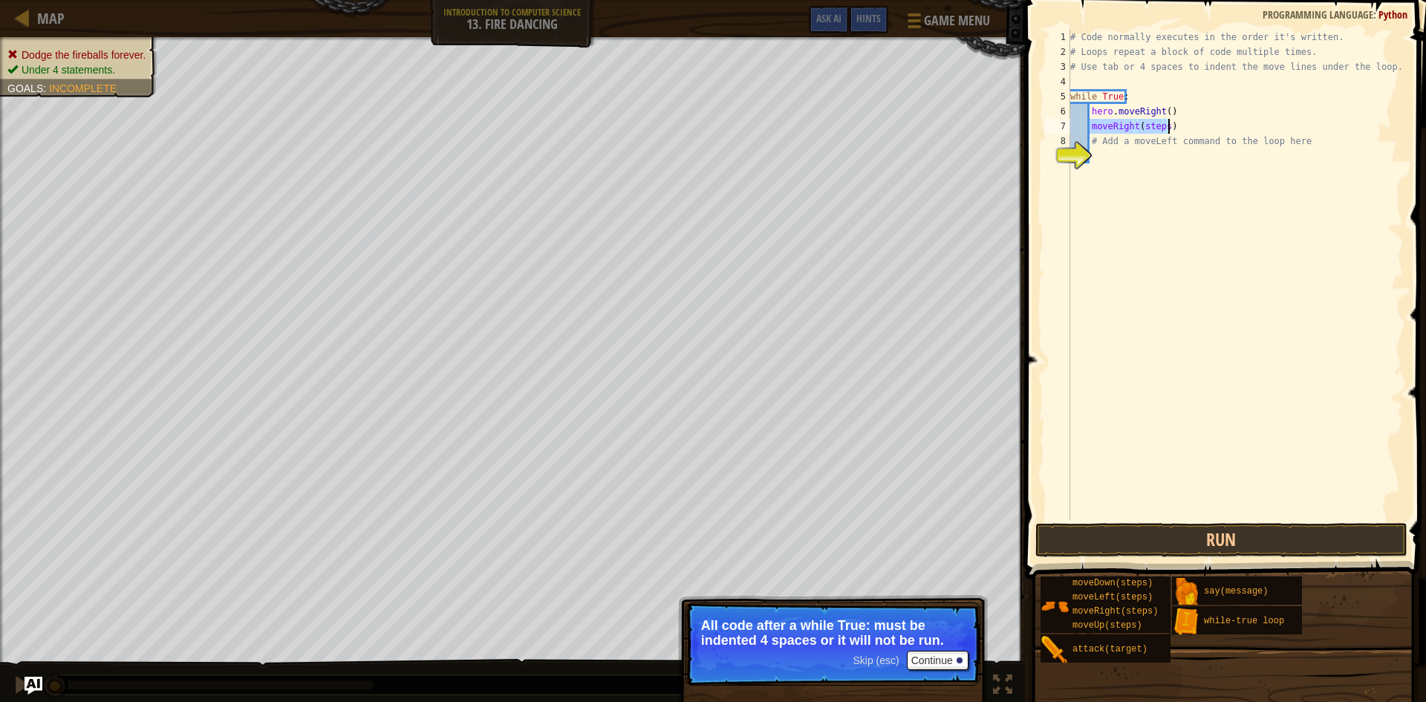
click at [1140, 125] on div "# Code normally executes in the order it's written. # Loops repeat a block of c…" at bounding box center [1235, 275] width 336 height 490
drag, startPoint x: 1140, startPoint y: 126, endPoint x: 1161, endPoint y: 127, distance: 21.5
click at [1161, 127] on div "# Code normally executes in the order it's written. # Loops repeat a block of c…" at bounding box center [1235, 290] width 336 height 520
click at [1132, 178] on div "# Code normally executes in the order it's written. # Loops repeat a block of c…" at bounding box center [1235, 290] width 336 height 520
click at [1081, 128] on div "# Code normally executes in the order it's written. # Loops repeat a block of c…" at bounding box center [1235, 290] width 336 height 520
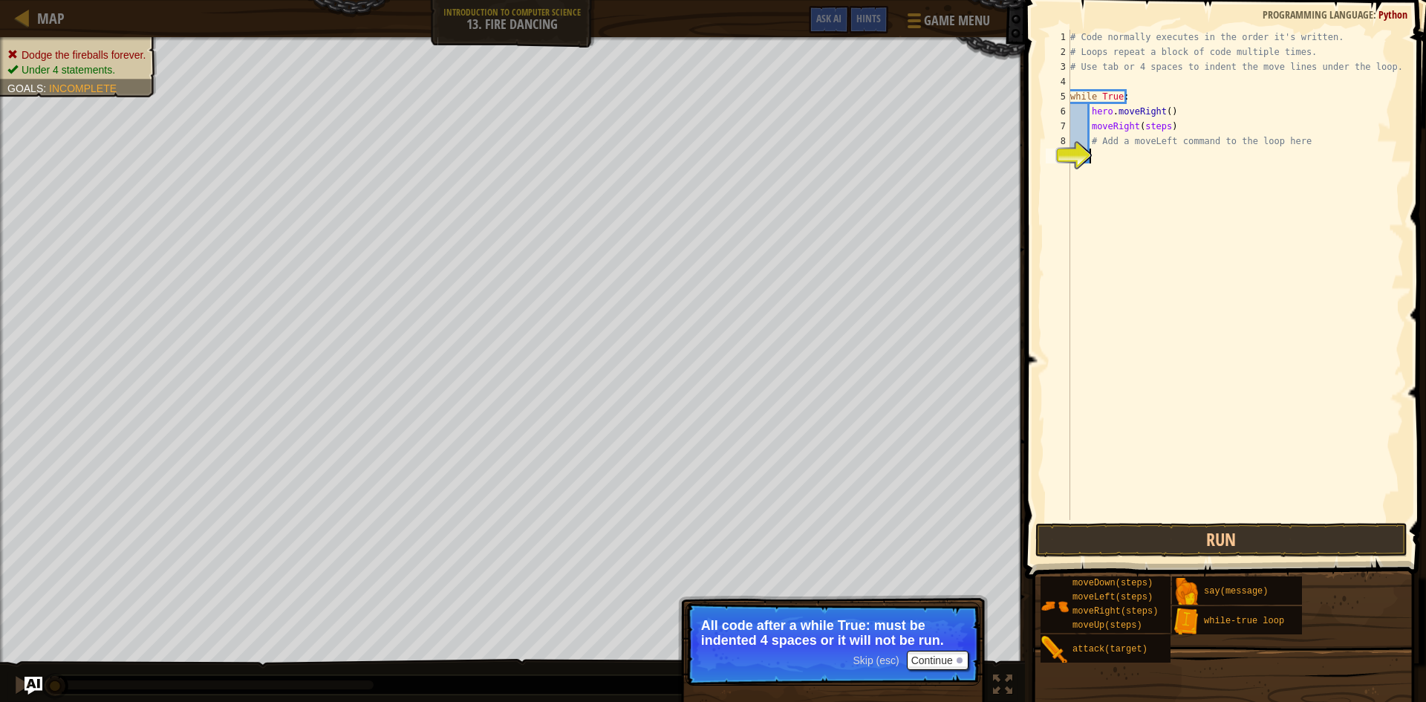
type textarea "moveRight(steps)"
click at [1086, 125] on div "# Code normally executes in the order it's written. # Loops repeat a block of c…" at bounding box center [1235, 290] width 336 height 520
click at [1078, 207] on div "# Code normally executes in the order it's written. # Loops repeat a block of c…" at bounding box center [1235, 290] width 336 height 520
click at [1113, 157] on div "# Code normally executes in the order it's written. # Loops repeat a block of c…" at bounding box center [1235, 290] width 336 height 520
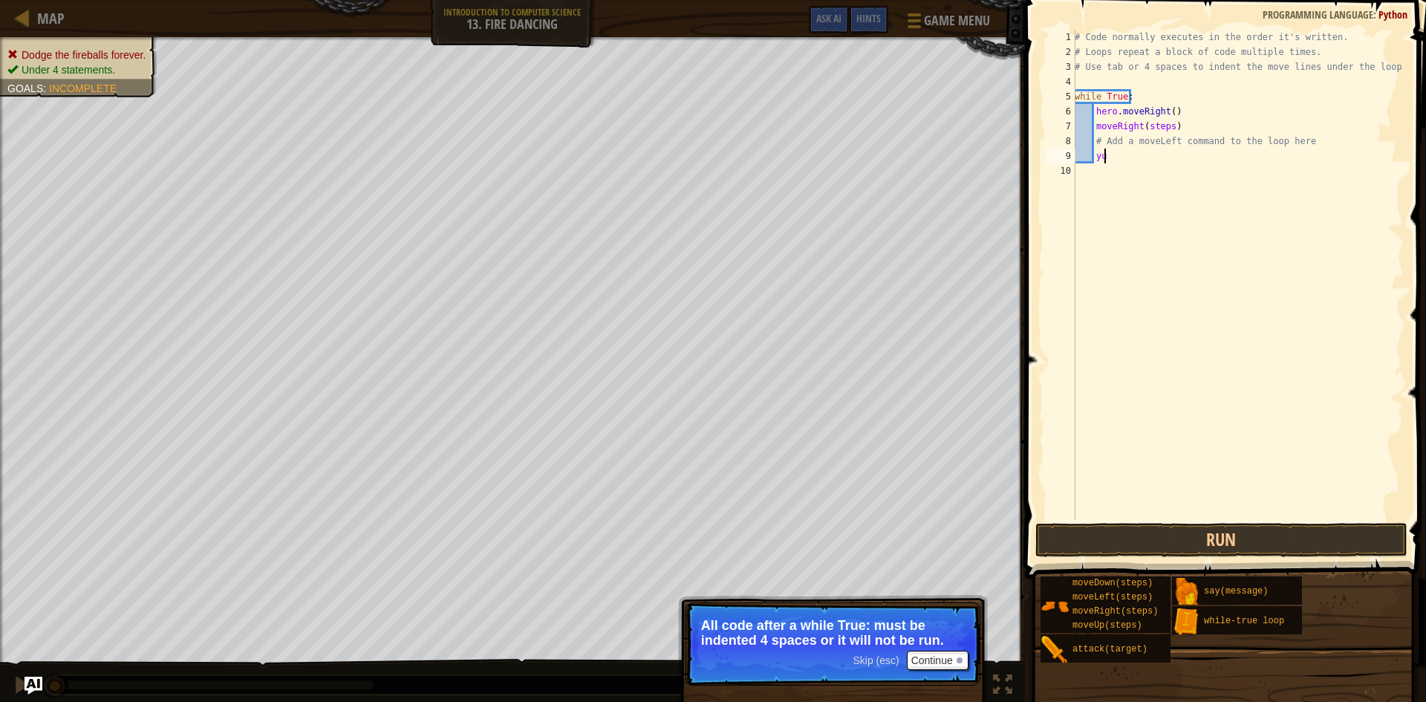
type textarea "y"
click at [1091, 123] on div "# Code normally executes in the order it's written. # Loops repeat a block of c…" at bounding box center [1237, 290] width 332 height 520
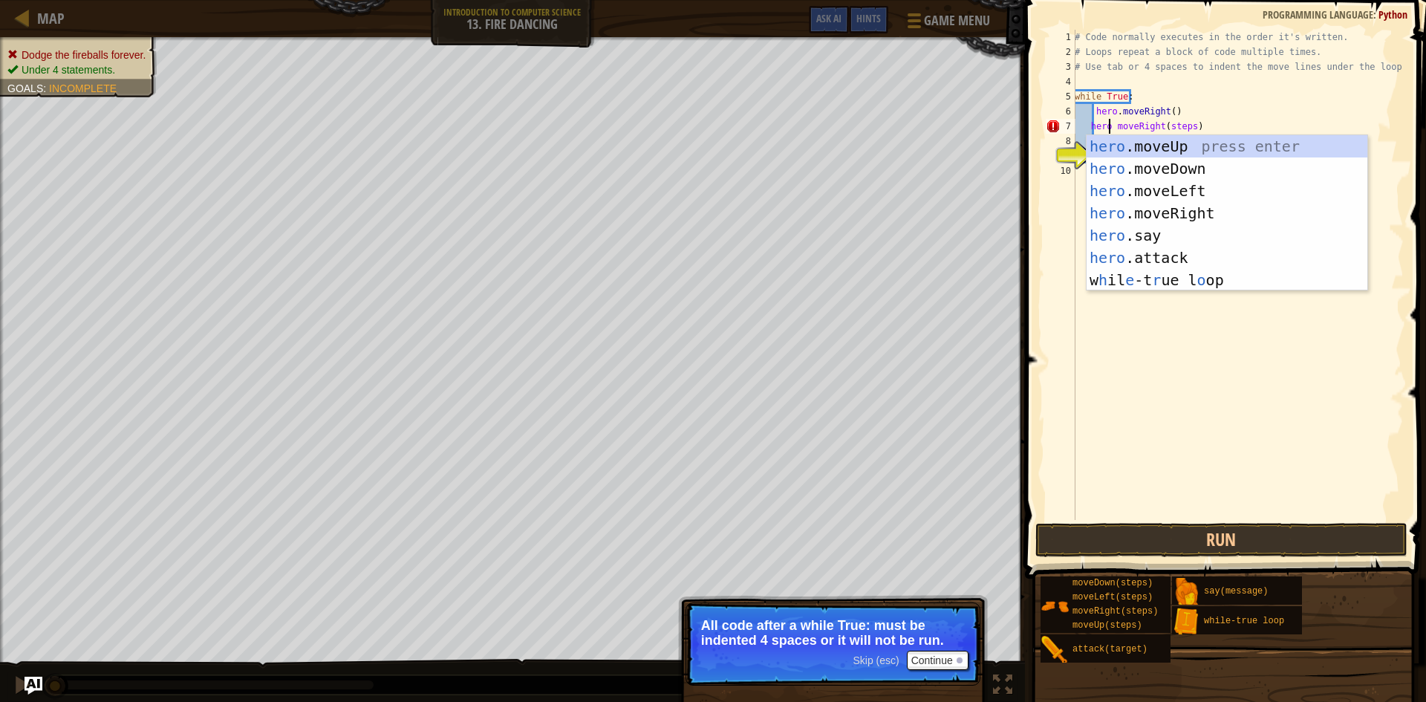
scroll to position [7, 3]
click at [1162, 218] on div "hero. moveUp press enter hero. moveDown press enter hero. moveLeft press enter …" at bounding box center [1226, 224] width 281 height 178
type textarea "hero.moveRight() moveRight(steps)"
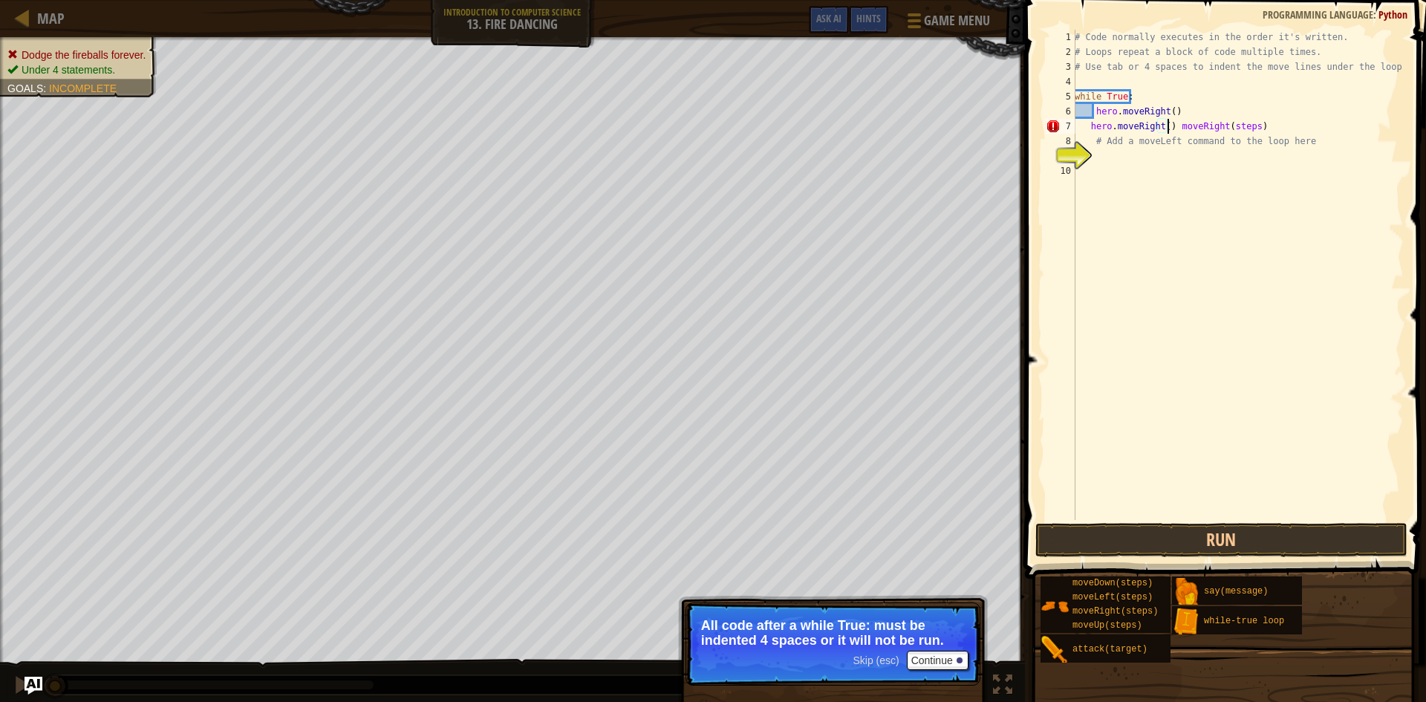
click at [1138, 261] on div "# Code normally executes in the order it's written. # Loops repeat a block of c…" at bounding box center [1237, 290] width 332 height 520
drag, startPoint x: 1253, startPoint y: 129, endPoint x: 1086, endPoint y: 133, distance: 167.8
click at [1086, 133] on div "# Code normally executes in the order it's written. # Loops repeat a block of c…" at bounding box center [1237, 290] width 332 height 520
type textarea "hero.moveRight() moveRight(steps)"
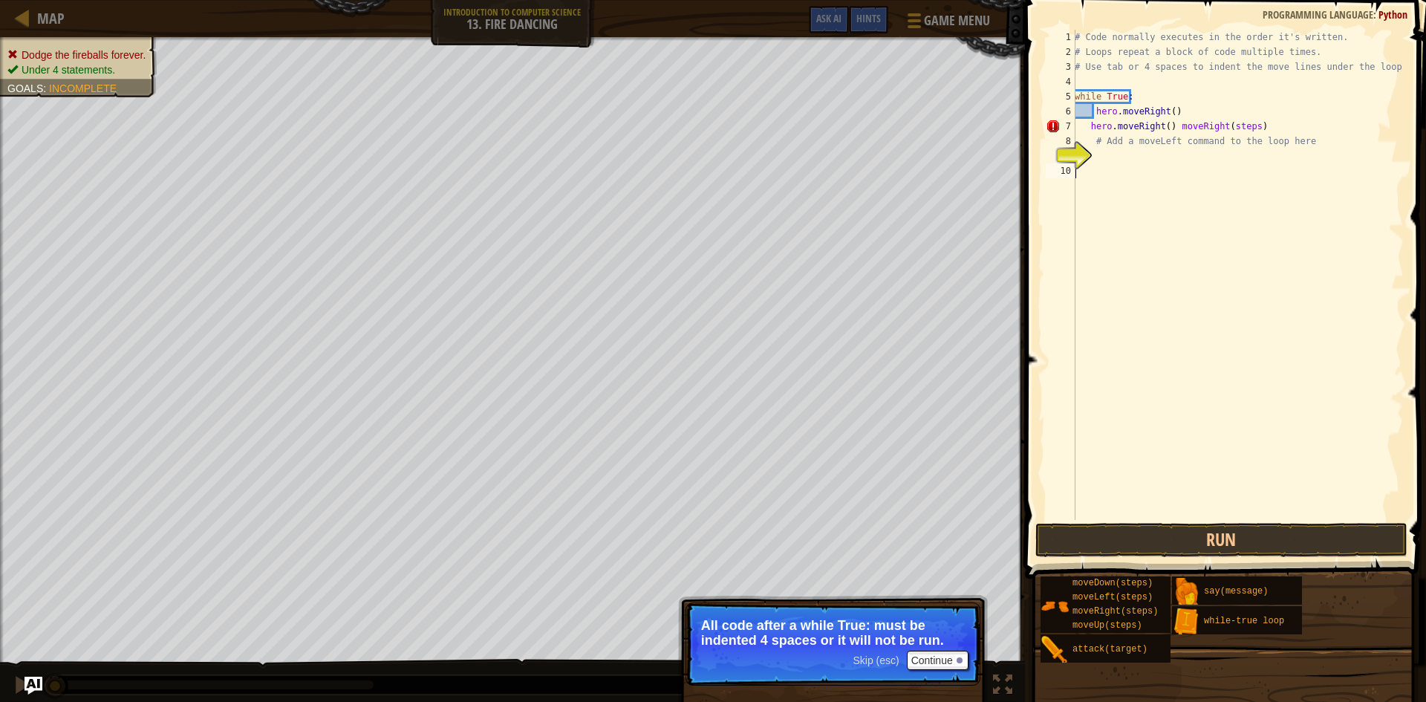
drag, startPoint x: 1163, startPoint y: 186, endPoint x: 1196, endPoint y: 166, distance: 39.0
click at [1163, 187] on div "# Code normally executes in the order it's written. # Loops repeat a block of c…" at bounding box center [1237, 290] width 332 height 520
drag, startPoint x: 1250, startPoint y: 127, endPoint x: 1171, endPoint y: 129, distance: 78.7
click at [1171, 129] on div "# Code normally executes in the order it's written. # Loops repeat a block of c…" at bounding box center [1237, 290] width 332 height 520
click at [1270, 547] on button "Run" at bounding box center [1221, 540] width 372 height 34
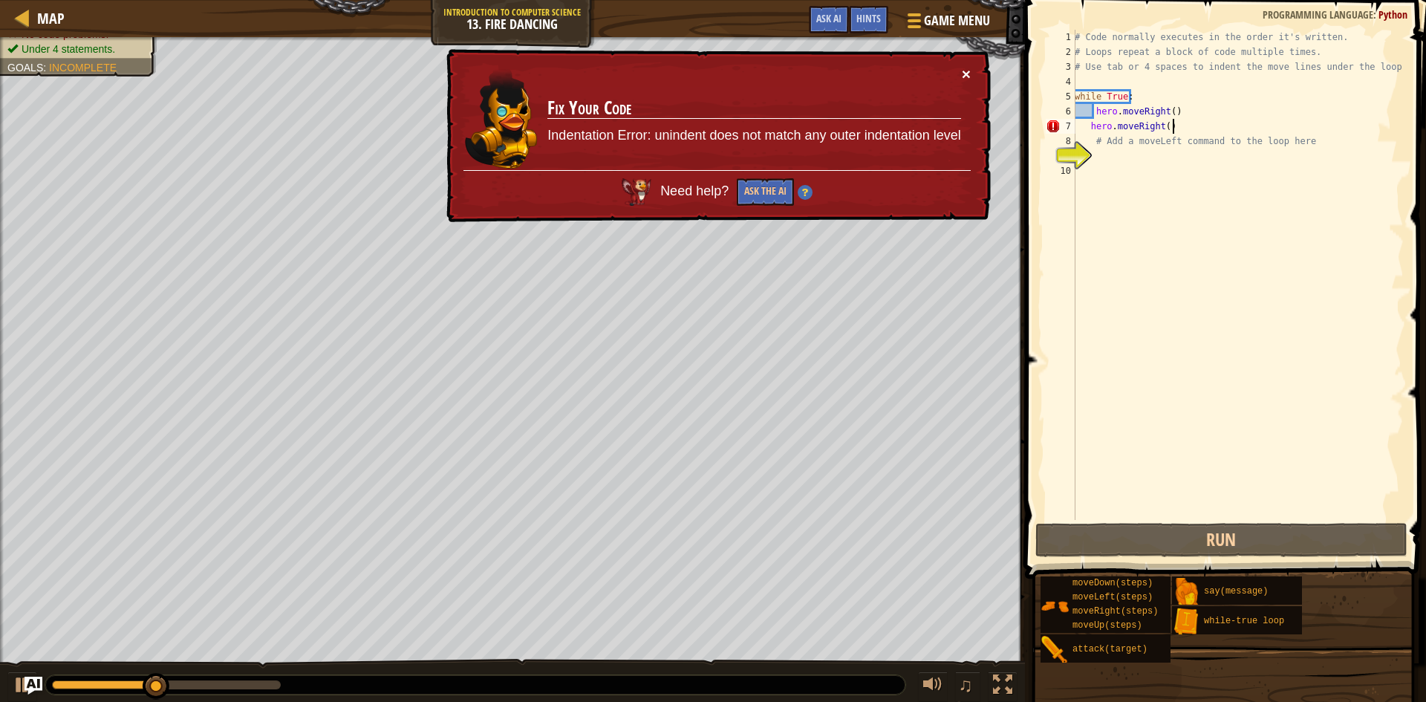
click at [965, 71] on button "×" at bounding box center [966, 74] width 9 height 16
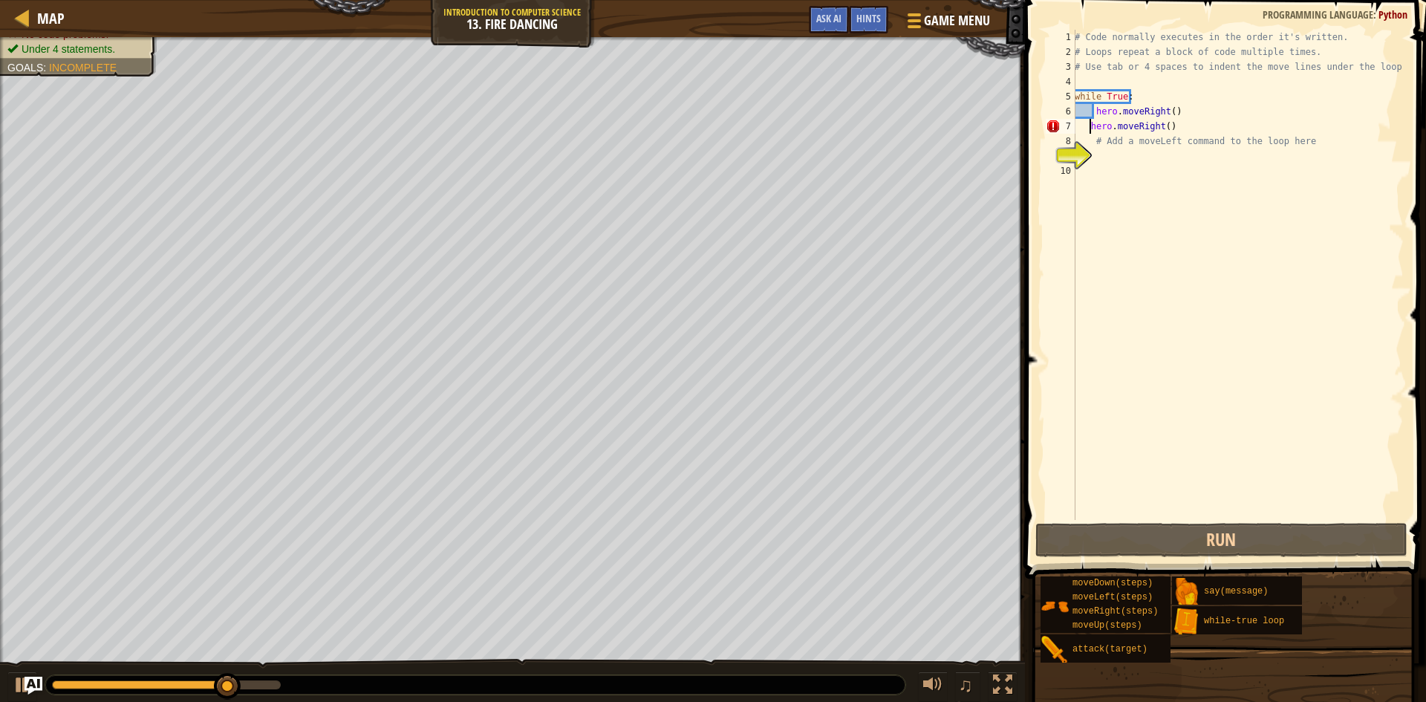
click at [1089, 127] on div "# Code normally executes in the order it's written. # Loops repeat a block of c…" at bounding box center [1237, 290] width 332 height 520
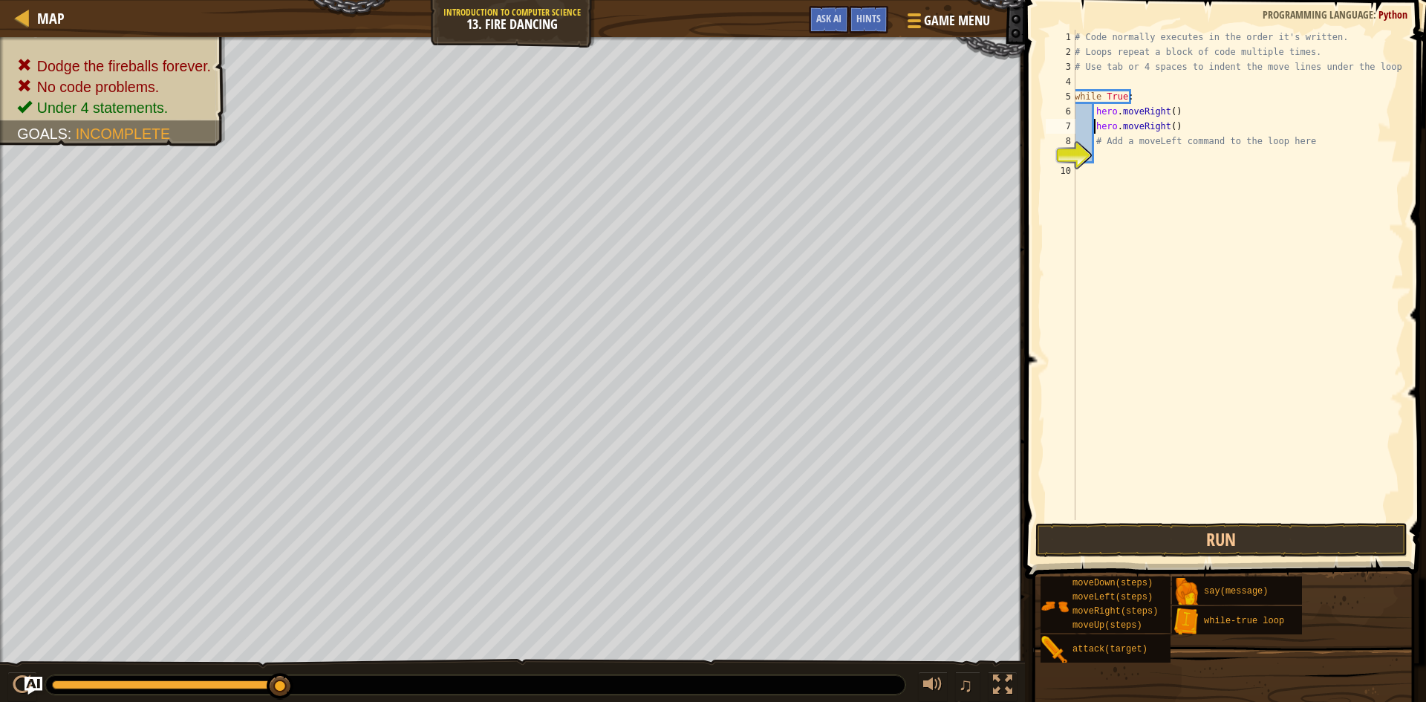
click at [1229, 108] on div "# Code normally executes in the order it's written. # Loops repeat a block of c…" at bounding box center [1237, 290] width 332 height 520
click at [1164, 128] on div "# Code normally executes in the order it's written. # Loops repeat a block of c…" at bounding box center [1237, 290] width 332 height 520
click at [1194, 541] on button "Run" at bounding box center [1221, 540] width 372 height 34
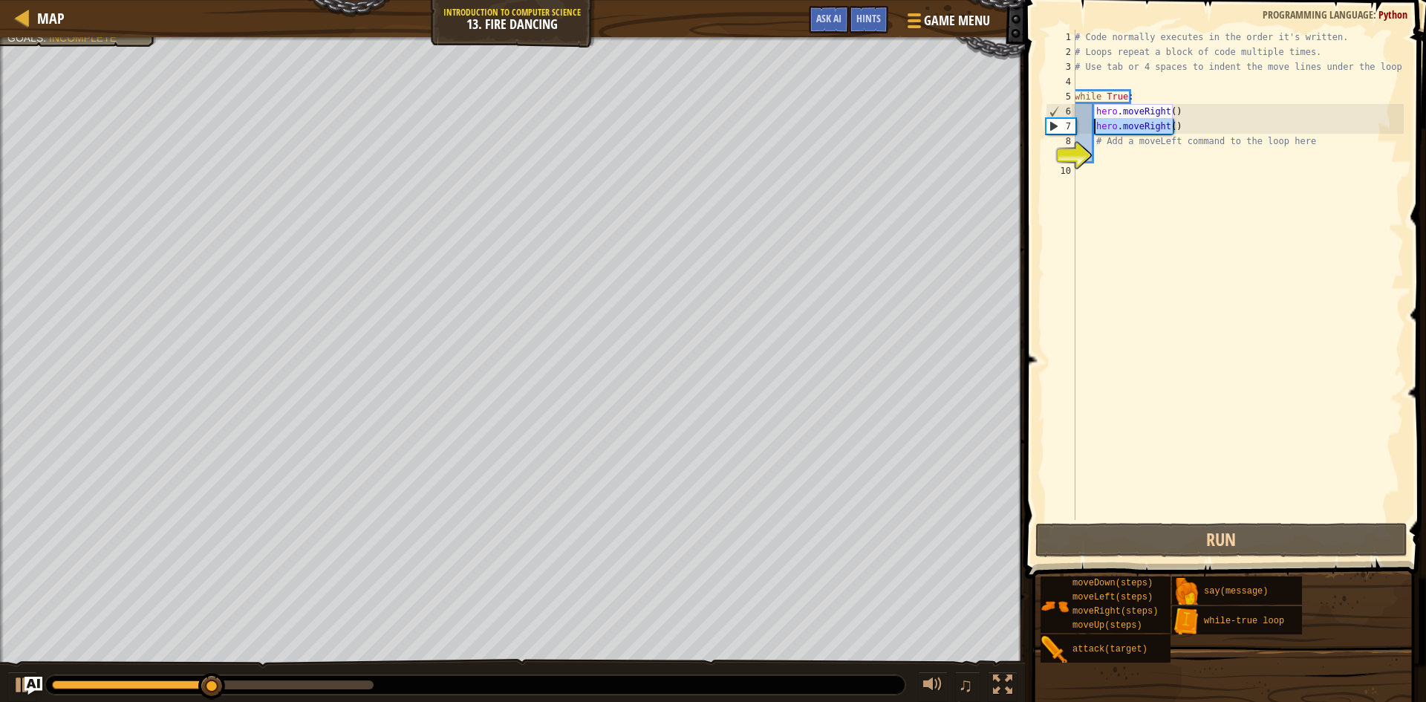
drag, startPoint x: 1173, startPoint y: 128, endPoint x: 1092, endPoint y: 128, distance: 80.9
click at [1092, 128] on div "# Code normally executes in the order it's written. # Loops repeat a block of c…" at bounding box center [1237, 290] width 332 height 520
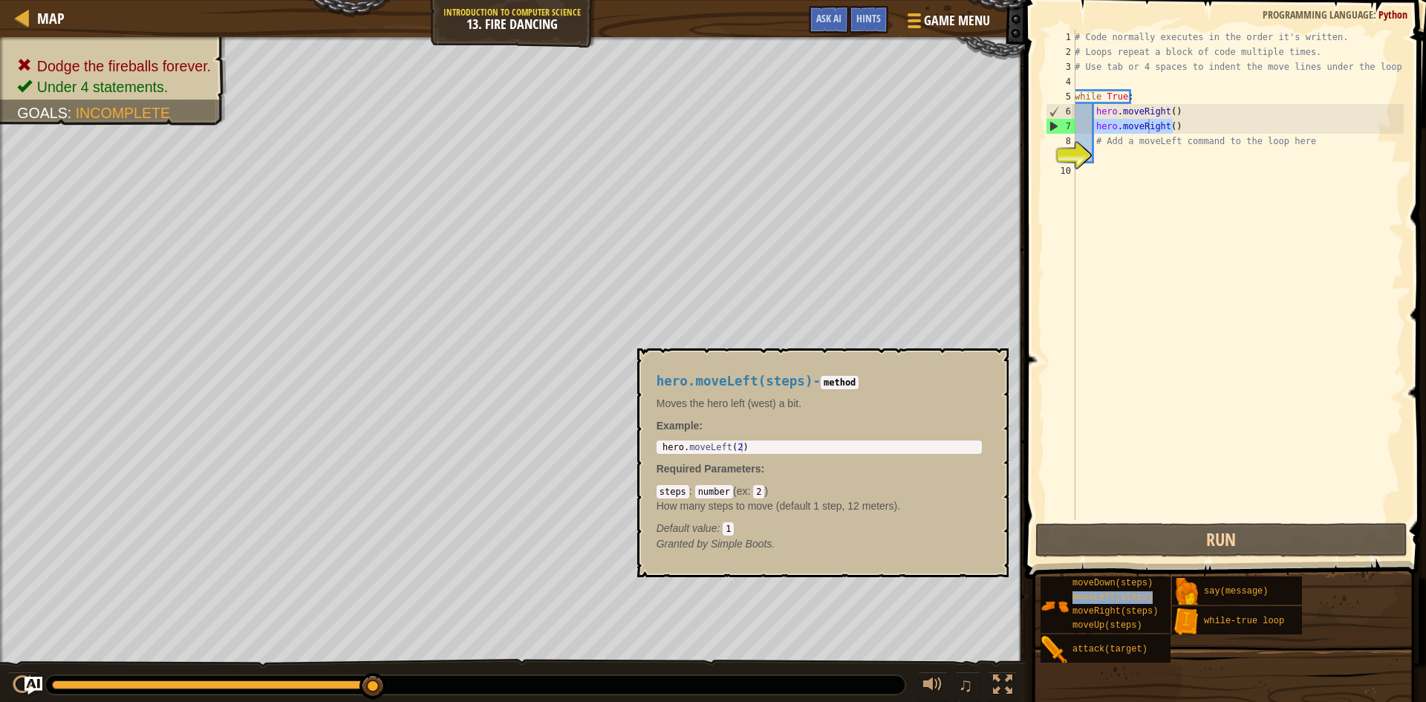
type textarea "hero.moveRimoveLeft(steps)ght()"
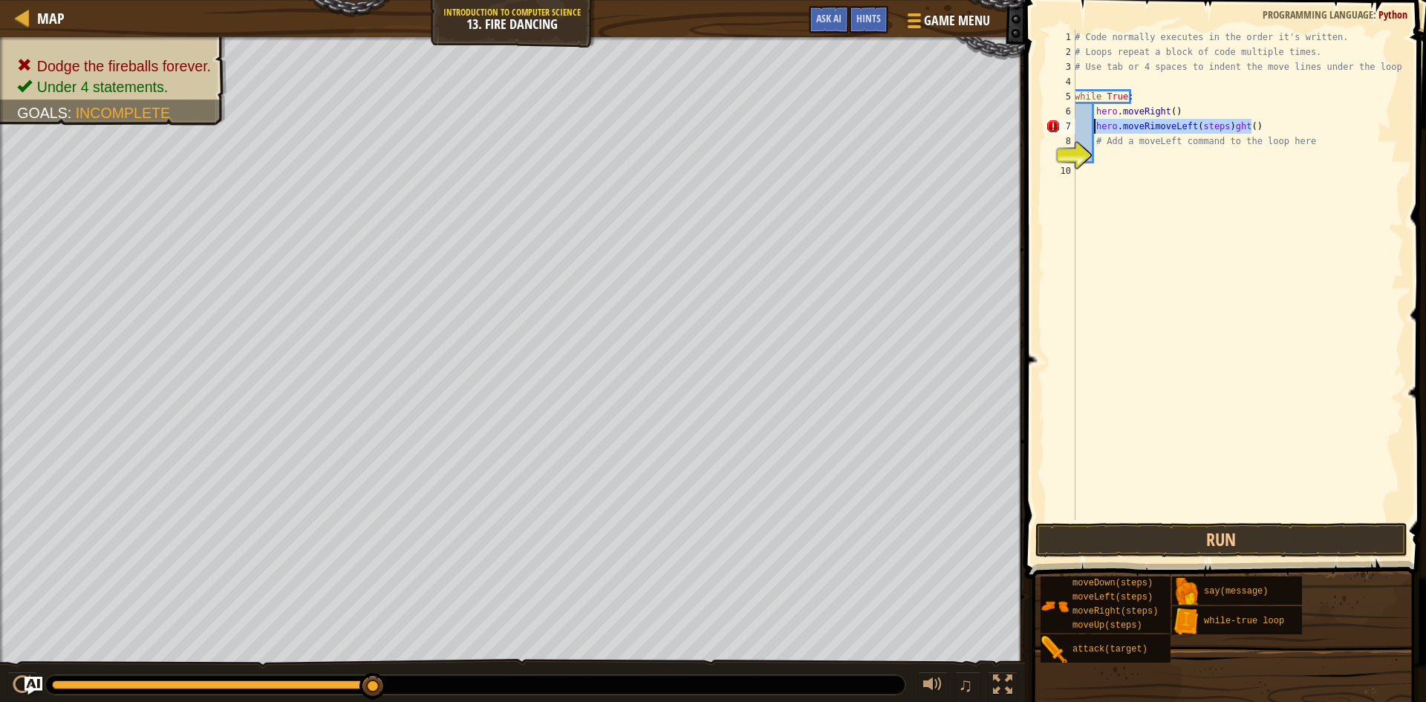
drag, startPoint x: 1253, startPoint y: 127, endPoint x: 1093, endPoint y: 132, distance: 159.7
click at [1093, 132] on div "# Code normally executes in the order it's written. # Loops repeat a block of c…" at bounding box center [1237, 290] width 332 height 520
click at [1094, 125] on div "# Code normally executes in the order it's written. # Loops repeat a block of c…" at bounding box center [1237, 275] width 332 height 490
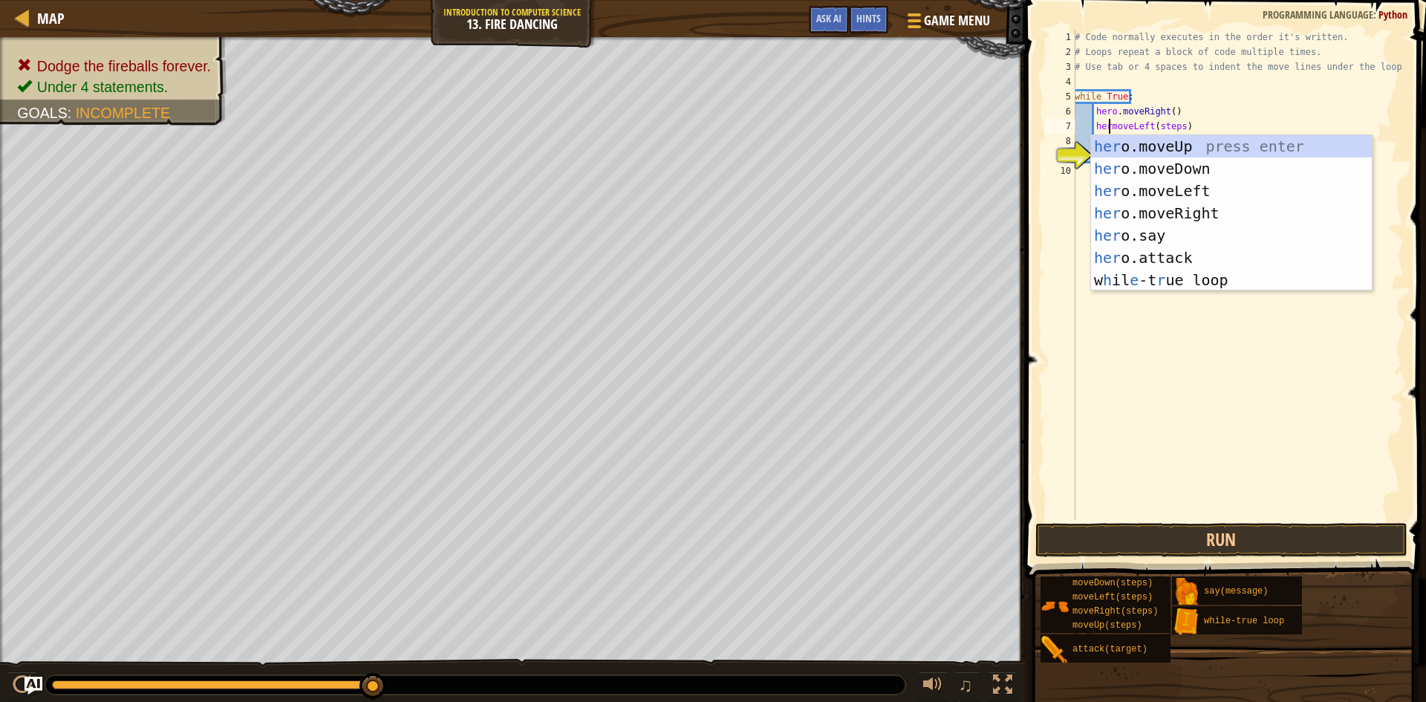
scroll to position [7, 3]
click at [1173, 185] on div "hero. moveUp press enter hero. moveDown press enter hero. moveLeft press enter …" at bounding box center [1231, 224] width 281 height 178
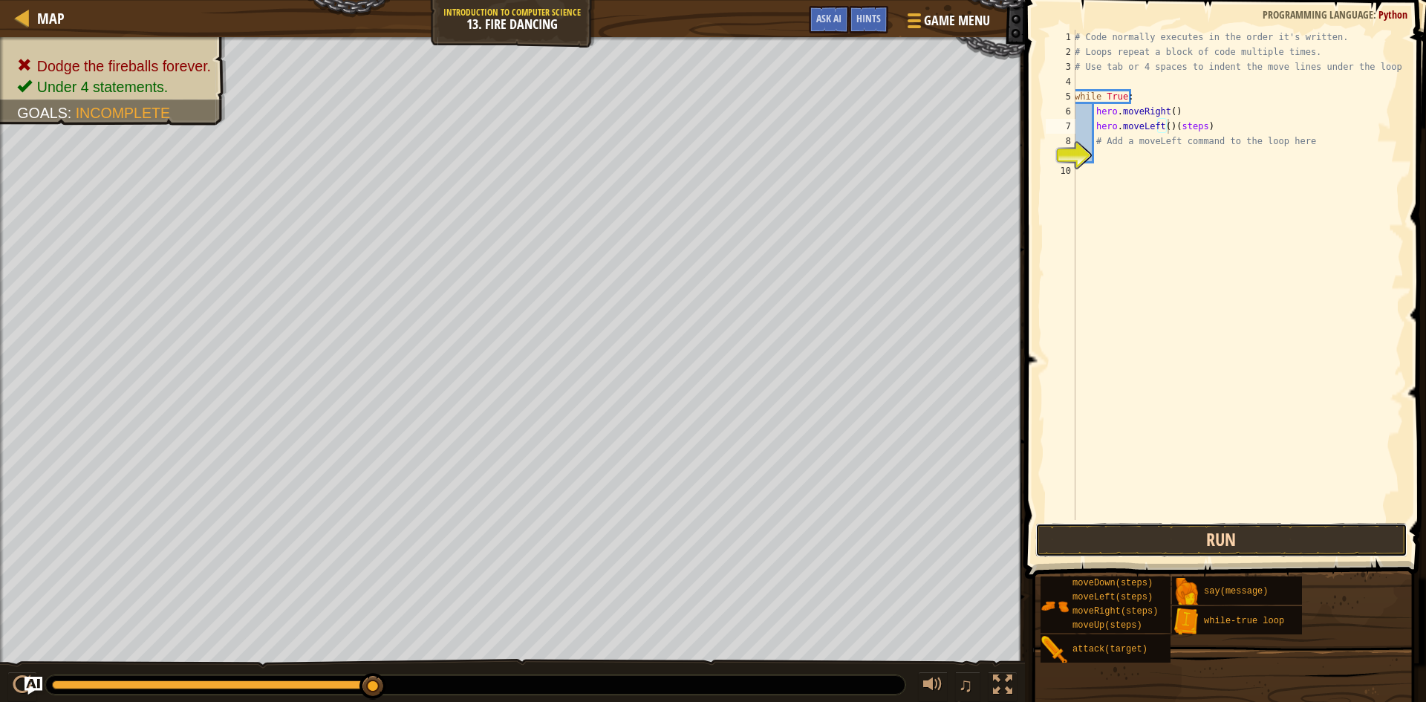
click at [1256, 533] on button "Run" at bounding box center [1221, 540] width 372 height 34
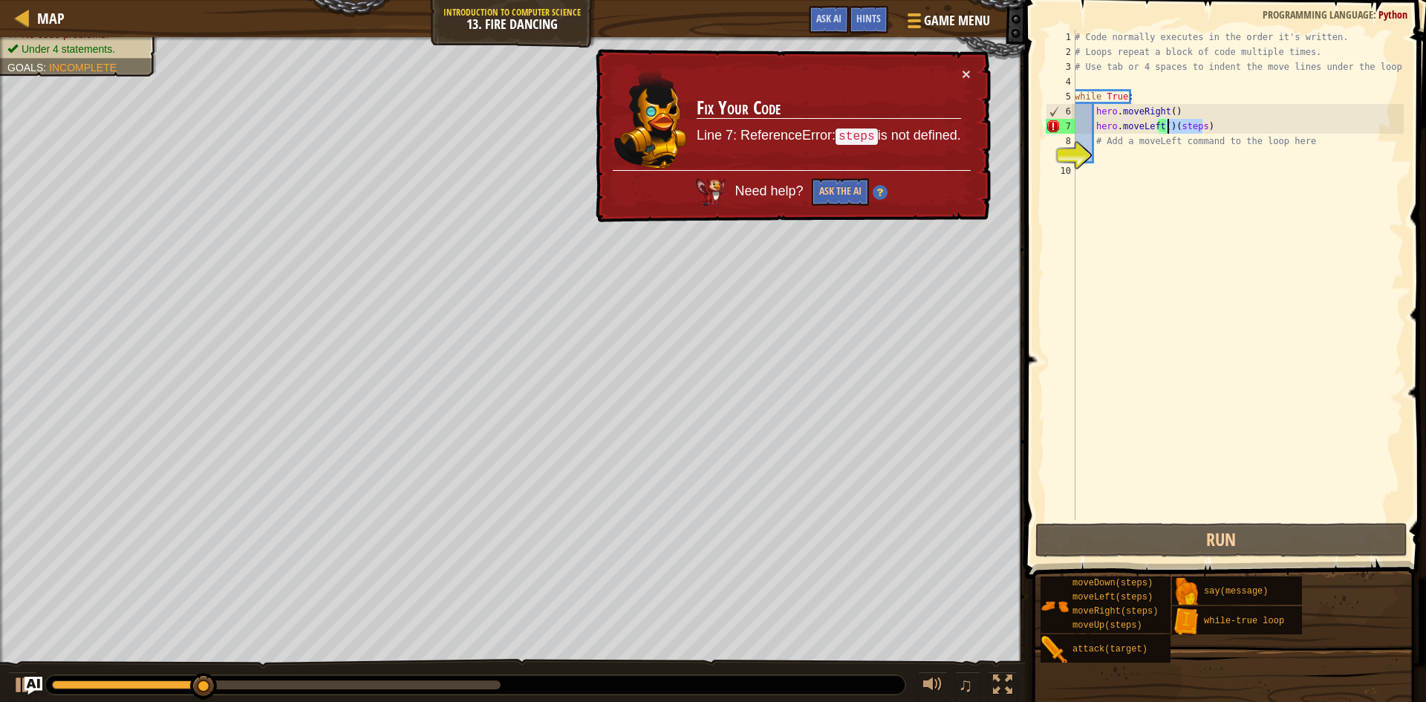
drag, startPoint x: 1210, startPoint y: 122, endPoint x: 1166, endPoint y: 127, distance: 43.4
click at [1166, 127] on div "# Code normally executes in the order it's written. # Loops repeat a block of c…" at bounding box center [1237, 290] width 332 height 520
type textarea "hero.moveLeft()"
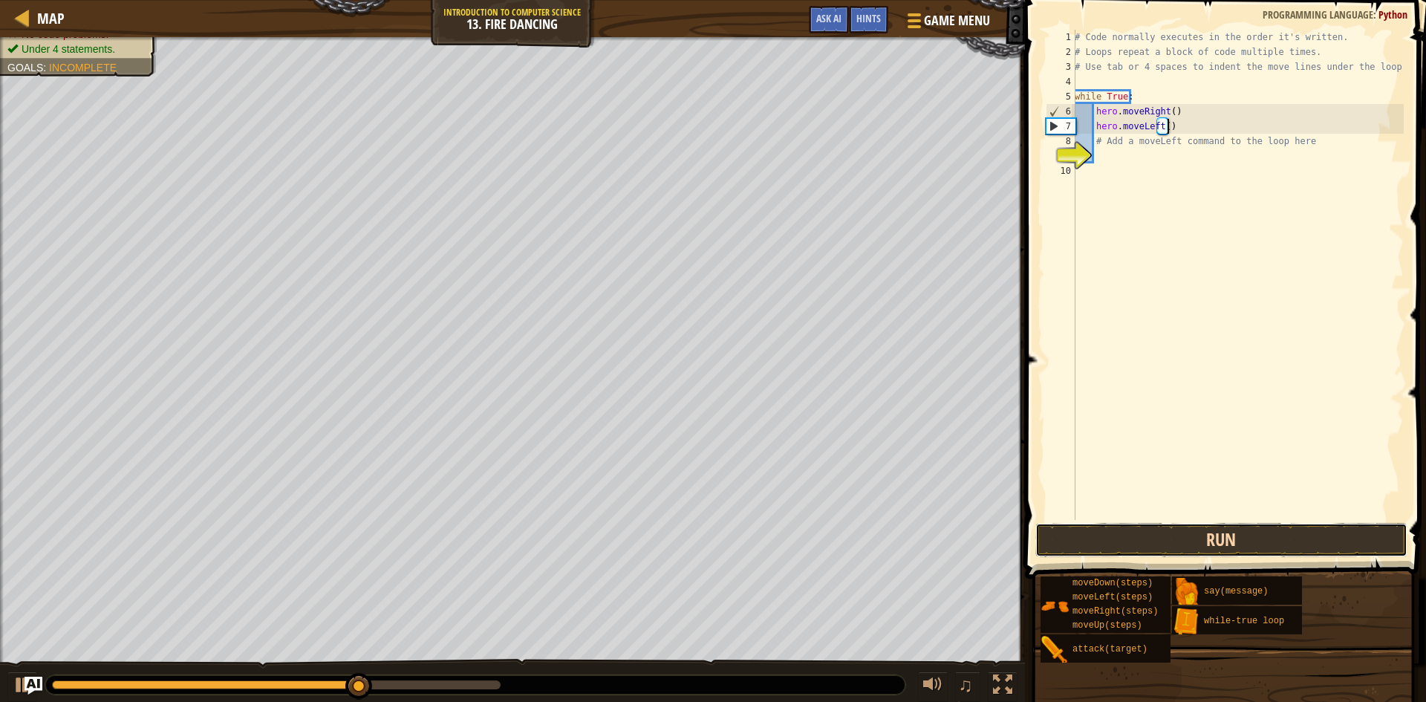
click at [1247, 526] on button "Run" at bounding box center [1221, 540] width 372 height 34
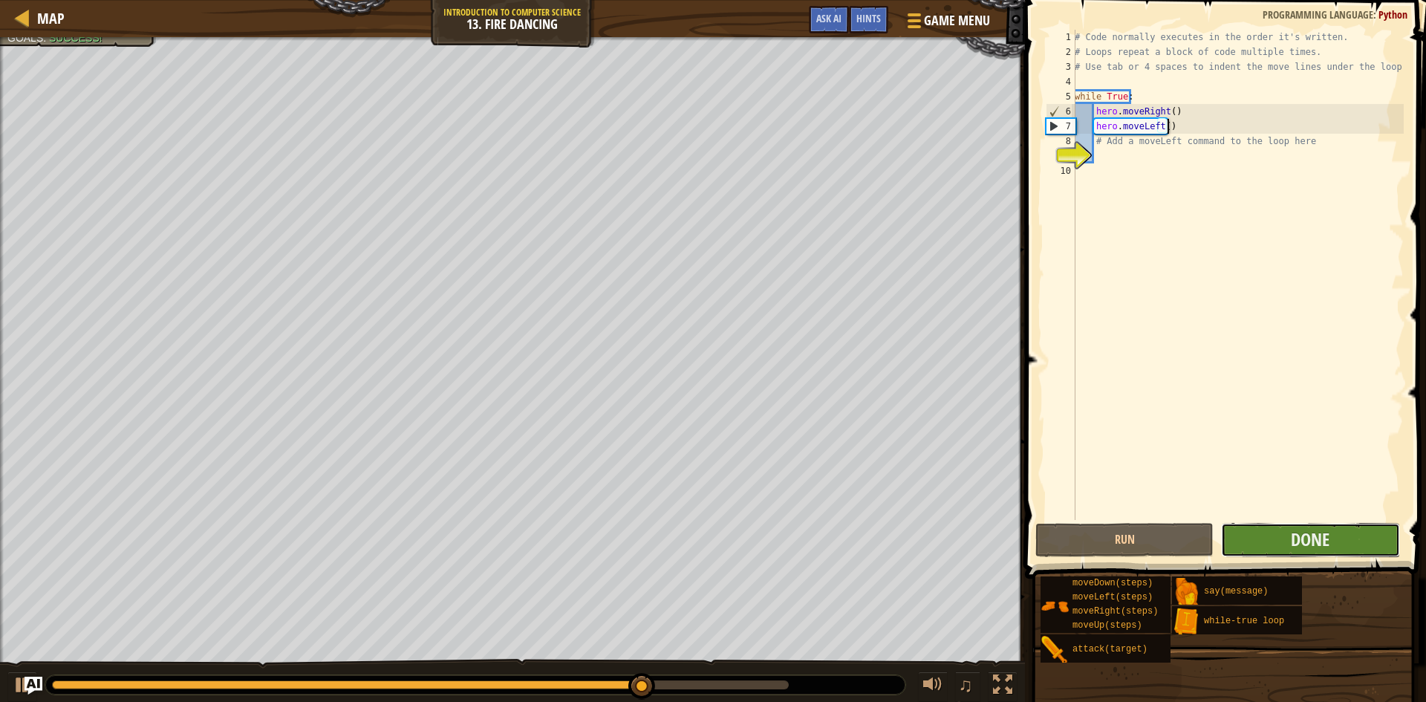
click at [1258, 541] on button "Done" at bounding box center [1310, 540] width 178 height 34
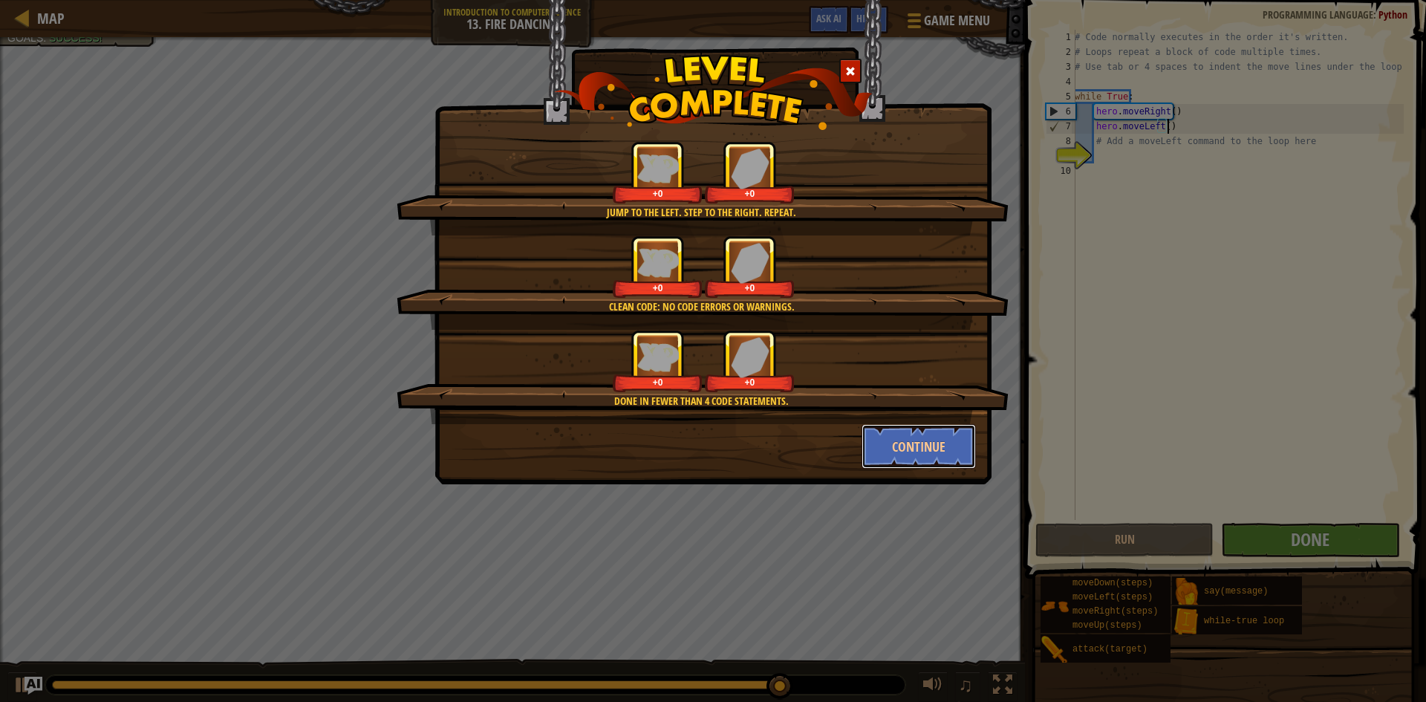
click at [897, 444] on button "Continue" at bounding box center [918, 446] width 115 height 45
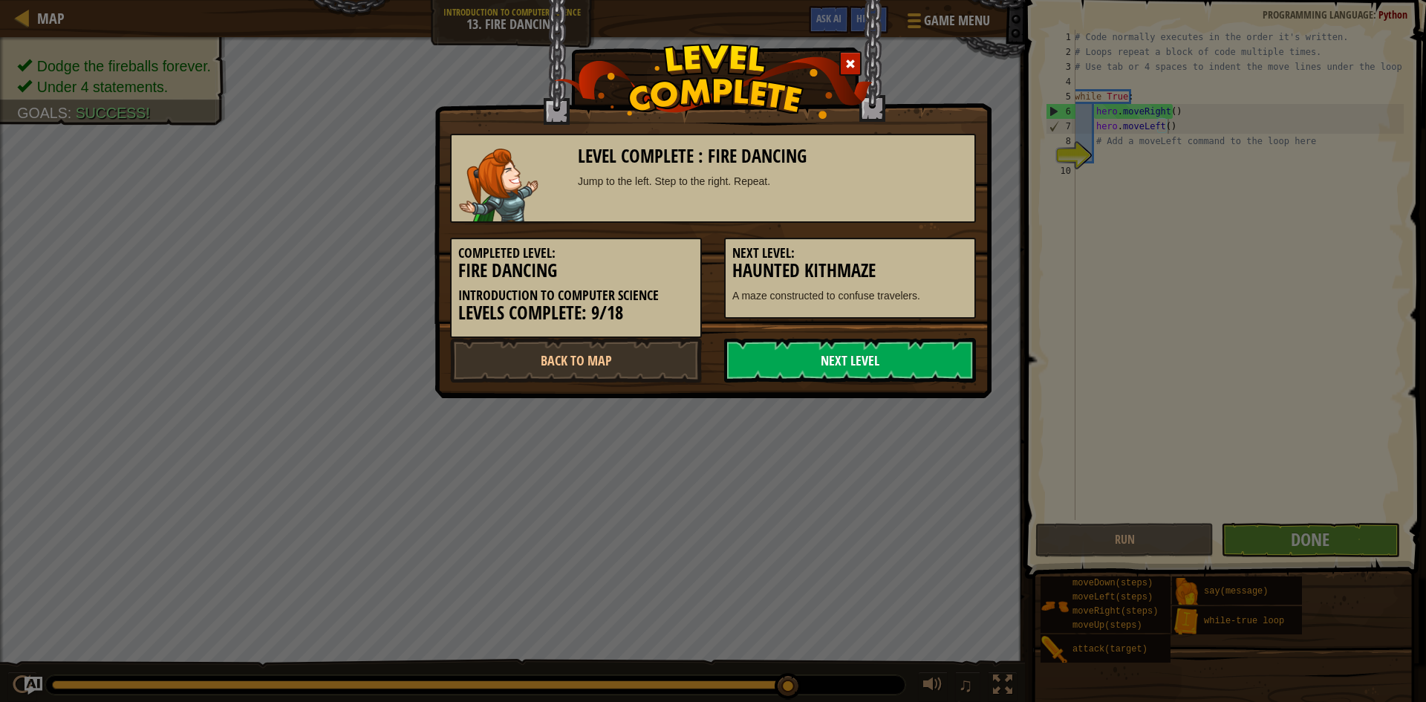
click at [924, 350] on link "Next Level" at bounding box center [850, 360] width 252 height 45
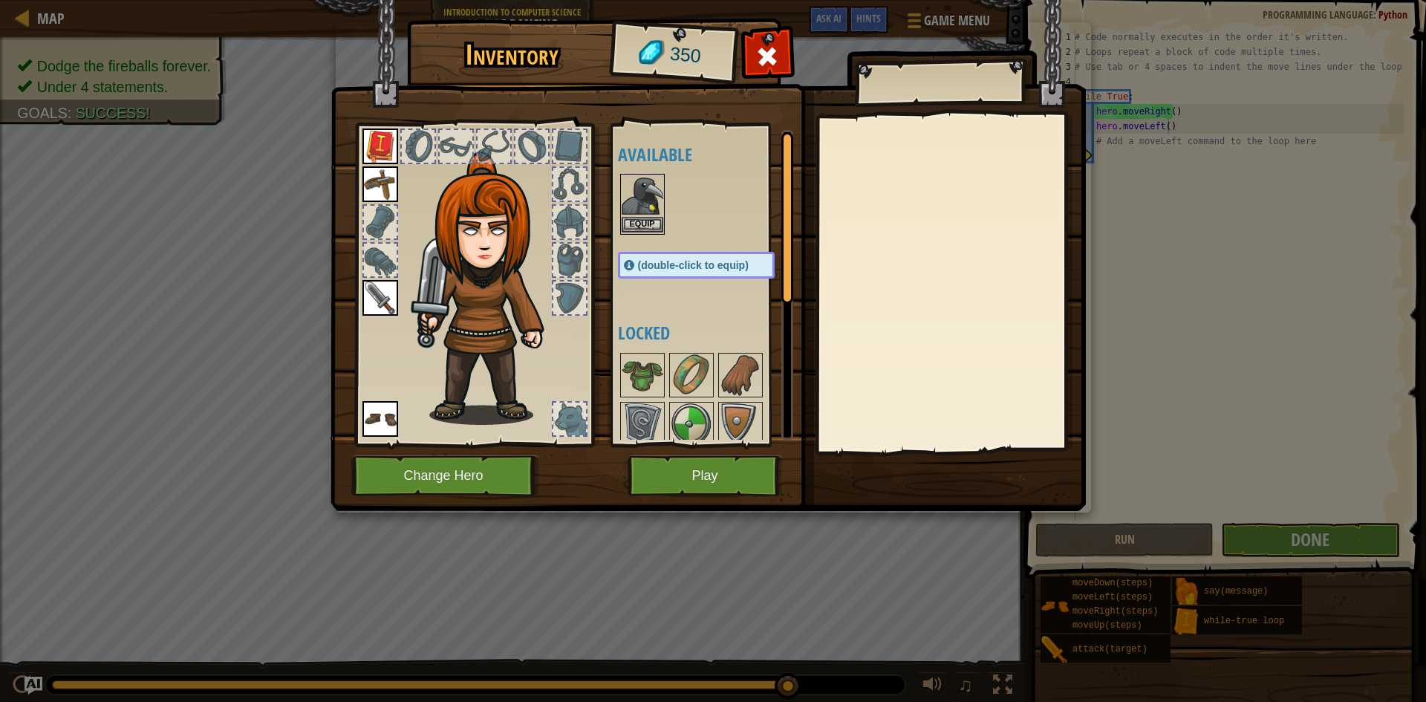
click at [651, 215] on img at bounding box center [642, 196] width 42 height 42
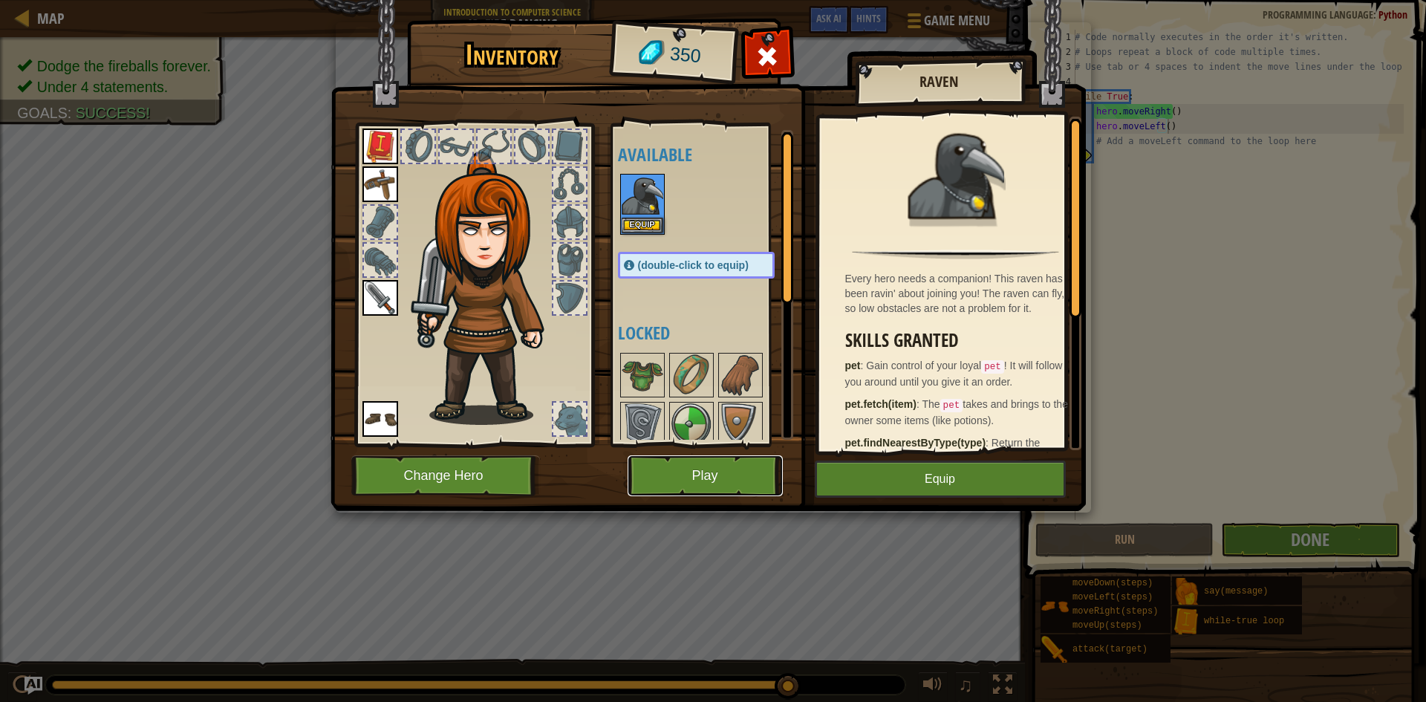
click at [702, 490] on button "Play" at bounding box center [704, 475] width 155 height 41
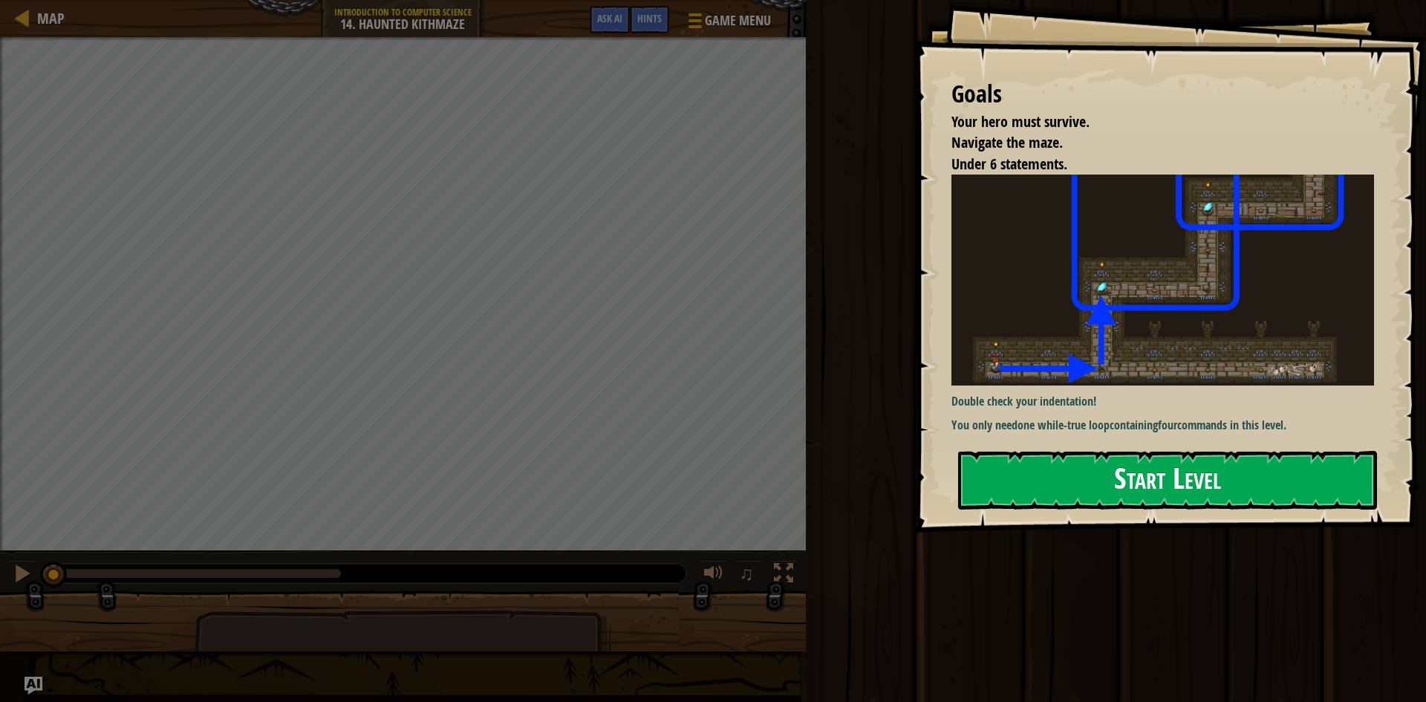
drag, startPoint x: 1151, startPoint y: 470, endPoint x: 1157, endPoint y: 462, distance: 10.1
click at [1153, 470] on button "Start Level" at bounding box center [1167, 480] width 419 height 59
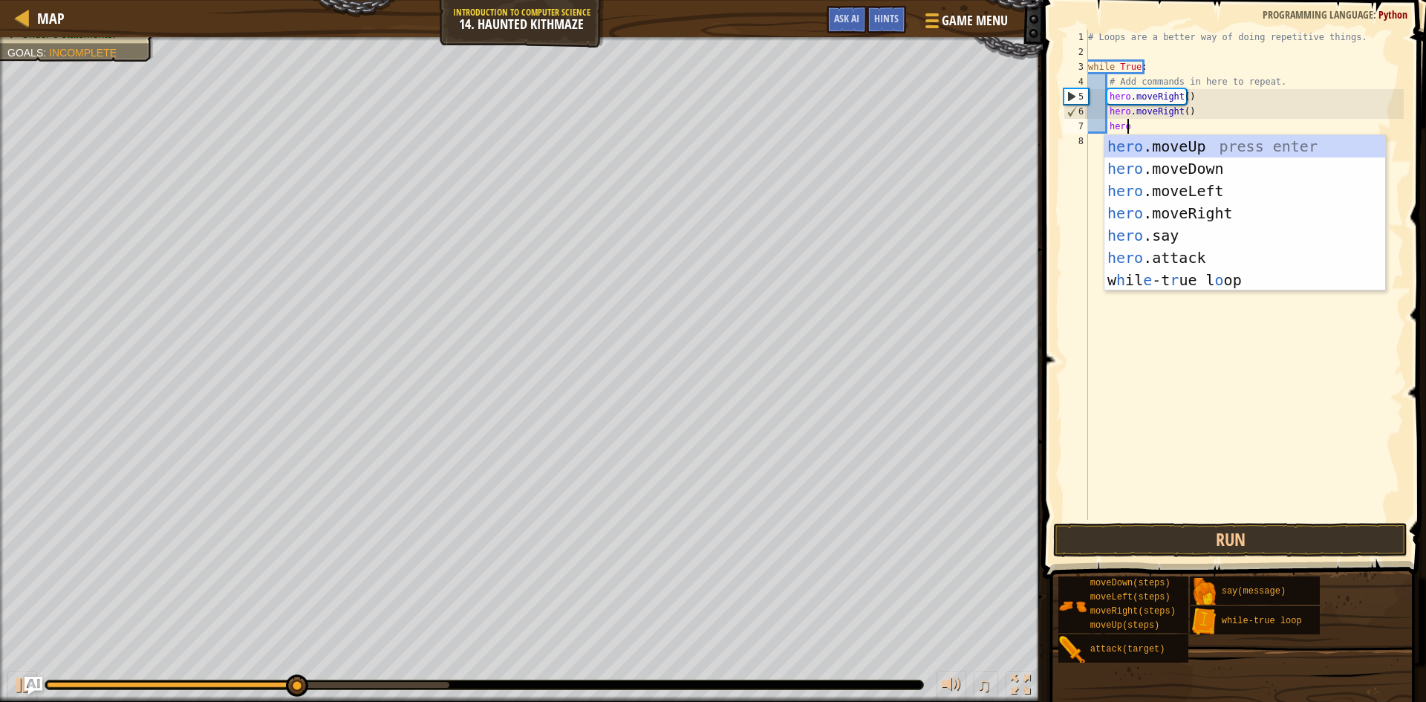
type textarea "hero."
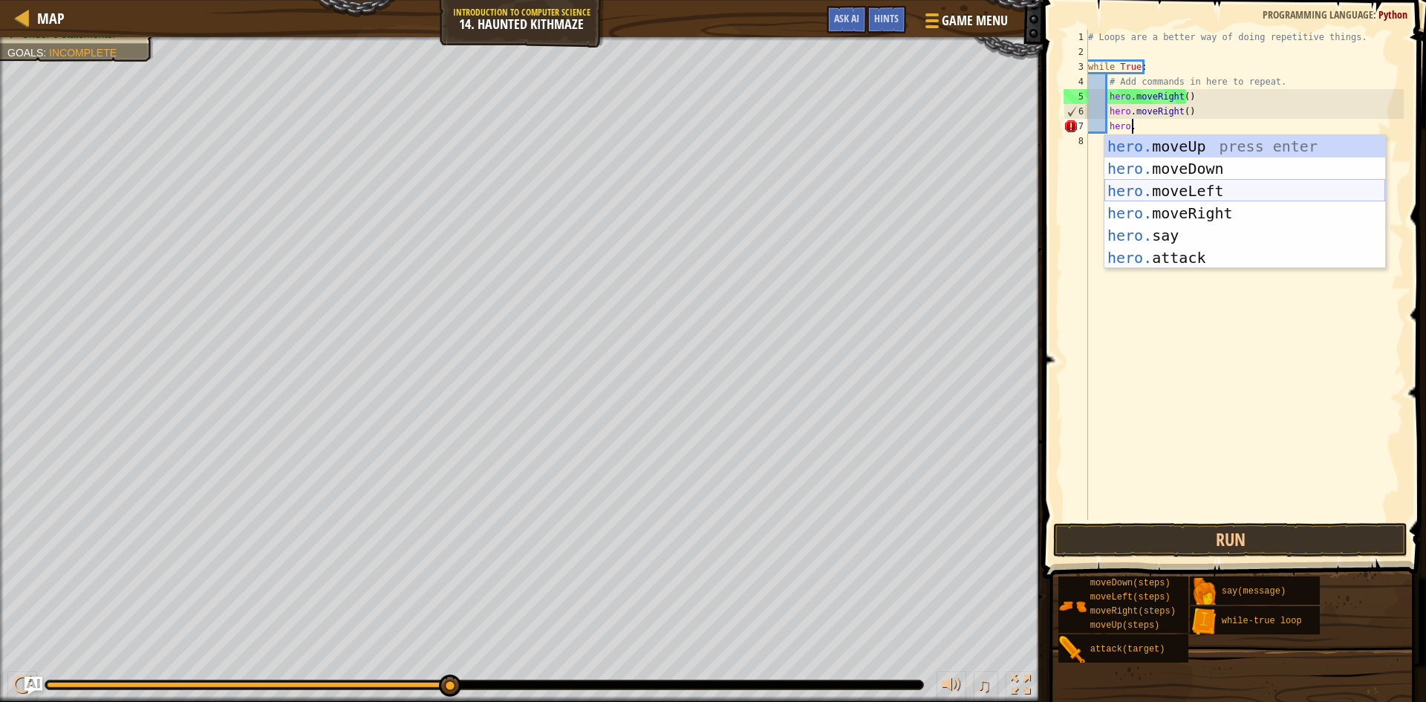
click at [1208, 197] on div "hero. moveUp press enter hero. moveDown press enter hero. moveLeft press enter …" at bounding box center [1244, 224] width 281 height 178
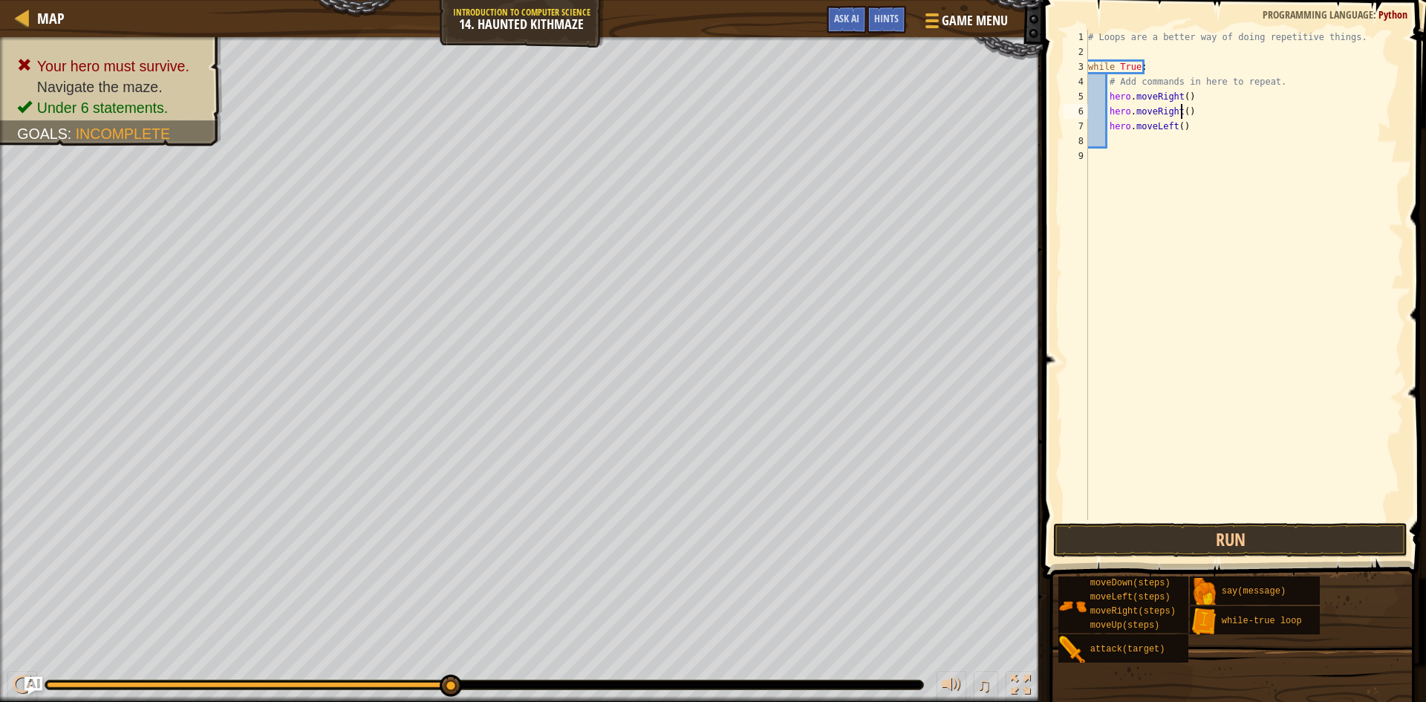
click at [1181, 111] on div "# Loops are a better way of doing repetitive things. while True : # Add command…" at bounding box center [1244, 290] width 319 height 520
click at [1178, 538] on button "Run" at bounding box center [1230, 540] width 354 height 34
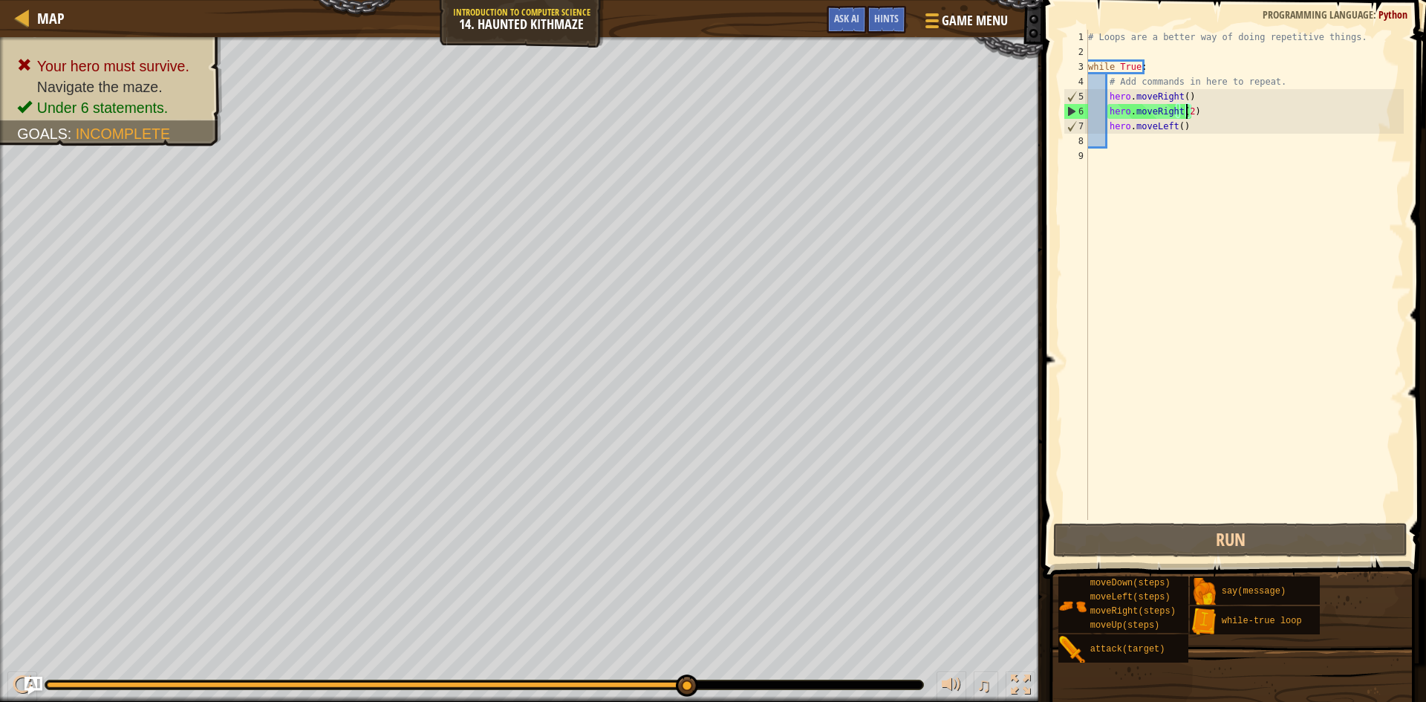
click at [1198, 121] on div "# Loops are a better way of doing repetitive things. while True : # Add command…" at bounding box center [1244, 290] width 319 height 520
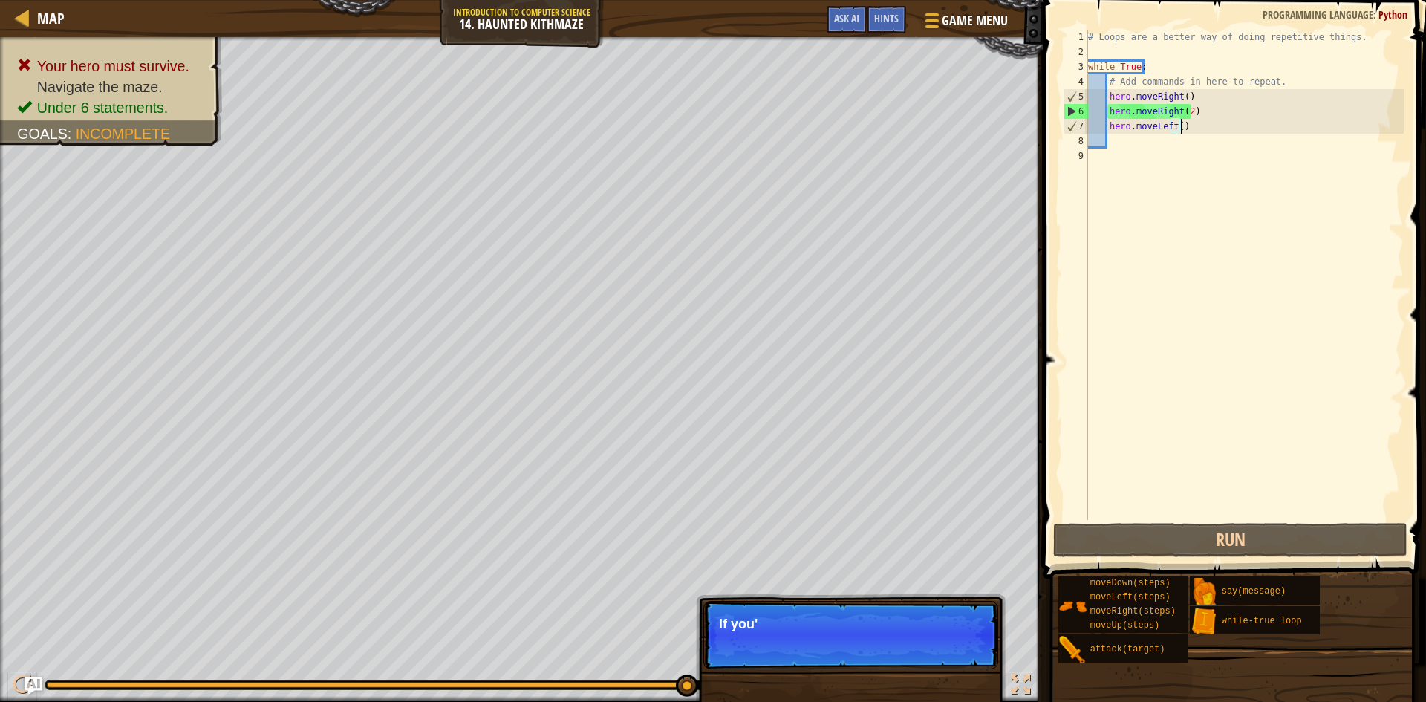
click at [1201, 106] on div "# Loops are a better way of doing repetitive things. while True : # Add command…" at bounding box center [1244, 290] width 319 height 520
type textarea "hero.moveRight(2)"
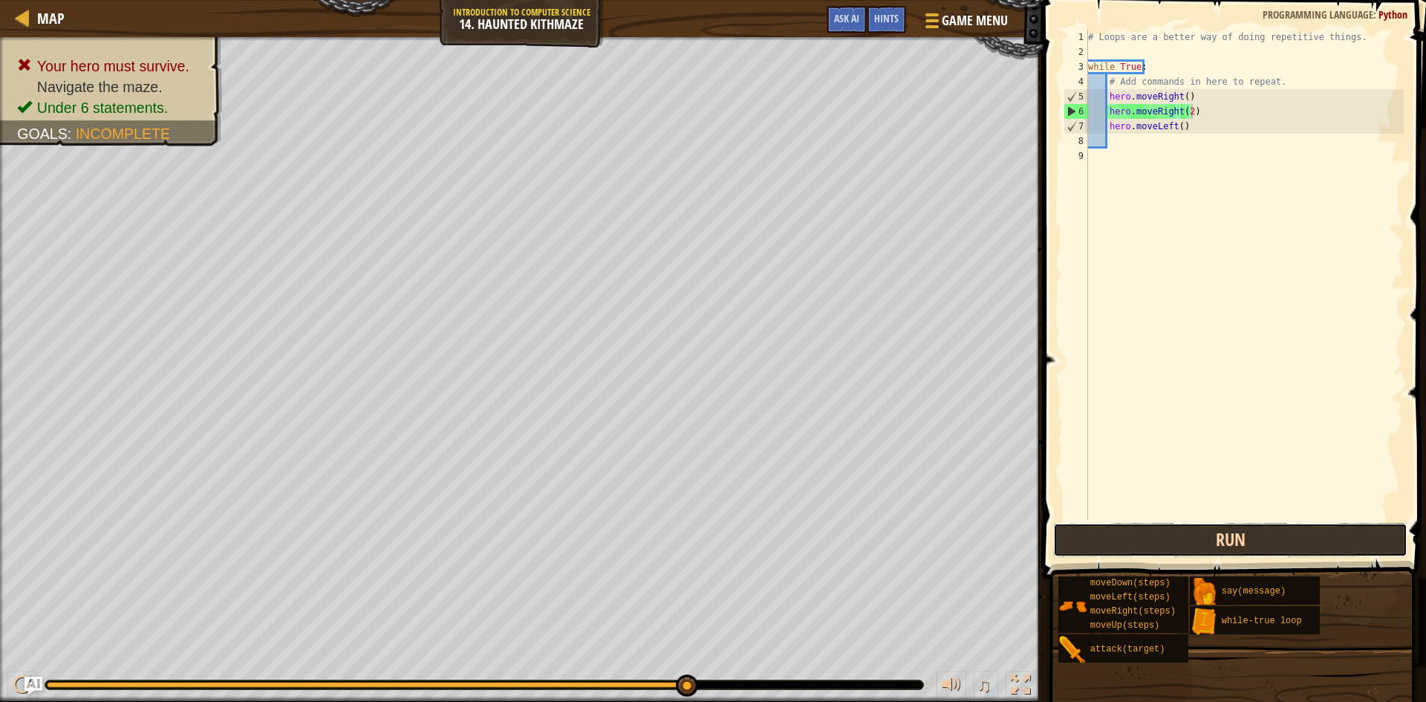
click at [1190, 538] on button "Run" at bounding box center [1230, 540] width 354 height 34
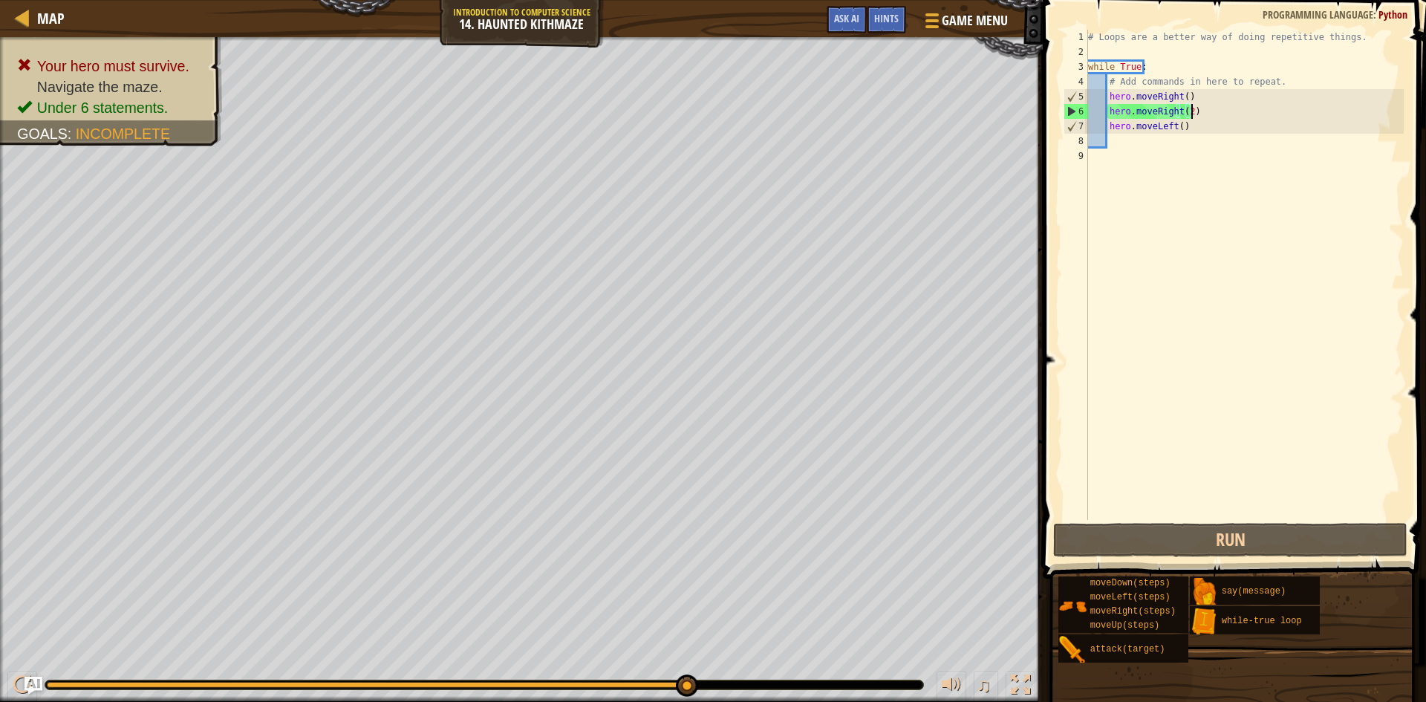
click at [1172, 135] on div "# Loops are a better way of doing repetitive things. while True : # Add command…" at bounding box center [1244, 290] width 319 height 520
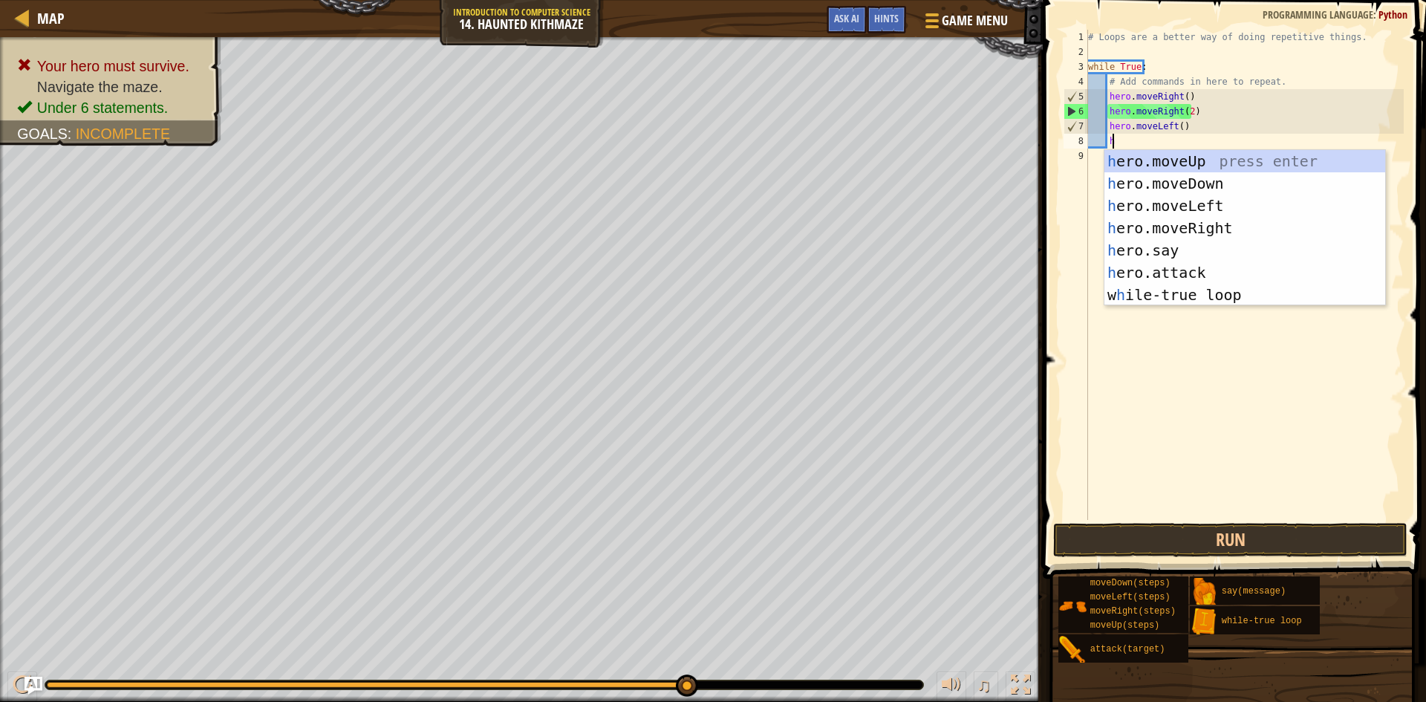
scroll to position [7, 1]
type textarea "hr"
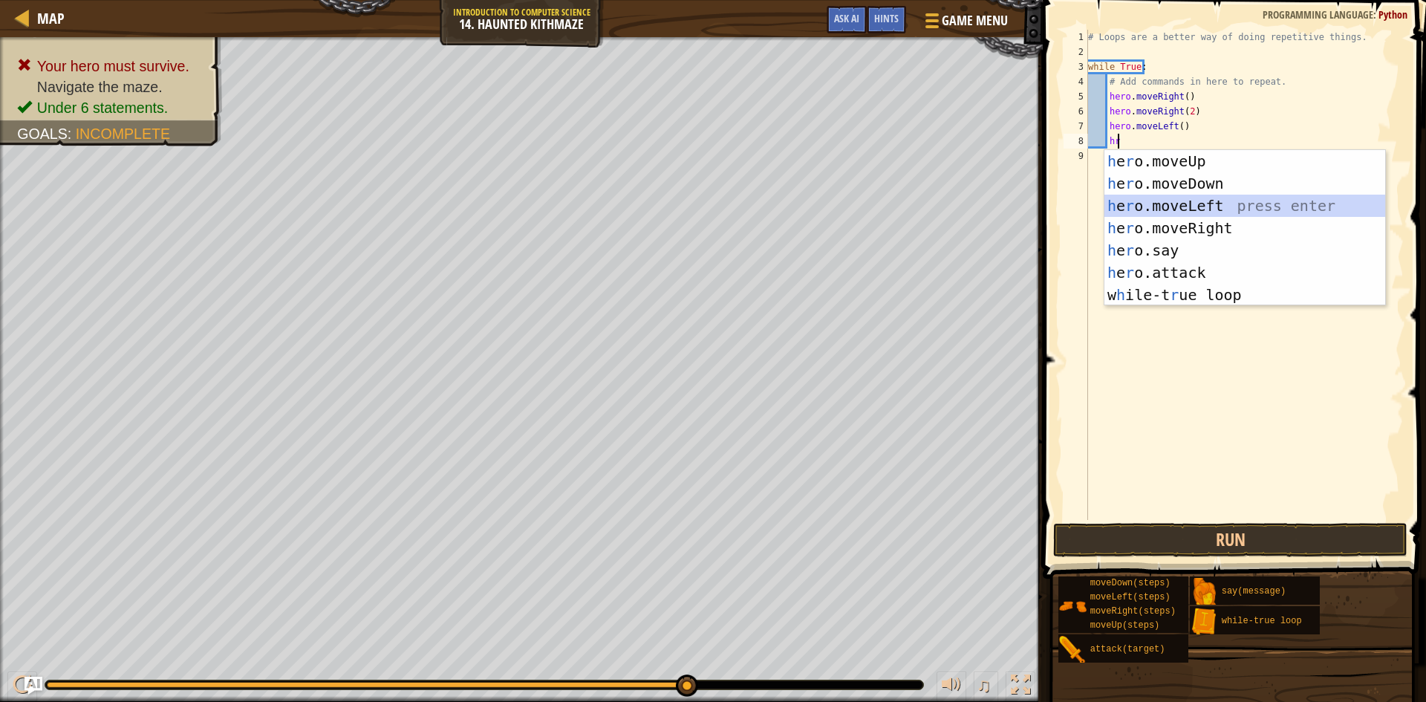
click at [1154, 208] on div "h e r o.moveUp press enter h e r o.moveDown press enter h e r o.moveLeft press …" at bounding box center [1244, 250] width 281 height 200
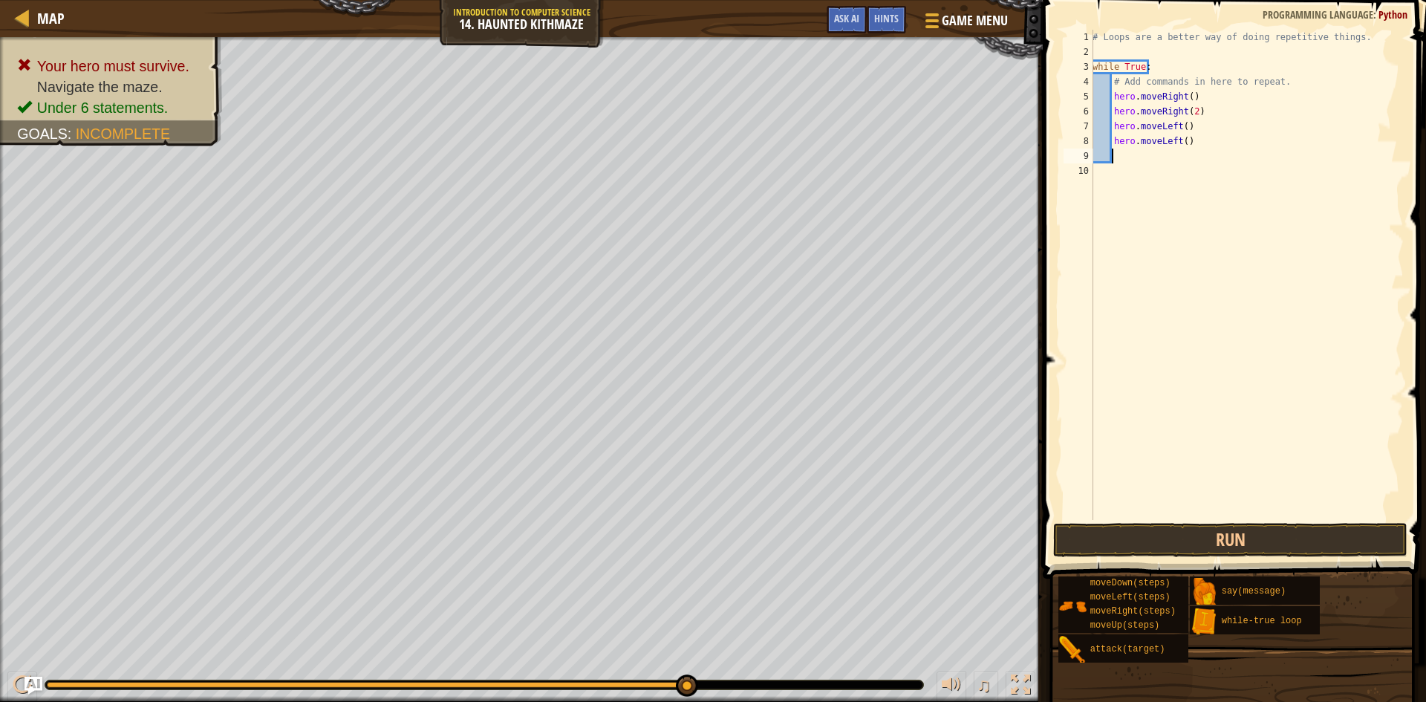
click at [1178, 143] on div "# Loops are a better way of doing repetitive things. while True : # Add command…" at bounding box center [1246, 290] width 314 height 520
click at [1179, 143] on div "# Loops are a better way of doing repetitive things. while True : # Add command…" at bounding box center [1246, 290] width 314 height 520
click at [1263, 548] on button "Run" at bounding box center [1230, 540] width 354 height 34
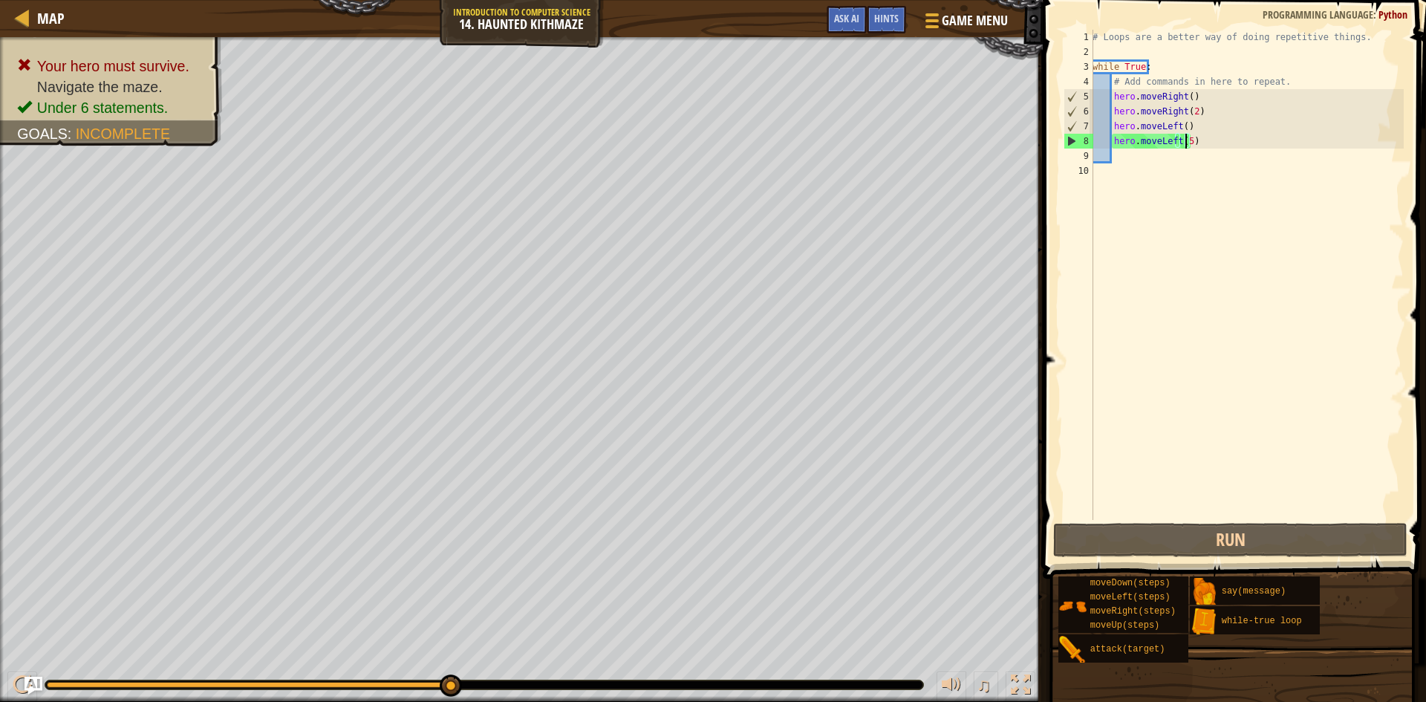
click at [1188, 111] on div "# Loops are a better way of doing repetitive things. while True : # Add command…" at bounding box center [1246, 290] width 314 height 520
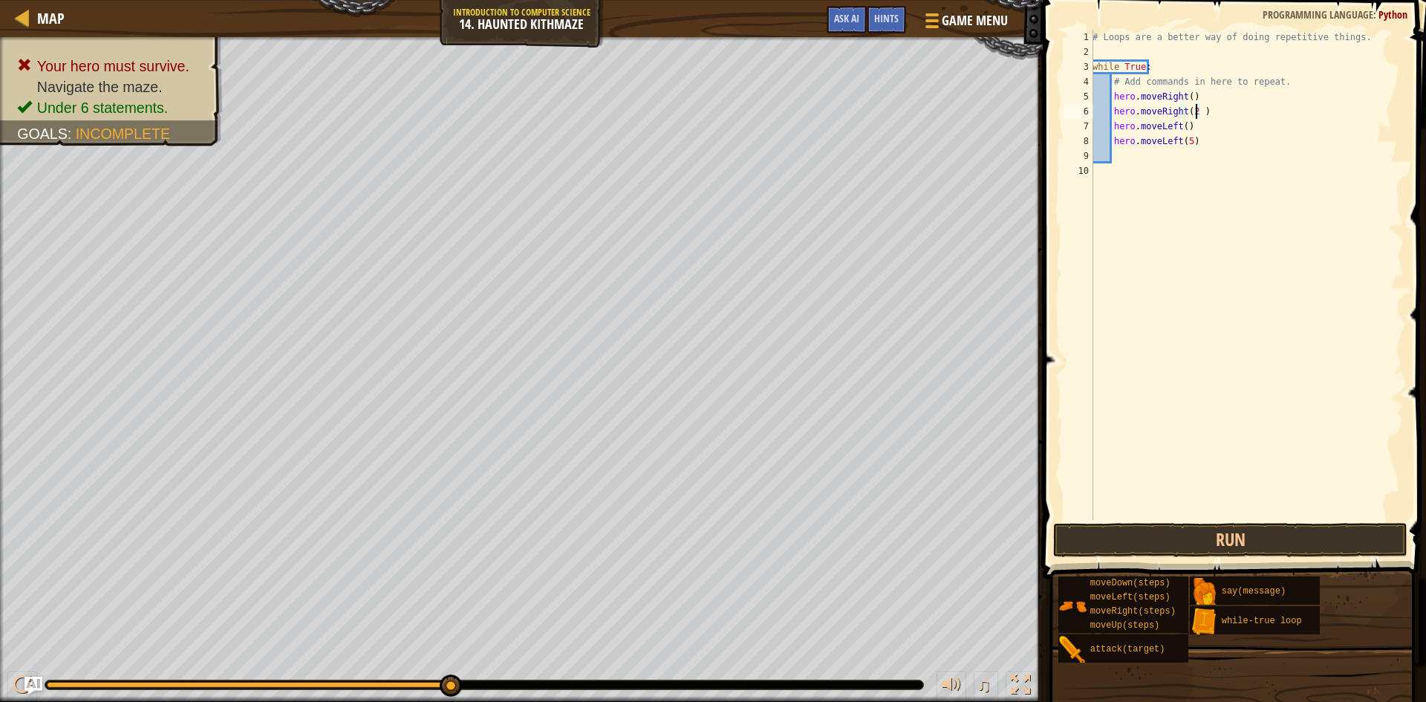
type textarea "hero.moveRight(2)"
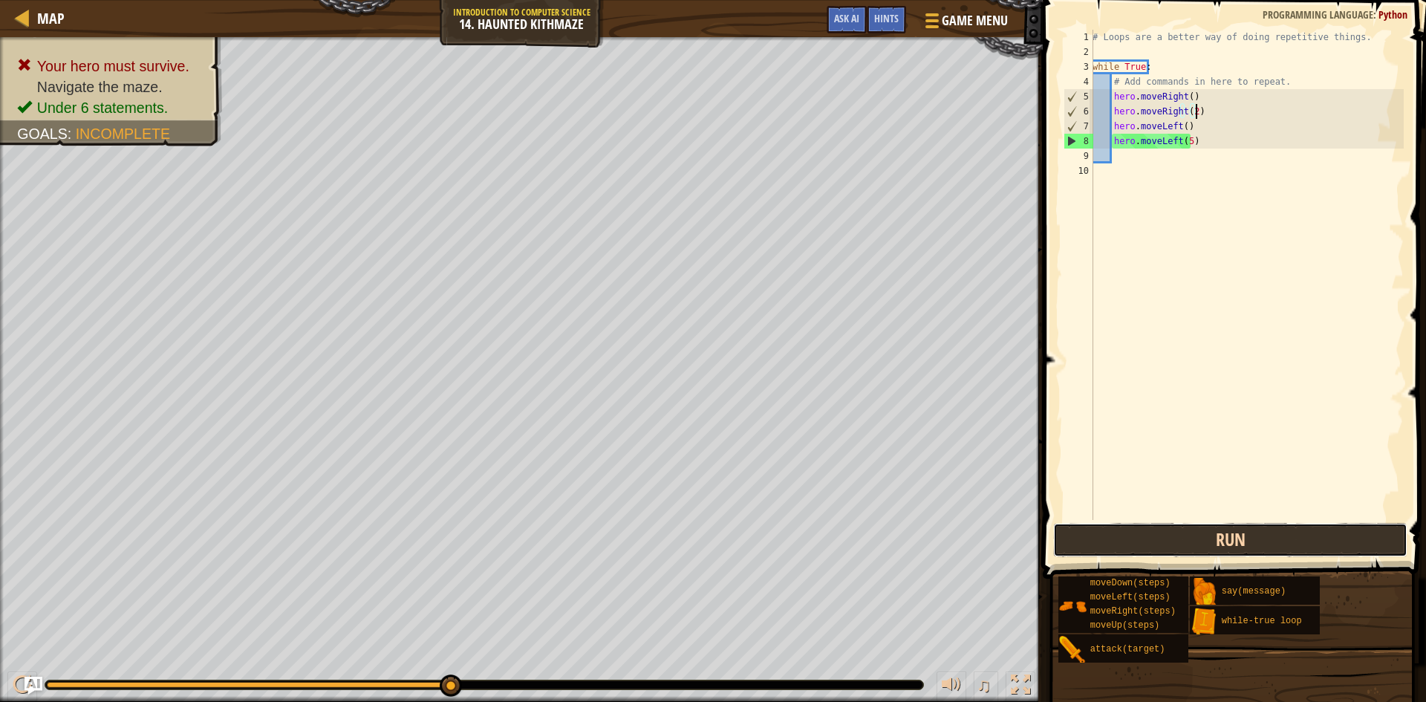
click at [1215, 540] on button "Run" at bounding box center [1230, 540] width 354 height 34
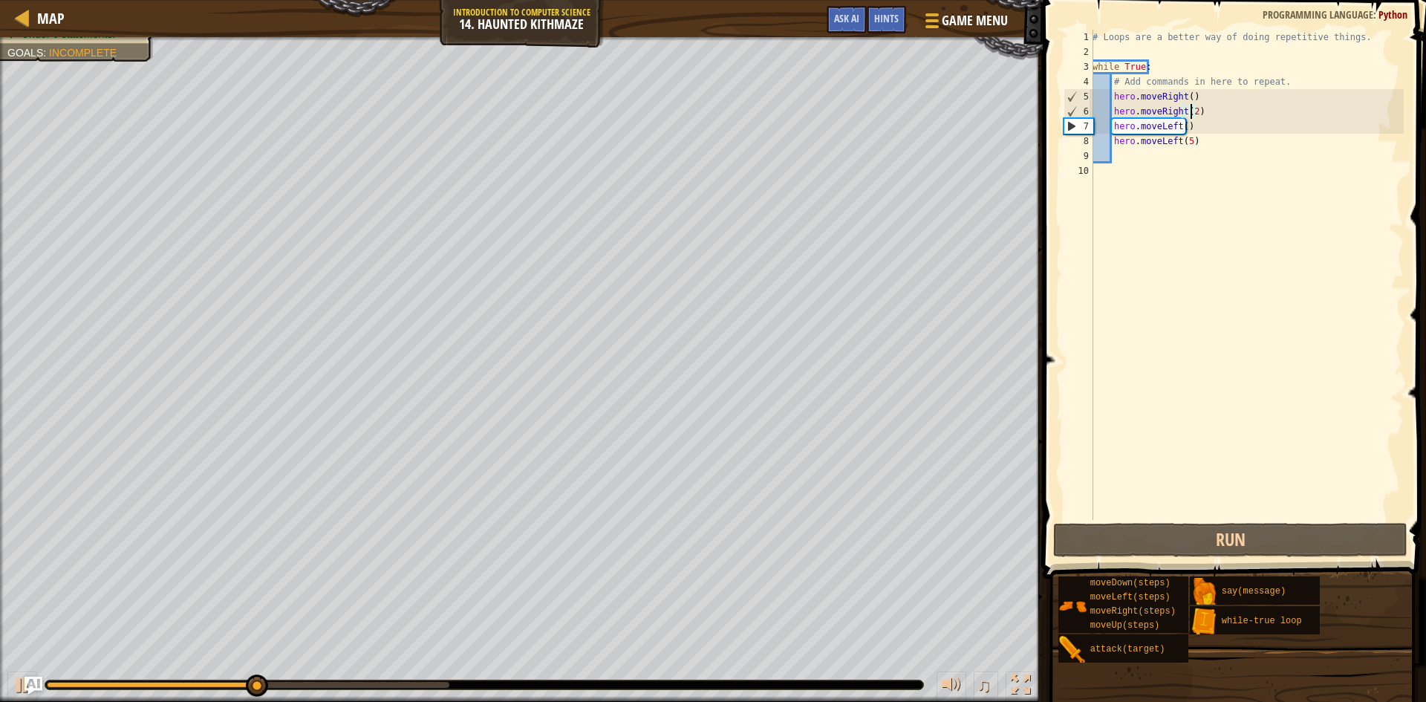
click at [1191, 108] on div "# Loops are a better way of doing repetitive things. while True : # Add command…" at bounding box center [1246, 290] width 314 height 520
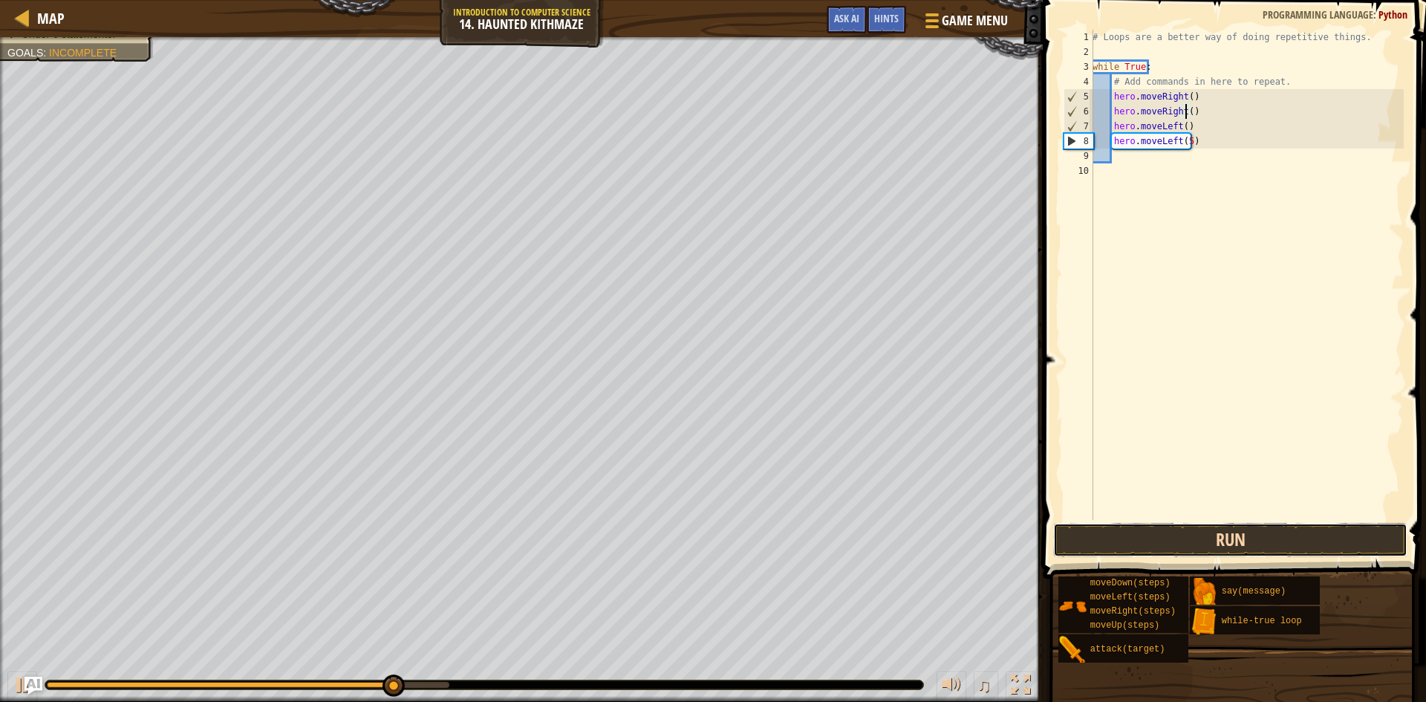
click at [1250, 532] on button "Run" at bounding box center [1230, 540] width 354 height 34
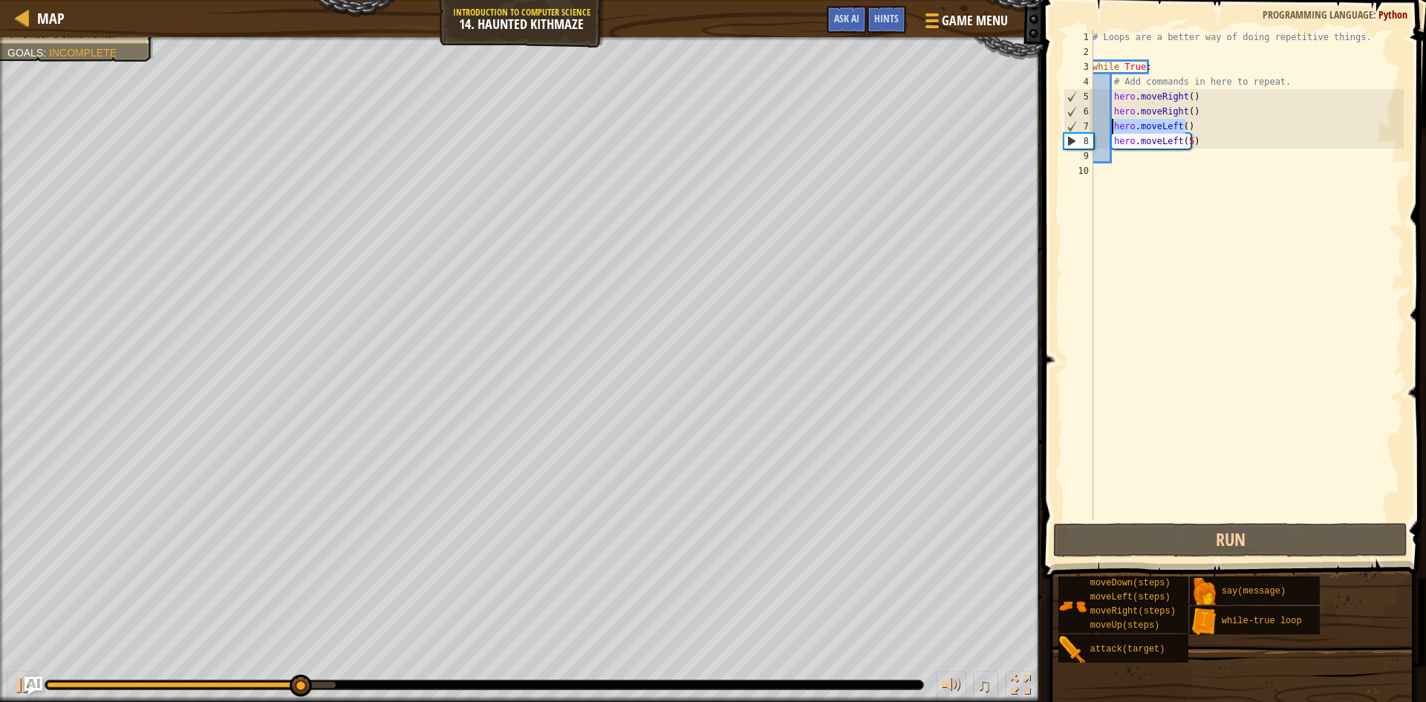
drag, startPoint x: 1191, startPoint y: 125, endPoint x: 1113, endPoint y: 131, distance: 78.2
click at [1113, 131] on div "# Loops are a better way of doing repetitive things. while True : # Add command…" at bounding box center [1246, 290] width 314 height 520
type textarea "hero.moveLeft()"
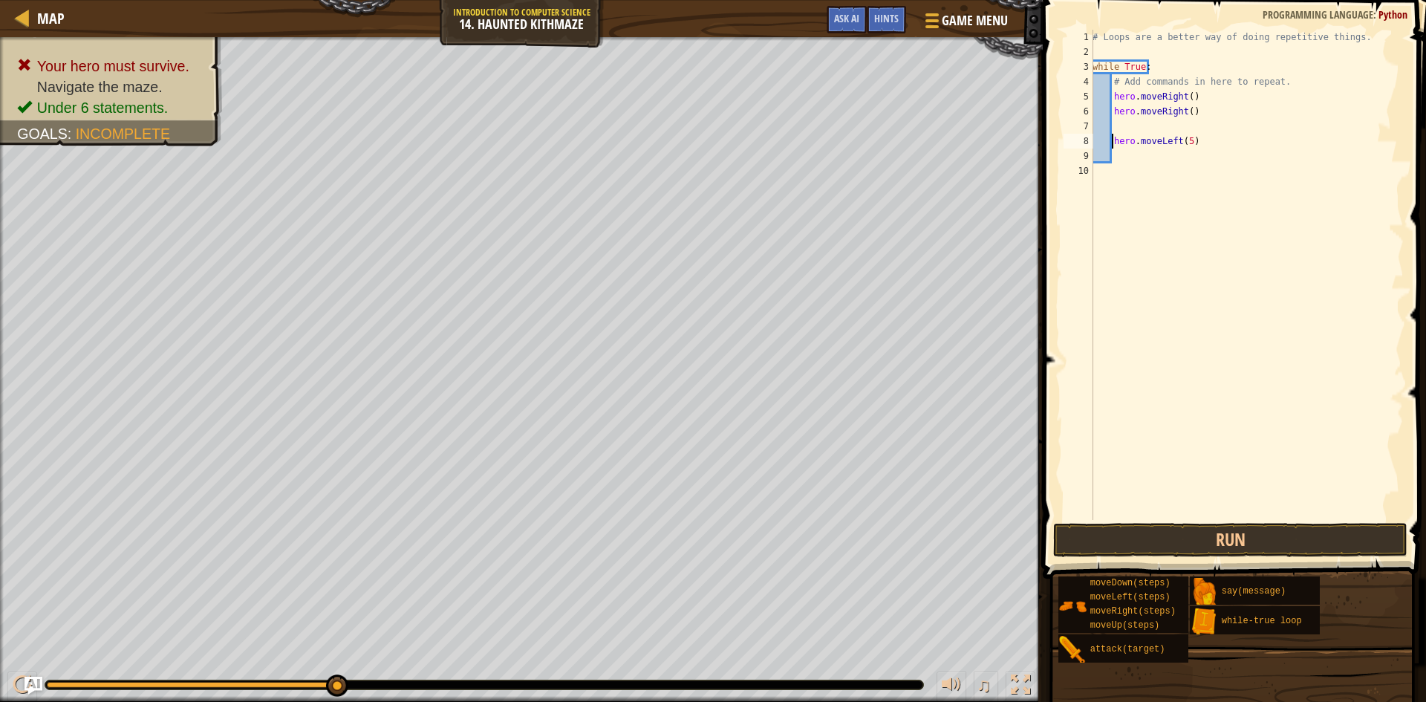
click at [1110, 142] on div "# Loops are a better way of doing repetitive things. while True : # Add command…" at bounding box center [1246, 290] width 314 height 520
click at [1210, 527] on button "Run" at bounding box center [1230, 540] width 354 height 34
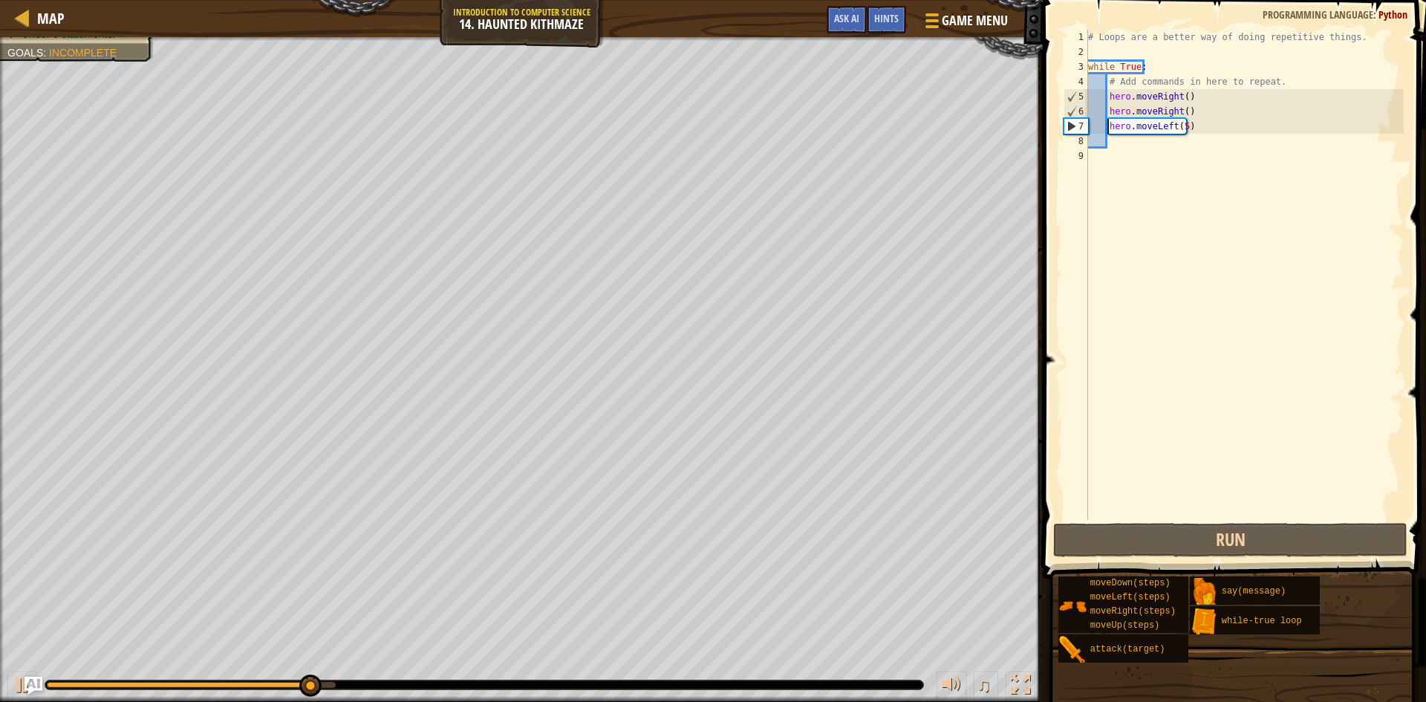
click at [1181, 111] on div "# Loops are a better way of doing repetitive things. while True : # Add command…" at bounding box center [1244, 290] width 319 height 520
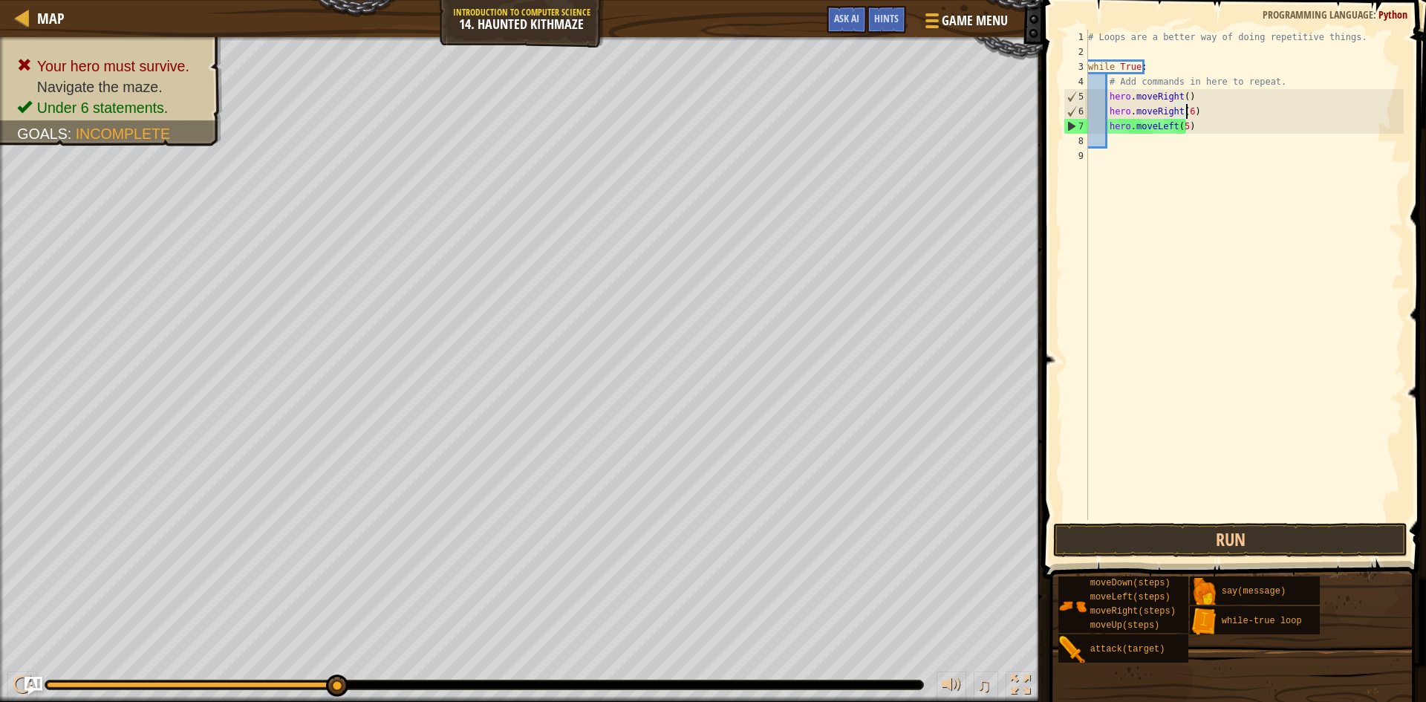
scroll to position [7, 8]
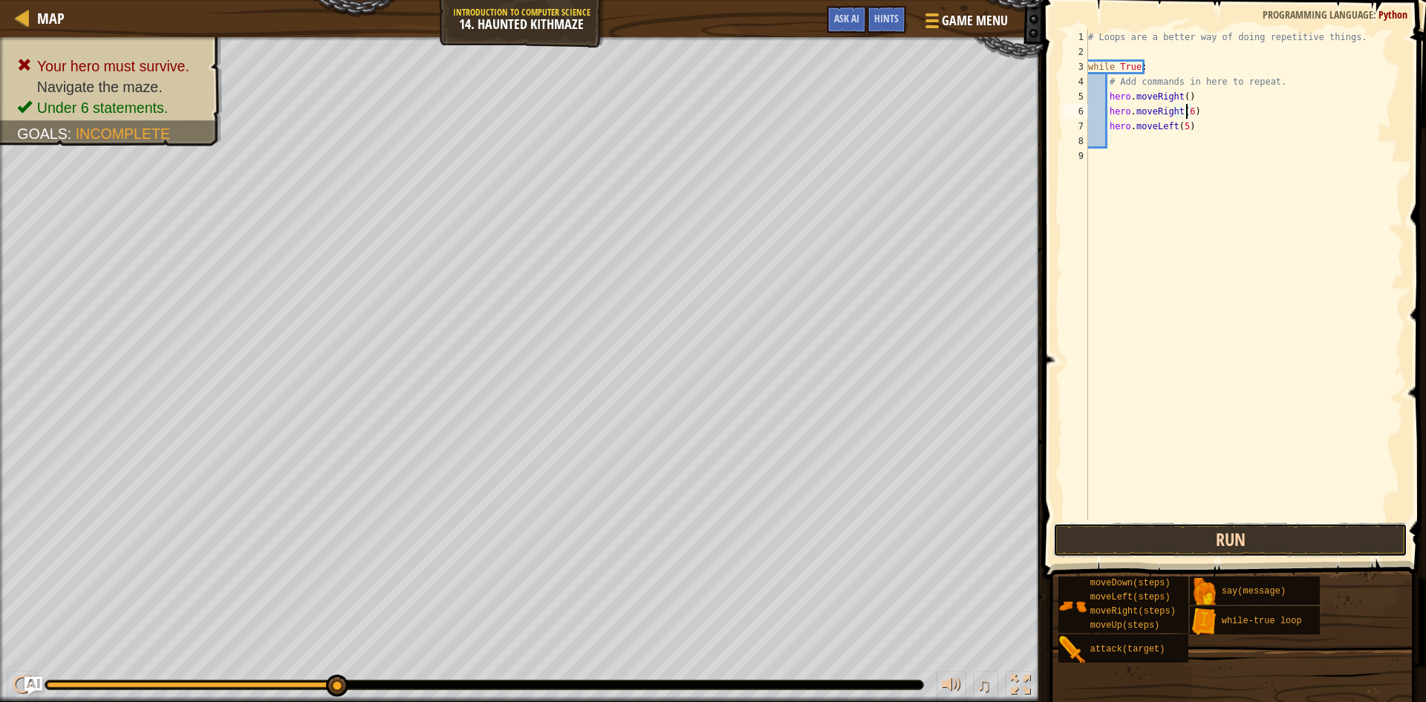
click at [1196, 540] on button "Run" at bounding box center [1230, 540] width 354 height 34
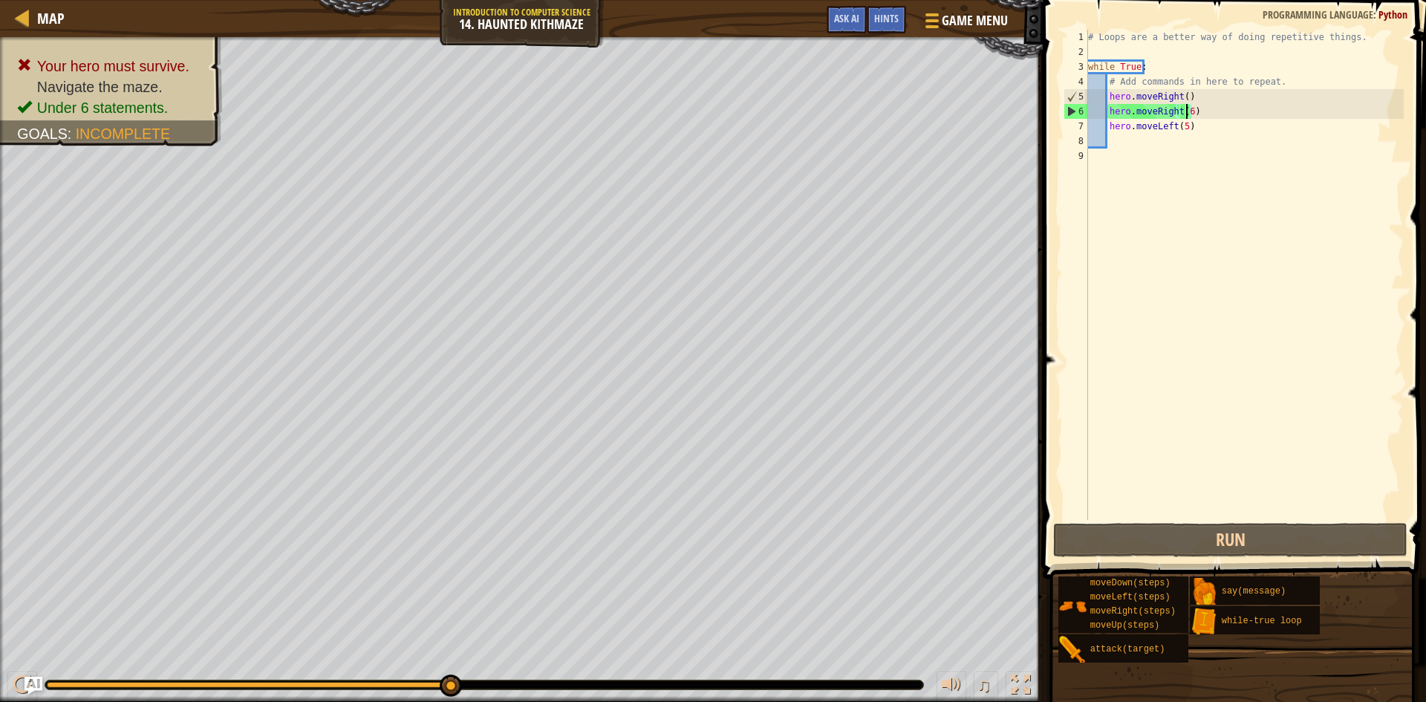
drag, startPoint x: 1180, startPoint y: 127, endPoint x: 1189, endPoint y: 130, distance: 9.4
click at [1183, 128] on div "# Loops are a better way of doing repetitive things. while True : # Add command…" at bounding box center [1244, 290] width 319 height 520
click at [1201, 556] on button "Run" at bounding box center [1230, 540] width 354 height 34
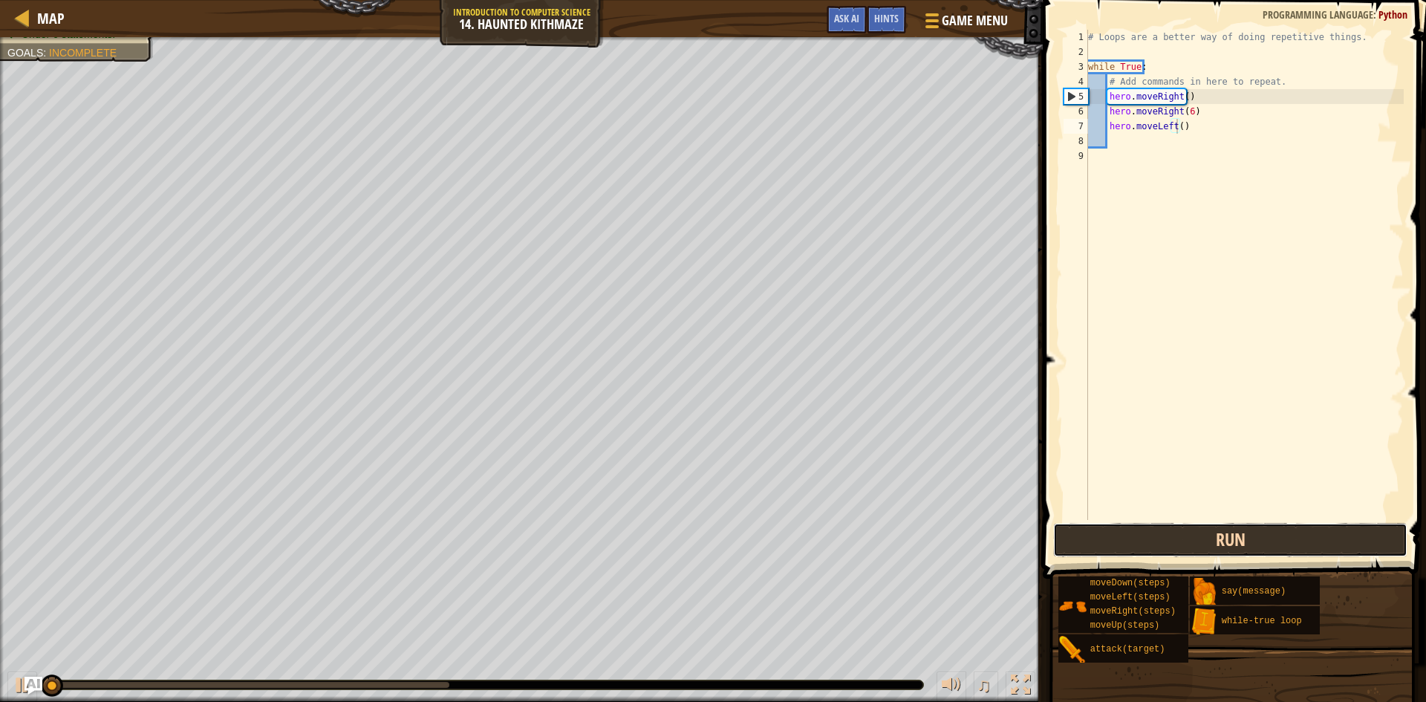
click at [1207, 534] on button "Run" at bounding box center [1230, 540] width 354 height 34
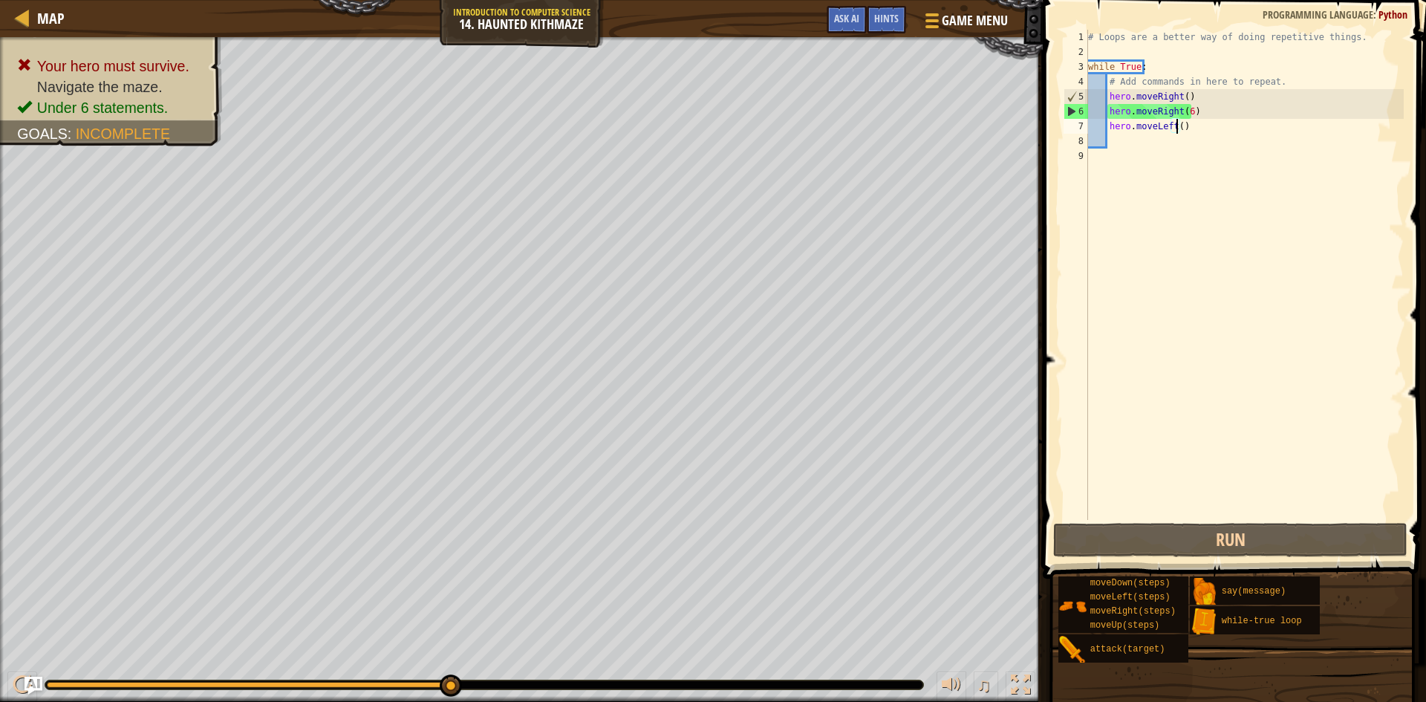
click at [1186, 112] on div "# Loops are a better way of doing repetitive things. while True : # Add command…" at bounding box center [1244, 290] width 319 height 520
type textarea "hero.moveRight(6)"
click at [1199, 146] on div "# Loops are a better way of doing repetitive things. while True : # Add command…" at bounding box center [1244, 290] width 319 height 520
click at [1201, 125] on div "# Loops are a better way of doing repetitive things. while True : # Add command…" at bounding box center [1244, 290] width 319 height 520
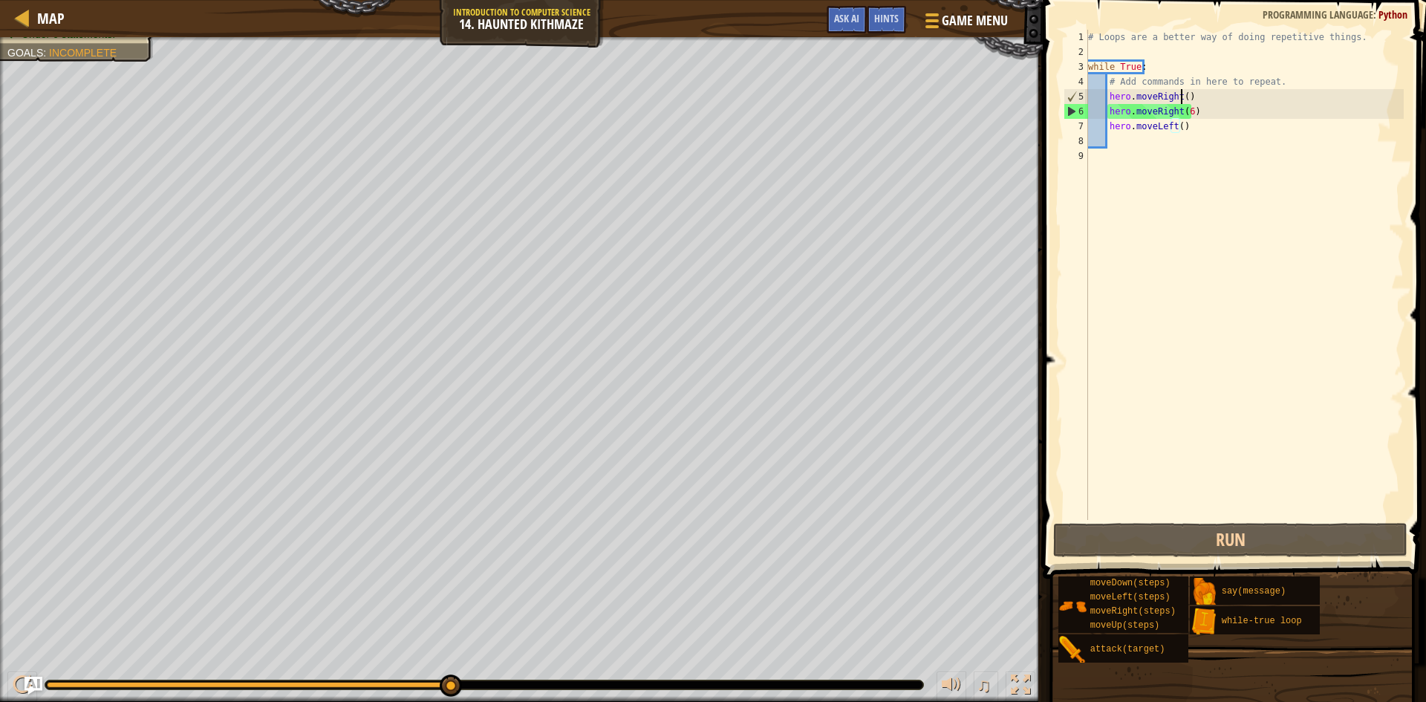
click at [1181, 99] on div "# Loops are a better way of doing repetitive things. while True : # Add command…" at bounding box center [1244, 290] width 319 height 520
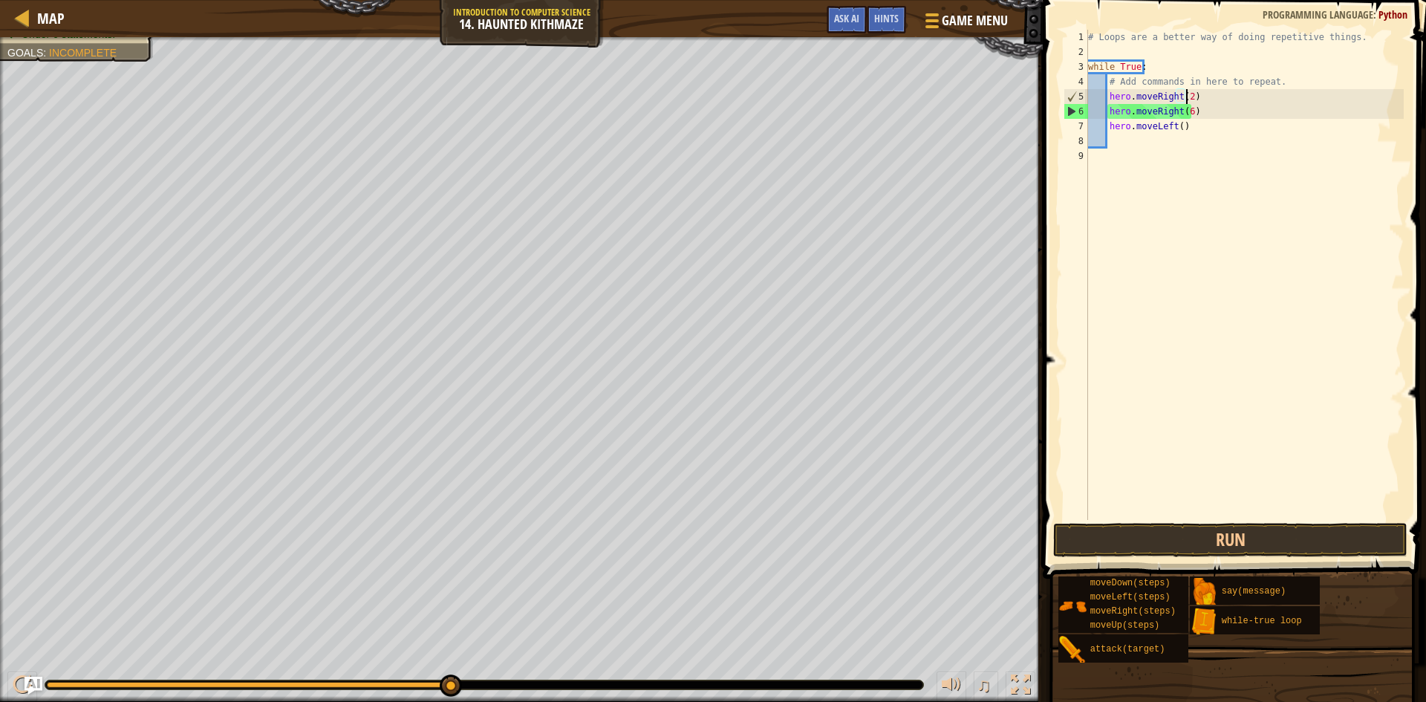
scroll to position [7, 8]
drag, startPoint x: 1185, startPoint y: 127, endPoint x: 1082, endPoint y: 111, distance: 104.4
click at [1082, 111] on div "hero.moveRight(2) 1 2 3 4 5 6 7 8 9 # Loops are a better way of doing repetitiv…" at bounding box center [1231, 275] width 343 height 490
type textarea "hero.moveRight(6) hero.moveLeft()"
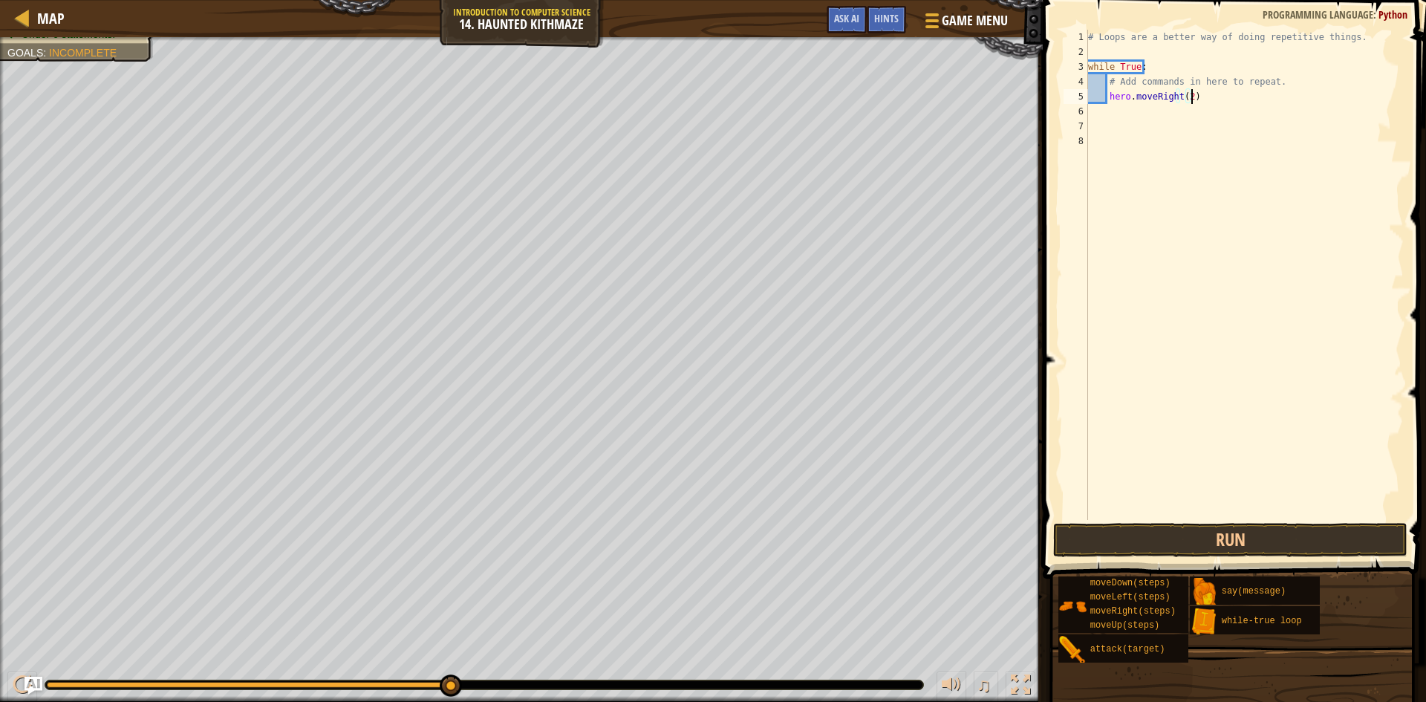
click at [1195, 95] on div "# Loops are a better way of doing repetitive things. while True : # Add command…" at bounding box center [1244, 290] width 319 height 520
type textarea "hero.moveRight(2)"
type textarea "m"
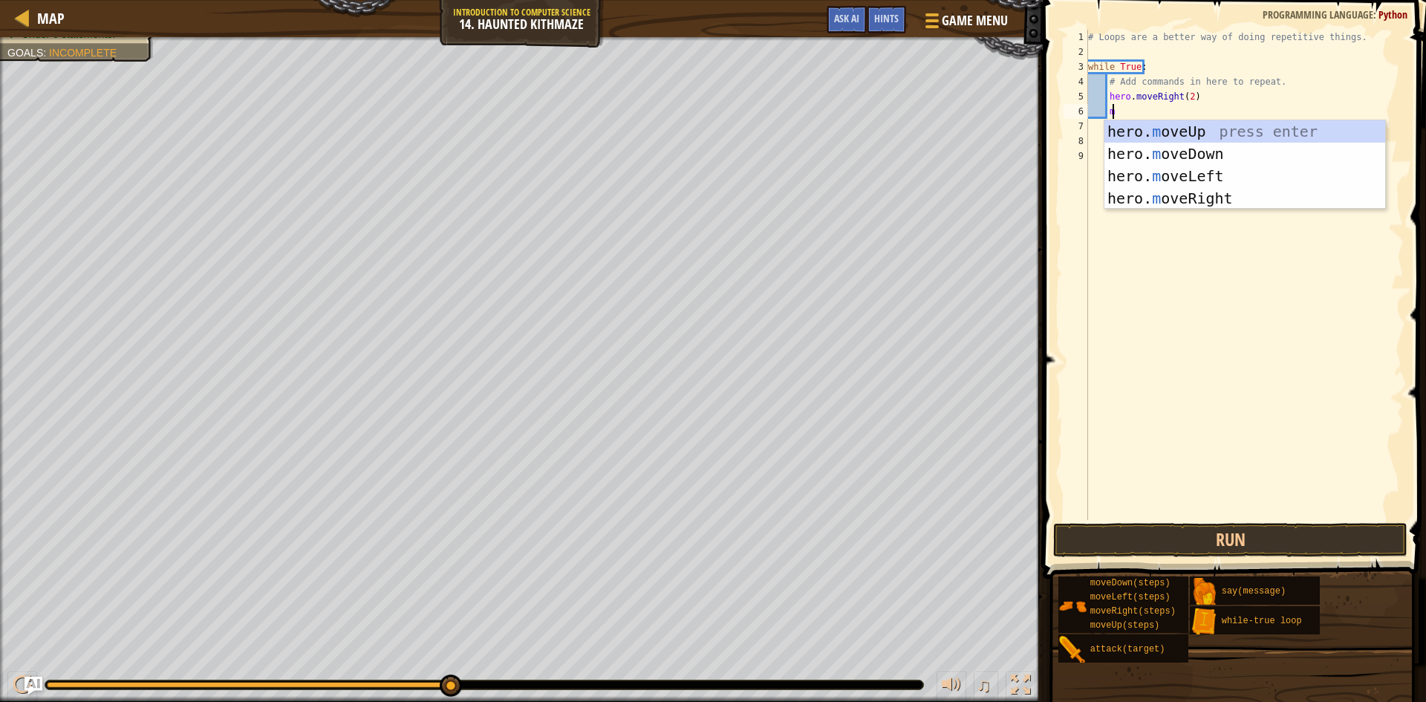
scroll to position [7, 1]
click at [1197, 128] on div "hero. m oveUp press enter hero. m oveDown press enter hero. m oveLeft press ent…" at bounding box center [1244, 187] width 281 height 134
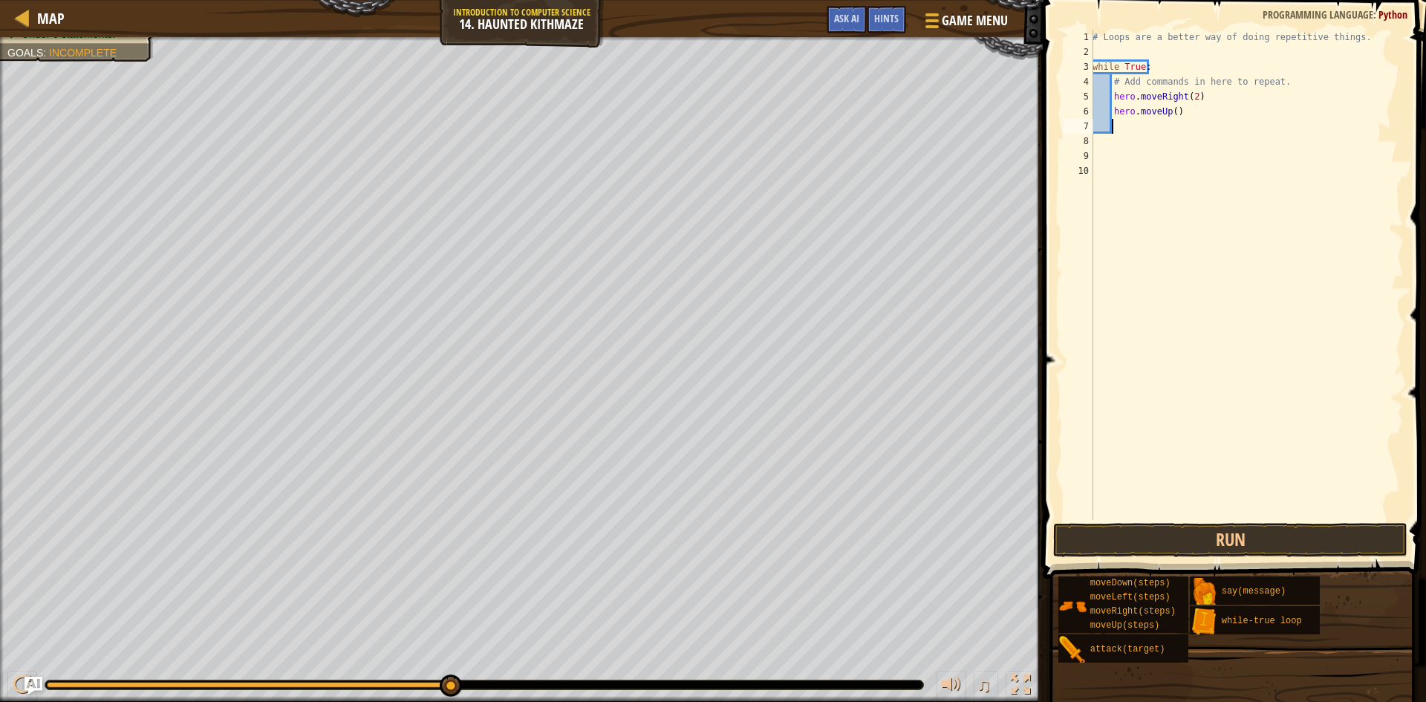
scroll to position [7, 1]
click at [1169, 111] on div "# Loops are a better way of doing repetitive things. while True : # Add command…" at bounding box center [1246, 290] width 314 height 520
type textarea "hero.moveUp(2)"
click at [1230, 533] on button "Run" at bounding box center [1230, 540] width 354 height 34
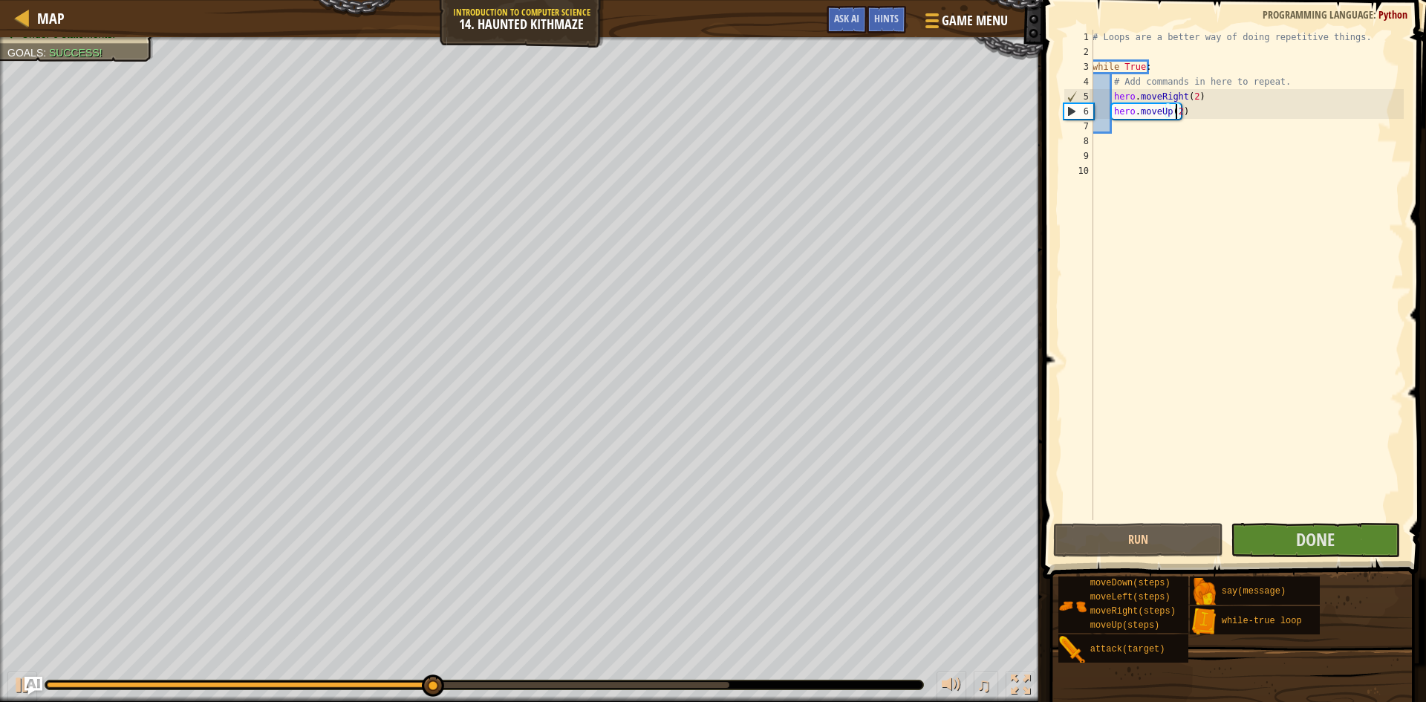
scroll to position [7, 7]
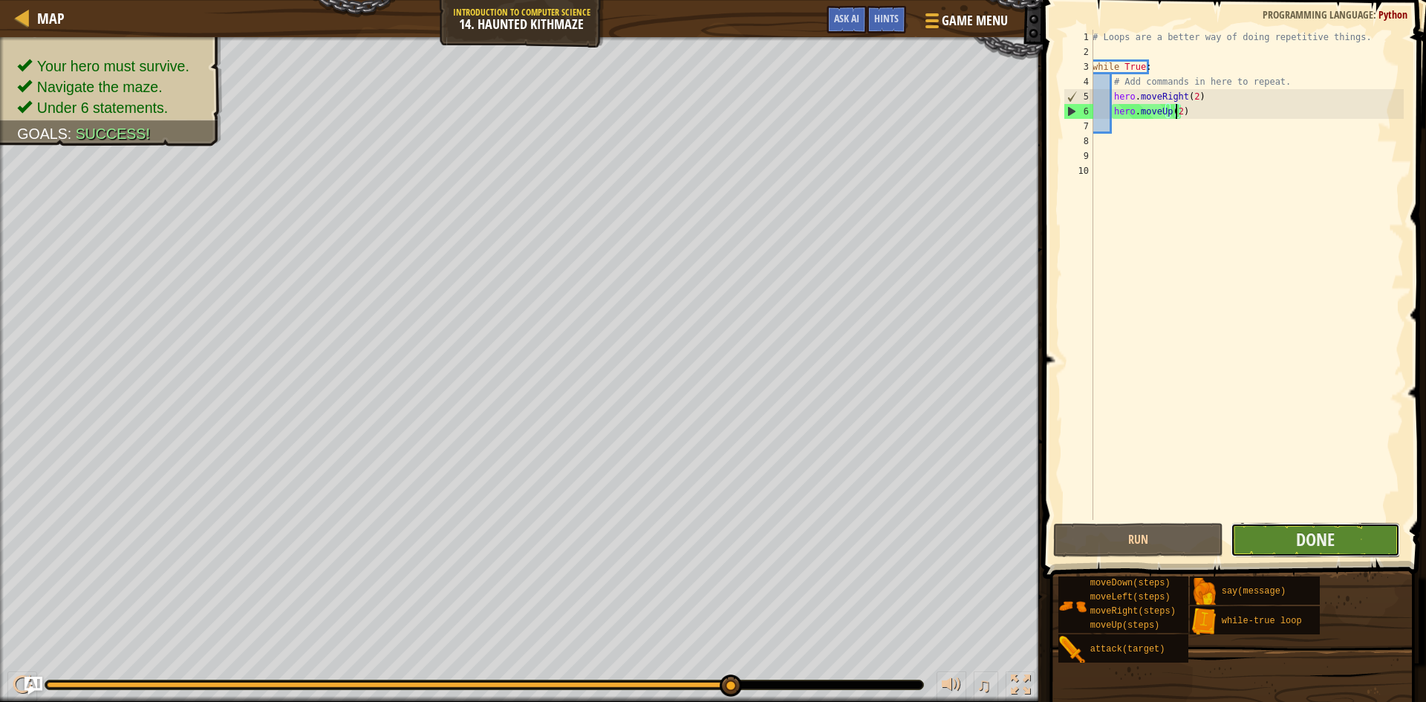
click at [1294, 545] on button "Done" at bounding box center [1315, 540] width 170 height 34
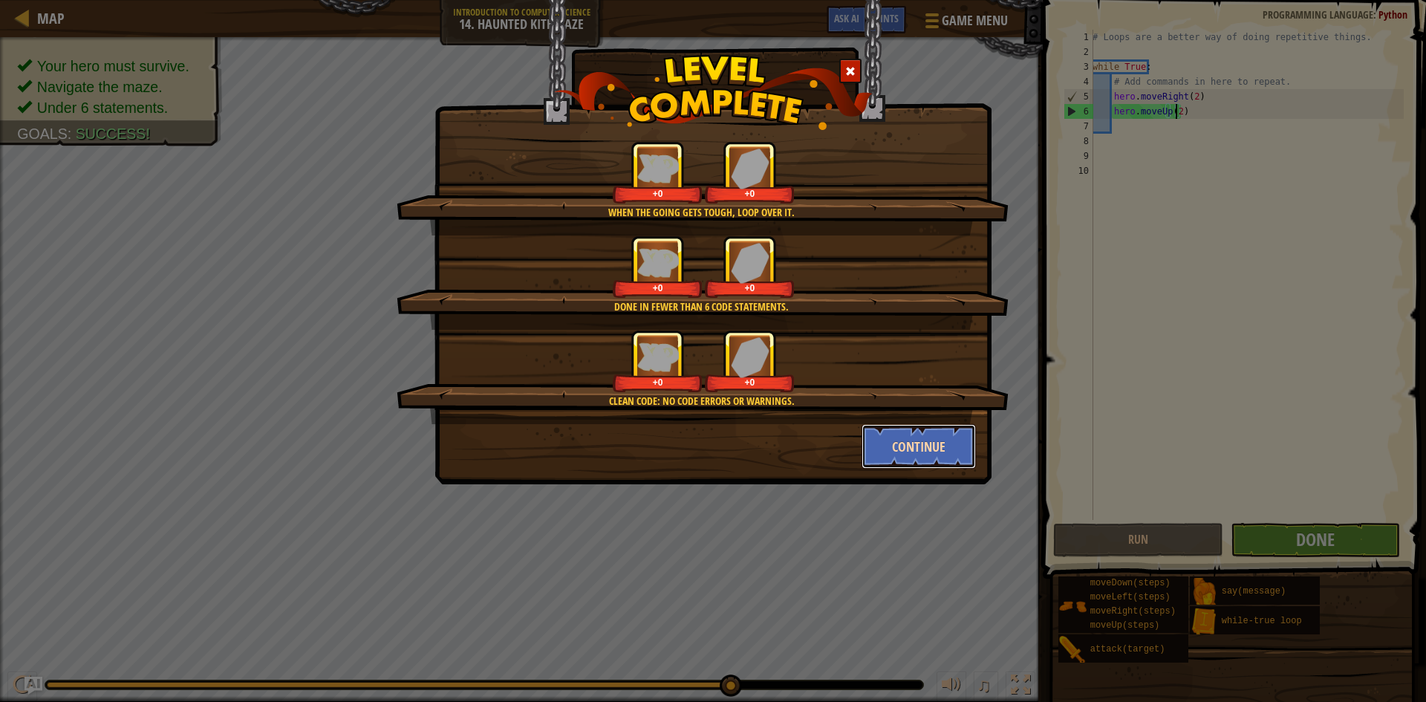
click at [922, 440] on button "Continue" at bounding box center [918, 446] width 115 height 45
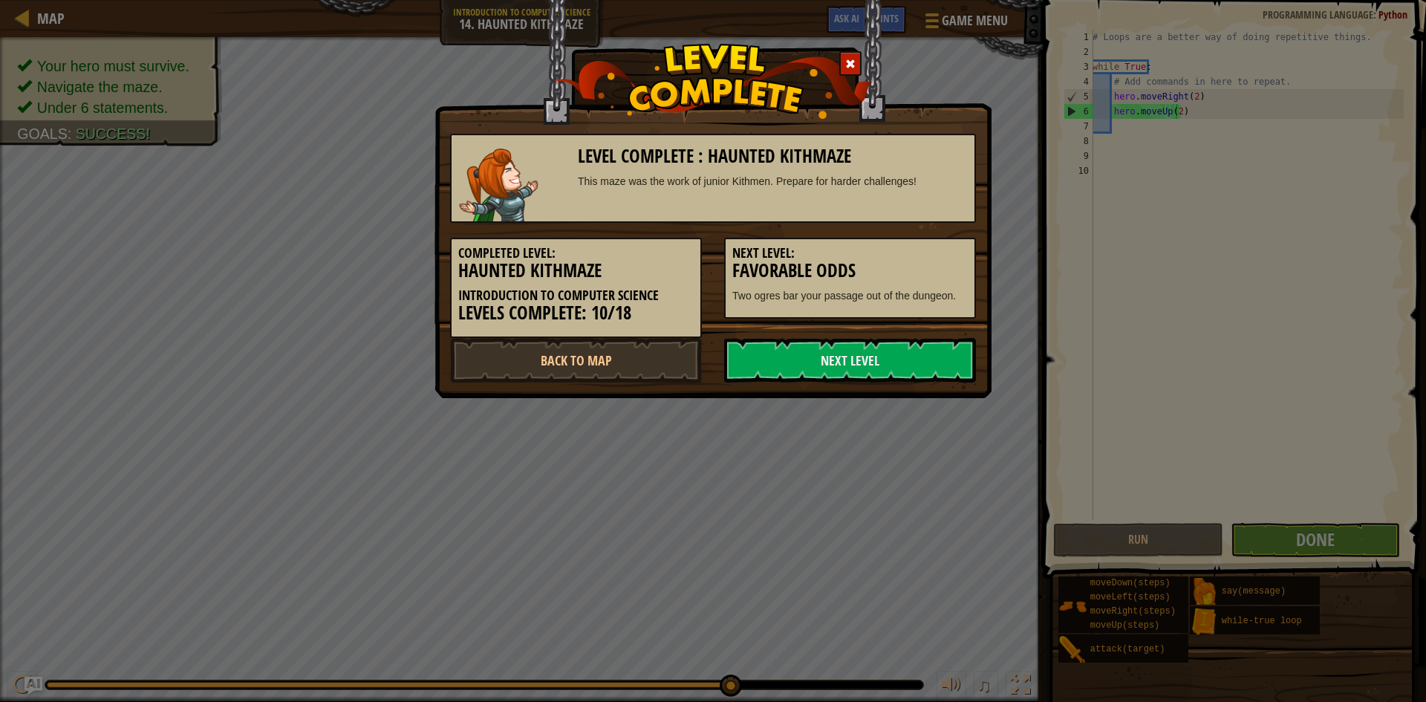
click at [917, 457] on div "Level Complete : Haunted Kithmaze This maze was the work of junior Kithmen. Pre…" at bounding box center [713, 351] width 1426 height 702
click at [907, 383] on div "Level Complete : Haunted Kithmaze This maze was the work of junior Kithmen. Pre…" at bounding box center [712, 199] width 557 height 398
click at [887, 357] on link "Next Level" at bounding box center [850, 360] width 252 height 45
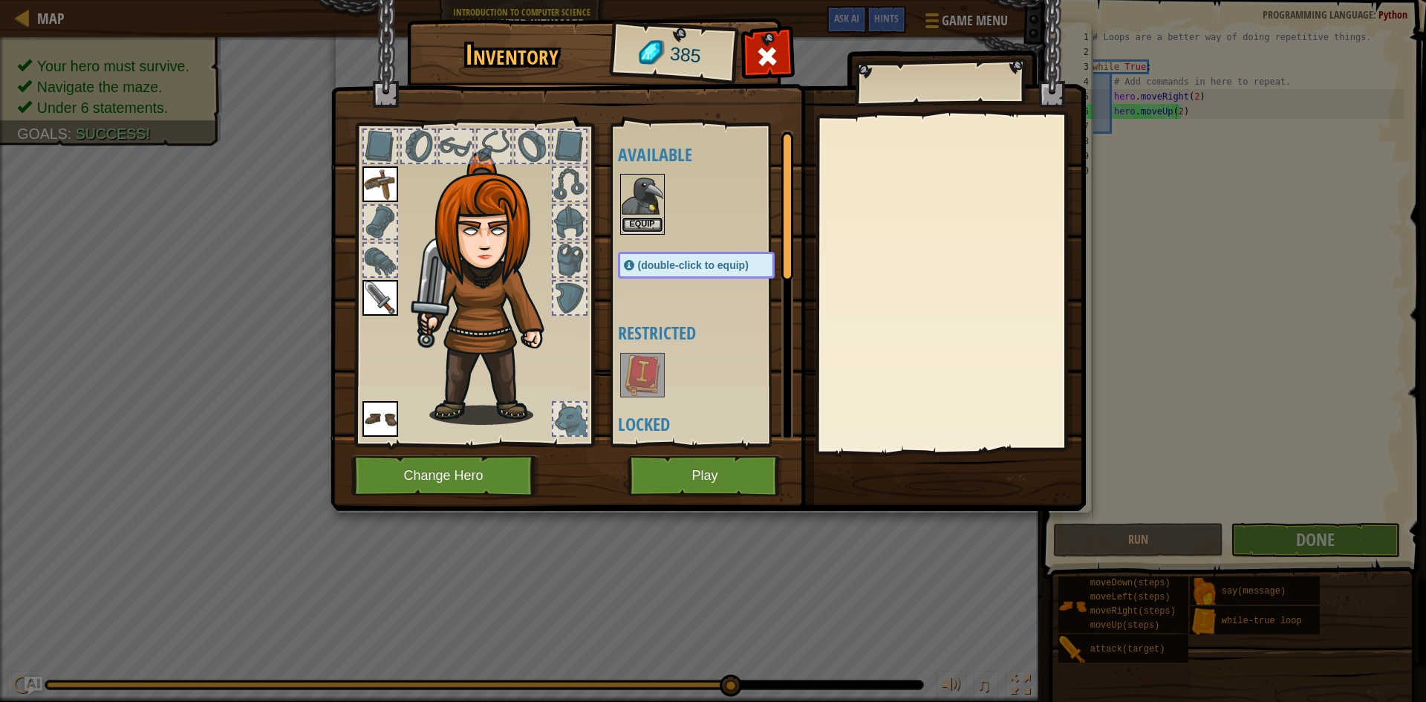
click at [647, 224] on button "Equip" at bounding box center [642, 225] width 42 height 16
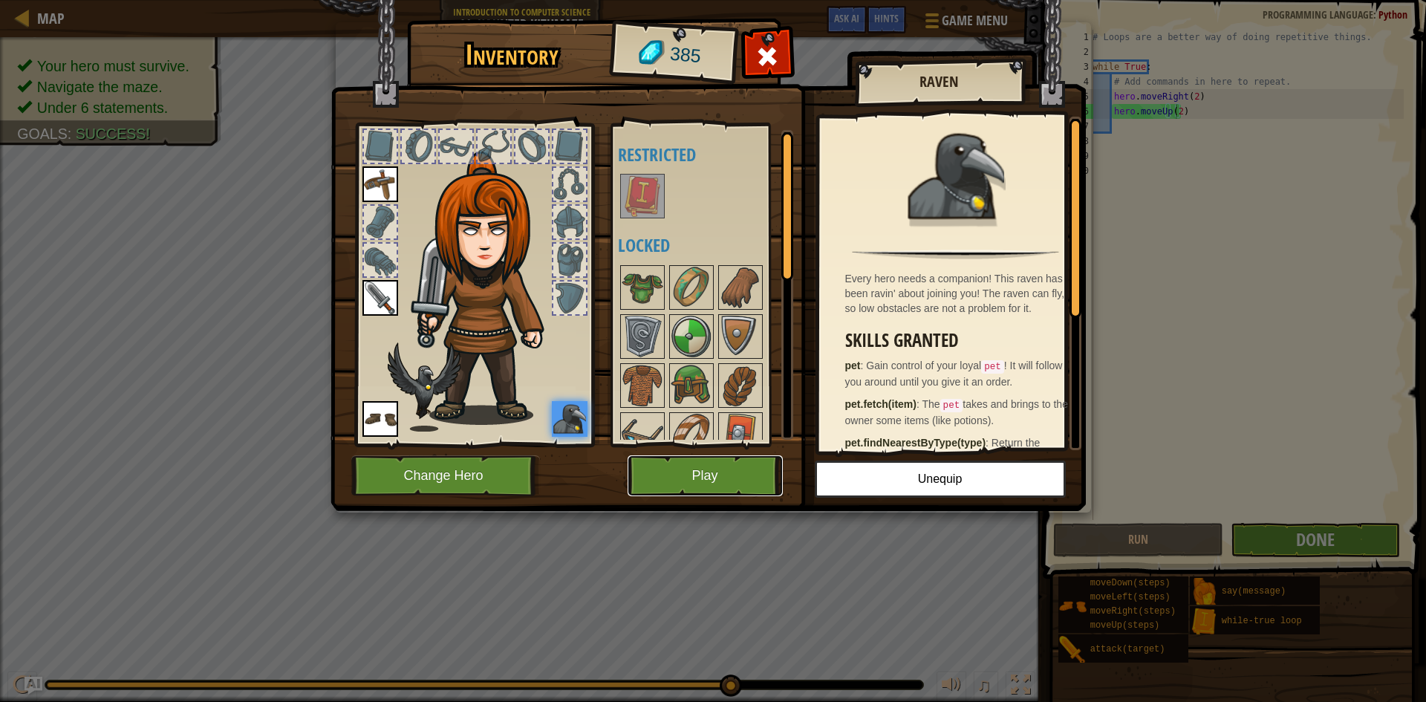
click at [676, 464] on button "Play" at bounding box center [704, 475] width 155 height 41
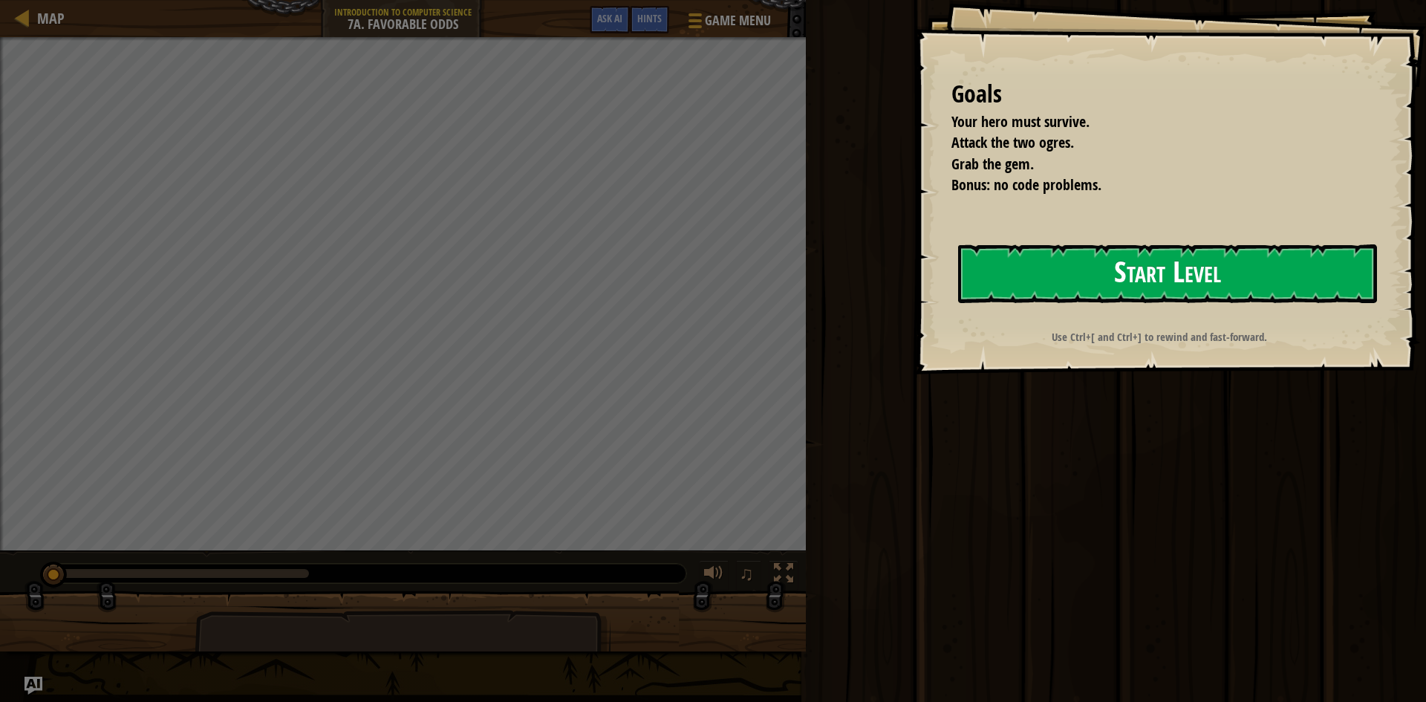
click at [1112, 274] on button "Start Level" at bounding box center [1167, 273] width 419 height 59
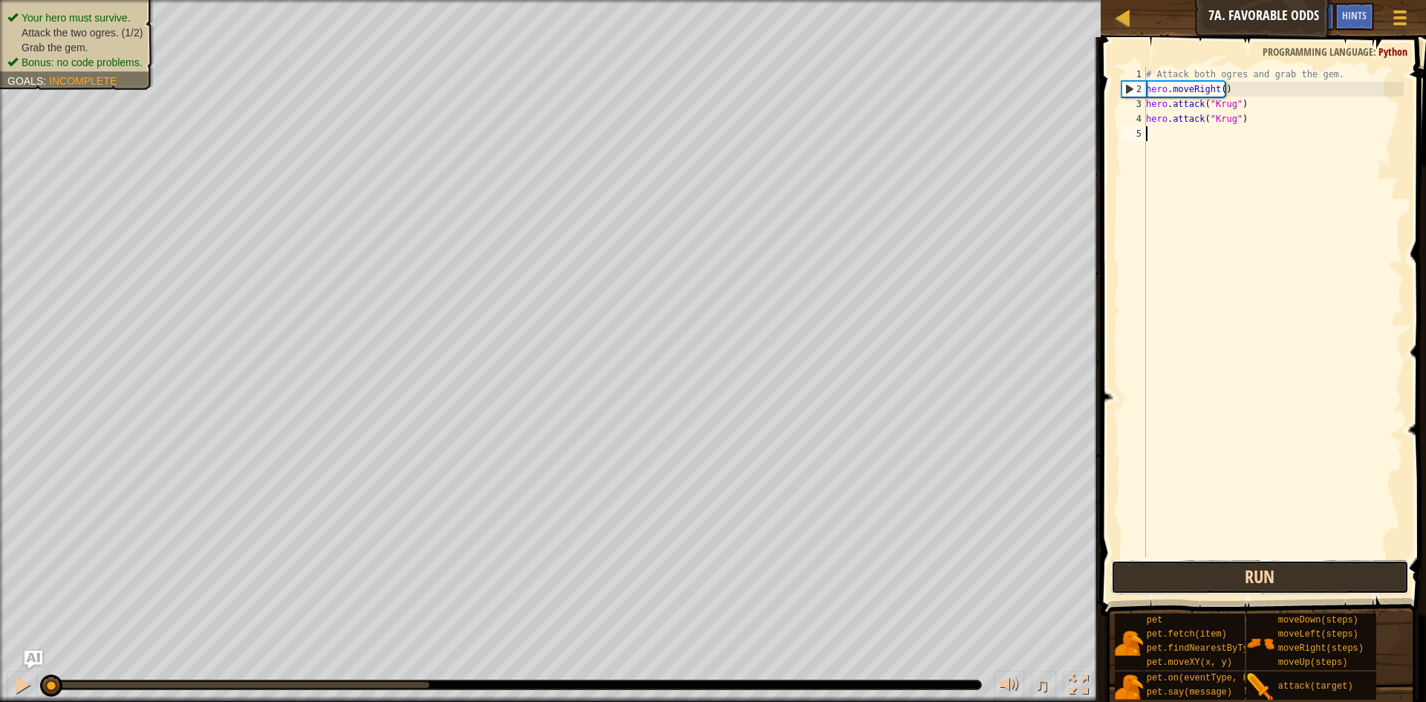
click at [1221, 584] on button "Run" at bounding box center [1260, 577] width 298 height 34
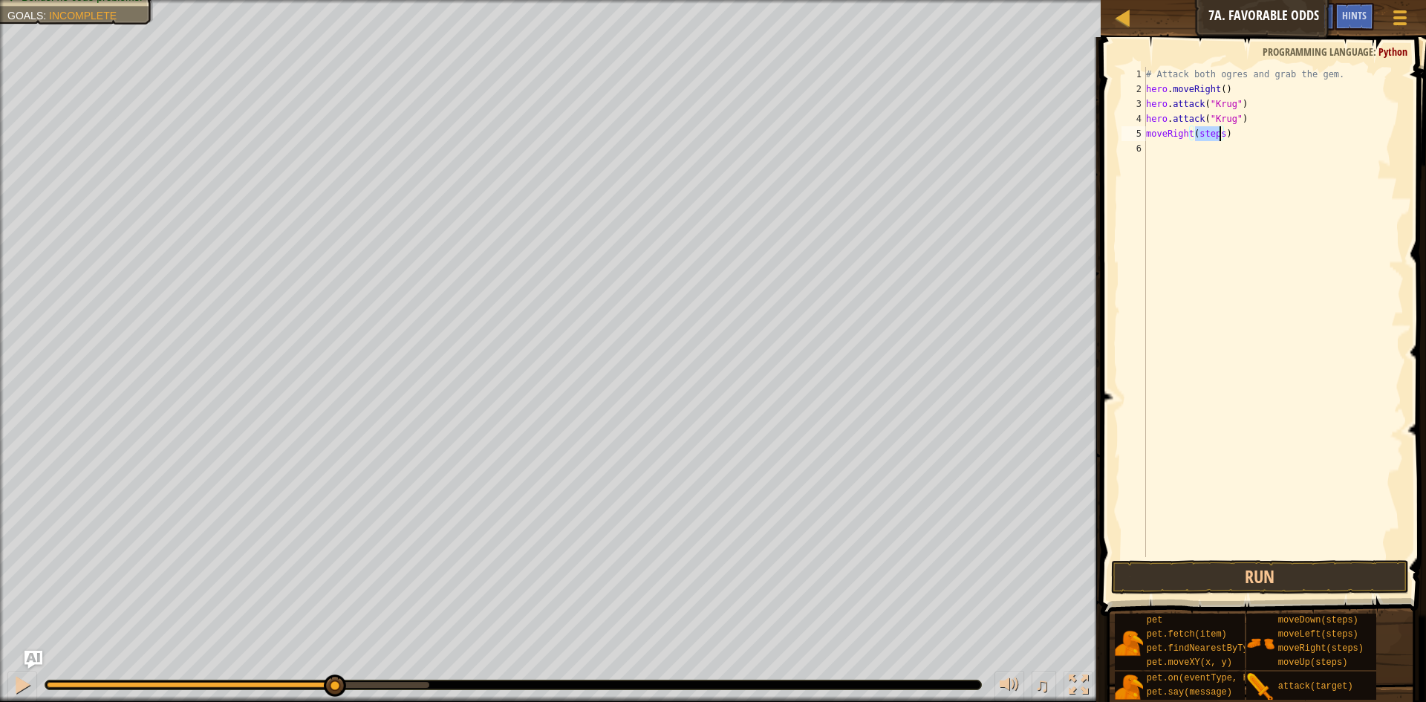
drag, startPoint x: 1193, startPoint y: 131, endPoint x: 1221, endPoint y: 134, distance: 27.6
click at [1221, 134] on div "# Attack both ogres and grab the gem. hero . moveRight ( ) hero . attack ( "Kru…" at bounding box center [1273, 327] width 261 height 520
click at [1263, 573] on button "Run" at bounding box center [1260, 577] width 298 height 34
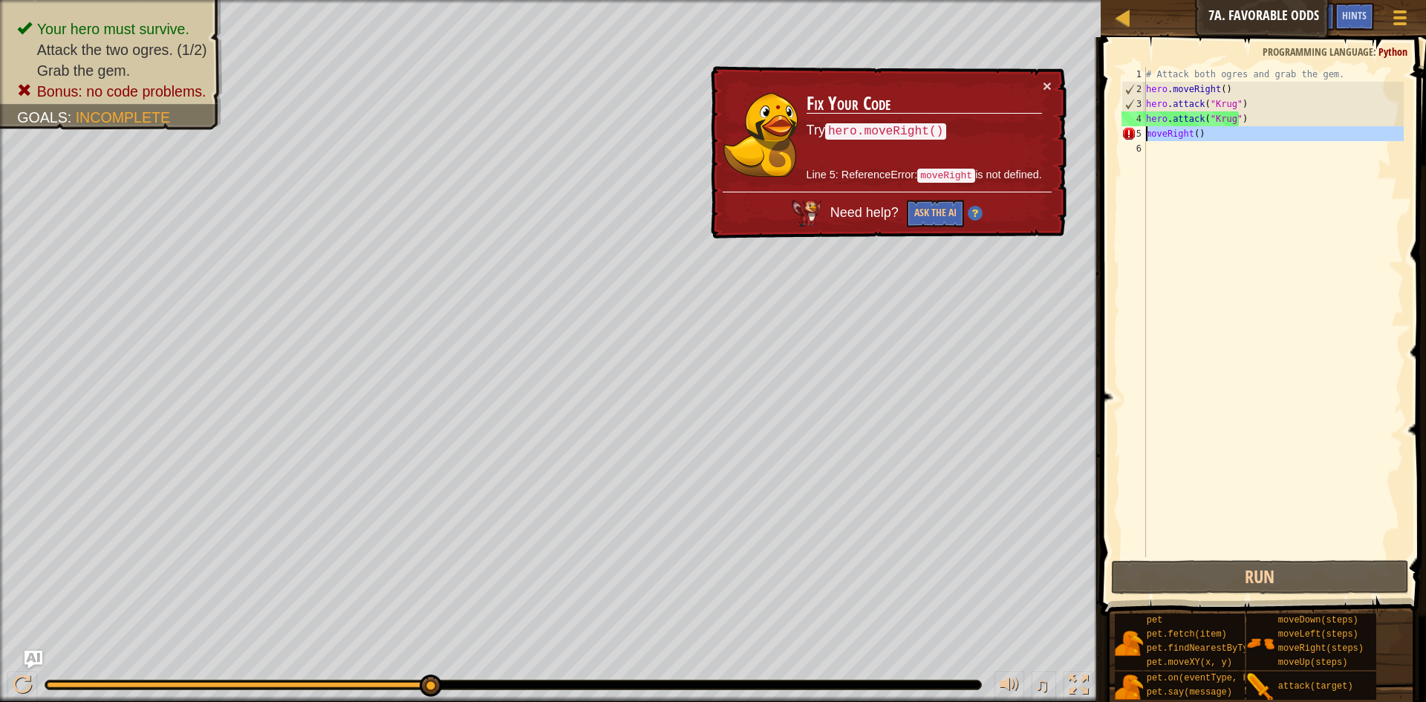
drag, startPoint x: 1231, startPoint y: 143, endPoint x: 1147, endPoint y: 134, distance: 84.4
click at [1147, 134] on div "# Attack both ogres and grab the gem. hero . moveRight ( ) hero . attack ( "Kru…" at bounding box center [1273, 327] width 261 height 520
type textarea "moveRight()"
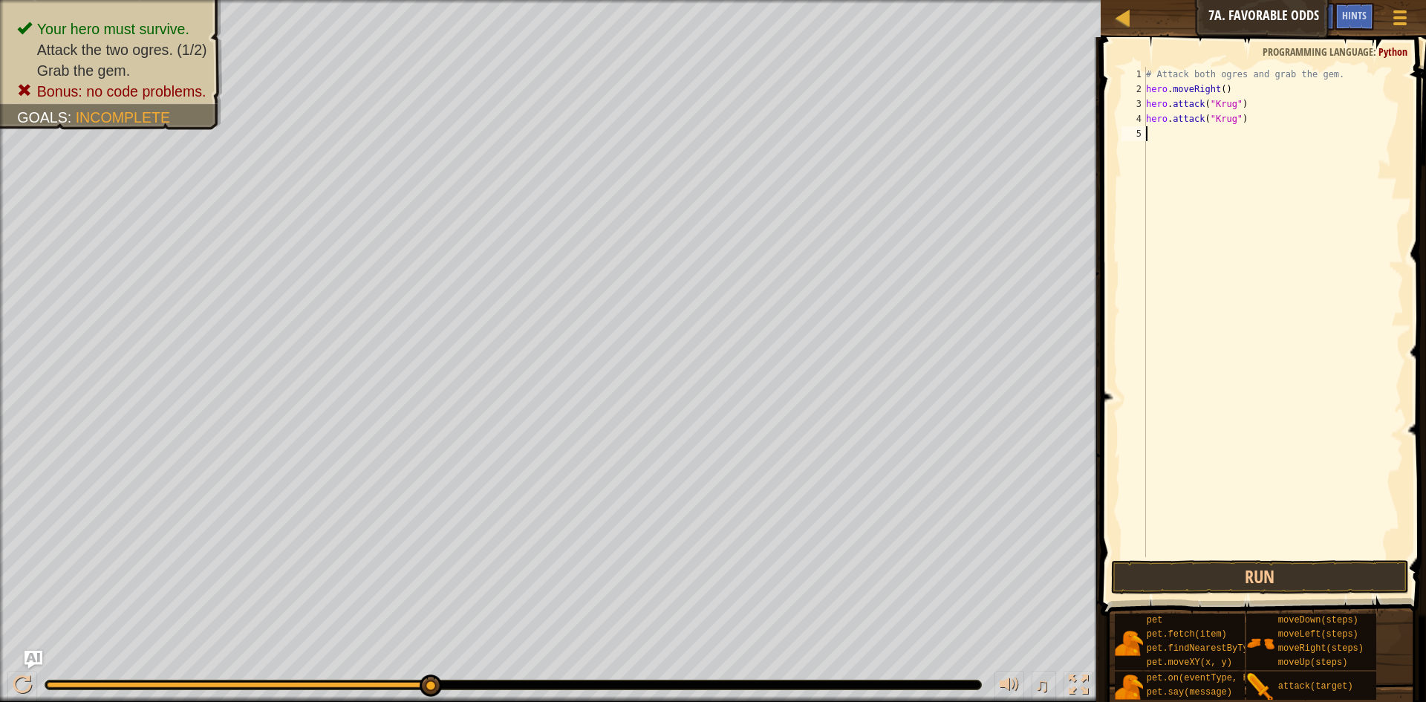
type textarea "h"
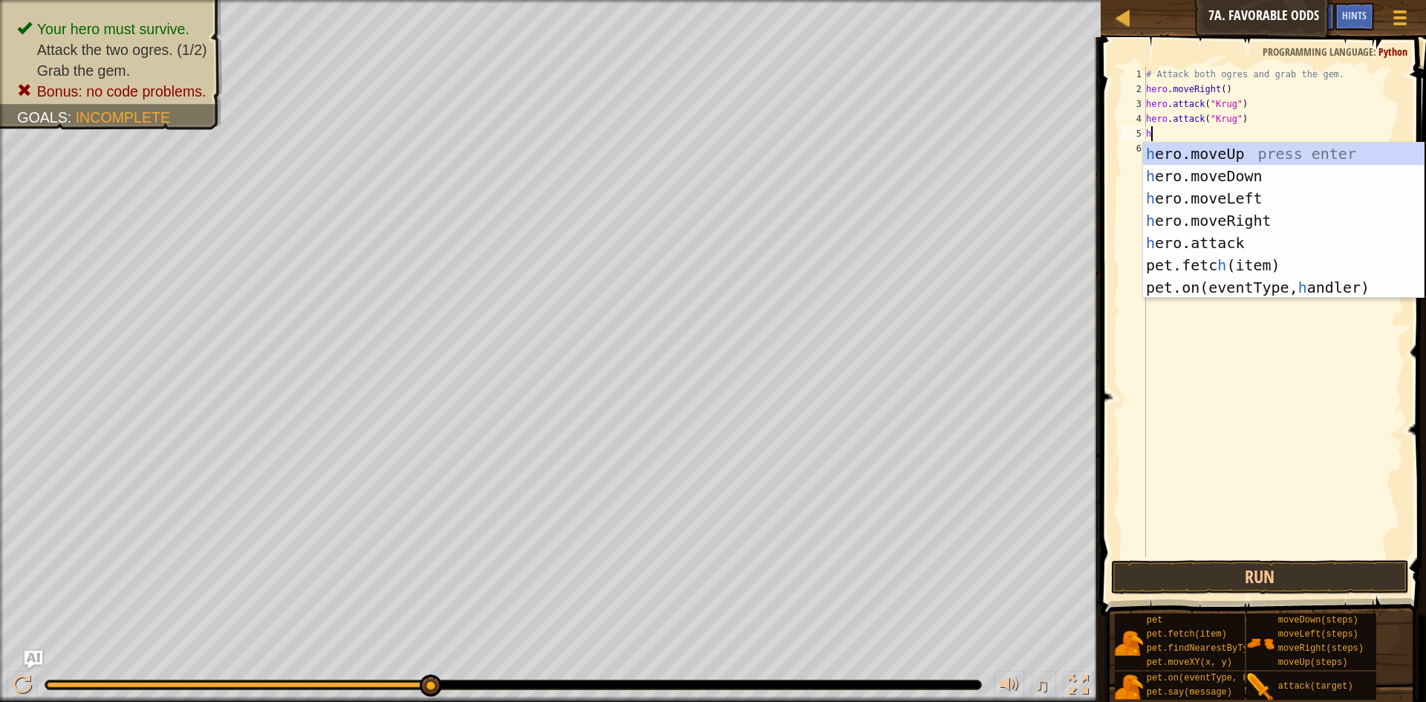
scroll to position [7, 0]
click at [1230, 212] on div "h ero.moveUp press enter h ero.moveDown press enter h ero.moveLeft press enter …" at bounding box center [1283, 243] width 281 height 200
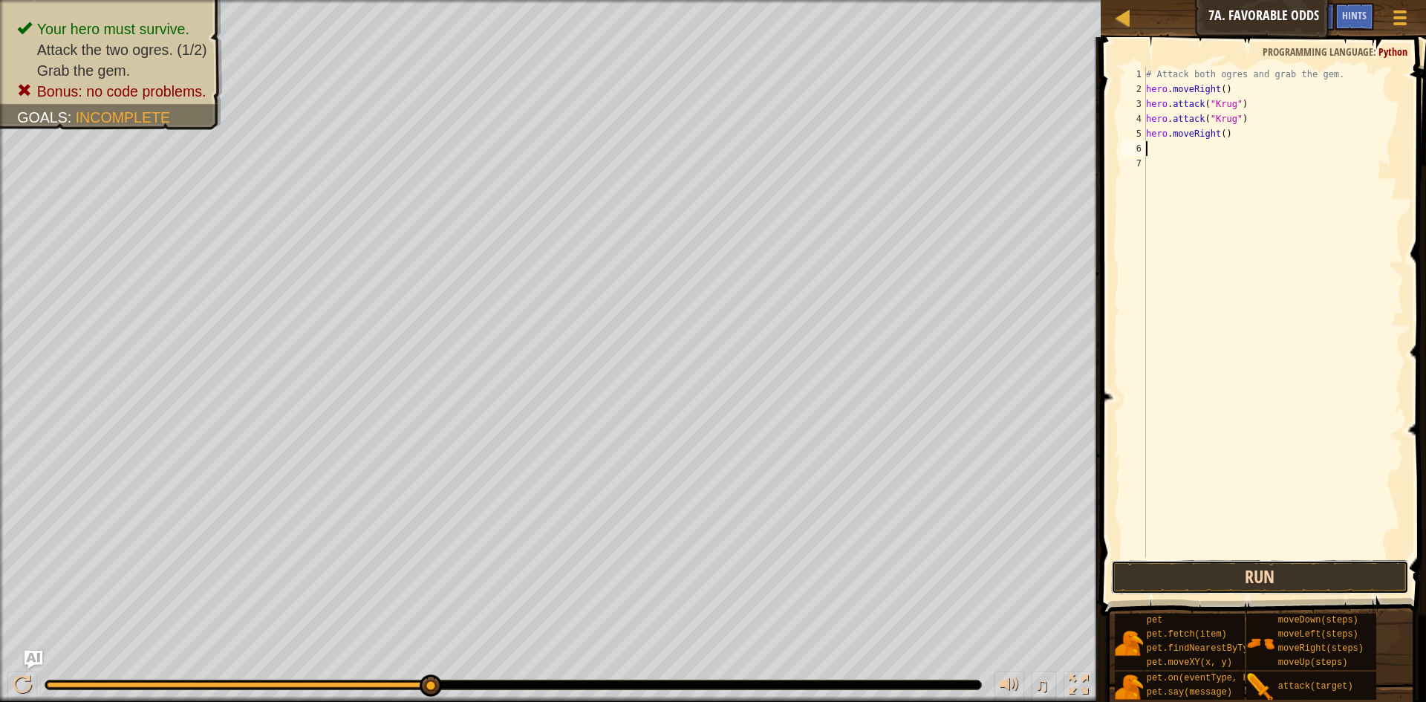
click at [1324, 578] on button "Run" at bounding box center [1260, 577] width 298 height 34
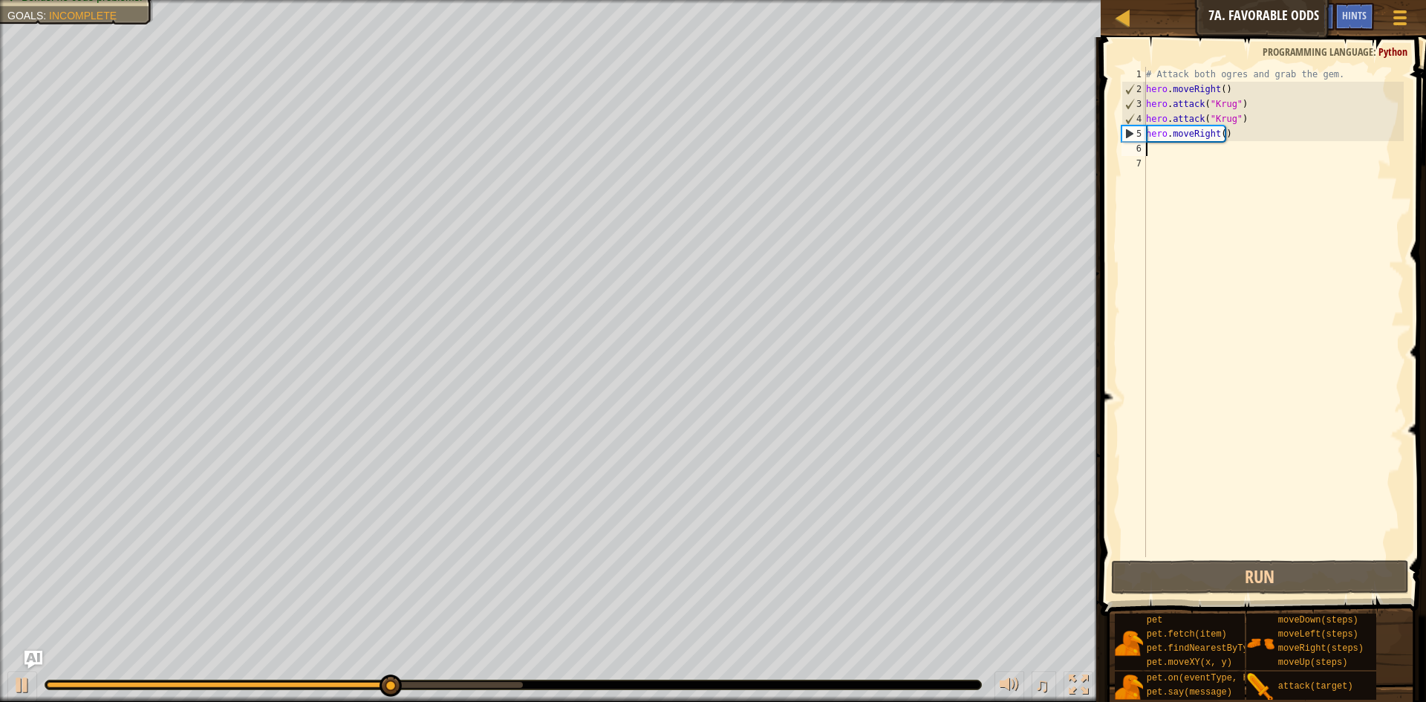
type textarea "h"
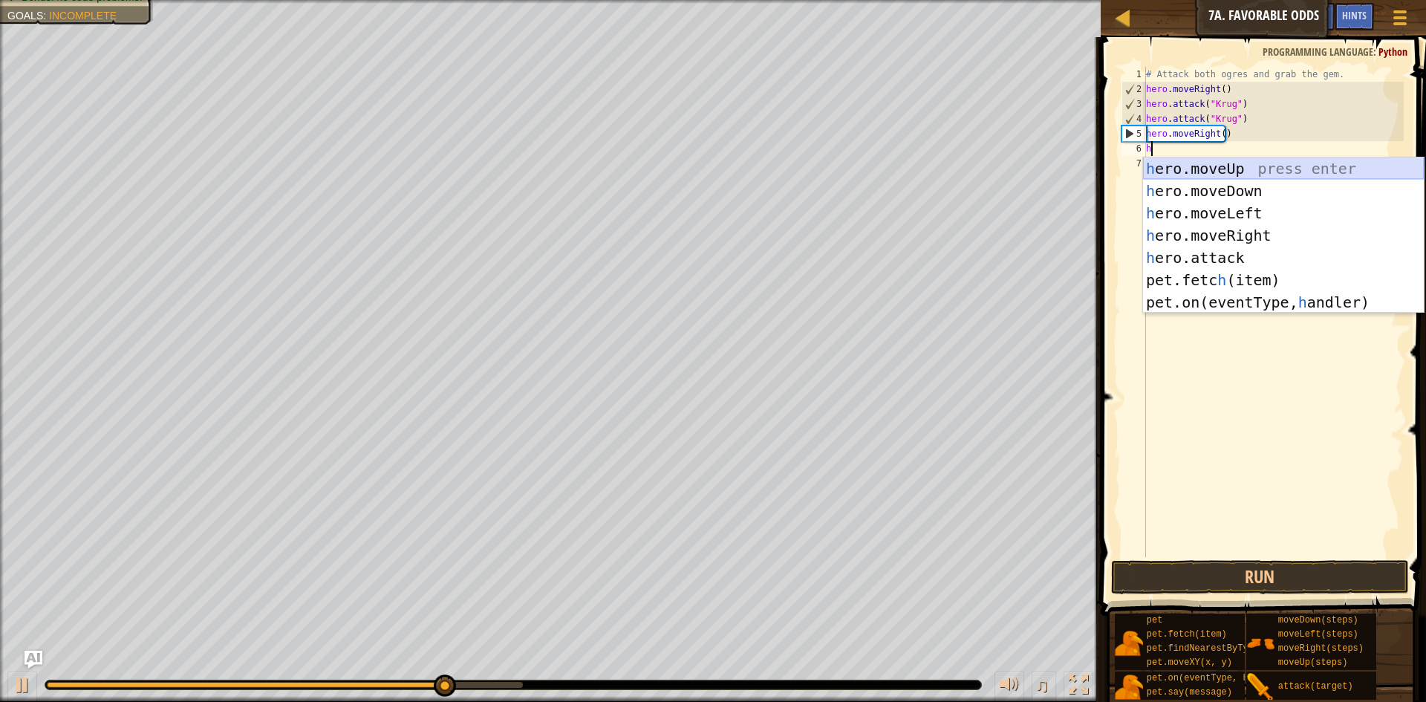
click at [1248, 169] on div "h ero.moveUp press enter h ero.moveDown press enter h ero.moveLeft press enter …" at bounding box center [1283, 257] width 281 height 200
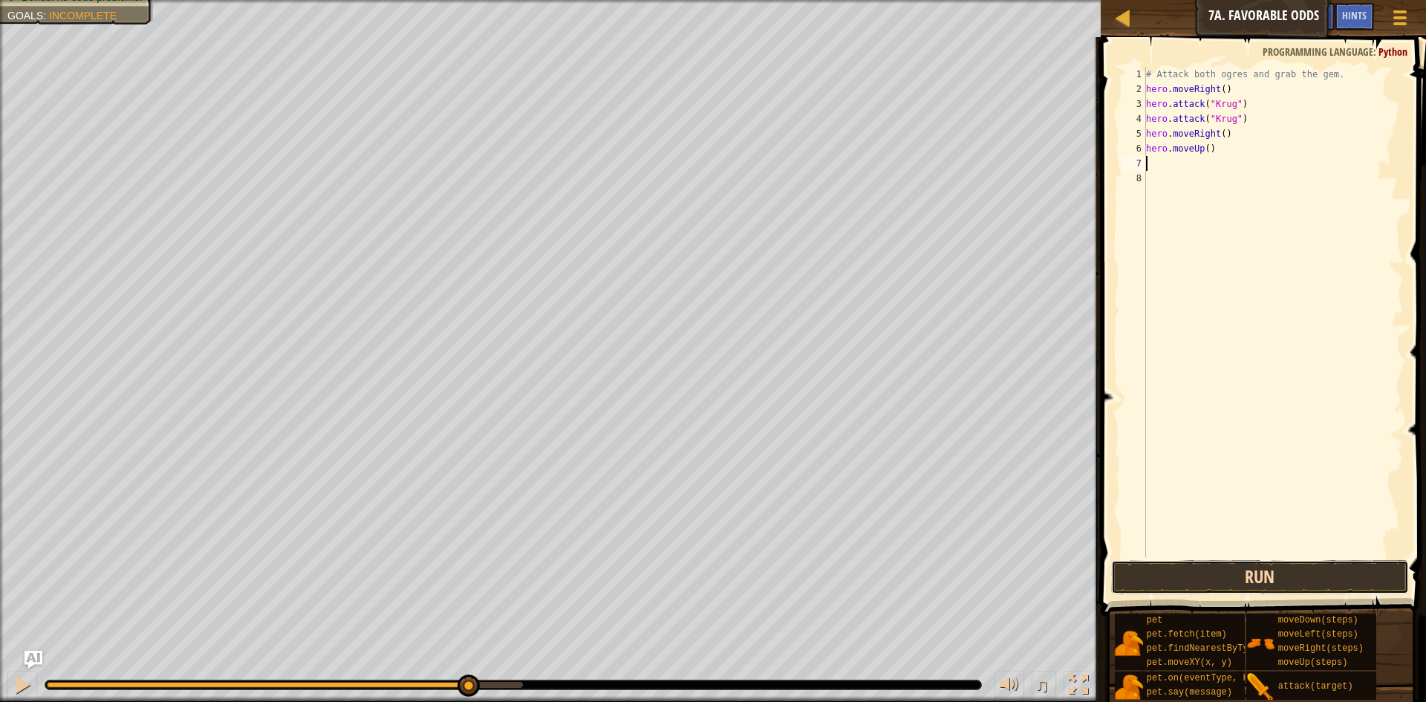
click at [1235, 578] on button "Run" at bounding box center [1260, 577] width 298 height 34
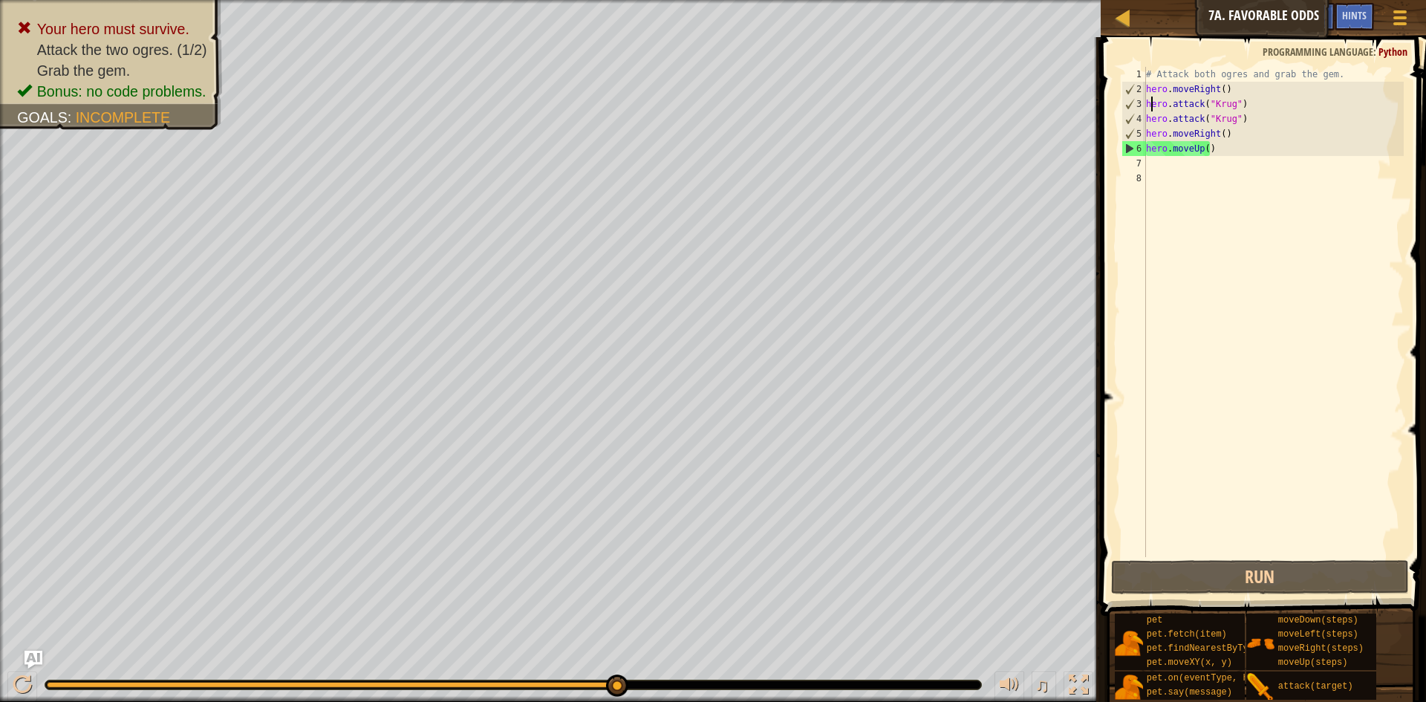
drag, startPoint x: 1149, startPoint y: 104, endPoint x: 1161, endPoint y: 104, distance: 11.9
click at [1161, 104] on div "# Attack both ogres and grab the gem. hero . moveRight ( ) hero . attack ( "Kru…" at bounding box center [1273, 327] width 261 height 520
drag, startPoint x: 1146, startPoint y: 104, endPoint x: 1256, endPoint y: 121, distance: 111.9
click at [1256, 121] on div "# Attack both ogres and grab the gem. hero . moveRight ( ) hero . attack ( "Kru…" at bounding box center [1273, 327] width 261 height 520
type textarea "hero.attack("Krug") hero.attack("Krug")"
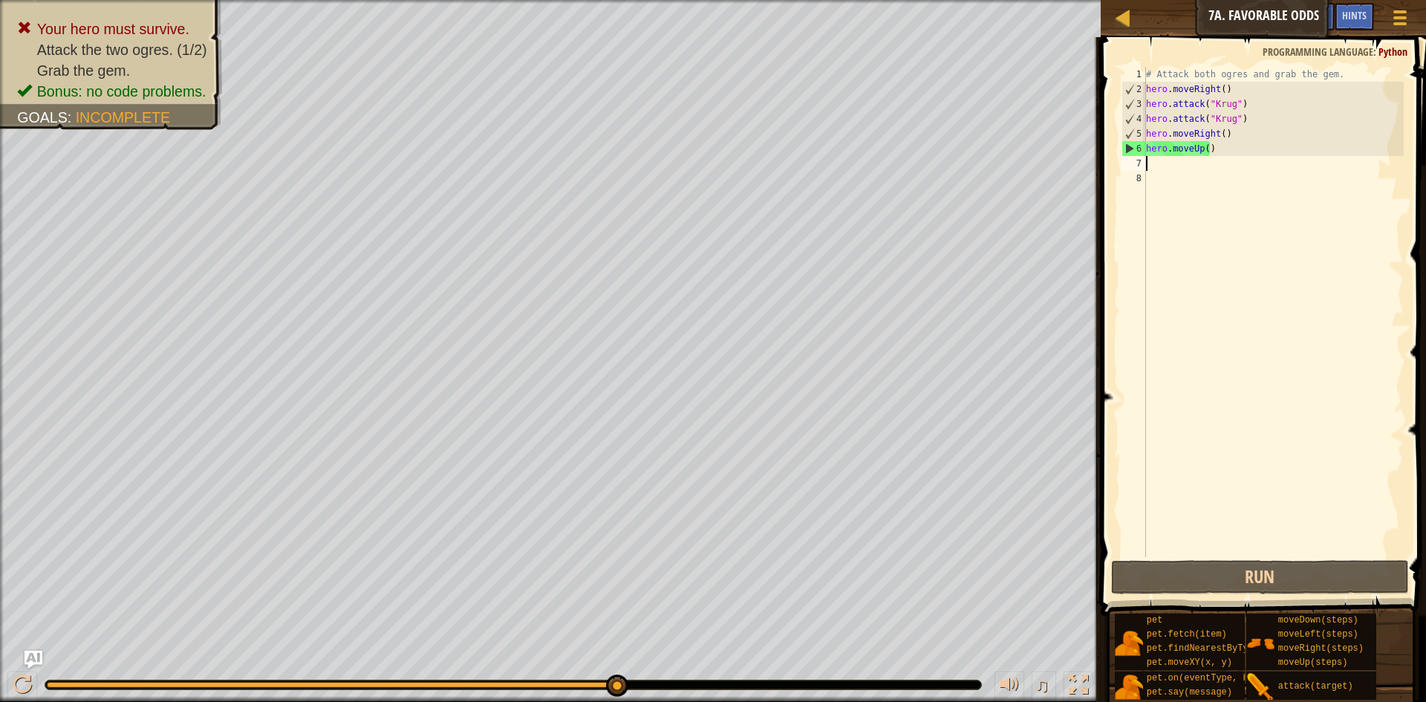
click at [1165, 166] on div "# Attack both ogres and grab the gem. hero . moveRight ( ) hero . attack ( "Kru…" at bounding box center [1273, 327] width 261 height 520
paste textarea "hero.attack("Krug")"
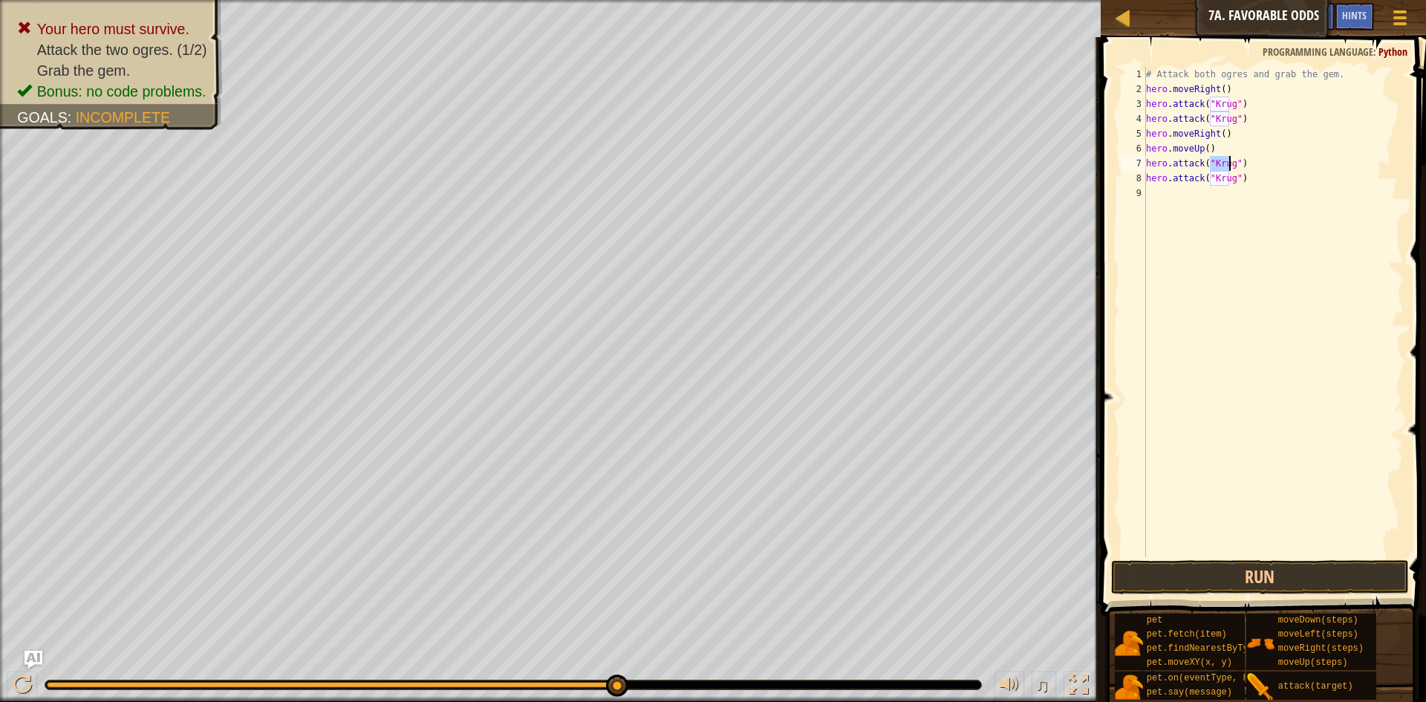
drag, startPoint x: 1210, startPoint y: 167, endPoint x: 1227, endPoint y: 166, distance: 17.1
click at [1227, 166] on div "# Attack both ogres and grab the gem. hero . moveRight ( ) hero . attack ( "Kru…" at bounding box center [1273, 327] width 261 height 520
click at [1227, 166] on div "# Attack both ogres and grab the gem. hero . moveRight ( ) hero . attack ( "Kru…" at bounding box center [1273, 312] width 261 height 490
click at [1227, 166] on div "# Attack both ogres and grab the gem. hero . moveRight ( ) hero . attack ( "Kru…" at bounding box center [1273, 327] width 261 height 520
click at [1227, 166] on div "# Attack both ogres and grab the gem. hero . moveRight ( ) hero . attack ( "Kru…" at bounding box center [1273, 312] width 261 height 490
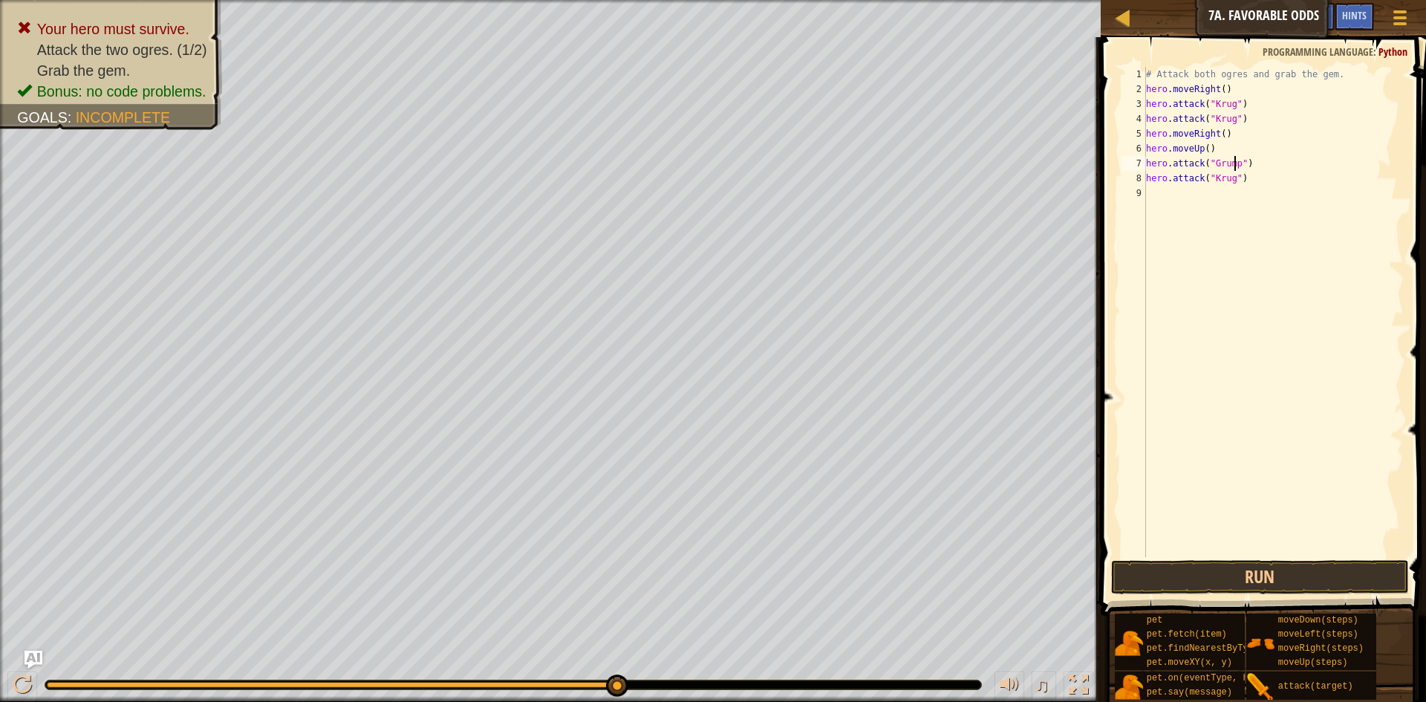
scroll to position [7, 7]
click at [1227, 176] on div "# Attack both ogres and grab the gem. hero . moveRight ( ) hero . attack ( "Kru…" at bounding box center [1273, 327] width 261 height 520
type textarea "hero.attack("Grump")"
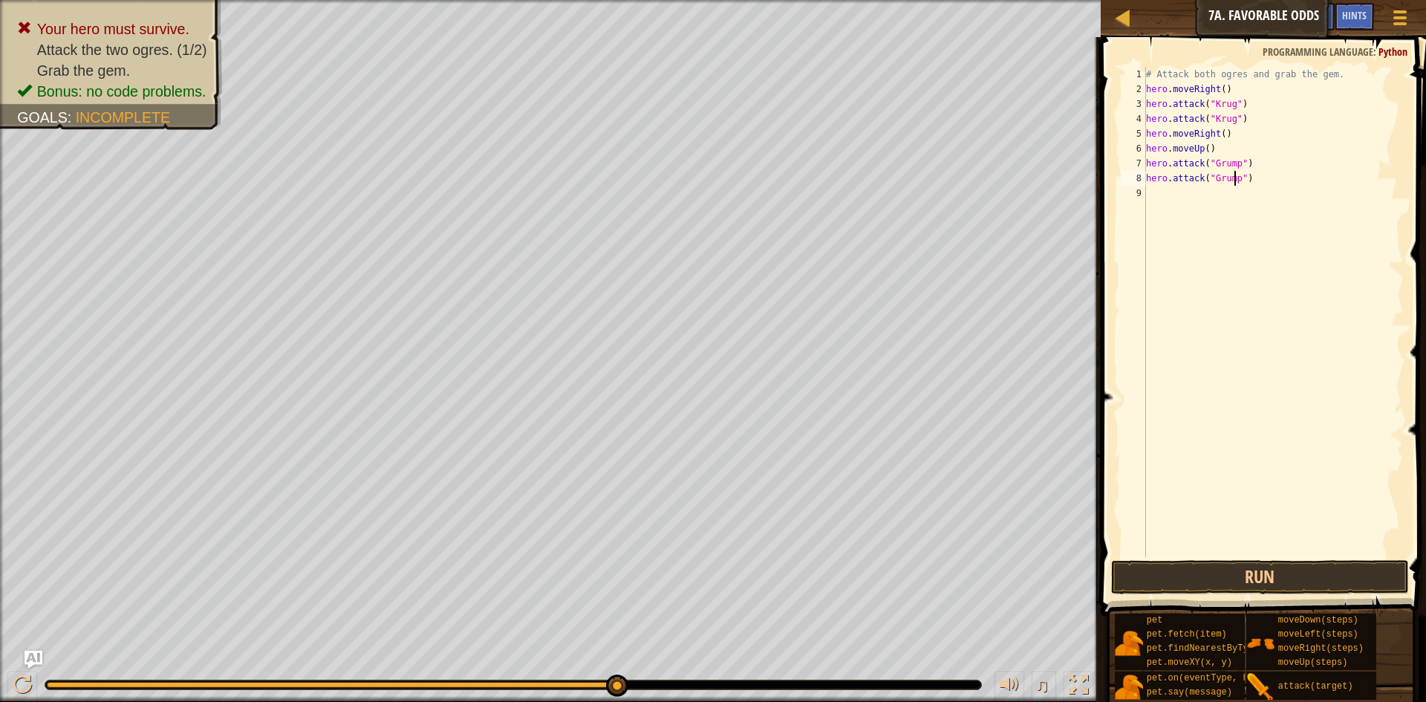
click at [1252, 205] on div "# Attack both ogres and grab the gem. hero . moveRight ( ) hero . attack ( "Kru…" at bounding box center [1273, 327] width 261 height 520
type textarea "h"
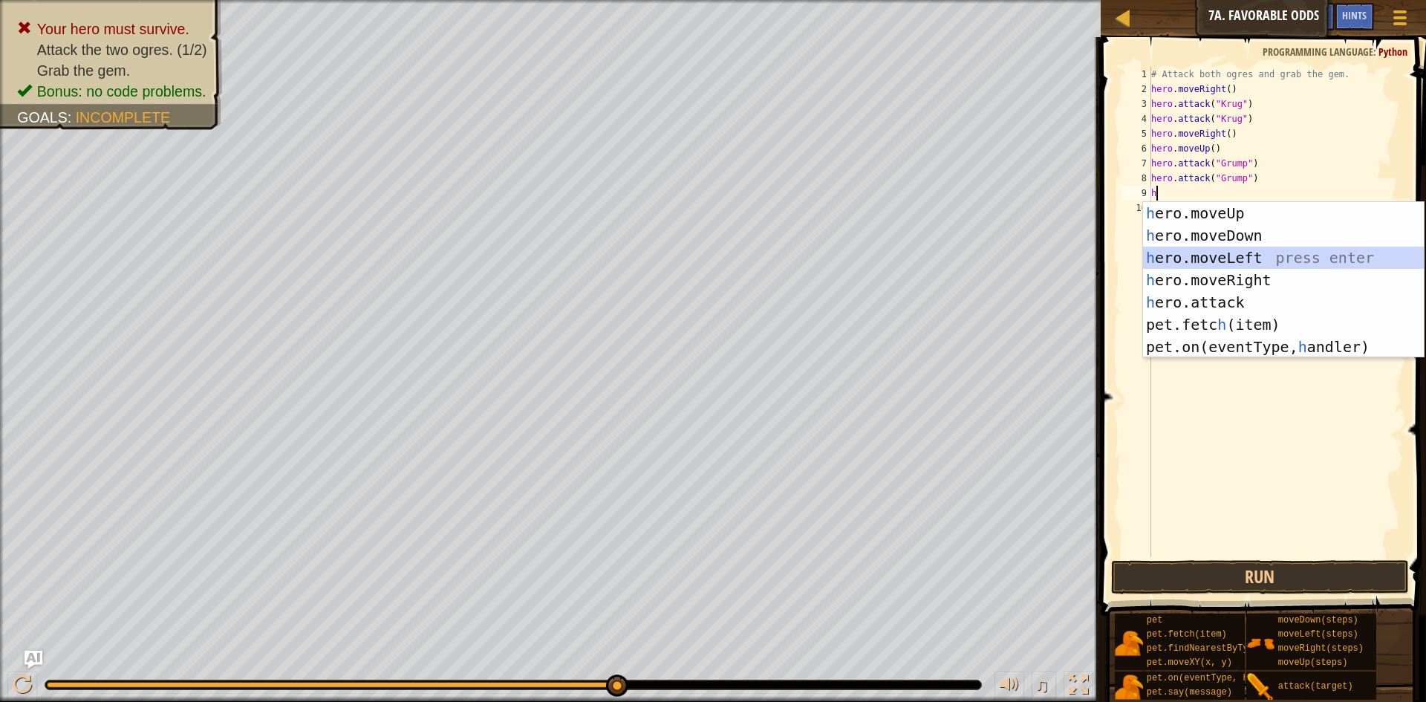
drag, startPoint x: 1244, startPoint y: 258, endPoint x: 1249, endPoint y: 189, distance: 69.2
click at [1249, 0] on body "Map Introduction to Computer Science 7a. Favorable Odds Game Menu Done Hints As…" at bounding box center [713, 0] width 1426 height 0
click at [1239, 252] on div "h ero.moveUp press enter h ero.moveDown press enter h ero.moveLeft press enter …" at bounding box center [1283, 302] width 281 height 200
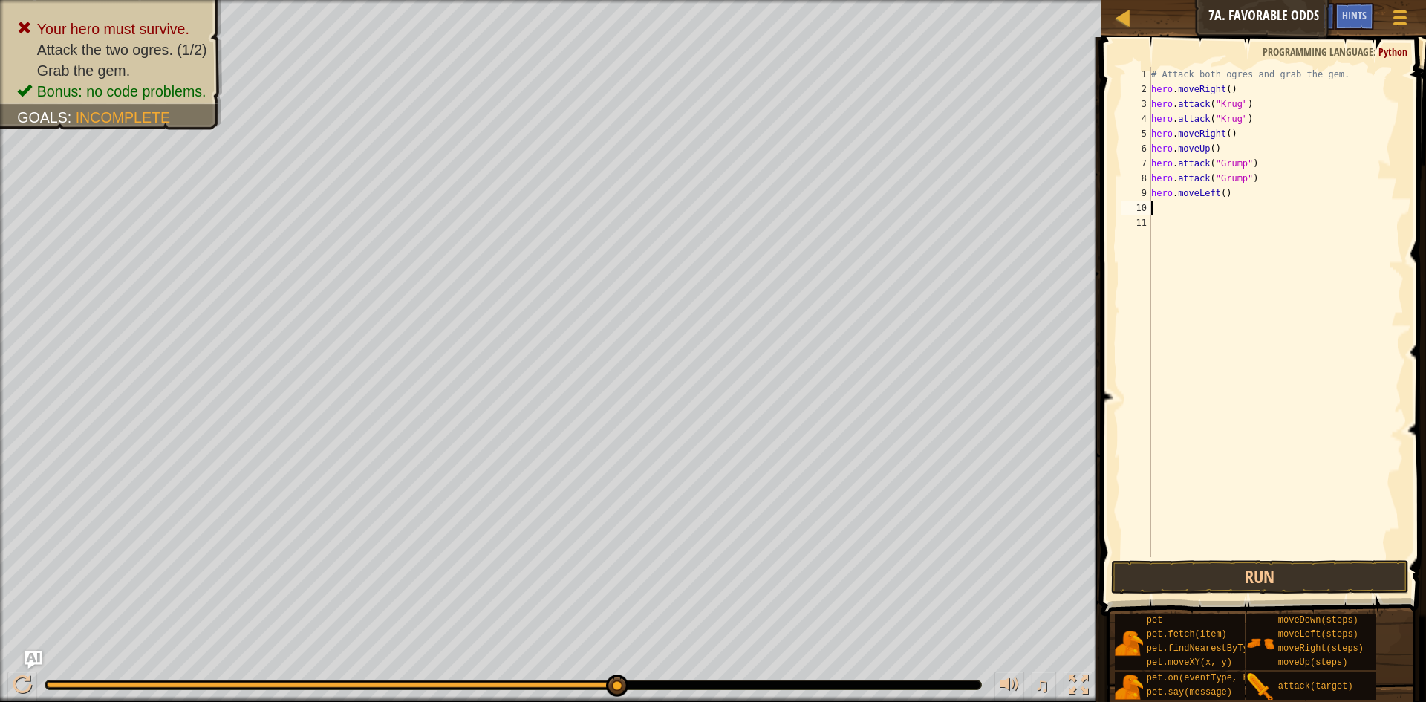
click at [1218, 195] on div "# Attack both ogres and grab the gem. hero . moveRight ( ) hero . attack ( "Kru…" at bounding box center [1276, 327] width 256 height 520
type textarea "hero.moveLeft(2)"
click at [1253, 574] on button "Run" at bounding box center [1260, 577] width 298 height 34
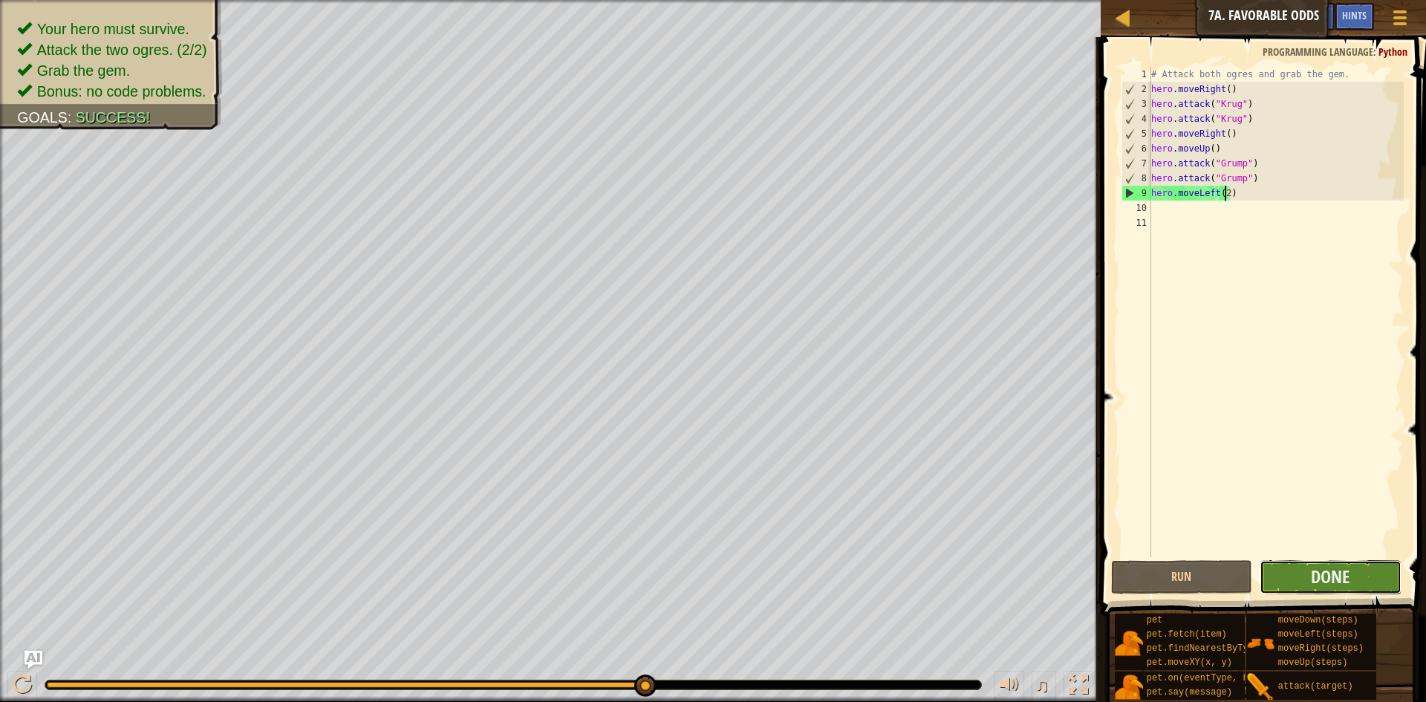
click at [1354, 578] on button "Done" at bounding box center [1330, 577] width 142 height 34
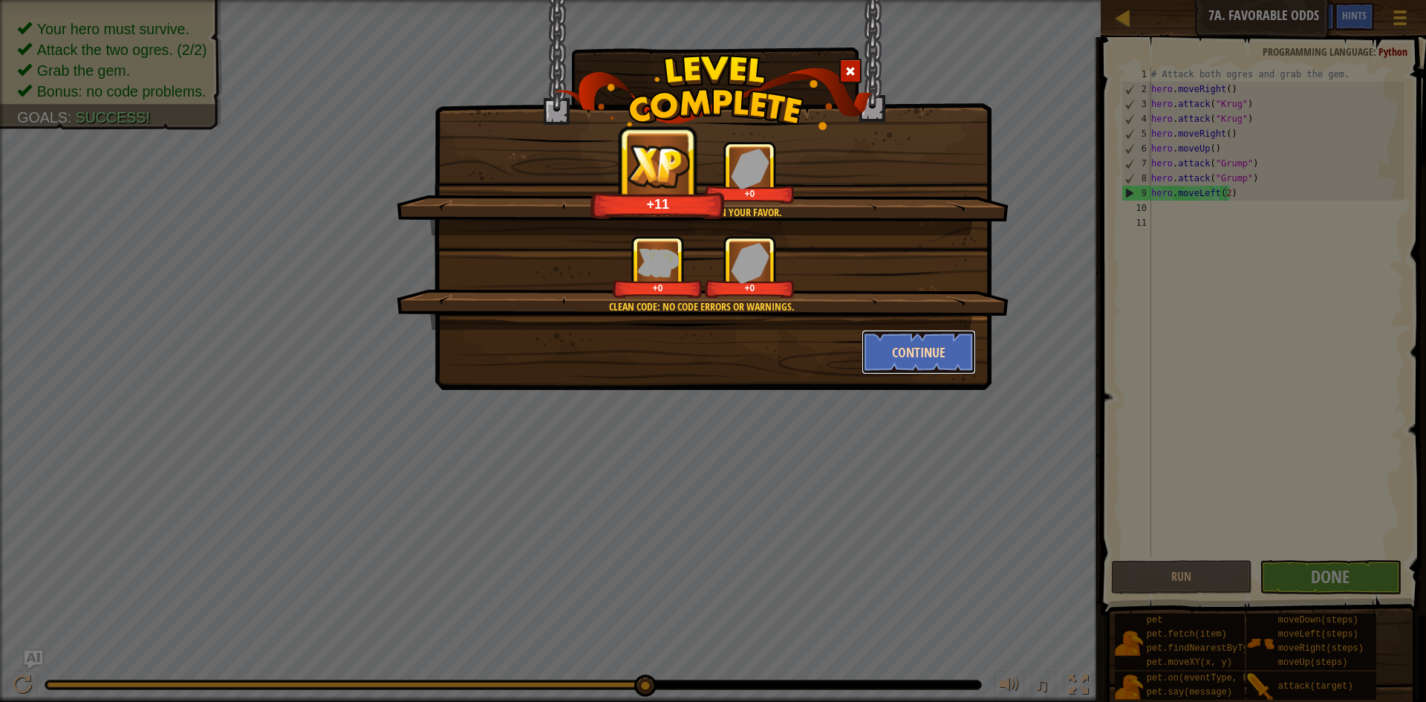
click at [934, 363] on button "Continue" at bounding box center [918, 352] width 115 height 45
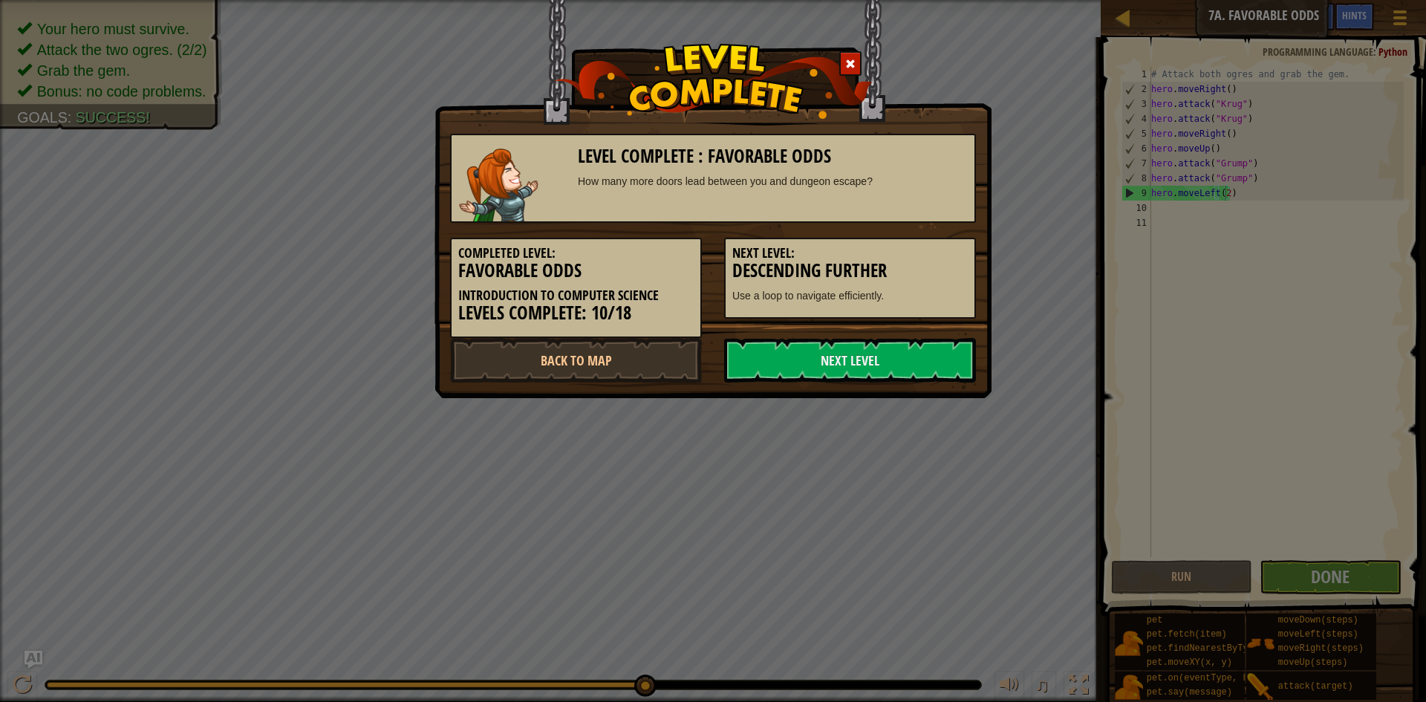
click at [934, 363] on link "Next Level" at bounding box center [850, 360] width 252 height 45
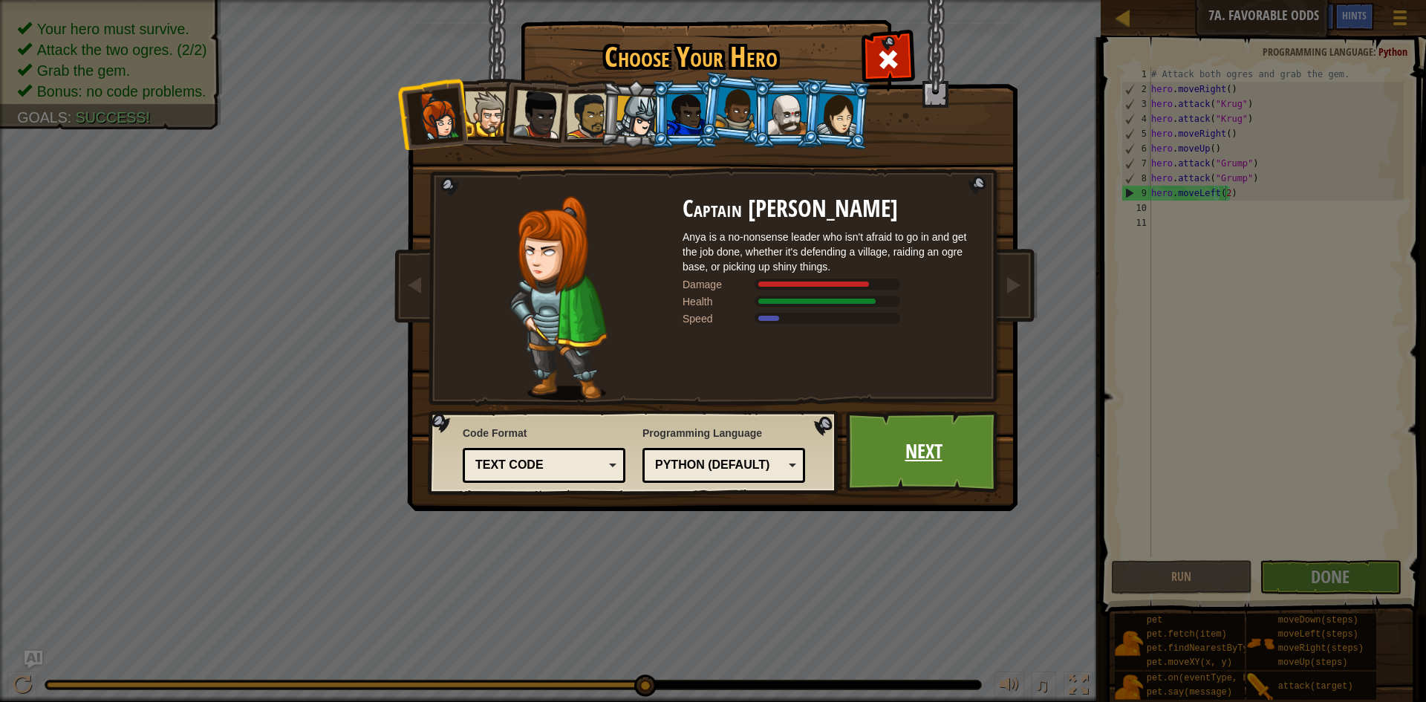
click at [911, 445] on link "Next" at bounding box center [923, 452] width 155 height 82
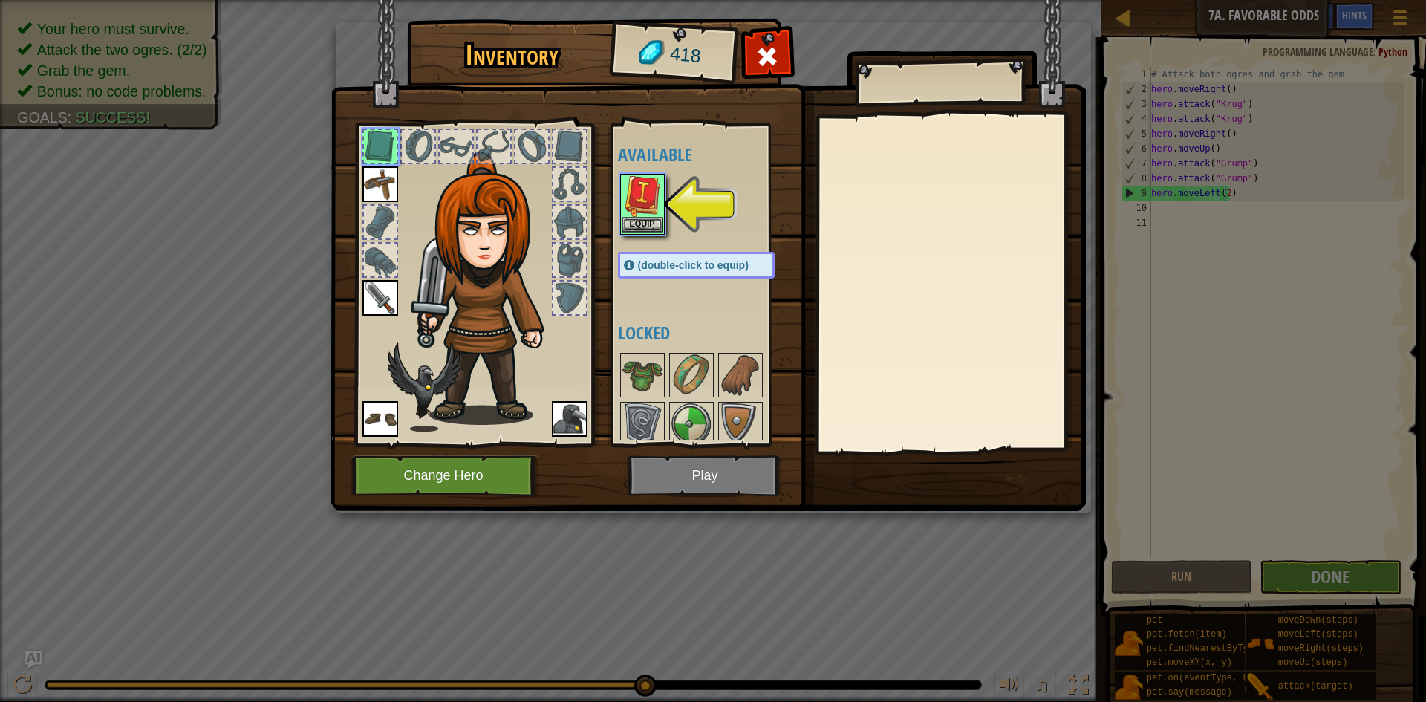
click at [643, 214] on img at bounding box center [642, 196] width 42 height 42
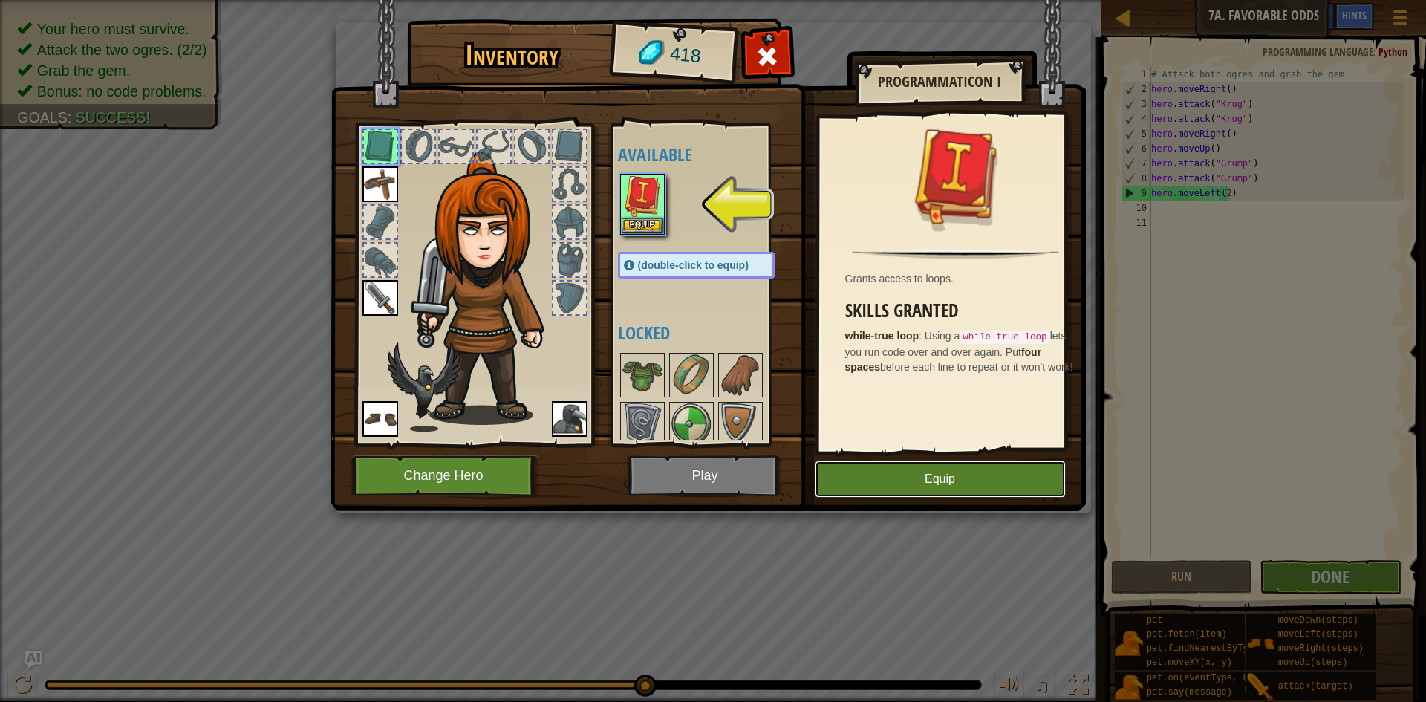
click at [888, 487] on button "Equip" at bounding box center [940, 478] width 251 height 37
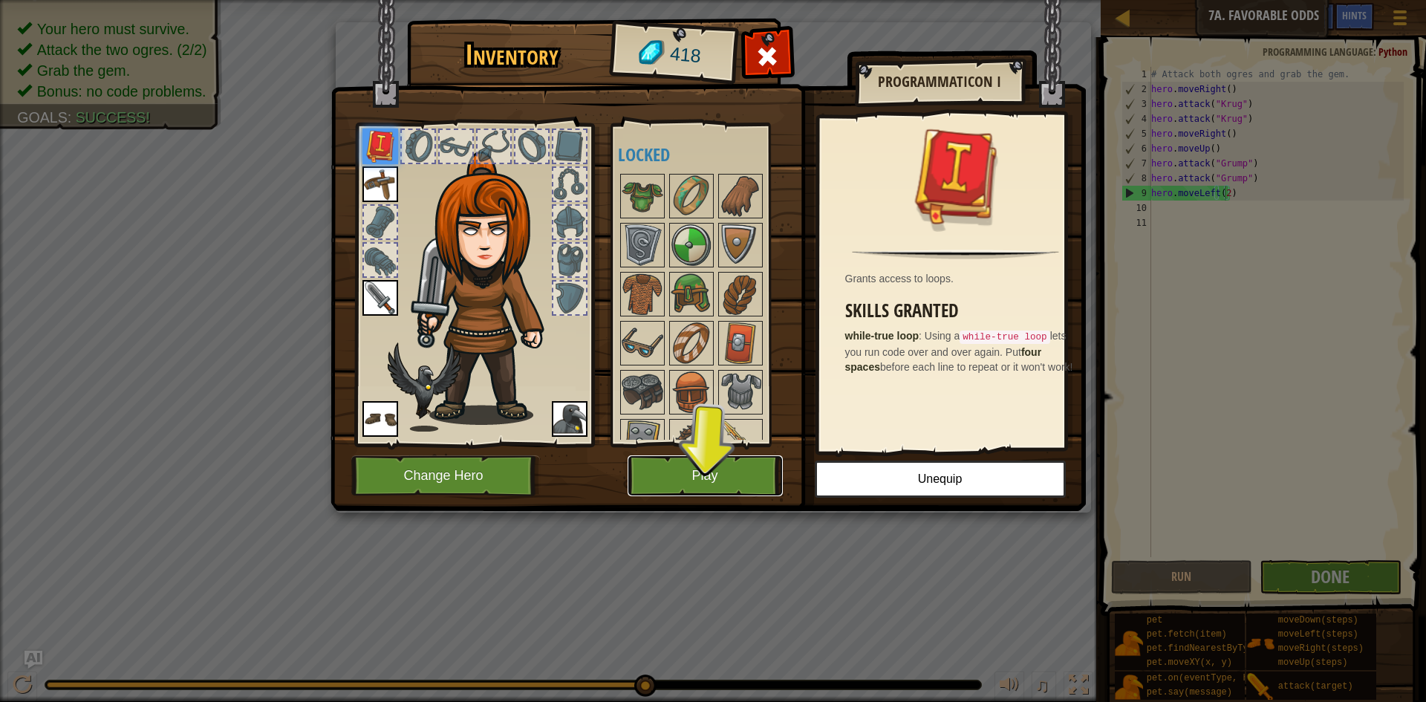
click at [737, 482] on button "Play" at bounding box center [704, 475] width 155 height 41
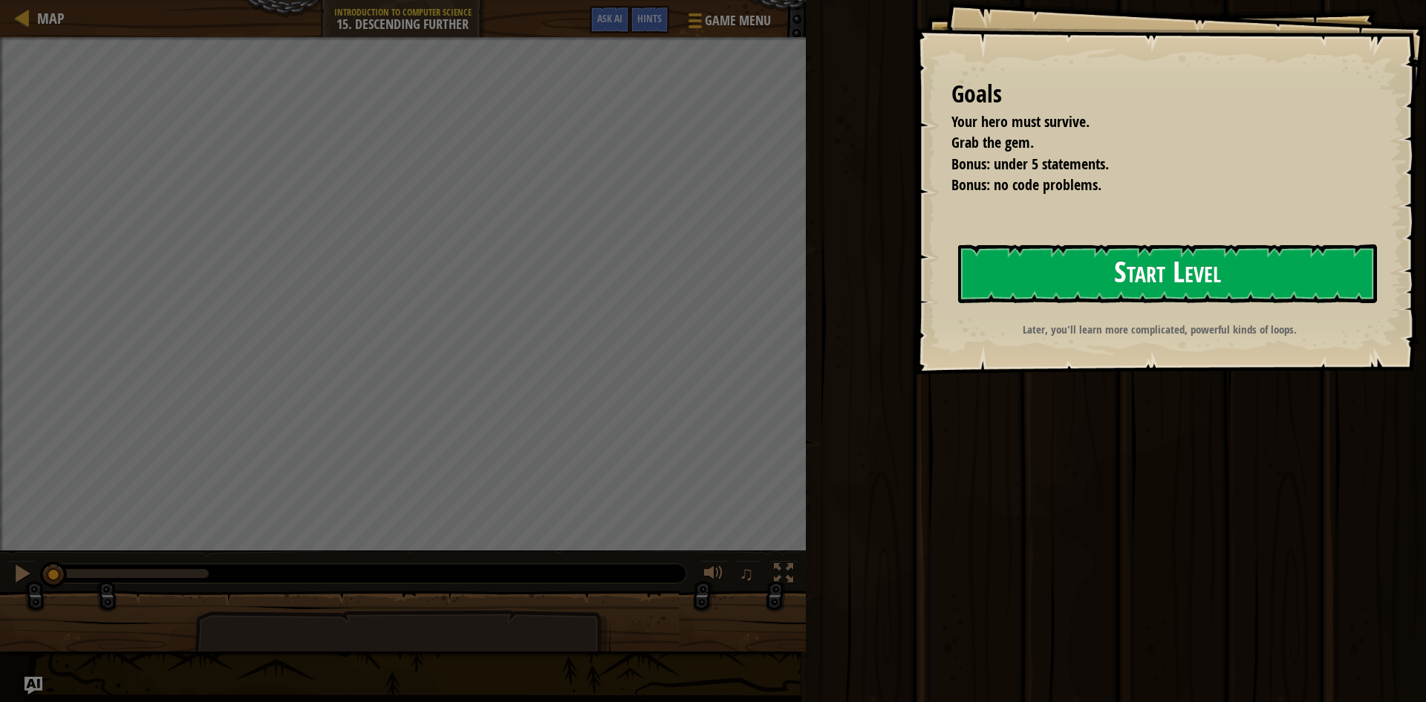
click at [1137, 280] on button "Start Level" at bounding box center [1167, 273] width 419 height 59
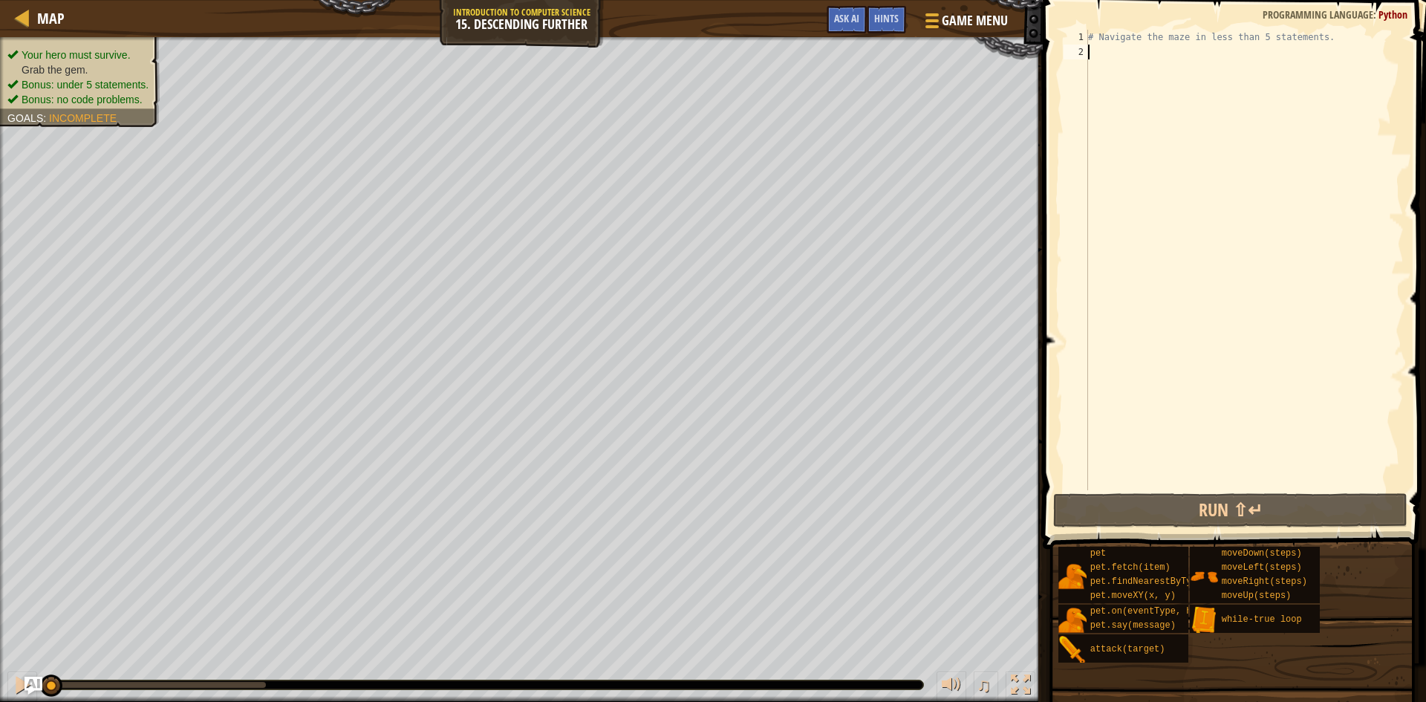
type textarea "h"
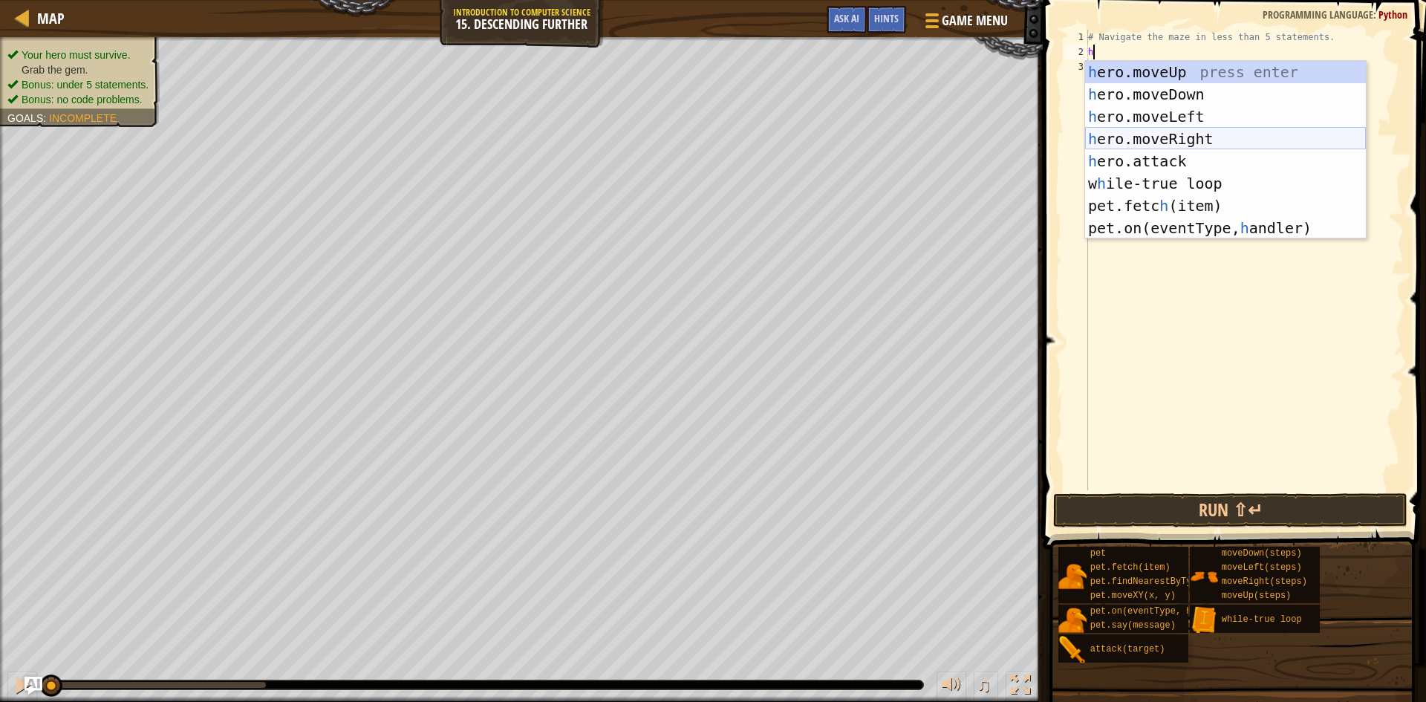
click at [1184, 132] on div "h ero.moveUp press enter h ero.moveDown press enter h ero.moveLeft press enter …" at bounding box center [1225, 172] width 281 height 223
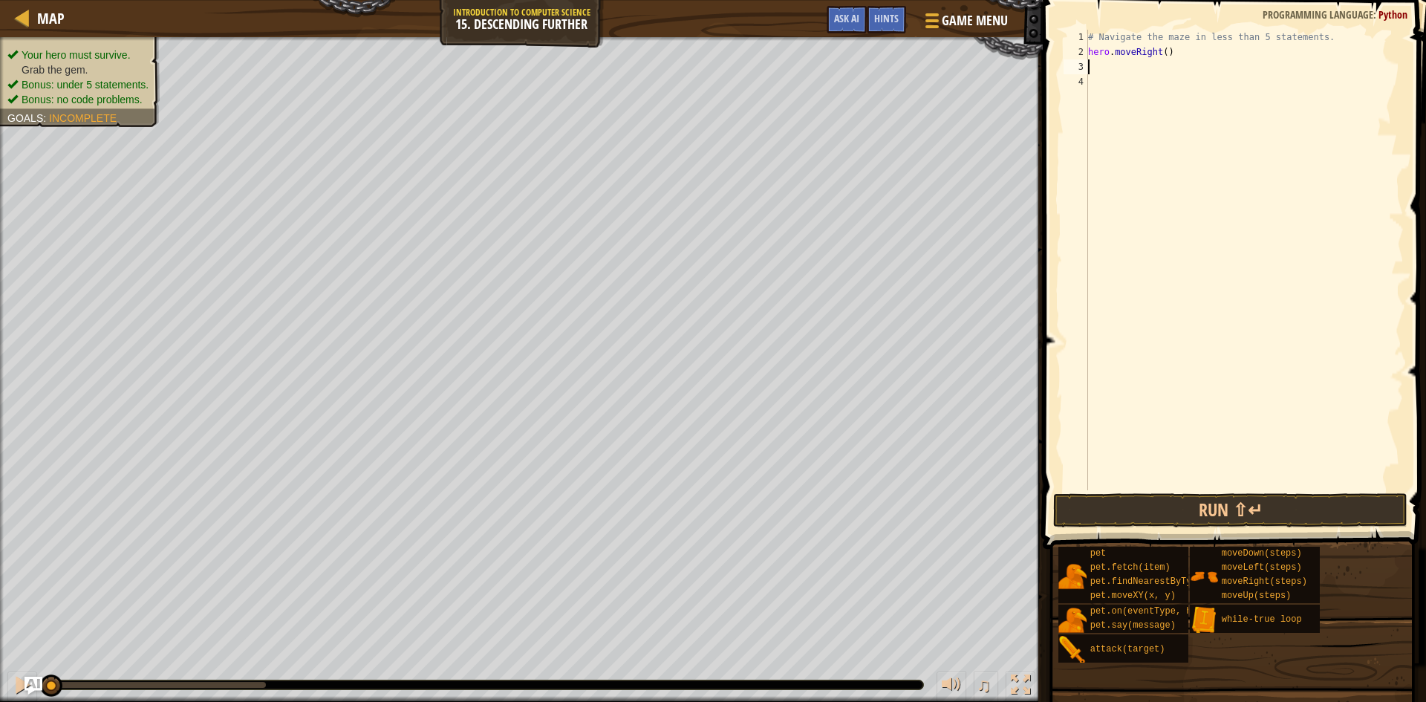
click at [1161, 52] on div "# Navigate the maze in less than 5 statements. hero . moveRight ( )" at bounding box center [1244, 275] width 319 height 490
type textarea "hero.moveRight(2)"
click at [1147, 69] on div "# Navigate the maze in less than 5 statements. hero . moveRight ( 2 )" at bounding box center [1244, 275] width 319 height 490
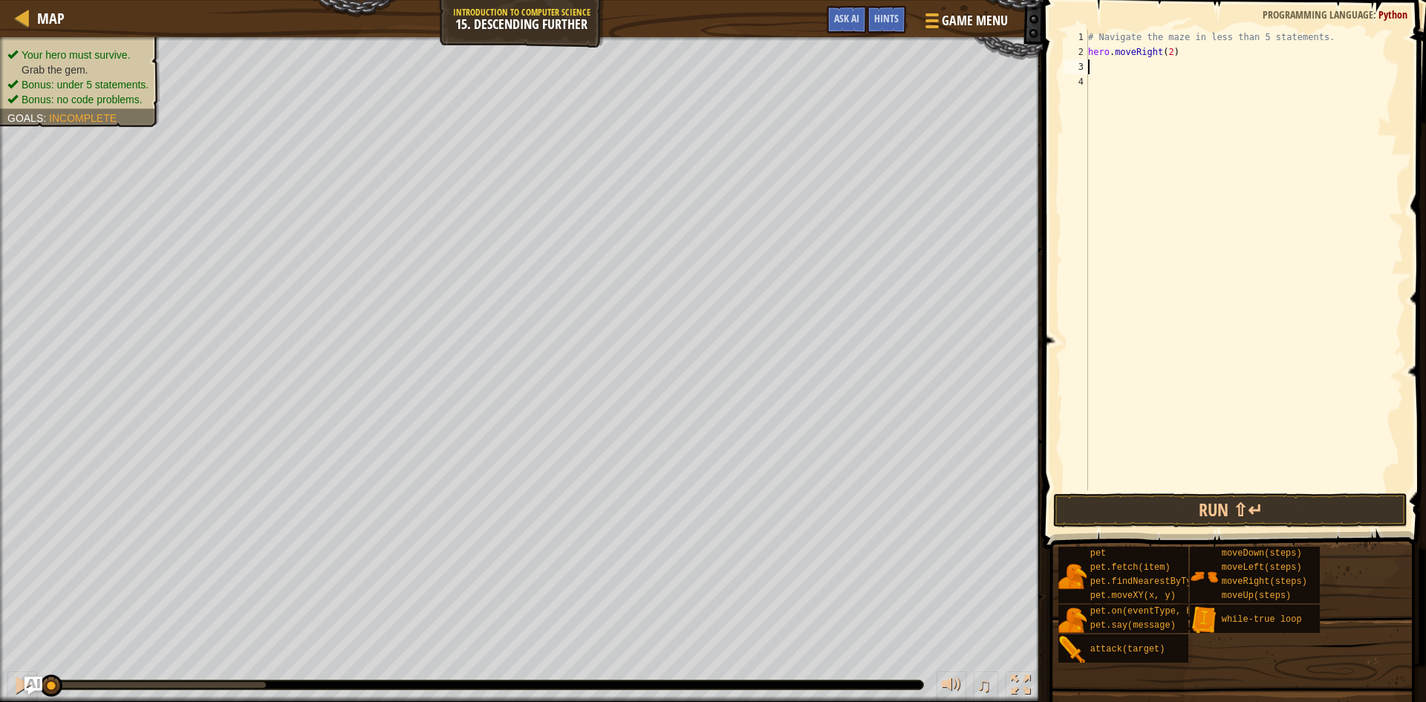
type textarea "h"
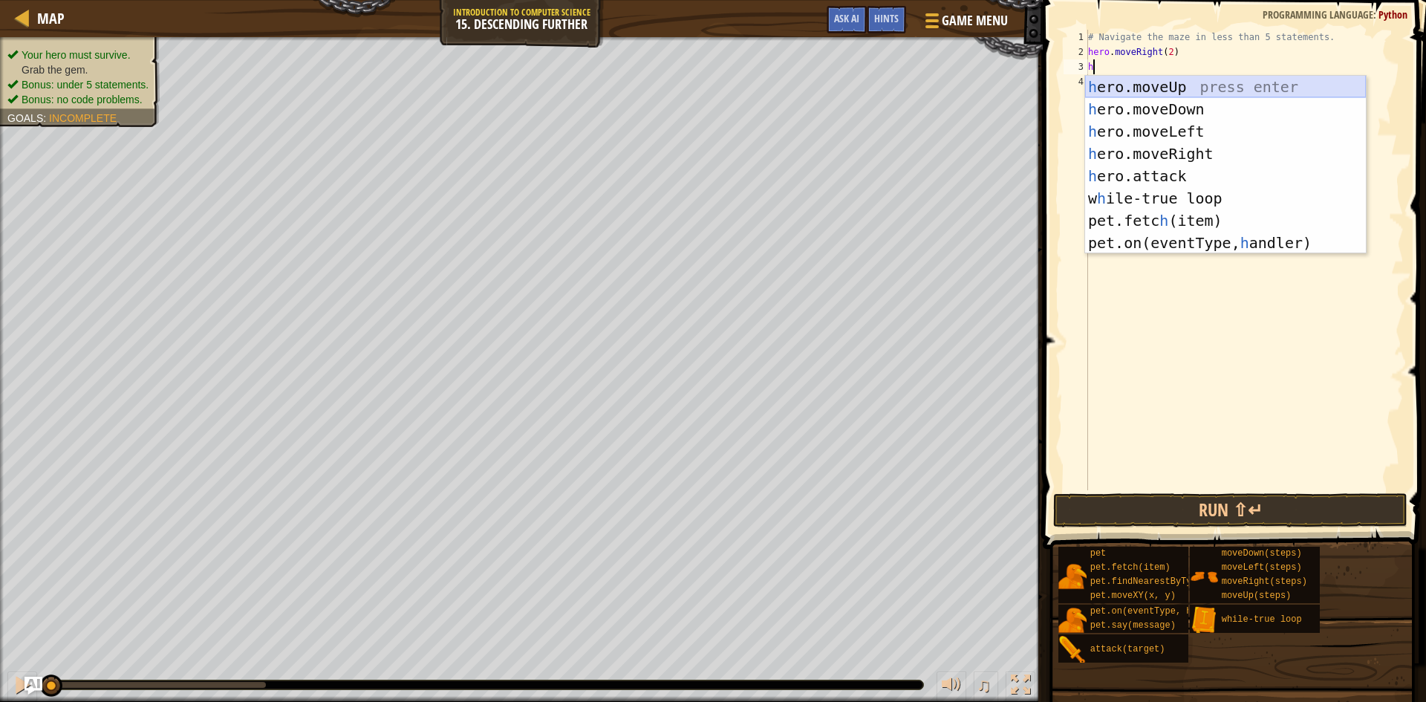
click at [1176, 87] on div "h ero.moveUp press enter h ero.moveDown press enter h ero.moveLeft press enter …" at bounding box center [1225, 187] width 281 height 223
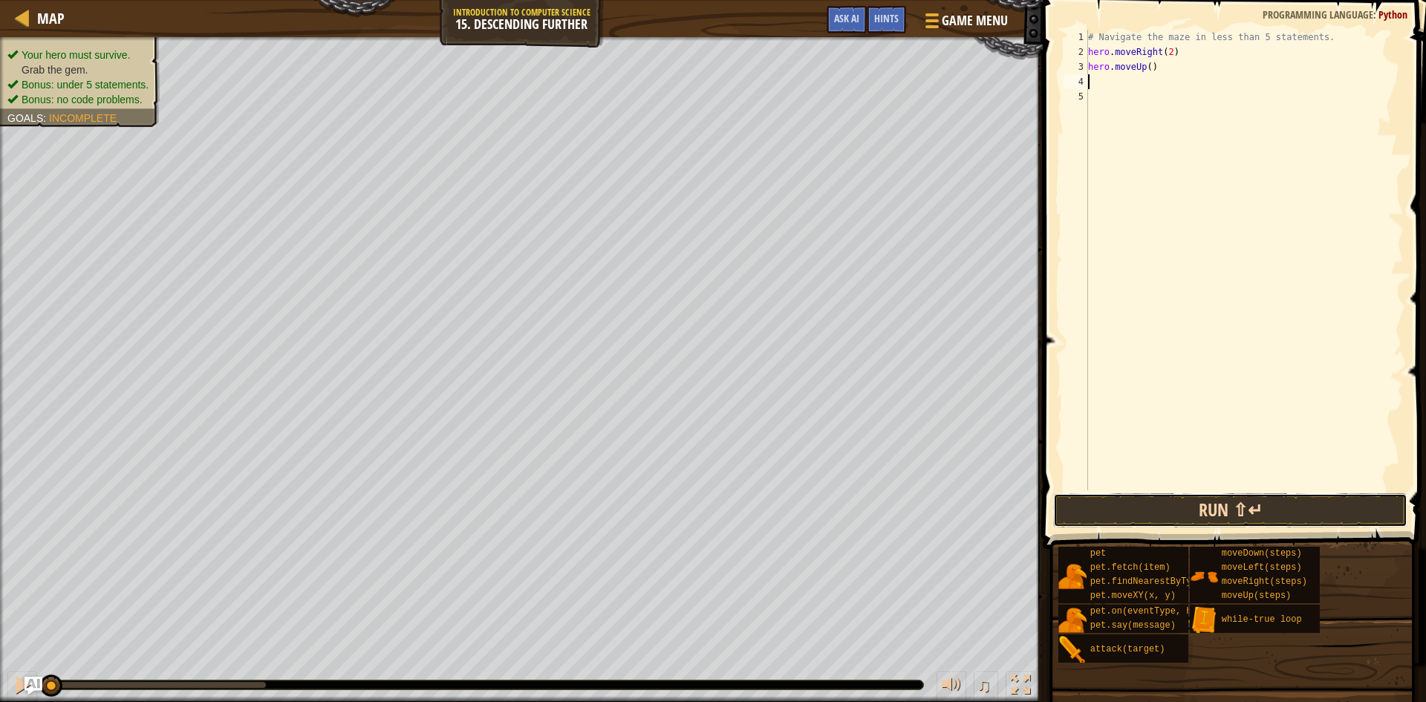
click at [1204, 521] on button "Run ⇧↵" at bounding box center [1230, 510] width 354 height 34
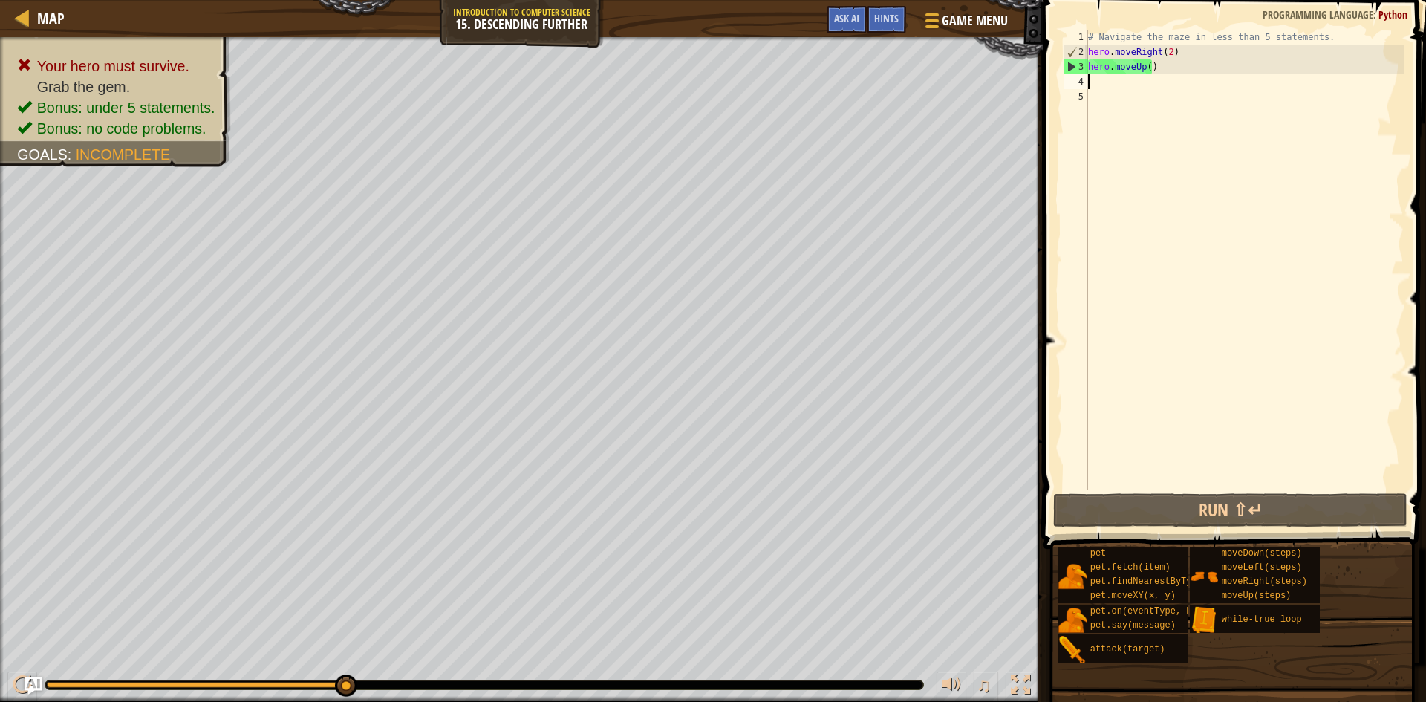
type textarea "y"
click at [1088, 51] on div "# Navigate the maze in less than 5 statements. hero . moveRight ( 2 ) hero . mo…" at bounding box center [1244, 275] width 319 height 490
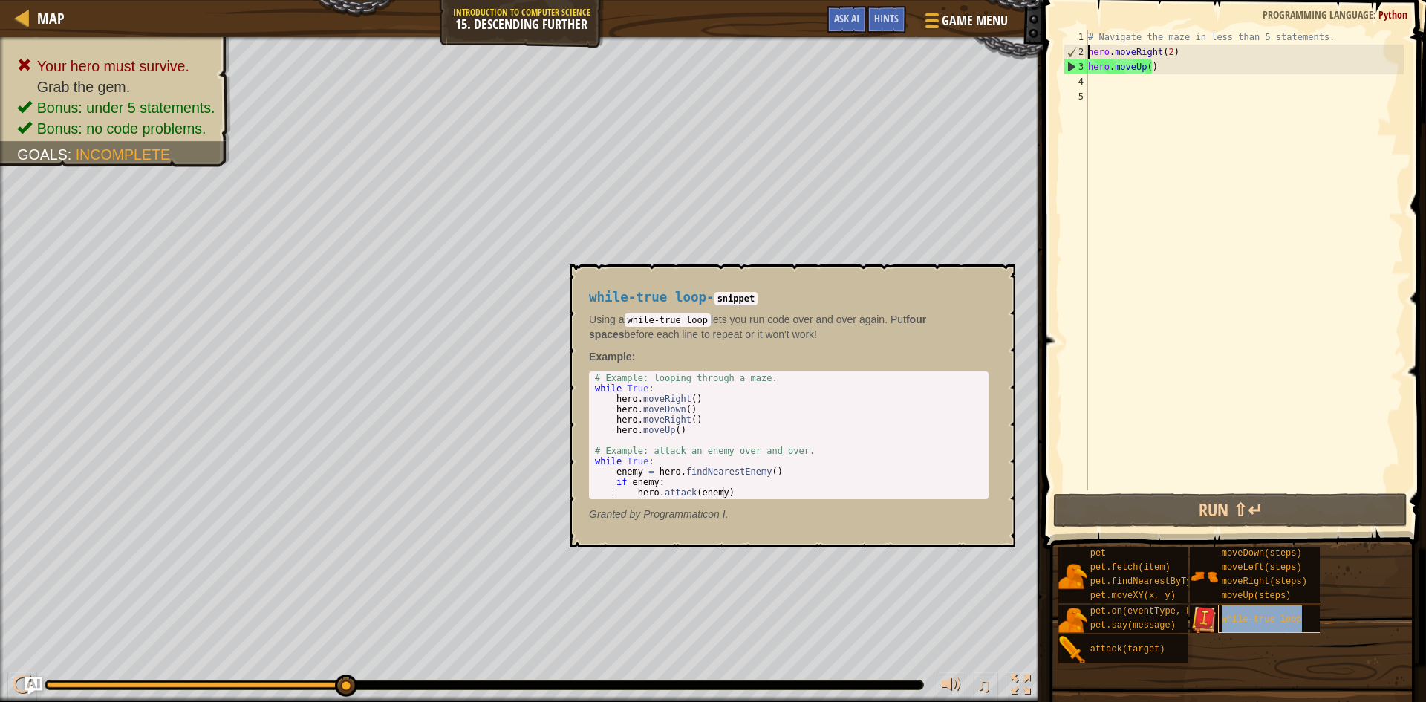
click at [1253, 621] on span "while-true loop" at bounding box center [1261, 619] width 80 height 10
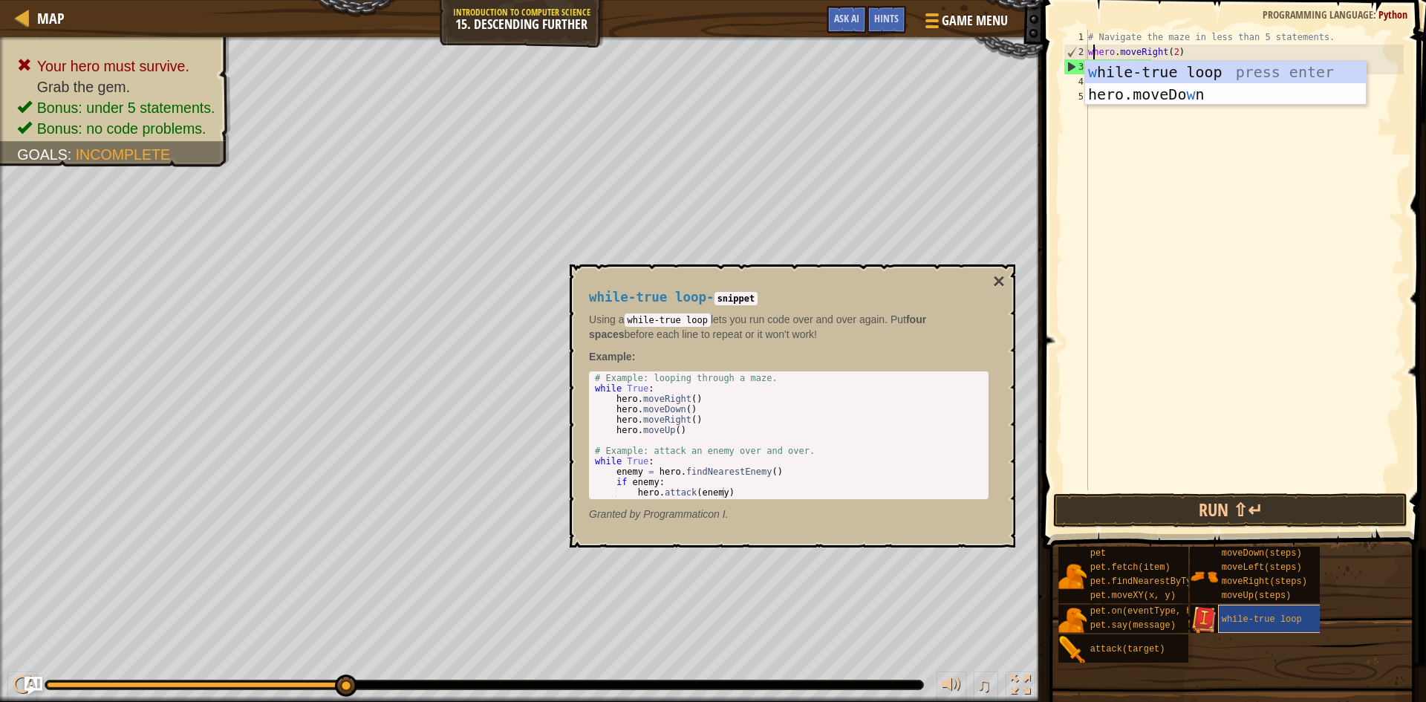
scroll to position [7, 1]
click at [1192, 74] on div "w hile-true loop press enter hero.moveDo w n press enter" at bounding box center [1225, 105] width 281 height 89
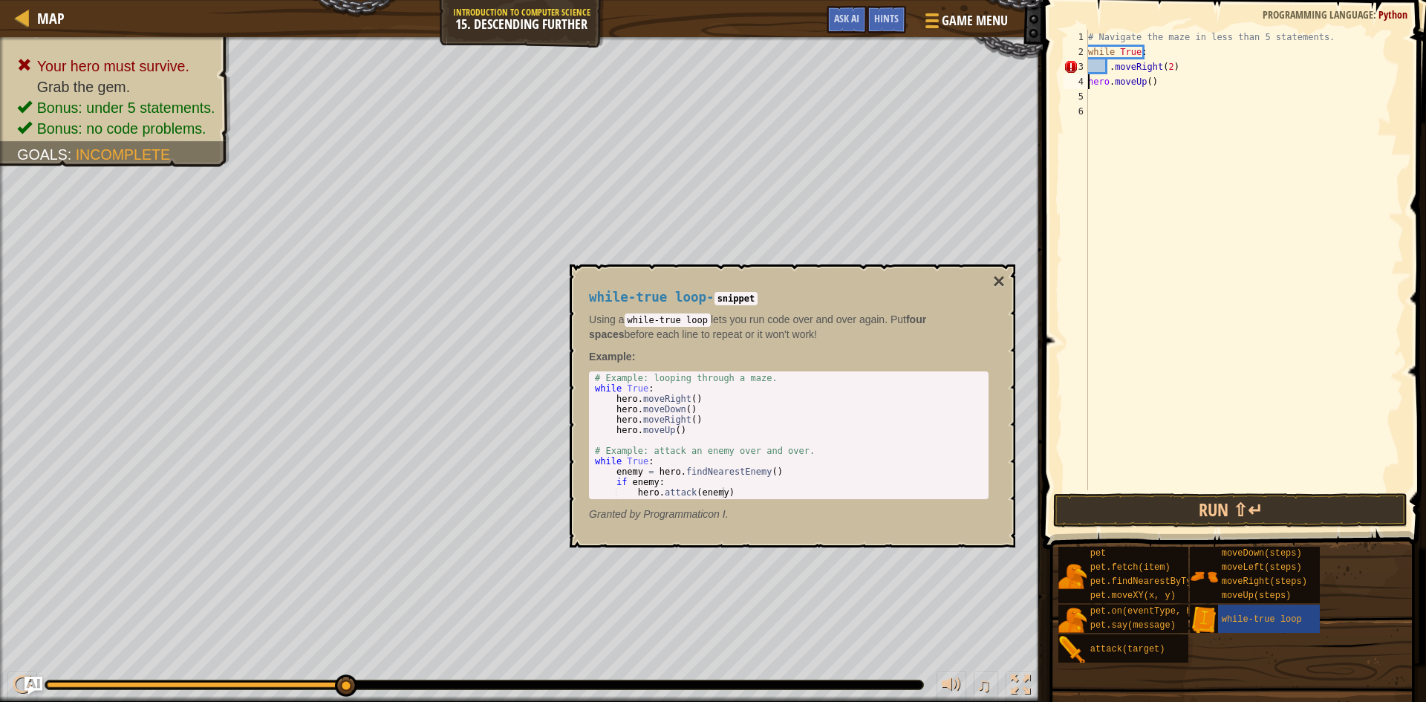
click at [1088, 86] on div "# Navigate the maze in less than 5 statements. while True : . moveRight ( 2 ) h…" at bounding box center [1244, 275] width 319 height 490
click at [1123, 101] on div "w hile-true loop press enter hero.moveDo w n press enter" at bounding box center [1225, 135] width 281 height 89
drag, startPoint x: 1145, startPoint y: 81, endPoint x: 1090, endPoint y: 82, distance: 55.0
click at [1090, 82] on div "# Navigate the maze in less than 5 statements. while True : . moveRight ( 2 ) w…" at bounding box center [1244, 275] width 319 height 490
type textarea "while True:"
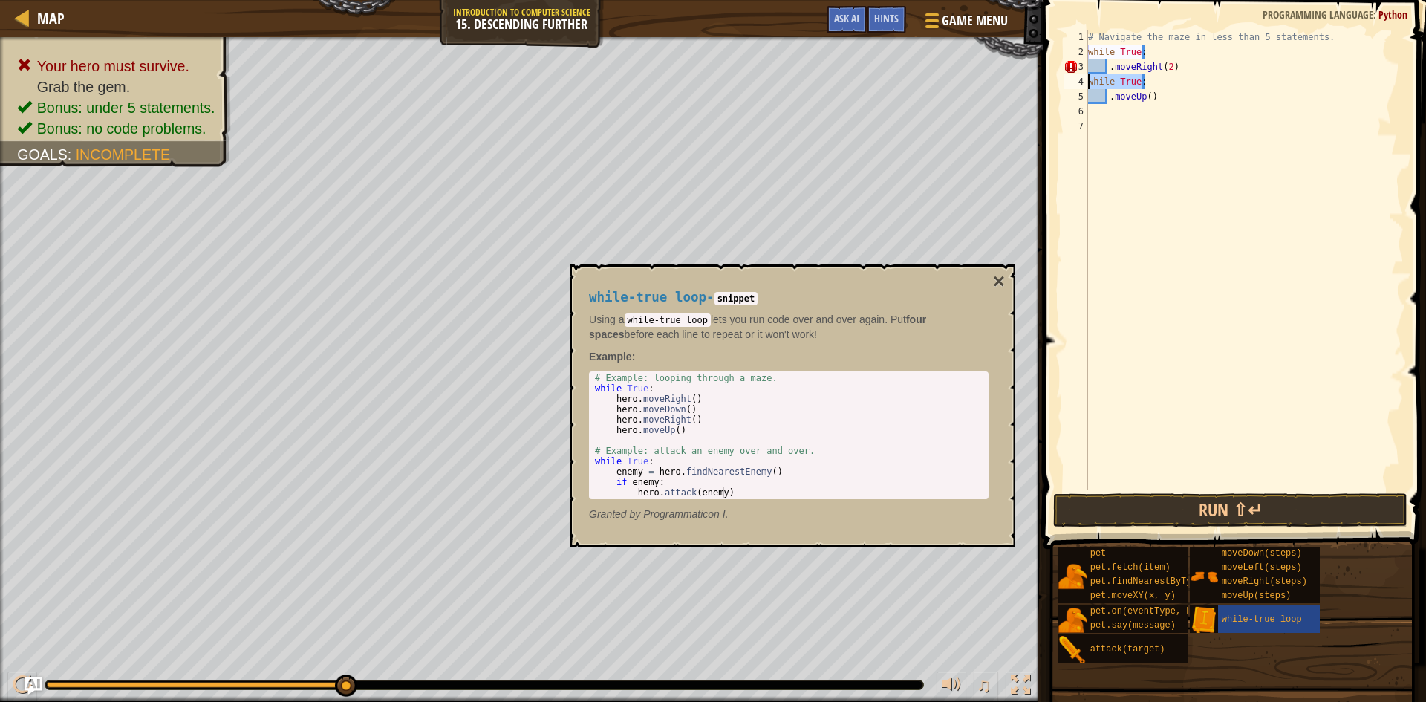
scroll to position [7, 0]
click at [1155, 56] on div "# Navigate the maze in less than 5 statements. while True : . moveRight ( 2 ) .…" at bounding box center [1244, 275] width 319 height 490
type textarea "w"
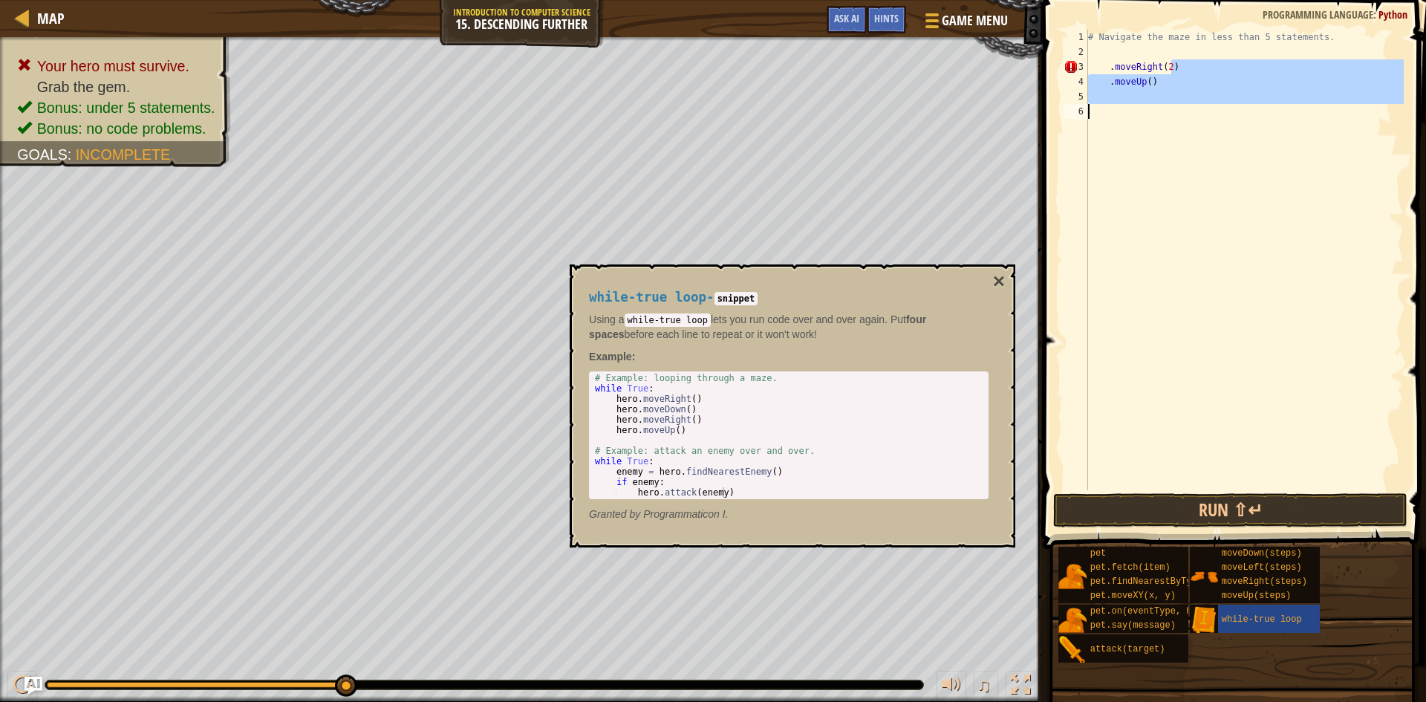
drag, startPoint x: 1129, startPoint y: 65, endPoint x: 1129, endPoint y: 121, distance: 56.4
click at [1129, 121] on div "# Navigate the maze in less than 5 statements. . moveRight ( 2 ) . moveUp ( )" at bounding box center [1244, 275] width 319 height 490
drag, startPoint x: 1117, startPoint y: 65, endPoint x: 1210, endPoint y: 105, distance: 101.4
click at [1210, 105] on div "# Navigate the maze in less than 5 statements. . moveRight ( 2 ) . moveUp ( )" at bounding box center [1244, 275] width 319 height 490
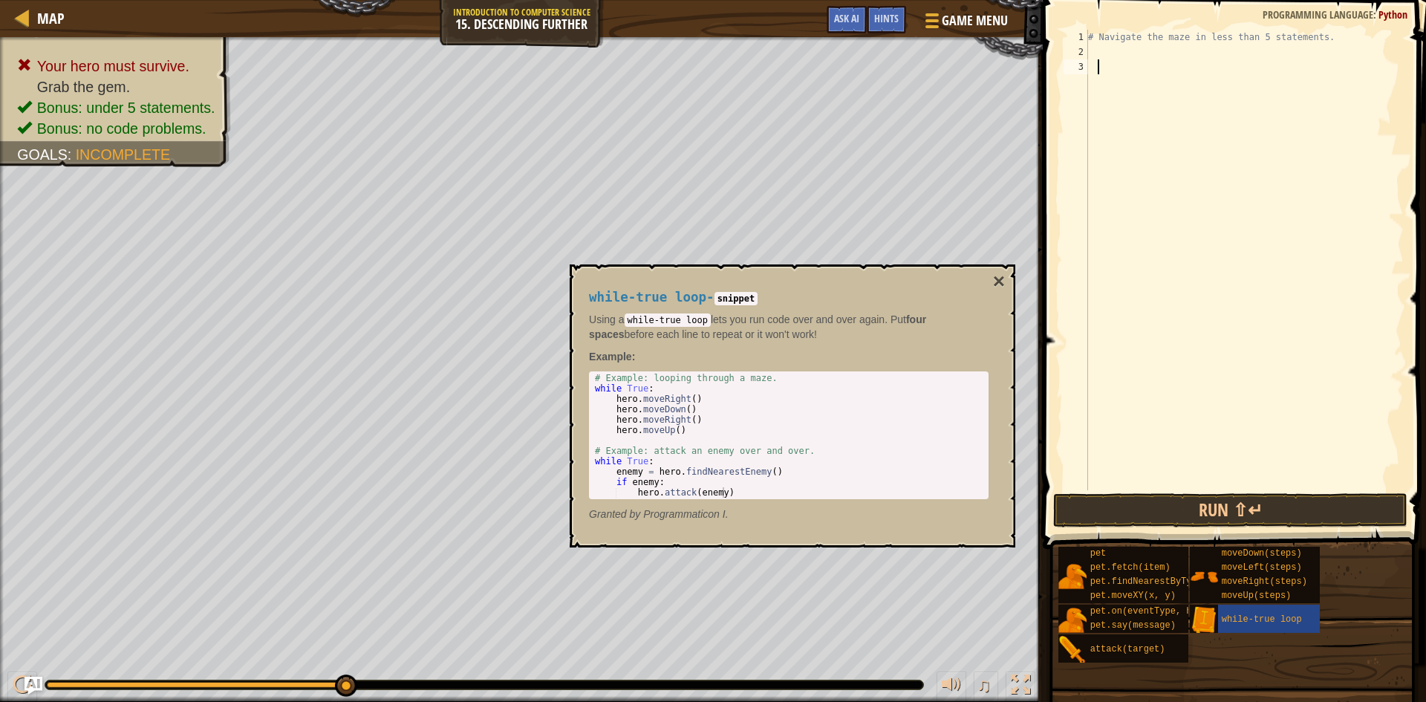
click at [1100, 47] on div "# Navigate the maze in less than 5 statements." at bounding box center [1244, 275] width 319 height 490
drag, startPoint x: 1089, startPoint y: 36, endPoint x: 1342, endPoint y: 39, distance: 254.0
click at [1342, 39] on div "# Navigate the maze in less than 5 statements. w" at bounding box center [1244, 275] width 319 height 490
type textarea "# Navigate the maze in less than 5 statements."
click at [1117, 61] on span at bounding box center [1235, 253] width 395 height 593
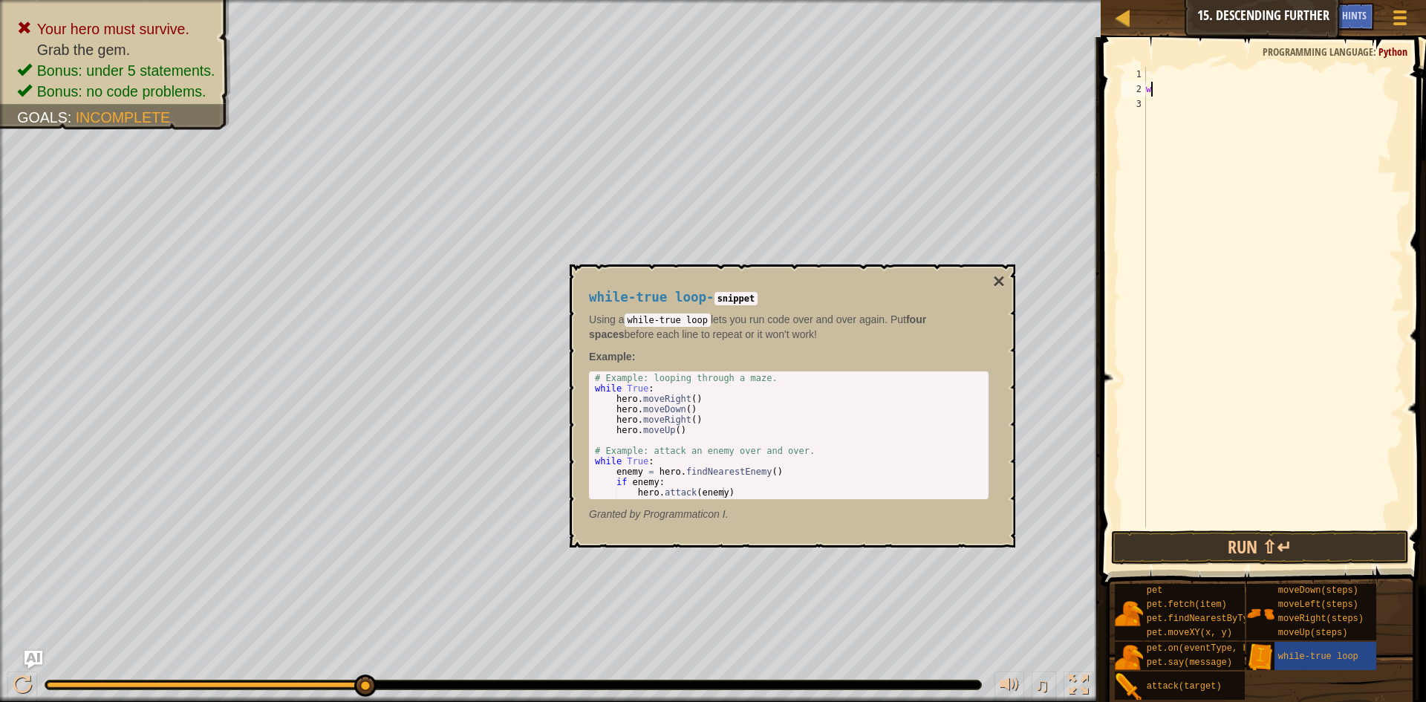
click at [1168, 90] on div "w" at bounding box center [1273, 312] width 261 height 490
type textarea "w"
click at [1164, 66] on span at bounding box center [1264, 290] width 337 height 593
click at [1164, 72] on div at bounding box center [1273, 312] width 261 height 490
type textarea "w"
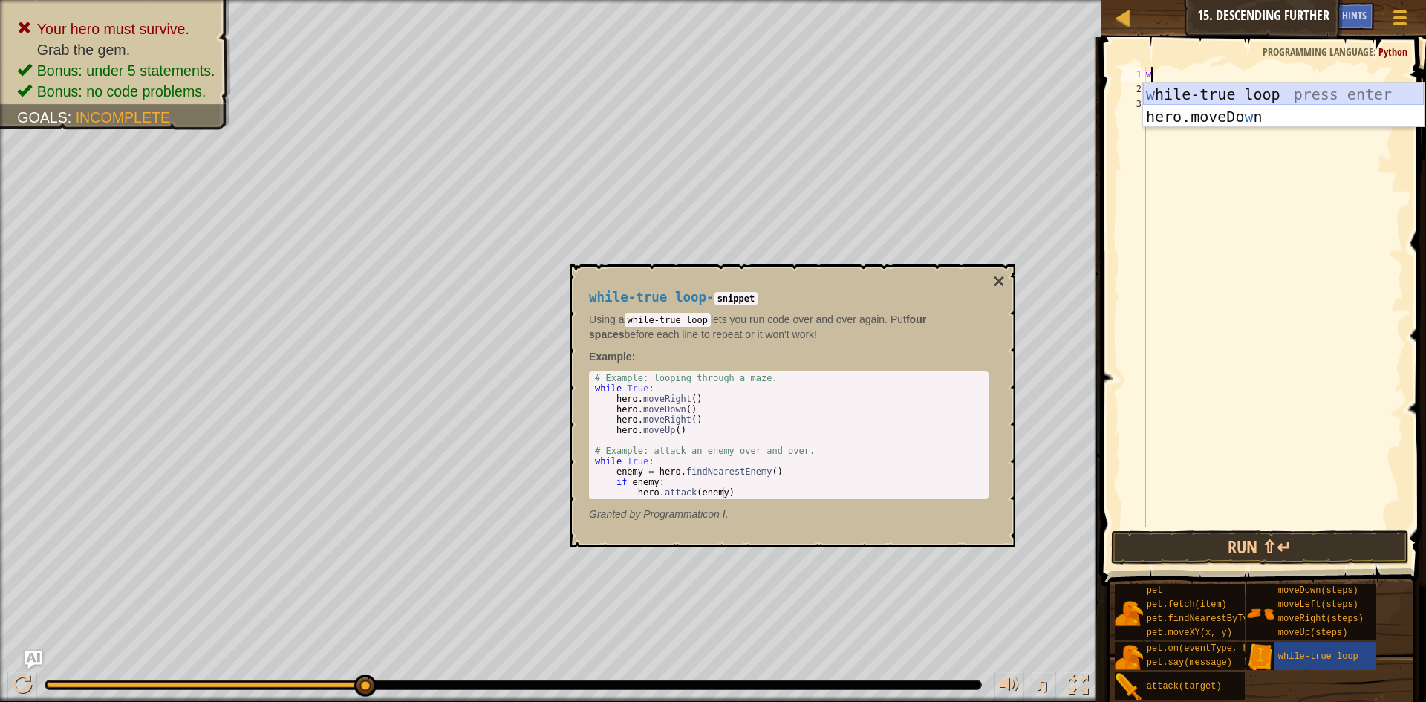
click at [1183, 98] on div "w hile-true loop press enter hero.moveDo w n press enter" at bounding box center [1283, 127] width 281 height 89
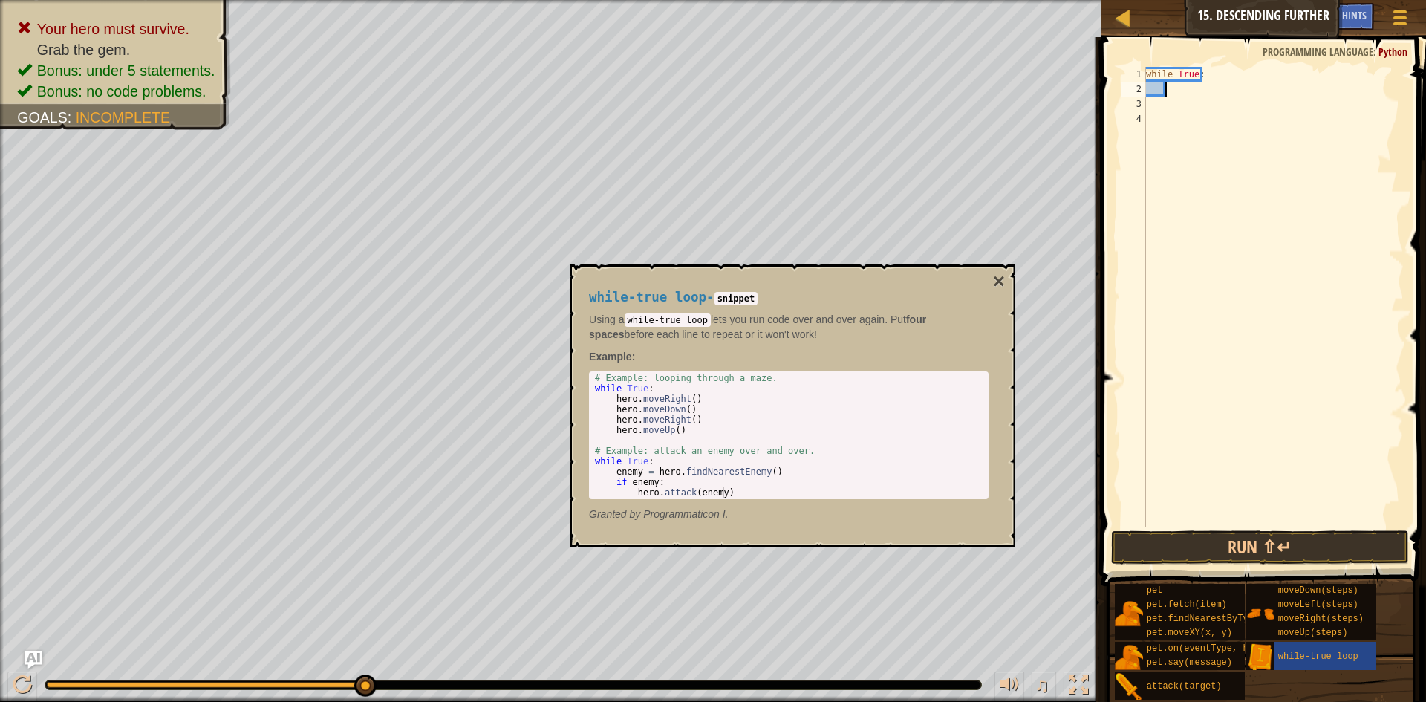
click at [1183, 105] on div "while True :" at bounding box center [1273, 312] width 261 height 490
type textarea "w"
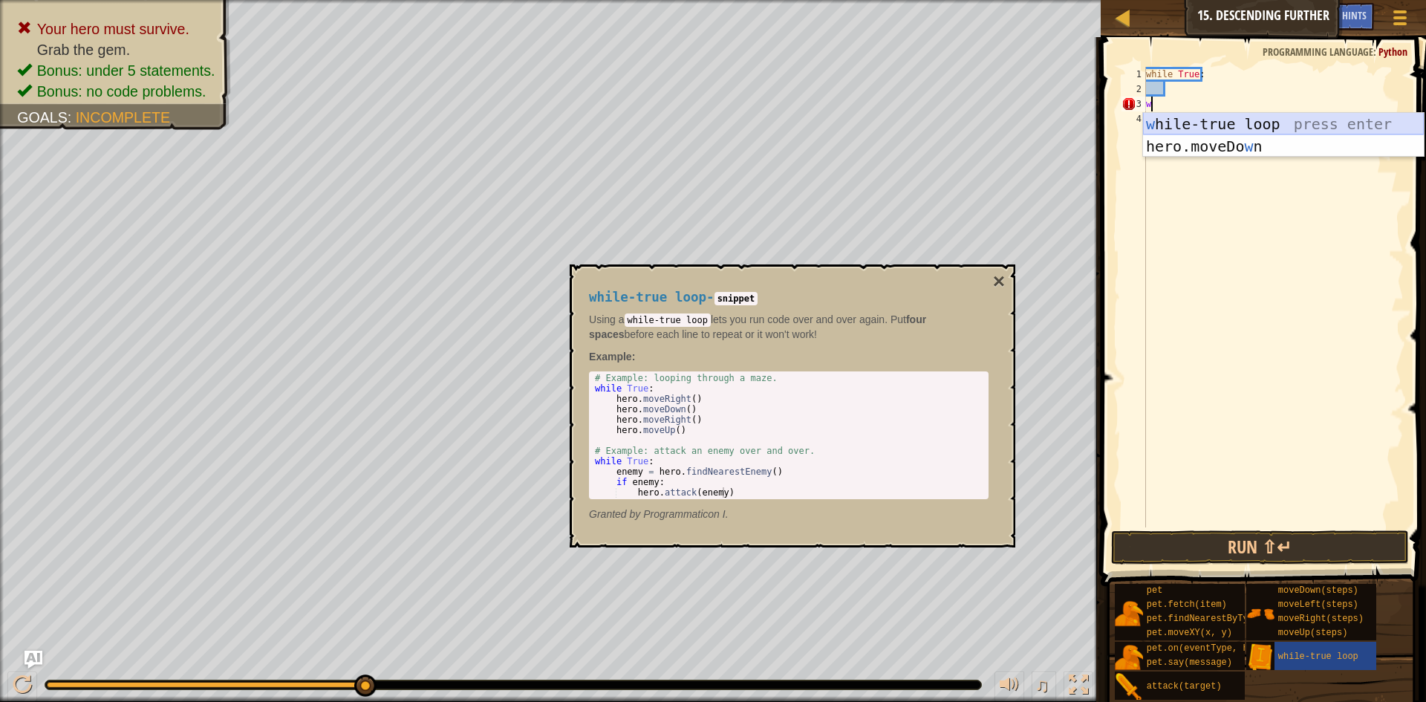
click at [1183, 116] on div "w hile-true loop press enter hero.moveDo w n press enter" at bounding box center [1283, 157] width 281 height 89
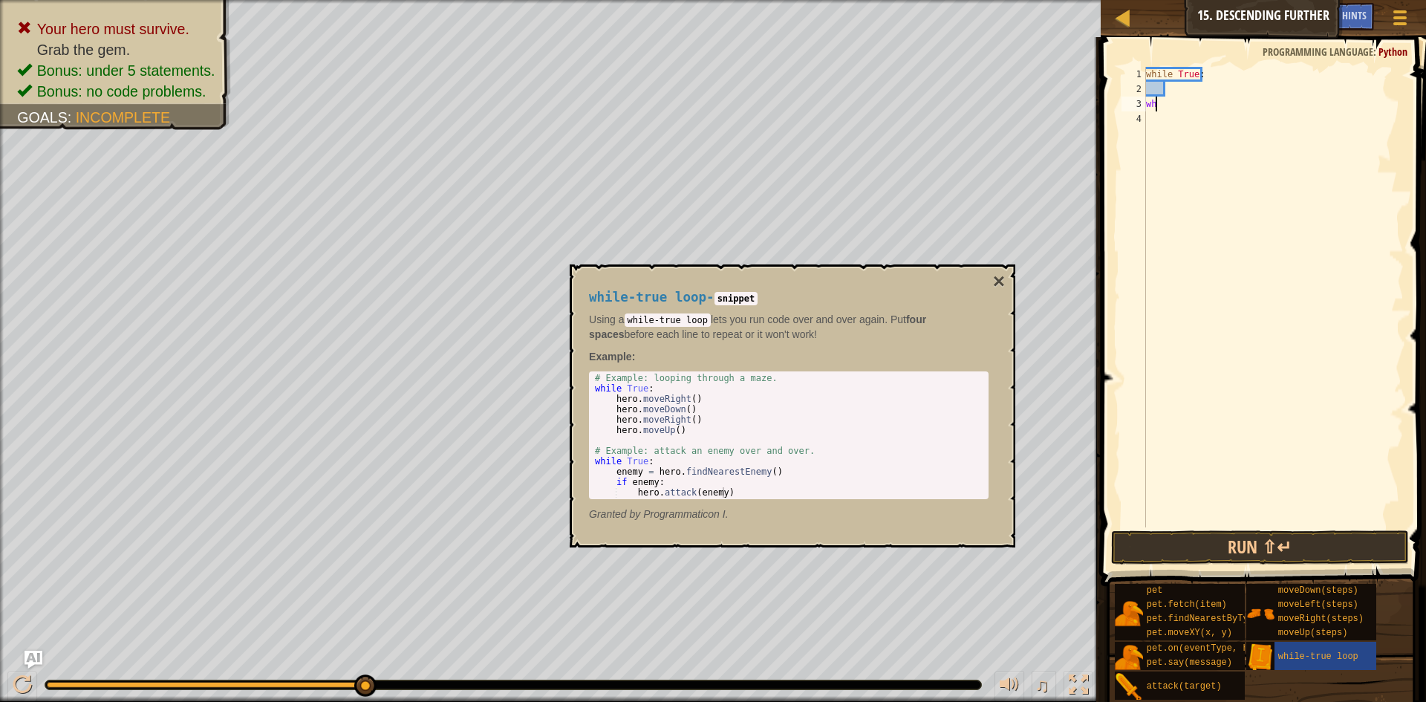
type textarea "w"
click at [1197, 97] on div "while True :" at bounding box center [1273, 312] width 261 height 490
click at [1196, 92] on div "while True :" at bounding box center [1273, 312] width 261 height 490
type textarea "h"
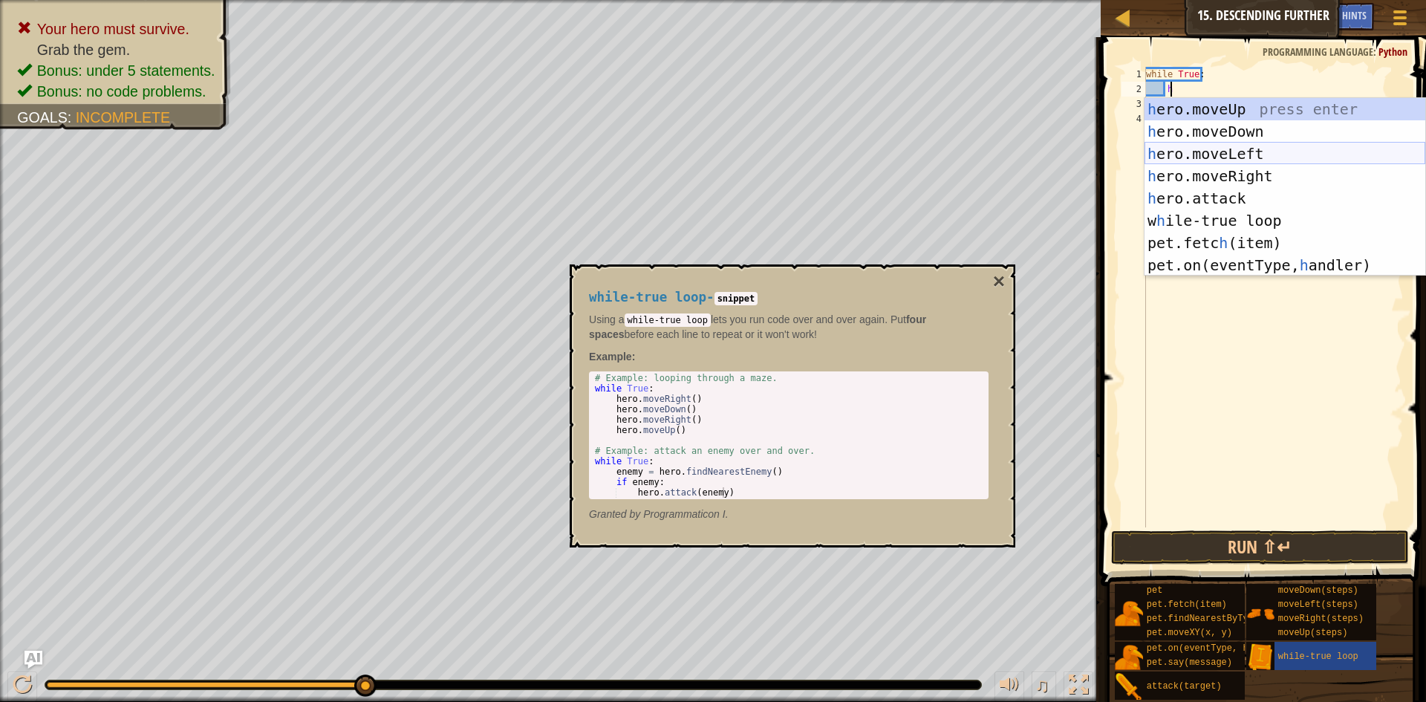
click at [1227, 164] on div "h ero.moveUp press enter h ero.moveDown press enter h ero.moveLeft press enter …" at bounding box center [1284, 209] width 281 height 223
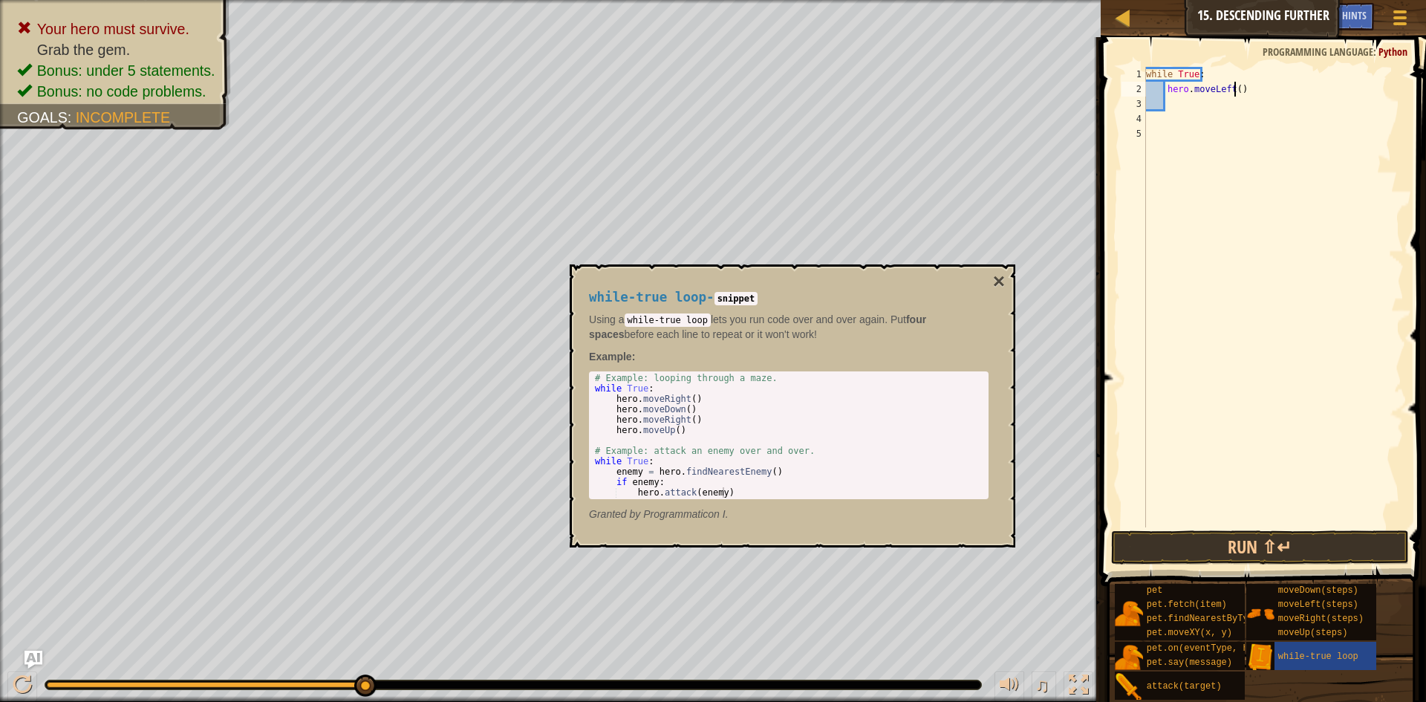
click at [1233, 87] on div "while True : hero . moveLeft ( )" at bounding box center [1273, 312] width 261 height 490
type textarea "hero.moveLeft(2)"
drag, startPoint x: 1247, startPoint y: 85, endPoint x: 1168, endPoint y: 91, distance: 79.0
click at [1168, 91] on div "while True : hero . moveLeft ( 2 )" at bounding box center [1273, 312] width 261 height 490
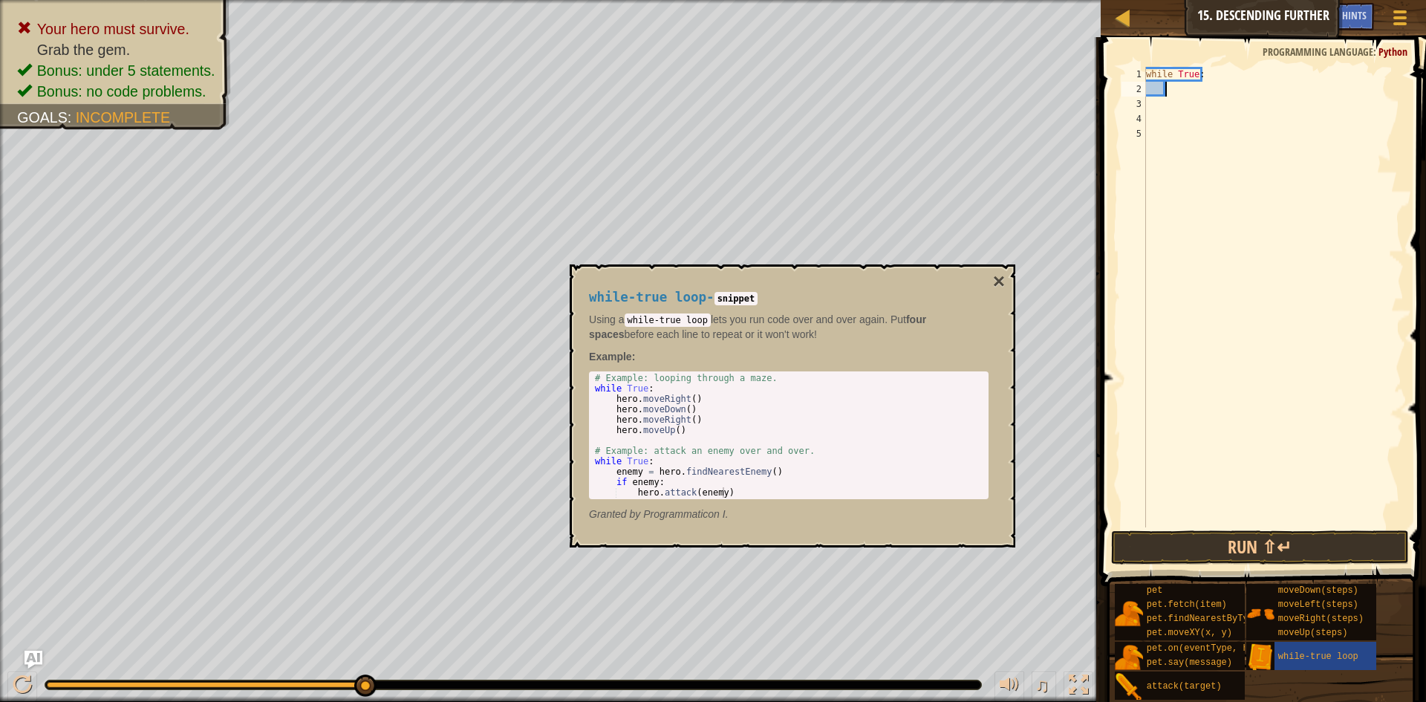
type textarea "h"
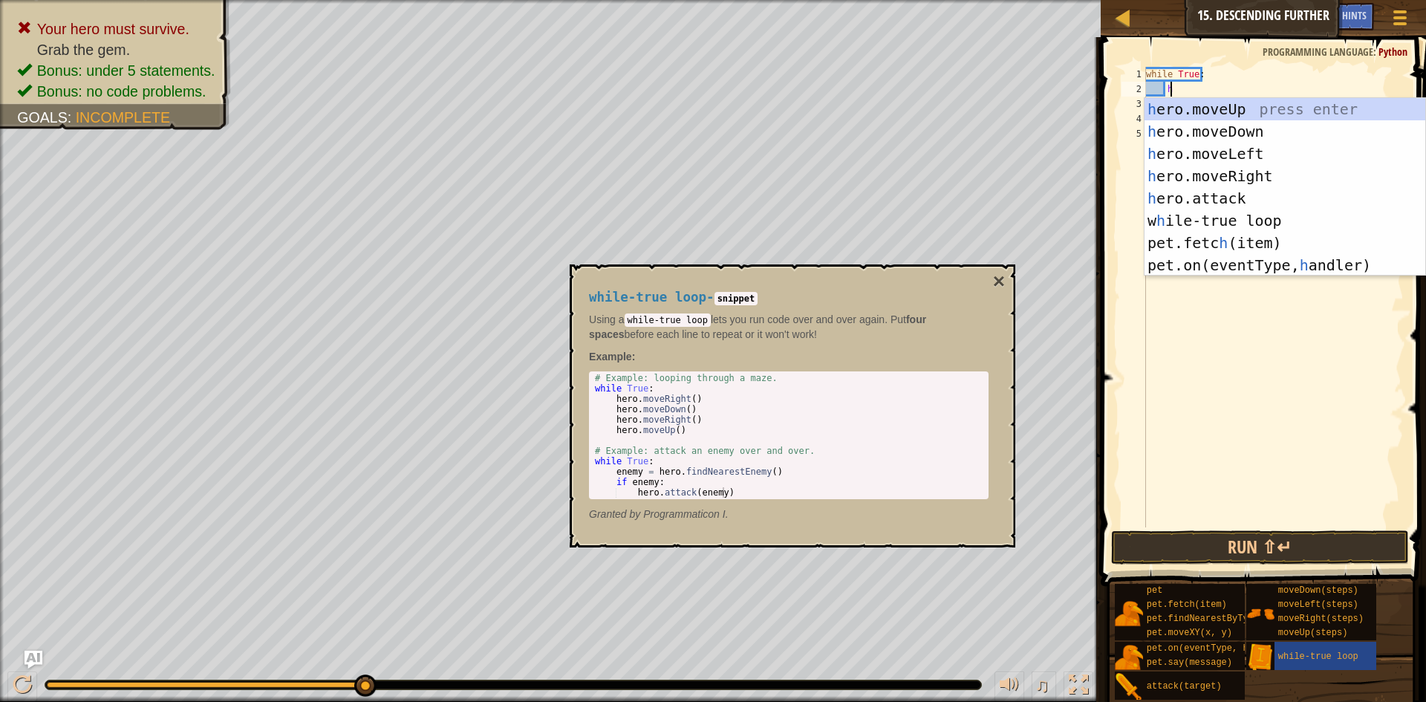
scroll to position [7, 1]
click at [1241, 169] on div "h ero.moveUp press enter h ero.moveDown press enter h ero.moveLeft press enter …" at bounding box center [1284, 209] width 281 height 223
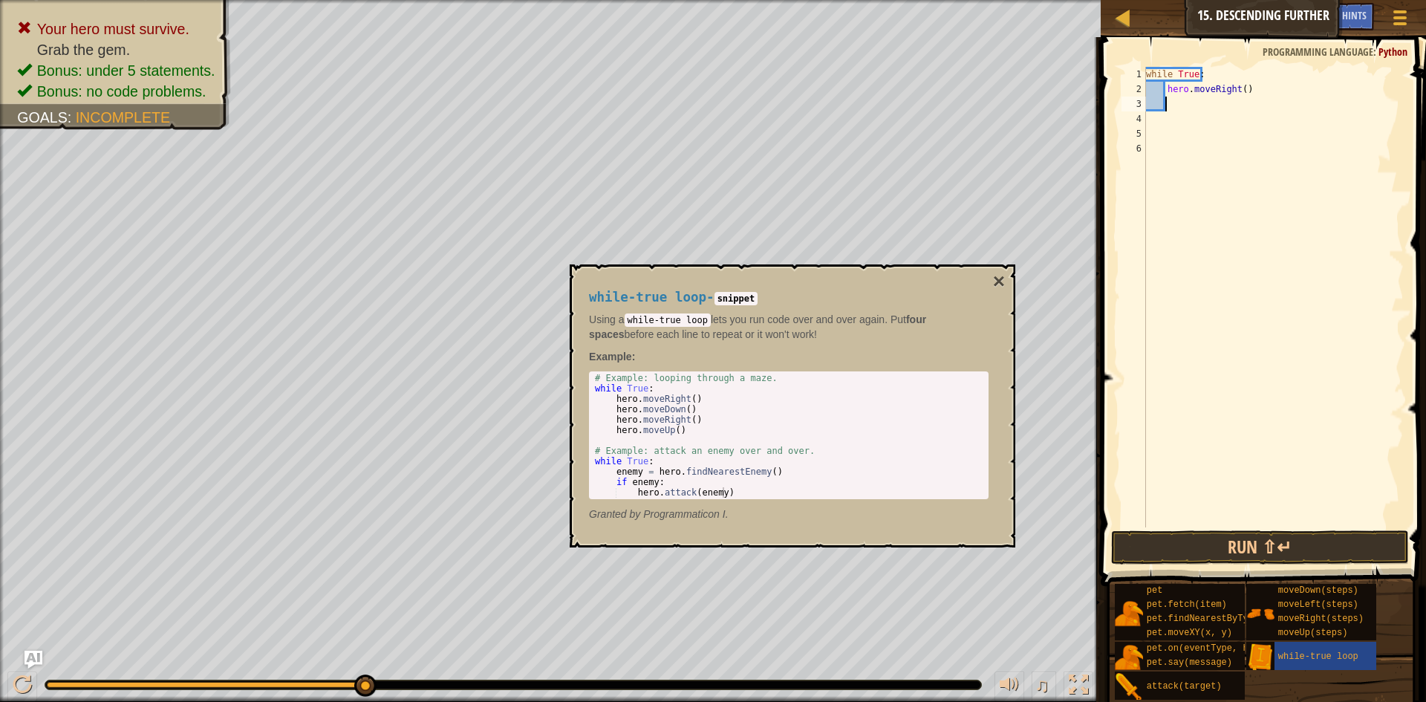
click at [1215, 104] on div "while True : hero . moveRight ( )" at bounding box center [1273, 312] width 261 height 490
click at [1237, 88] on div "while True : hero . moveRight ( )" at bounding box center [1273, 312] width 261 height 490
type textarea "hero.moveRight(2)"
drag, startPoint x: 1213, startPoint y: 108, endPoint x: 1215, endPoint y: 116, distance: 7.8
click at [1214, 108] on div "while True : hero . moveRight ( 2 )" at bounding box center [1273, 312] width 261 height 490
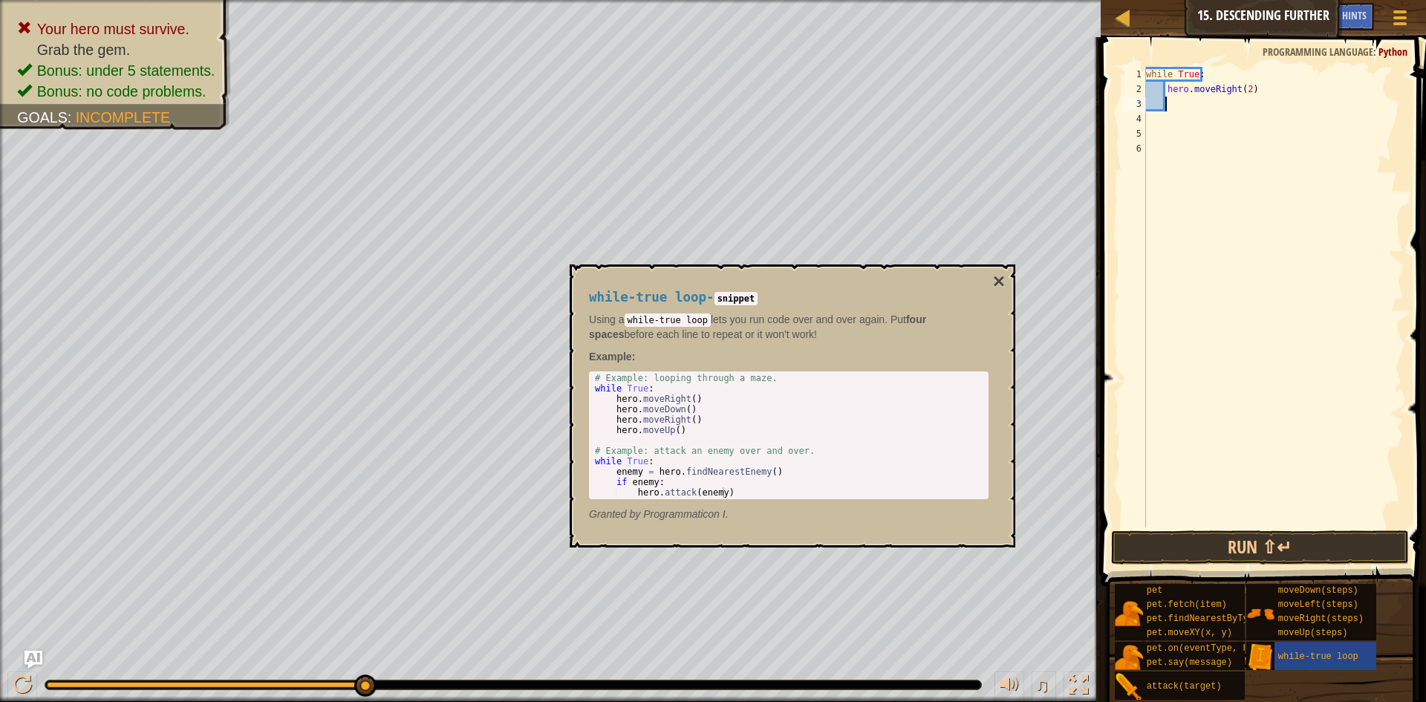
type textarea "h"
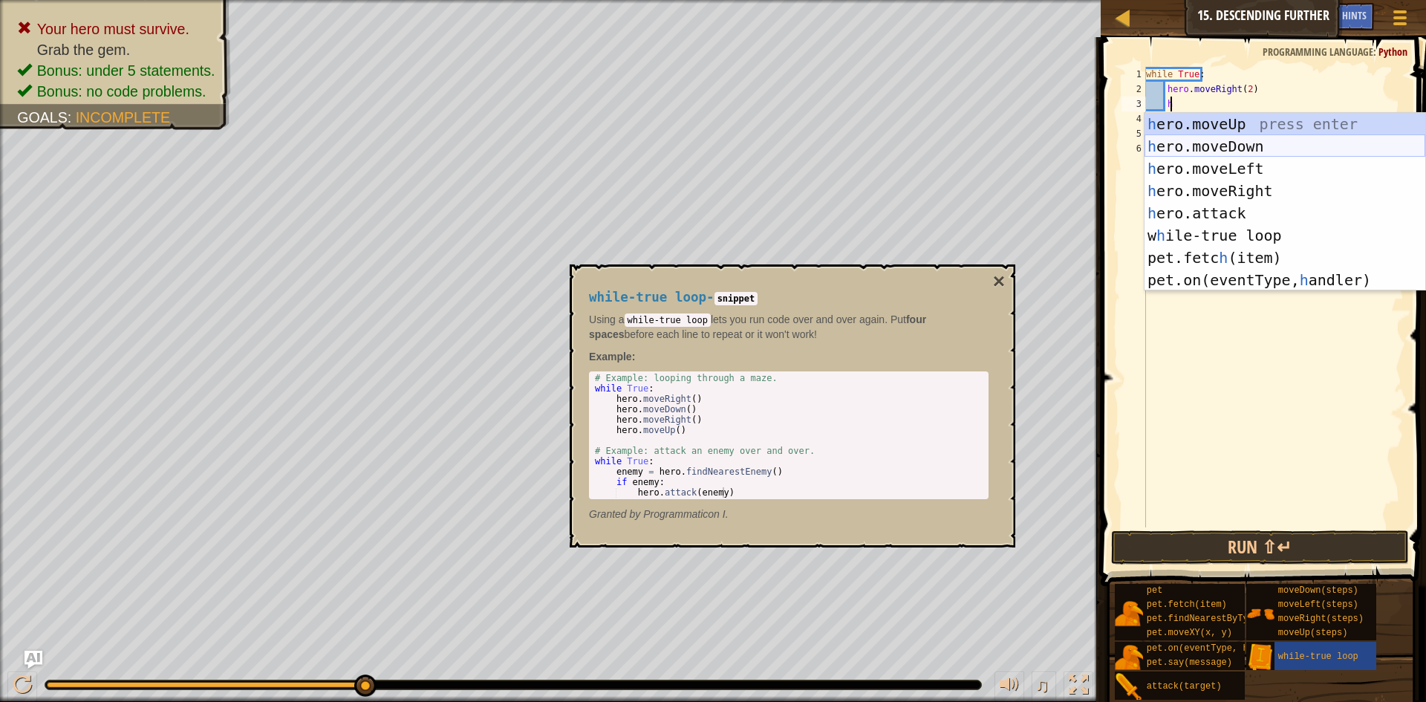
click at [1233, 151] on div "h ero.moveUp press enter h ero.moveDown press enter h ero.moveLeft press enter …" at bounding box center [1284, 224] width 281 height 223
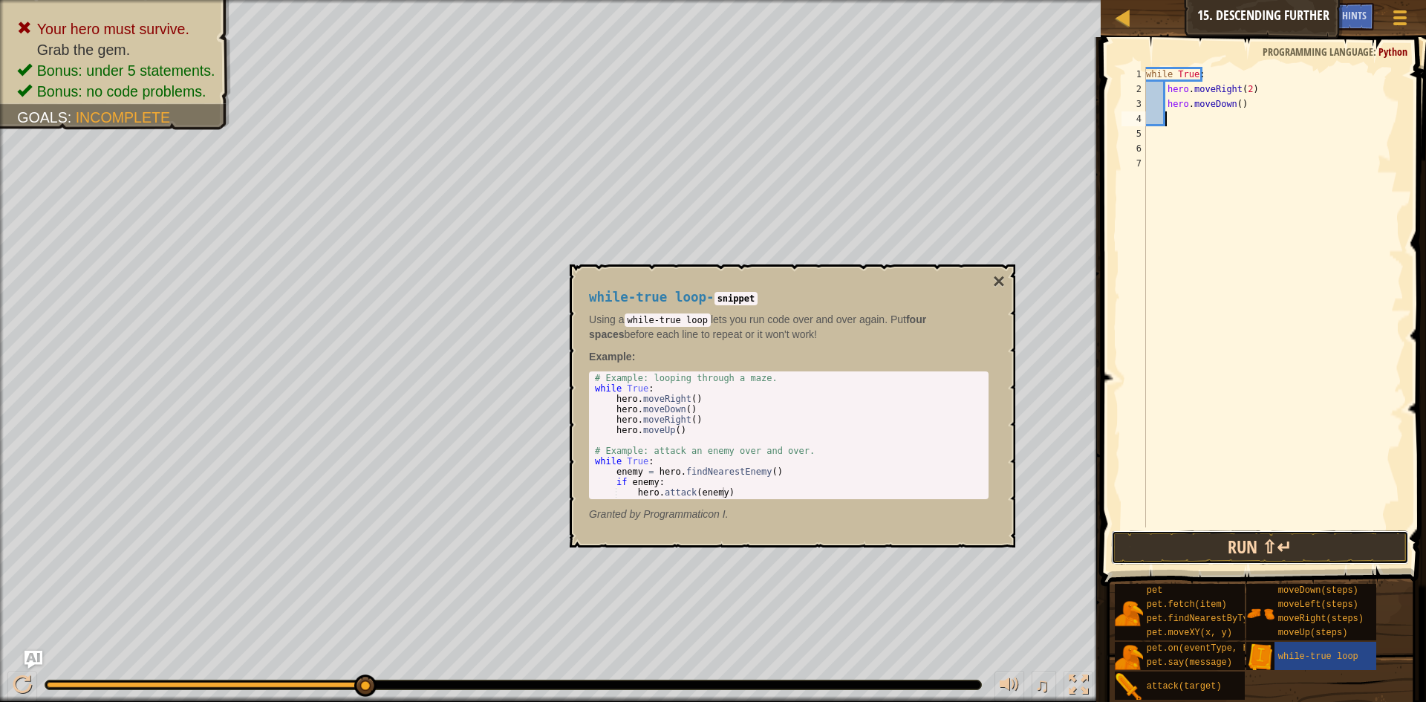
click at [1228, 548] on button "Run ⇧↵" at bounding box center [1260, 547] width 298 height 34
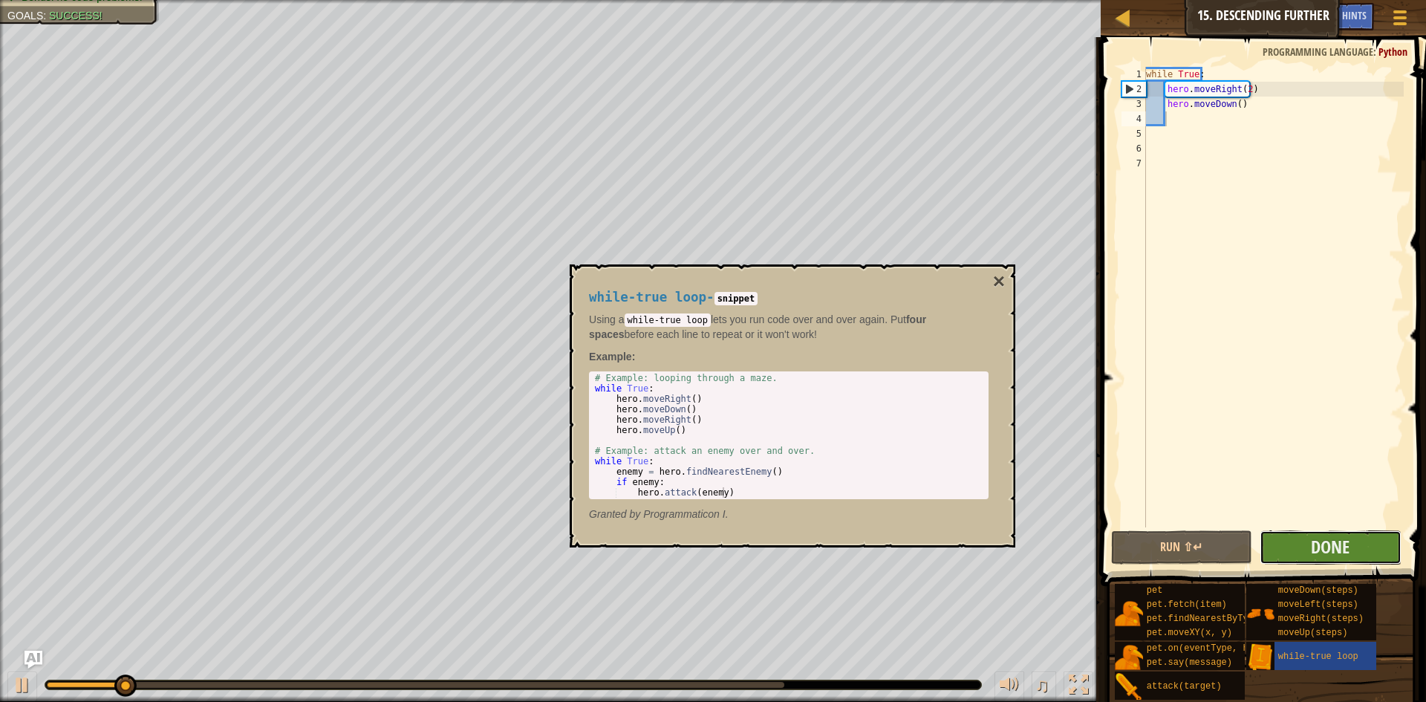
click at [1285, 547] on button "Done" at bounding box center [1330, 547] width 142 height 34
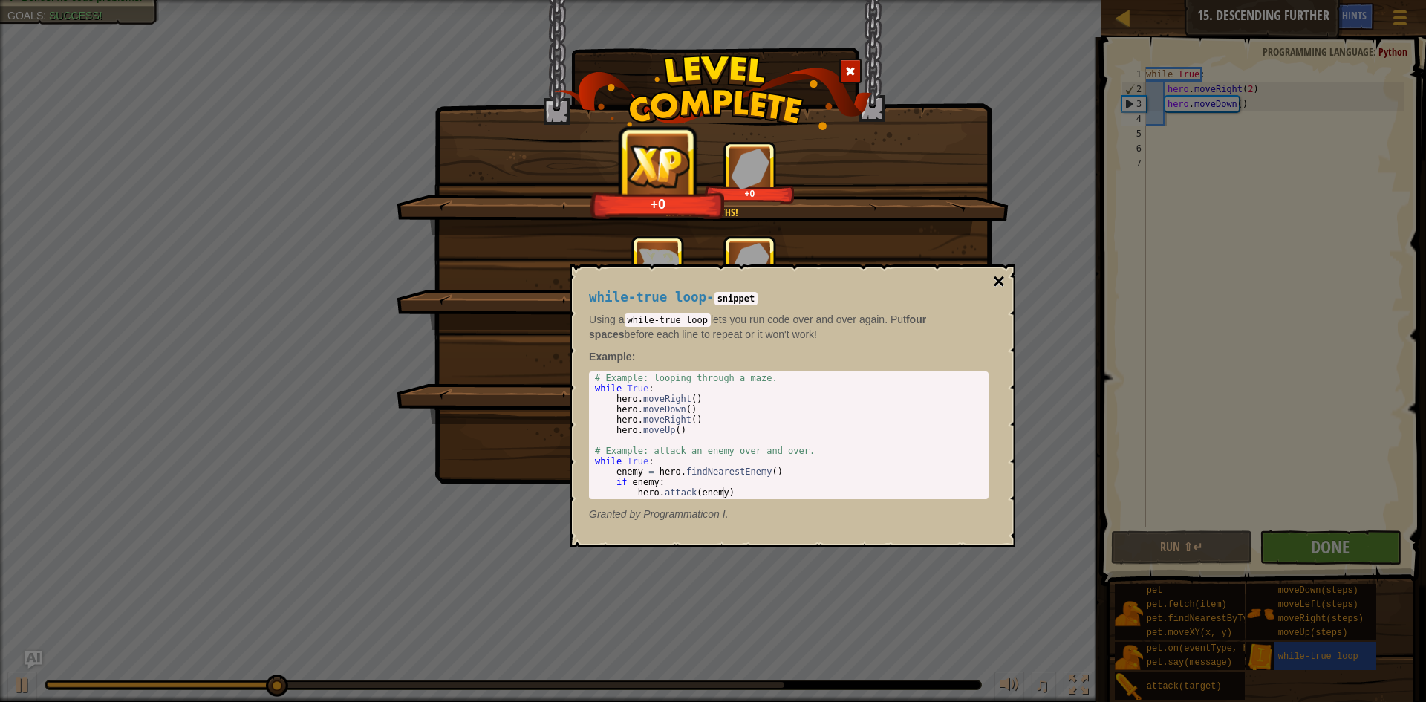
click at [1002, 278] on button "×" at bounding box center [999, 281] width 12 height 21
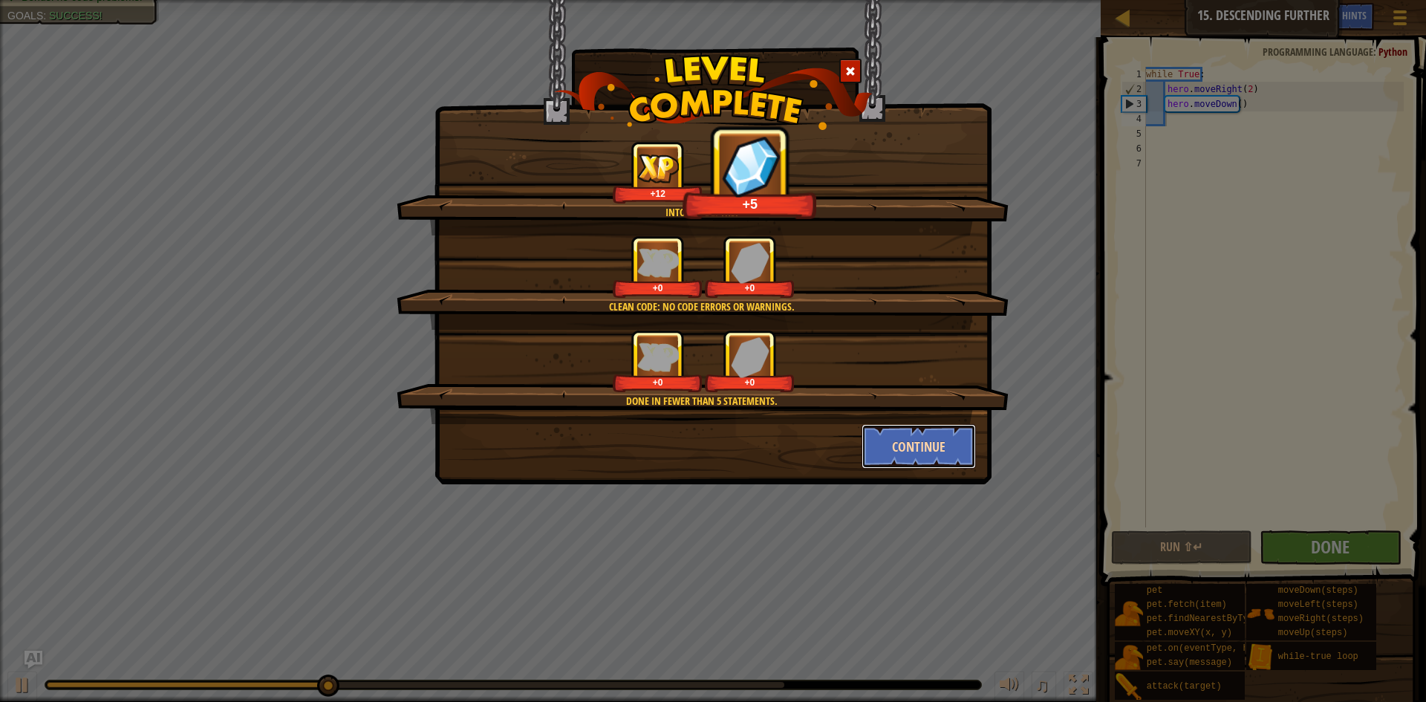
click at [936, 453] on button "Continue" at bounding box center [918, 446] width 115 height 45
click at [930, 451] on div "Into the depths! +12 +5 Clean code: no code errors or warnings. +0 +0 Done in f…" at bounding box center [713, 351] width 1426 height 702
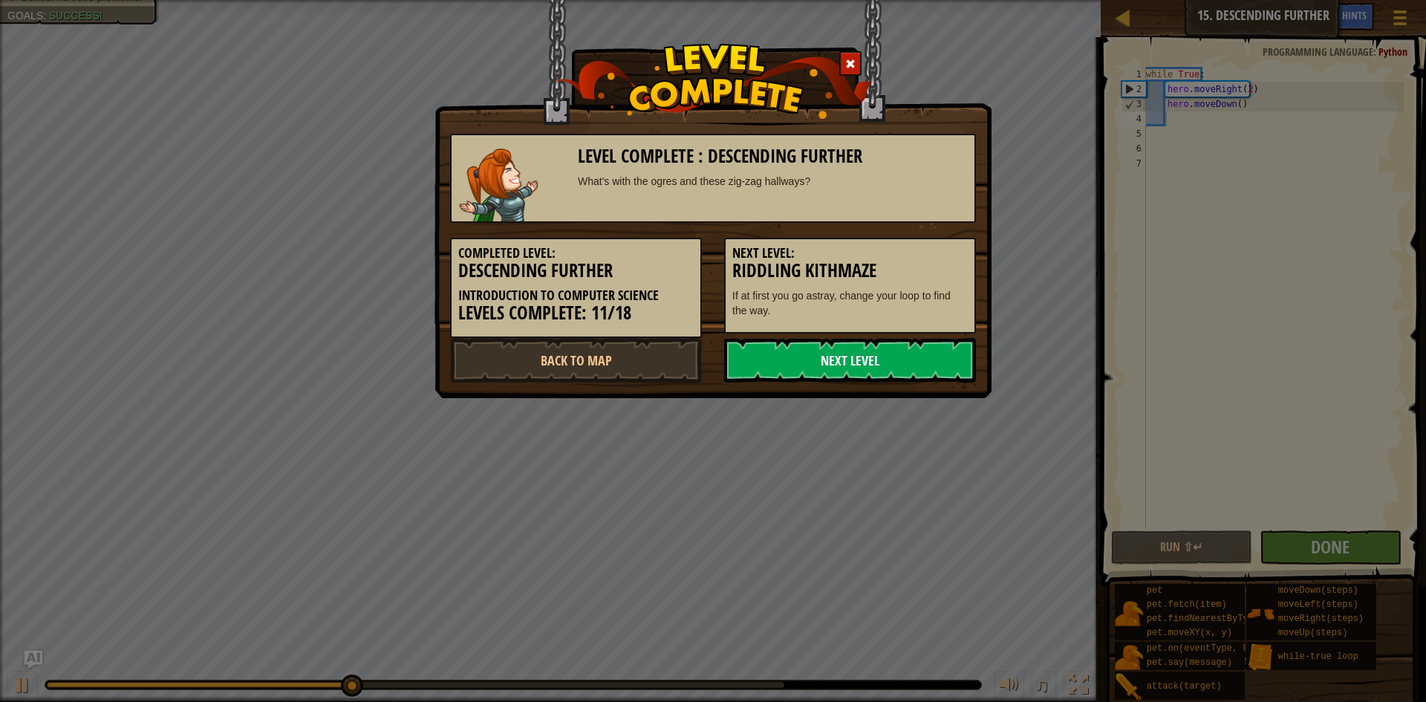
click at [905, 382] on link "Next Level" at bounding box center [850, 360] width 252 height 45
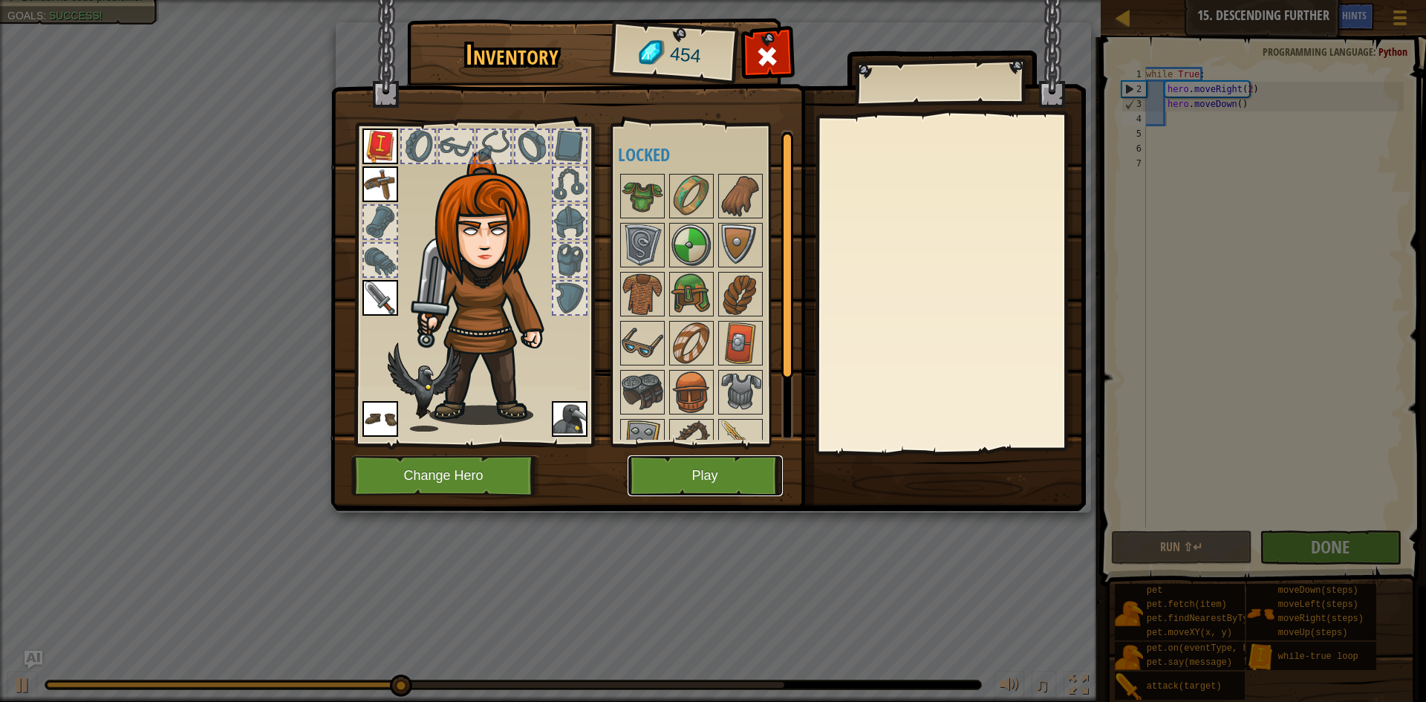
click at [691, 491] on button "Play" at bounding box center [704, 475] width 155 height 41
